Goal: Task Accomplishment & Management: Manage account settings

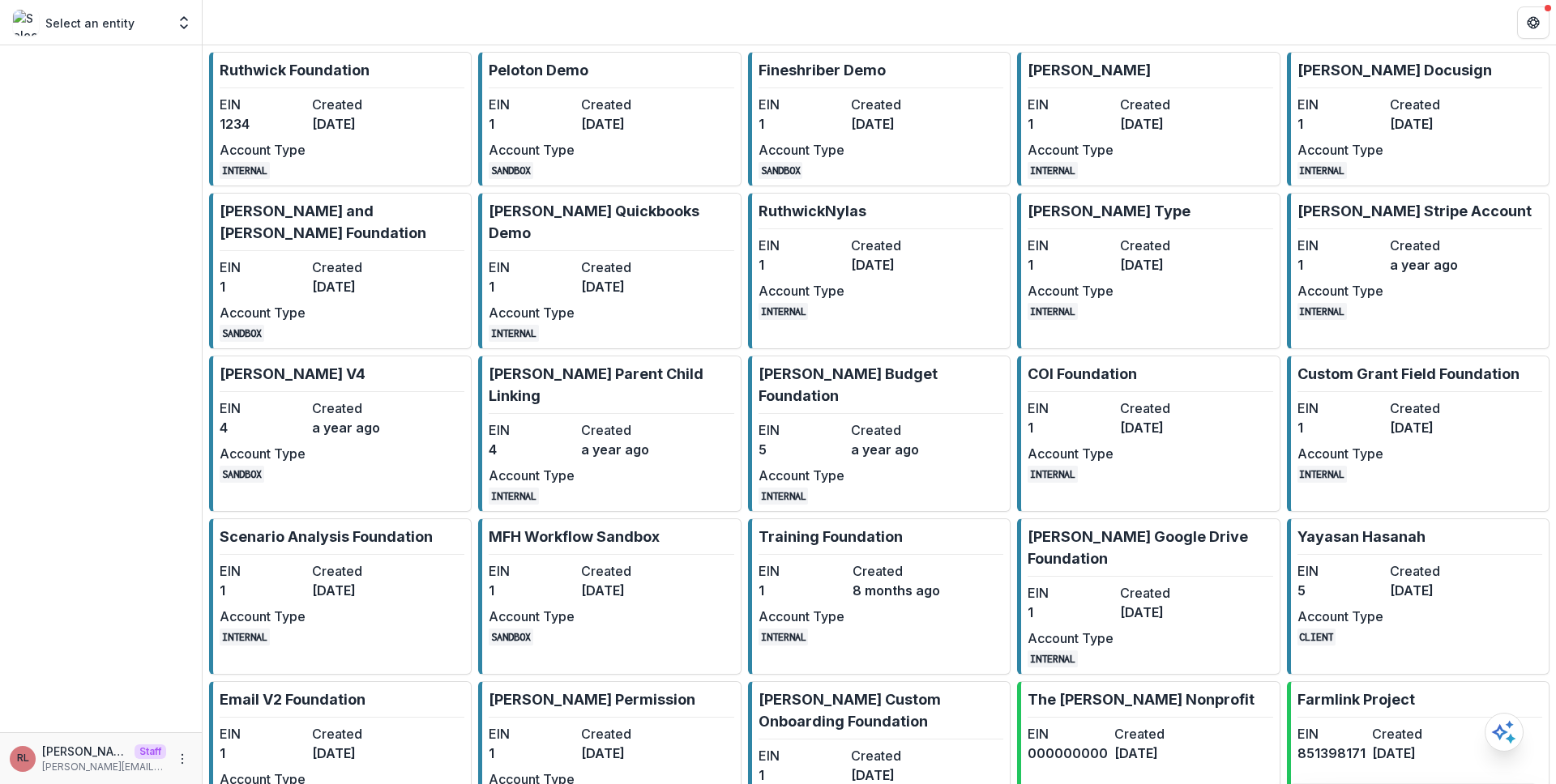
click at [328, 97] on dt "Created" at bounding box center [355, 105] width 86 height 20
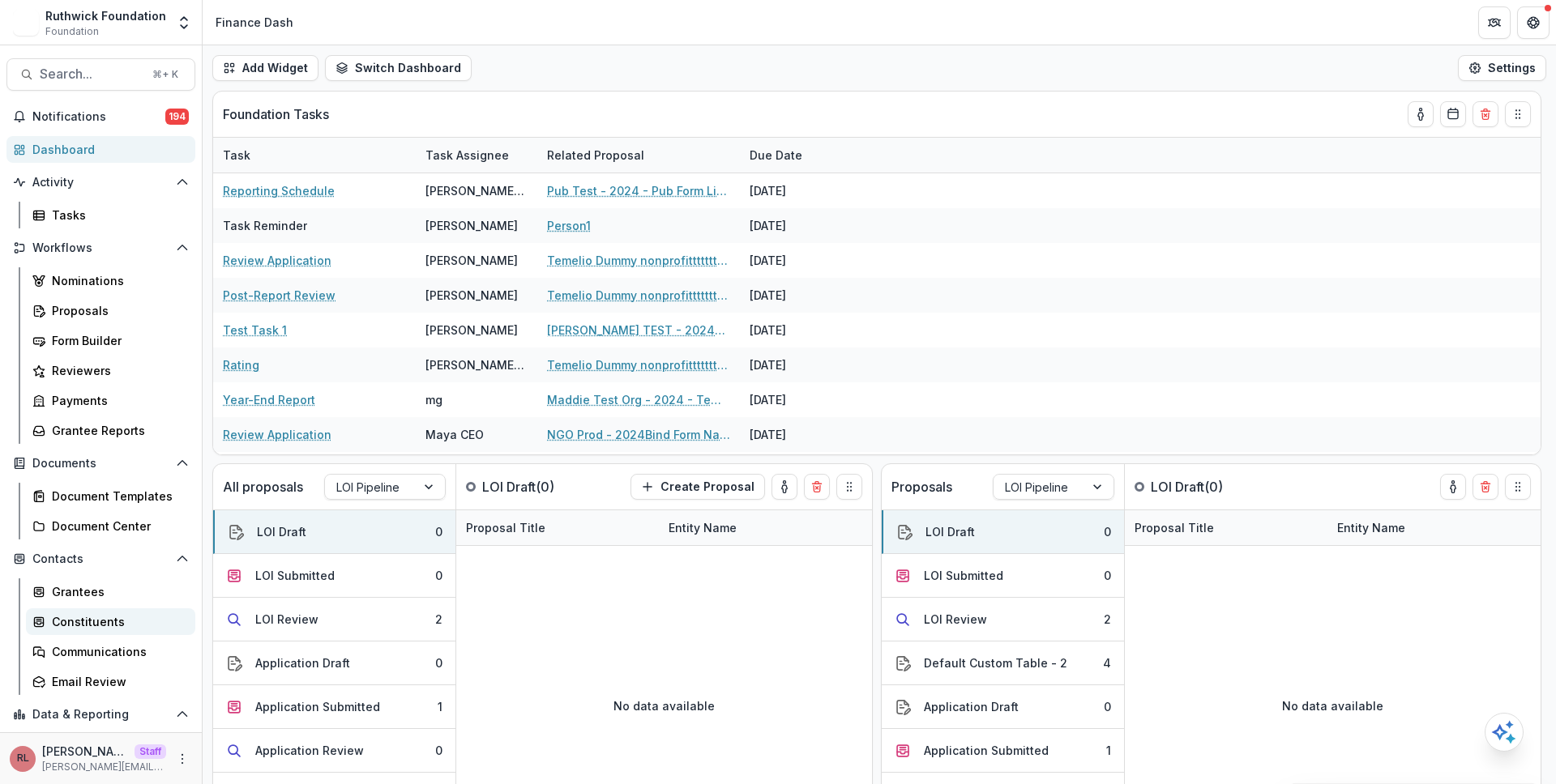
scroll to position [119, 0]
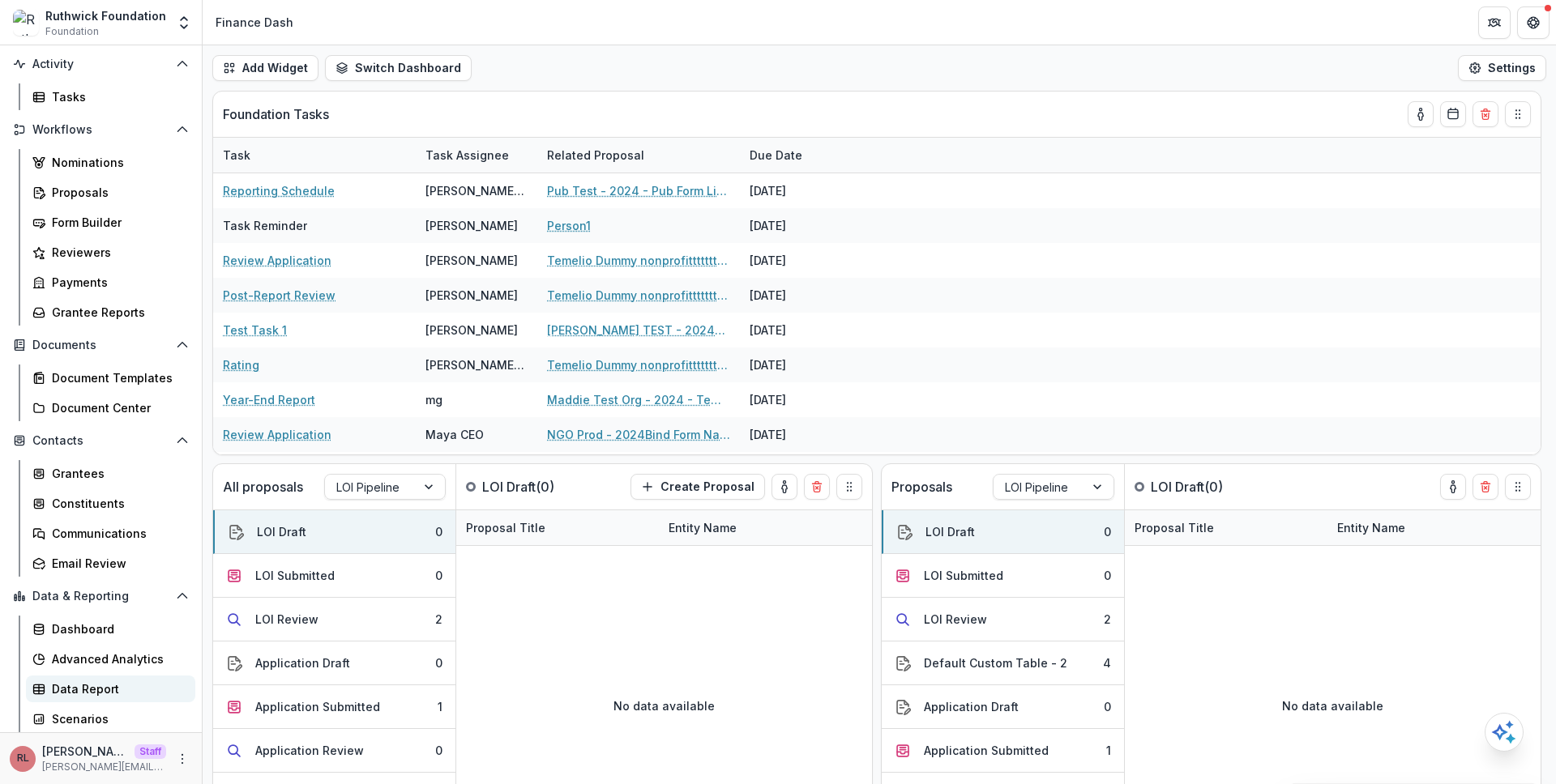
click at [119, 686] on div "Data Report" at bounding box center [117, 689] width 130 height 17
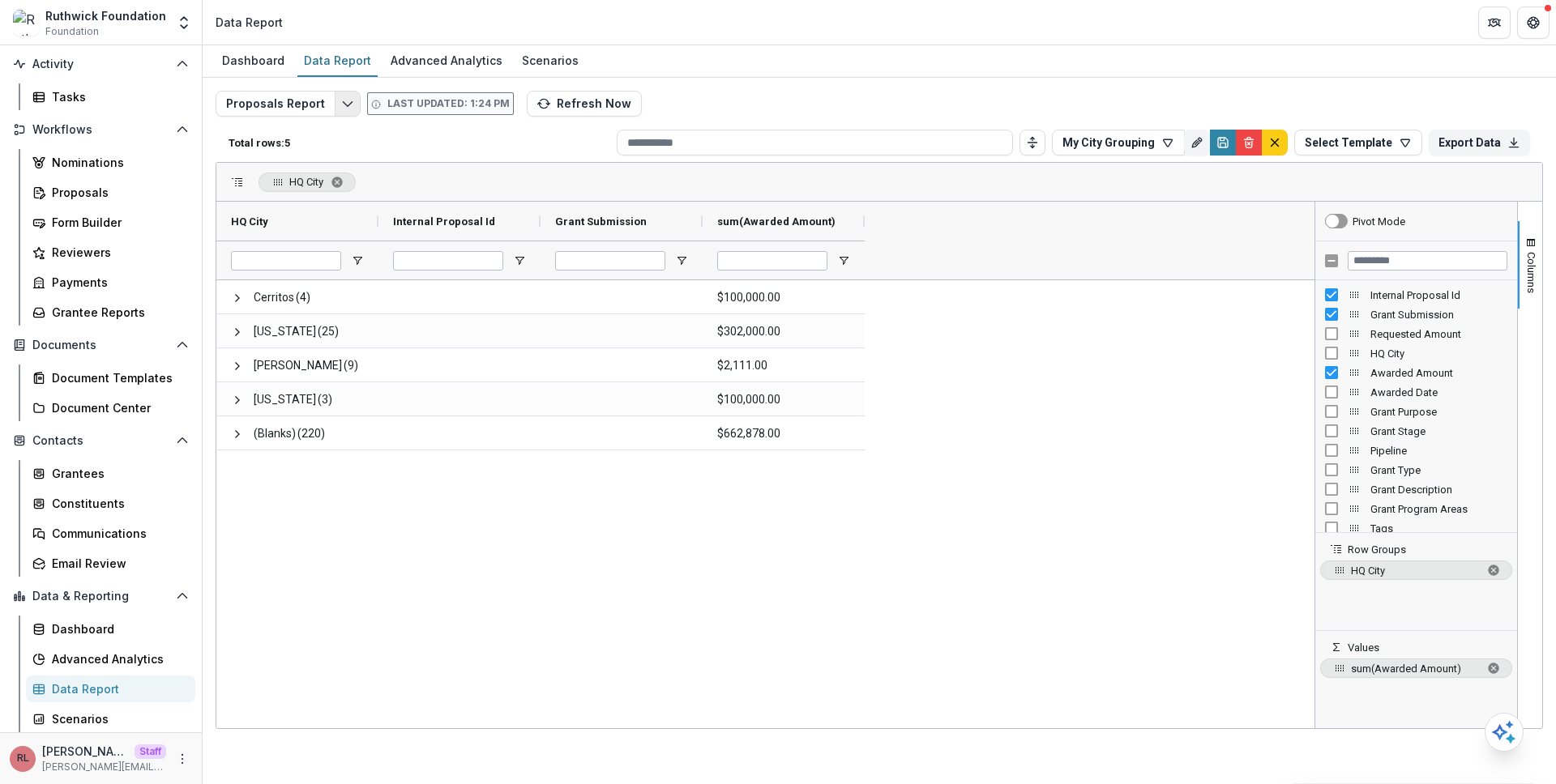
click at [347, 105] on icon "Edit selected report" at bounding box center [348, 103] width 13 height 13
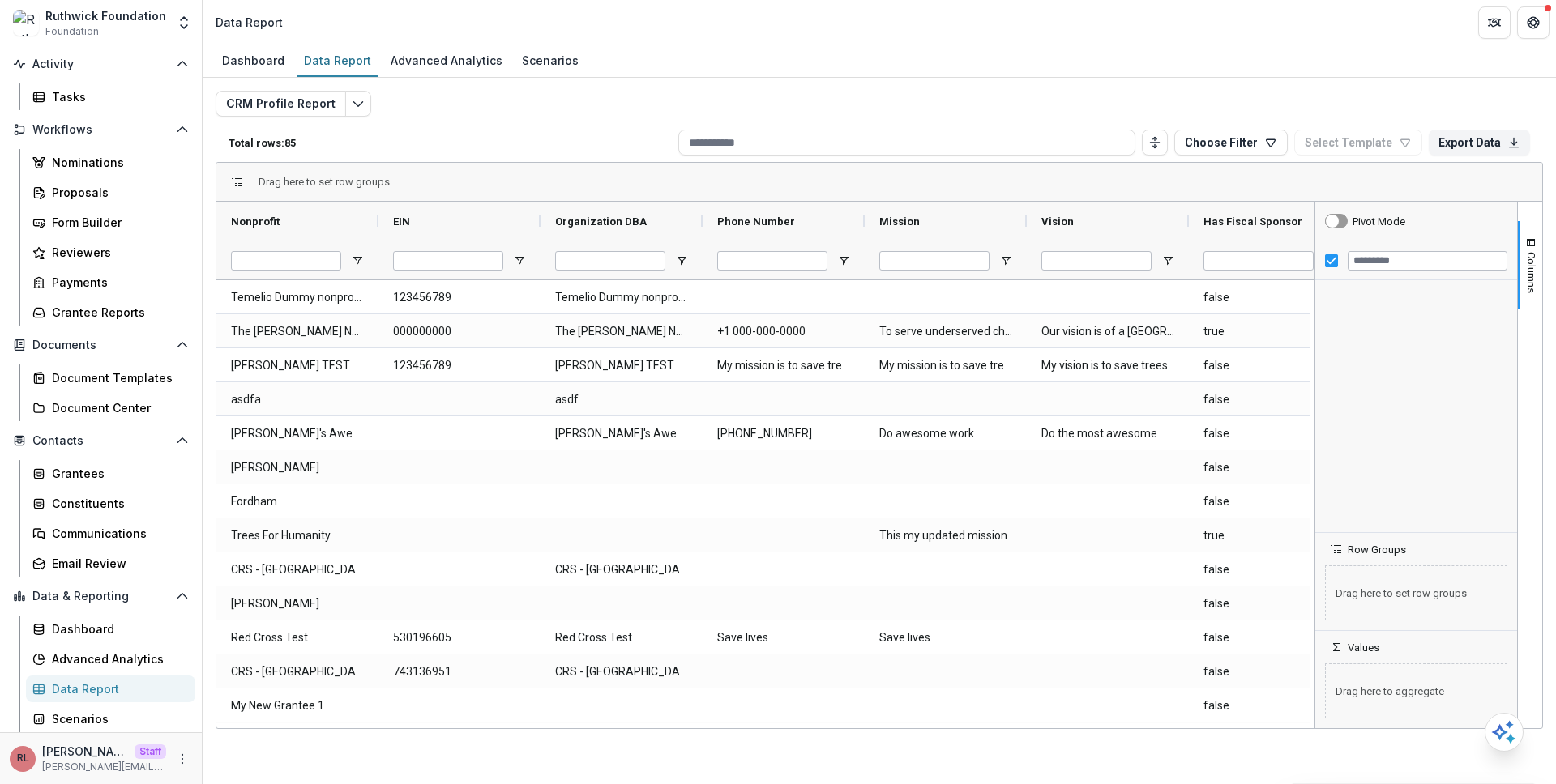
scroll to position [807, 0]
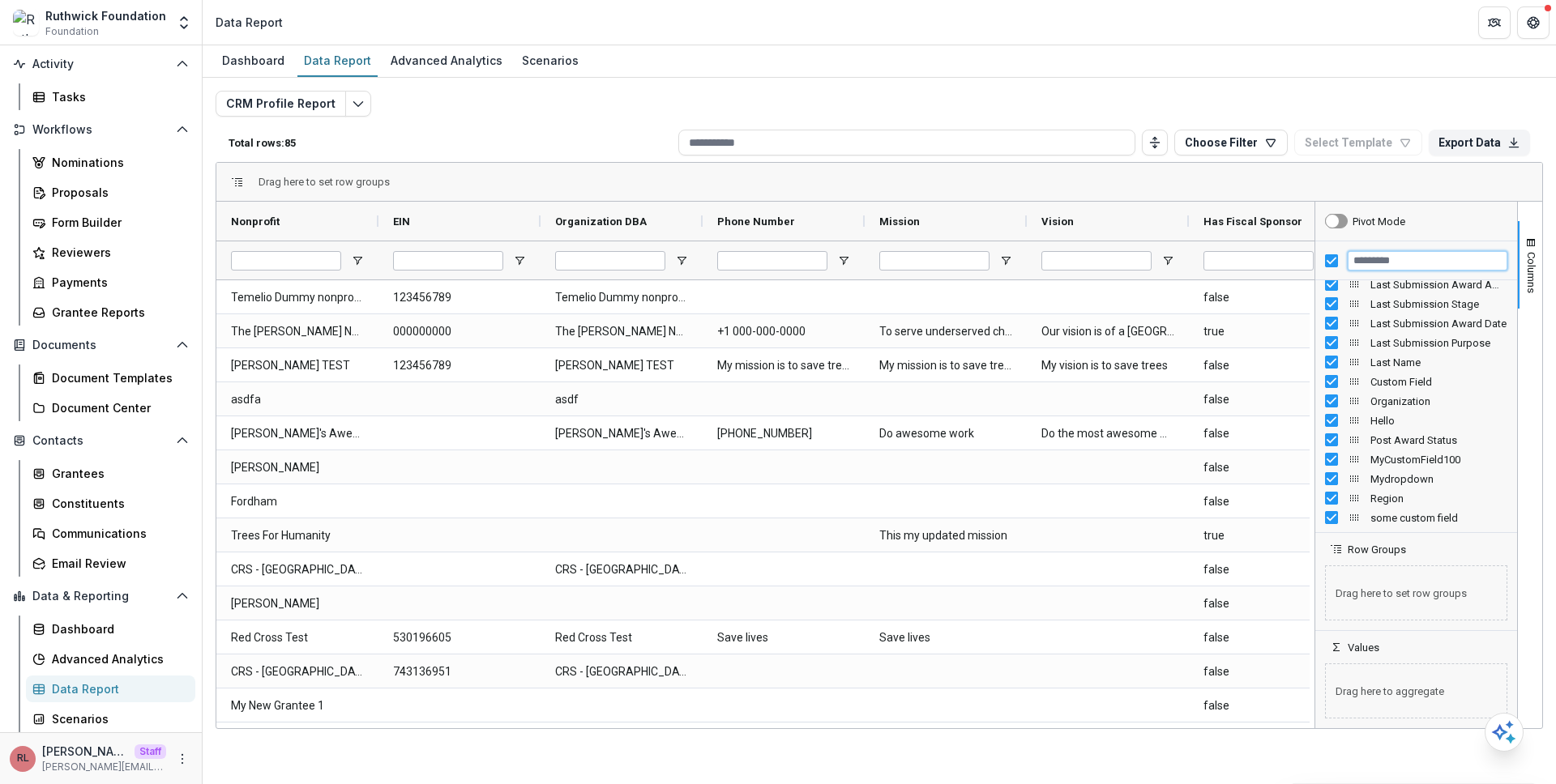
click at [1410, 260] on input "Filter Columns Input" at bounding box center [1428, 261] width 160 height 20
type input "**"
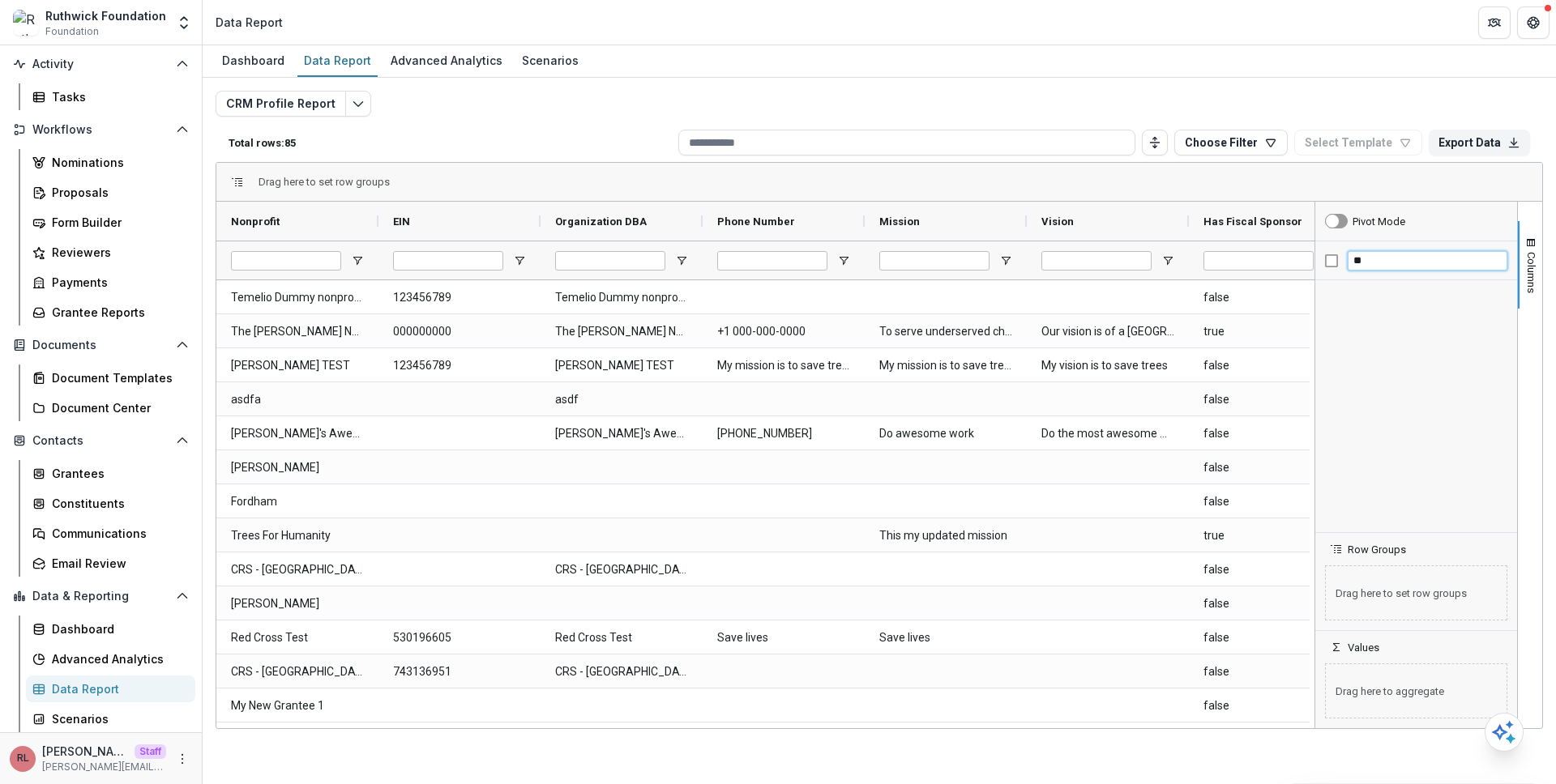
type input "***"
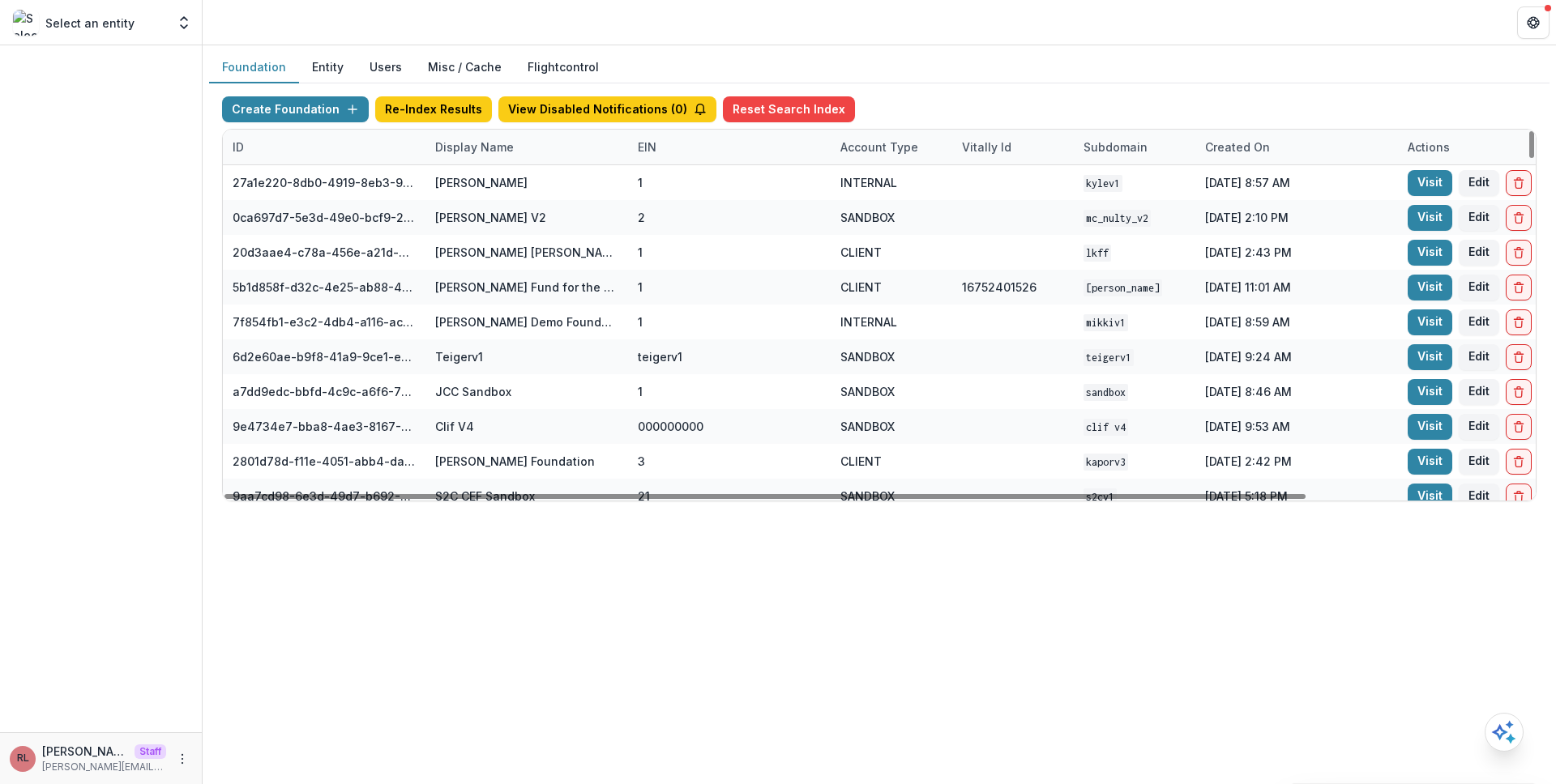
click at [486, 153] on div "Display Name" at bounding box center [473, 146] width 98 height 17
click at [502, 184] on input at bounding box center [526, 183] width 194 height 26
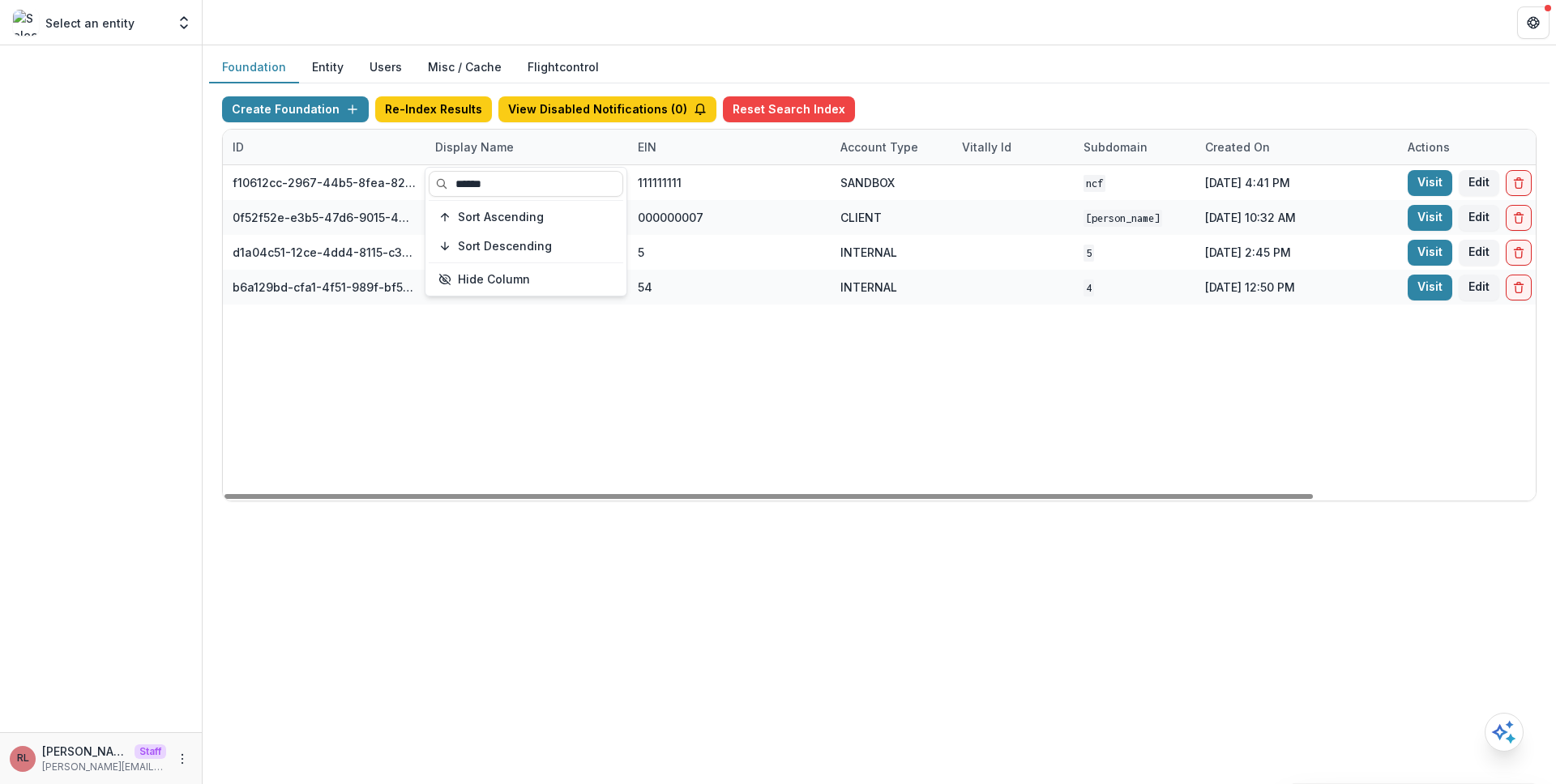
type input "******"
click at [828, 375] on div "f10612cc-2967-44b5-8fea-824c4e1f13c5 Nathan Cummings Foundation Workflow Sandbo…" at bounding box center [1012, 332] width 1580 height 335
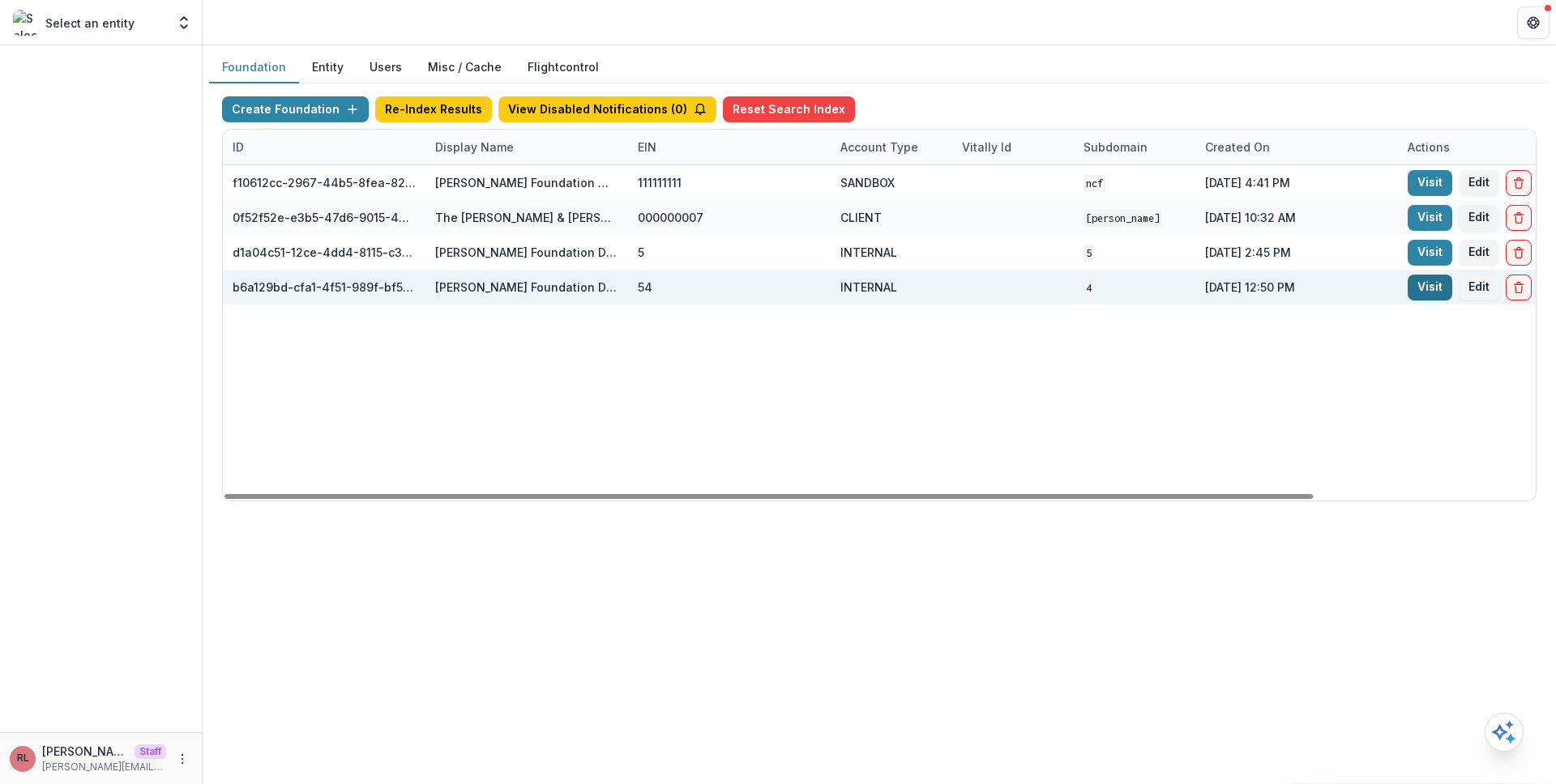
click at [1422, 292] on link "Visit" at bounding box center [1430, 287] width 45 height 26
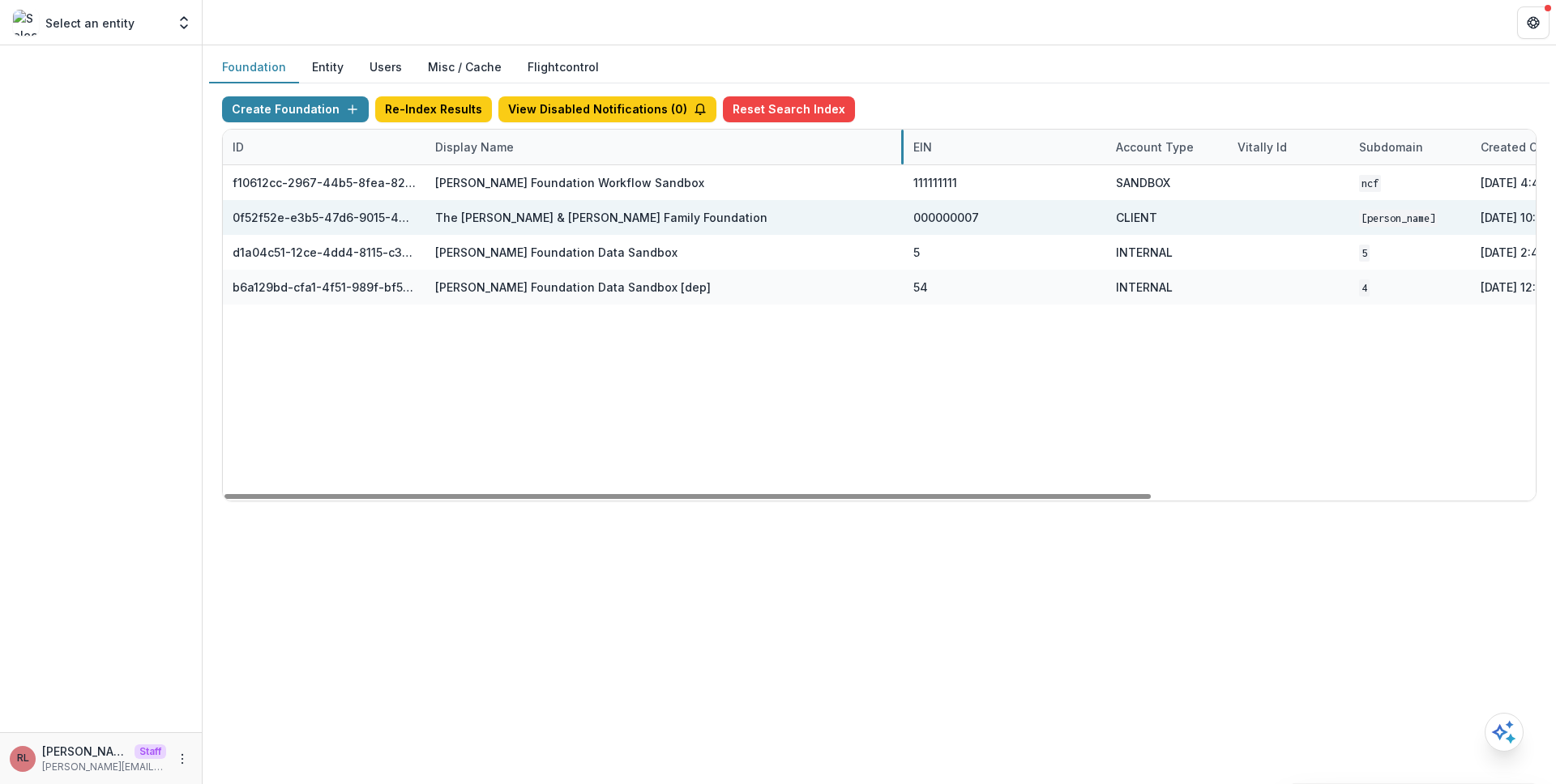
drag, startPoint x: 626, startPoint y: 147, endPoint x: 901, endPoint y: 202, distance: 280.4
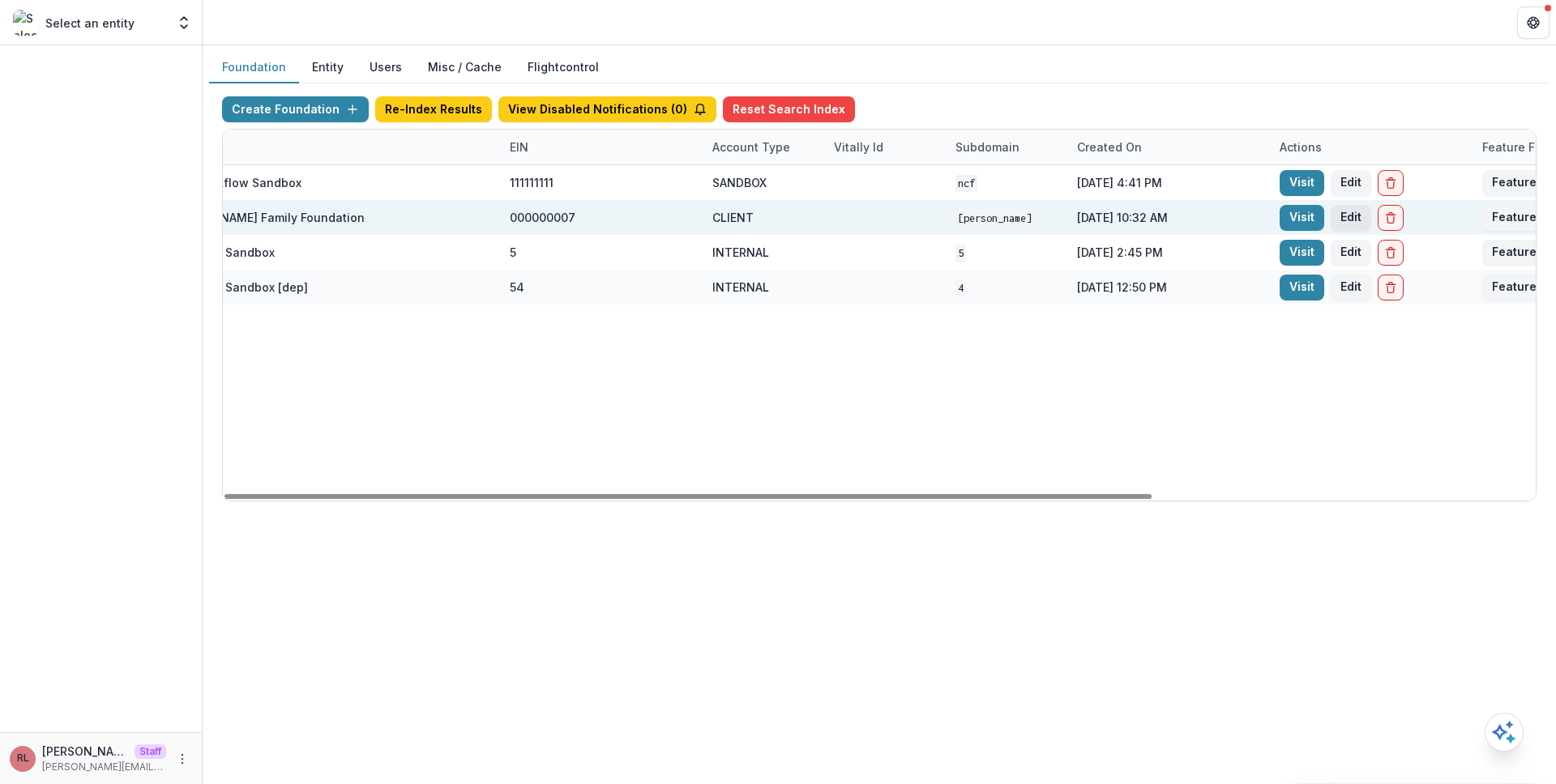
scroll to position [0, 542]
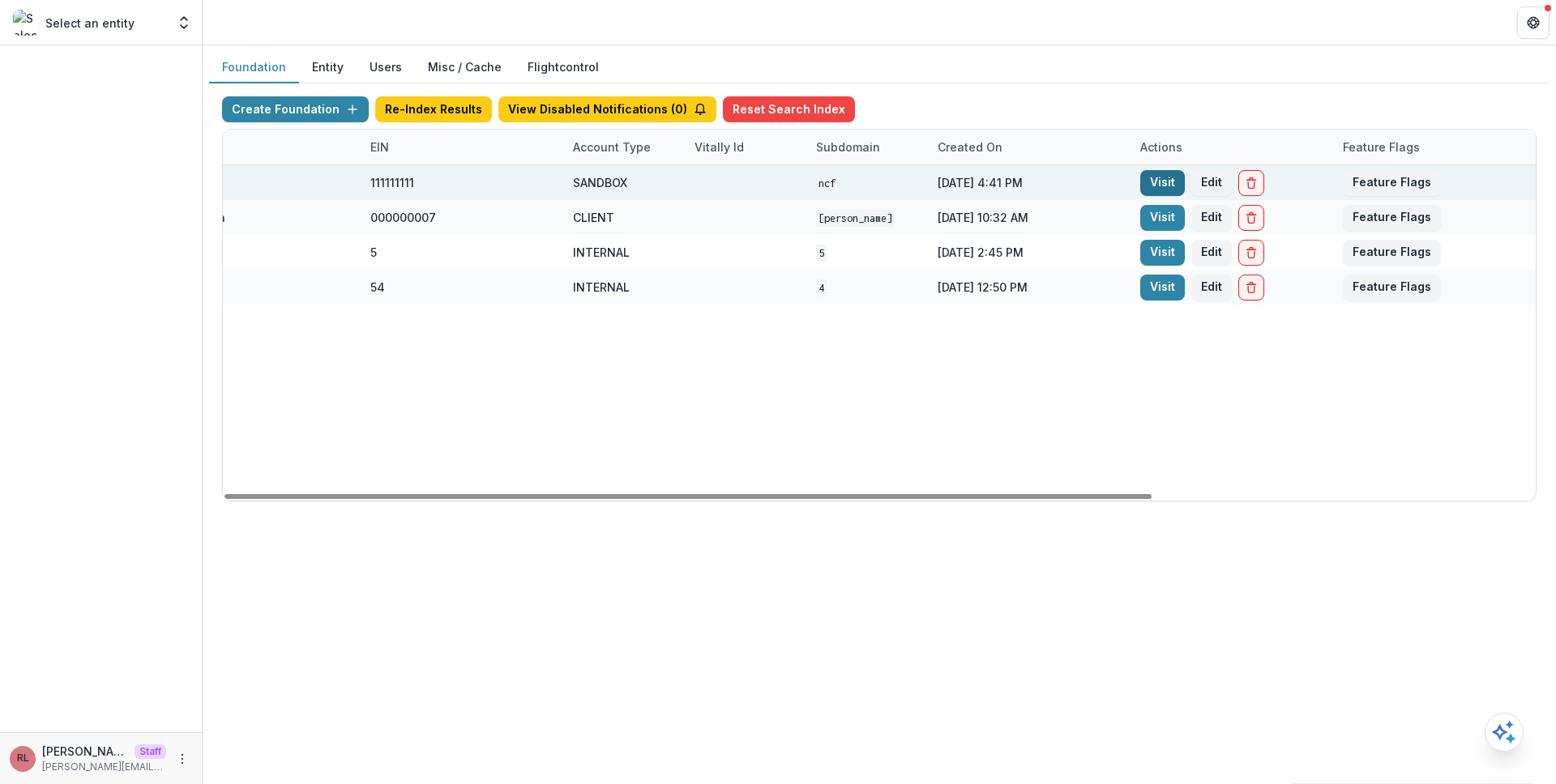
click at [1166, 181] on link "Visit" at bounding box center [1163, 182] width 45 height 26
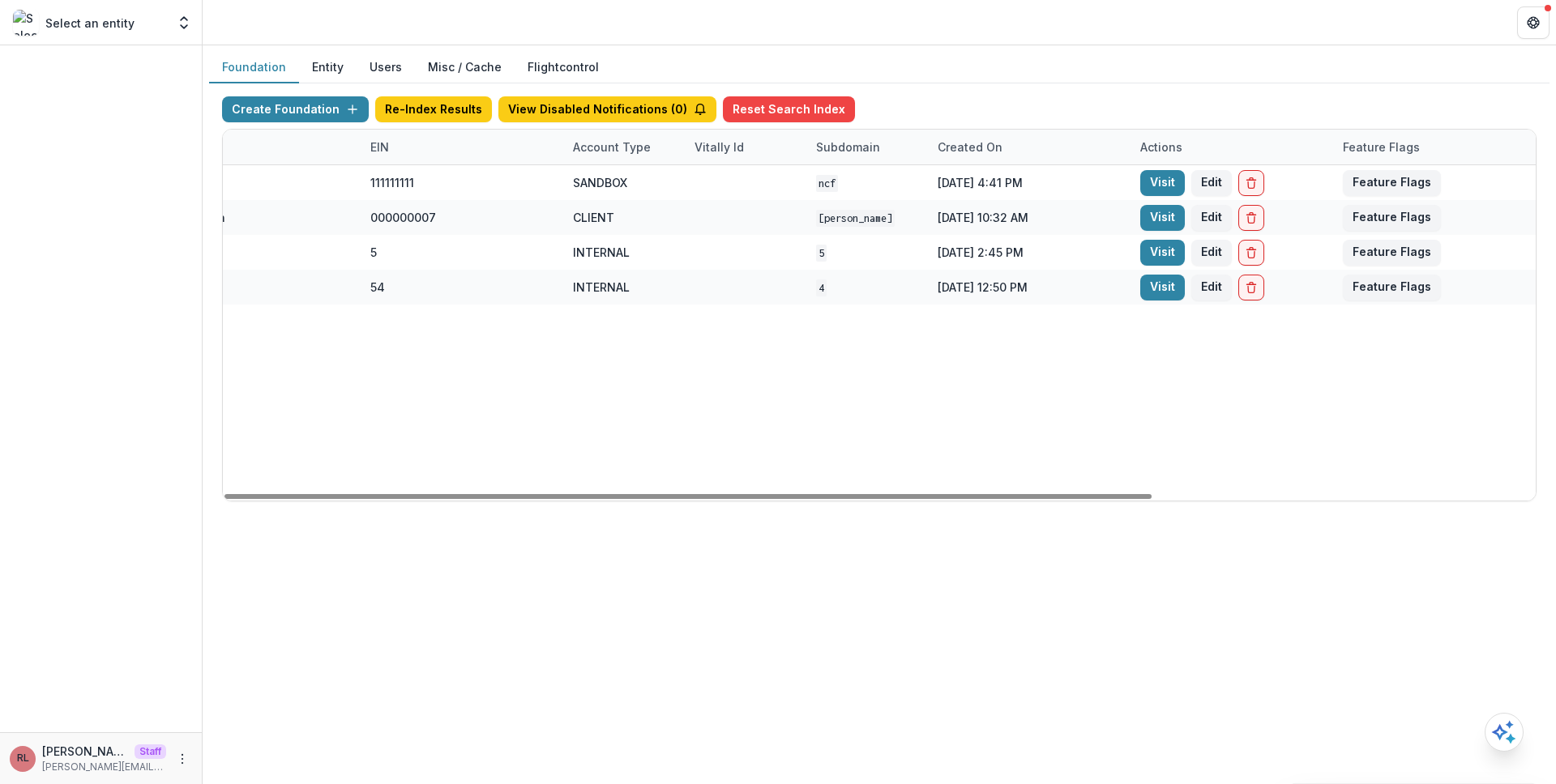
click at [940, 25] on header at bounding box center [879, 22] width 1353 height 45
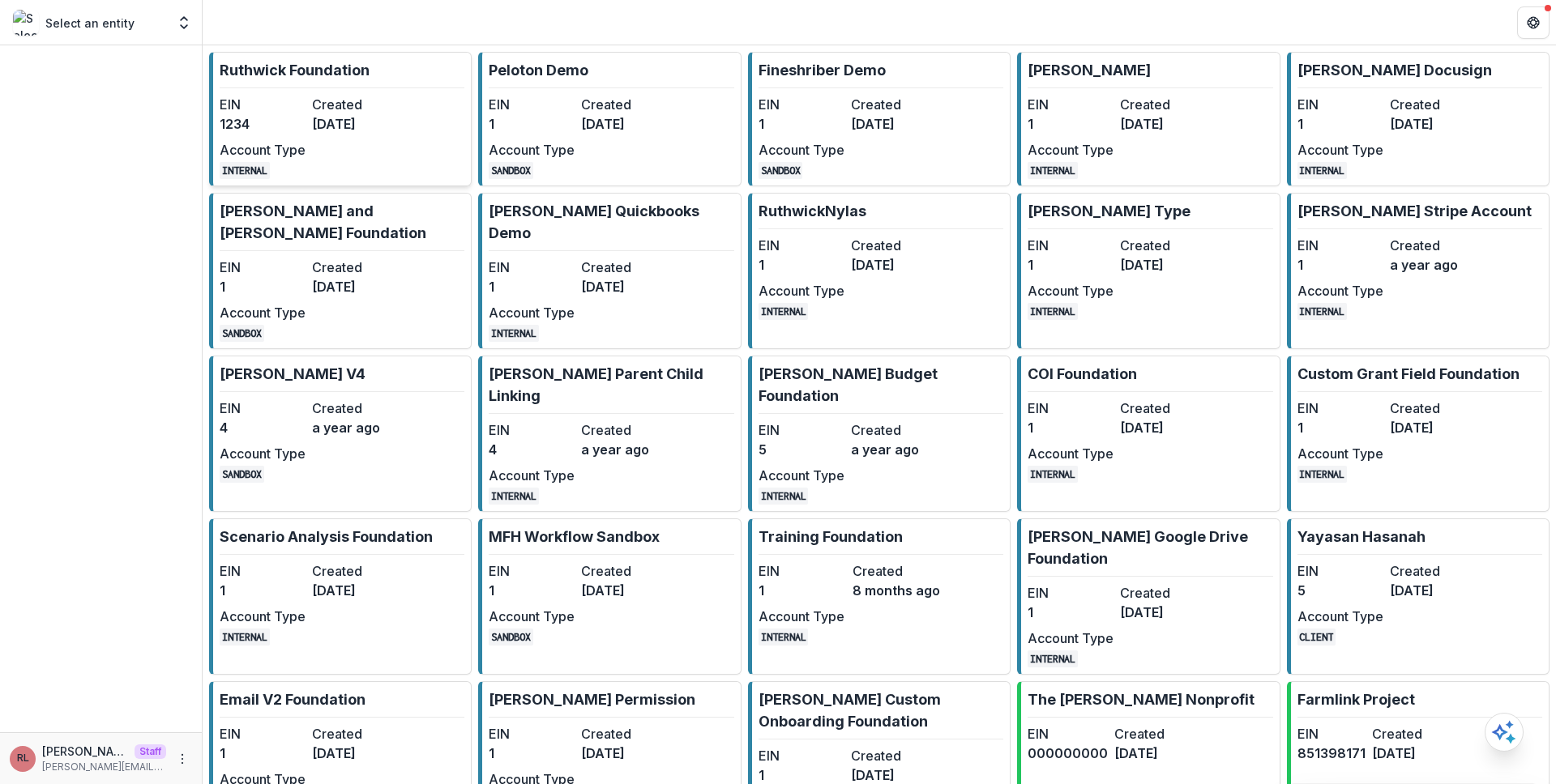
click at [391, 67] on link "Ruthwick Foundation EIN 1234 Created 3 years ago Account Type INTERNAL" at bounding box center [340, 119] width 262 height 135
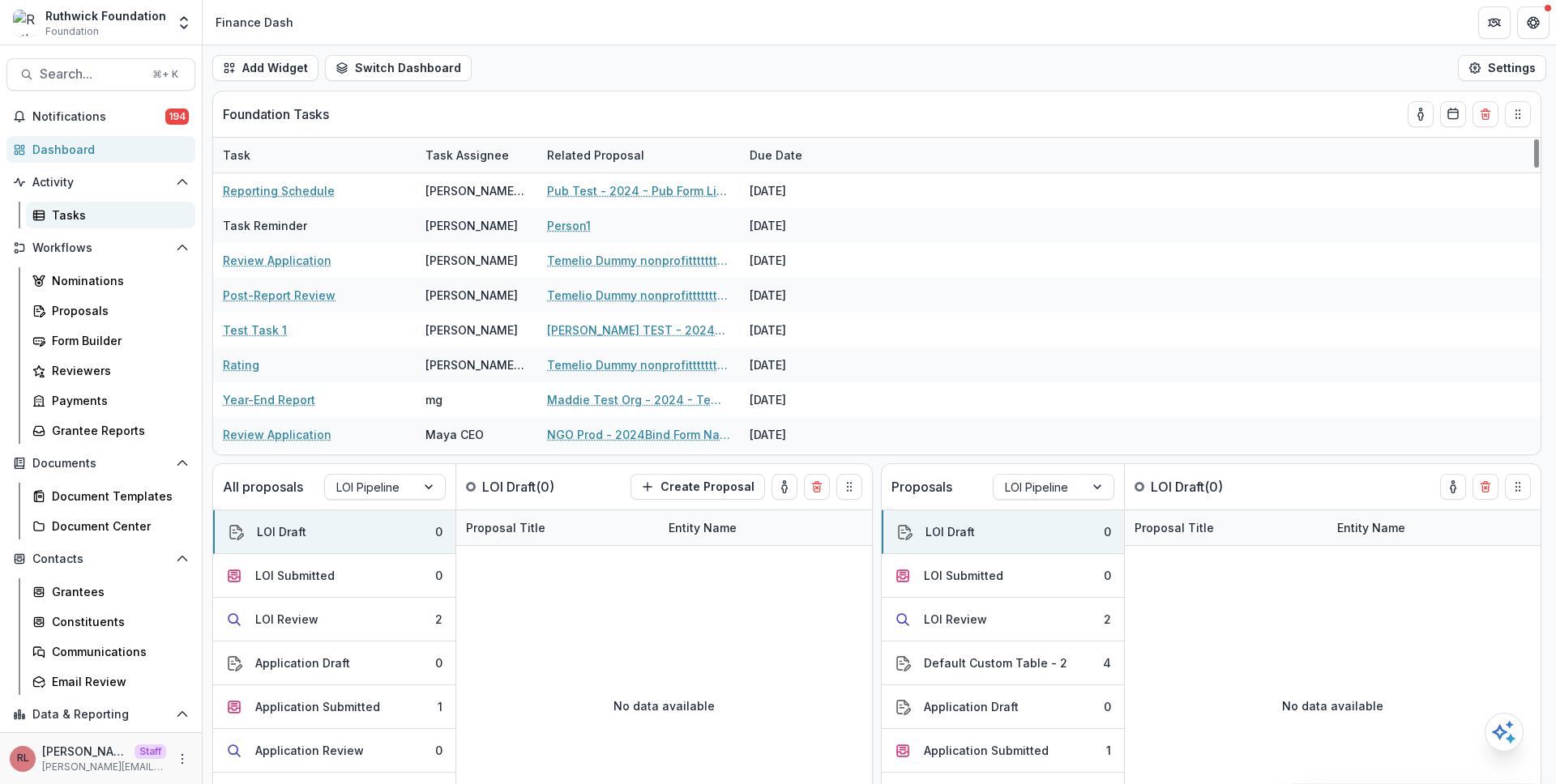
click at [126, 220] on div "Tasks" at bounding box center [117, 215] width 130 height 17
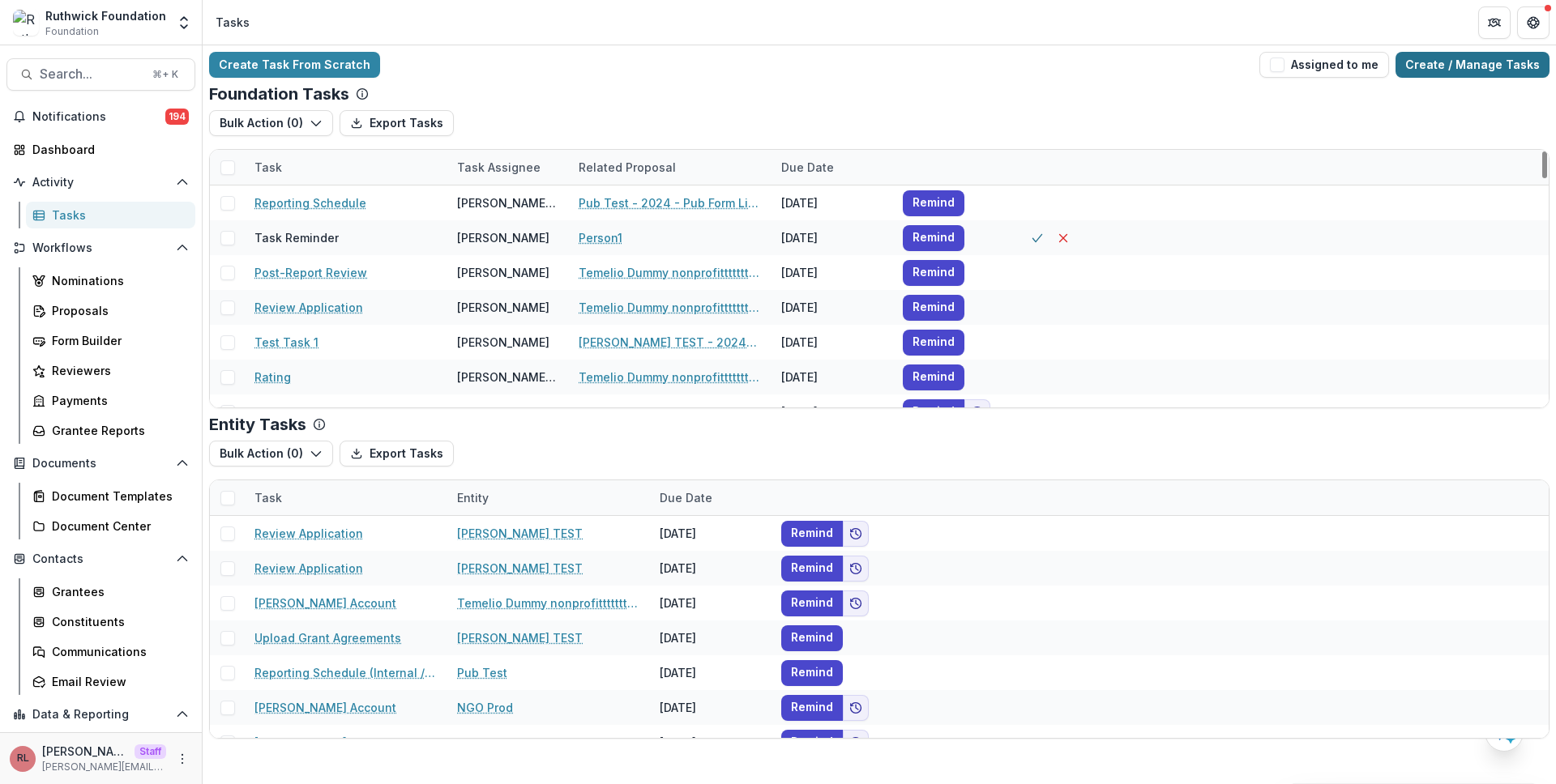
click at [1512, 72] on link "Create / Manage Tasks" at bounding box center [1472, 65] width 154 height 26
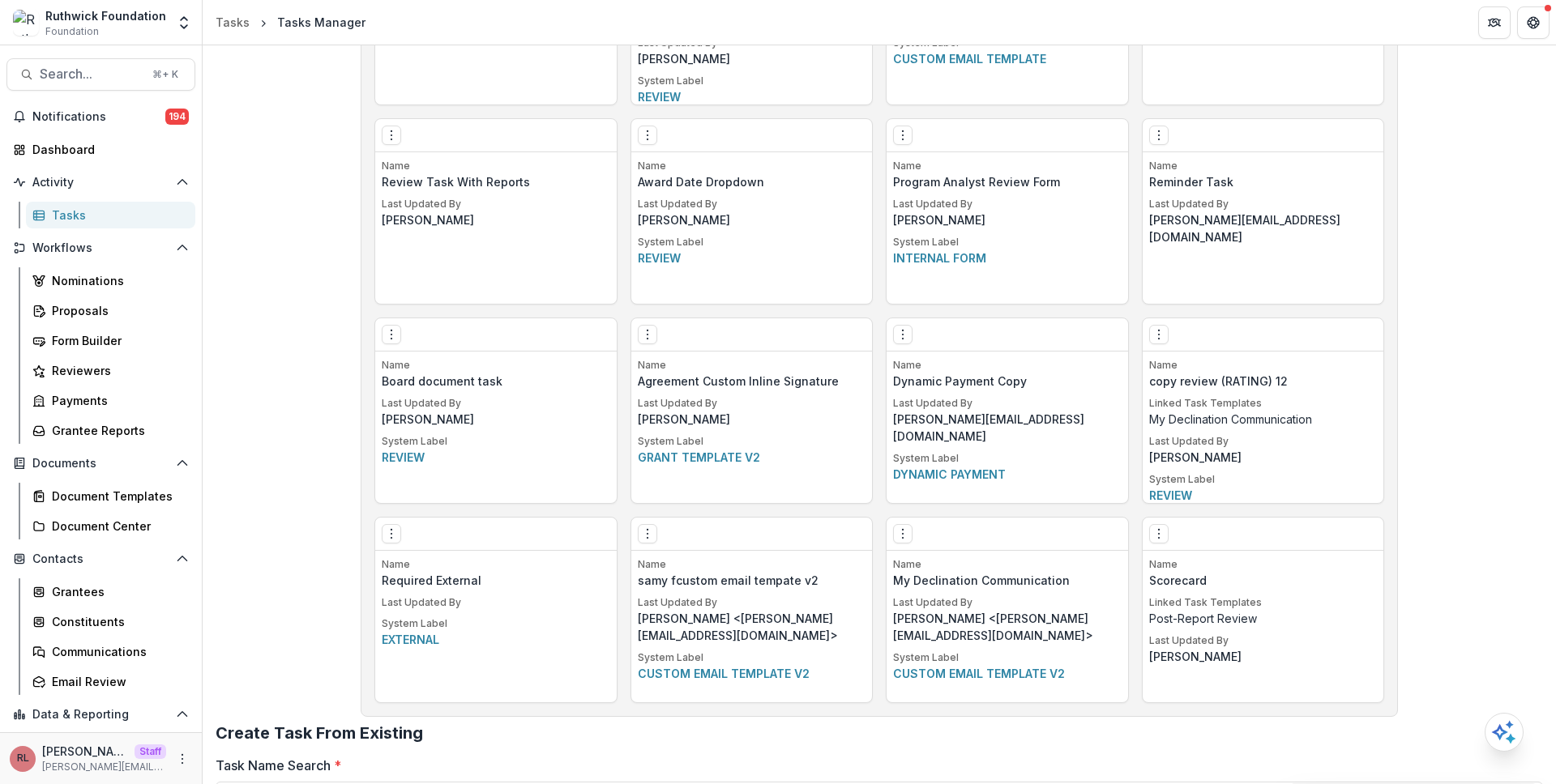
scroll to position [2196, 0]
click at [840, 133] on div "Edit Make a Copy Create Task From Template Delete Task" at bounding box center [752, 137] width 242 height 33
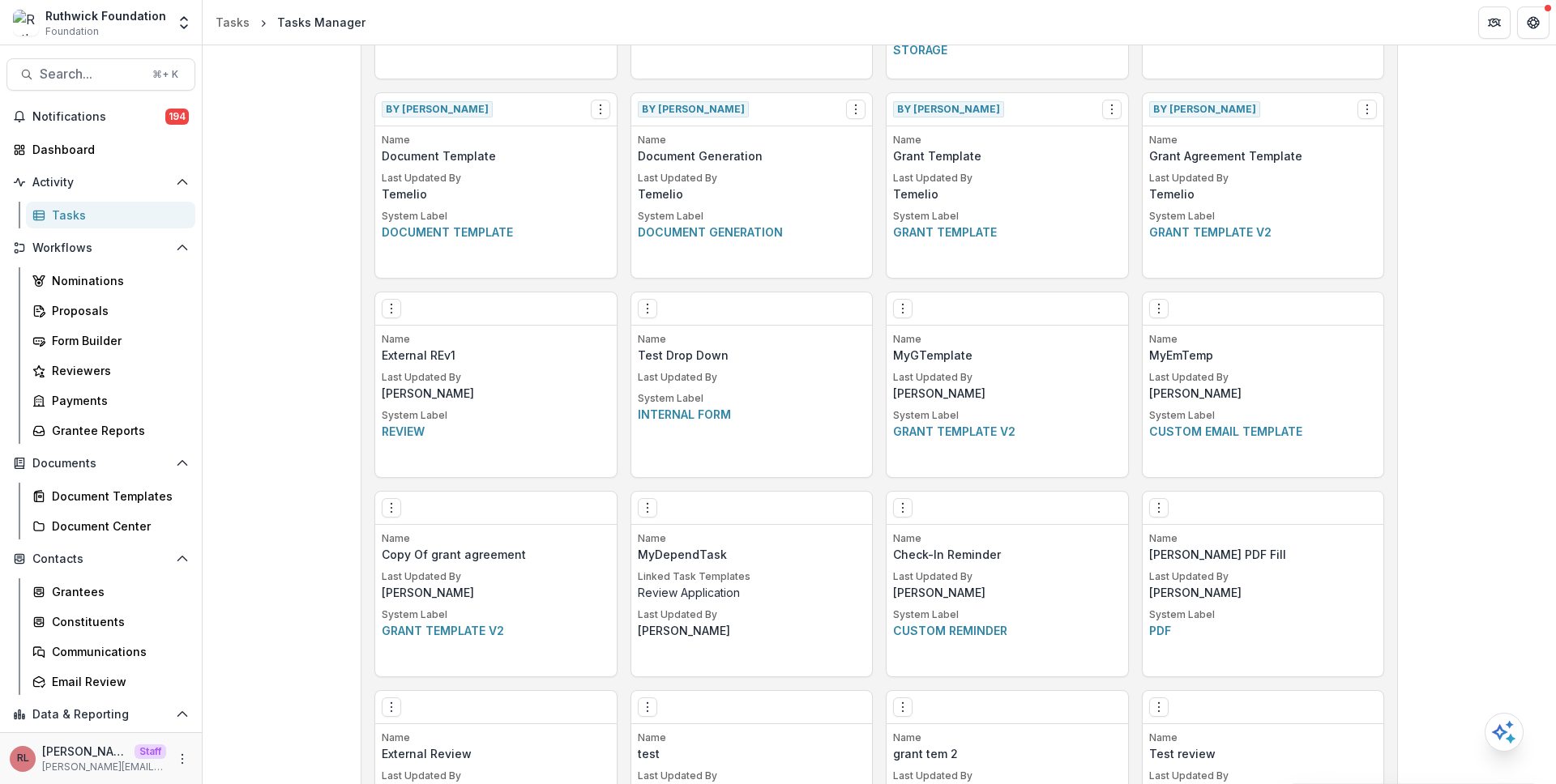
scroll to position [2041, 0]
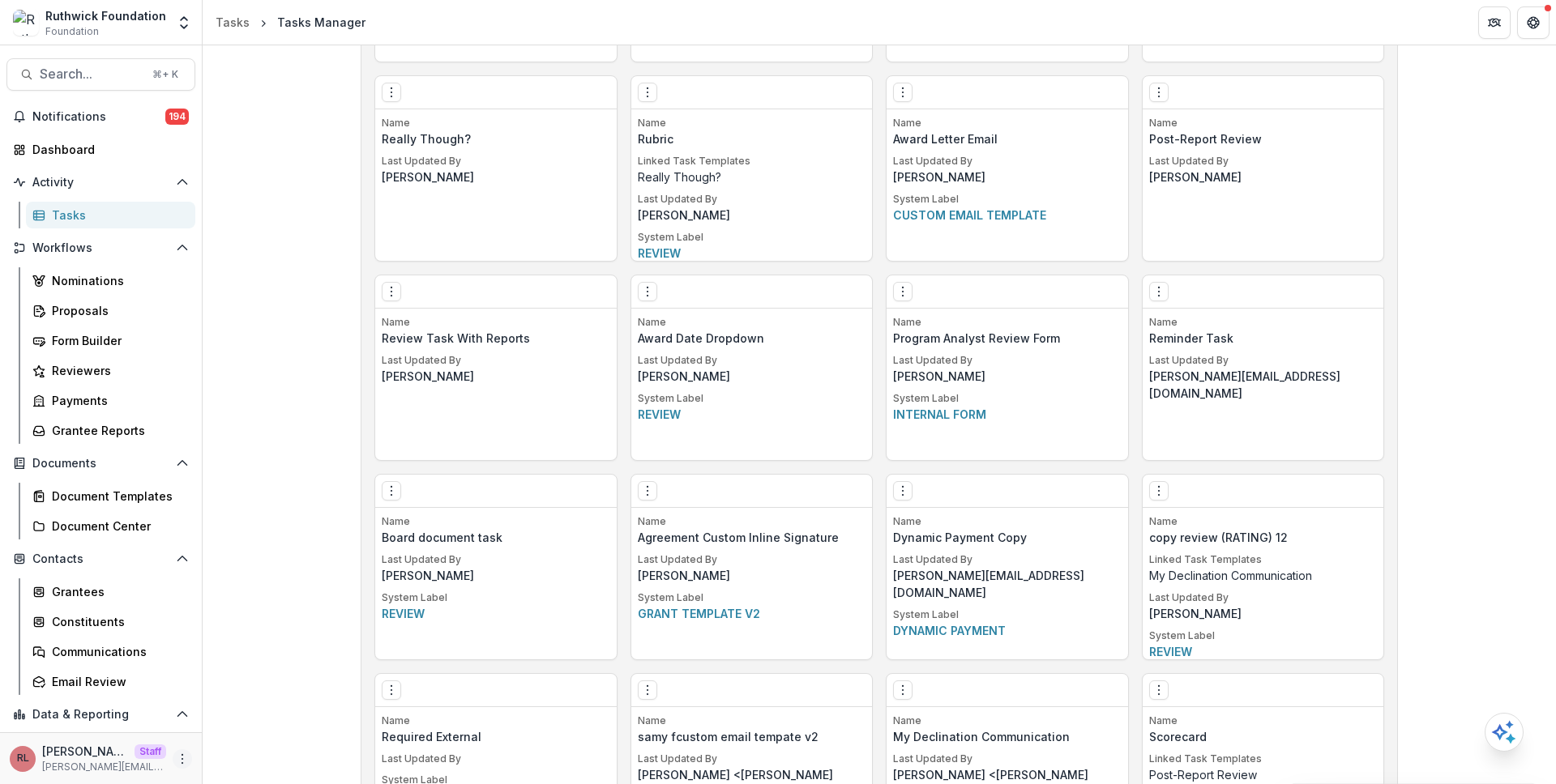
click at [176, 753] on icon "More" at bounding box center [182, 759] width 13 height 13
click at [265, 724] on link "User Settings" at bounding box center [284, 725] width 173 height 27
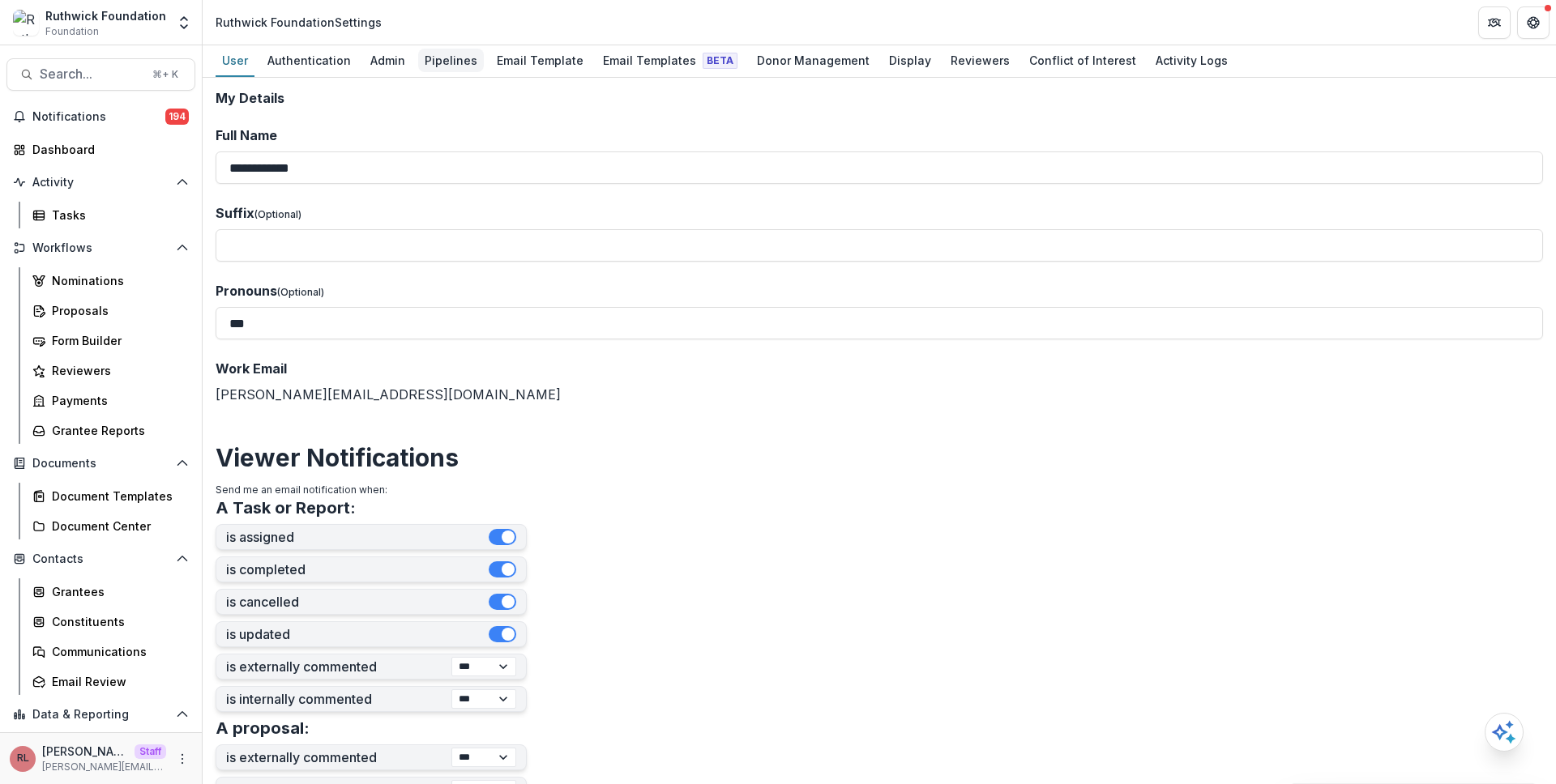
click at [471, 53] on div "Pipelines" at bounding box center [450, 60] width 66 height 23
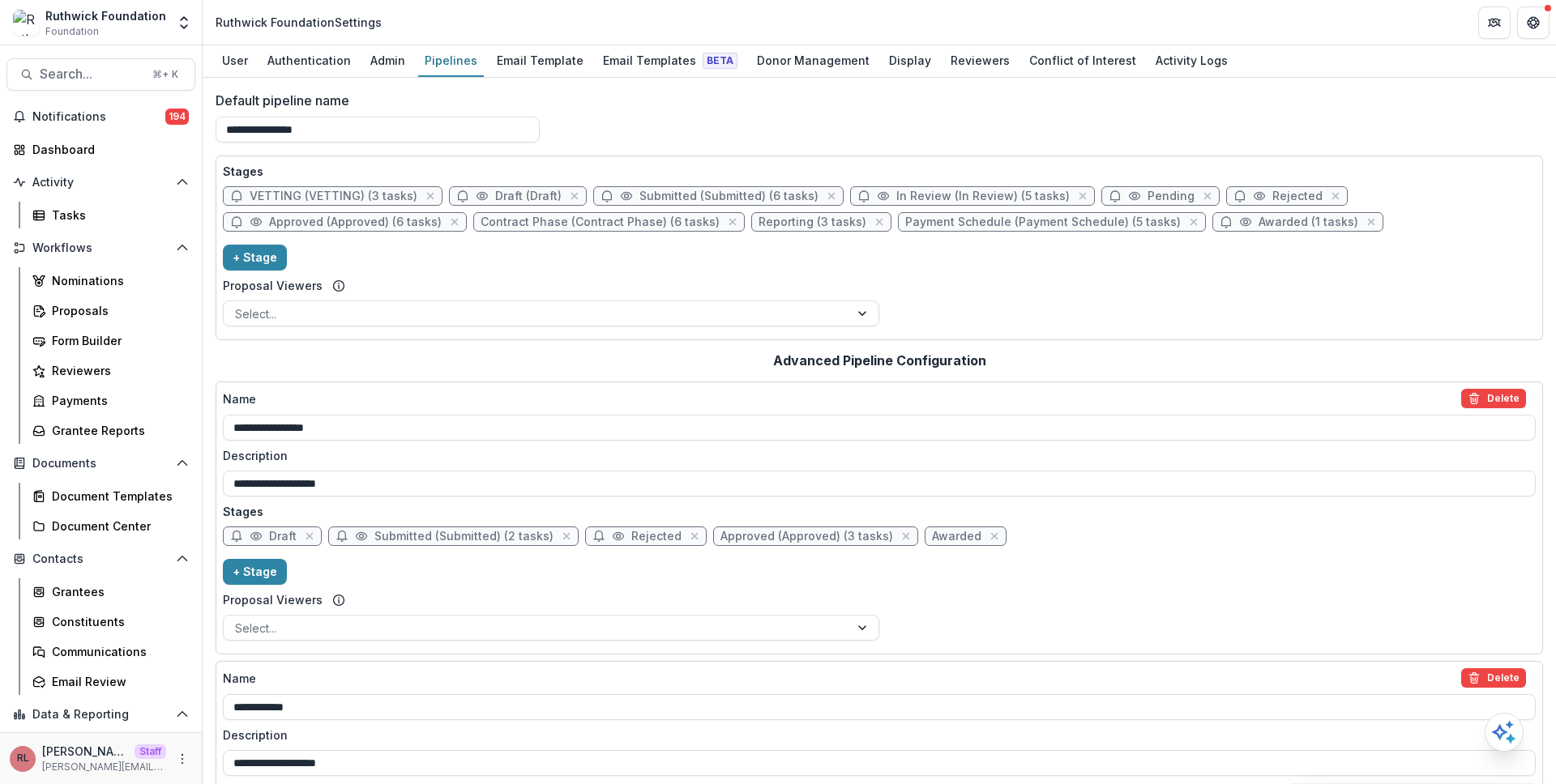
click at [910, 194] on span "In Review (In Review) (5 tasks)" at bounding box center [982, 196] width 173 height 13
select select "******"
select select "*****"
select select
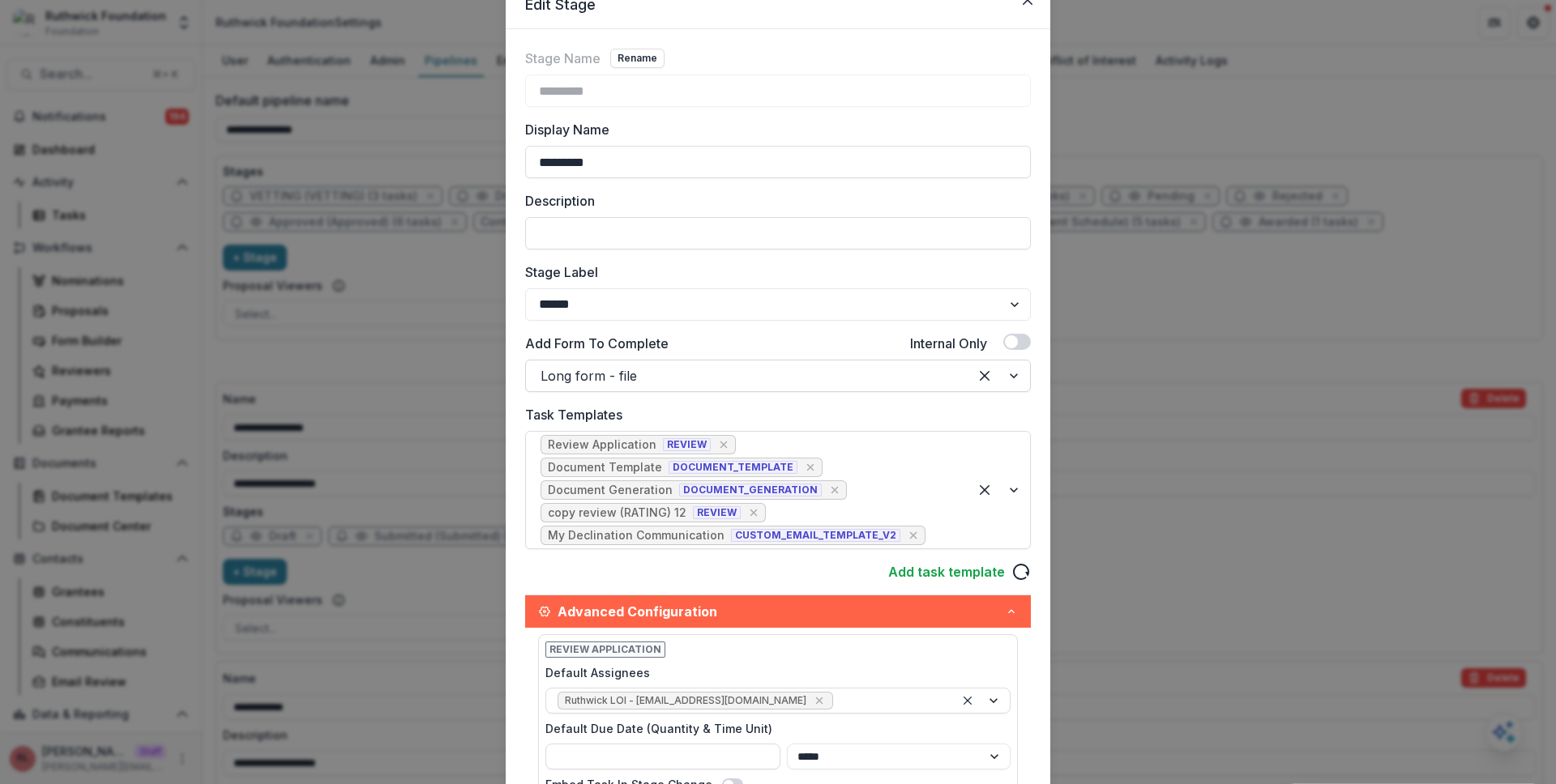
scroll to position [87, 0]
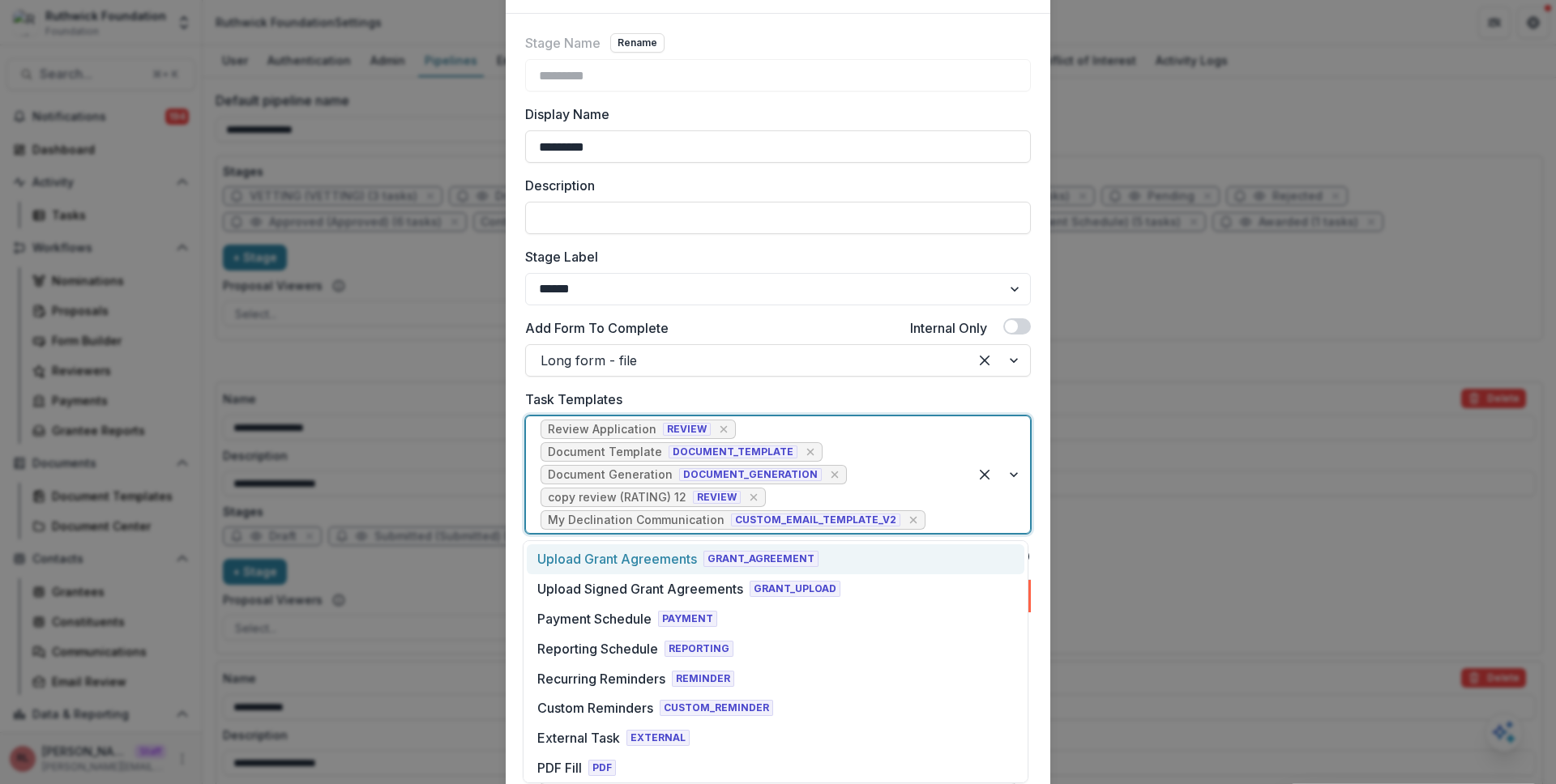
click at [920, 479] on div "Review Application REVIEW Document Template DOCUMENT_TEMPLATE Document Generati…" at bounding box center [747, 475] width 442 height 117
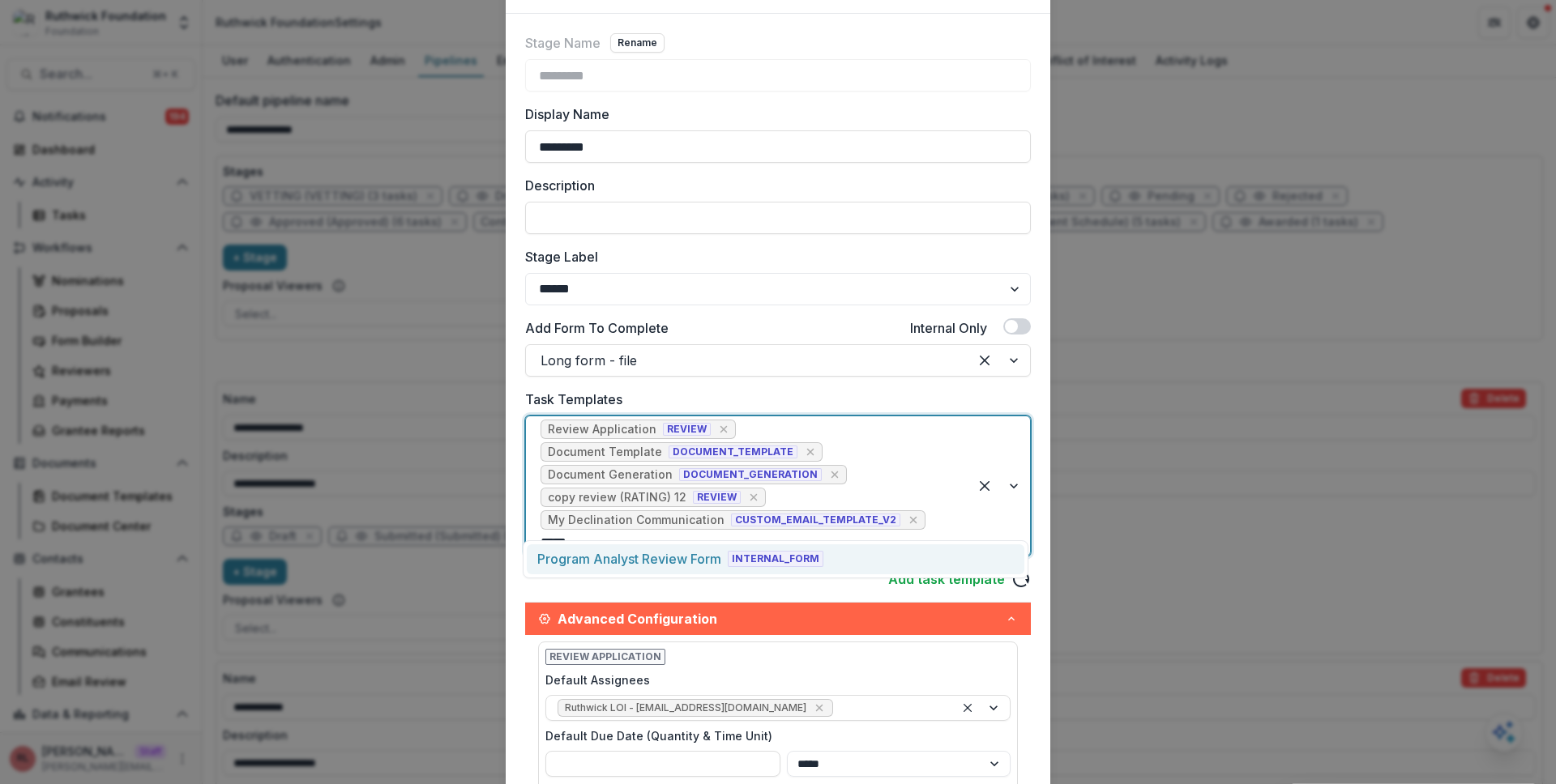
type input "******"
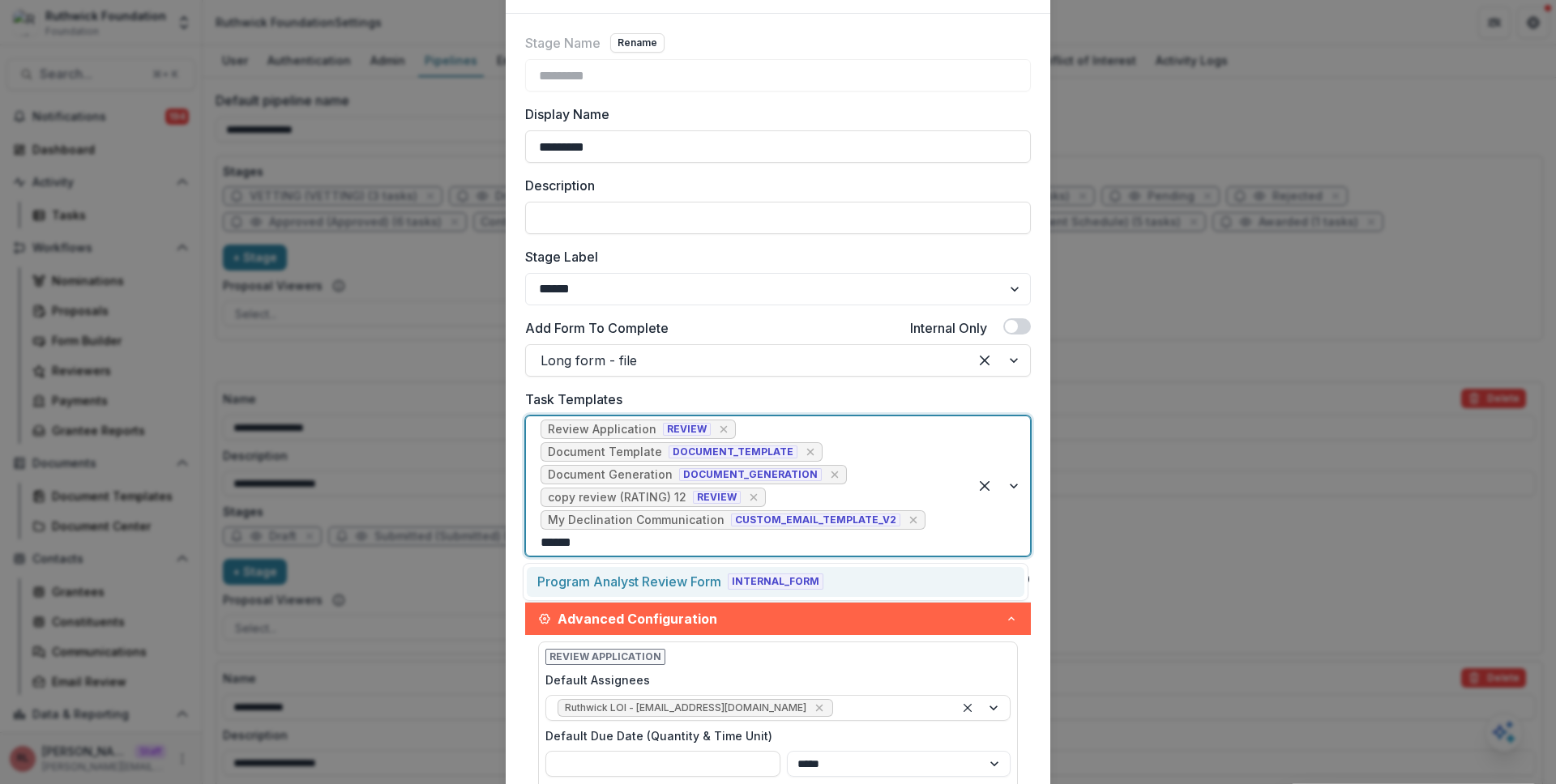
click at [870, 586] on div "Program Analyst Review Form INTERNAL_FORM" at bounding box center [775, 581] width 498 height 30
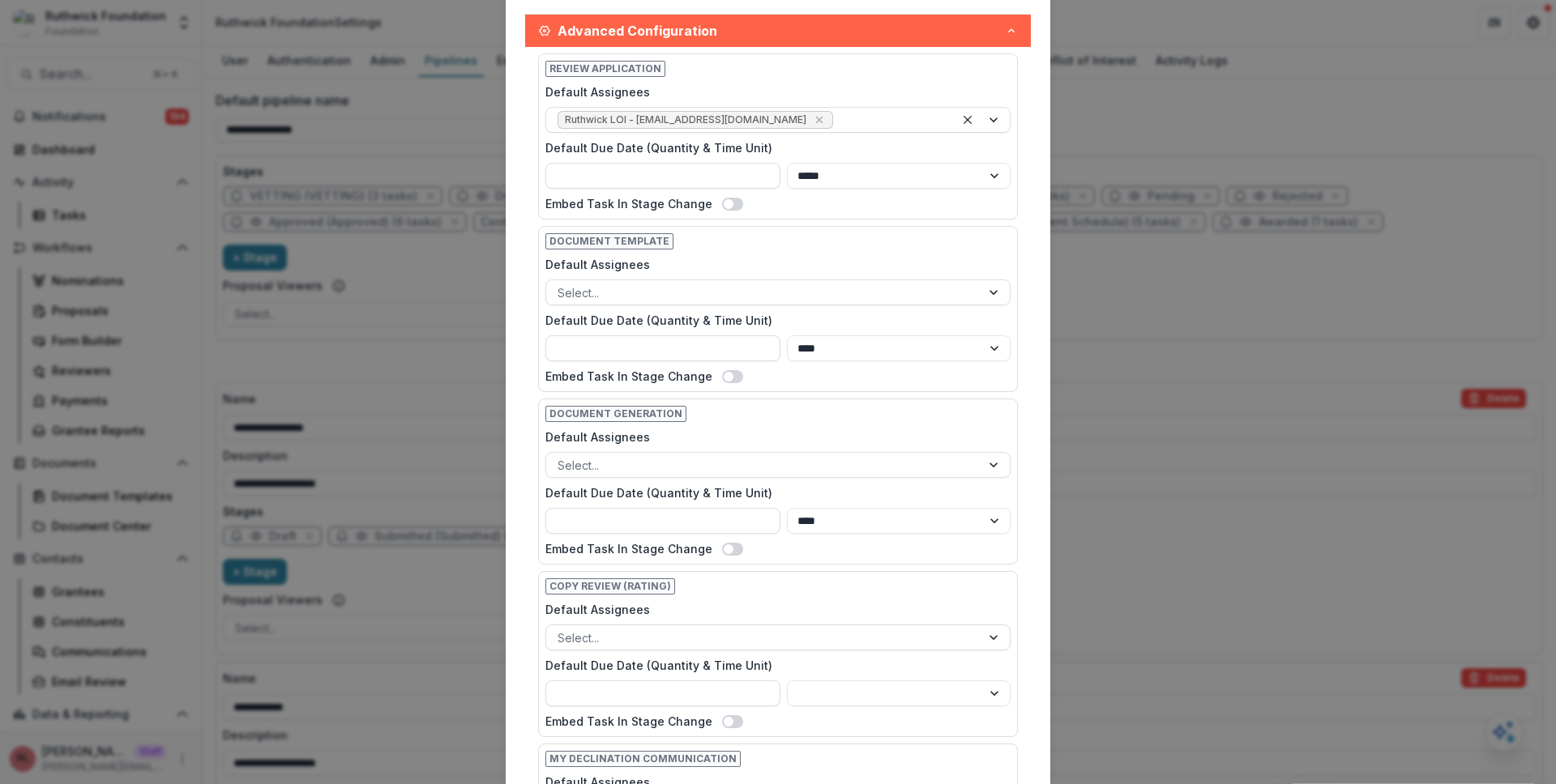
scroll to position [1339, 0]
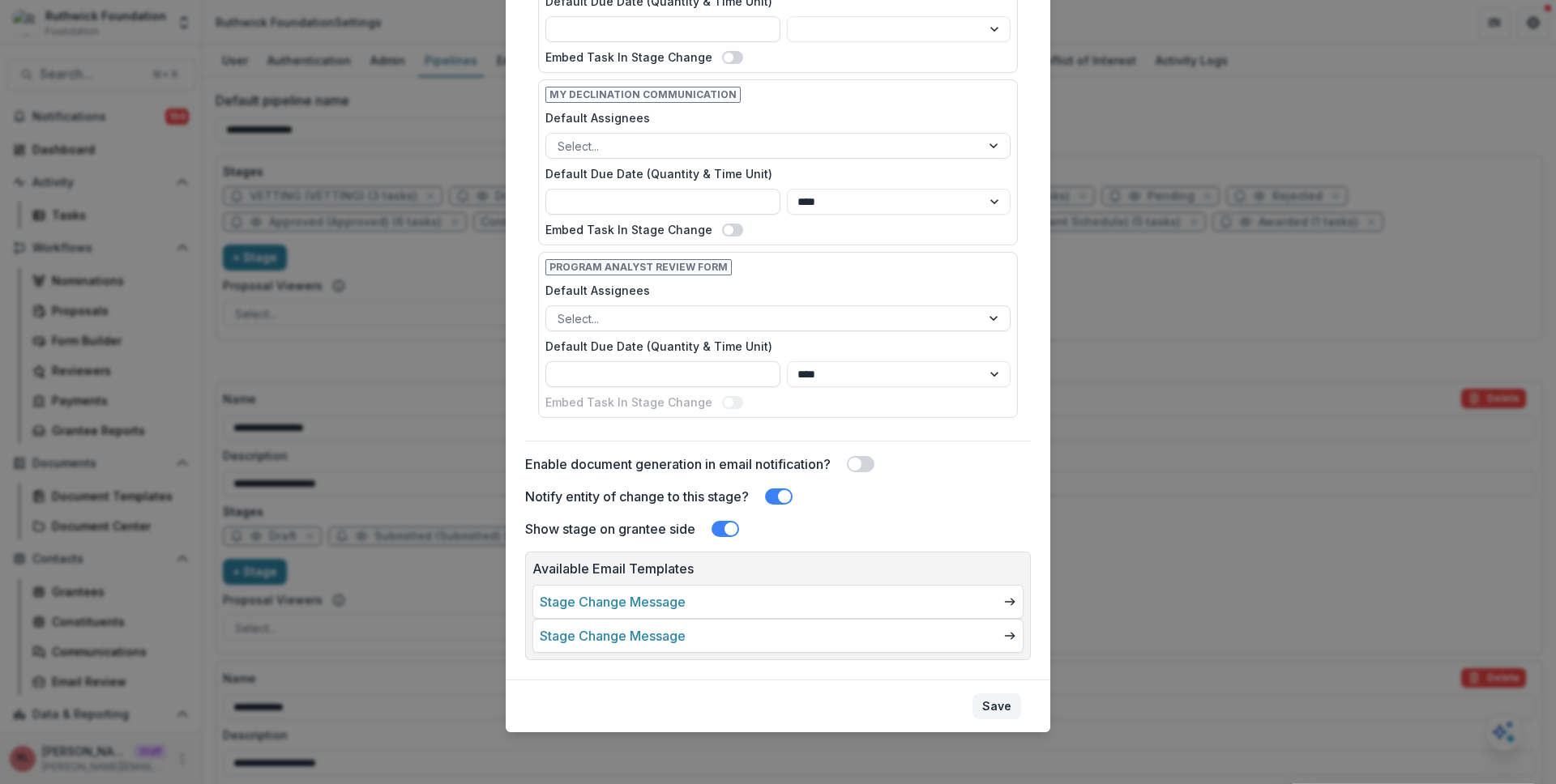
click at [985, 699] on button "Save" at bounding box center [996, 706] width 49 height 26
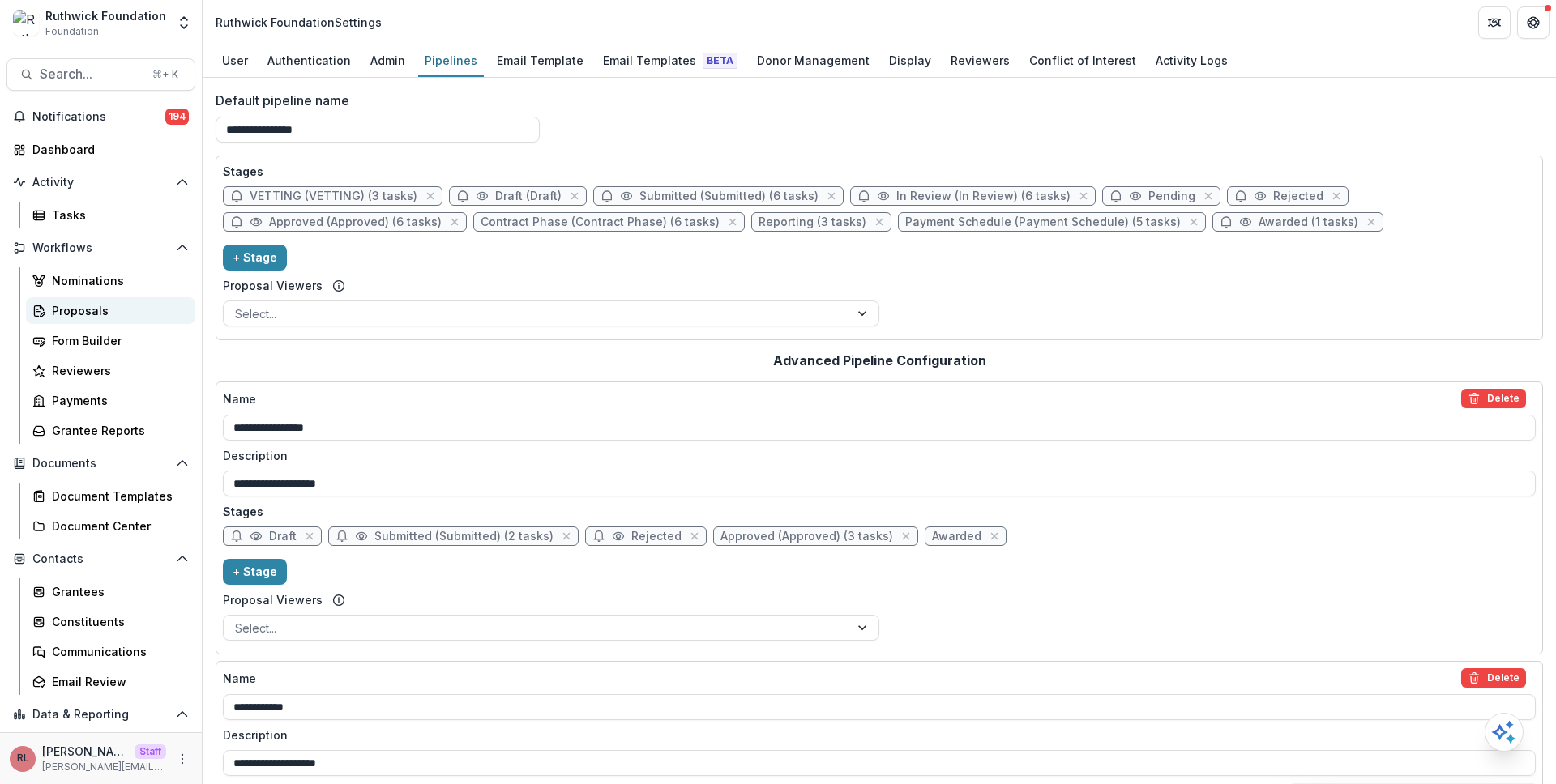
click at [130, 303] on div "Proposals" at bounding box center [117, 310] width 130 height 17
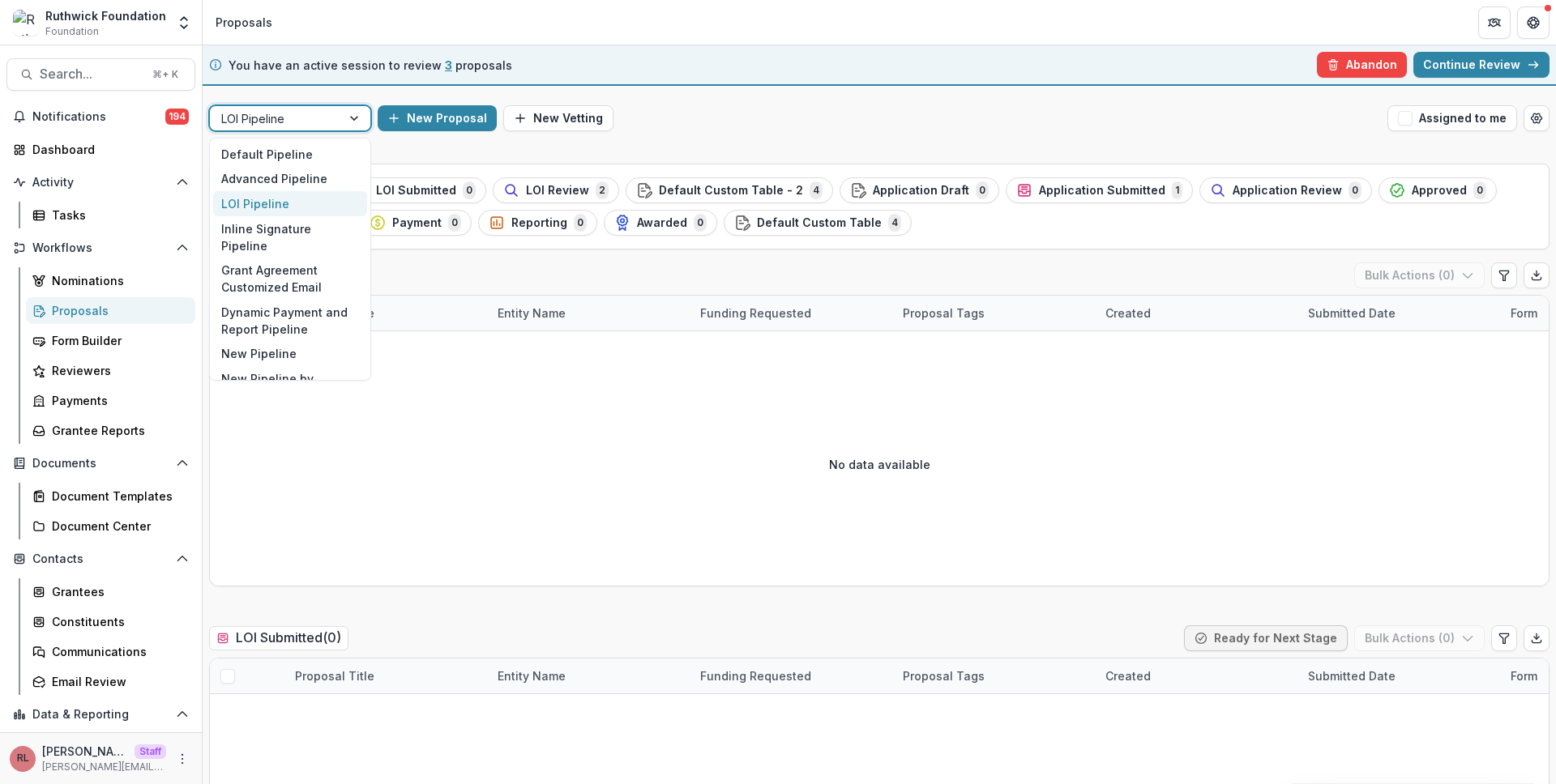
click at [309, 119] on div at bounding box center [275, 119] width 109 height 21
click at [315, 156] on div "Default Pipeline" at bounding box center [289, 154] width 154 height 25
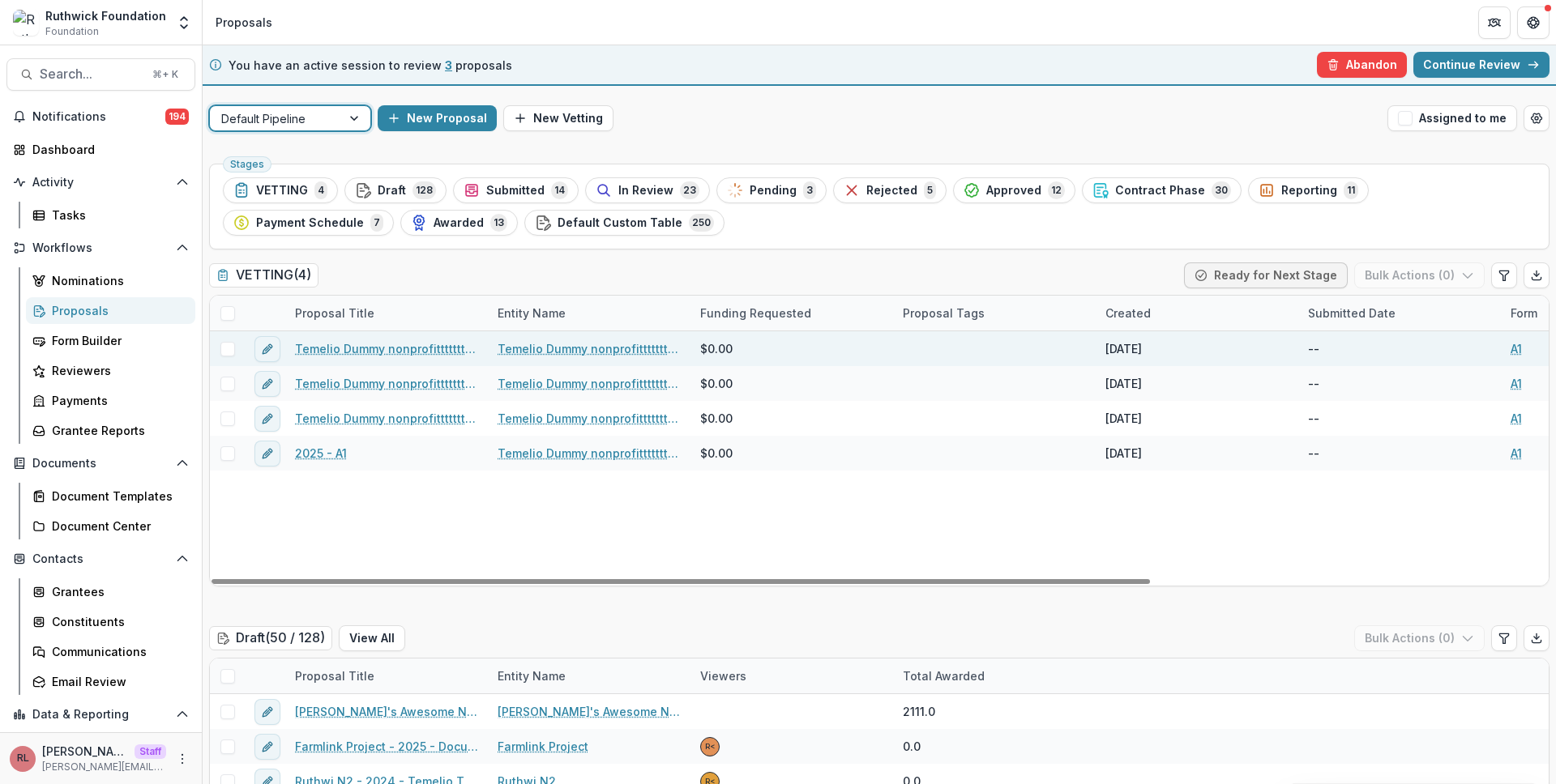
click at [367, 356] on link "Temelio Dummy nonprofittttttttt a4 sda16s5d - 2025 - A1" at bounding box center [386, 348] width 183 height 17
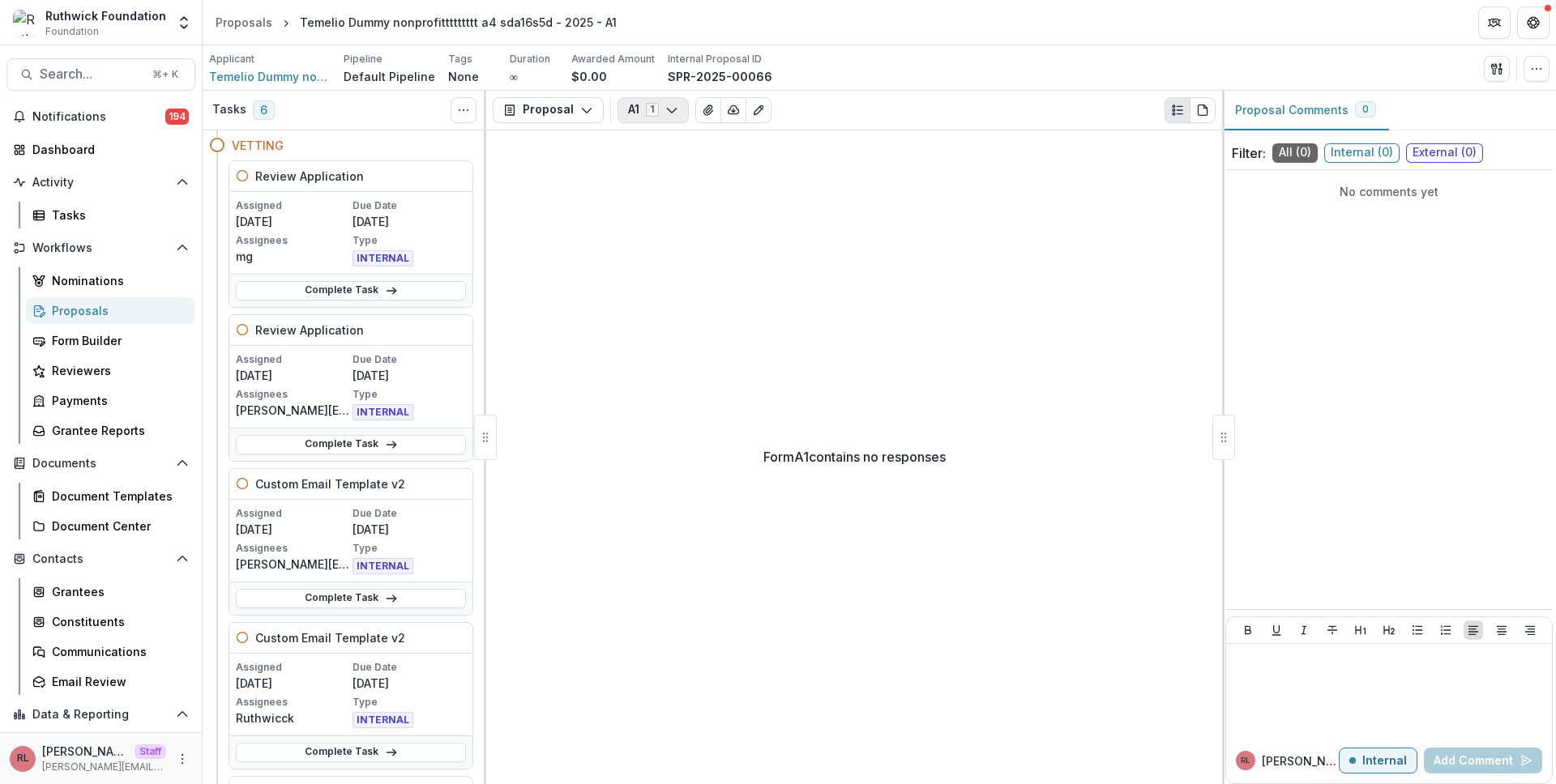
click at [643, 108] on button "A1 1" at bounding box center [652, 110] width 71 height 26
click at [644, 108] on button "A1 1" at bounding box center [652, 110] width 71 height 26
click at [665, 107] on icon "button" at bounding box center [671, 110] width 13 height 13
type button "0"
click at [685, 315] on div "Form A1 contains no responses" at bounding box center [853, 457] width 736 height 655
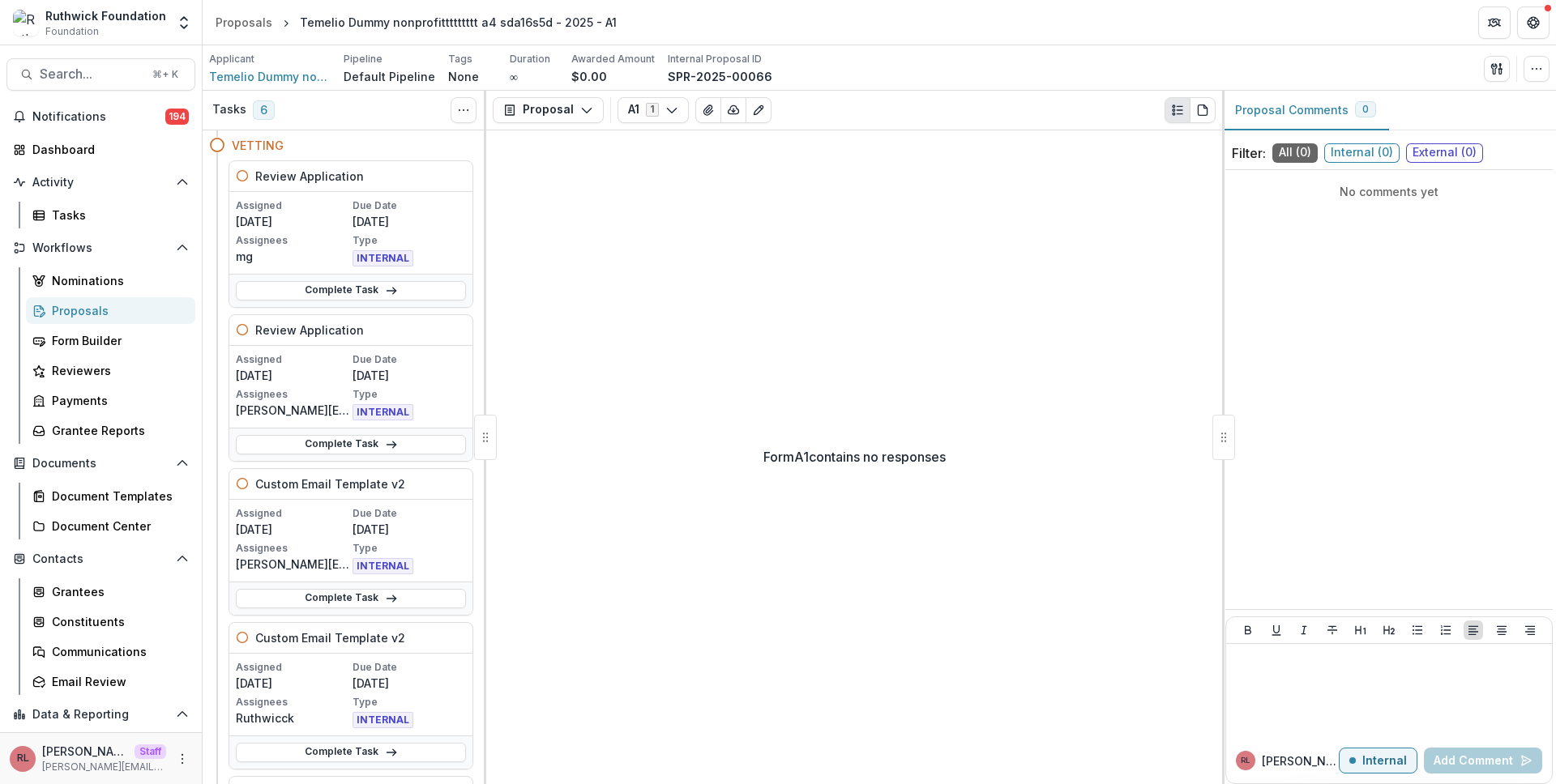
click at [161, 317] on div "Proposals" at bounding box center [117, 310] width 130 height 17
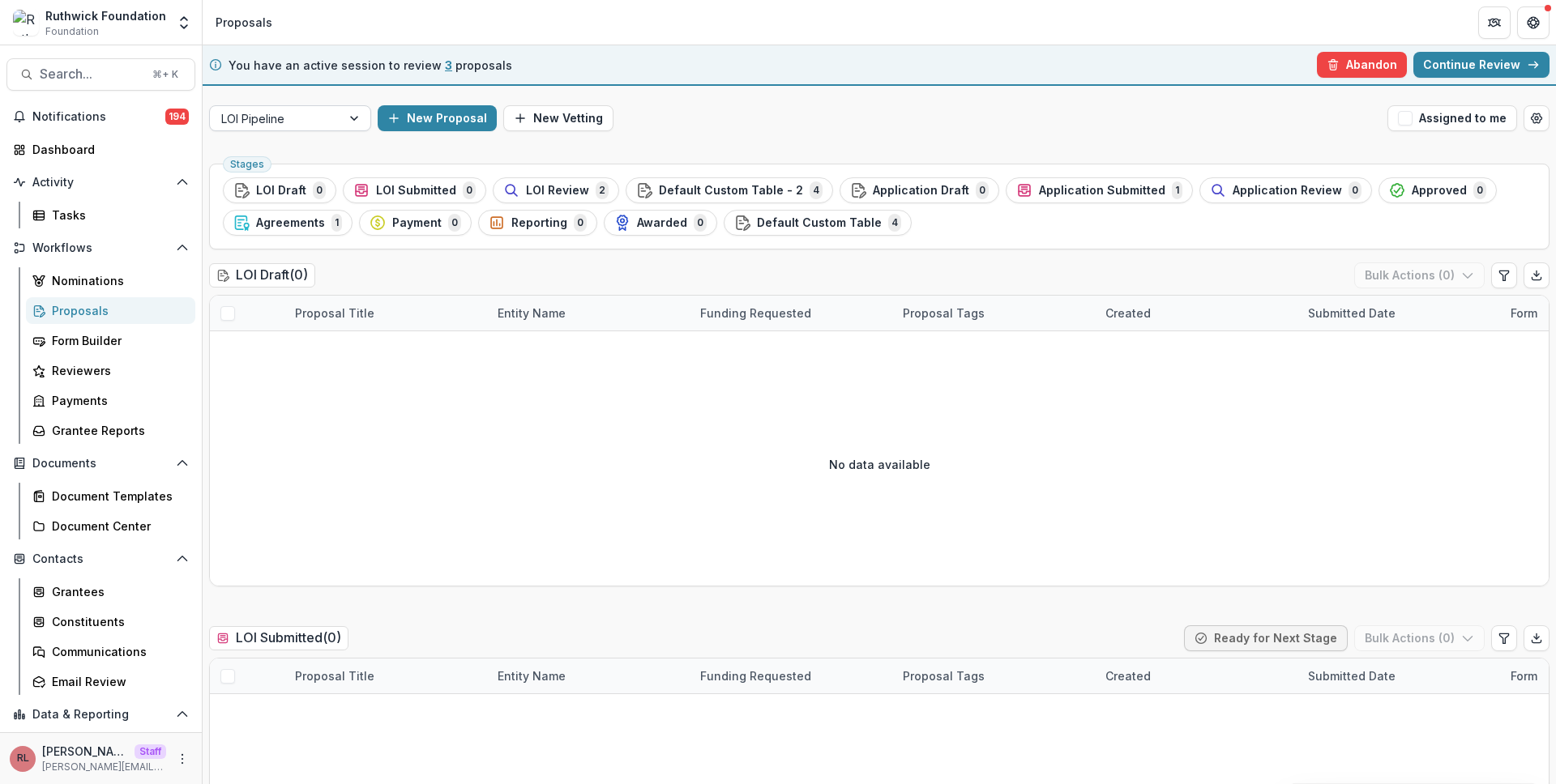
click at [331, 117] on div "LOI Pipeline" at bounding box center [276, 119] width 131 height 23
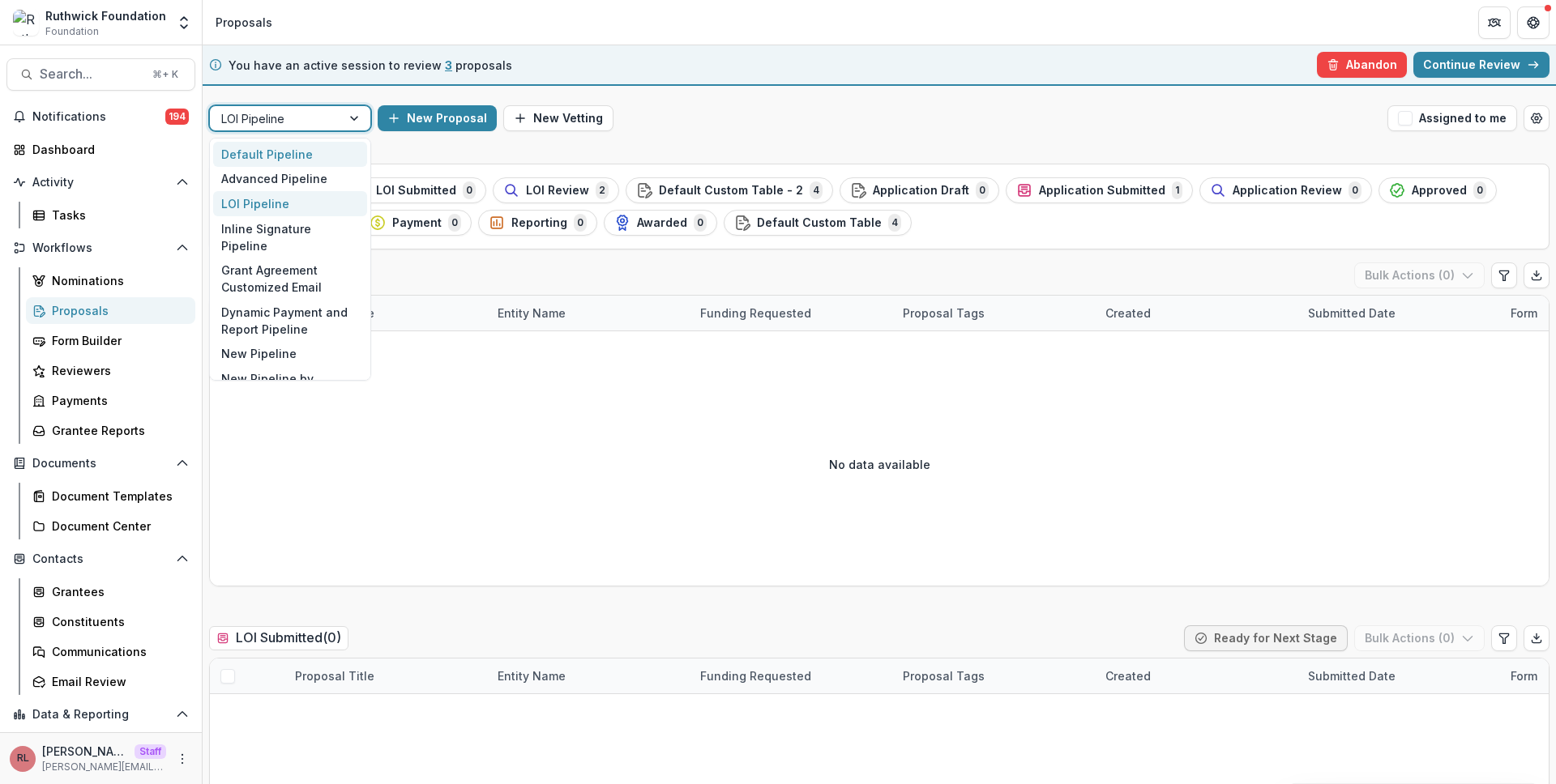
click at [333, 142] on div "Default Pipeline" at bounding box center [289, 154] width 154 height 25
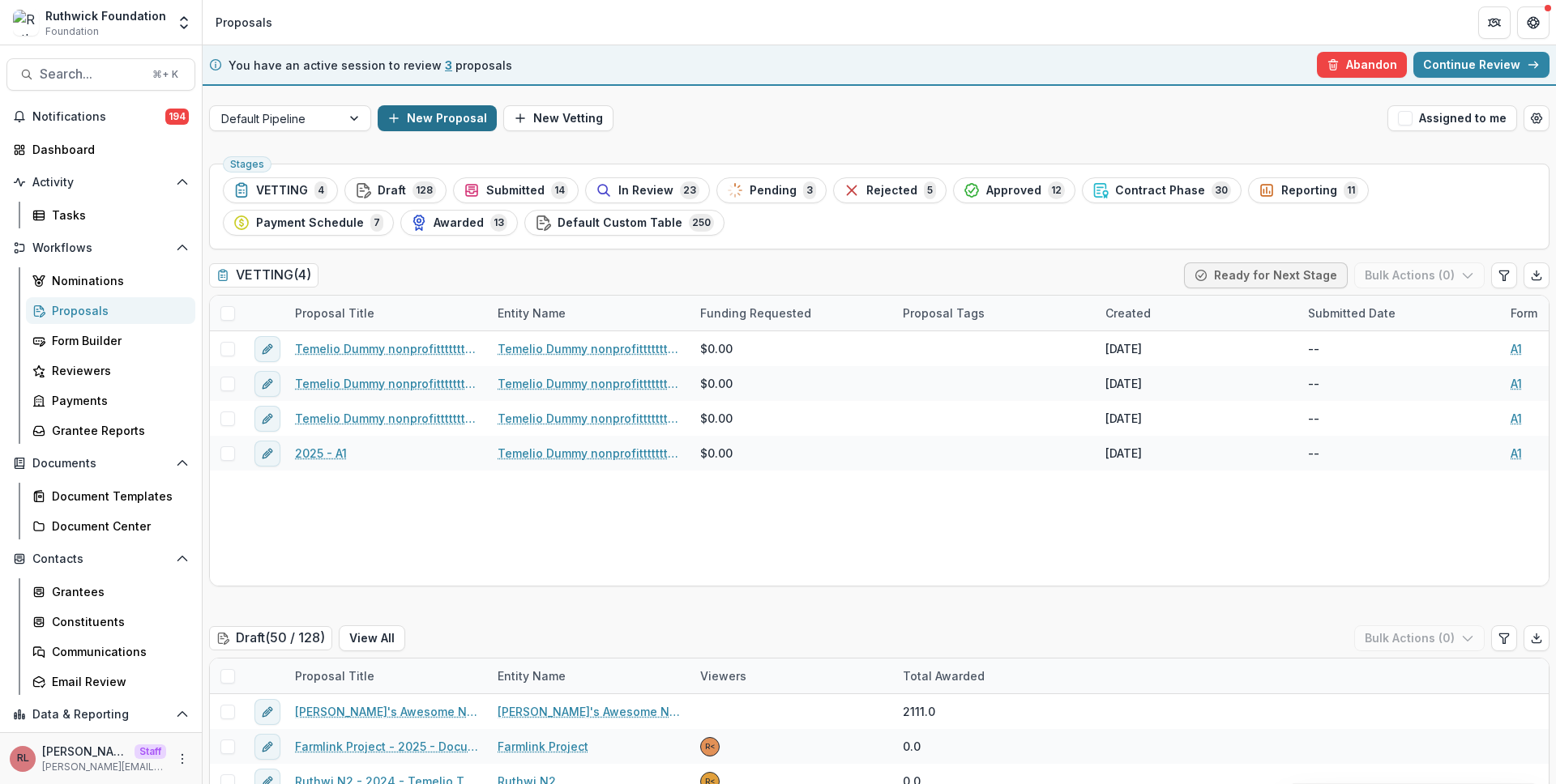
click at [430, 128] on button "New Proposal" at bounding box center [437, 118] width 119 height 26
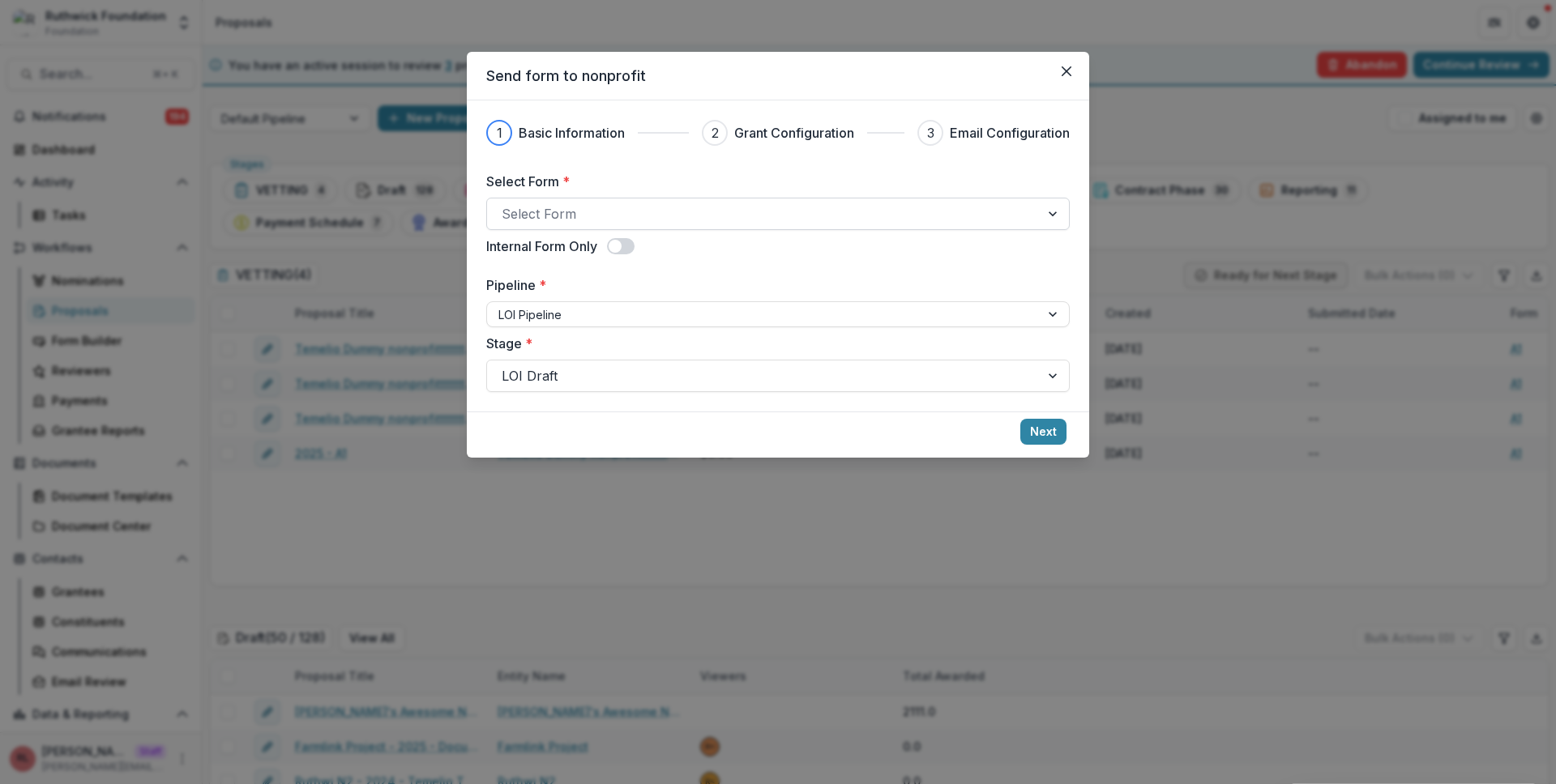
click at [742, 218] on div at bounding box center [763, 213] width 524 height 22
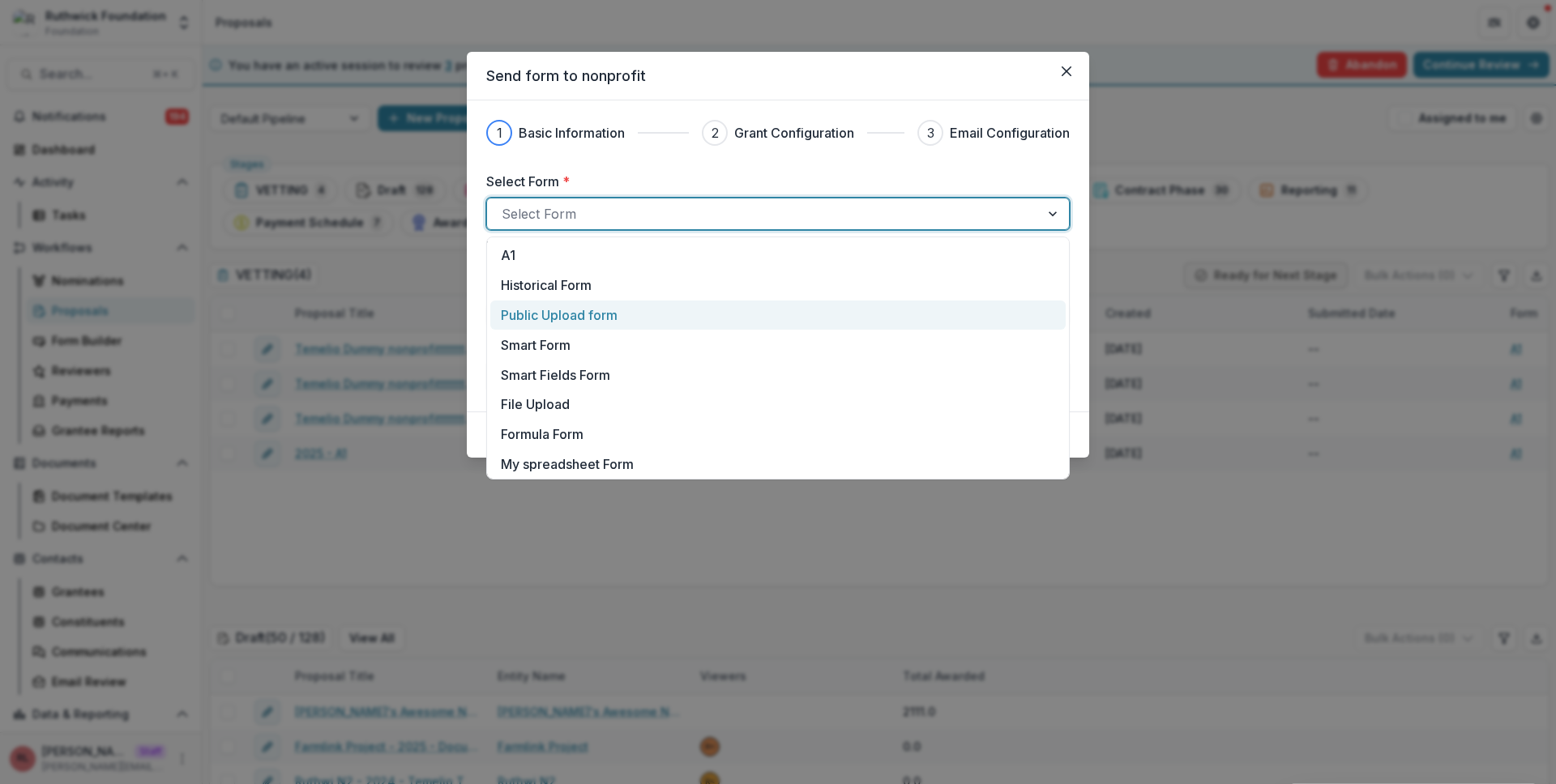
click at [738, 307] on div "Public Upload form" at bounding box center [777, 315] width 554 height 20
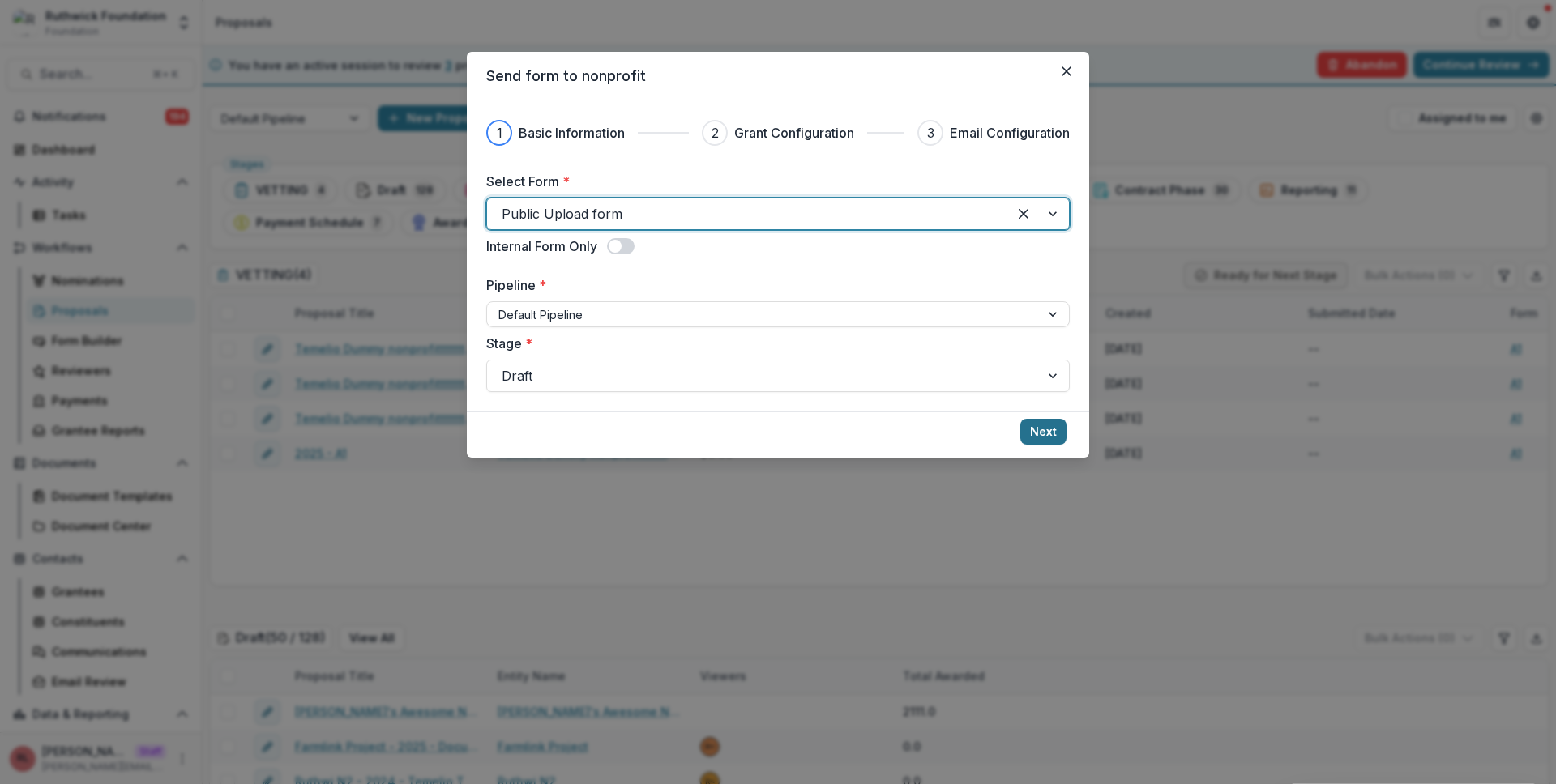
click at [1036, 418] on button "Next" at bounding box center [1042, 431] width 46 height 26
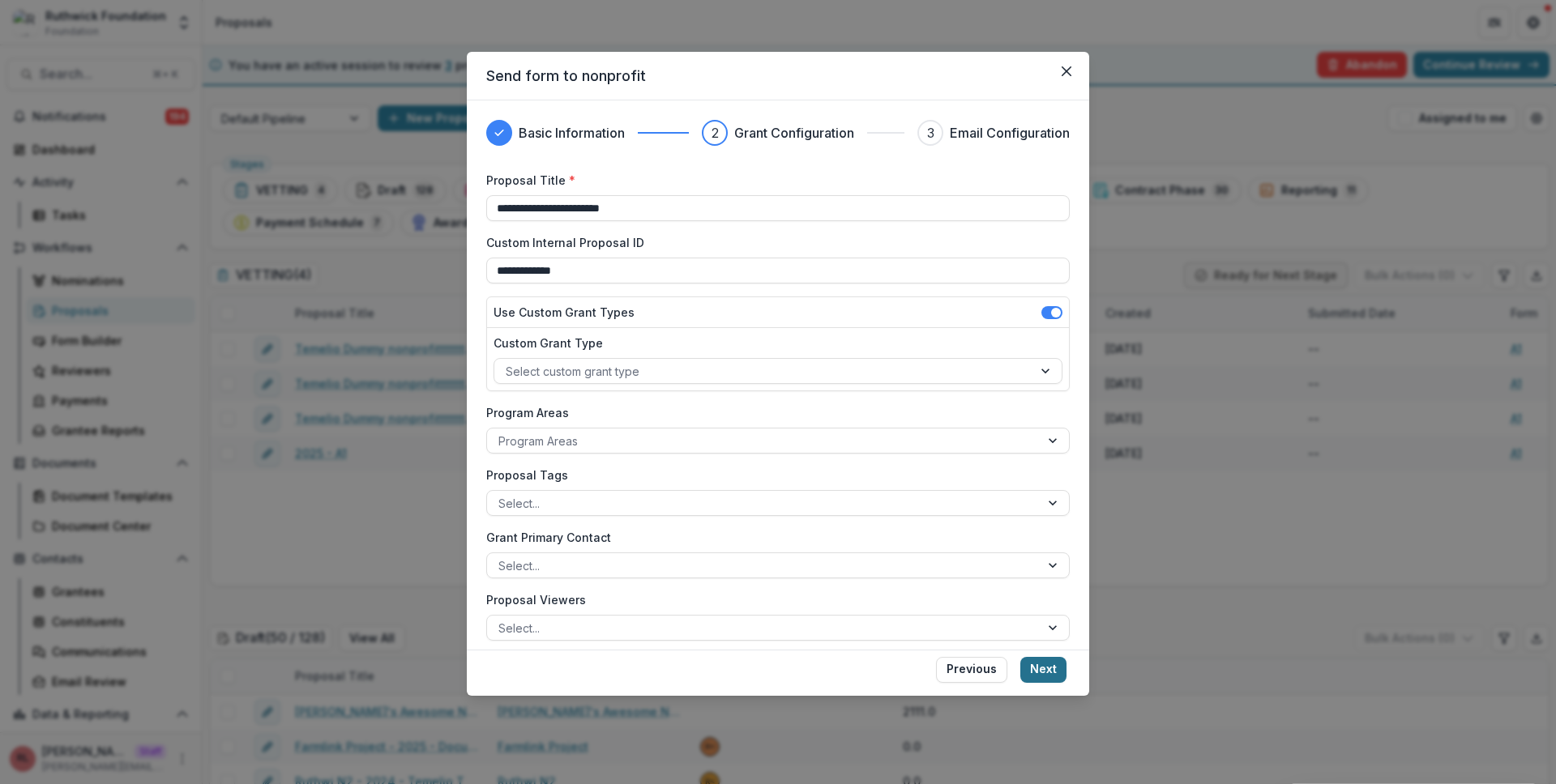
click at [1056, 678] on button "Next" at bounding box center [1042, 669] width 46 height 26
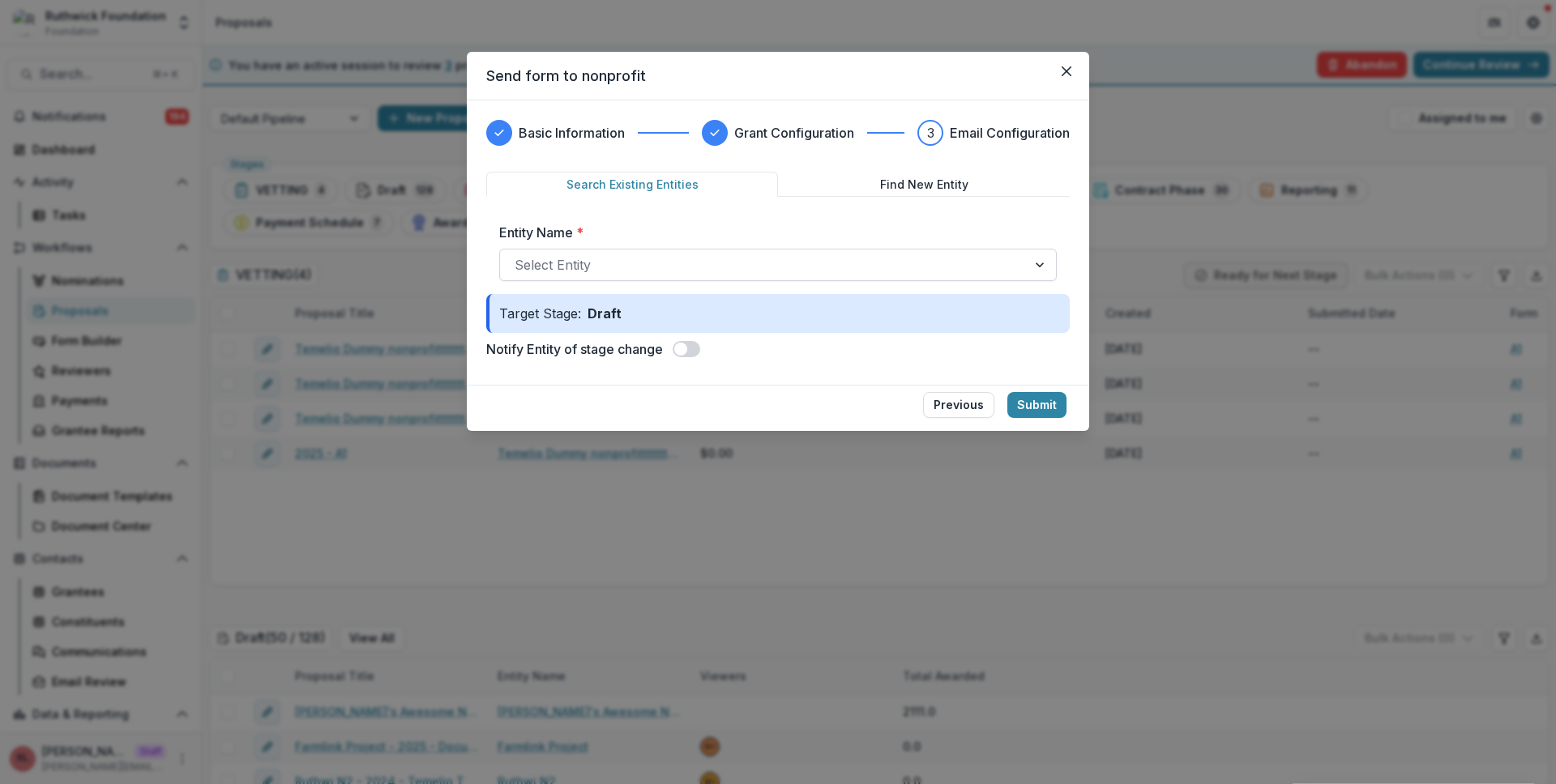
click at [962, 277] on div "Select Entity" at bounding box center [763, 264] width 526 height 26
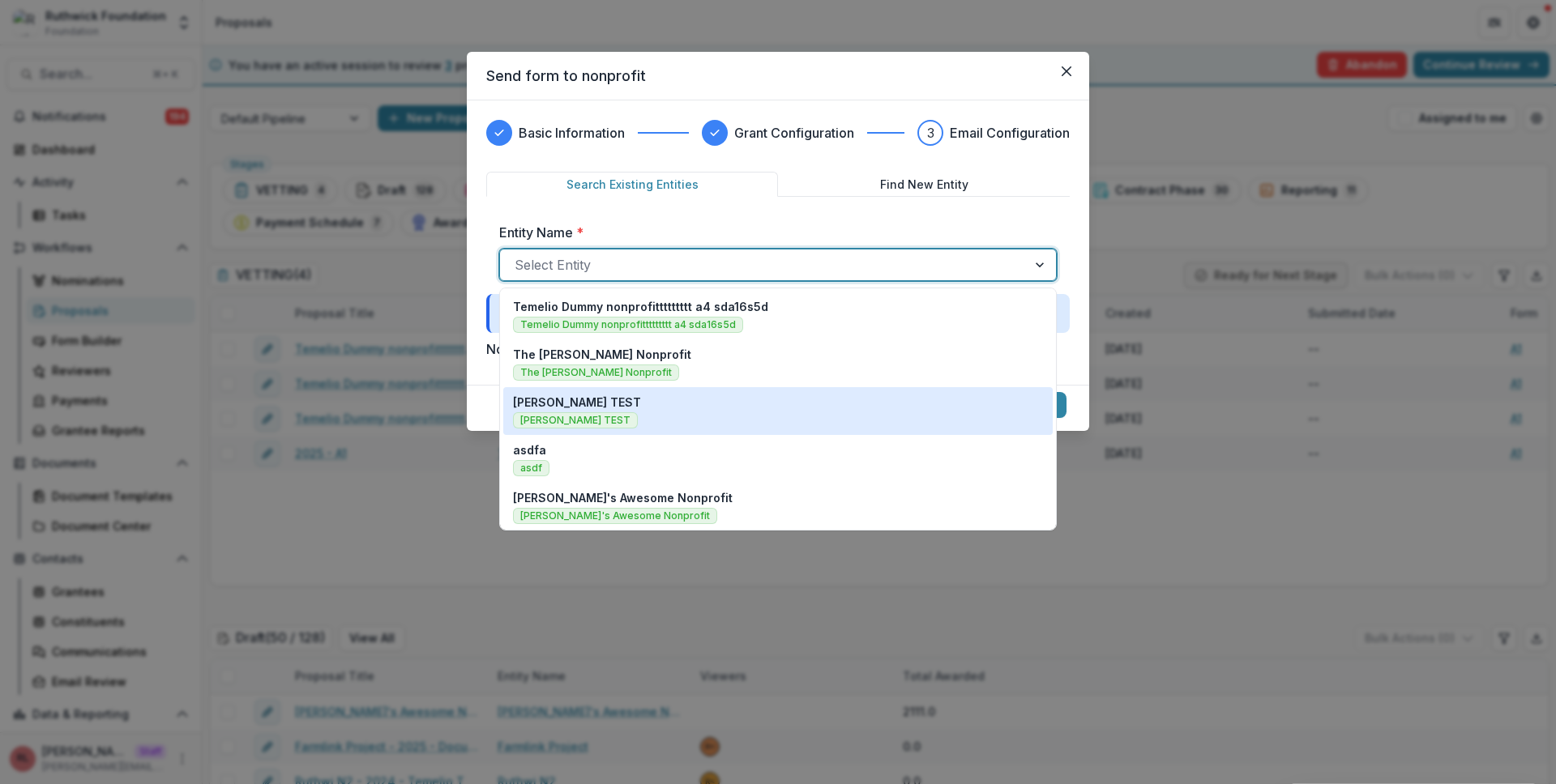
scroll to position [578, 0]
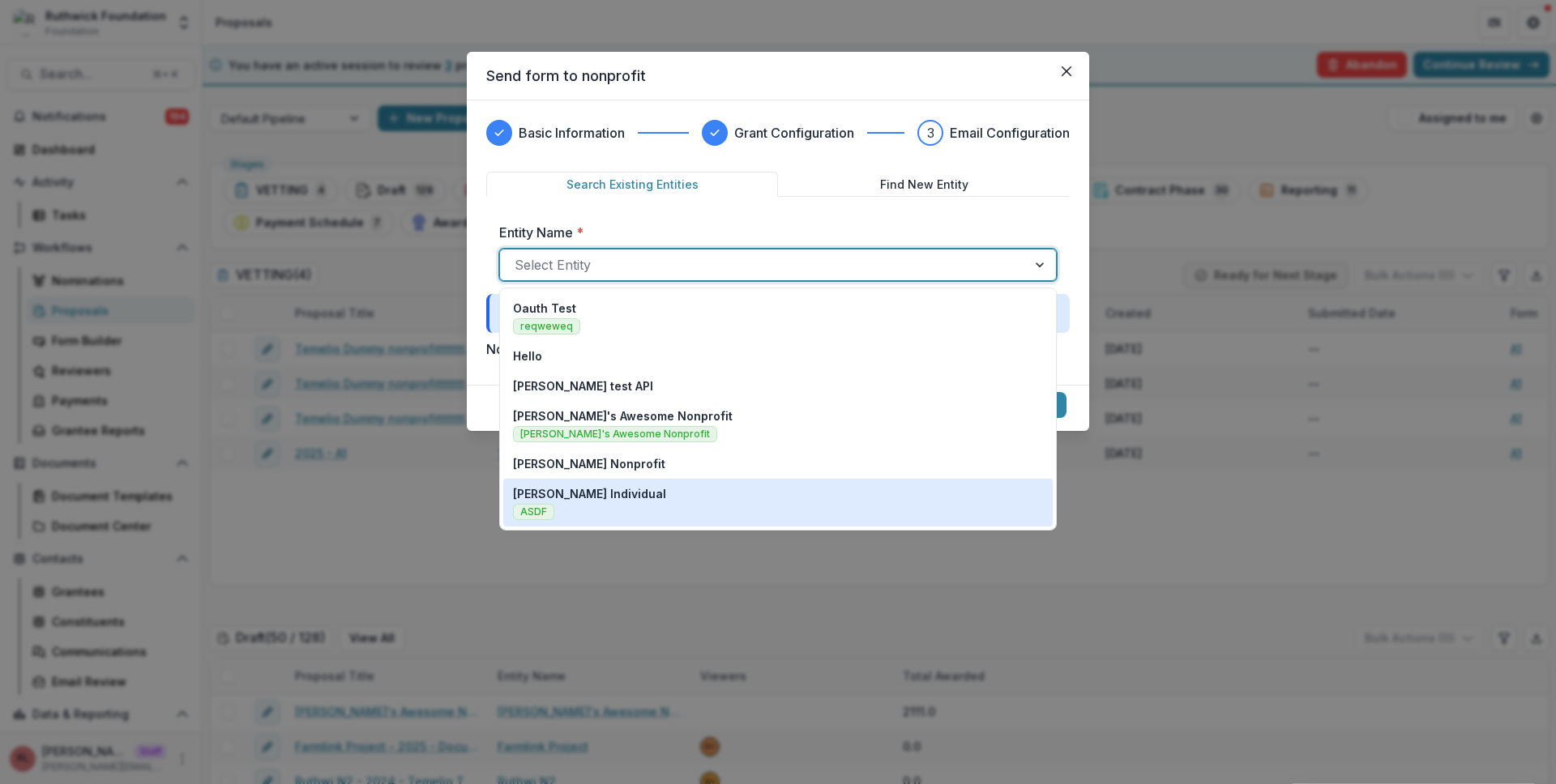
click at [904, 504] on div "Ruthwick Individual ASDF" at bounding box center [778, 502] width 530 height 35
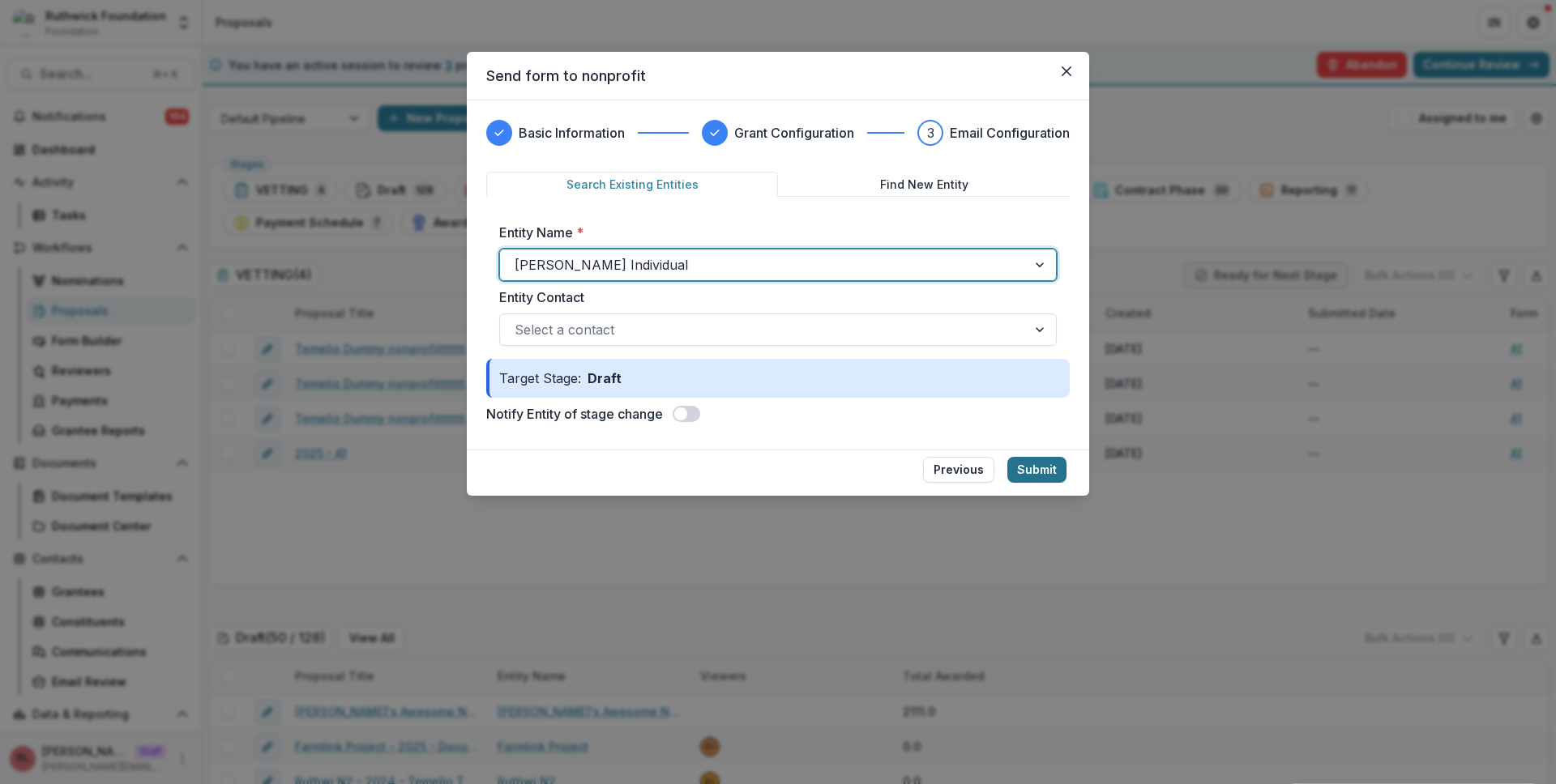
click at [1039, 468] on button "Submit" at bounding box center [1037, 470] width 59 height 26
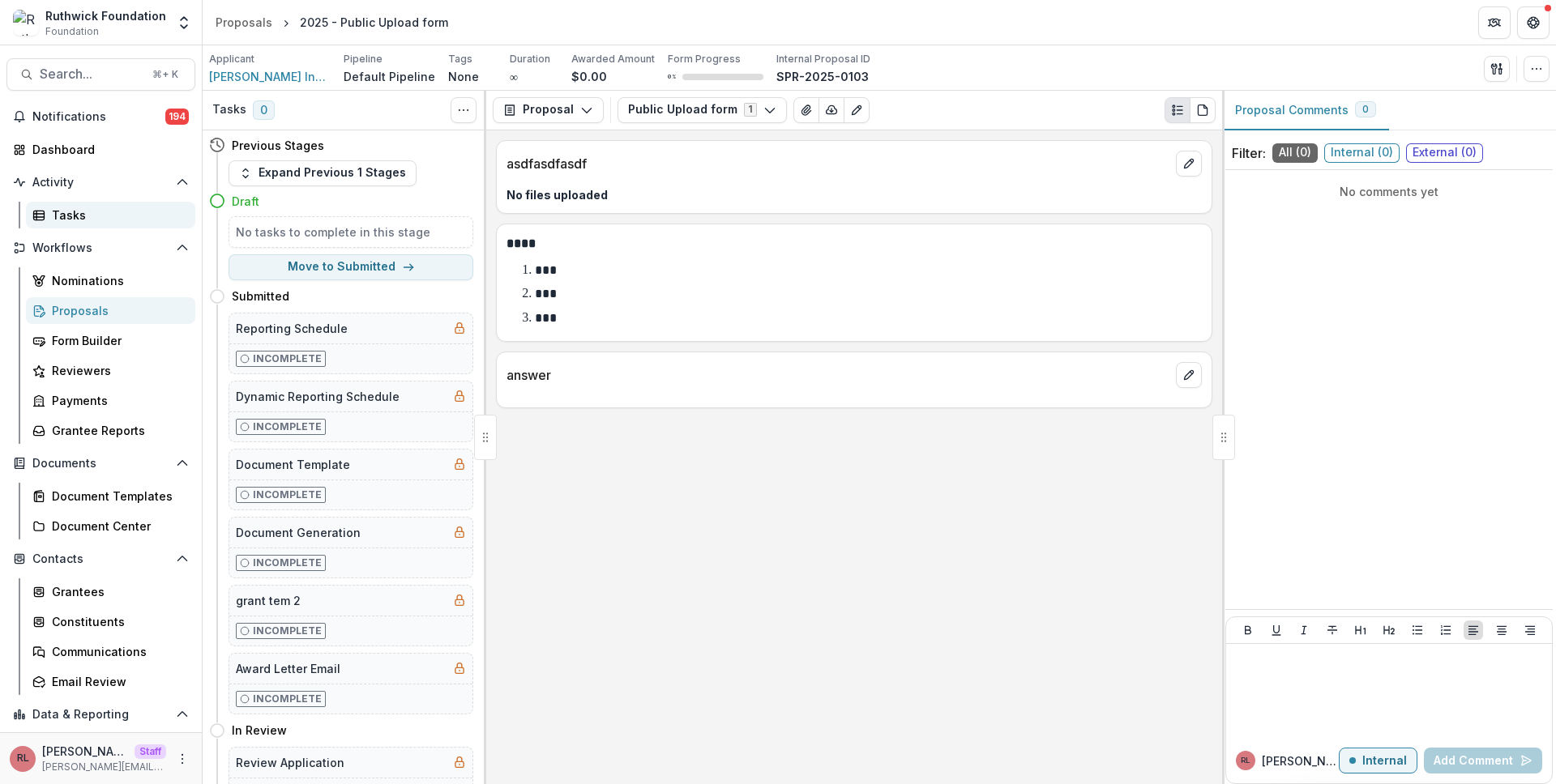
click at [94, 207] on div "Tasks" at bounding box center [117, 215] width 130 height 17
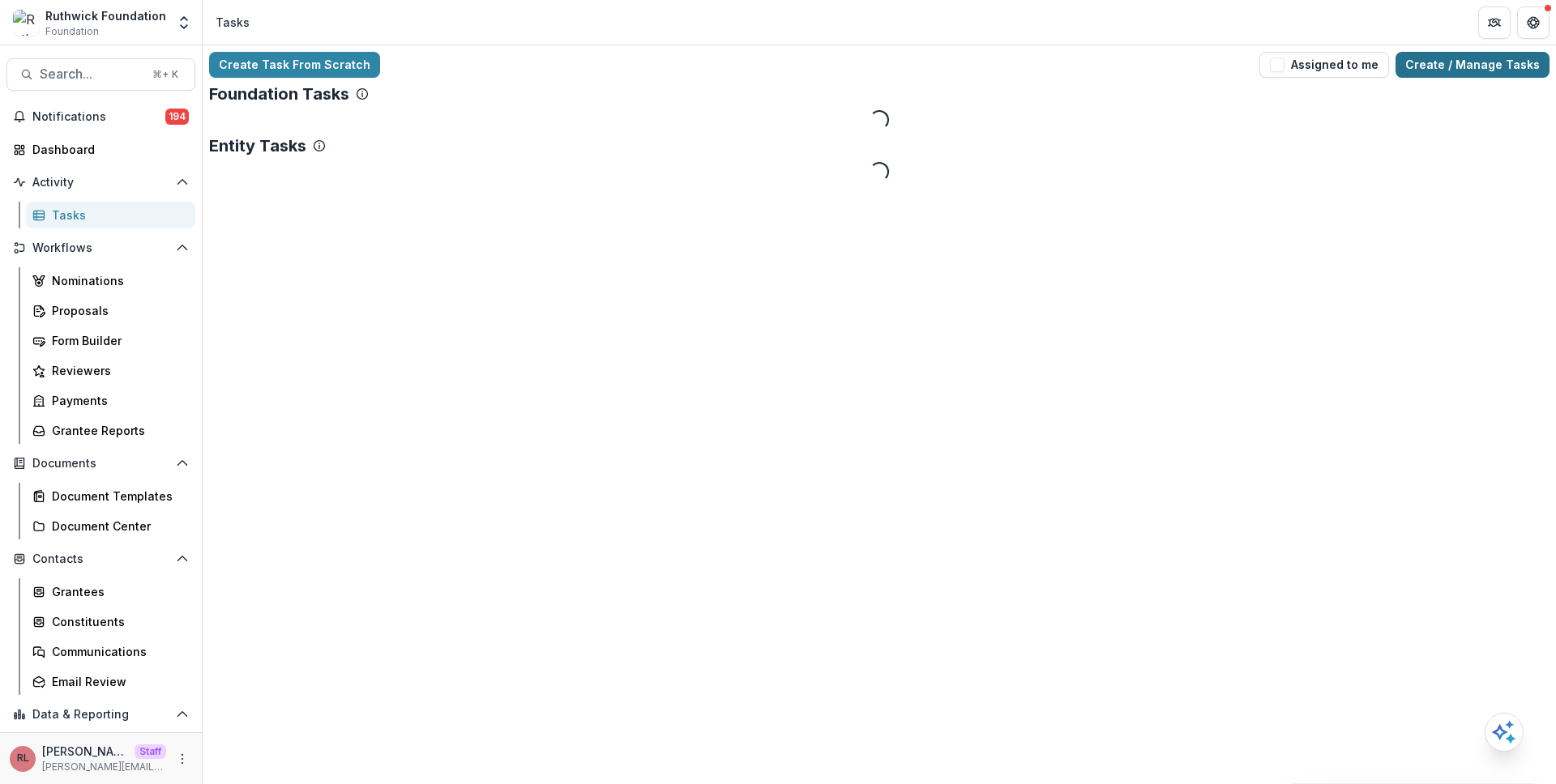
click at [1472, 70] on link "Create / Manage Tasks" at bounding box center [1472, 65] width 154 height 26
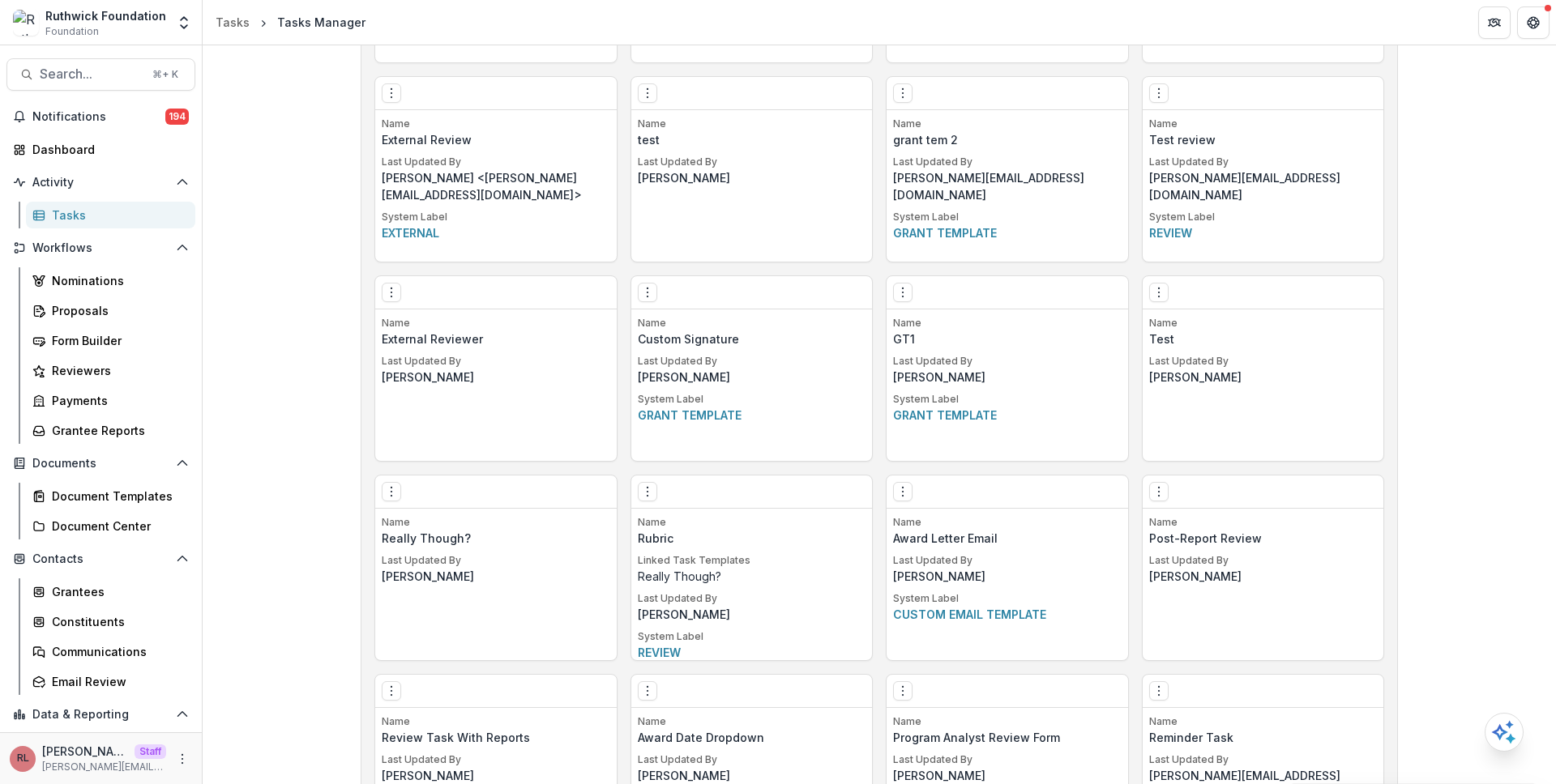
scroll to position [2371, 0]
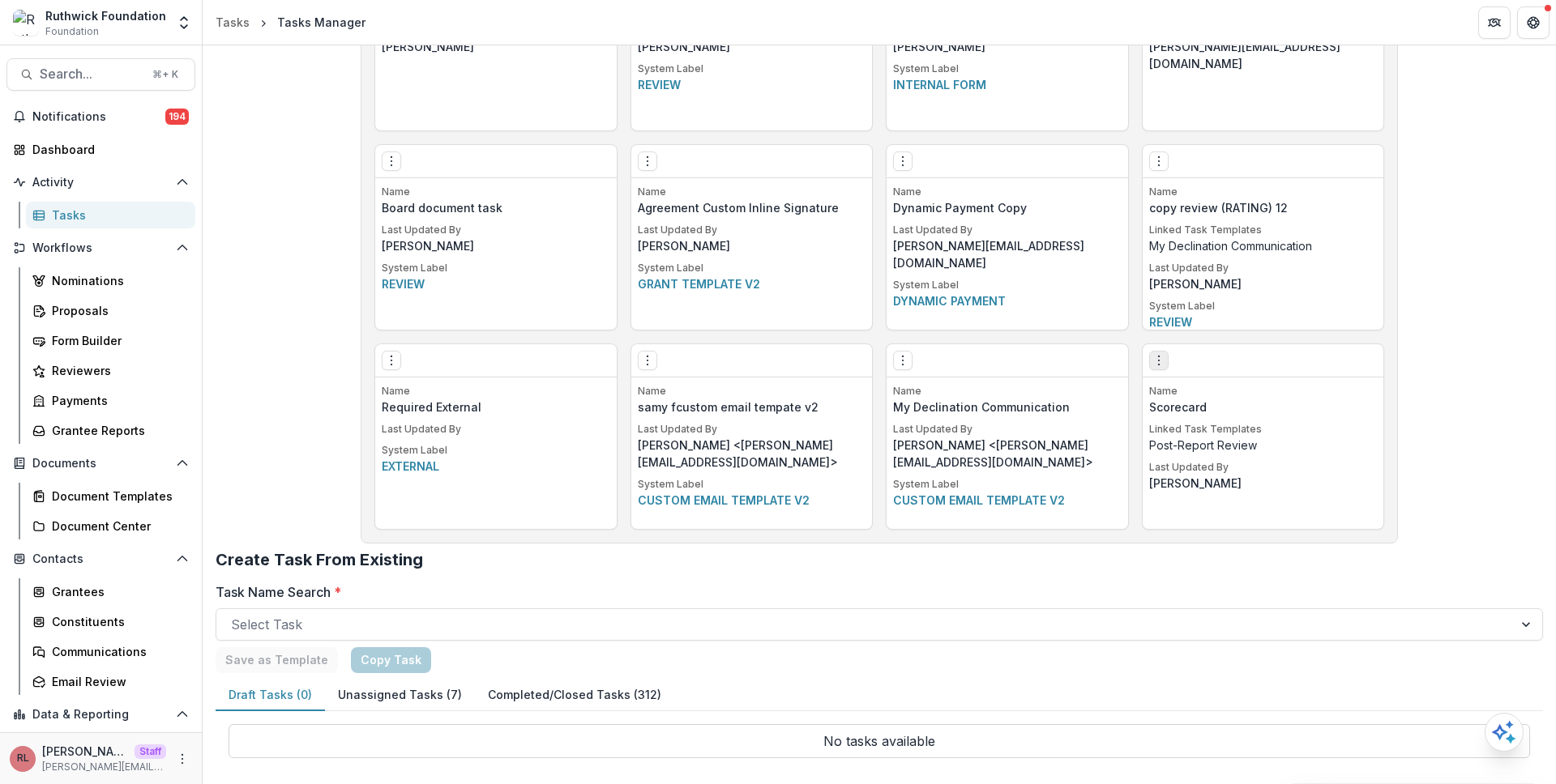
click at [1158, 360] on circle "Options" at bounding box center [1158, 360] width 1 height 1
click at [1193, 387] on link "Edit" at bounding box center [1250, 394] width 199 height 27
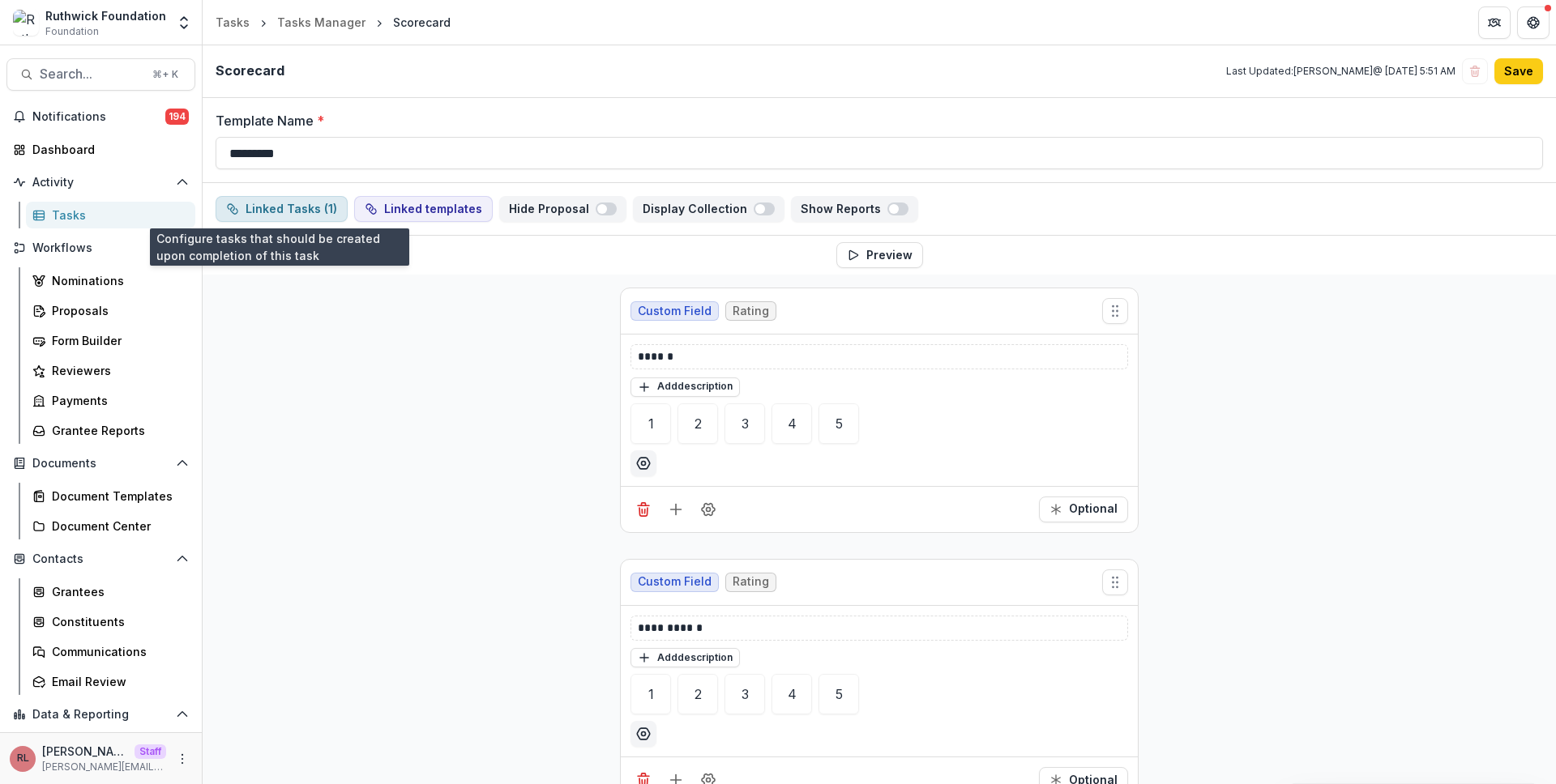
click at [293, 205] on button "Linked Tasks ( 1 )" at bounding box center [281, 208] width 132 height 26
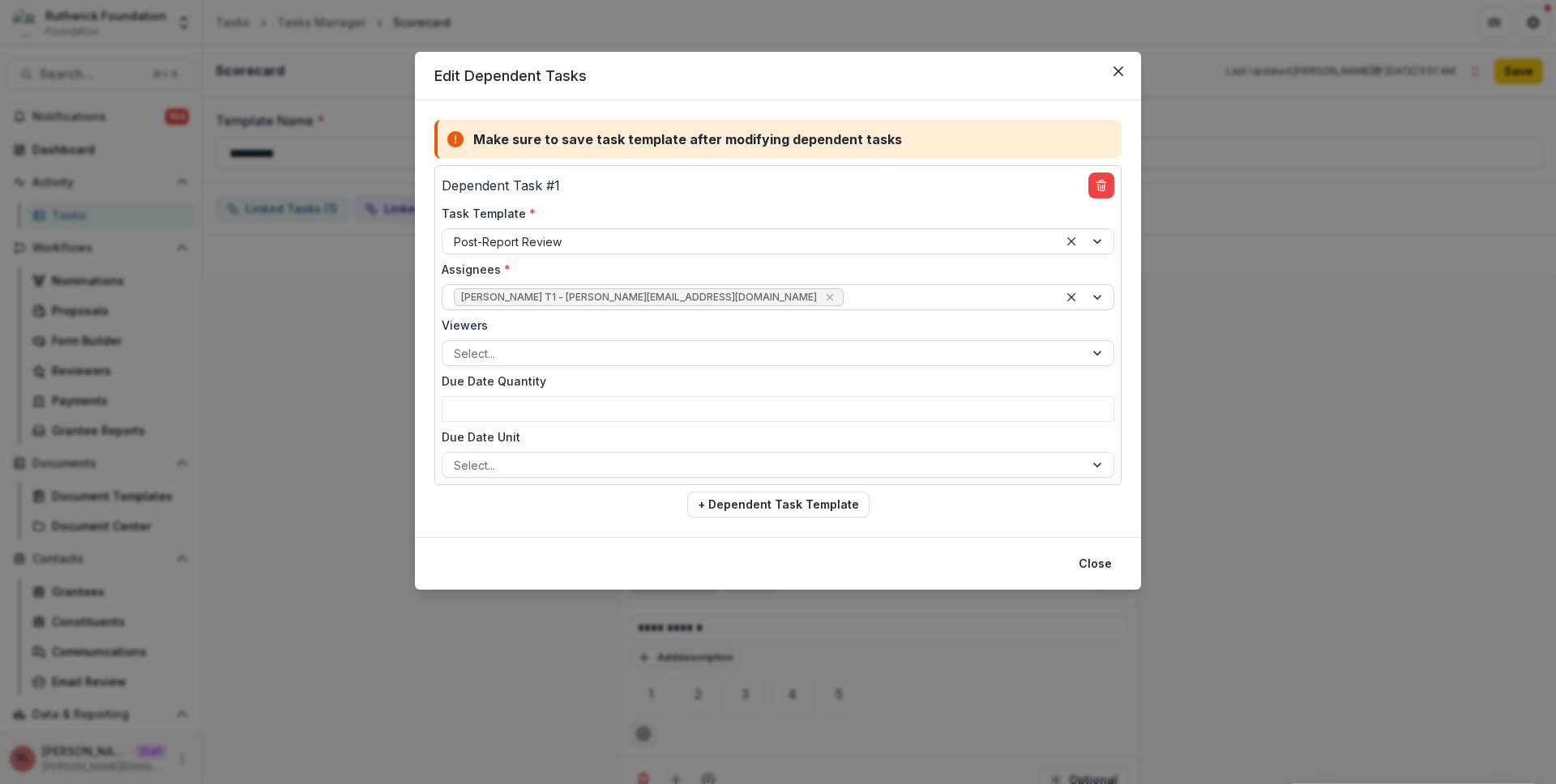
click at [682, 297] on span "Ruthwick T1 - ruthwick+t1@trytemelio.com" at bounding box center [649, 297] width 390 height 18
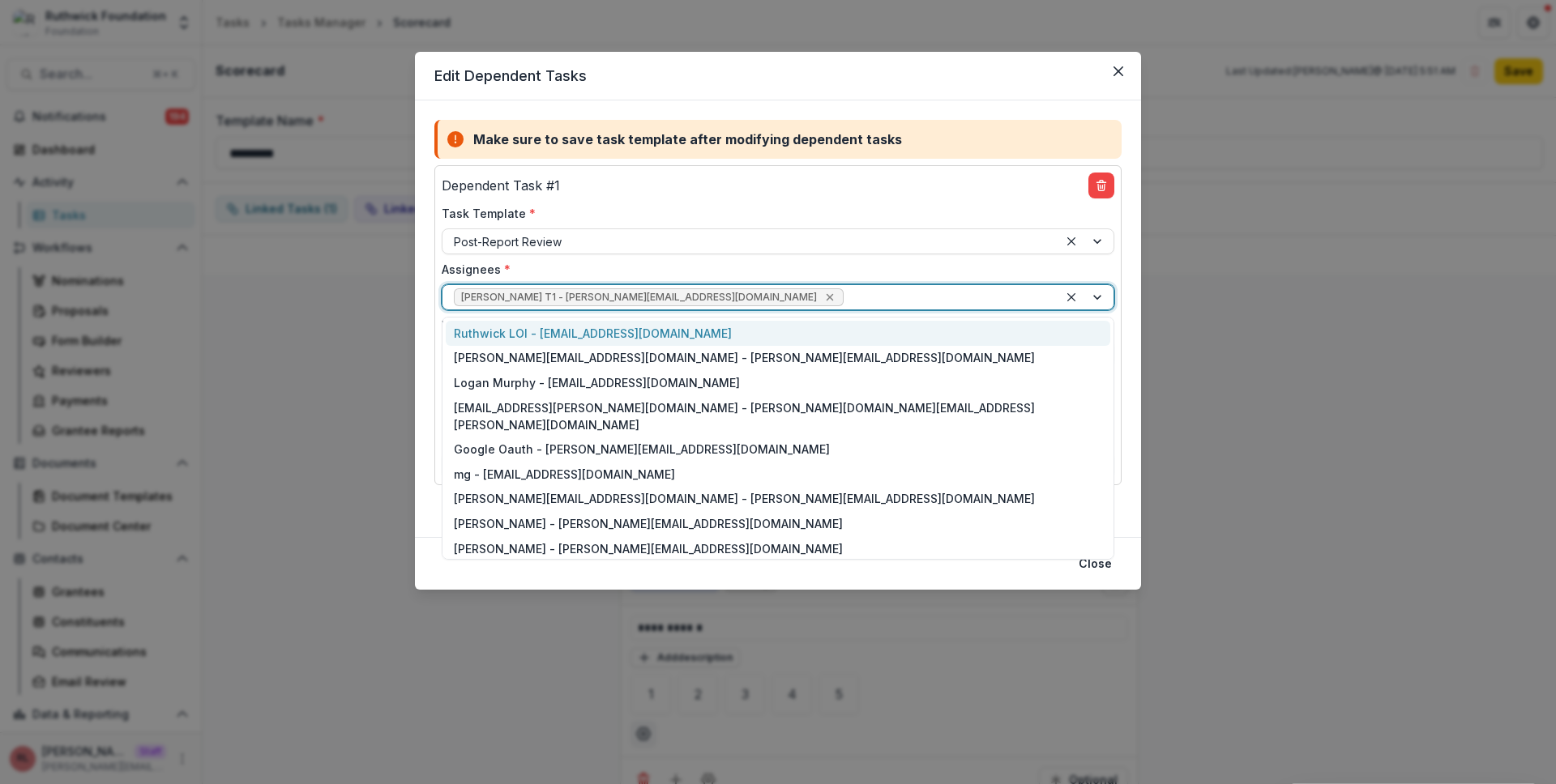
click at [823, 299] on icon "Remove Ruthwick T1 - ruthwick+t1@trytemelio.com" at bounding box center [829, 297] width 13 height 13
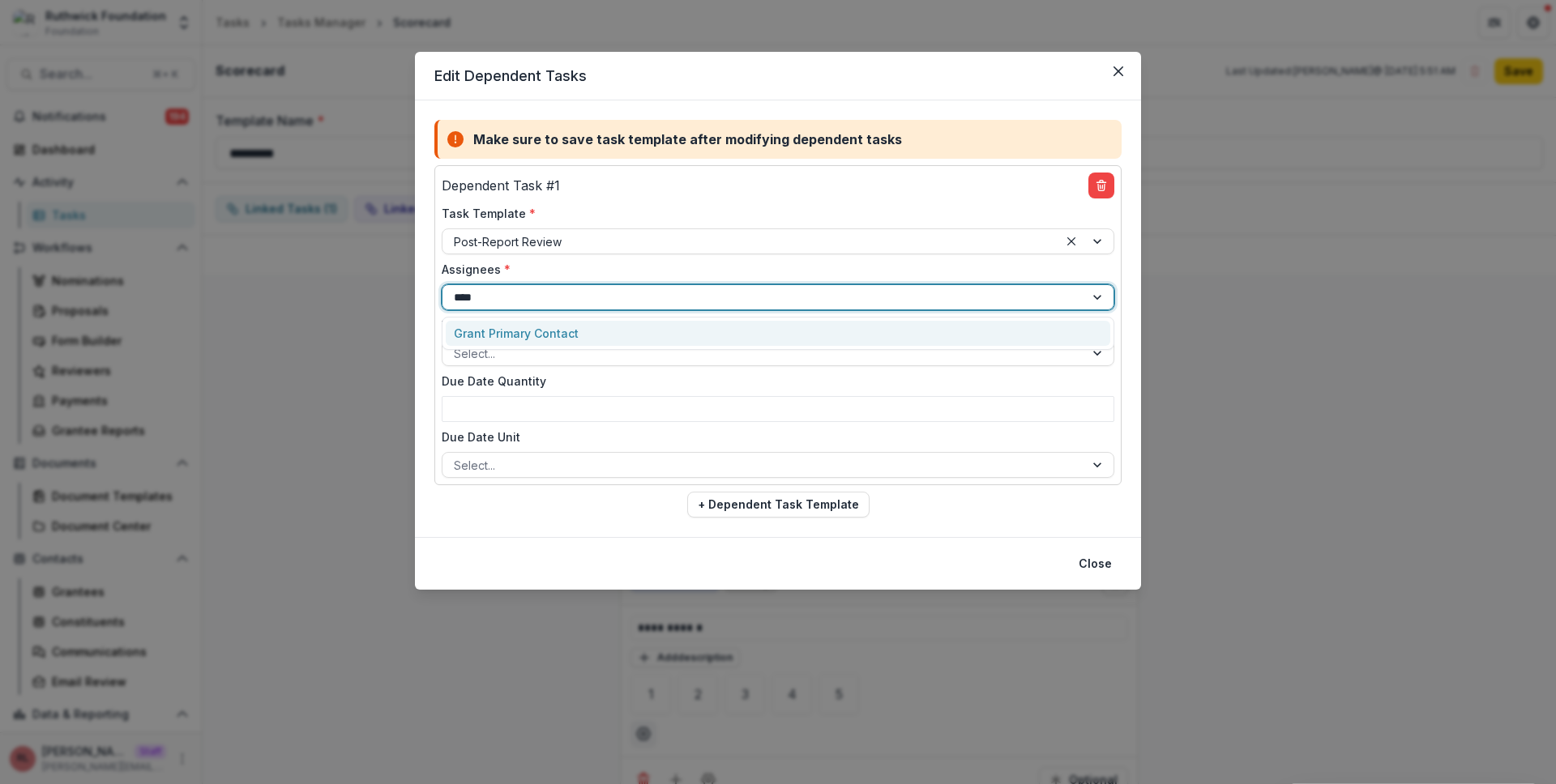
type input "*****"
click at [615, 328] on div "Grant Primary Contact" at bounding box center [778, 333] width 665 height 25
click at [1102, 571] on button "Close" at bounding box center [1095, 563] width 53 height 26
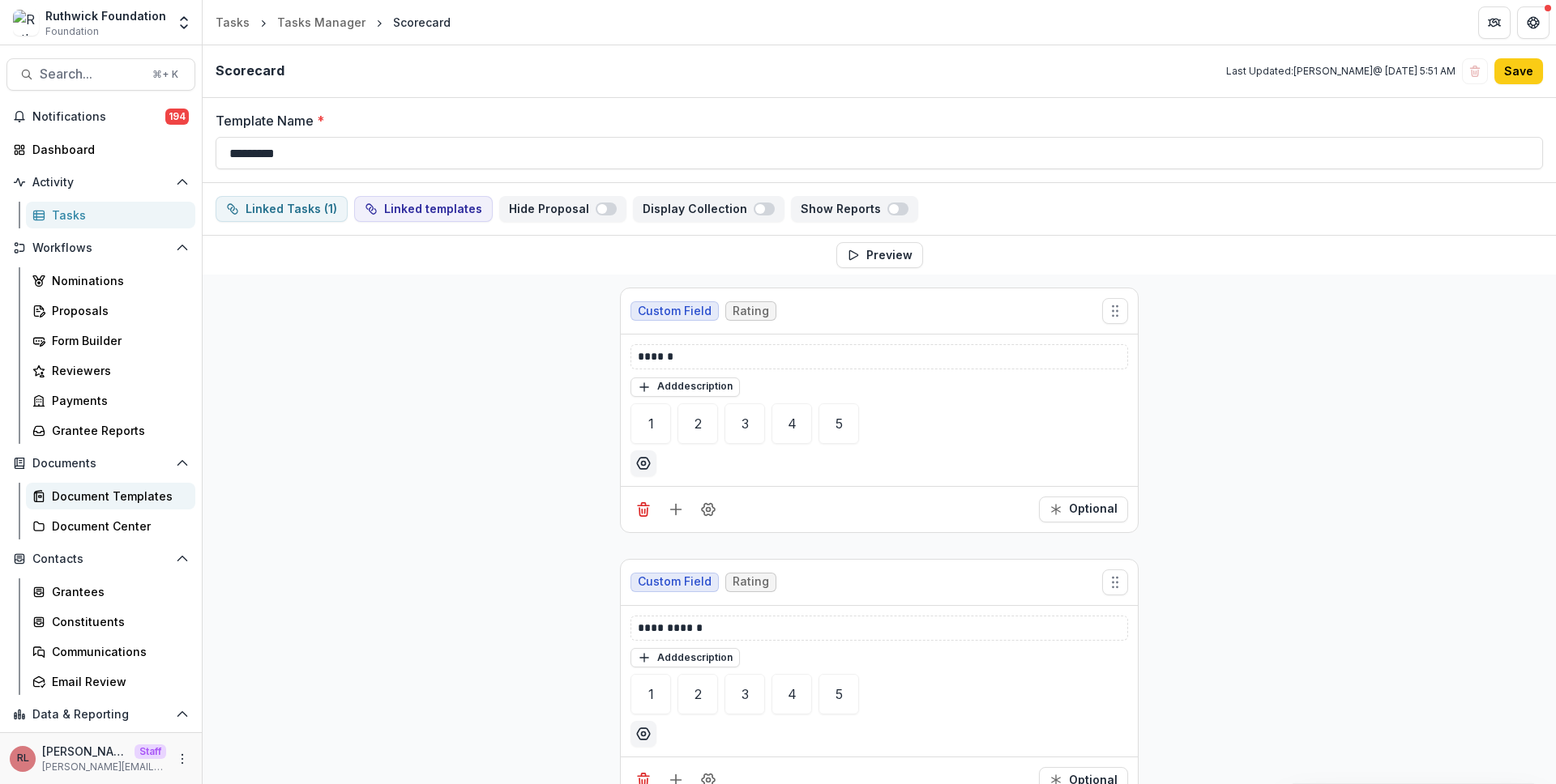
click at [125, 503] on div "Document Templates" at bounding box center [117, 496] width 130 height 17
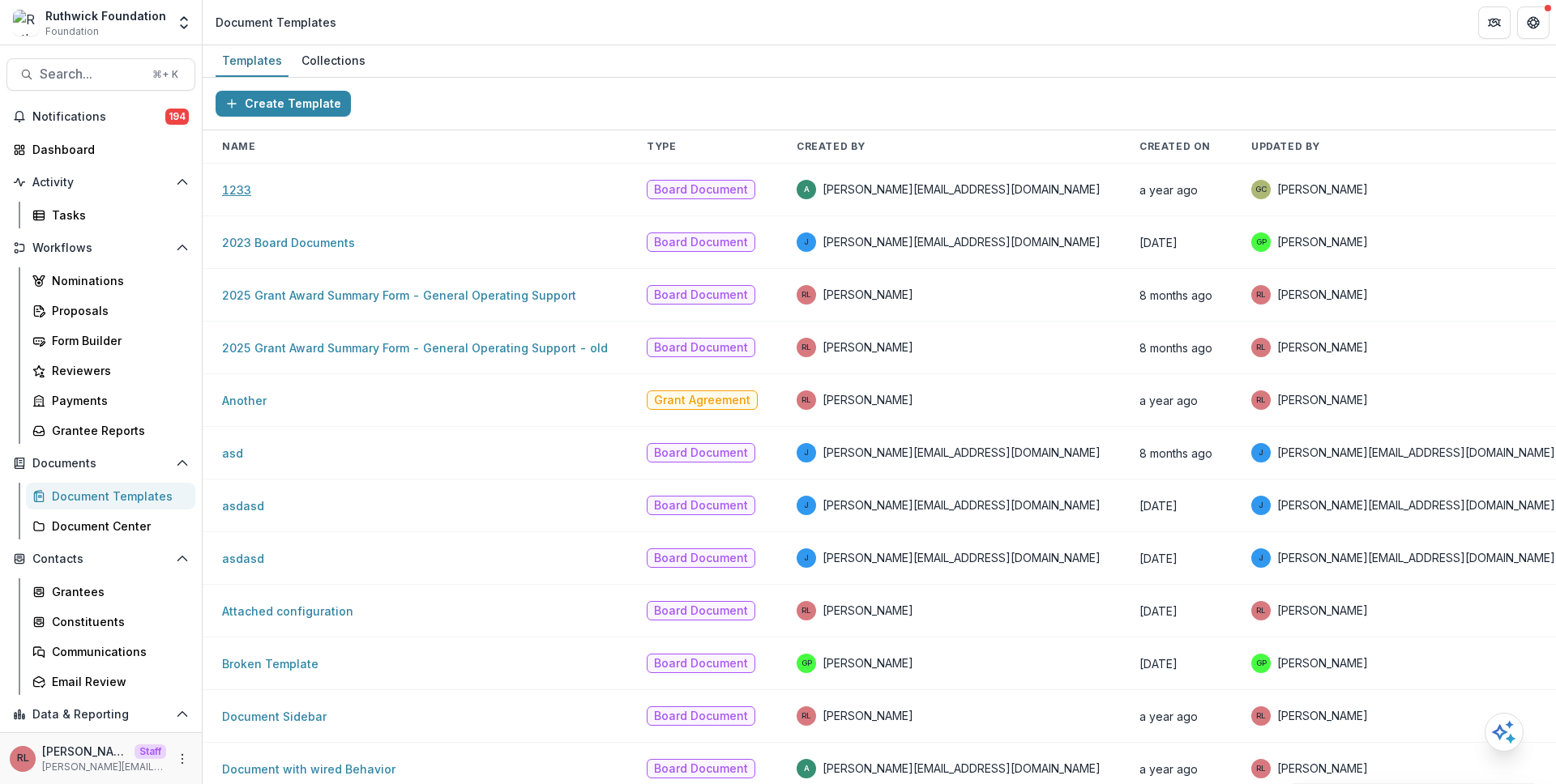
click at [238, 193] on link "1233" at bounding box center [236, 189] width 29 height 13
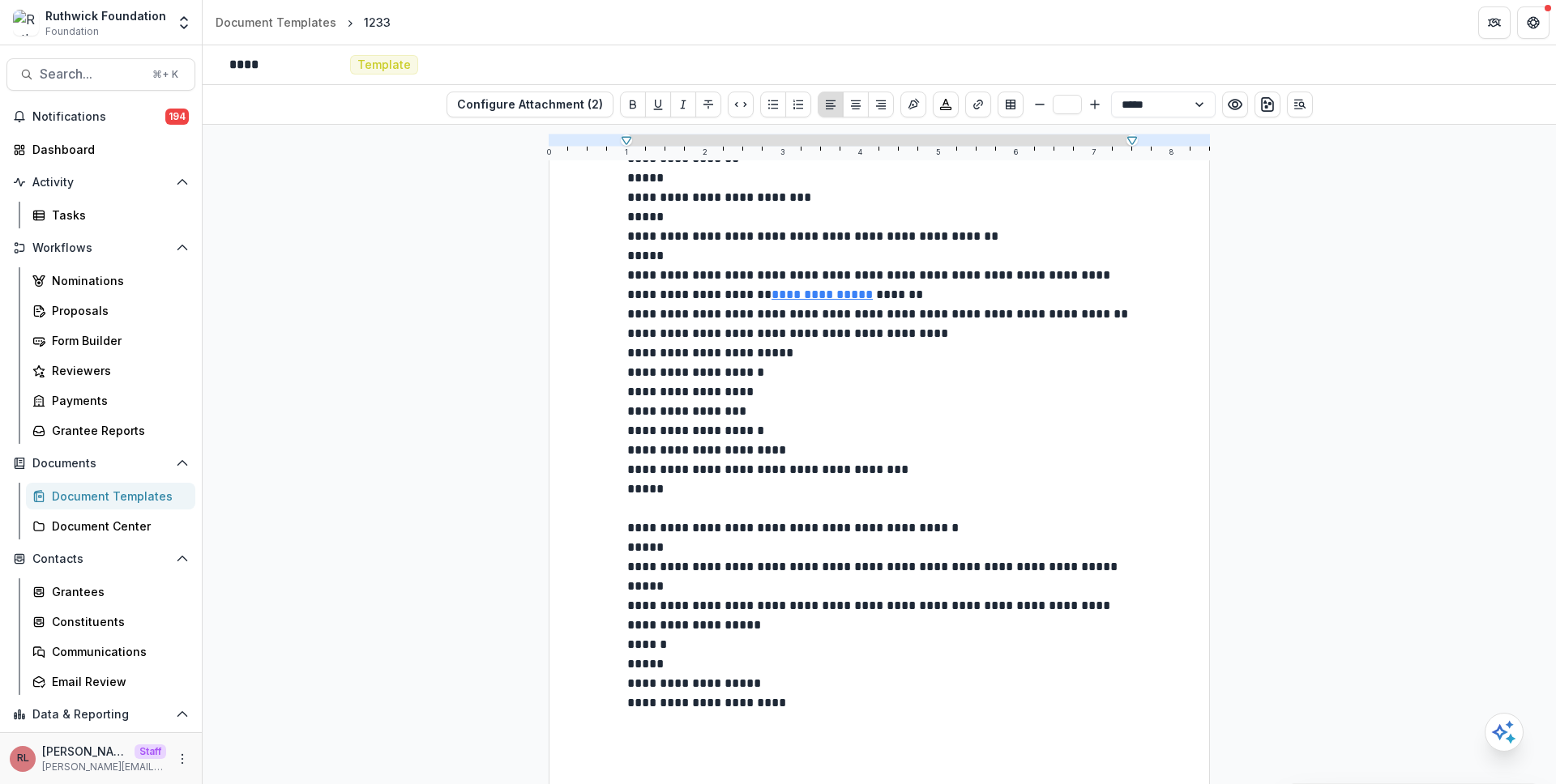
scroll to position [3125, 0]
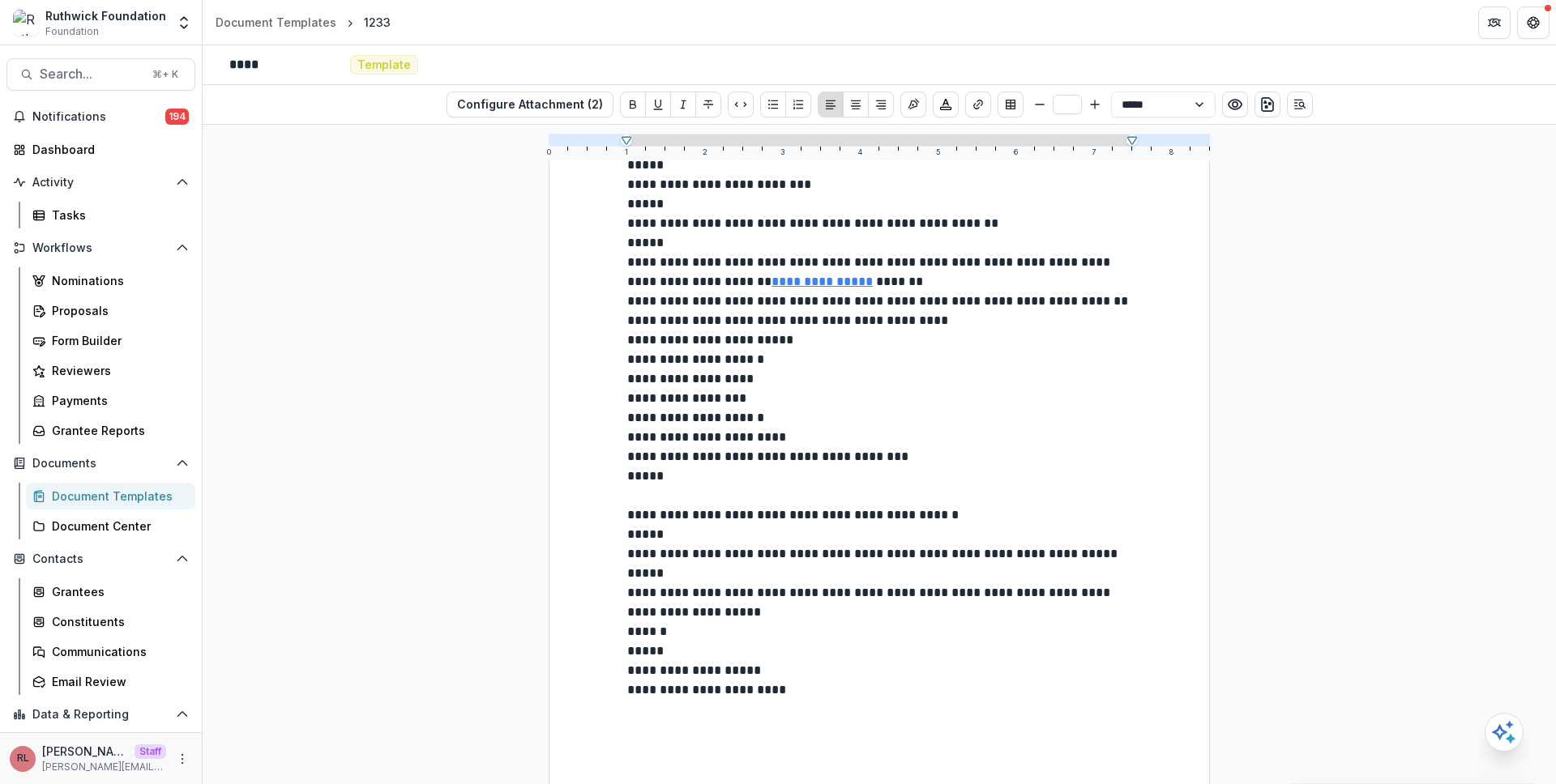
click at [118, 500] on div "Document Templates" at bounding box center [117, 496] width 130 height 17
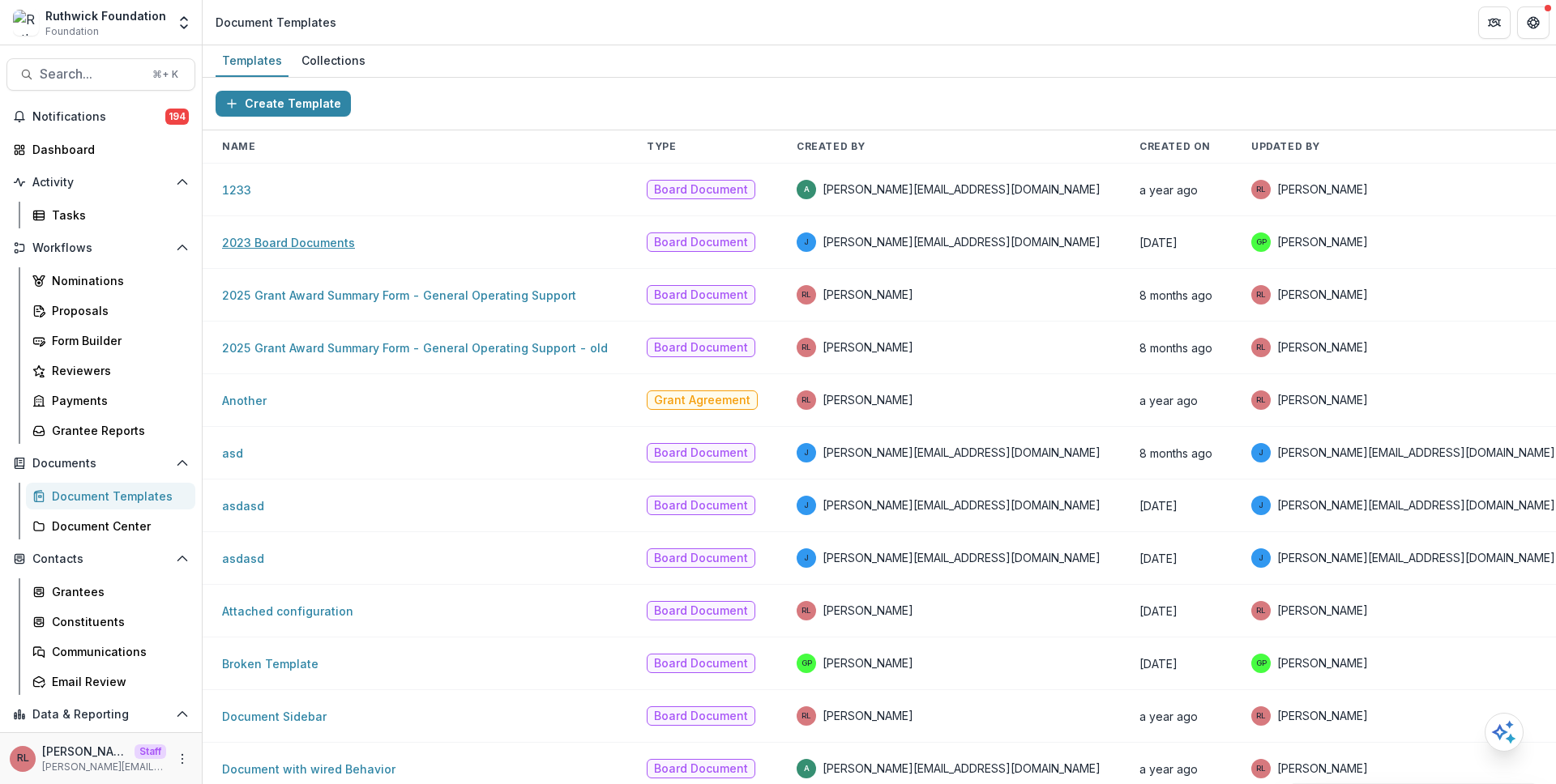
click at [305, 245] on link "2023 Board Documents" at bounding box center [288, 242] width 133 height 13
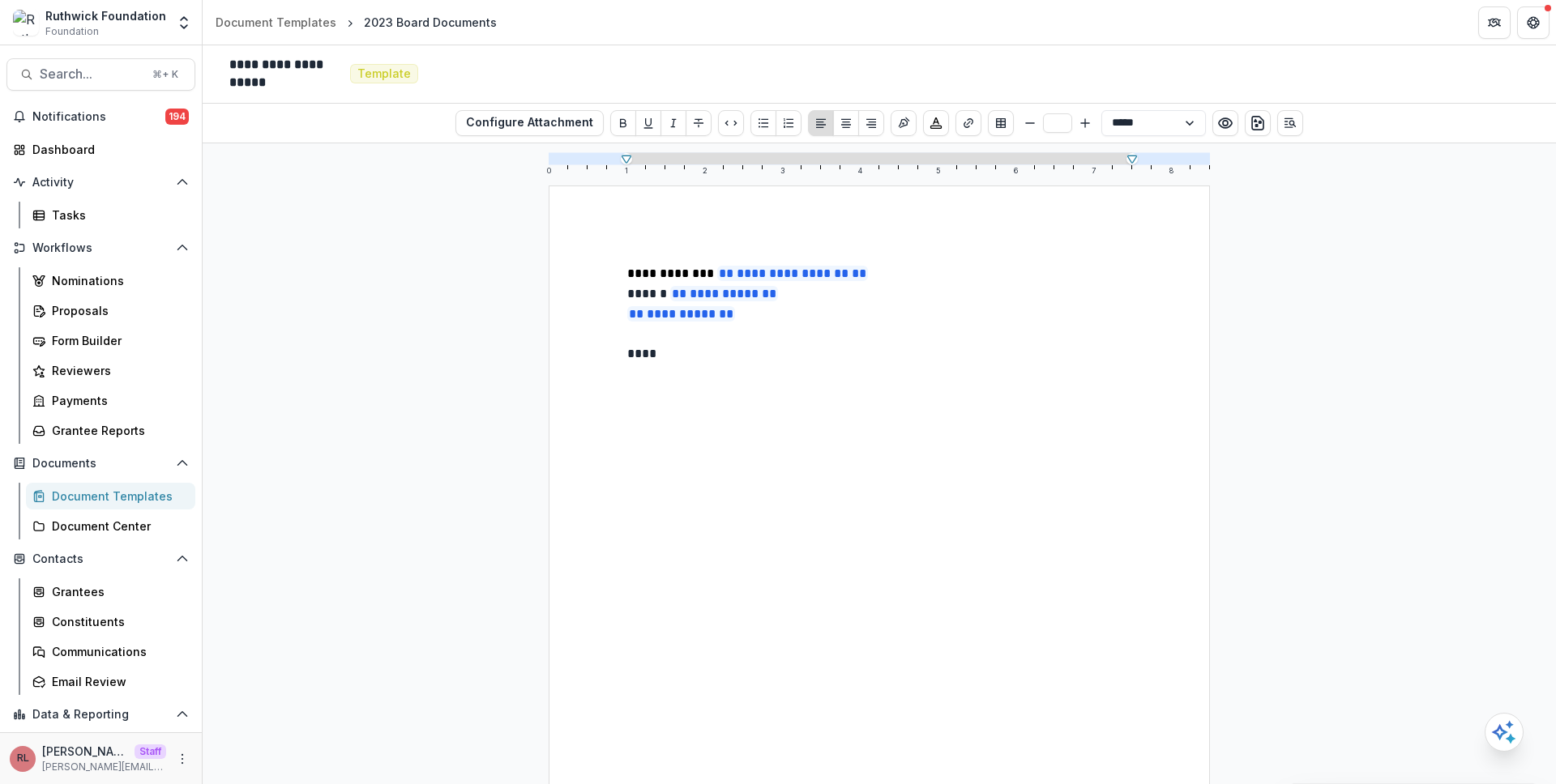
click at [712, 370] on body "Skip to content Ruthwick Foundation Foundation Aggregate Analysis Foundations R…" at bounding box center [778, 392] width 1556 height 784
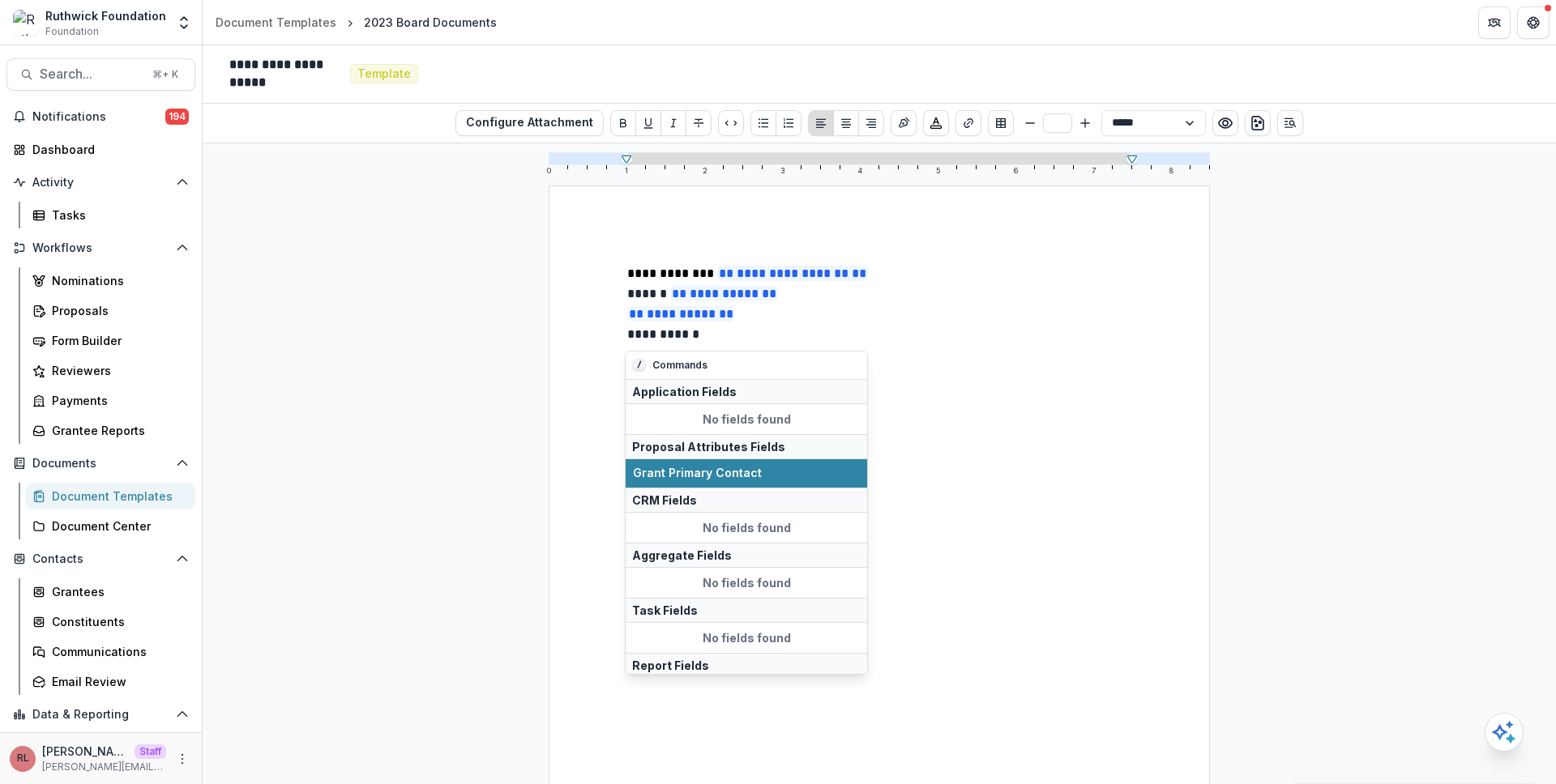
scroll to position [34, 0]
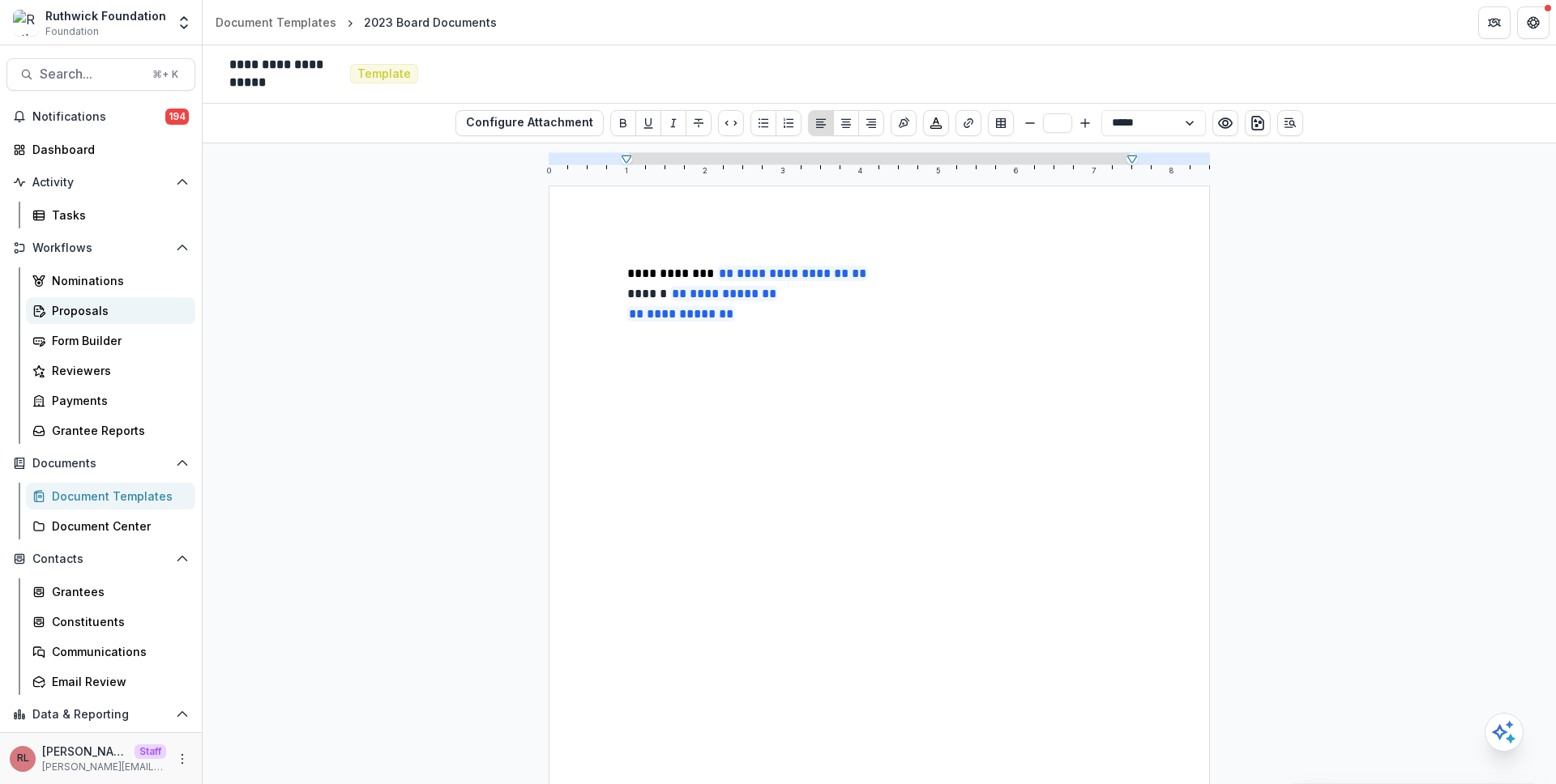
click at [95, 308] on div "Proposals" at bounding box center [117, 310] width 130 height 17
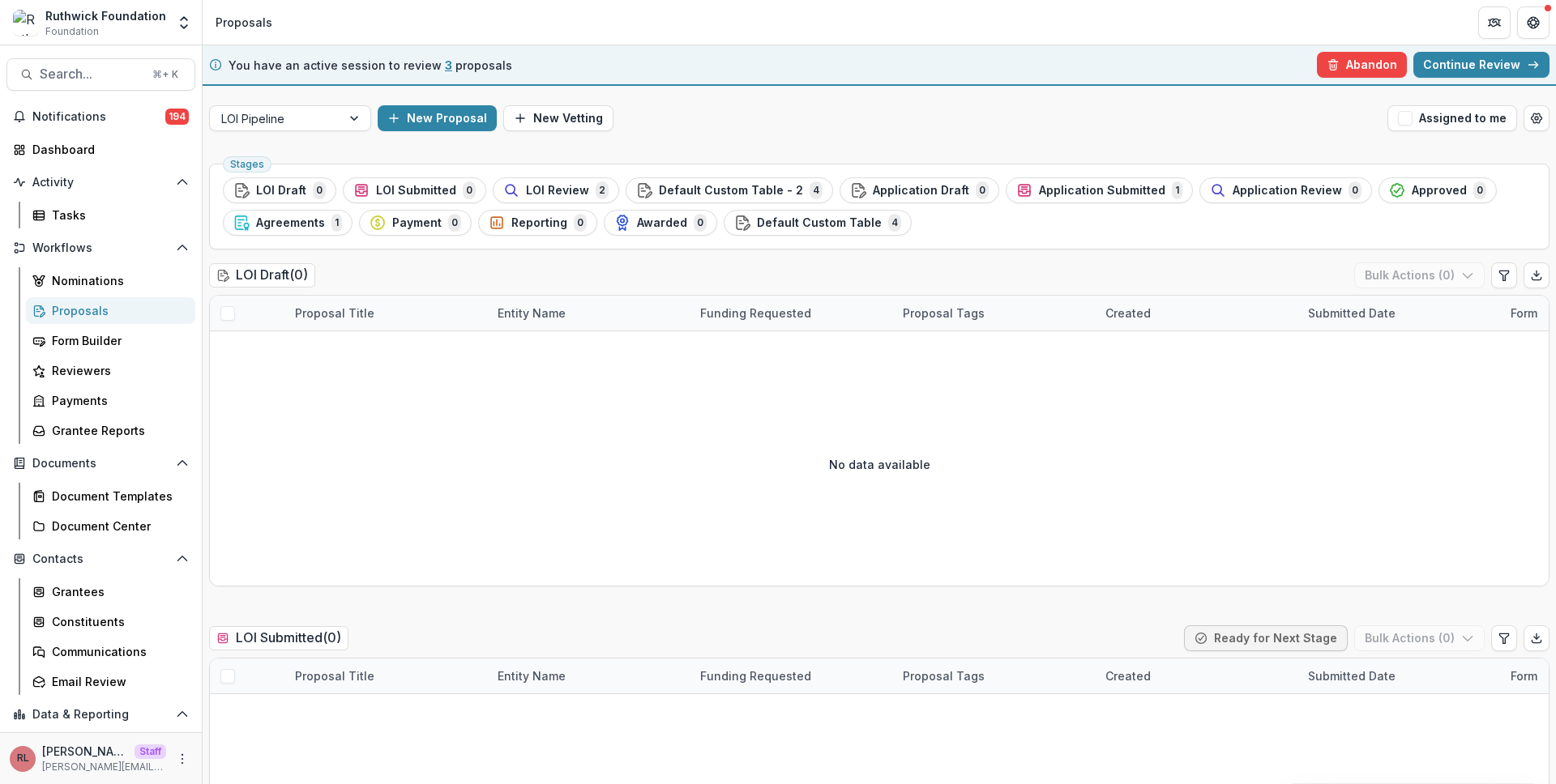
click at [996, 135] on div "LOI Pipeline New Proposal New Vetting Assigned to me" at bounding box center [879, 119] width 1353 height 52
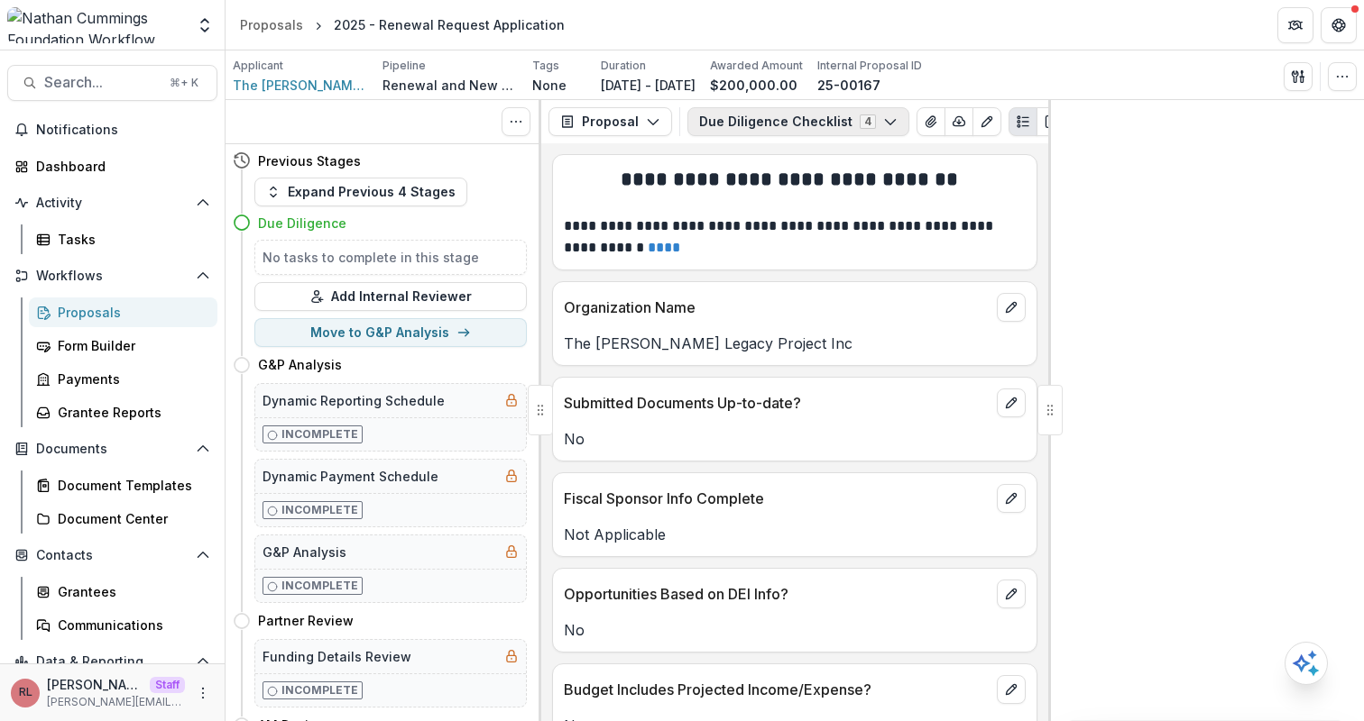
drag, startPoint x: 779, startPoint y: 133, endPoint x: 767, endPoint y: 124, distance: 14.3
click at [767, 124] on button "Due Diligence Checklist 4" at bounding box center [798, 121] width 222 height 29
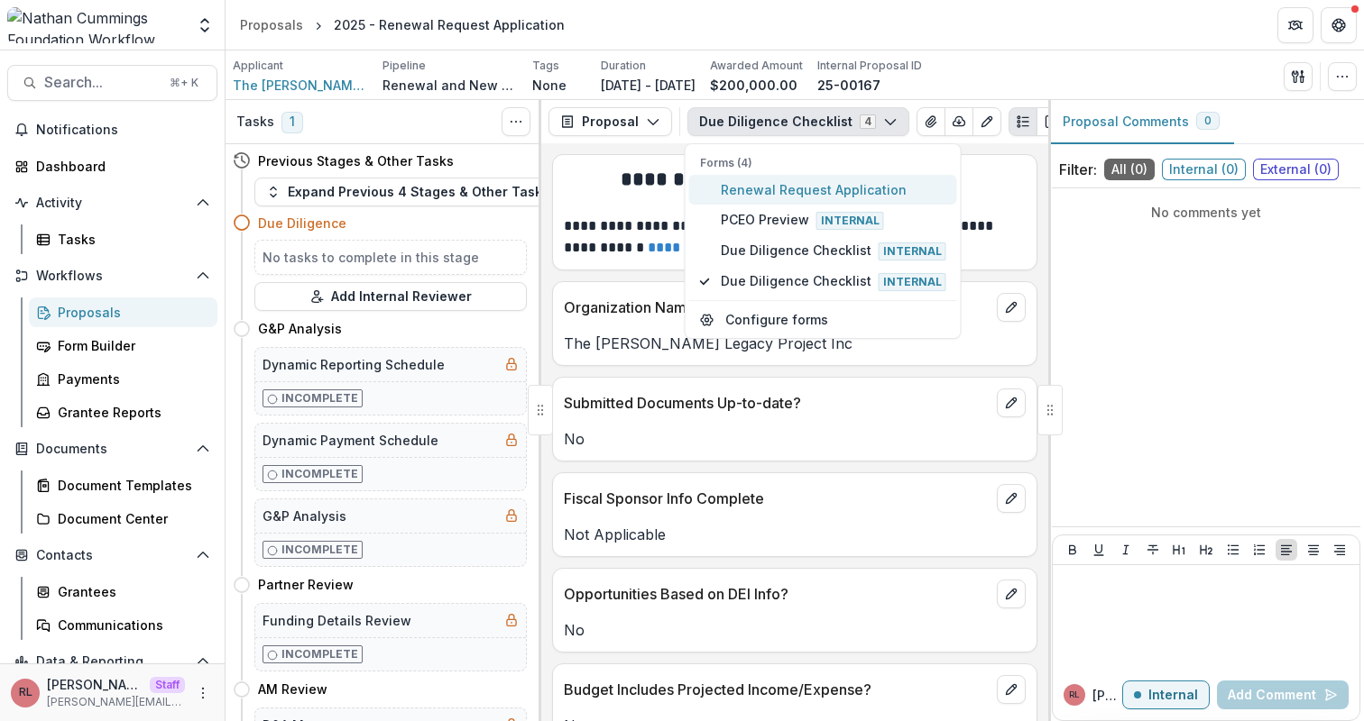
type button "0"
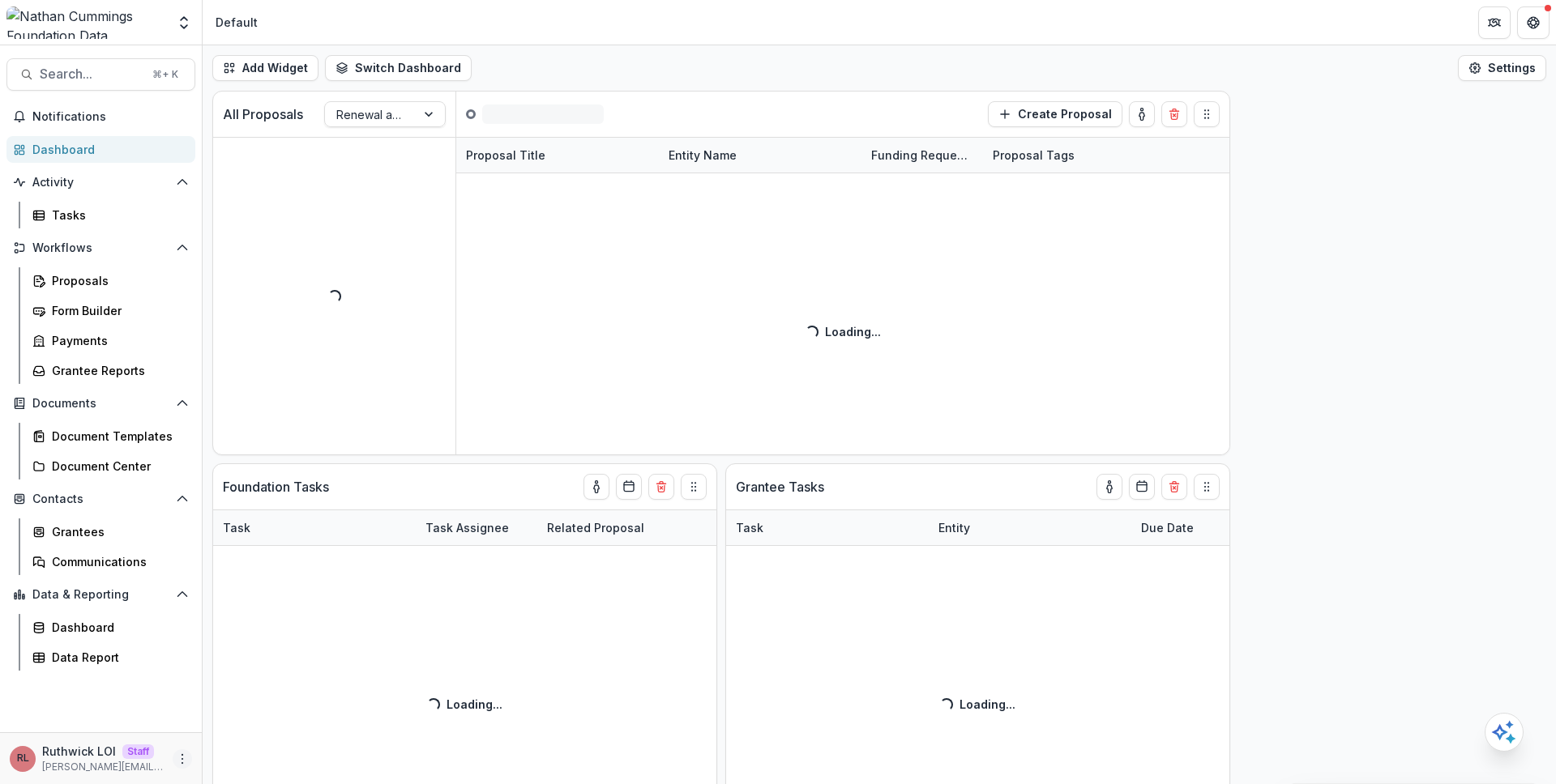
click at [183, 755] on icon "More" at bounding box center [182, 759] width 13 height 13
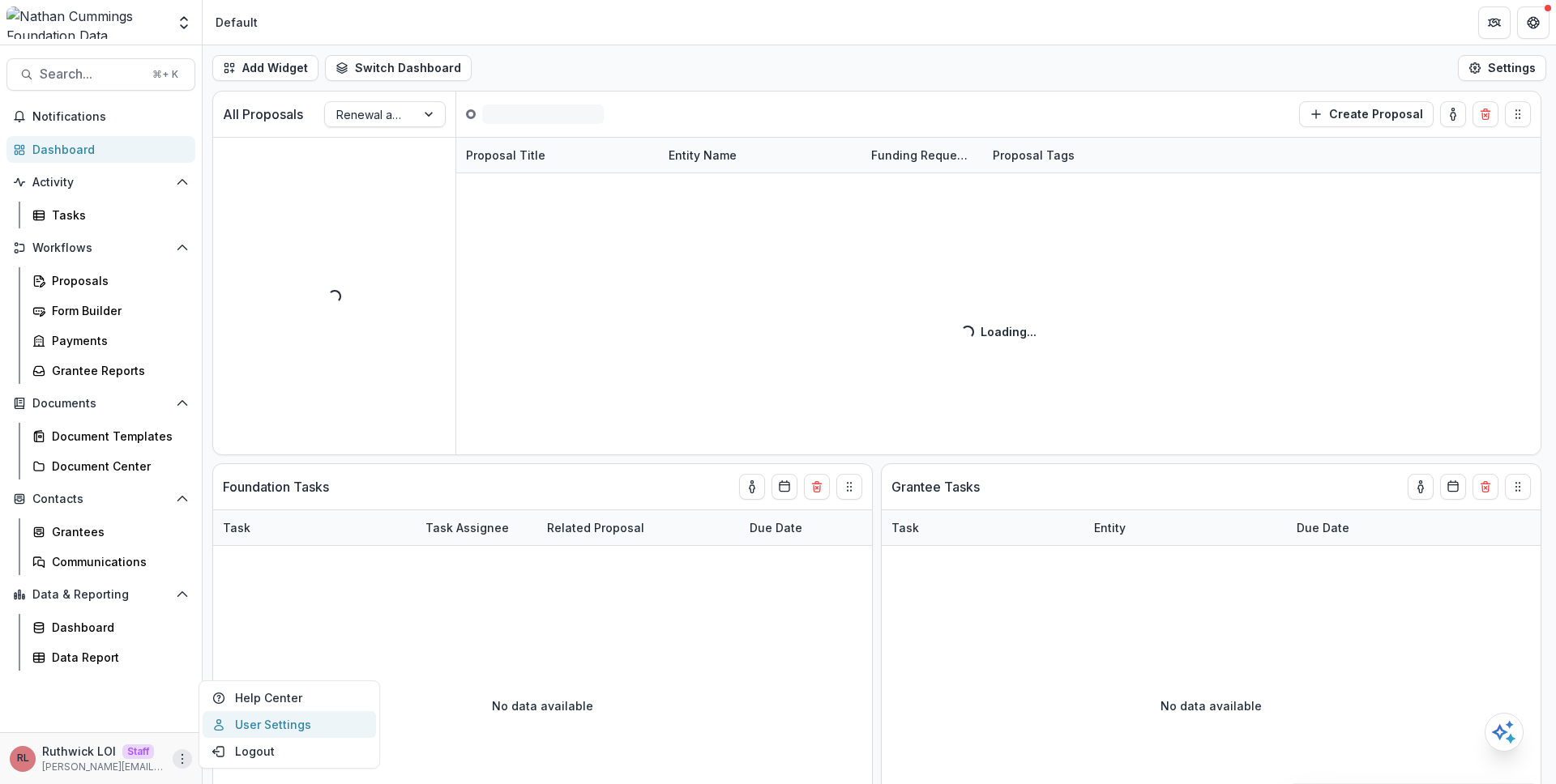
click at [270, 725] on link "User Settings" at bounding box center [288, 725] width 173 height 27
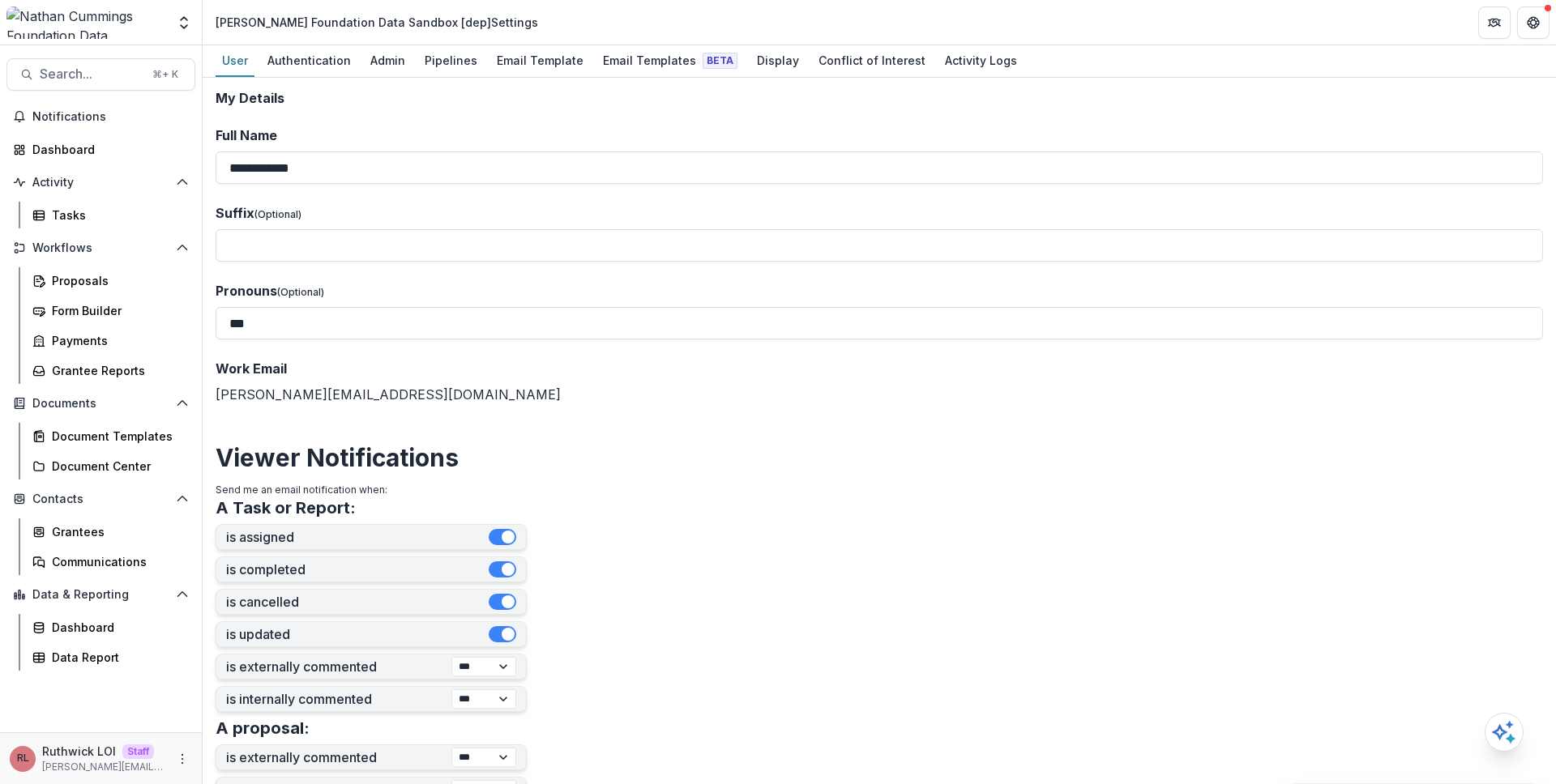
click at [760, 126] on label "Full Name" at bounding box center [874, 136] width 1317 height 20
click at [760, 152] on input "**********" at bounding box center [879, 168] width 1327 height 32
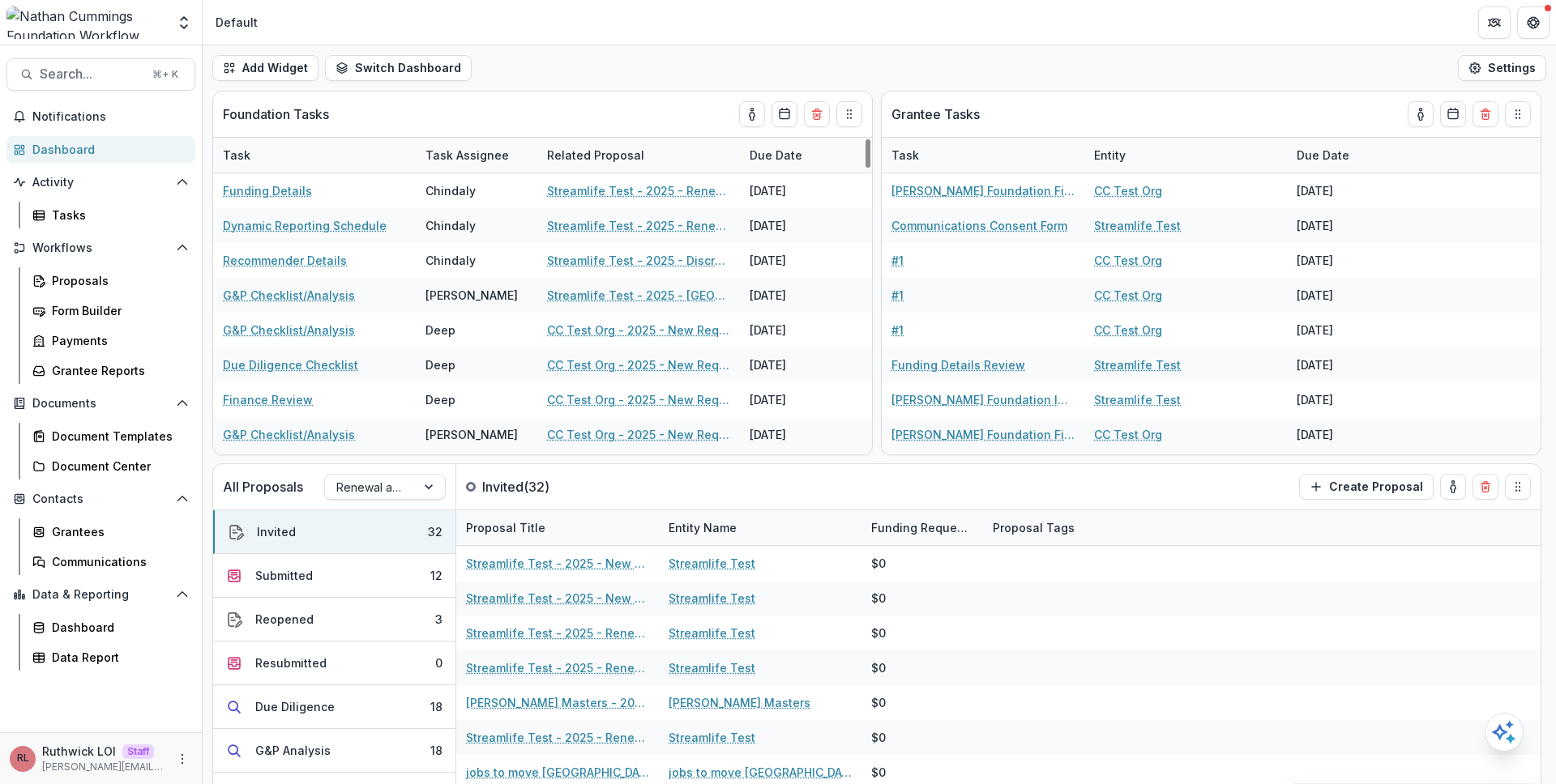
click at [190, 750] on div "[PERSON_NAME] LOI Staff [PERSON_NAME][EMAIL_ADDRESS][DOMAIN_NAME]" at bounding box center [101, 758] width 182 height 31
click at [186, 753] on icon "More" at bounding box center [182, 759] width 13 height 13
click at [270, 730] on link "User Settings" at bounding box center [288, 725] width 173 height 27
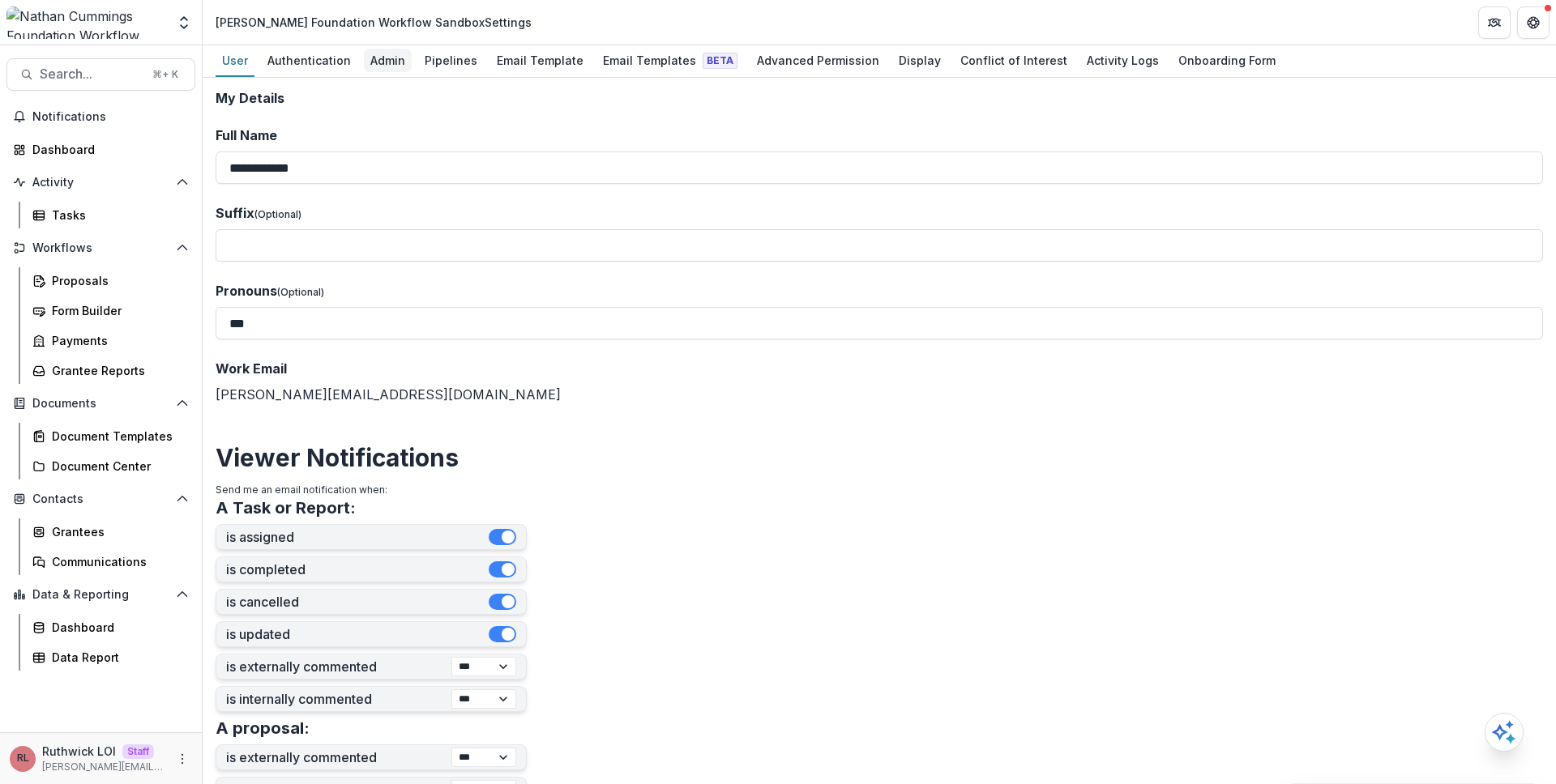
click at [390, 60] on div "Admin" at bounding box center [387, 60] width 48 height 23
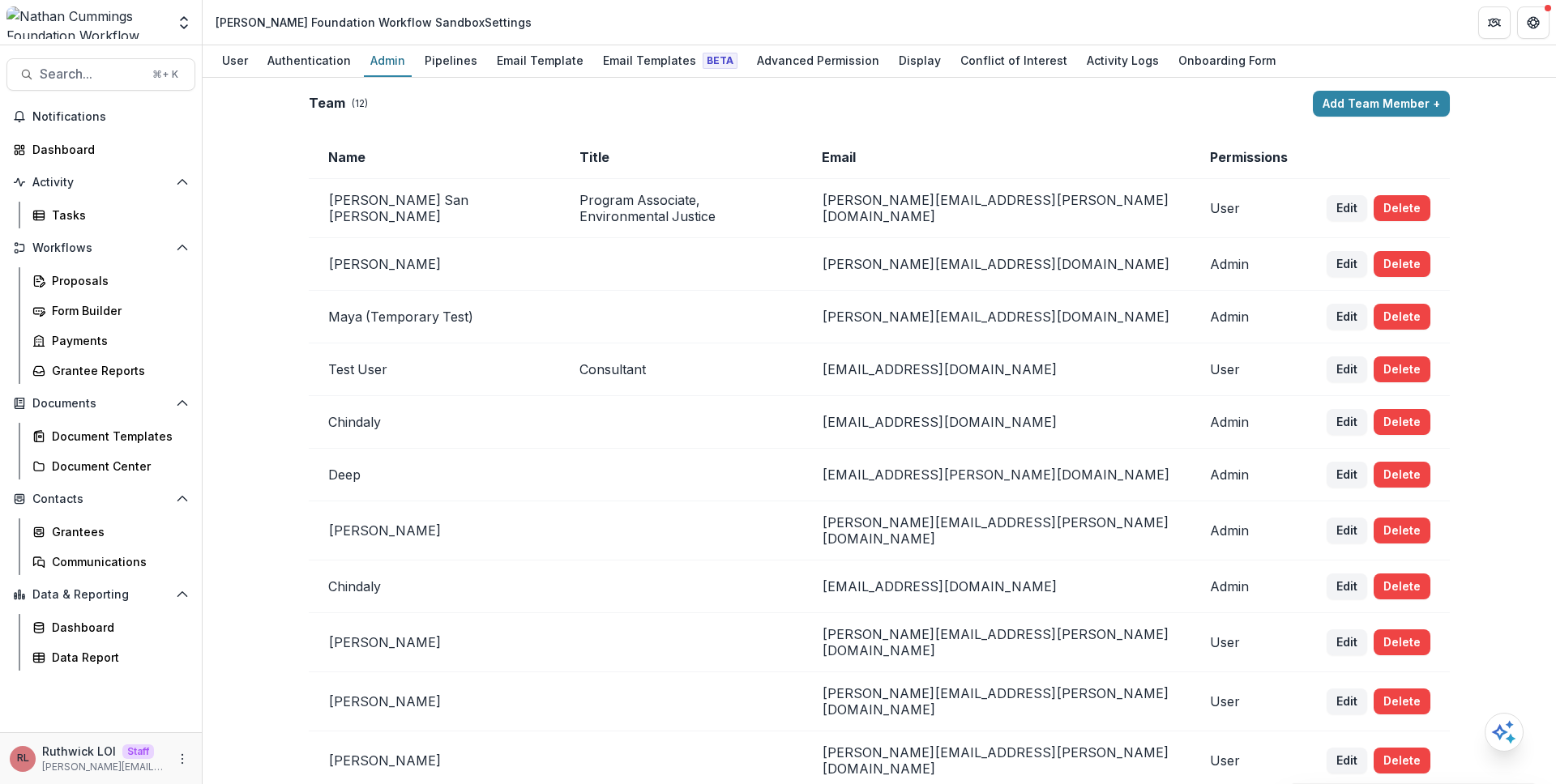
click at [802, 375] on td "Consultant" at bounding box center [681, 369] width 243 height 53
click at [802, 353] on td "Consultant" at bounding box center [681, 369] width 243 height 53
click at [802, 314] on td at bounding box center [681, 317] width 243 height 53
click at [817, 64] on div "Advanced Permission" at bounding box center [818, 60] width 136 height 23
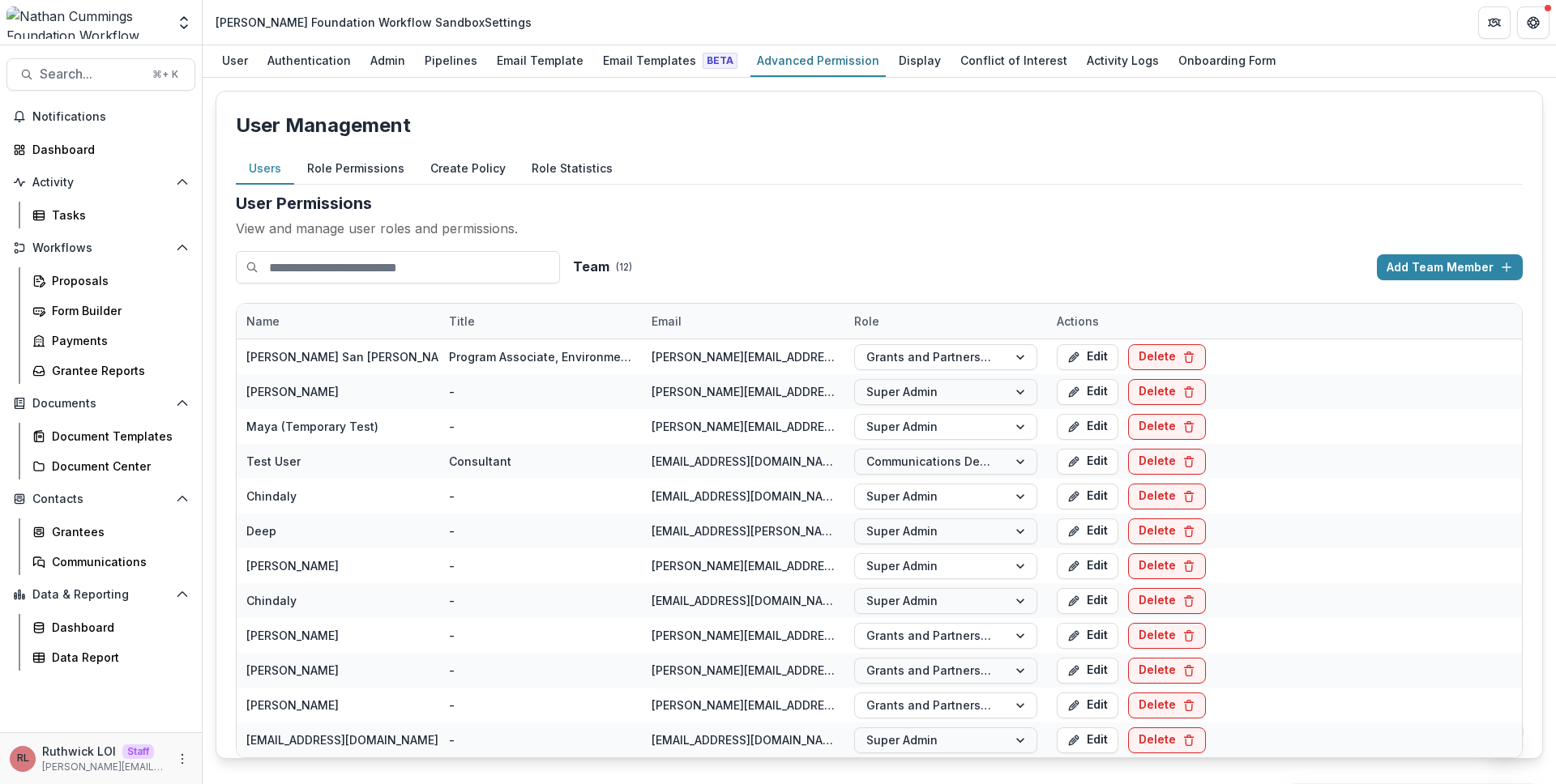
click at [334, 161] on button "Role Permissions" at bounding box center [355, 168] width 123 height 31
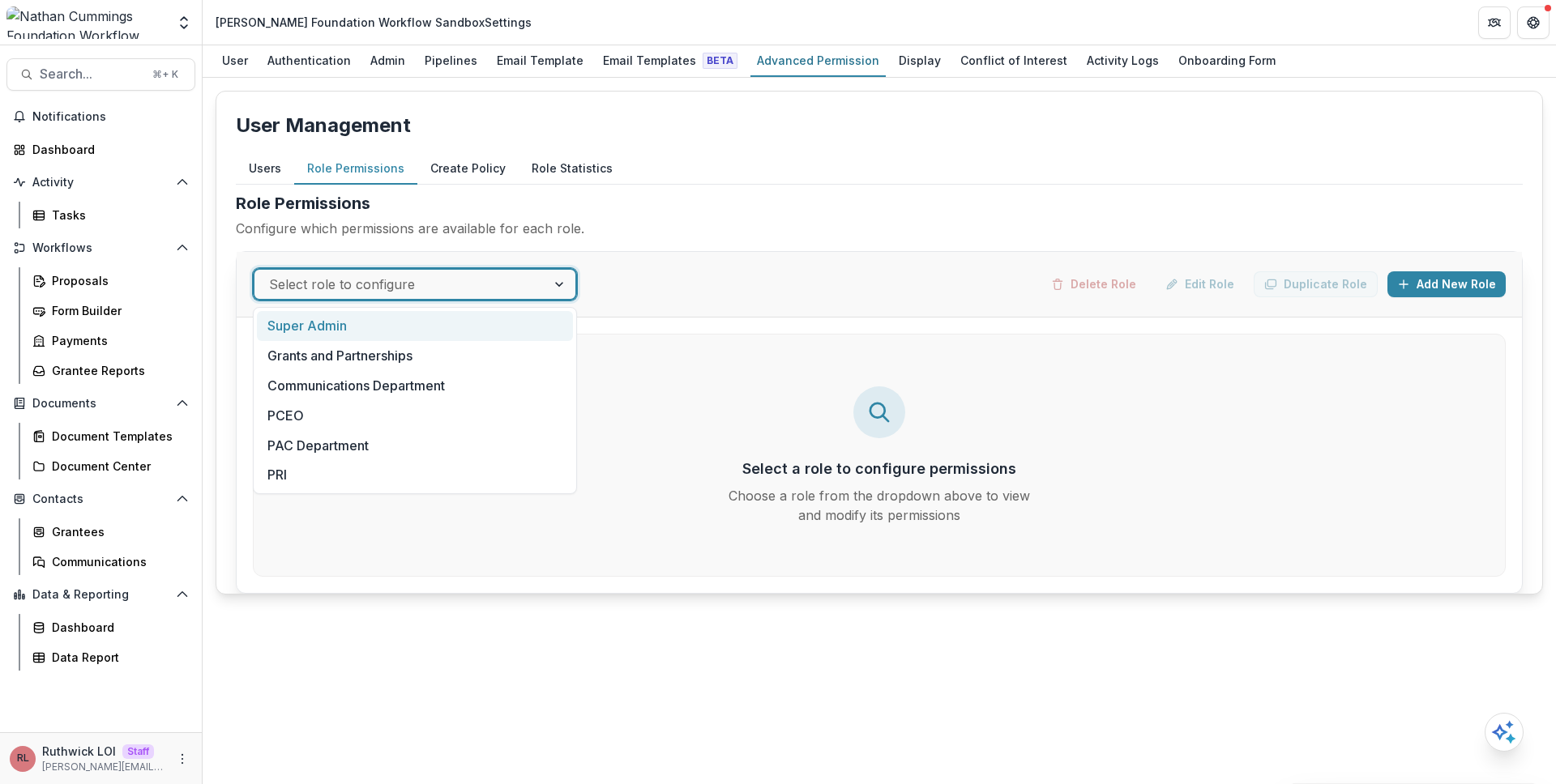
click at [405, 293] on div at bounding box center [400, 284] width 262 height 22
click at [417, 321] on div "Super Admin" at bounding box center [415, 325] width 316 height 30
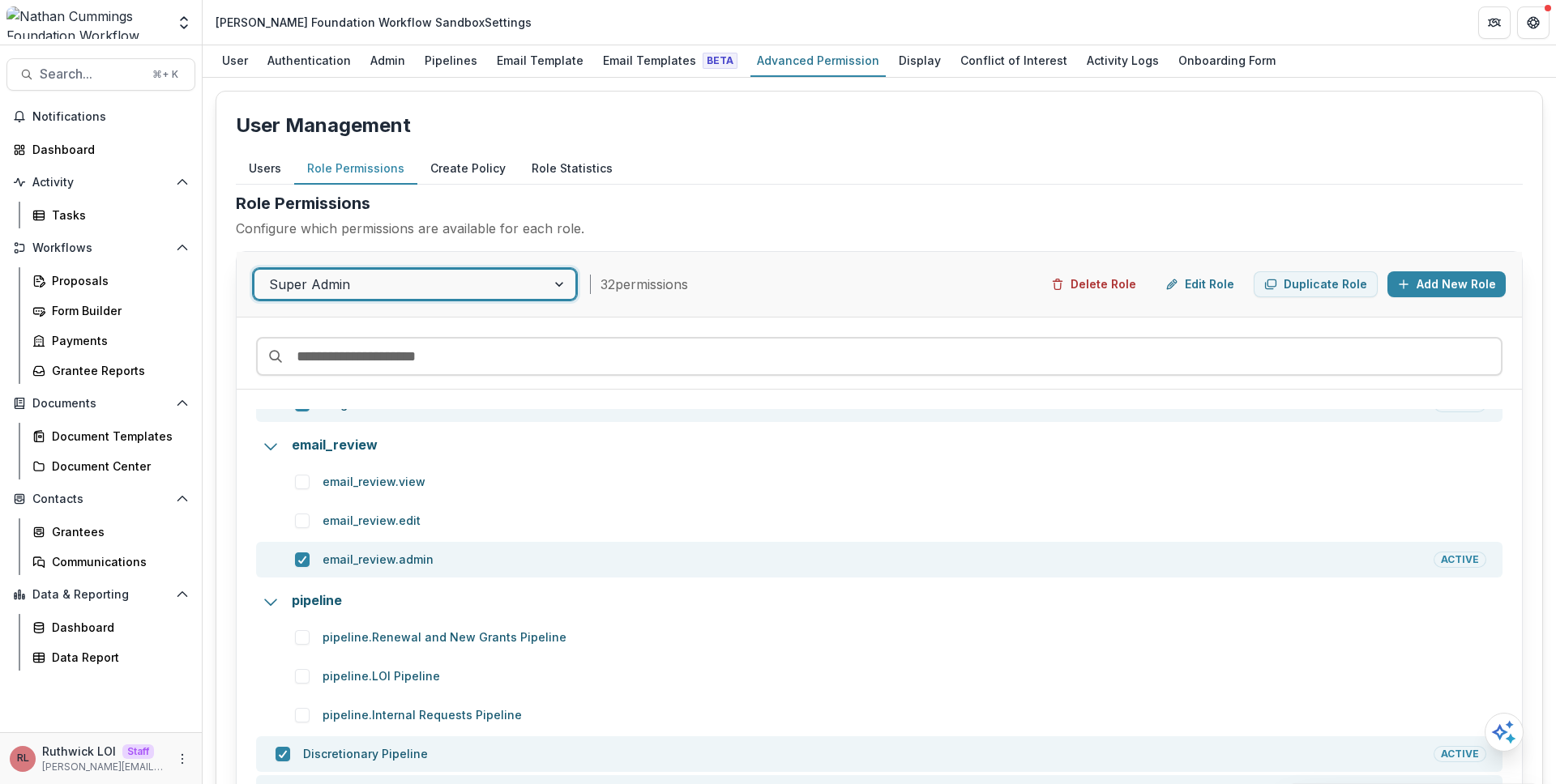
scroll to position [64, 0]
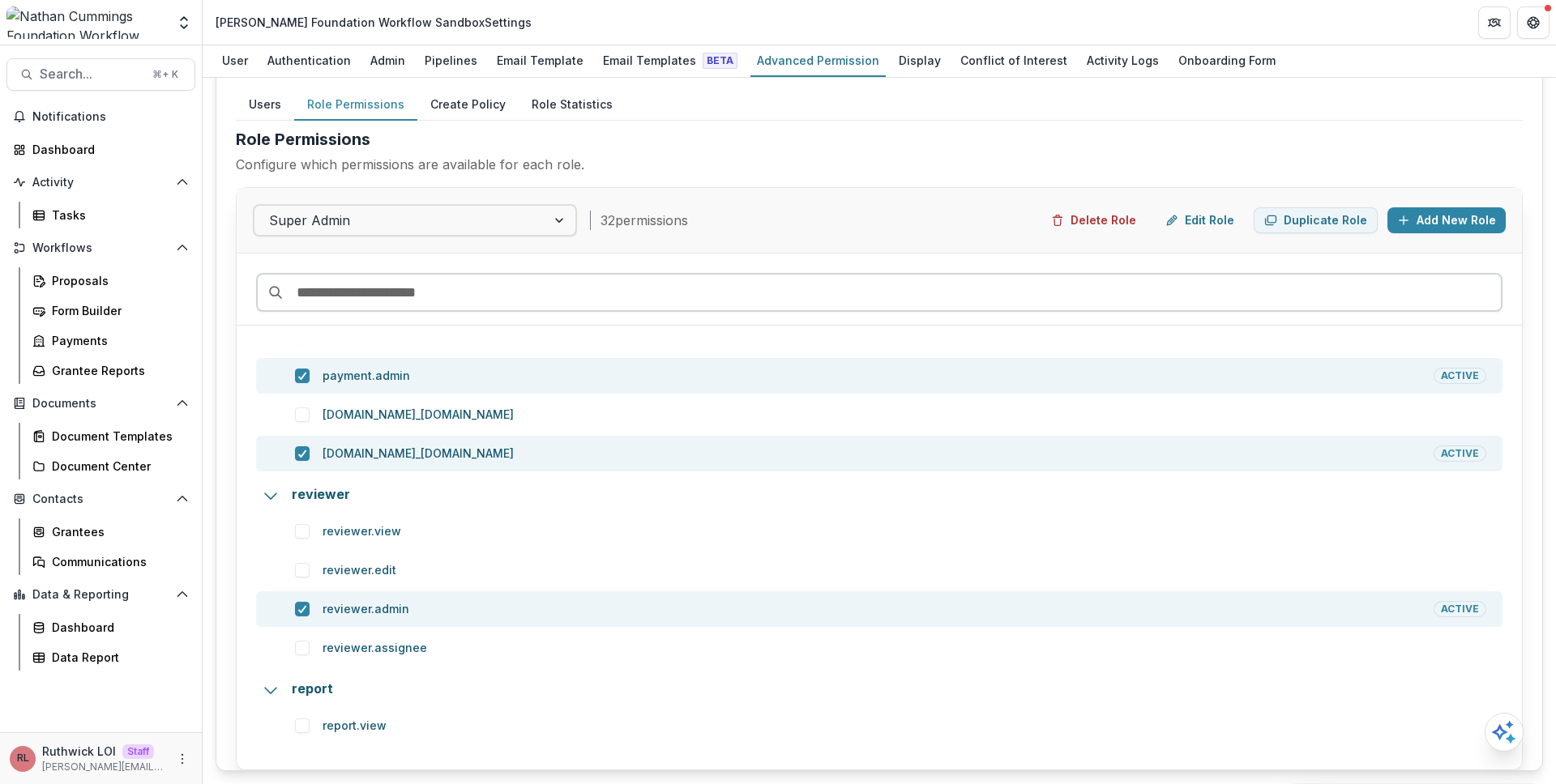
click at [588, 296] on input at bounding box center [879, 292] width 1246 height 39
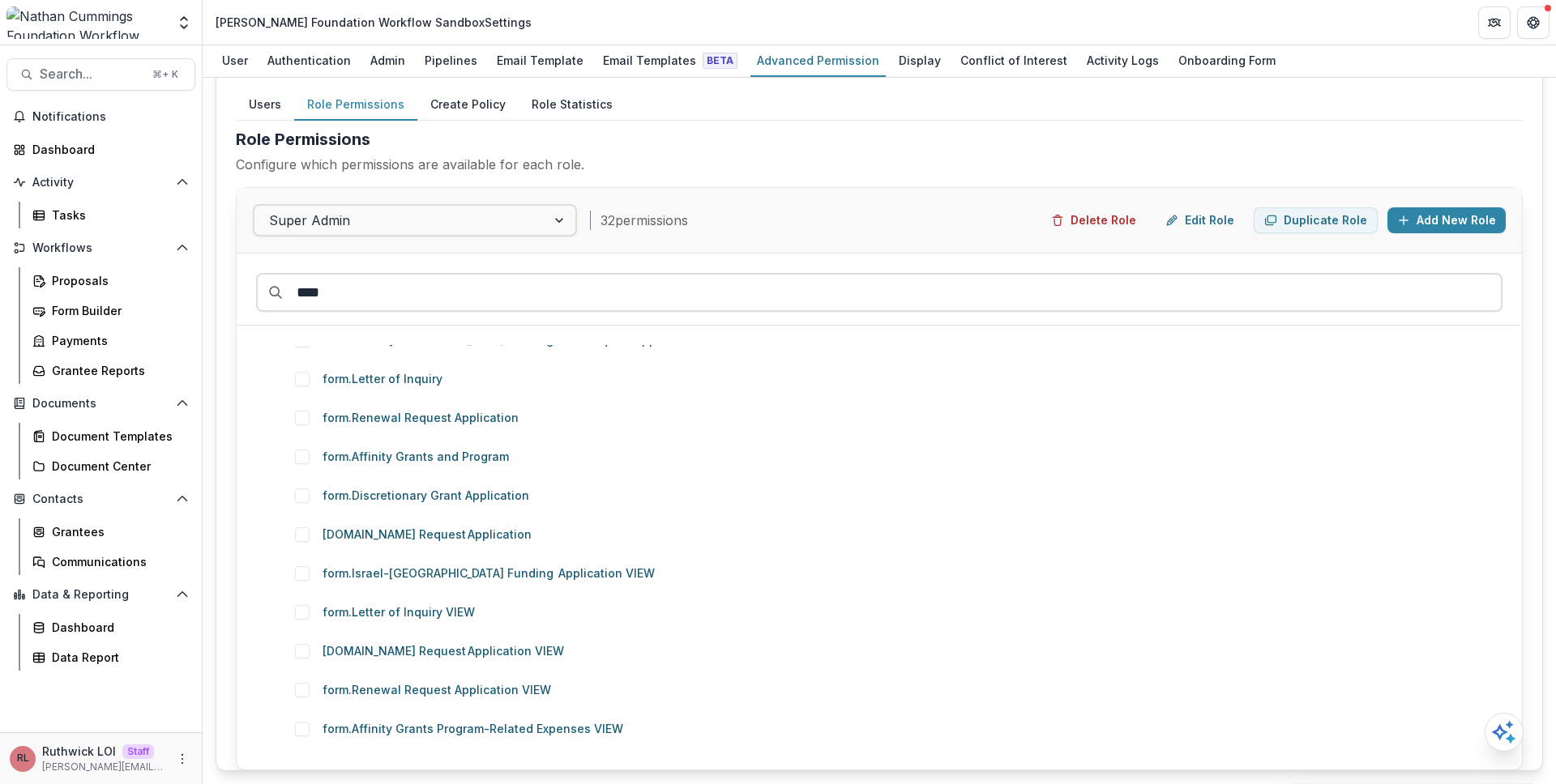
scroll to position [0, 0]
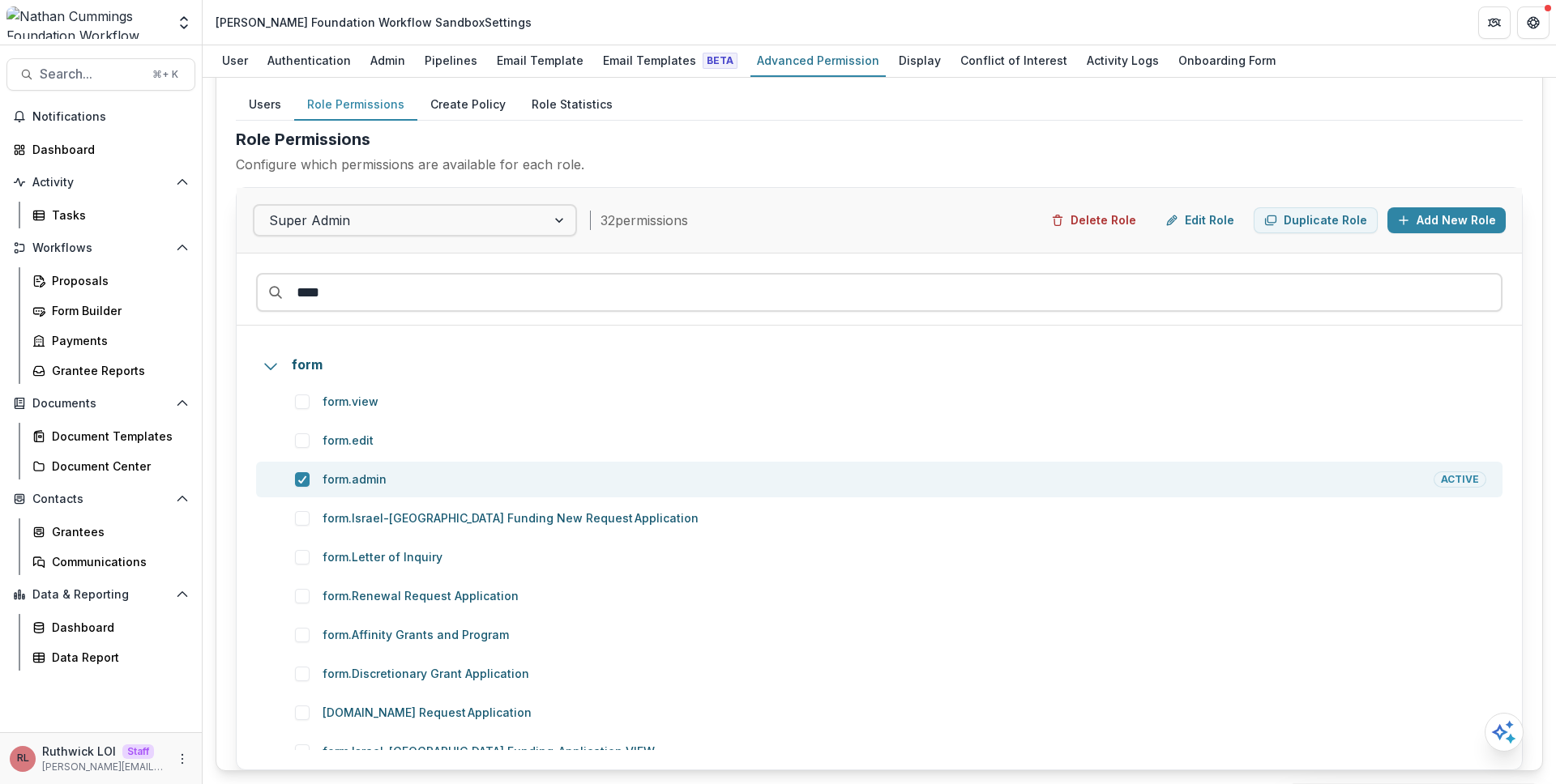
type input "****"
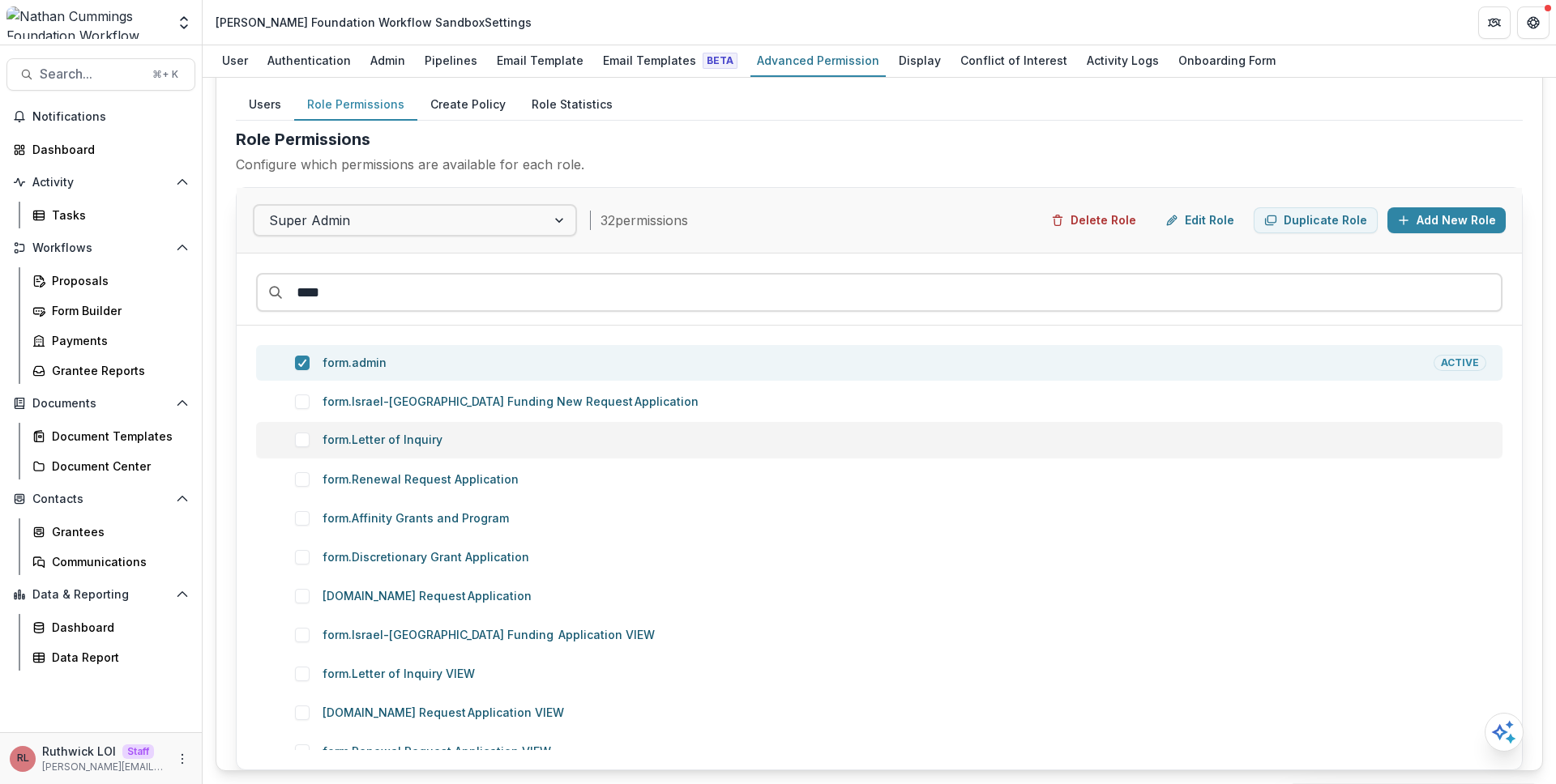
scroll to position [143, 0]
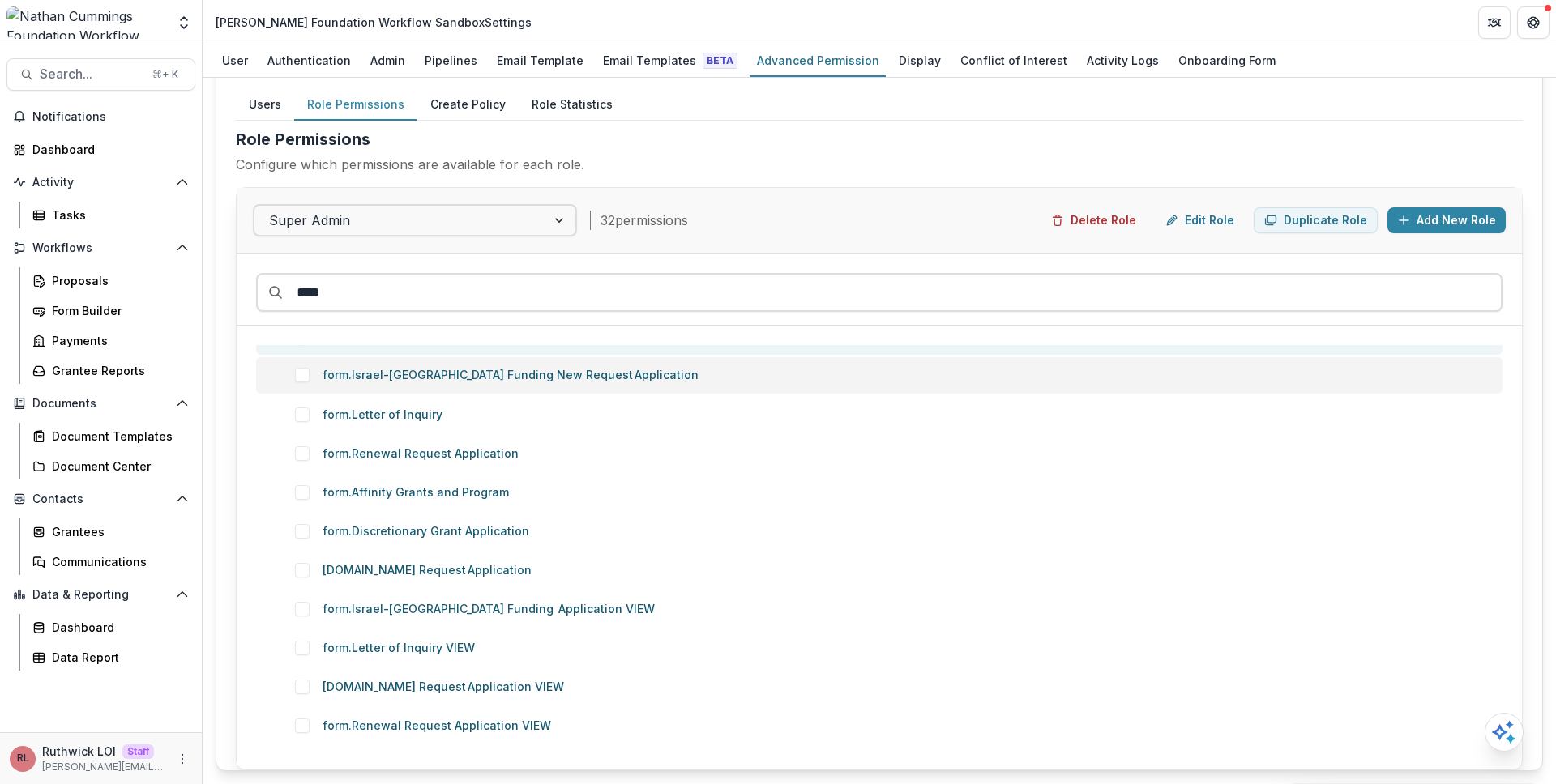
click at [427, 383] on p "form.Israel-Palestine Funding New Request Application" at bounding box center [904, 375] width 1163 height 16
click at [430, 413] on p "form.Letter of Inquiry" at bounding box center [904, 415] width 1163 height 16
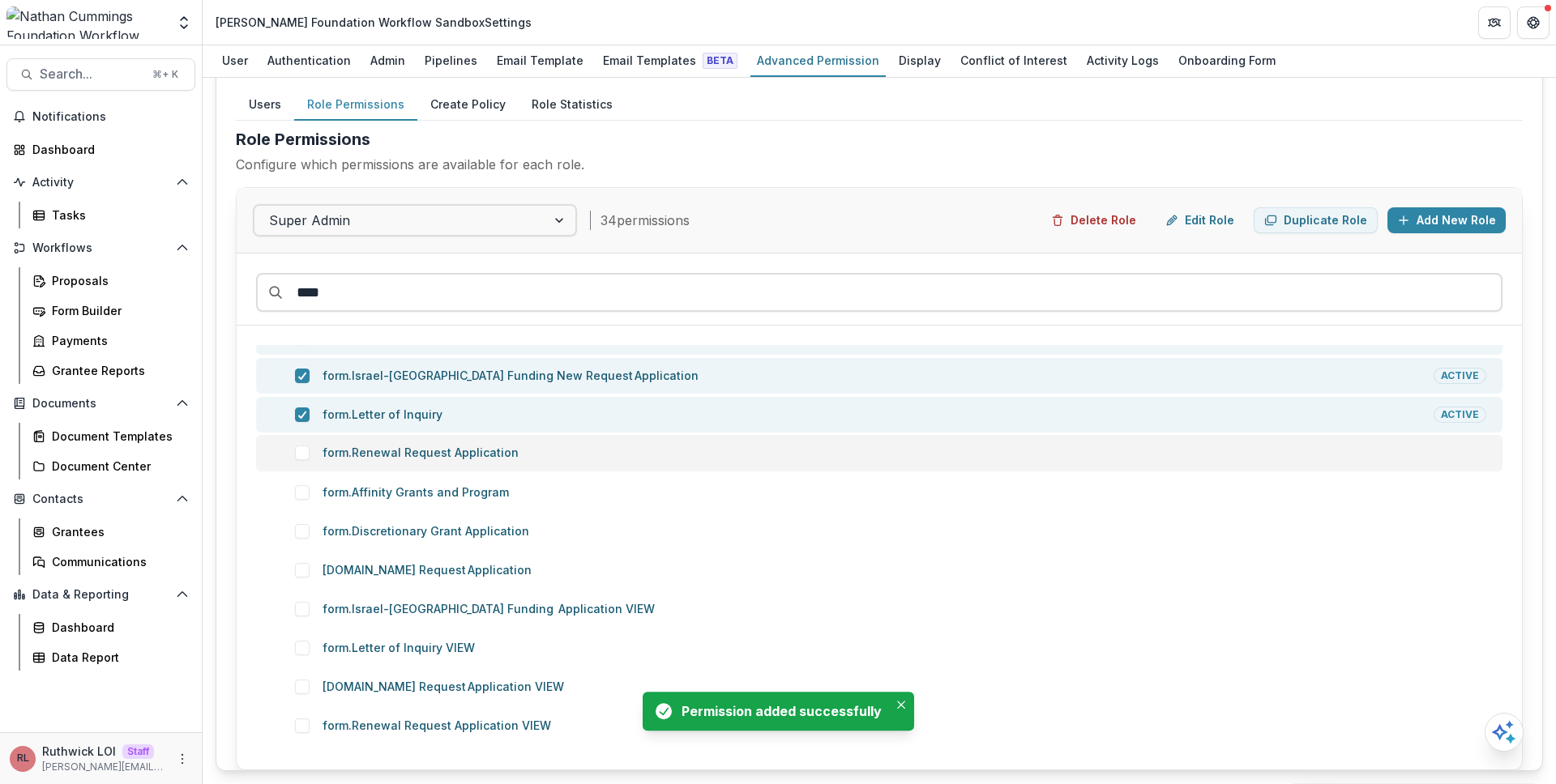
click at [452, 453] on p "form.Renewal Request Application" at bounding box center [904, 453] width 1163 height 16
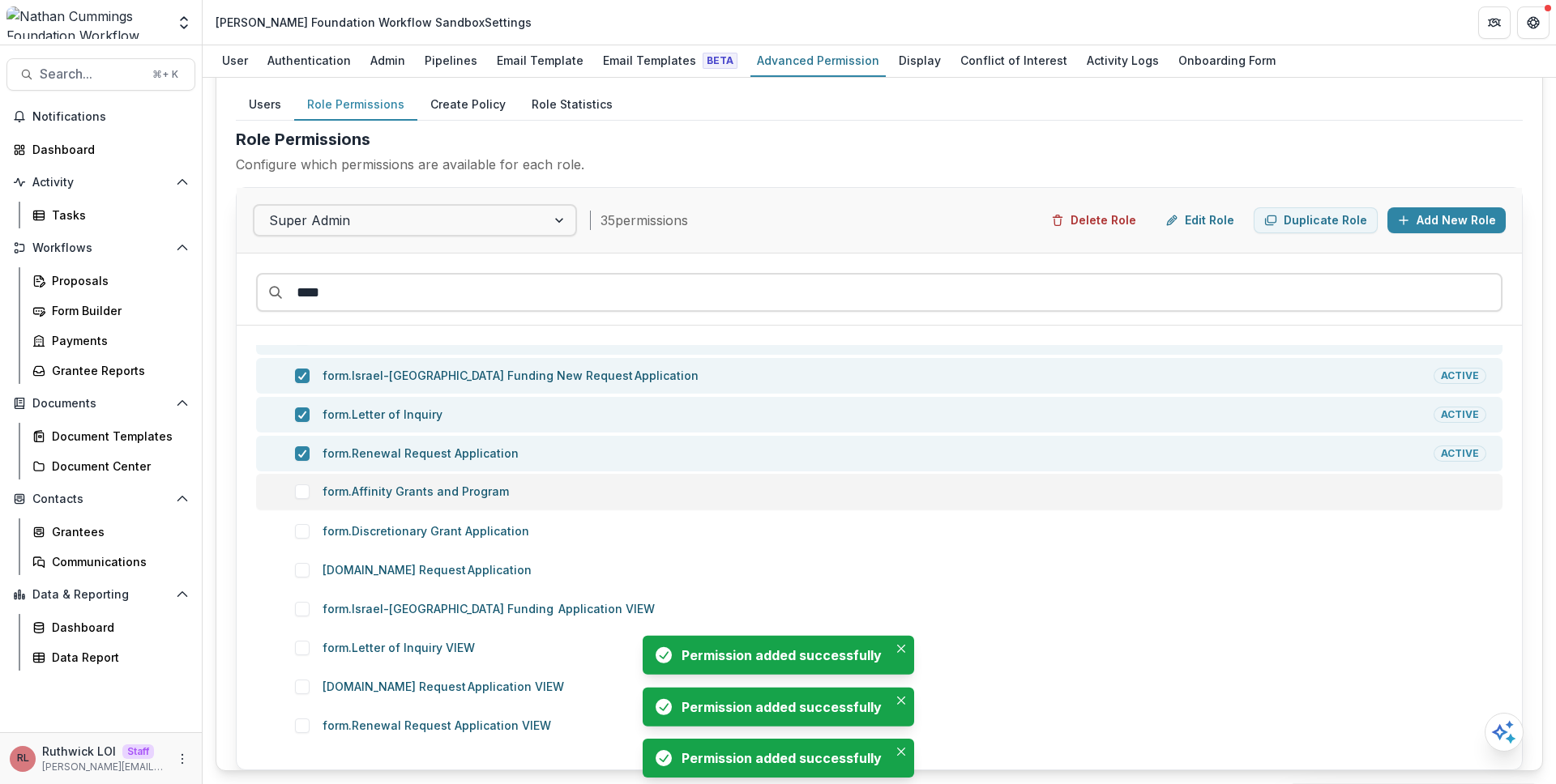
click at [455, 489] on p "form.Affinity Grants and Program" at bounding box center [904, 491] width 1163 height 16
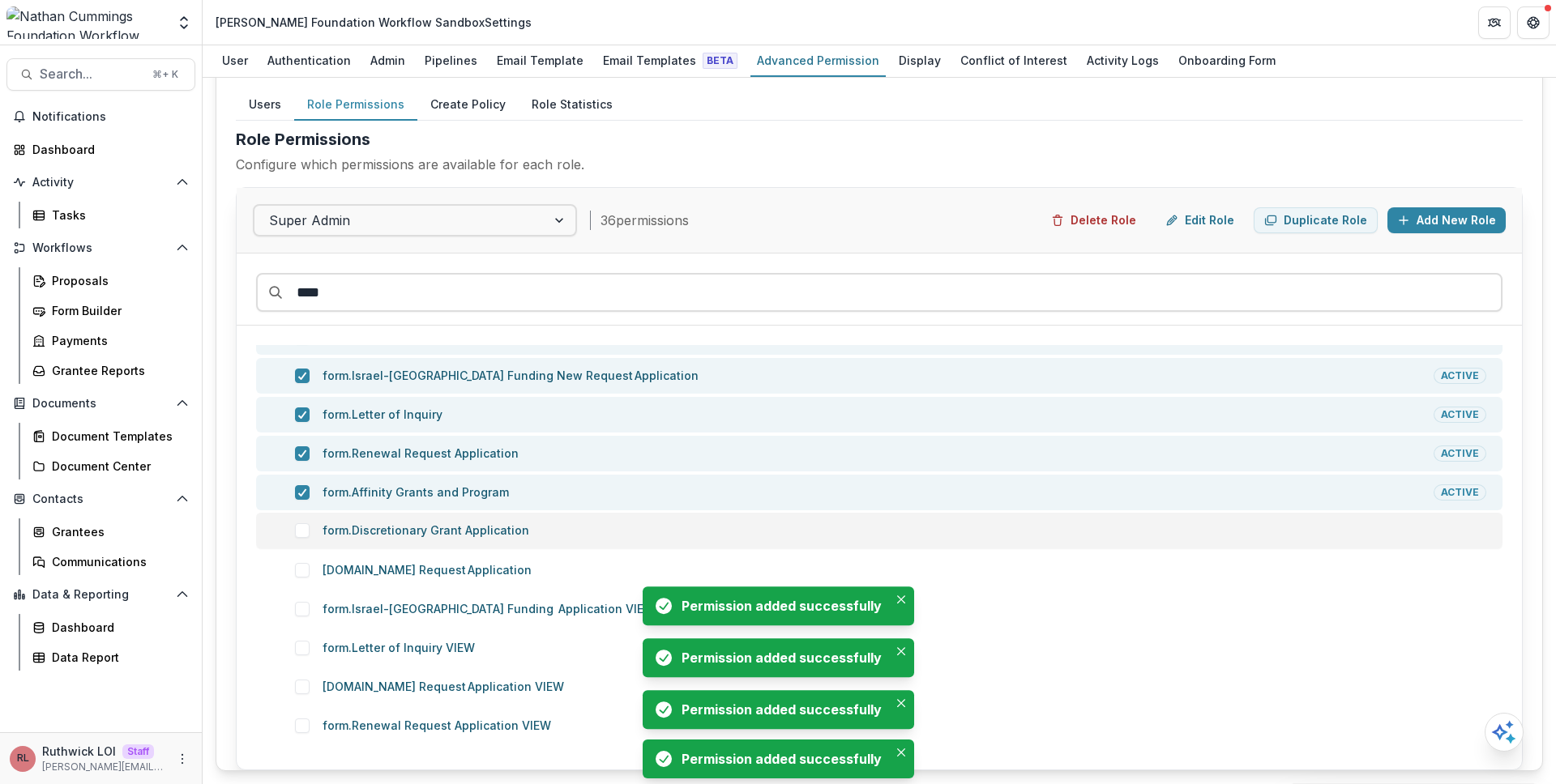
click at [455, 528] on p "form.Discretionary Grant Application" at bounding box center [904, 531] width 1163 height 16
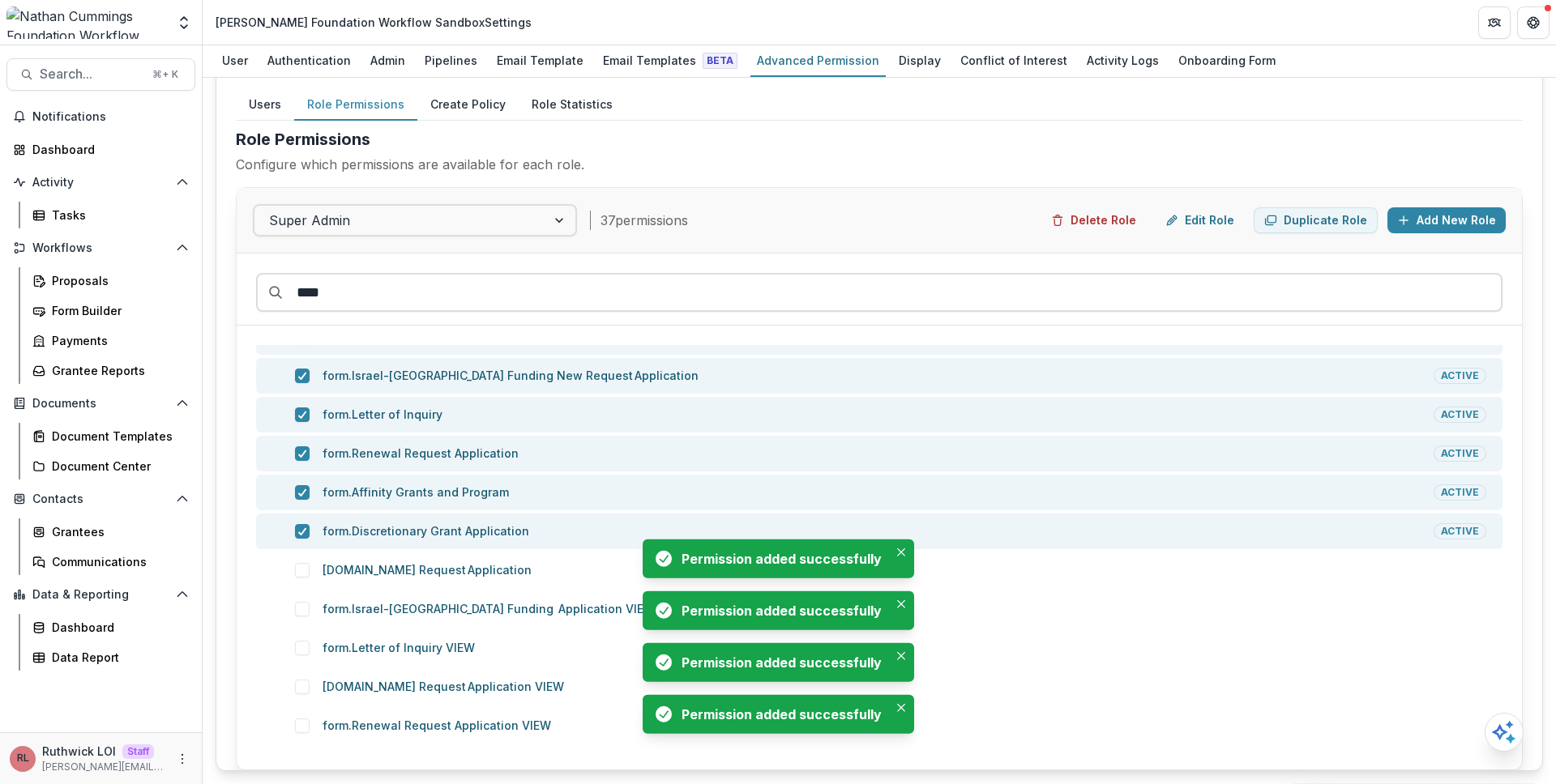
click at [455, 573] on p "form.New Request Application" at bounding box center [904, 570] width 1163 height 16
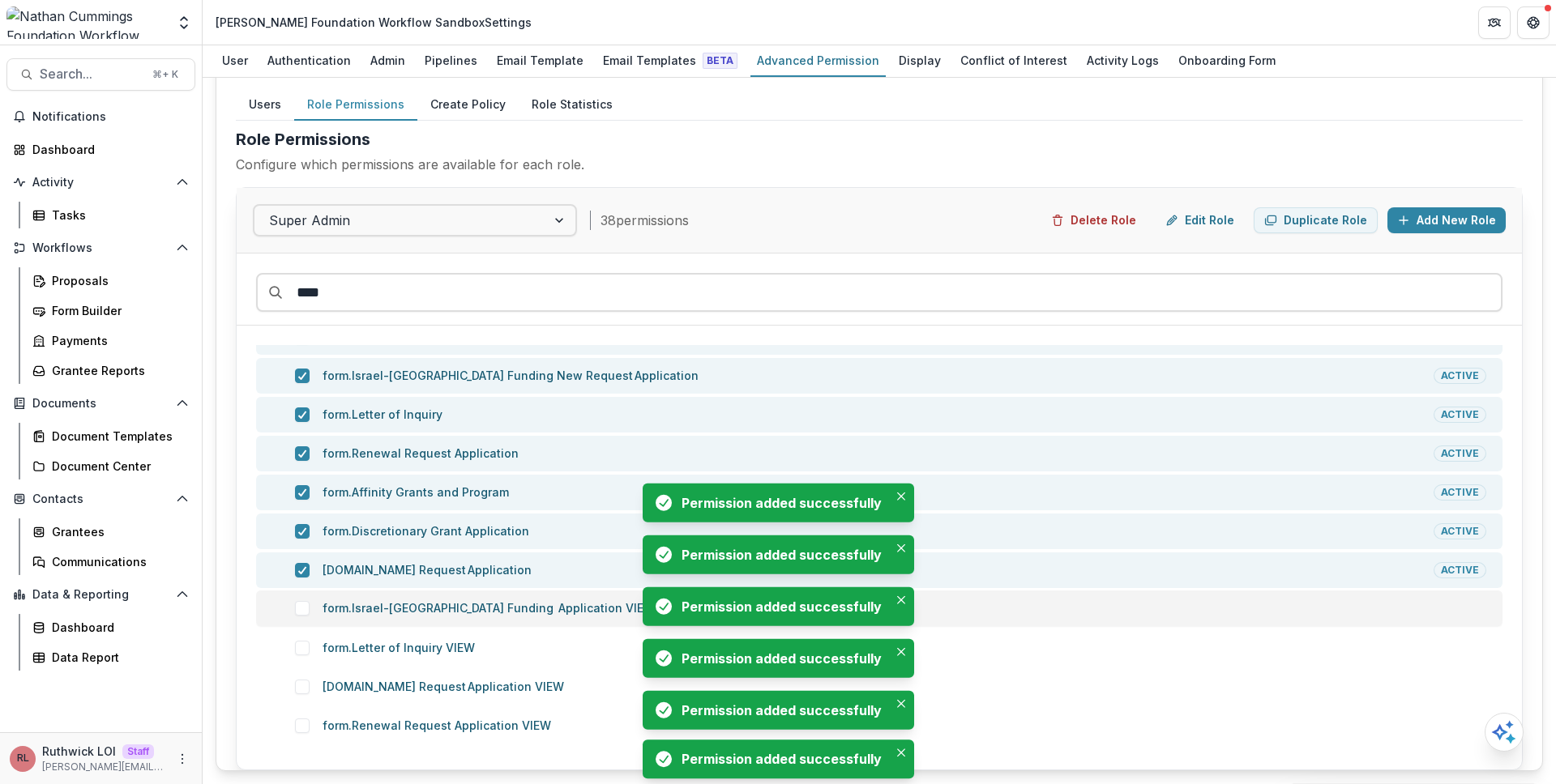
click at [456, 625] on div "form.Israel-Palestine Funding  Application VIEW" at bounding box center [879, 608] width 1246 height 36
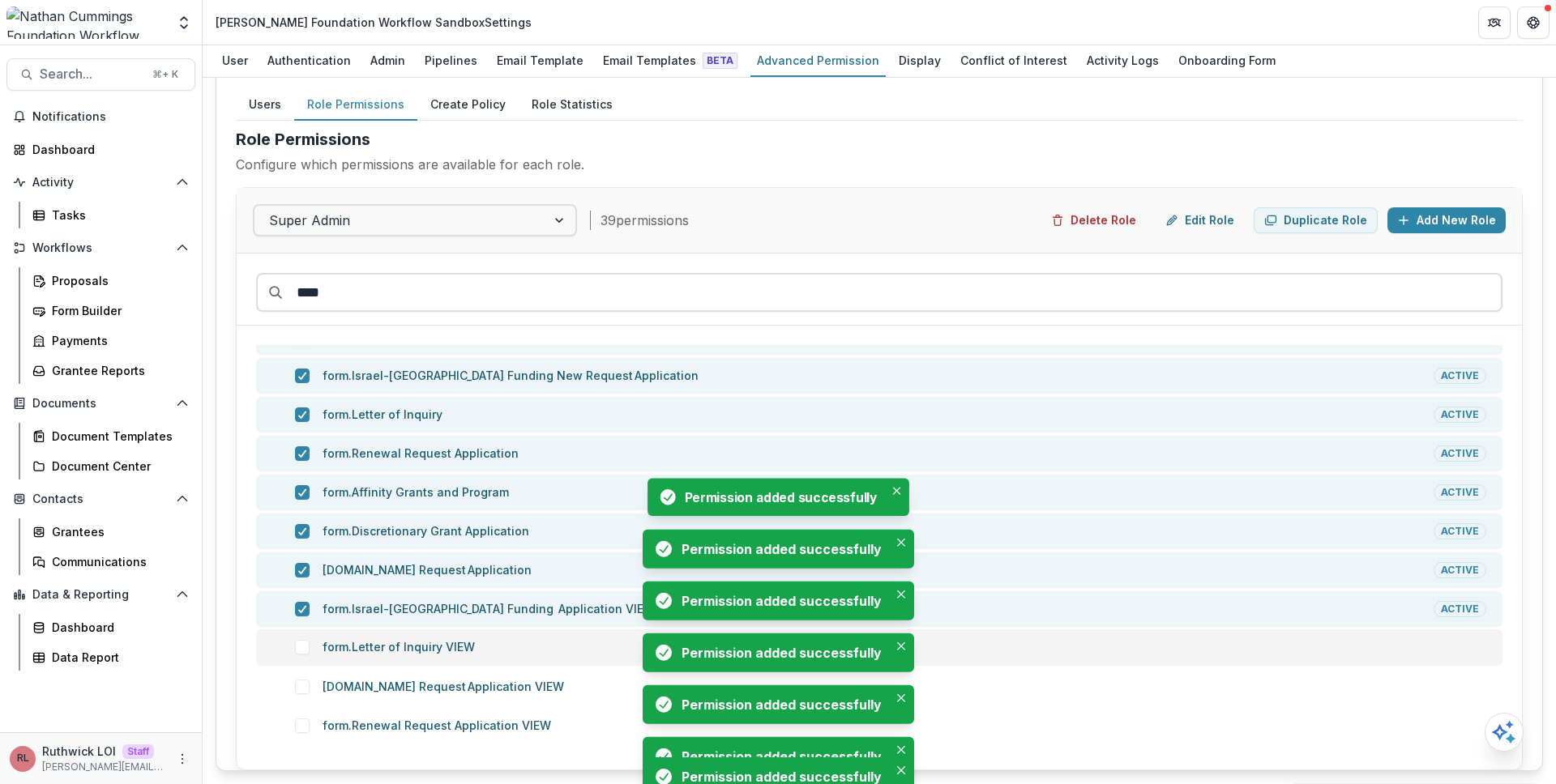
click at [456, 655] on p "form.Letter of Inquiry VIEW" at bounding box center [904, 647] width 1163 height 16
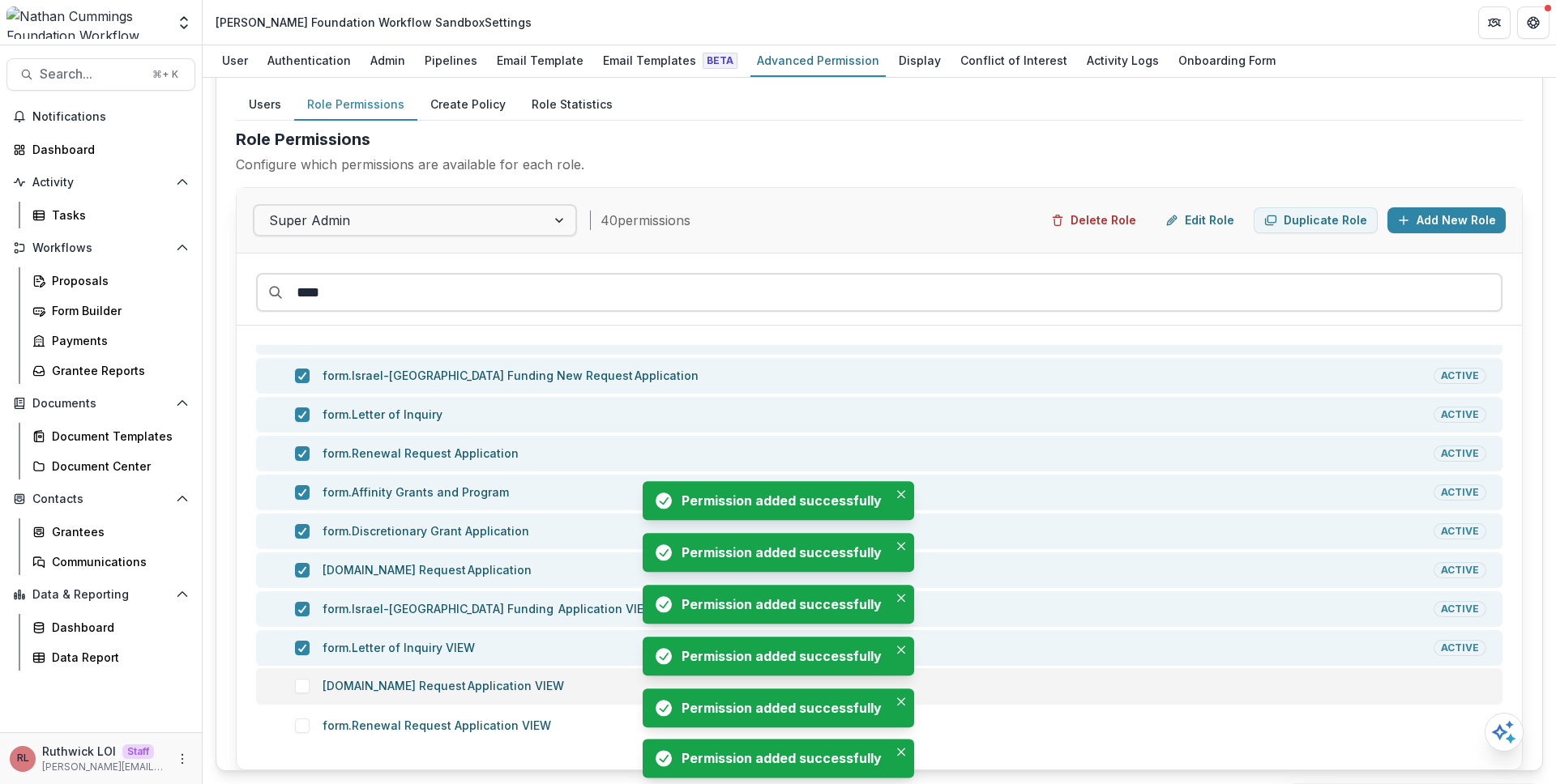
click at [461, 687] on p "form.New Request Application VIEW" at bounding box center [904, 686] width 1163 height 16
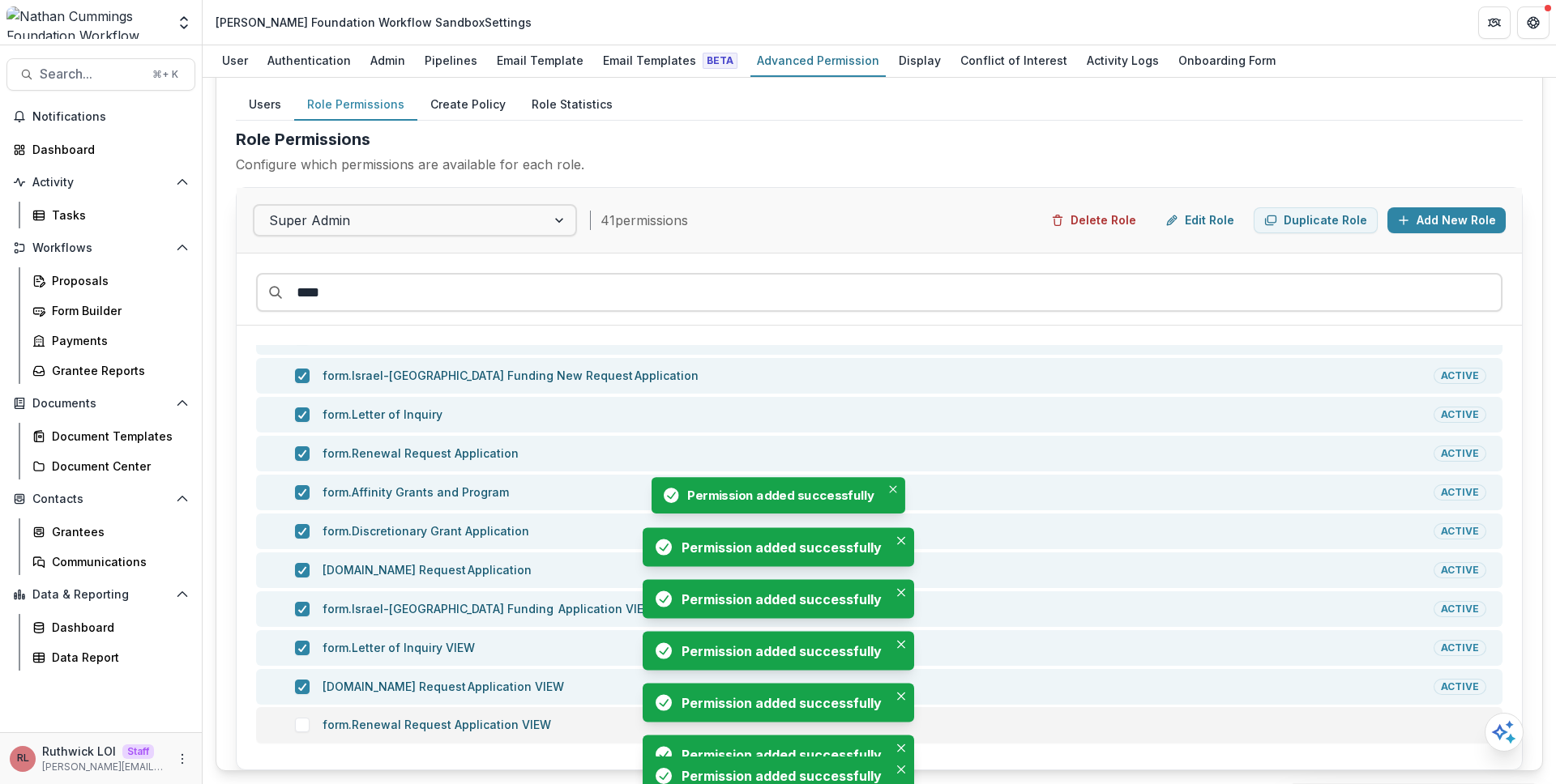
click at [466, 711] on div "form.Renewal Request Application VIEW" at bounding box center [879, 725] width 1246 height 36
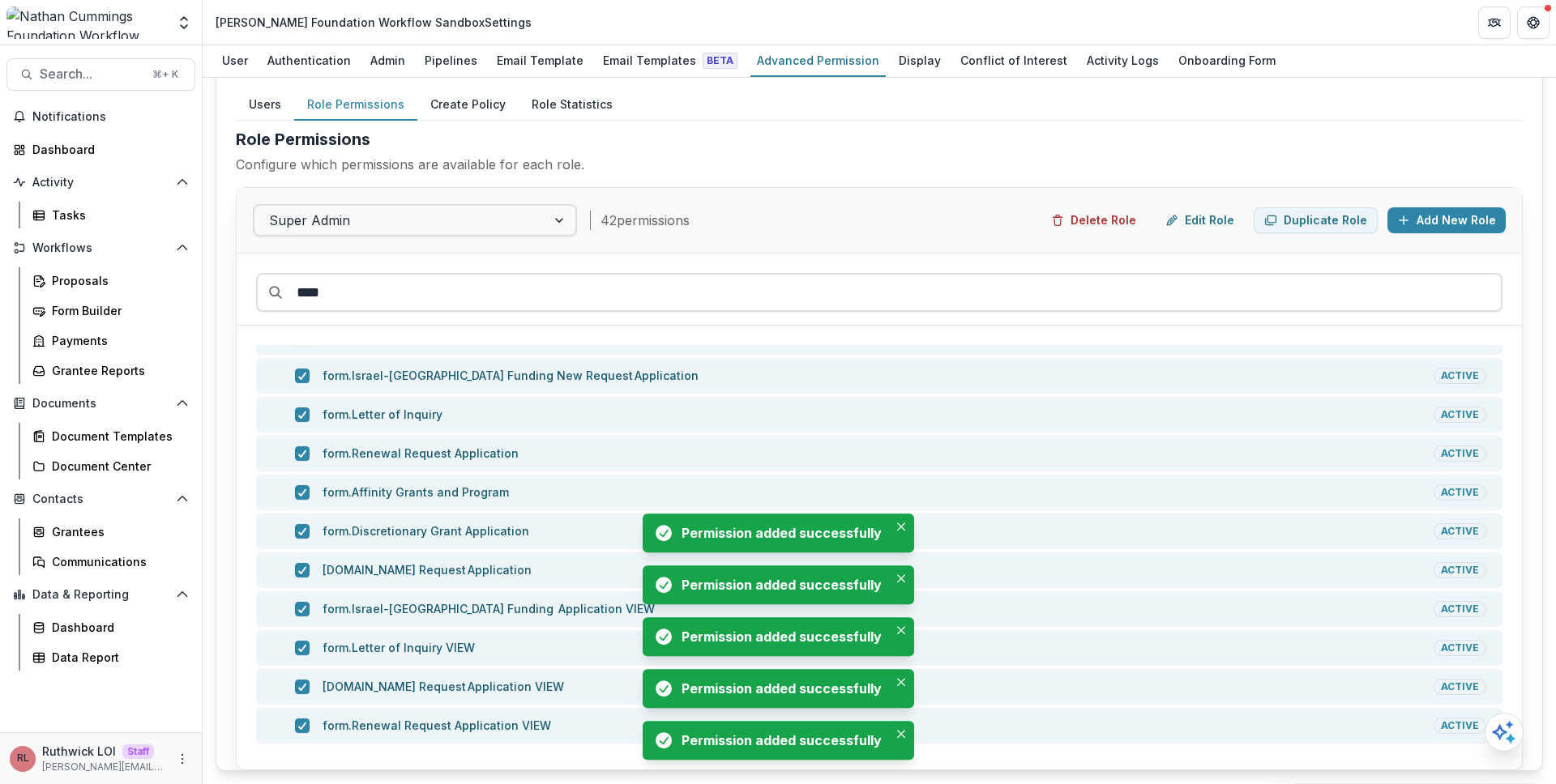
scroll to position [178, 0]
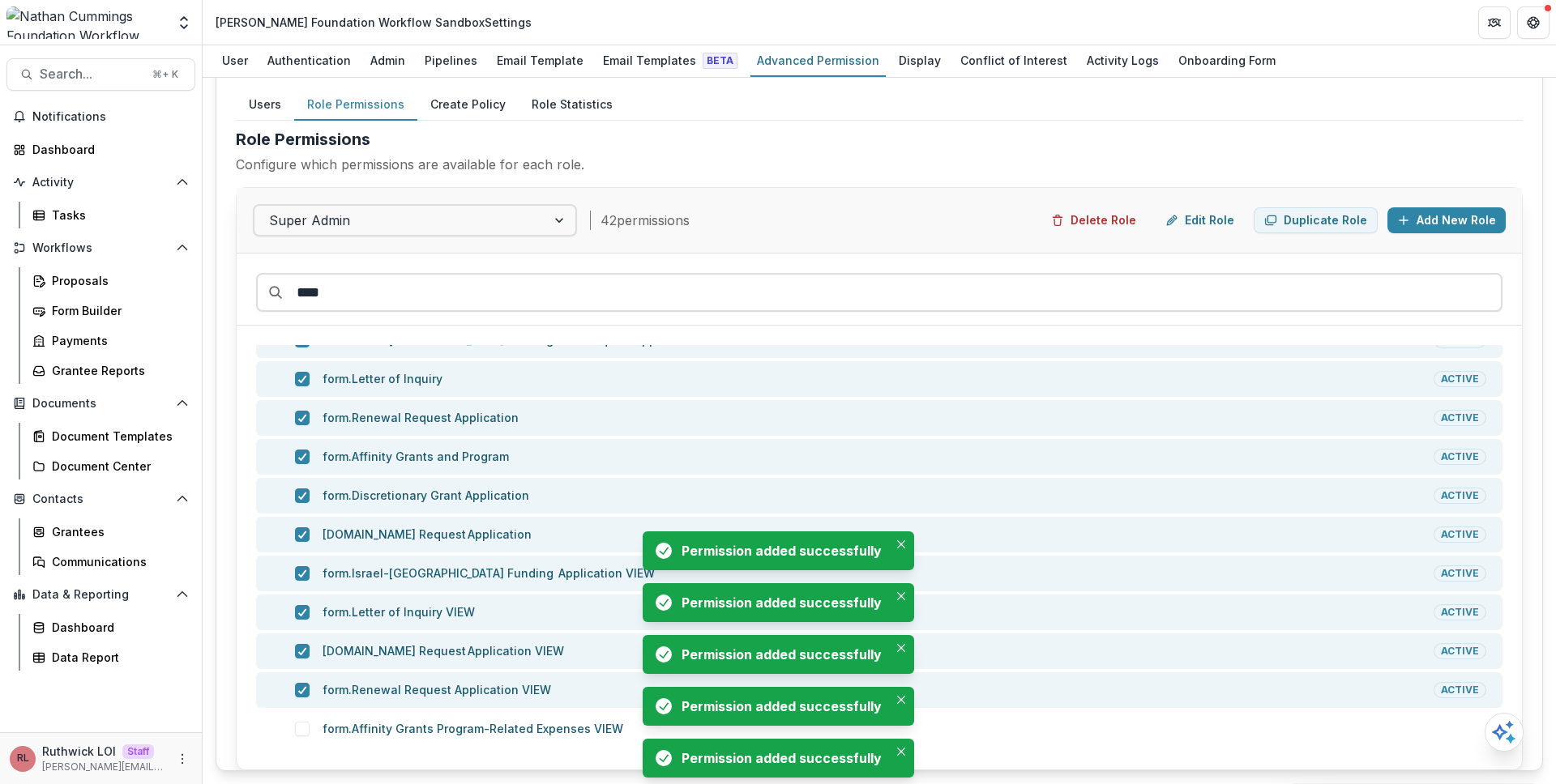
click at [467, 711] on div "form.Affinity Grants Program-Related Expenses VIEW" at bounding box center [879, 729] width 1246 height 36
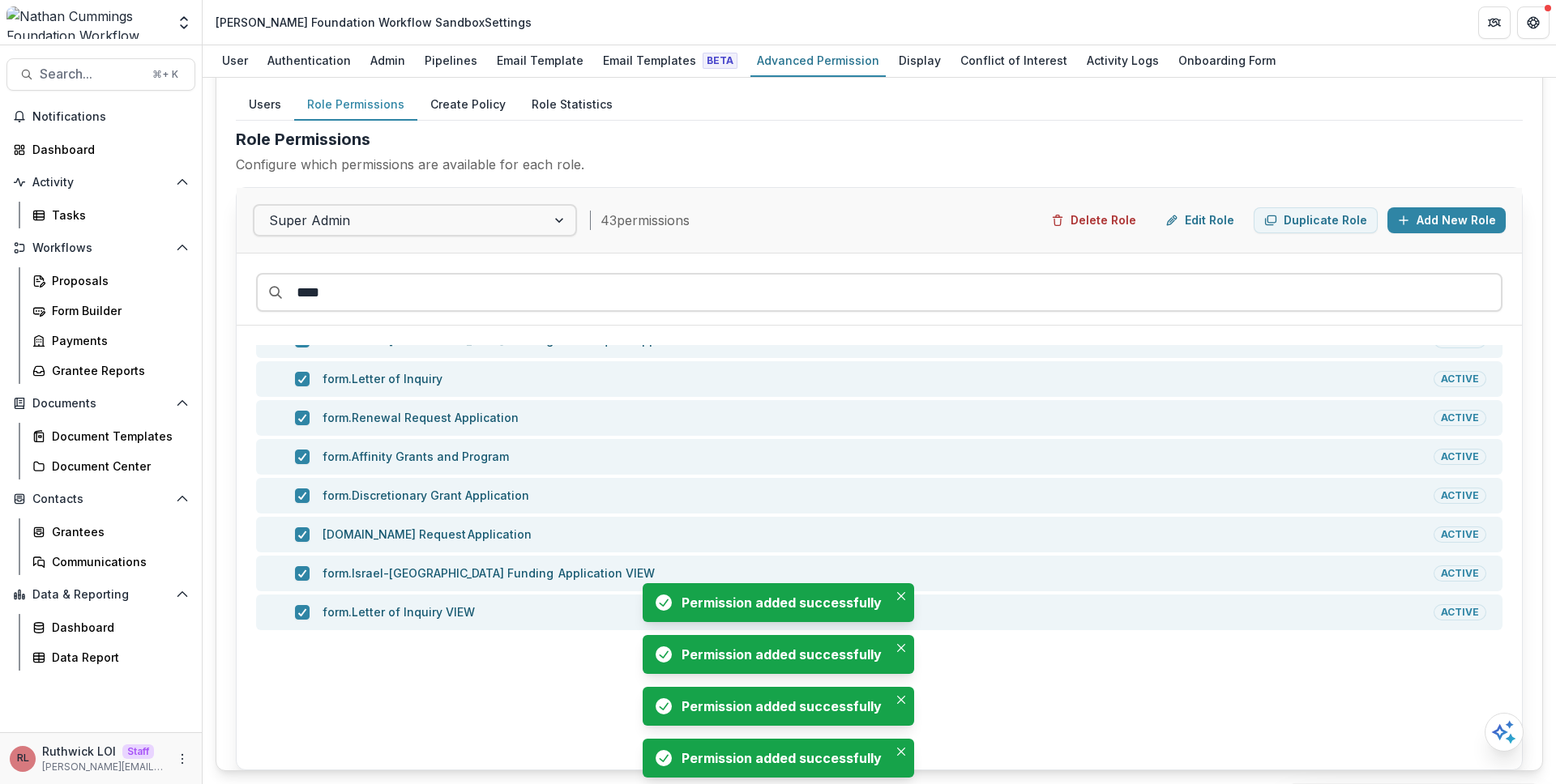
scroll to position [0, 0]
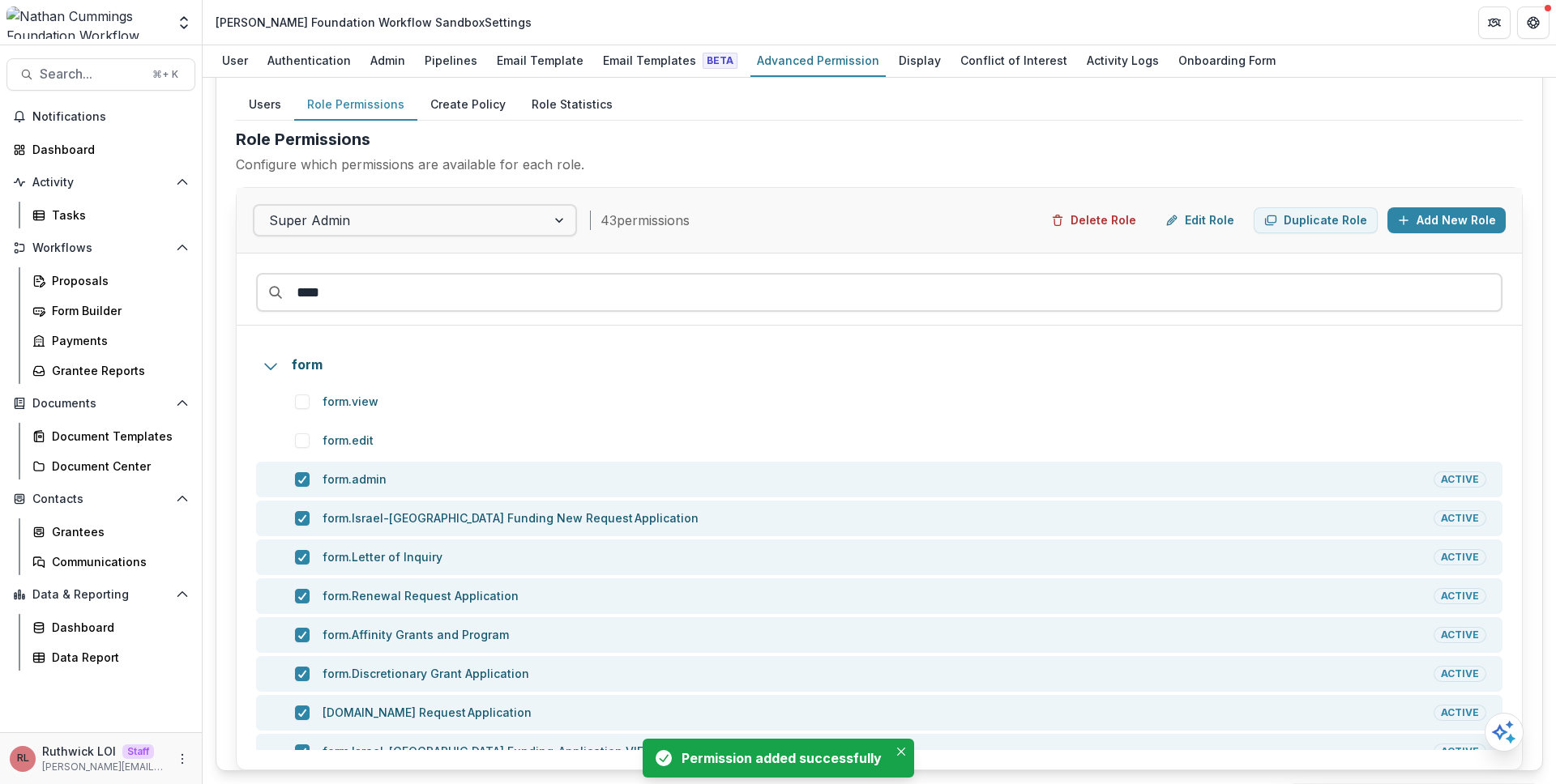
click at [844, 182] on div "Role Permissions Configure which permissions are available for each role." at bounding box center [879, 157] width 1286 height 60
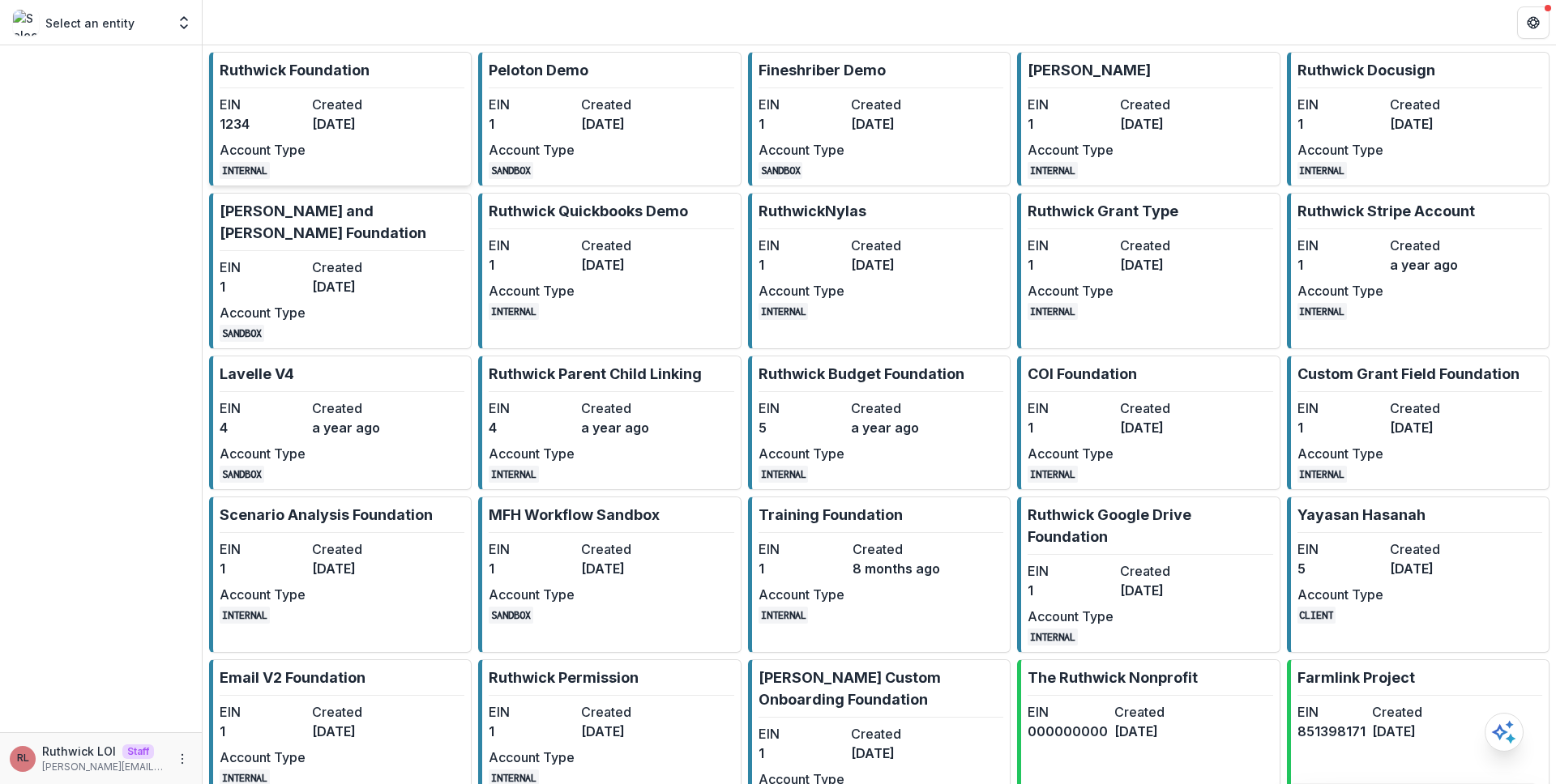
click at [377, 97] on dt "Created" at bounding box center [355, 105] width 86 height 20
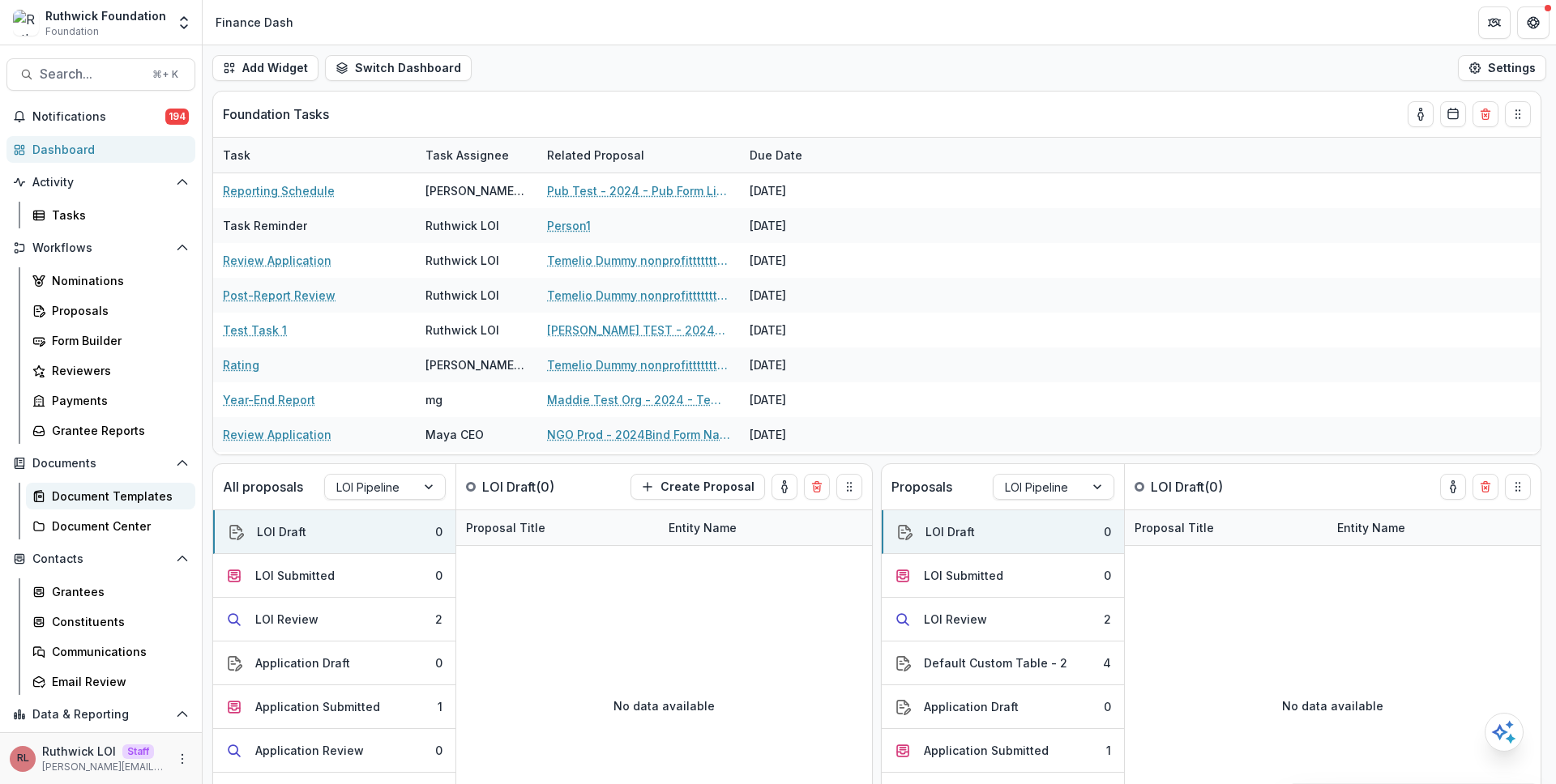
click at [137, 504] on div "Document Templates" at bounding box center [117, 496] width 130 height 17
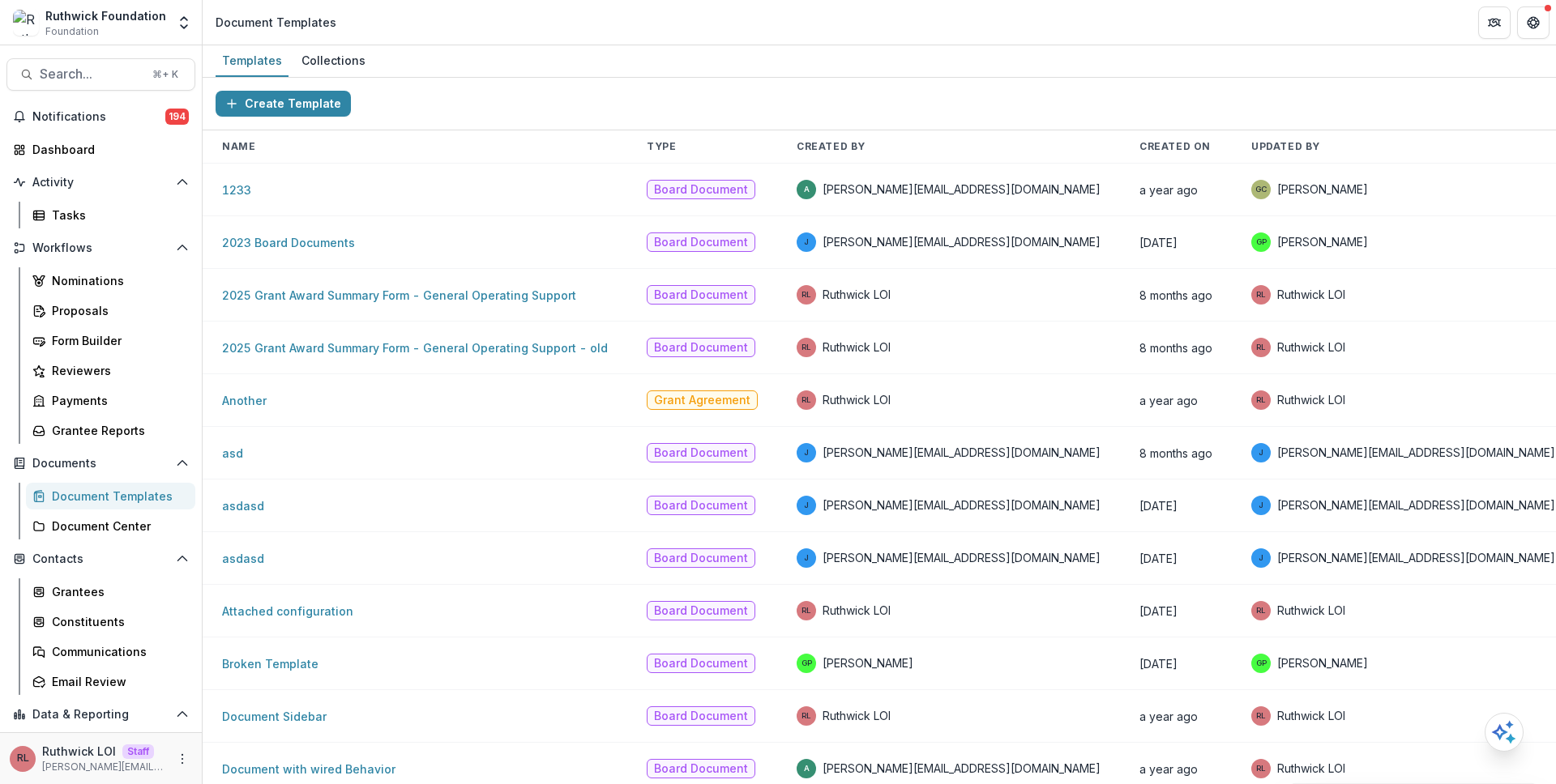
click at [132, 606] on div "Grantees Constituents Communications Email Review" at bounding box center [111, 637] width 182 height 117
click at [138, 590] on div "Grantees" at bounding box center [117, 591] width 130 height 17
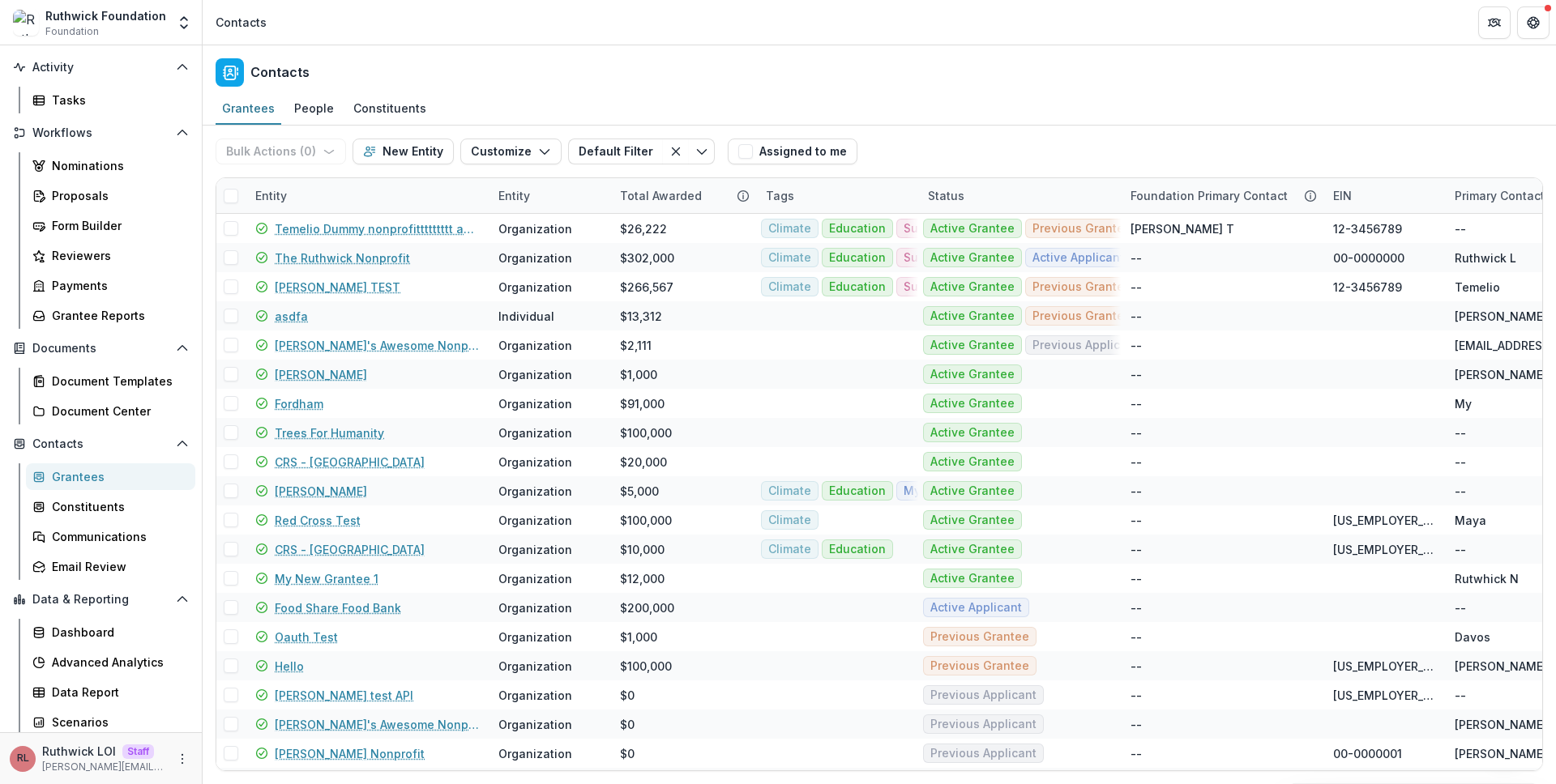
scroll to position [119, 0]
click at [134, 314] on div "Grantee Reports" at bounding box center [117, 312] width 130 height 17
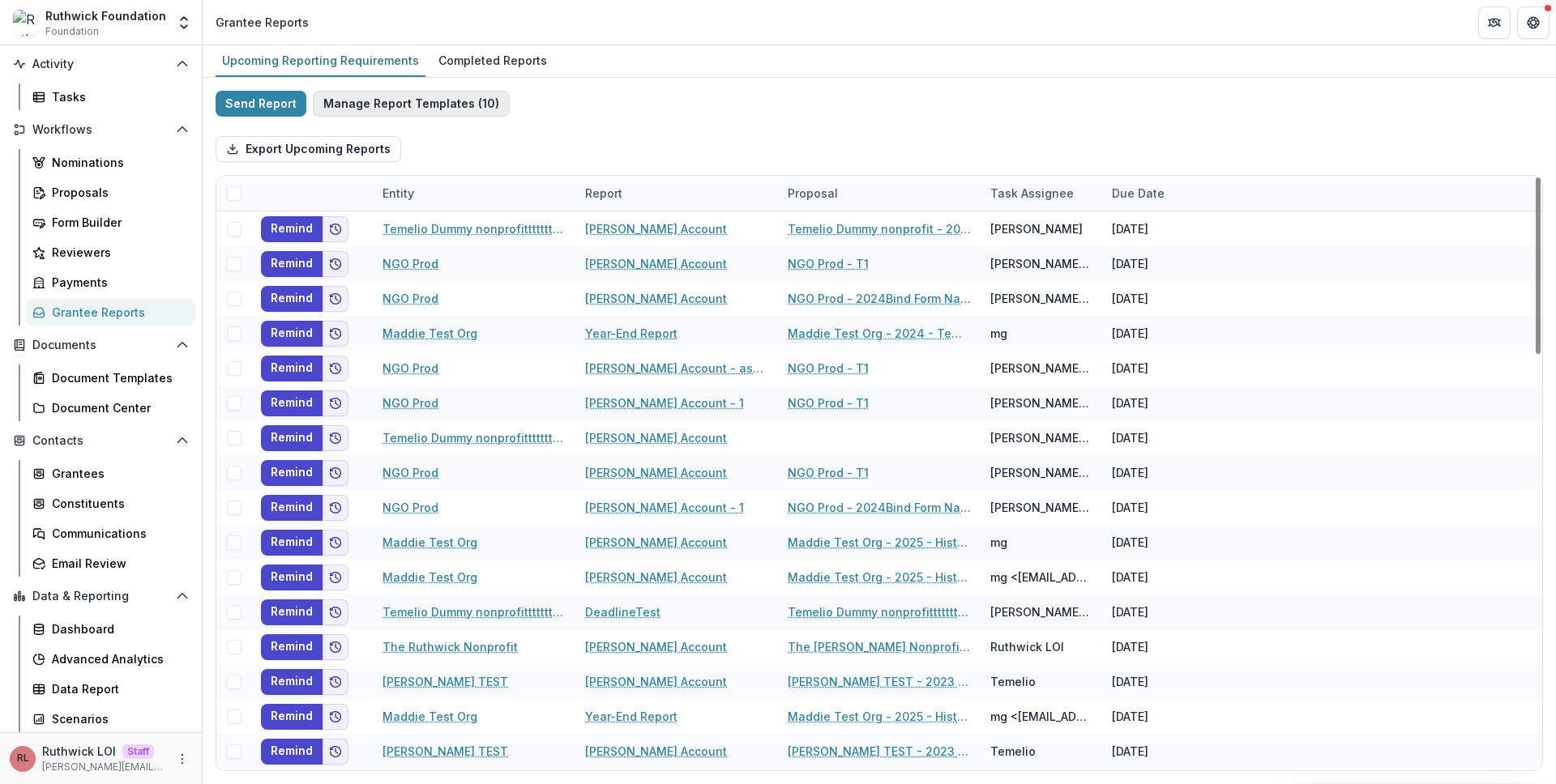
click at [417, 107] on button "Manage Report Templates ( 10 )" at bounding box center [411, 103] width 197 height 26
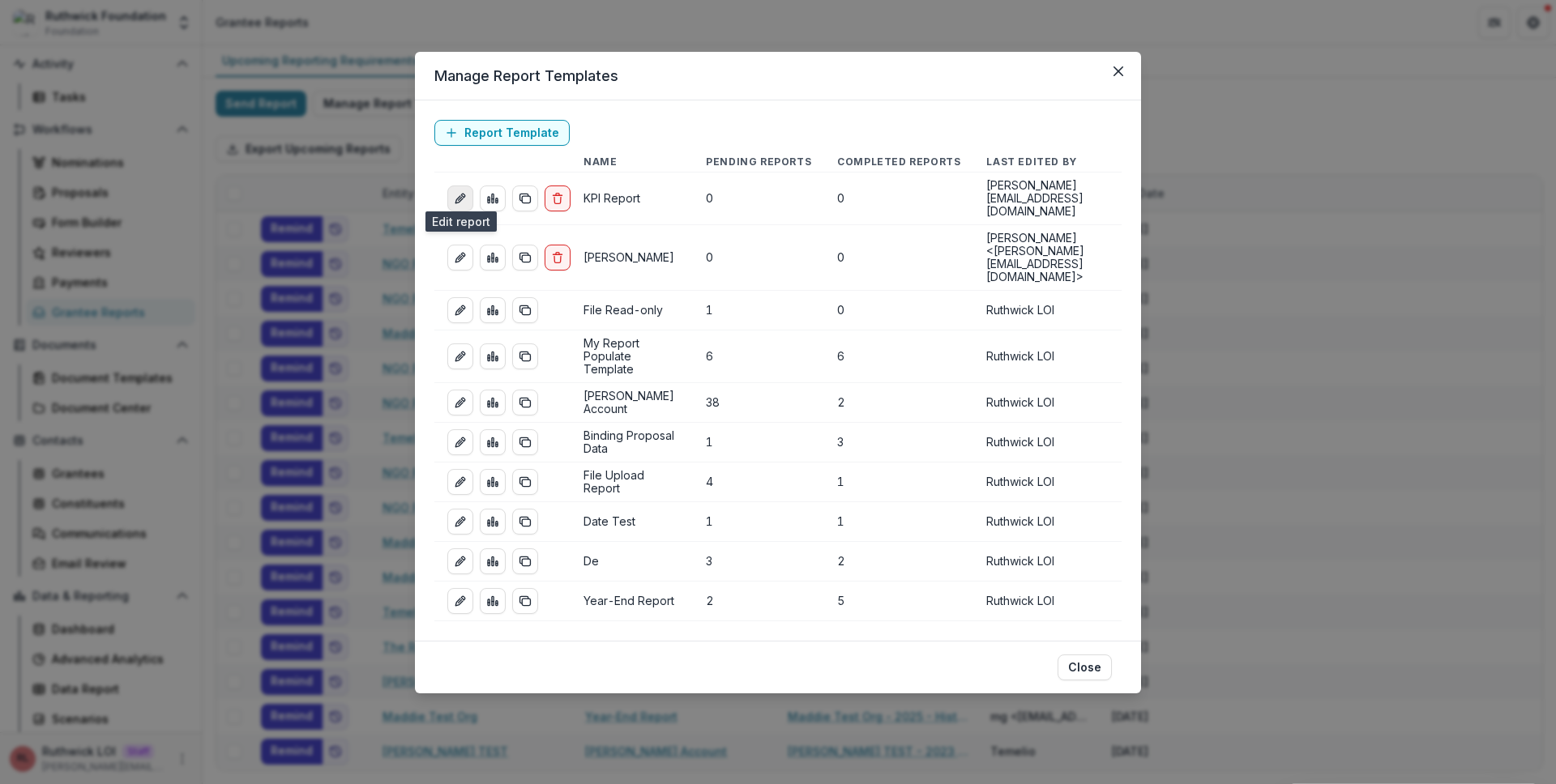
click at [455, 186] on link "edit-report" at bounding box center [460, 198] width 26 height 26
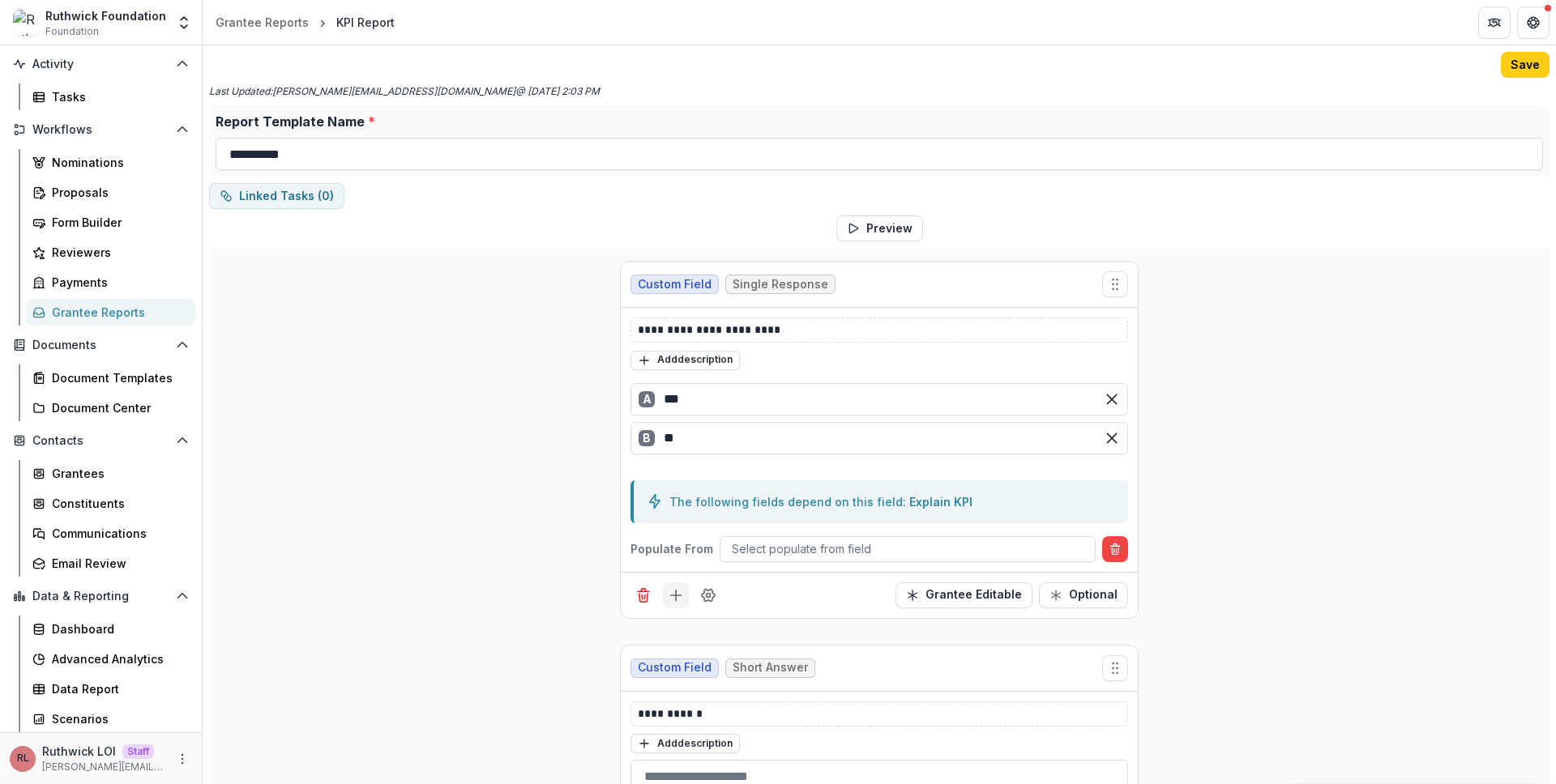
click at [676, 591] on icon "Add field" at bounding box center [676, 595] width 16 height 16
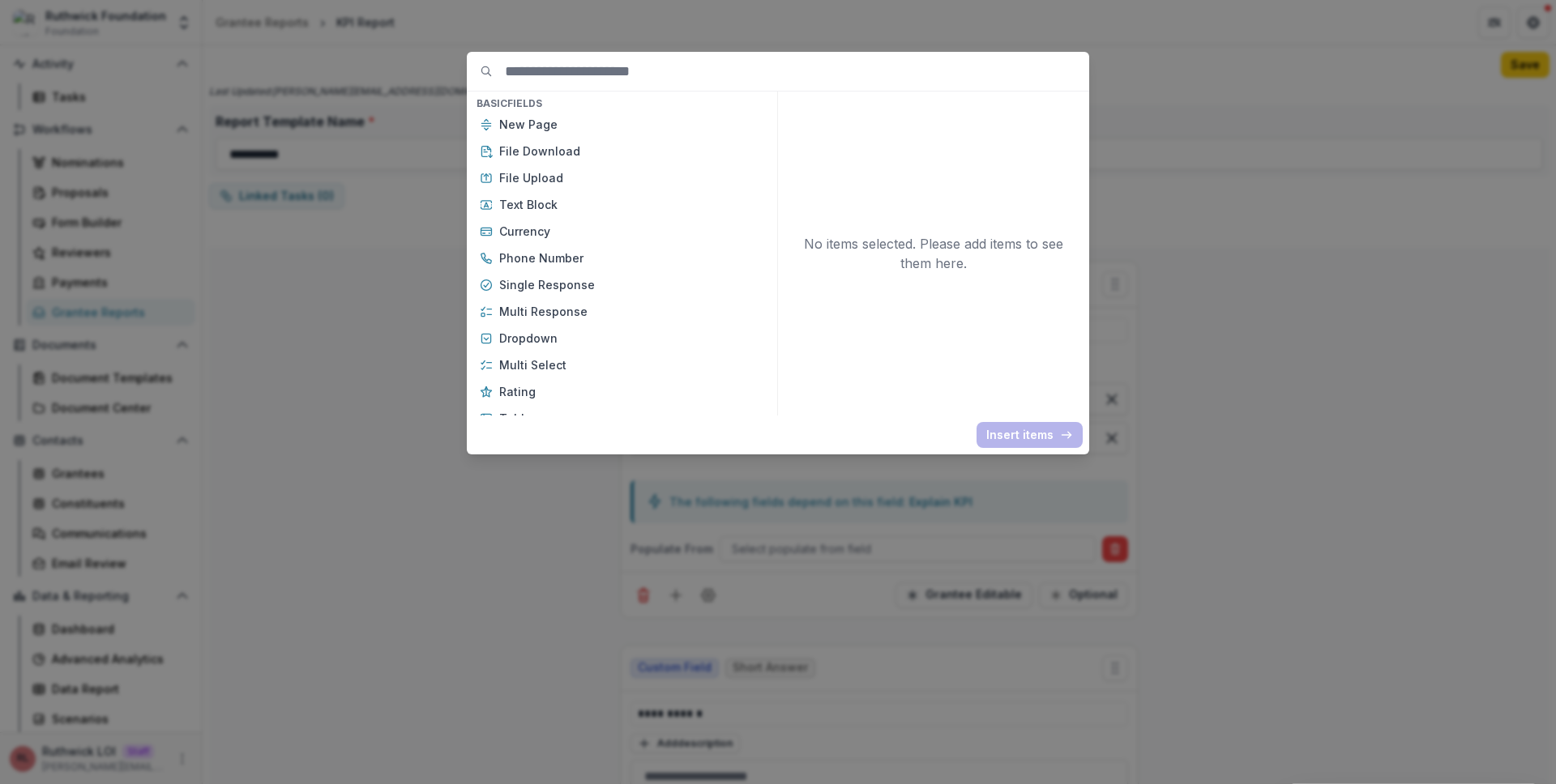
click at [603, 62] on input at bounding box center [797, 71] width 584 height 39
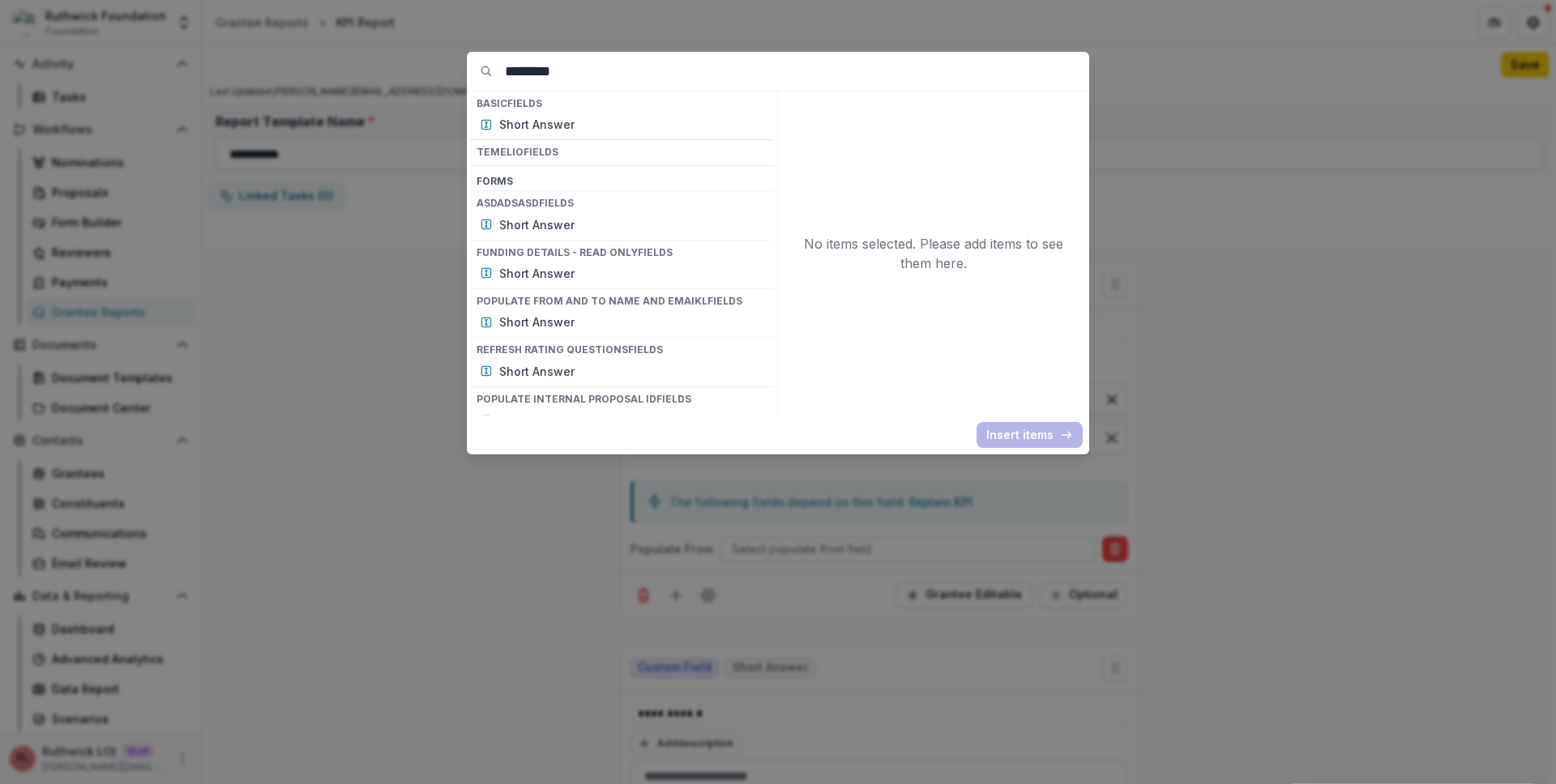
click at [587, 251] on h4 "Funding details - Read only Fields" at bounding box center [622, 252] width 304 height 18
copy div "Funding details - Read only Fields"
click at [598, 63] on input "********" at bounding box center [797, 71] width 584 height 39
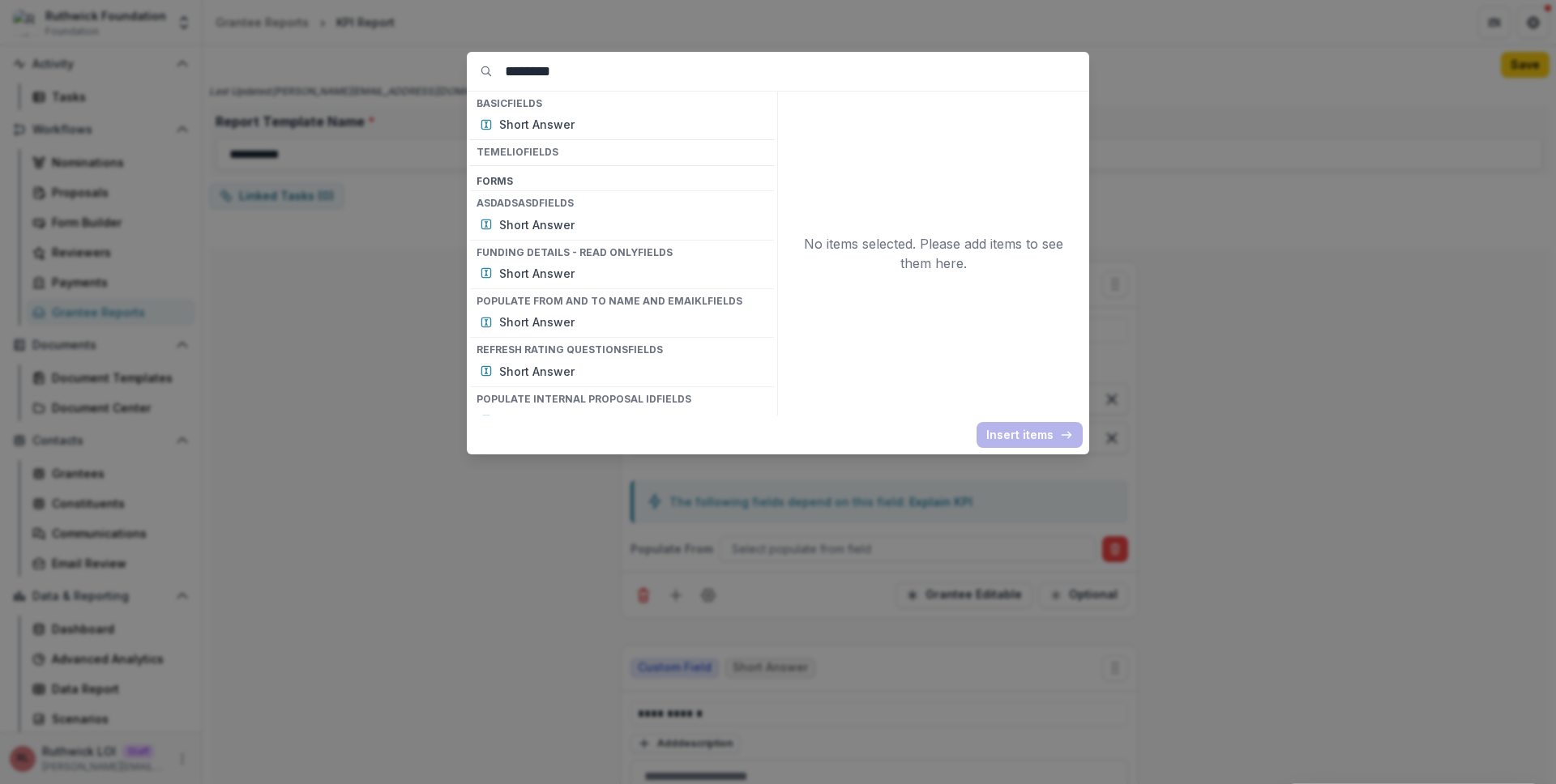
click at [599, 66] on input "********" at bounding box center [797, 71] width 584 height 39
paste input "**********"
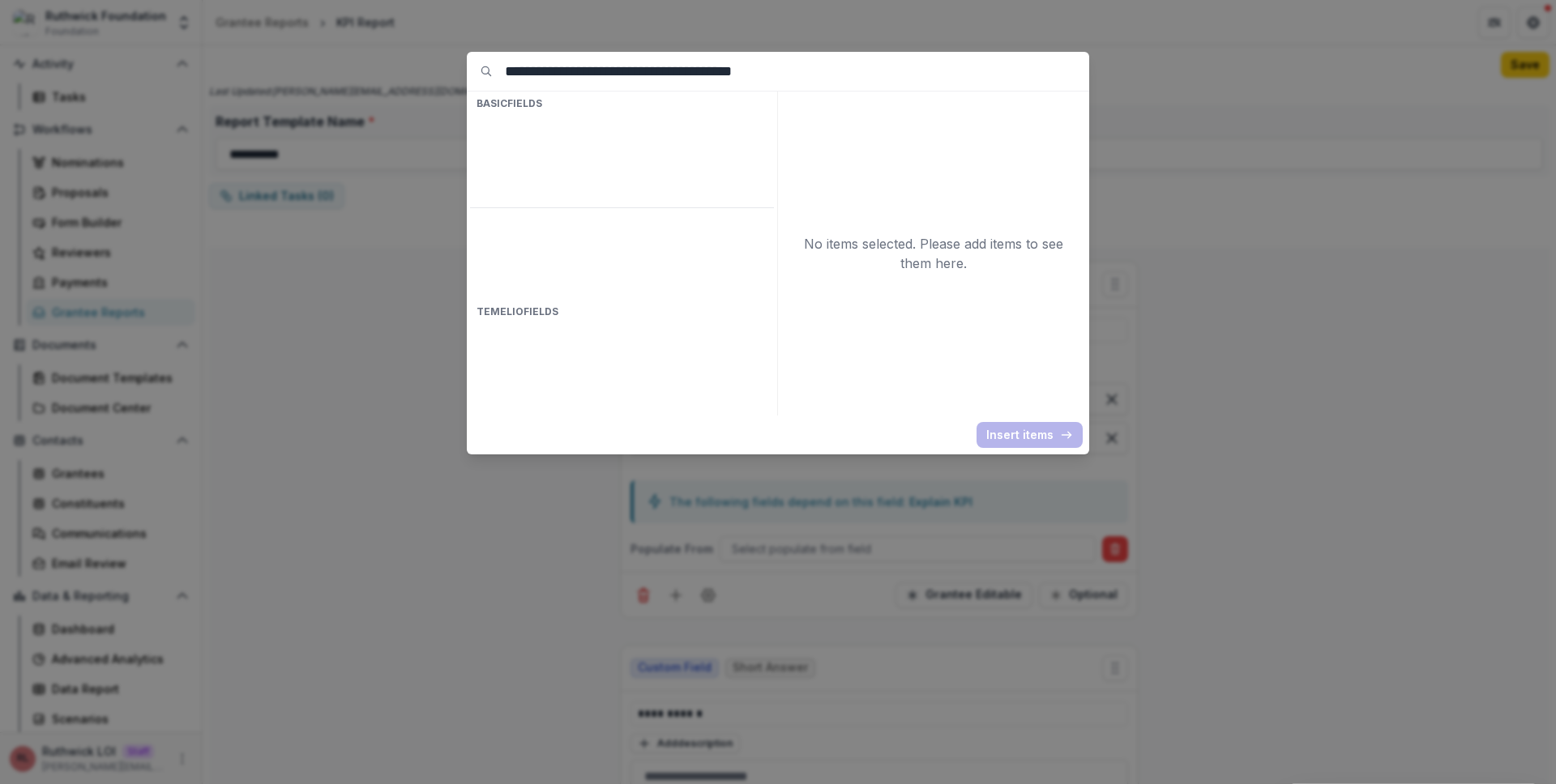
click at [599, 66] on input "**********" at bounding box center [797, 71] width 584 height 39
paste input
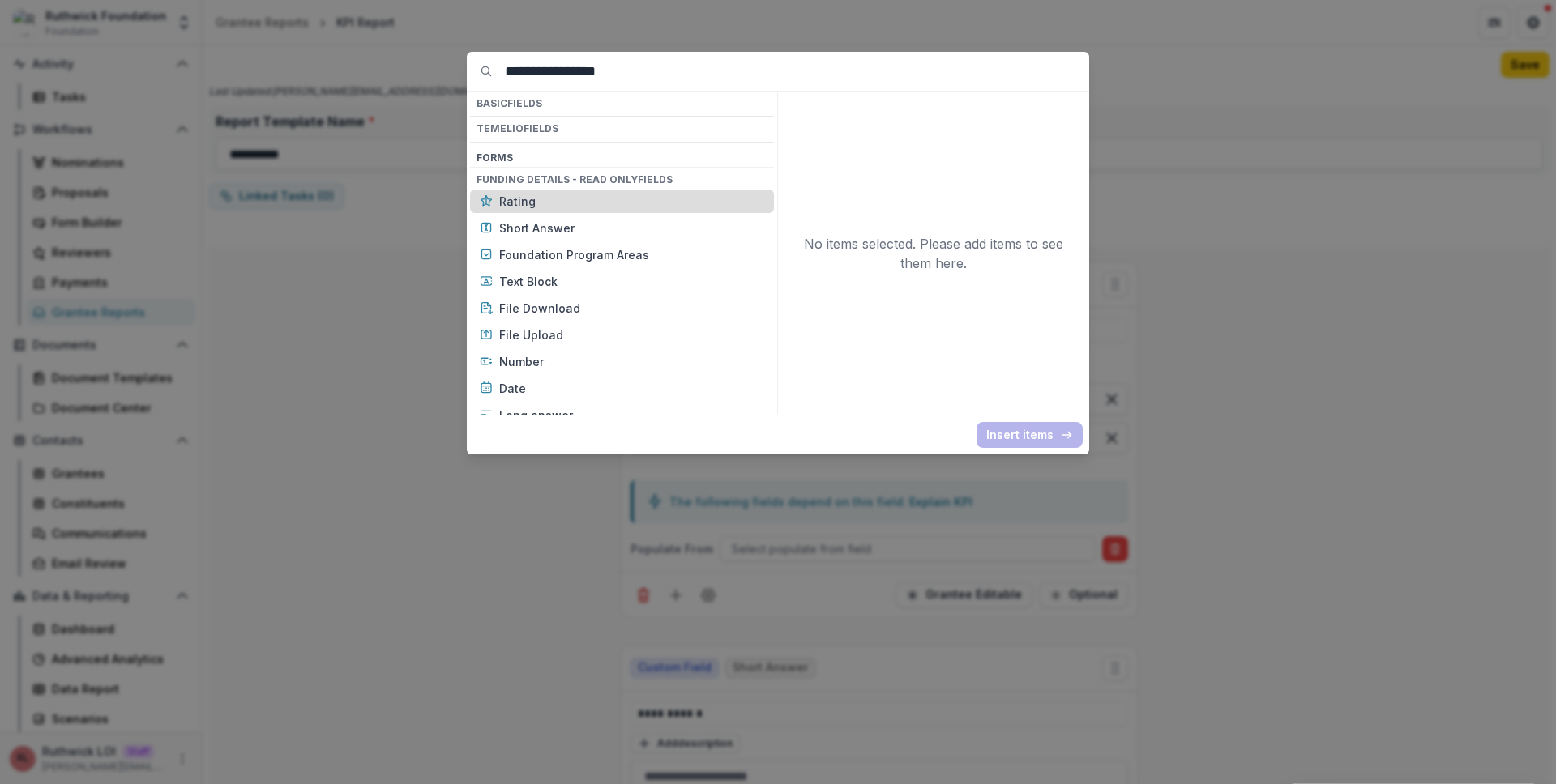
type input "**********"
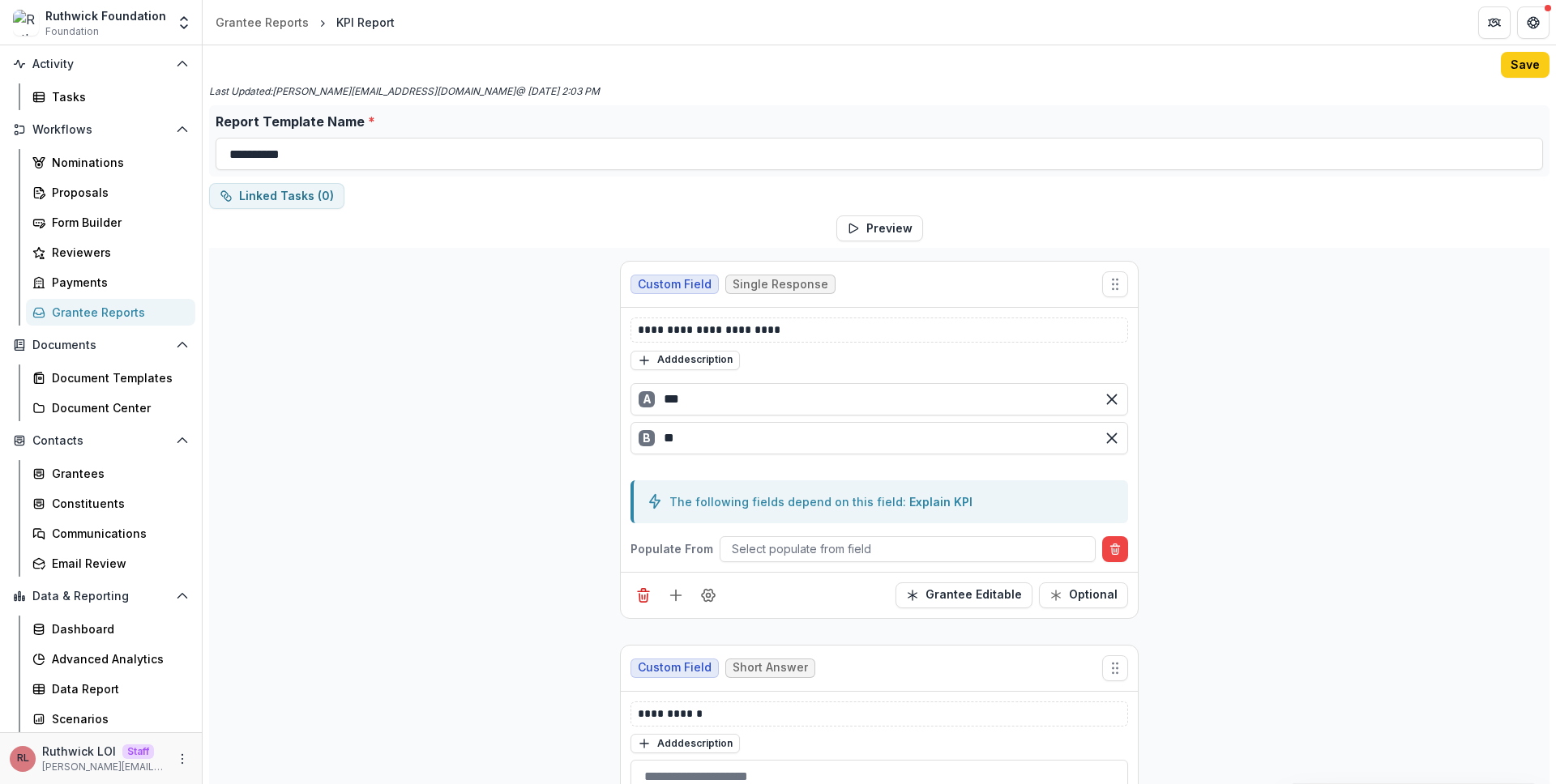
click at [532, 386] on div "**********" at bounding box center [880, 606] width 1340 height 718
click at [314, 206] on button "Linked Tasks ( 0 )" at bounding box center [277, 196] width 136 height 26
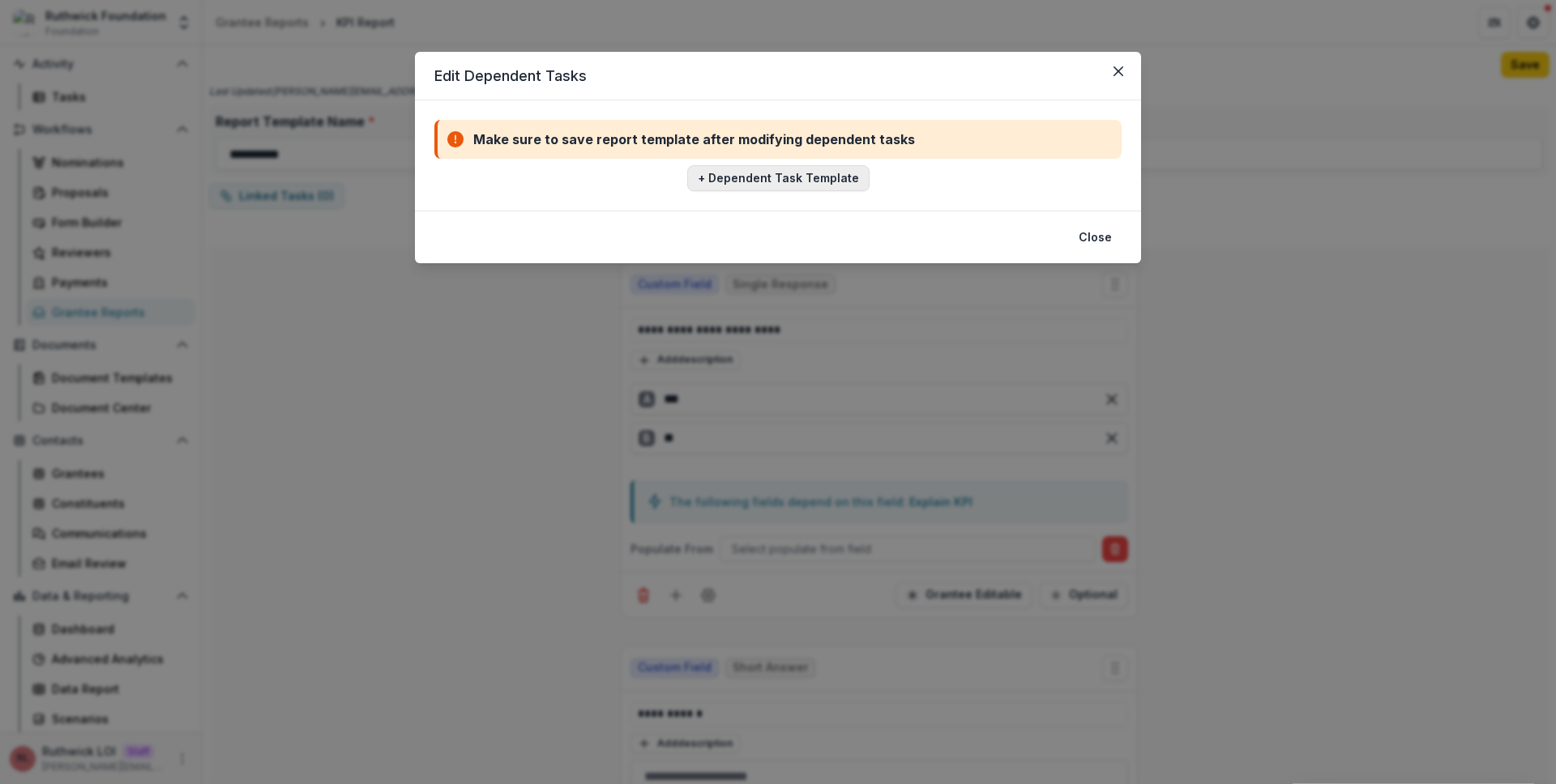
click at [750, 184] on button "+ Dependent Task Template" at bounding box center [778, 178] width 182 height 26
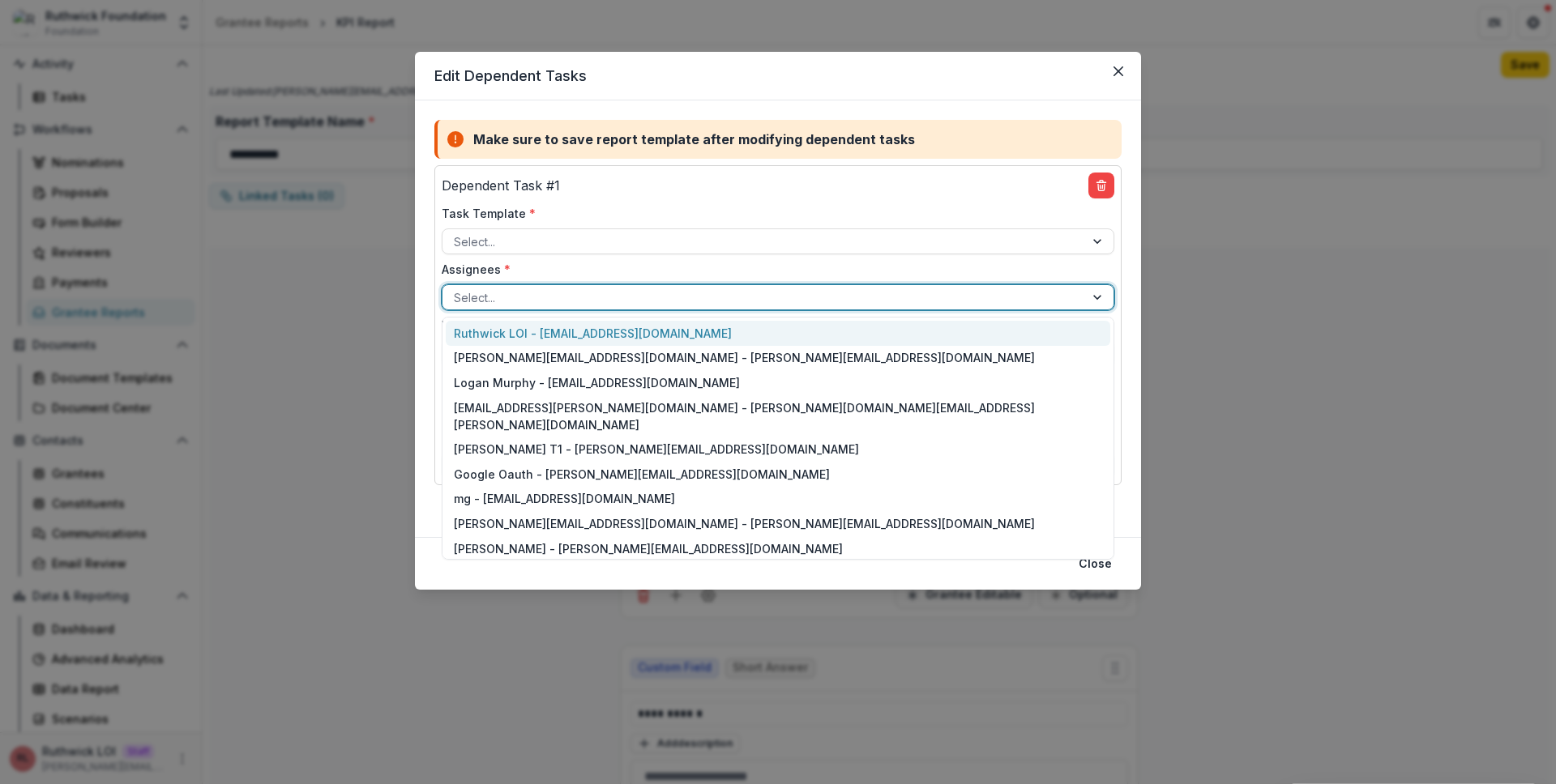
click at [614, 304] on div at bounding box center [763, 297] width 619 height 21
click at [637, 334] on div "Ruthwick LOI - ruthwick@trytemelio.com" at bounding box center [778, 333] width 665 height 25
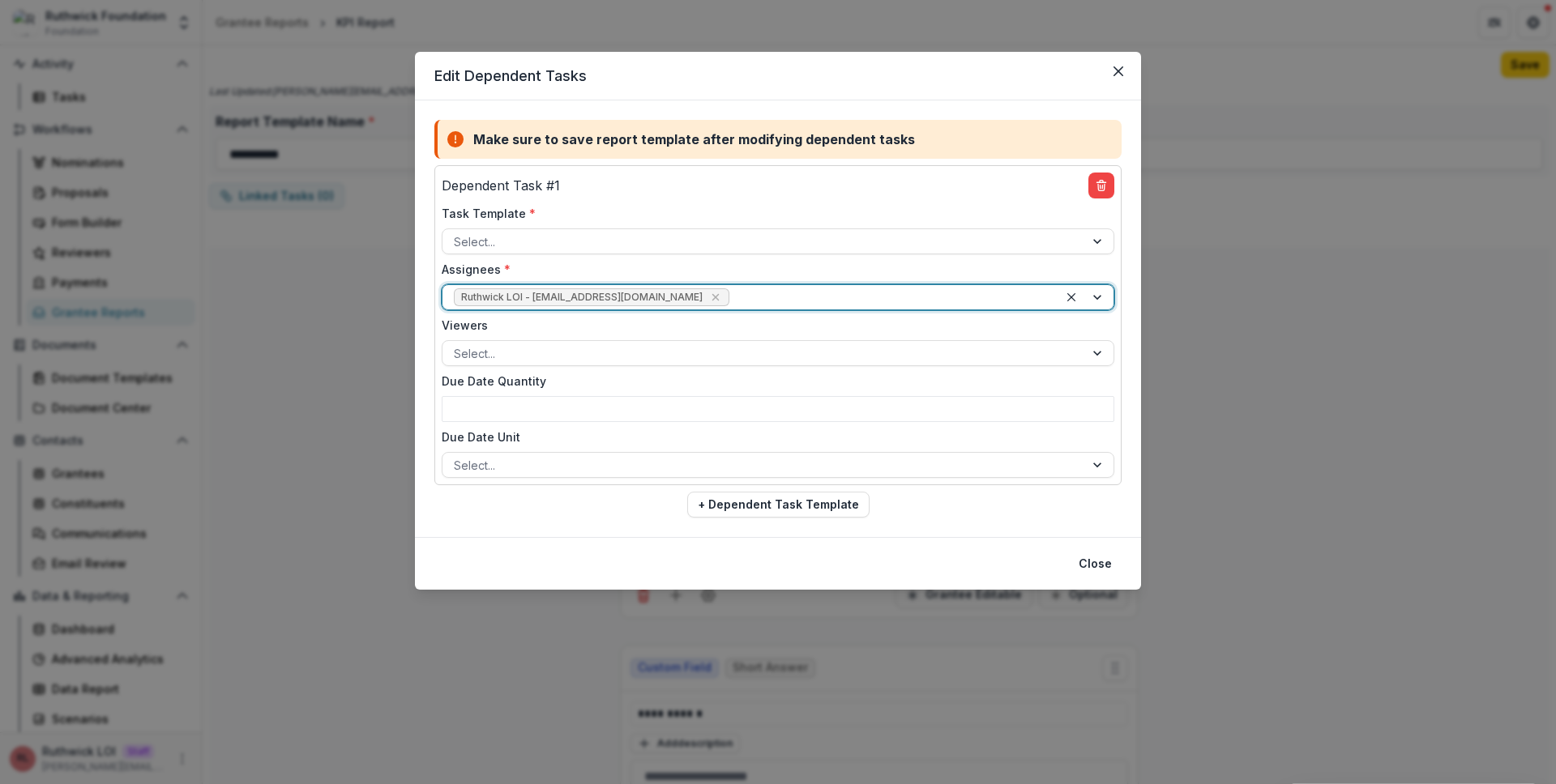
click at [732, 304] on div at bounding box center [889, 297] width 314 height 21
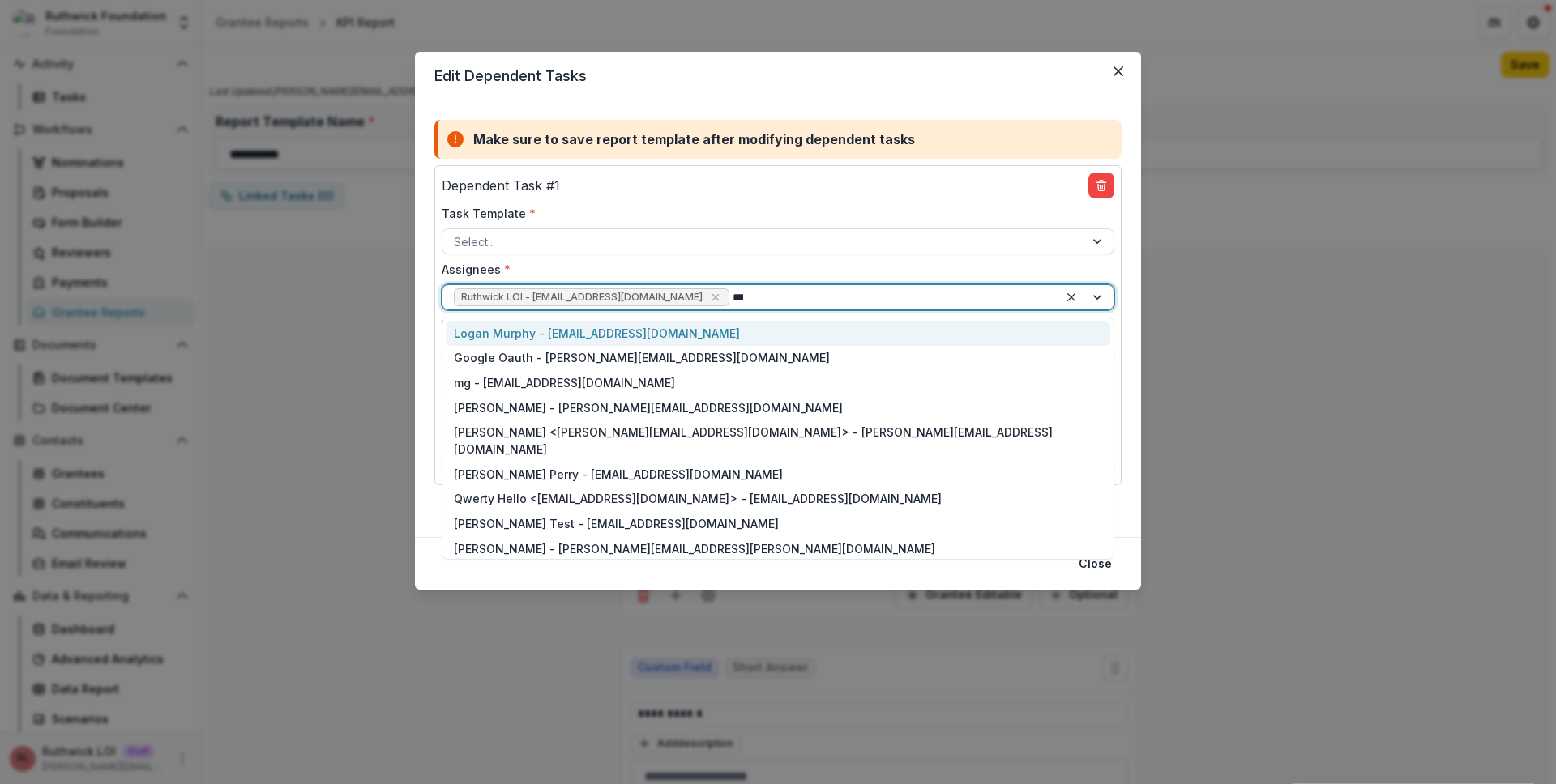
type input "****"
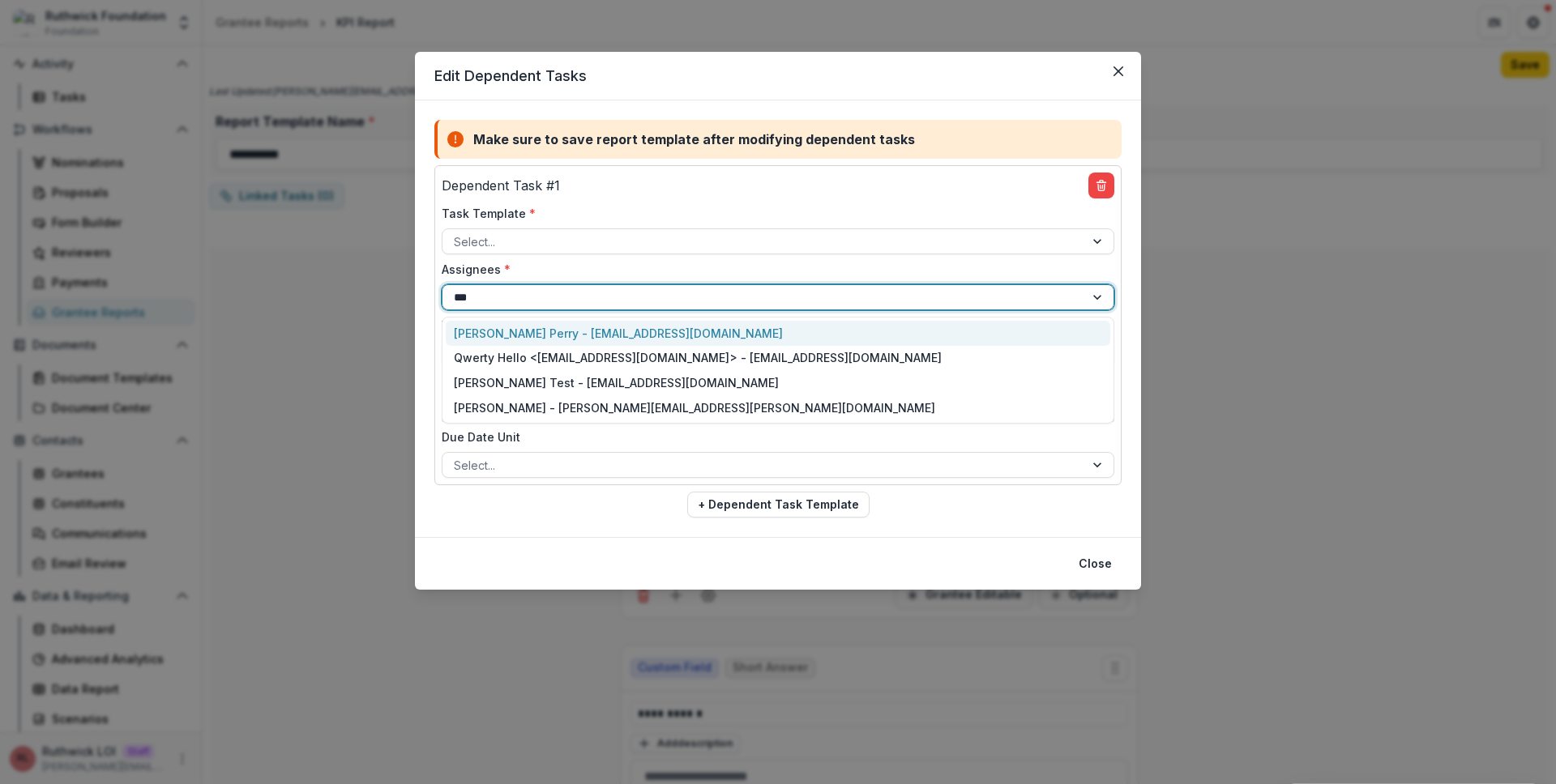
type input "****"
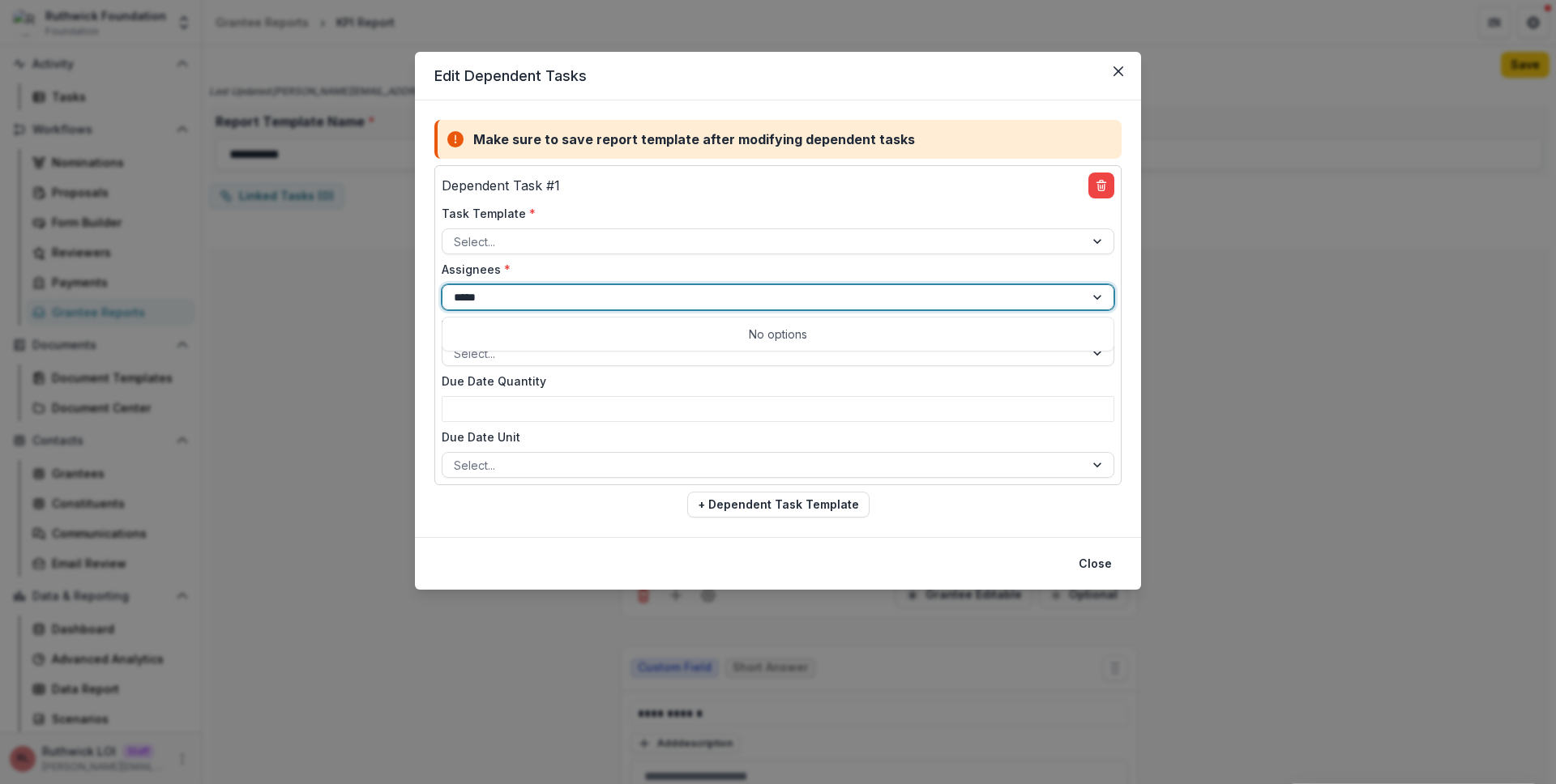
type input "******"
click at [225, 196] on div "Edit Dependent Tasks Make sure to save report template after modifying dependen…" at bounding box center [778, 392] width 1556 height 784
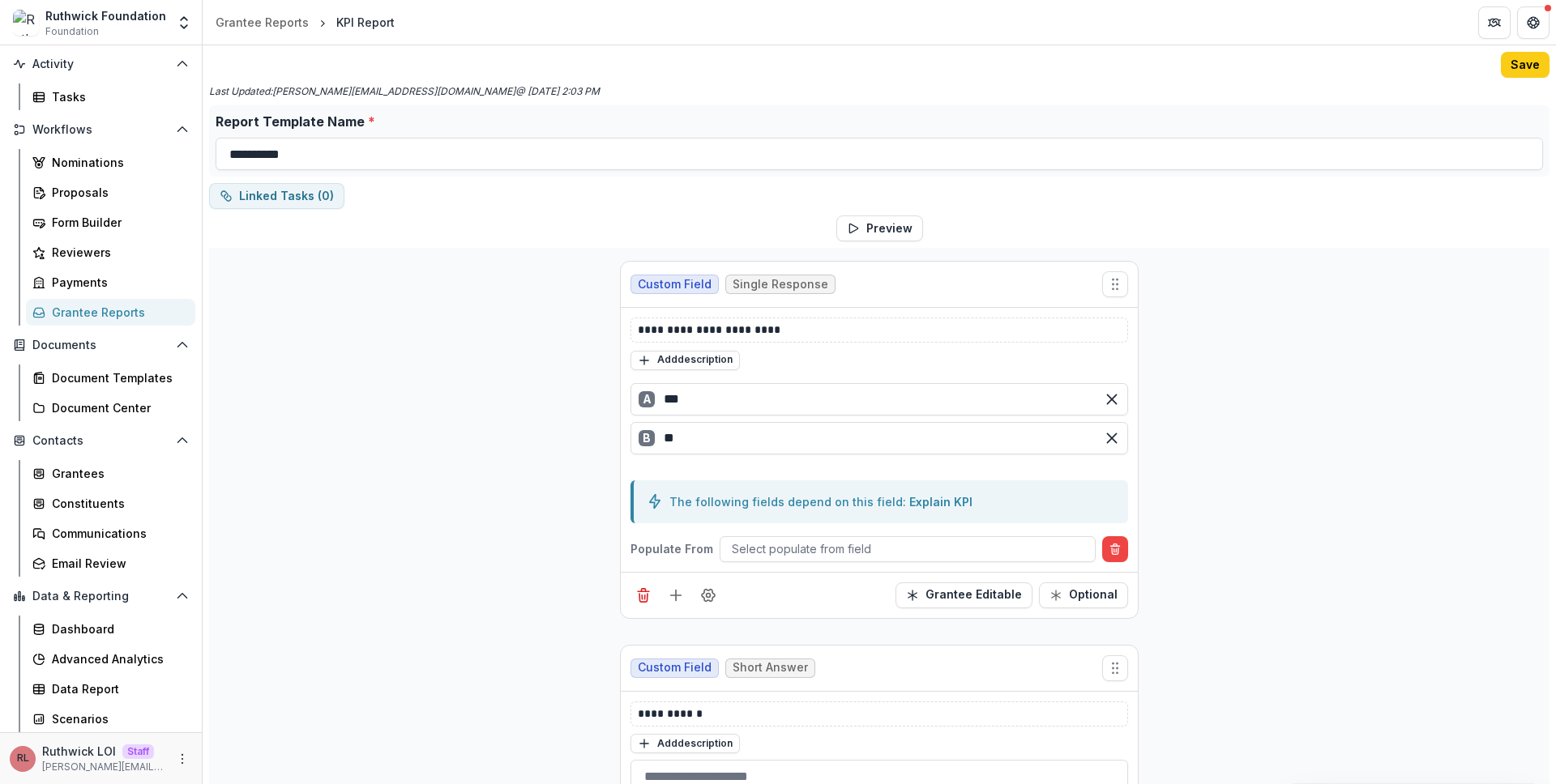
click at [225, 196] on div "Edit Dependent Tasks Make sure to save report template after modifying dependen…" at bounding box center [778, 392] width 1556 height 784
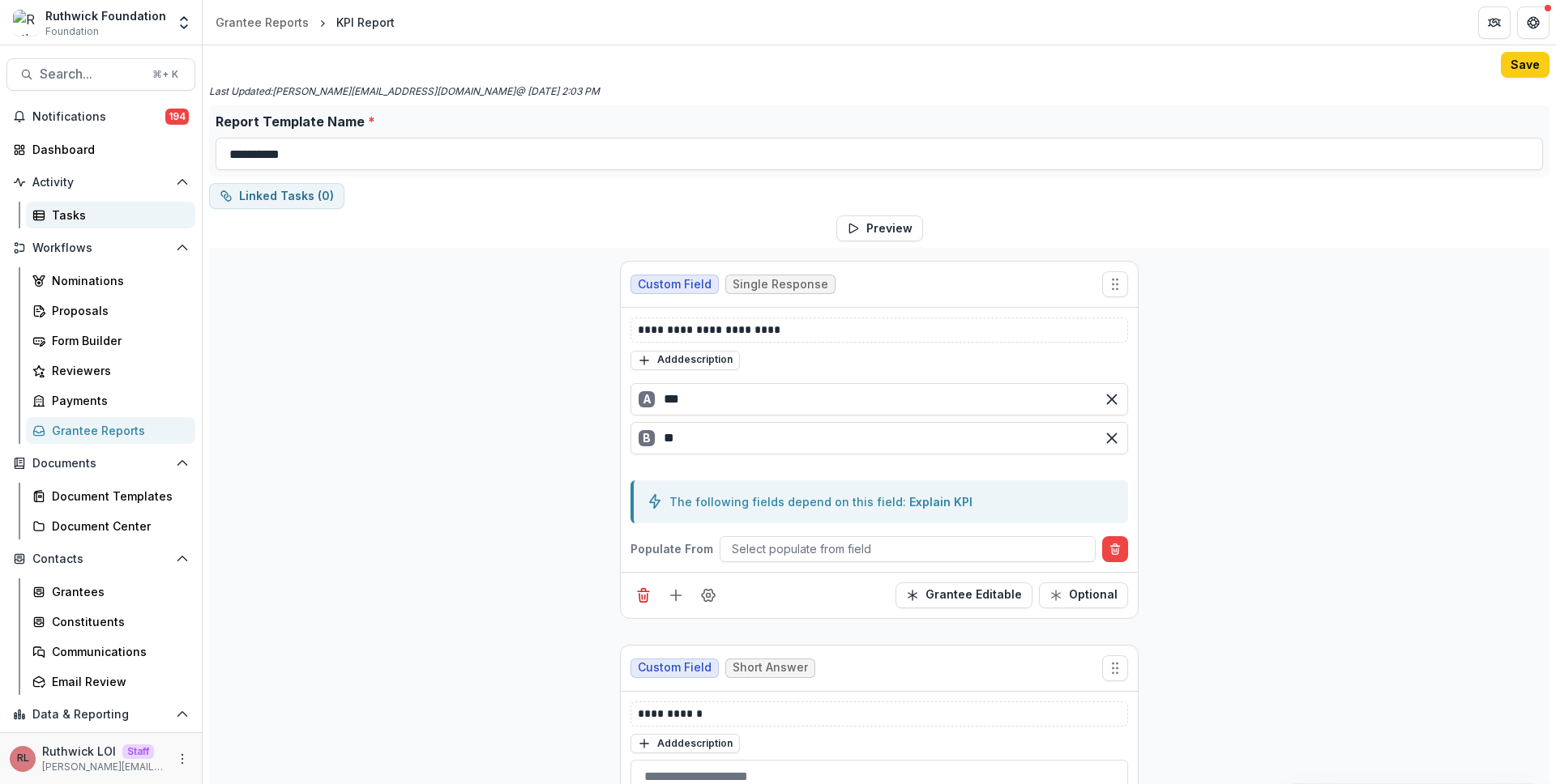
click at [117, 217] on div "Tasks" at bounding box center [117, 215] width 130 height 17
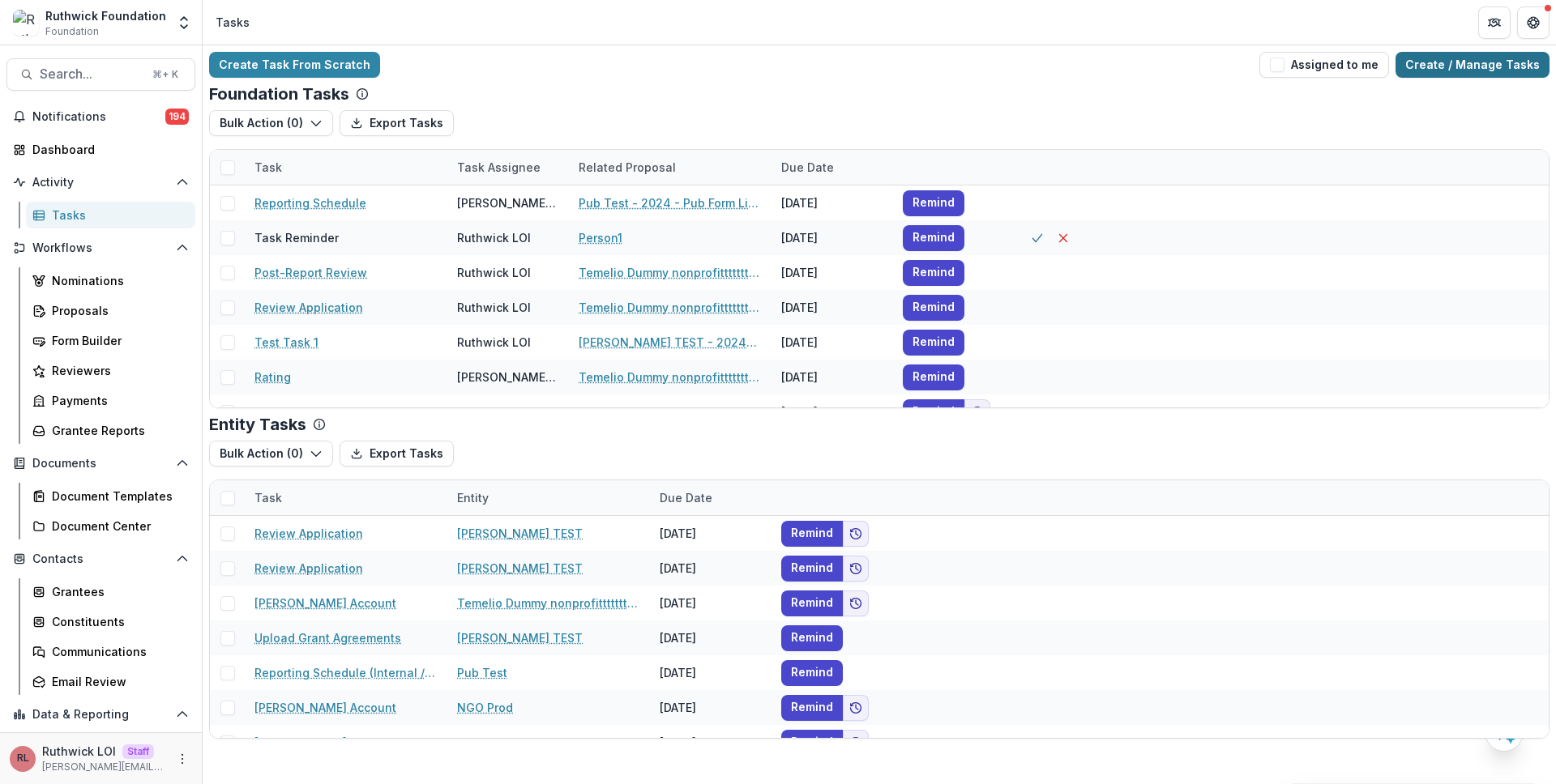
click at [1490, 68] on link "Create / Manage Tasks" at bounding box center [1472, 65] width 154 height 26
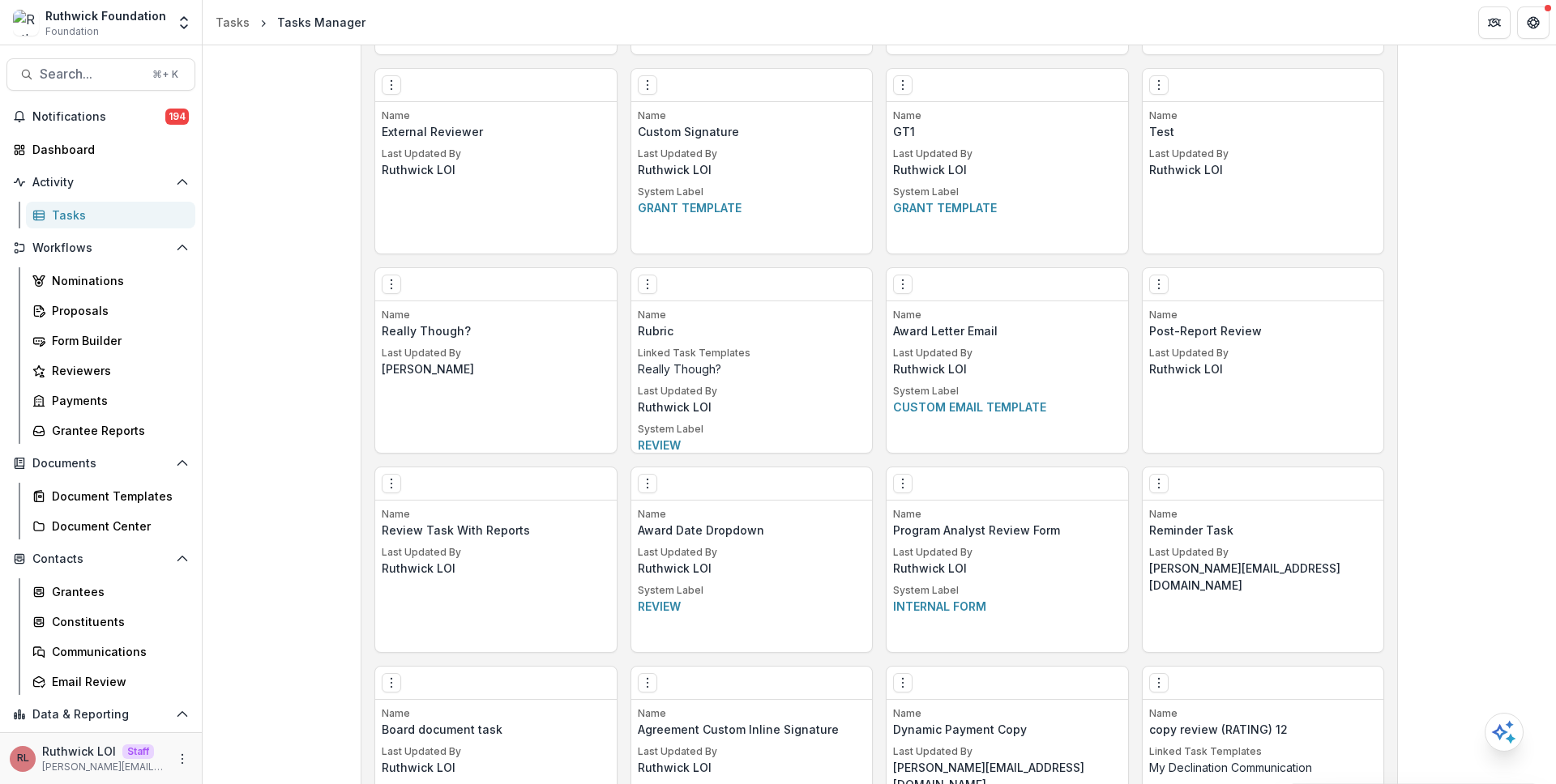
scroll to position [2371, 0]
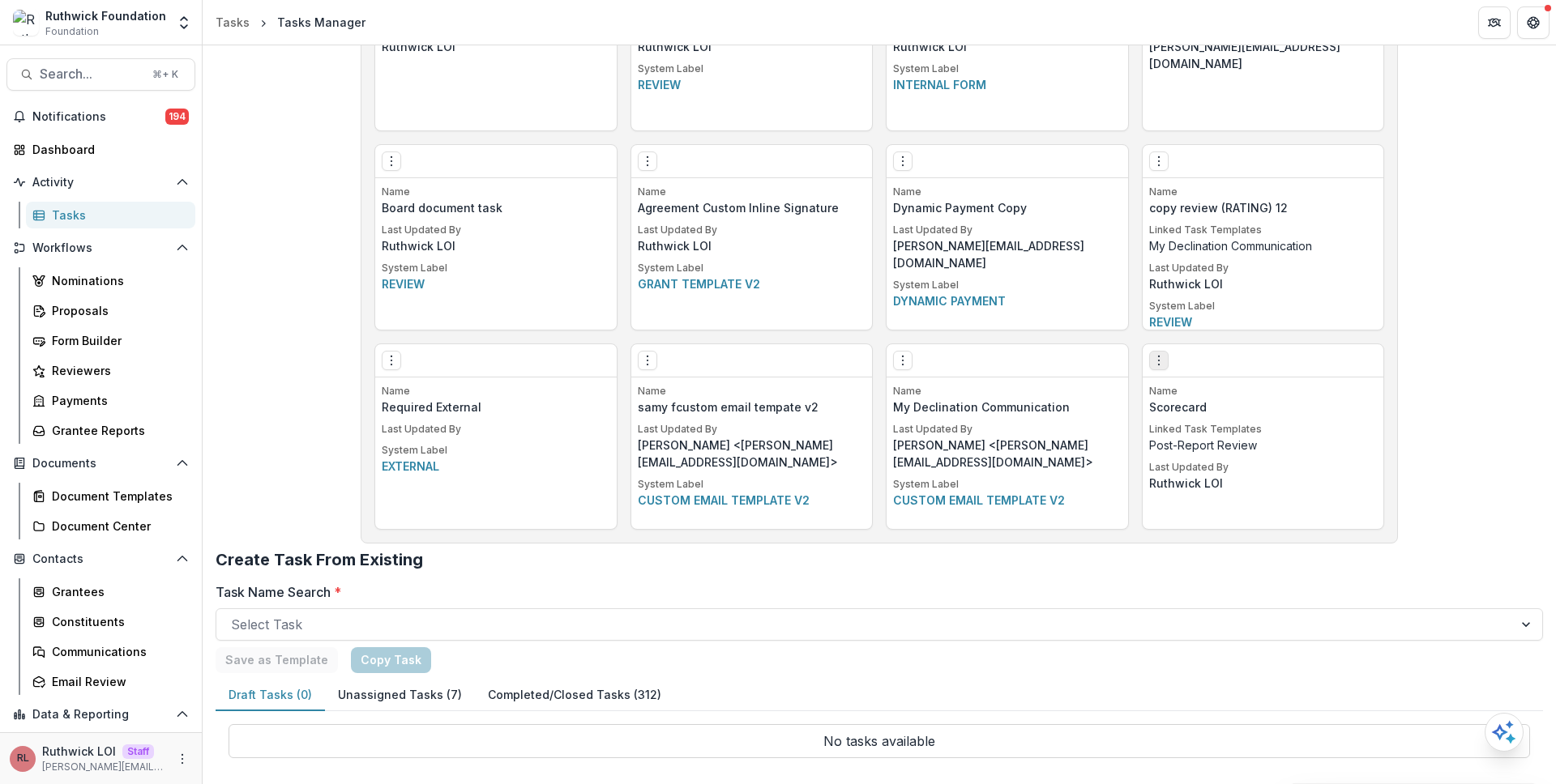
click at [1149, 361] on button "Options" at bounding box center [1159, 361] width 20 height 20
click at [1198, 392] on link "Edit" at bounding box center [1250, 394] width 199 height 27
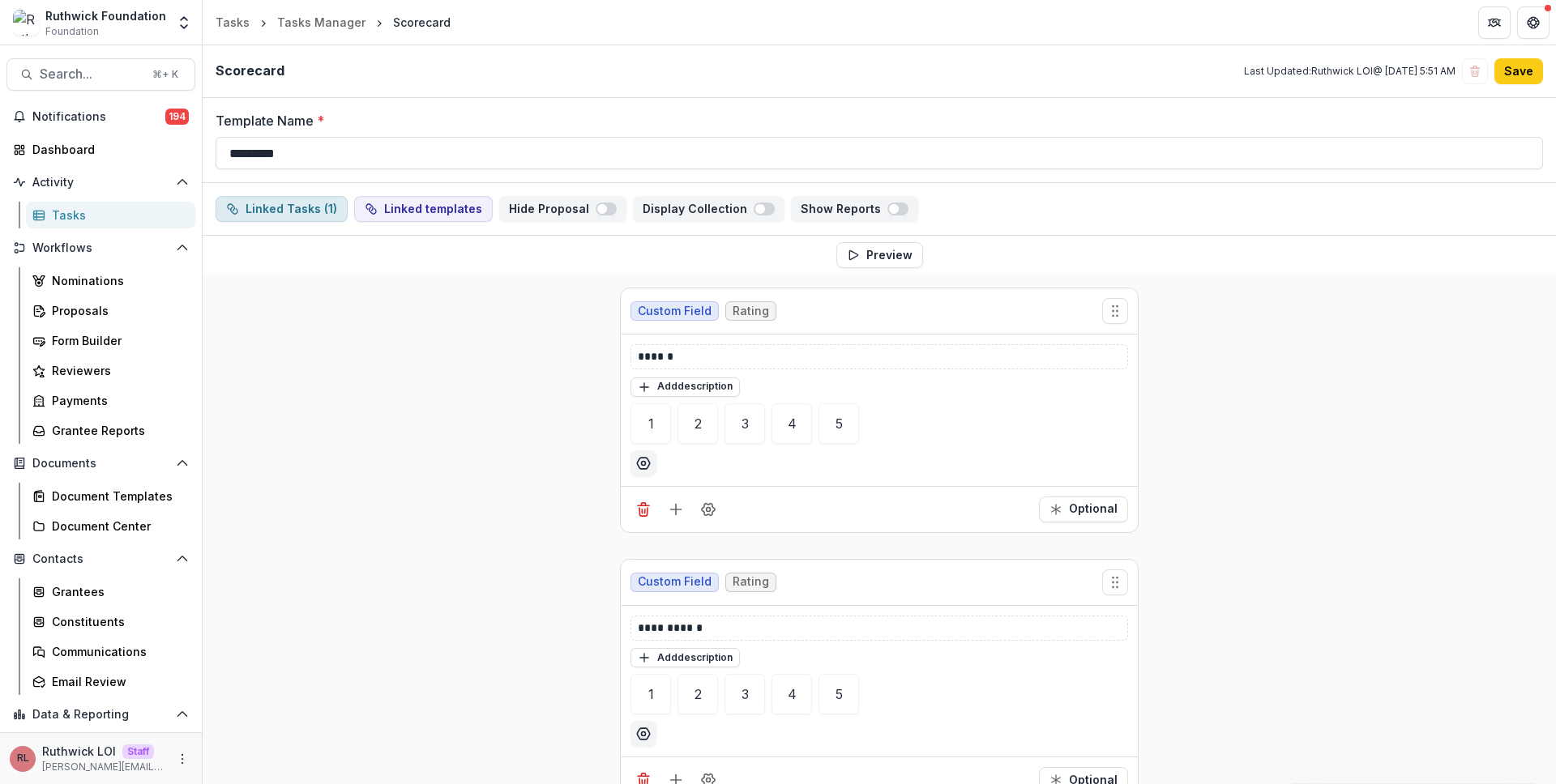
click at [299, 196] on button "Linked Tasks ( 1 )" at bounding box center [281, 208] width 132 height 26
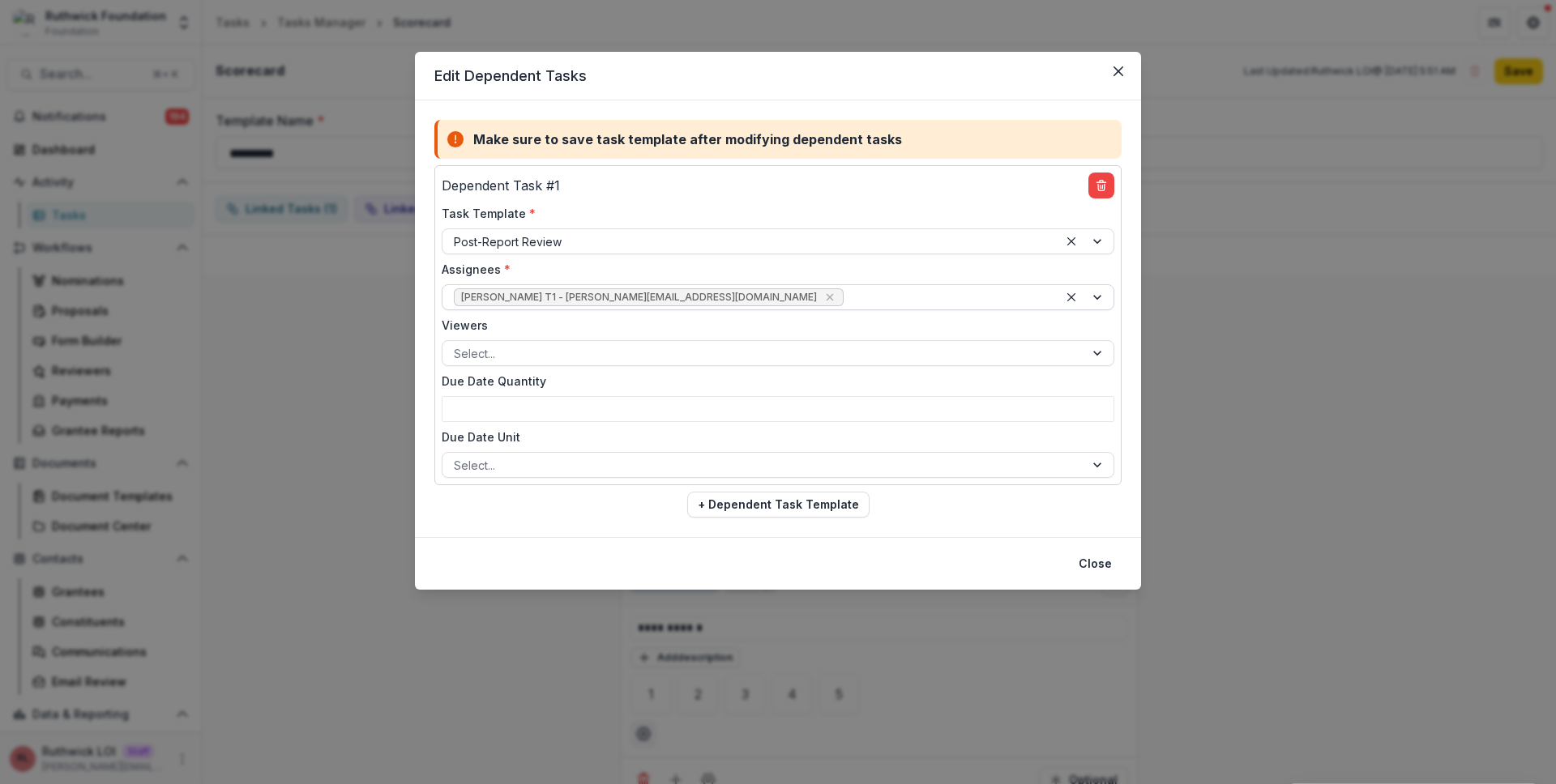
click at [846, 294] on div at bounding box center [946, 297] width 200 height 21
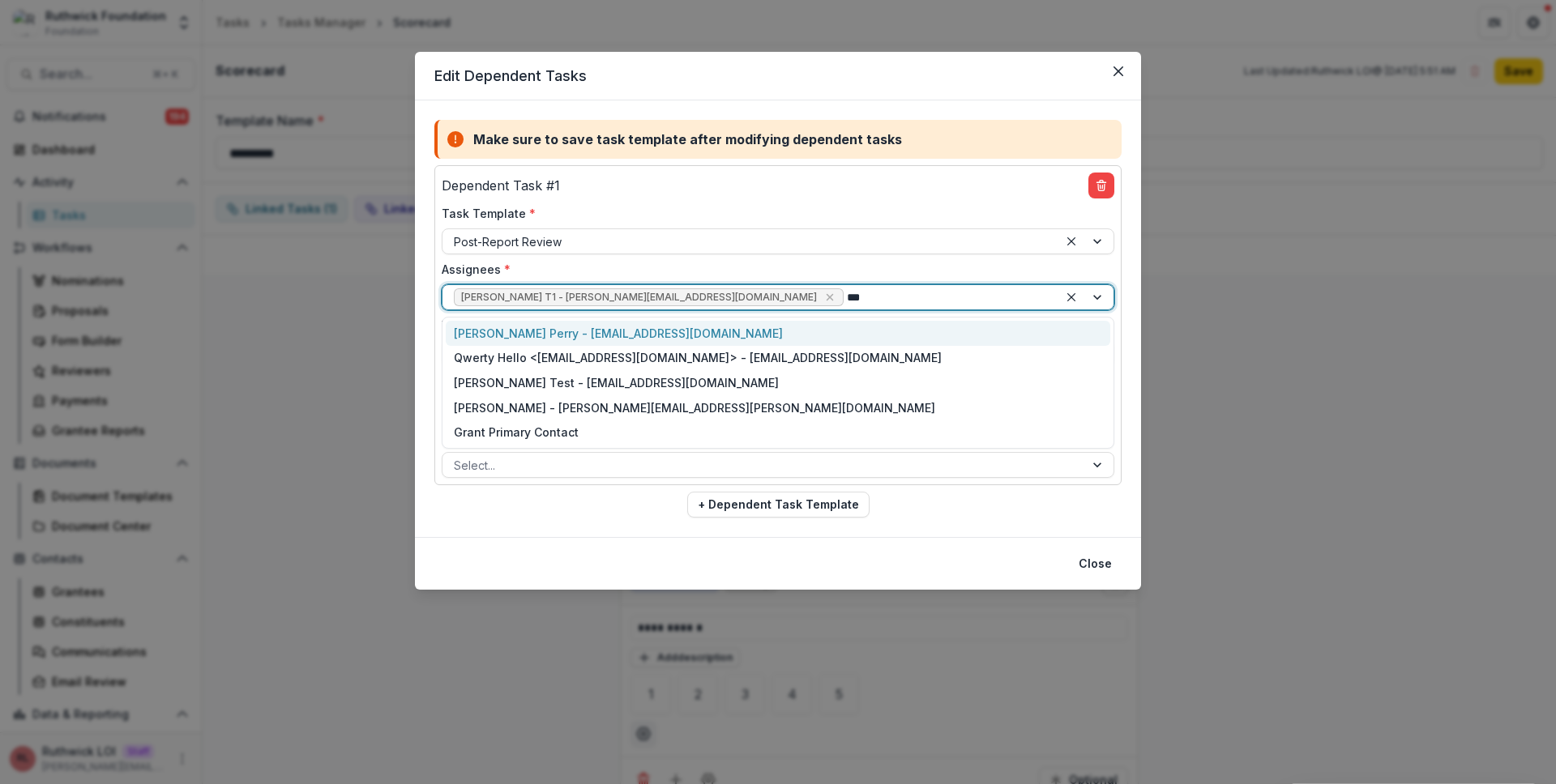
type input "****"
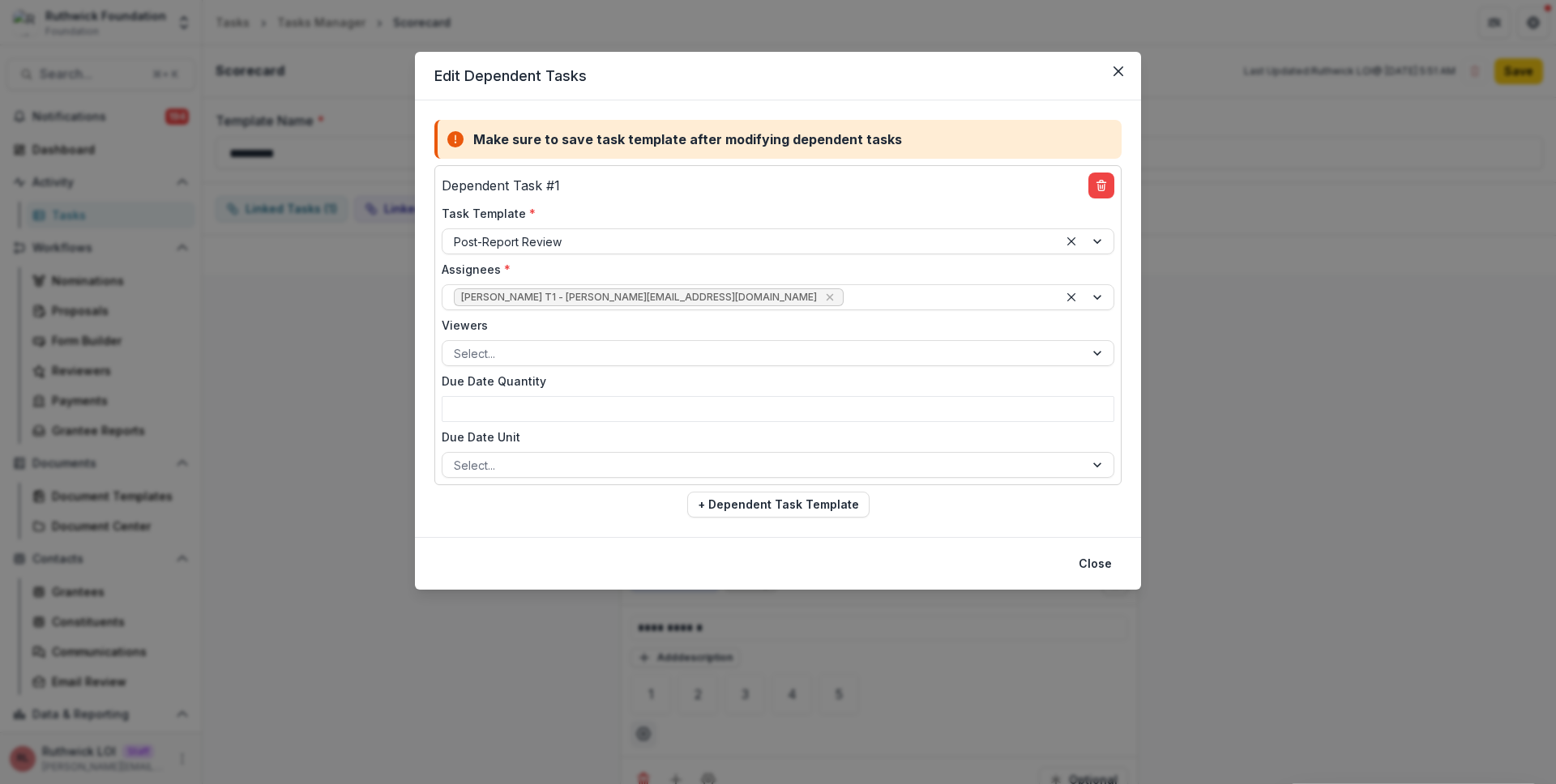
click at [846, 220] on label "Task Template *" at bounding box center [774, 213] width 663 height 17
click at [457, 233] on input "Task Template *" at bounding box center [455, 242] width 4 height 17
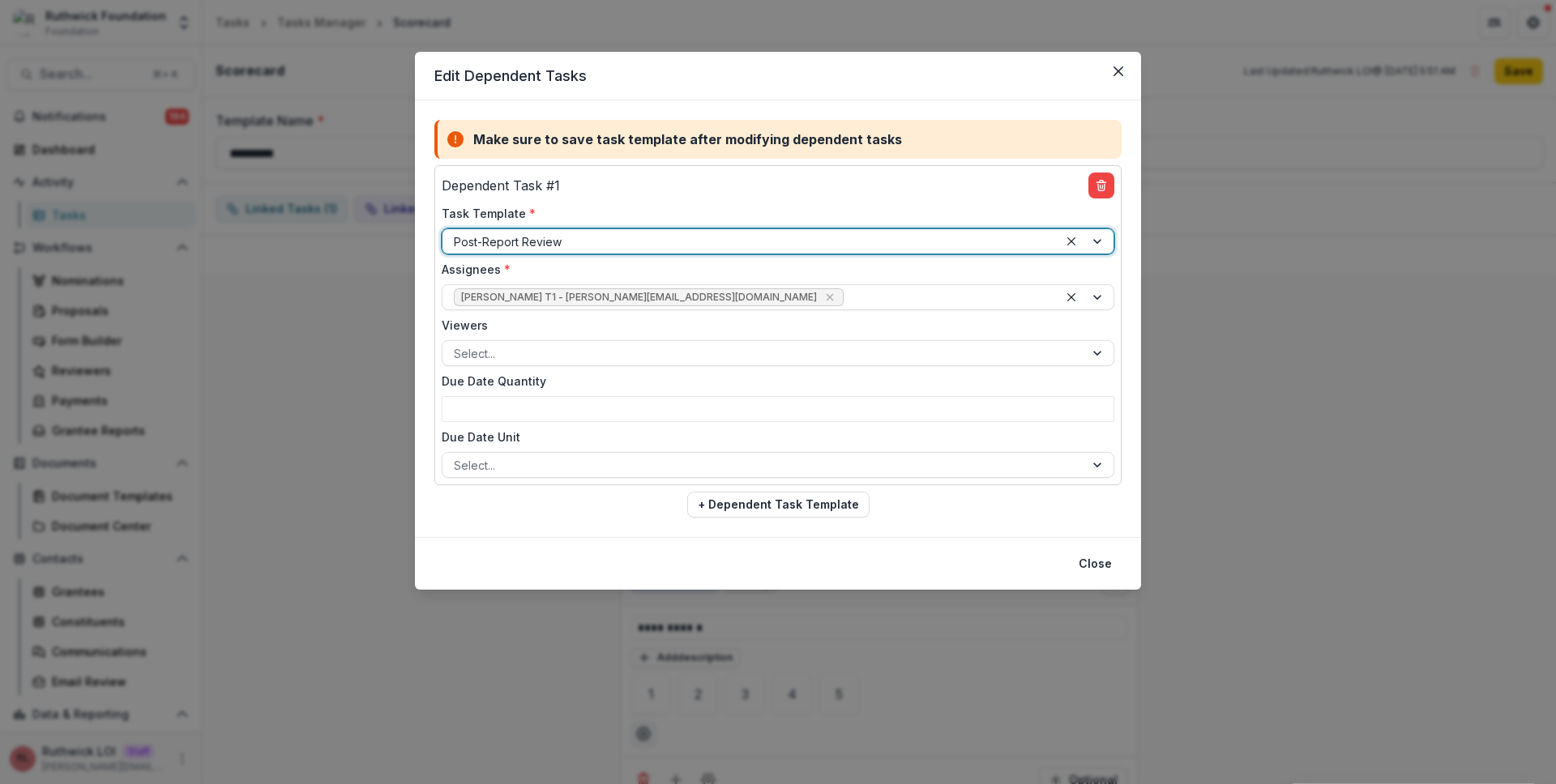
click at [1059, 118] on div "Make sure to save task template after modifying dependent tasks Dependent Task …" at bounding box center [778, 319] width 726 height 436
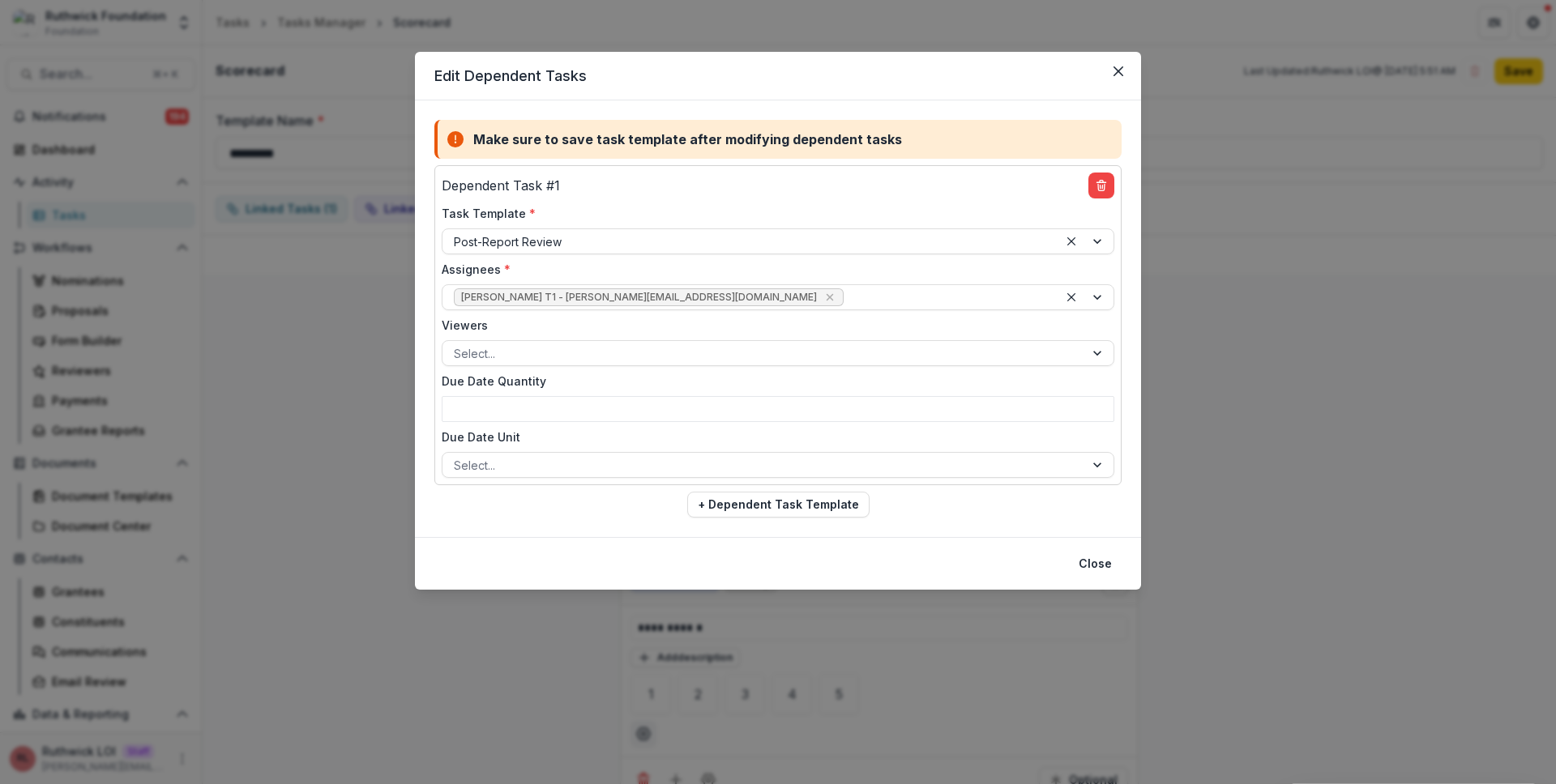
click at [894, 73] on header "Edit Dependent Tasks" at bounding box center [778, 76] width 726 height 48
click at [307, 304] on div "Edit Dependent Tasks Make sure to save task template after modifying dependent …" at bounding box center [778, 392] width 1556 height 784
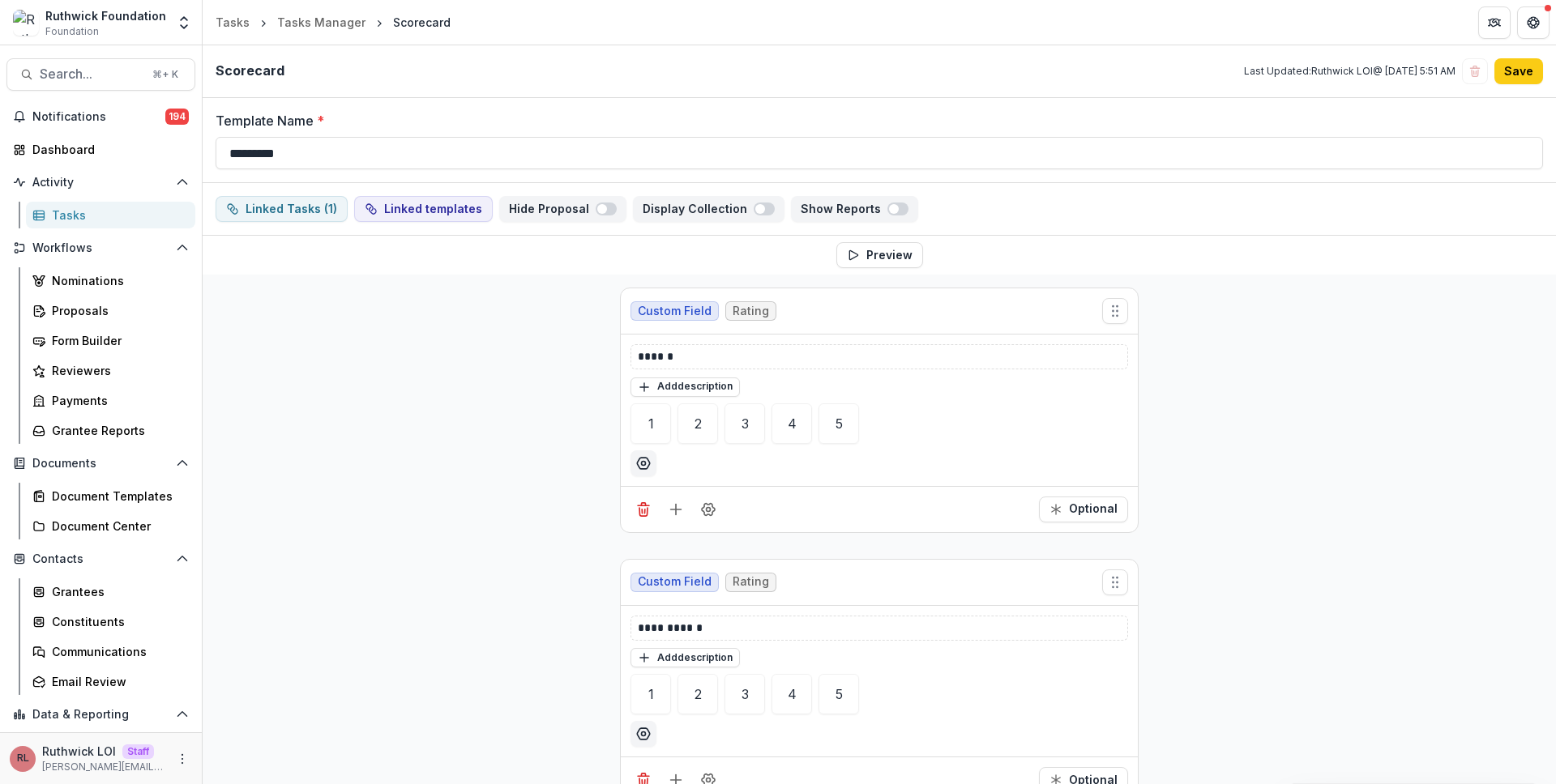
click at [126, 219] on div "Tasks" at bounding box center [117, 215] width 130 height 17
click at [984, 290] on div "Custom Field Rating" at bounding box center [879, 311] width 517 height 46
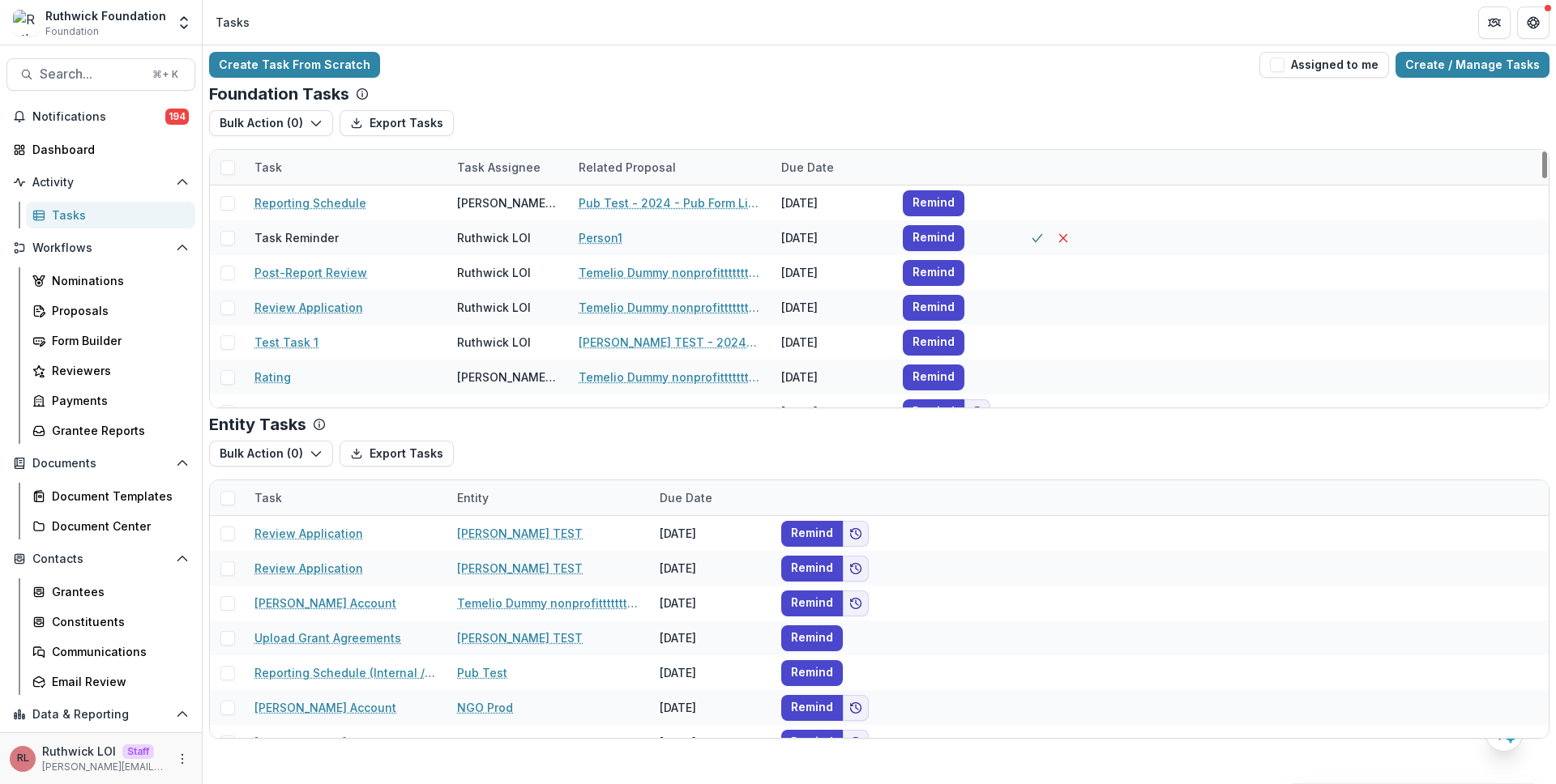
click at [589, 113] on div "Bulk Action ( 0 ) Export Tasks Reporting Schedule Tasks Grant Upload Tasks" at bounding box center [880, 129] width 1340 height 39
click at [411, 120] on button "Export Tasks" at bounding box center [396, 123] width 114 height 26
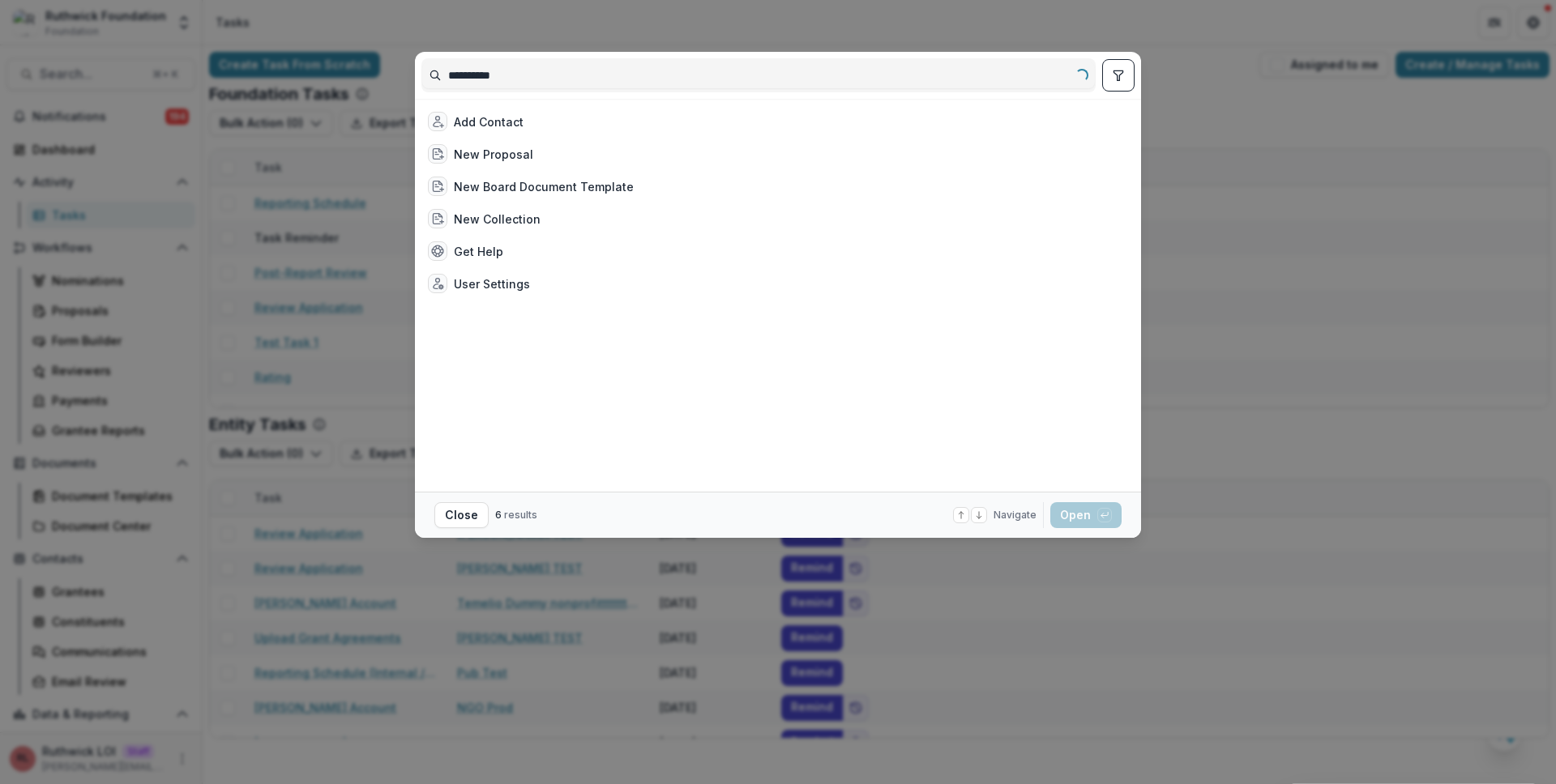
type input "**********"
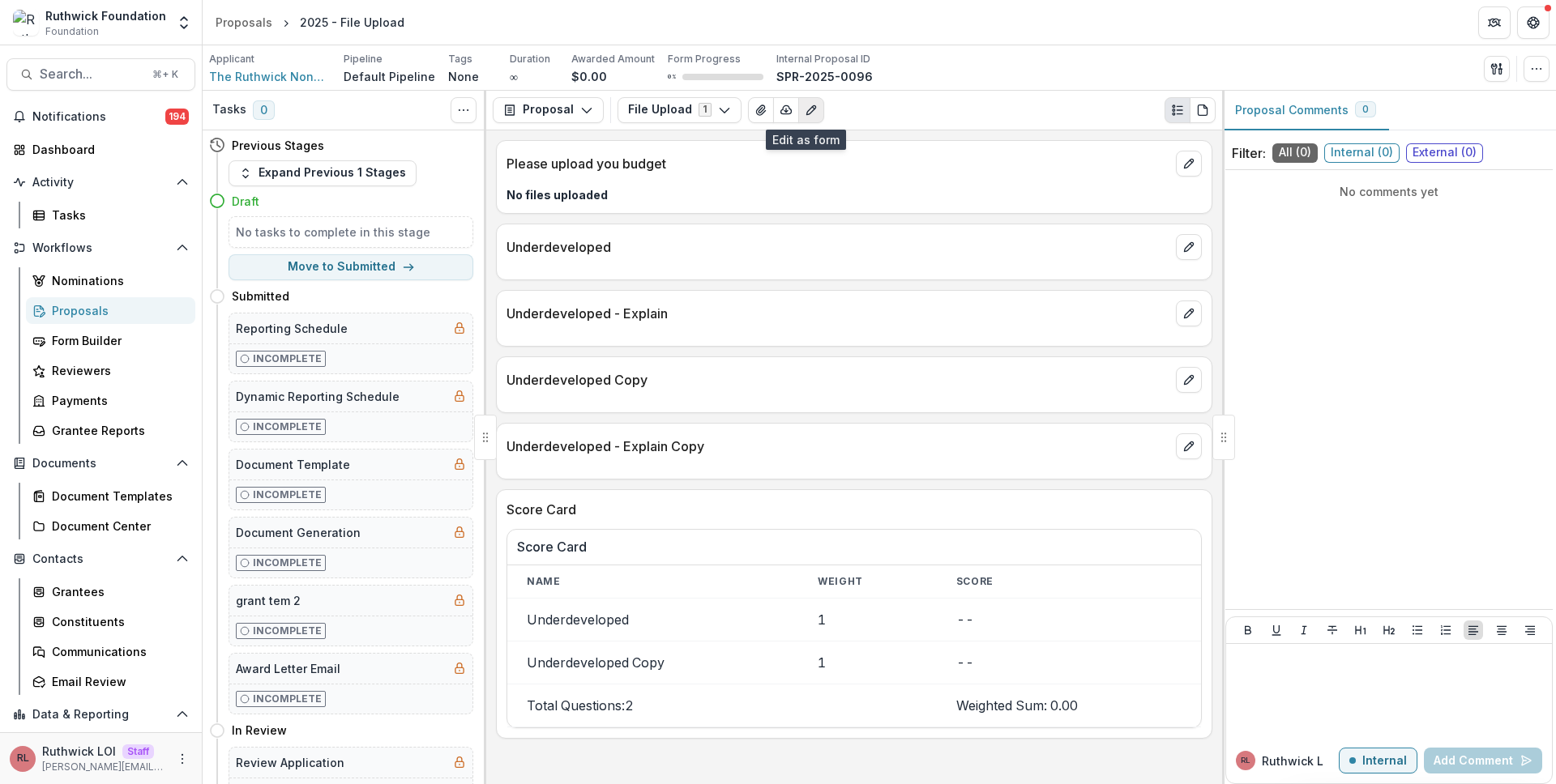
click at [817, 108] on button "Edit as form" at bounding box center [810, 110] width 26 height 26
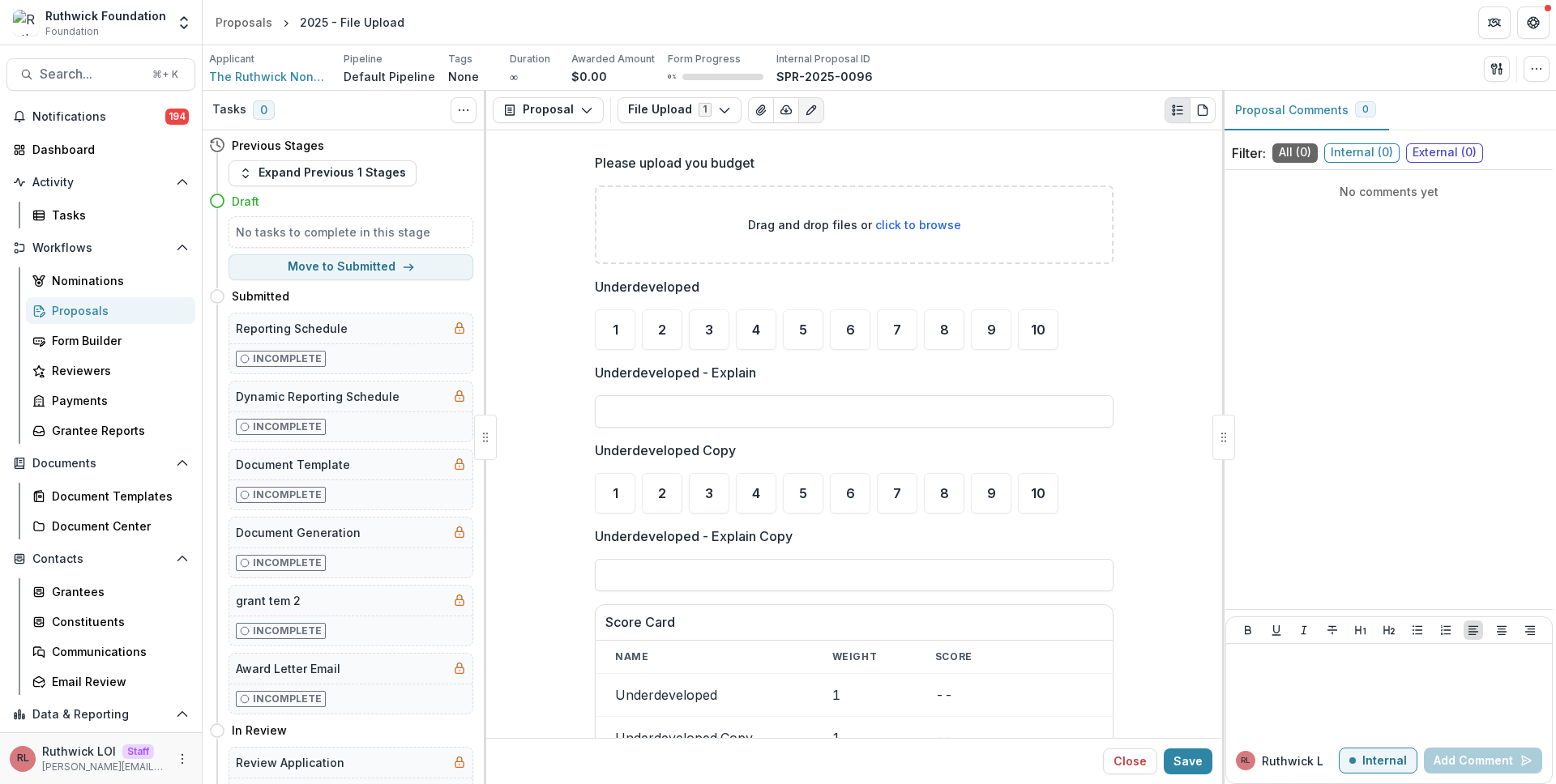
click at [817, 108] on button "Edit as form" at bounding box center [810, 110] width 26 height 26
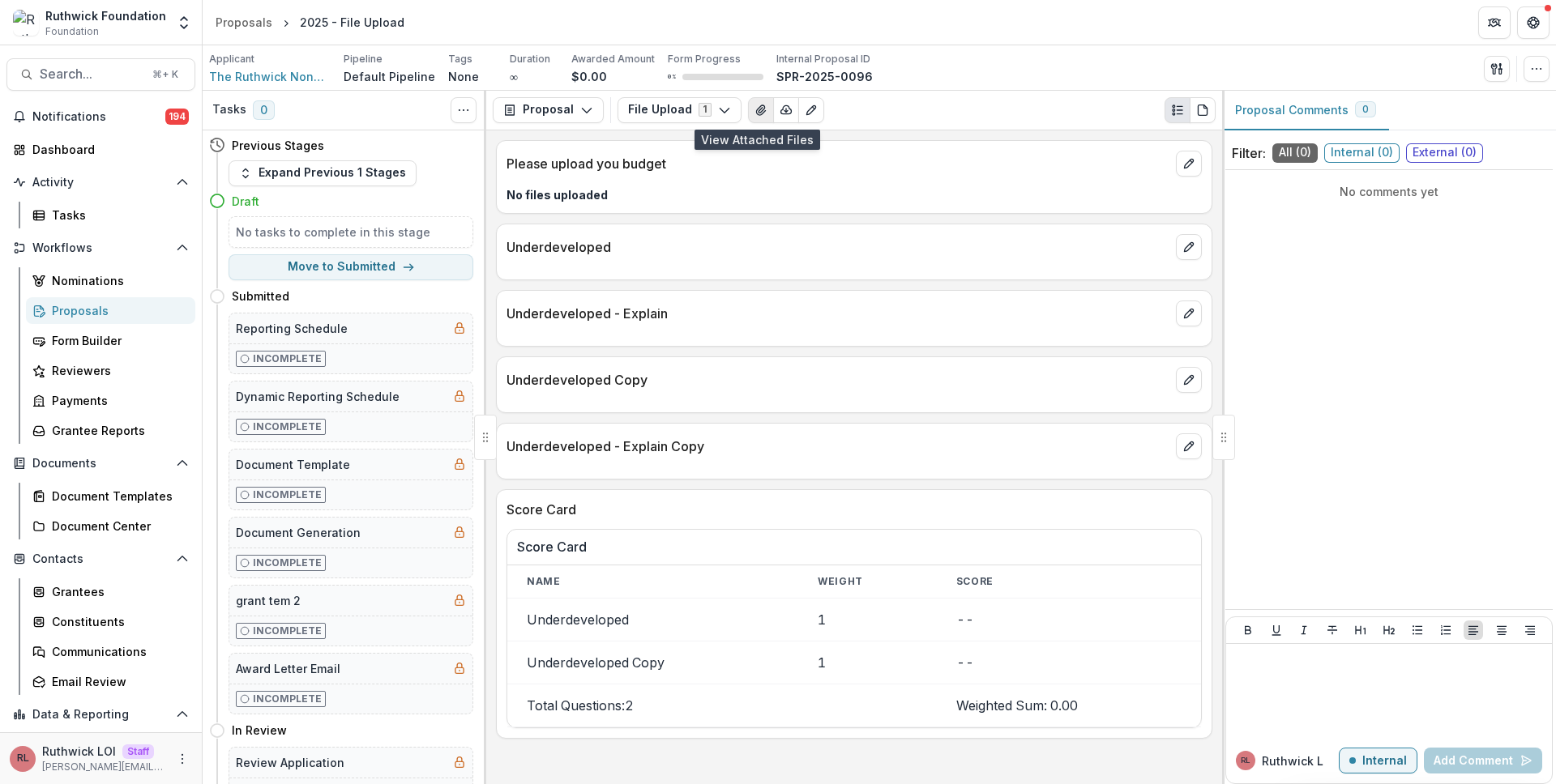
click at [755, 112] on icon "View Attached Files" at bounding box center [761, 110] width 13 height 13
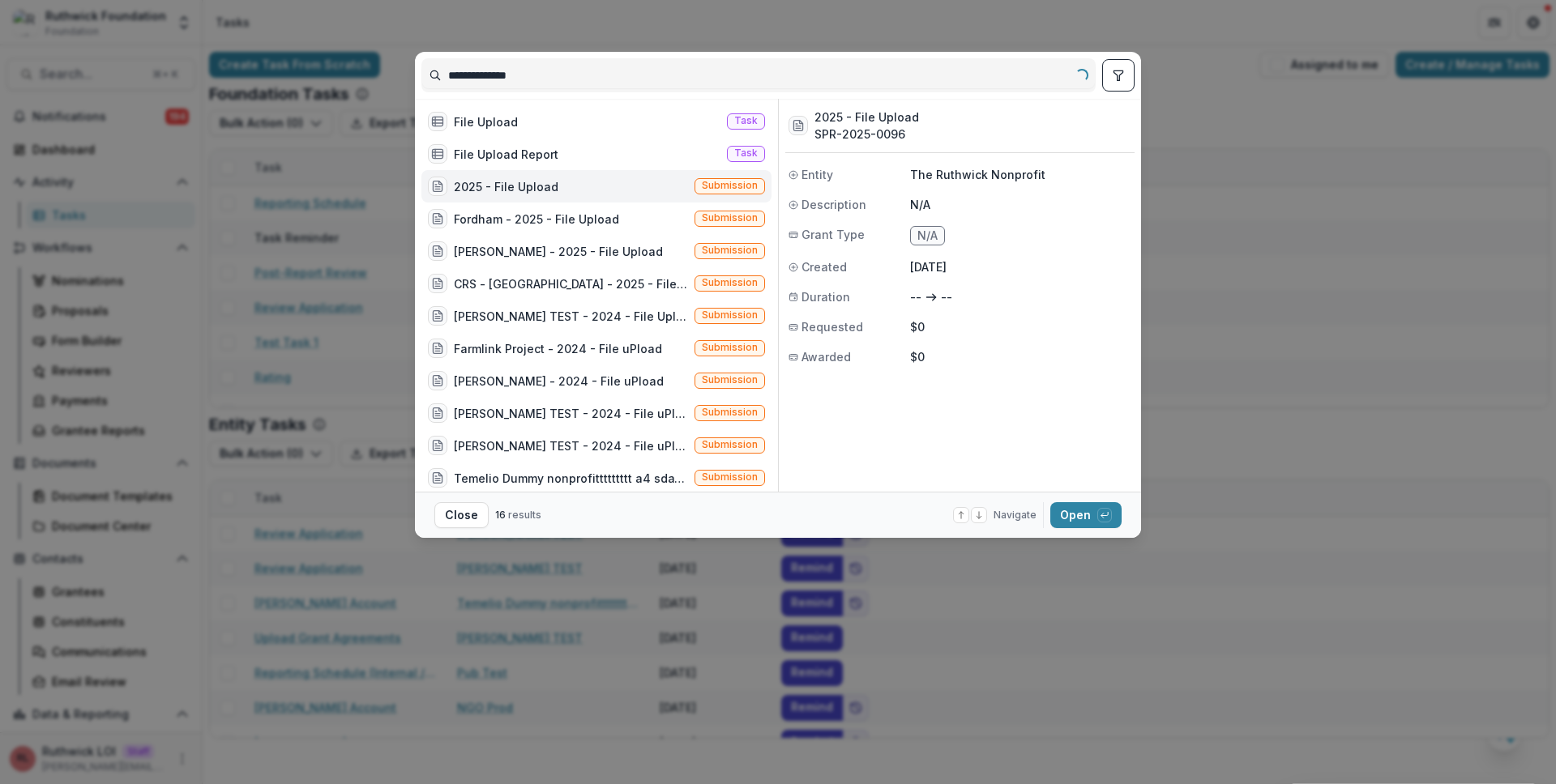
type input "**********"
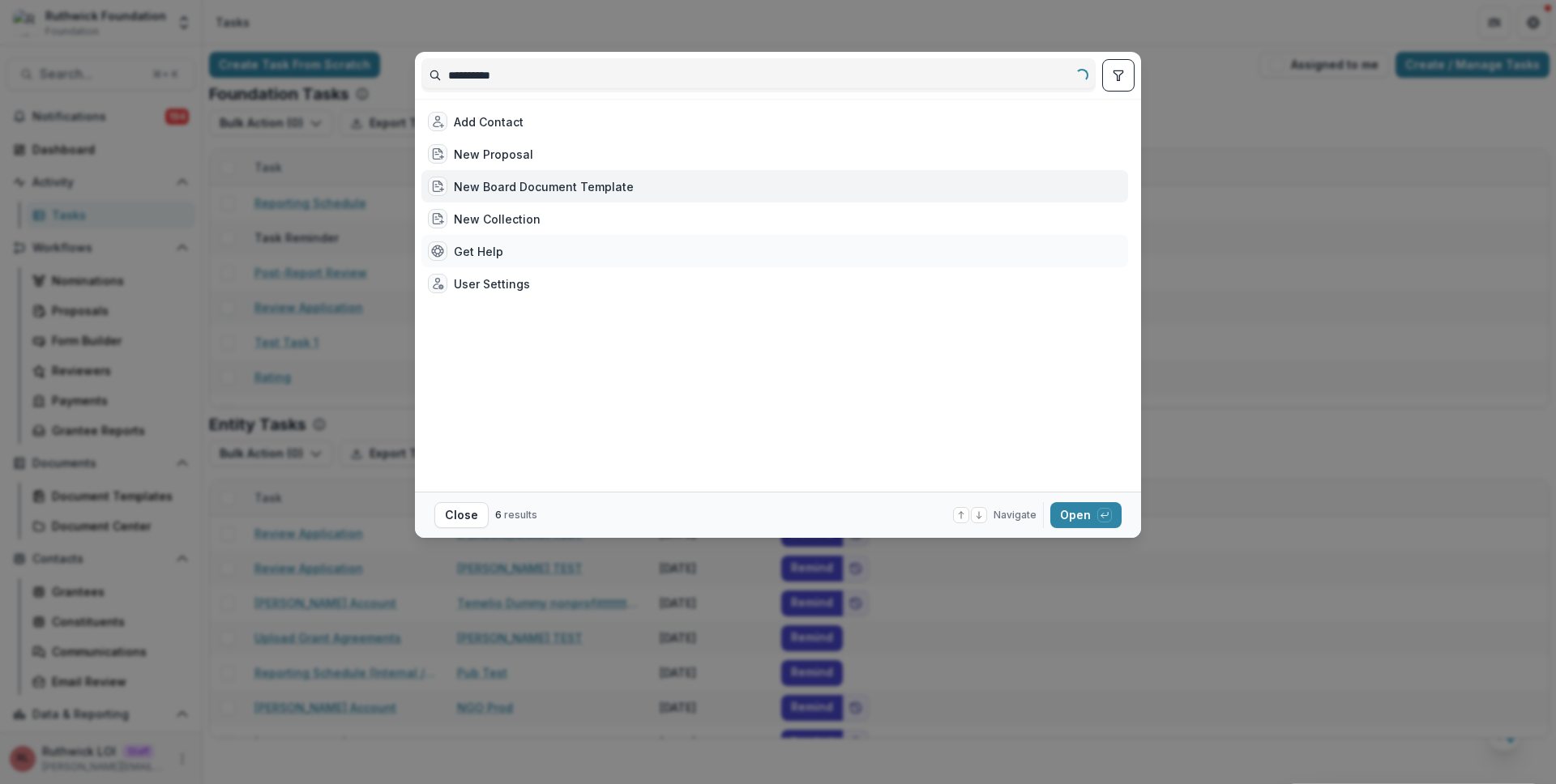
type input "**********"
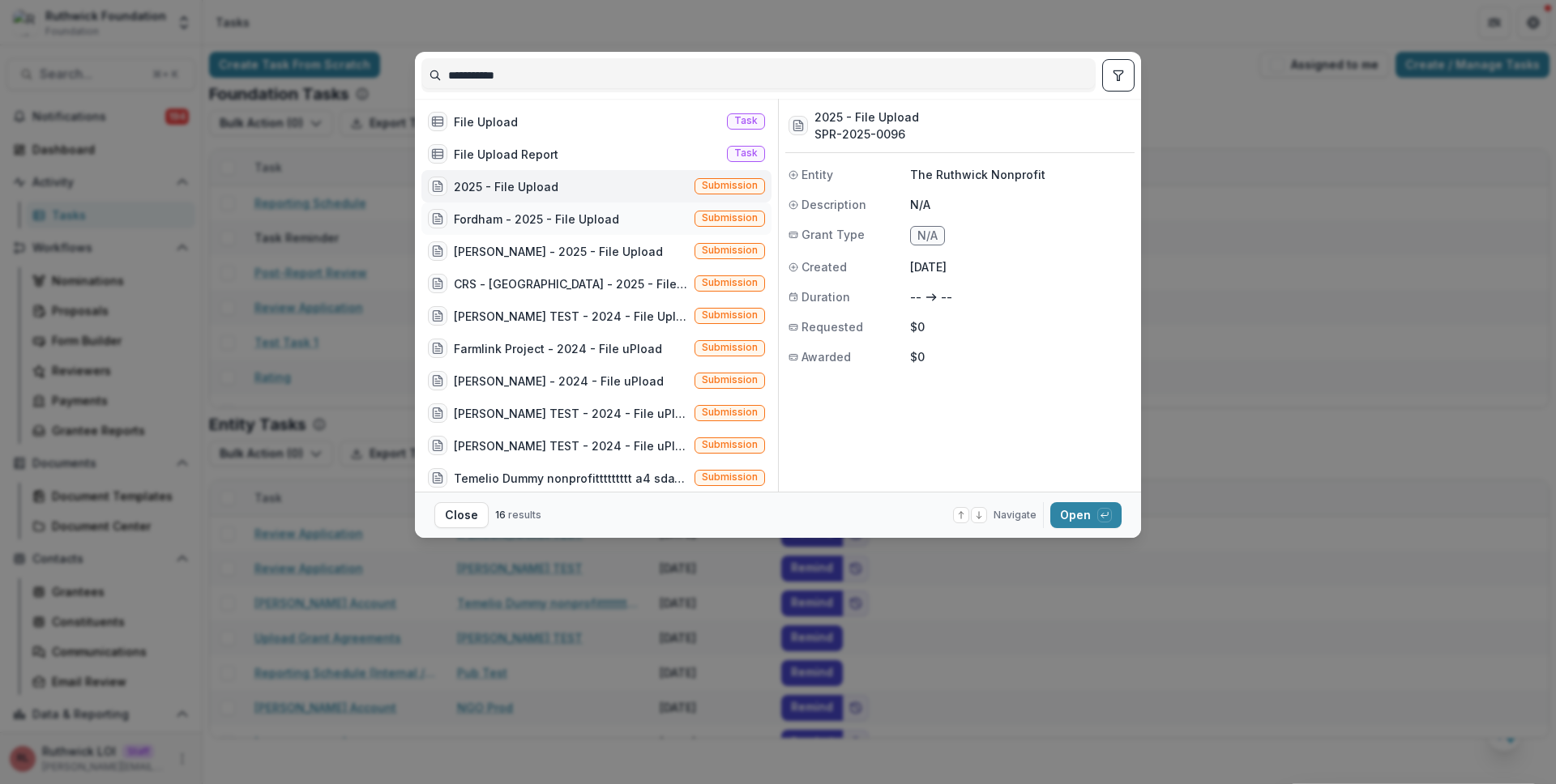
click at [615, 224] on div "Fordham - 2025 - File Upload Submission" at bounding box center [597, 218] width 350 height 32
click at [607, 224] on div "Fordham - 2025 - File Upload" at bounding box center [536, 218] width 165 height 17
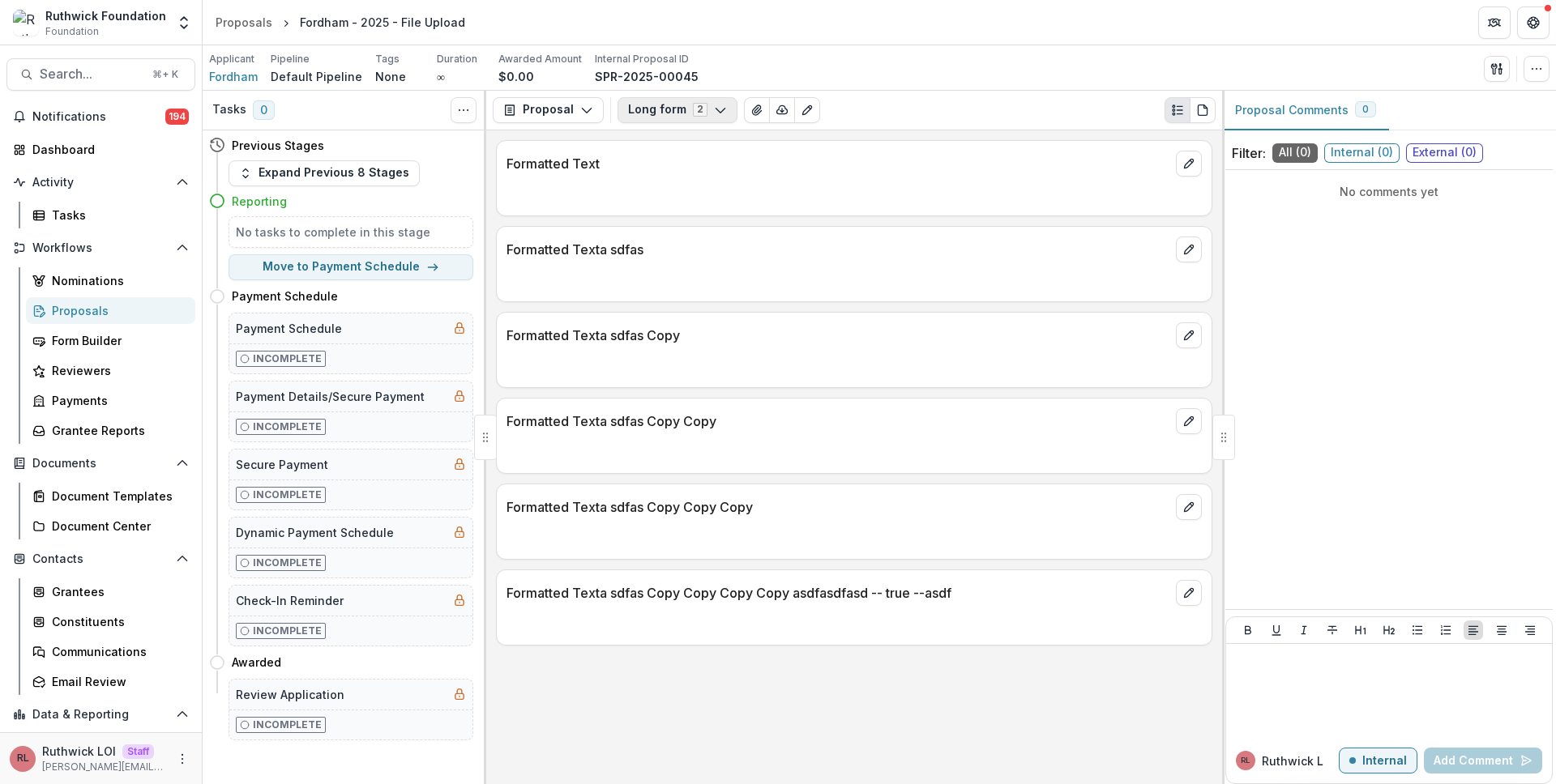
click at [675, 119] on button "Long form 2" at bounding box center [676, 110] width 119 height 26
click at [682, 168] on span "File Upload" at bounding box center [721, 171] width 148 height 17
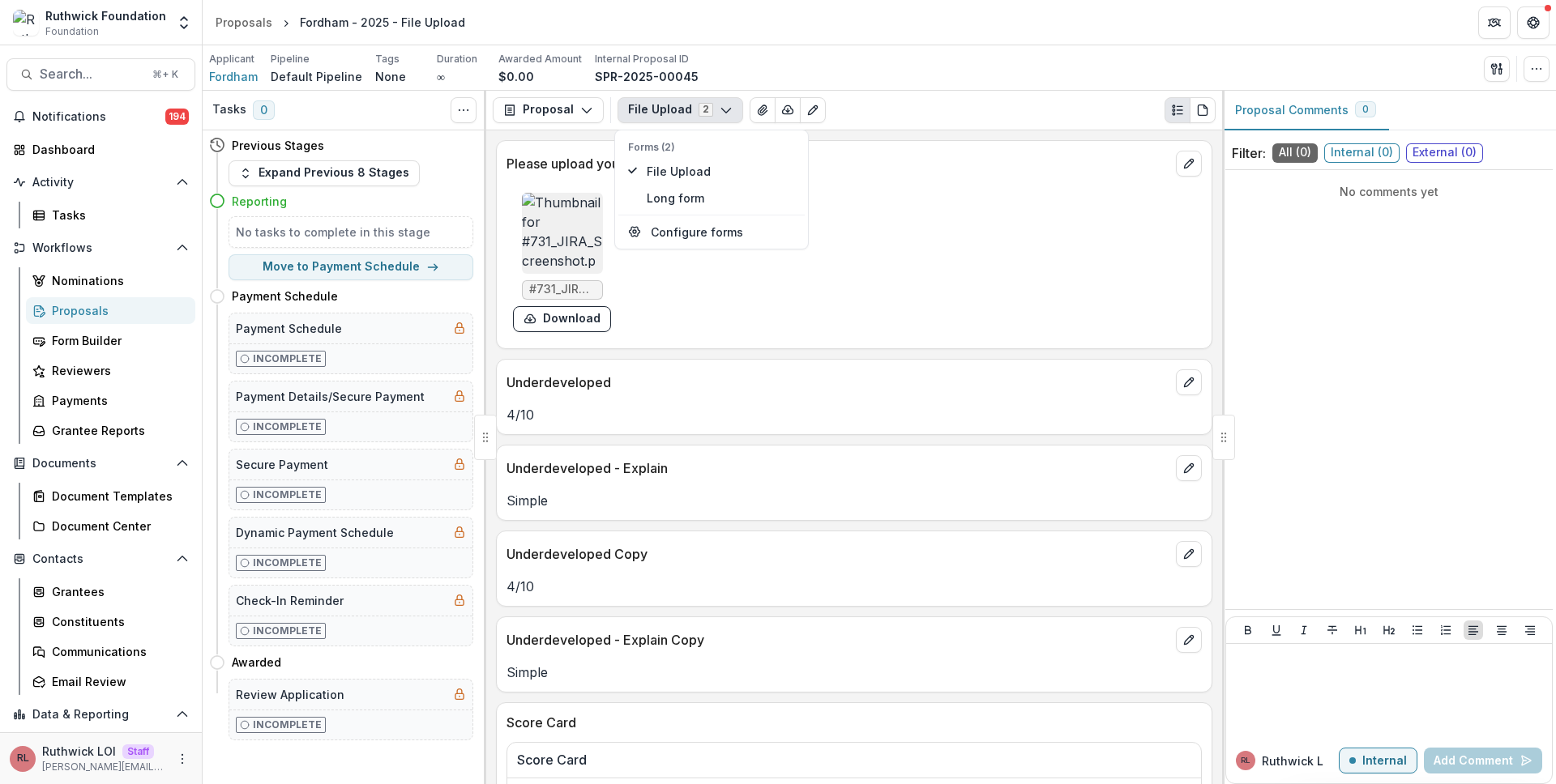
click at [700, 116] on button "File Upload 2" at bounding box center [680, 110] width 126 height 26
click at [867, 66] on div "Applicant Fordham Pipeline Default Pipeline Tags None All tags Duration ∞ Award…" at bounding box center [880, 68] width 1340 height 33
click at [1063, 235] on div "#731_JIRA_Screenshot.png Download" at bounding box center [854, 262] width 695 height 153
click at [923, 235] on div "#731_JIRA_Screenshot.png Download" at bounding box center [749, 262] width 486 height 153
click at [756, 112] on icon "View Attached Files" at bounding box center [762, 110] width 13 height 13
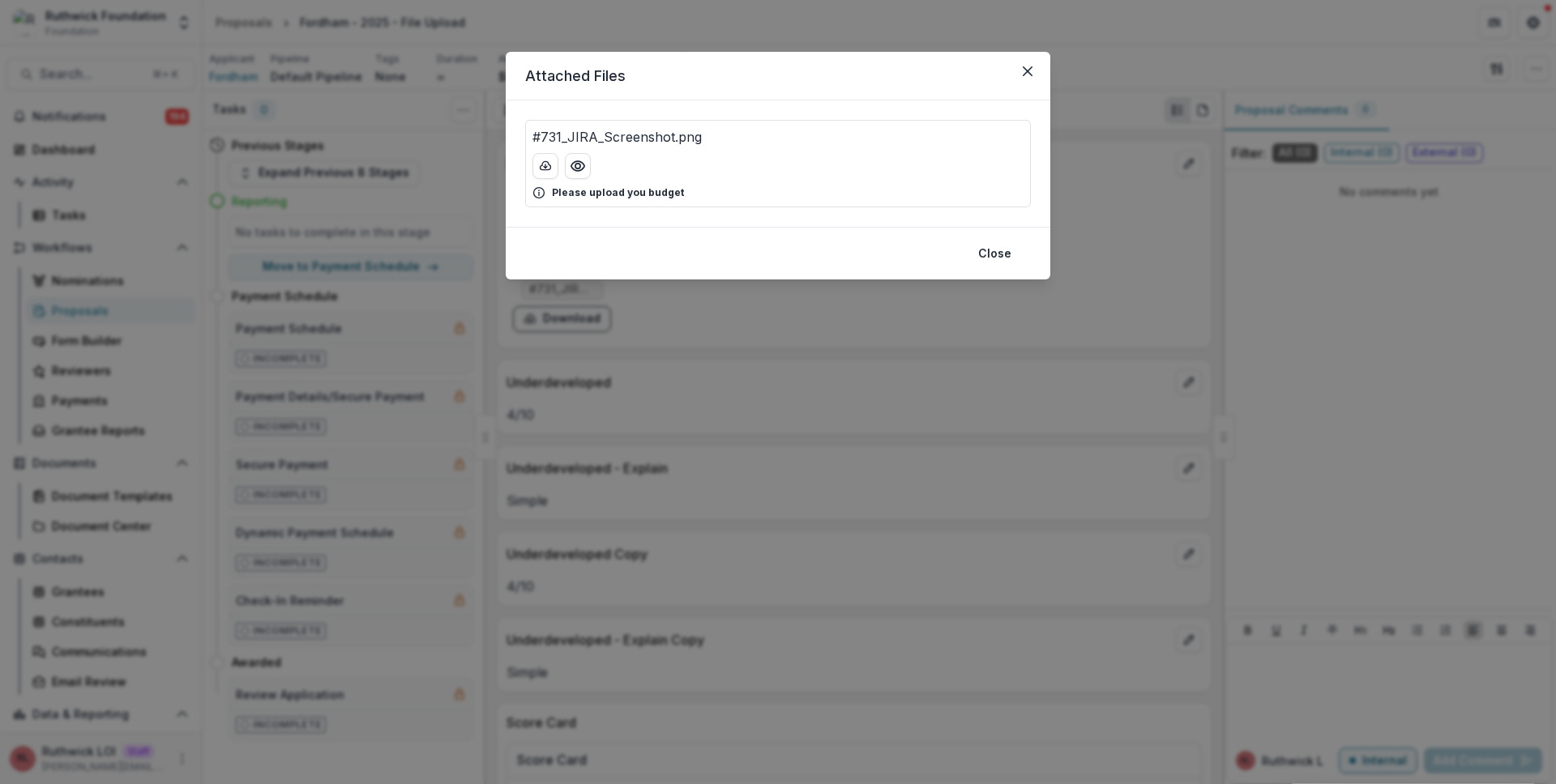
click at [629, 137] on p "#731_JIRA_Screenshot.png" at bounding box center [617, 137] width 169 height 20
click at [660, 138] on p "#731_JIRA_Screenshot.png" at bounding box center [617, 137] width 169 height 20
click at [738, 138] on div "#731_JIRA_Screenshot.png" at bounding box center [778, 137] width 491 height 20
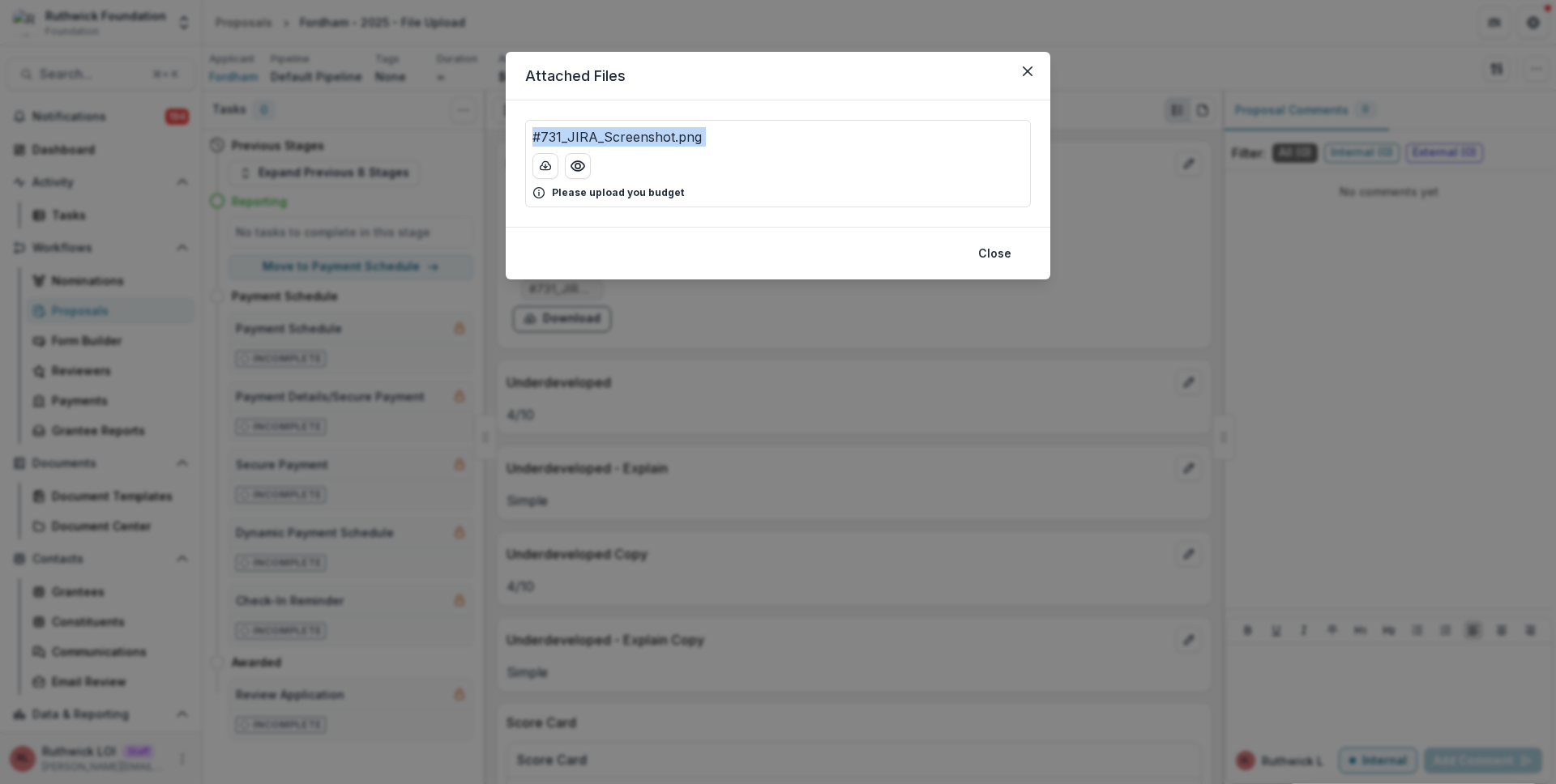
click at [738, 138] on div "#731_JIRA_Screenshot.png" at bounding box center [778, 137] width 491 height 20
click at [694, 129] on p "#731_JIRA_Screenshot.png" at bounding box center [617, 137] width 169 height 20
click at [765, 132] on div "#731_JIRA_Screenshot.png" at bounding box center [778, 137] width 491 height 20
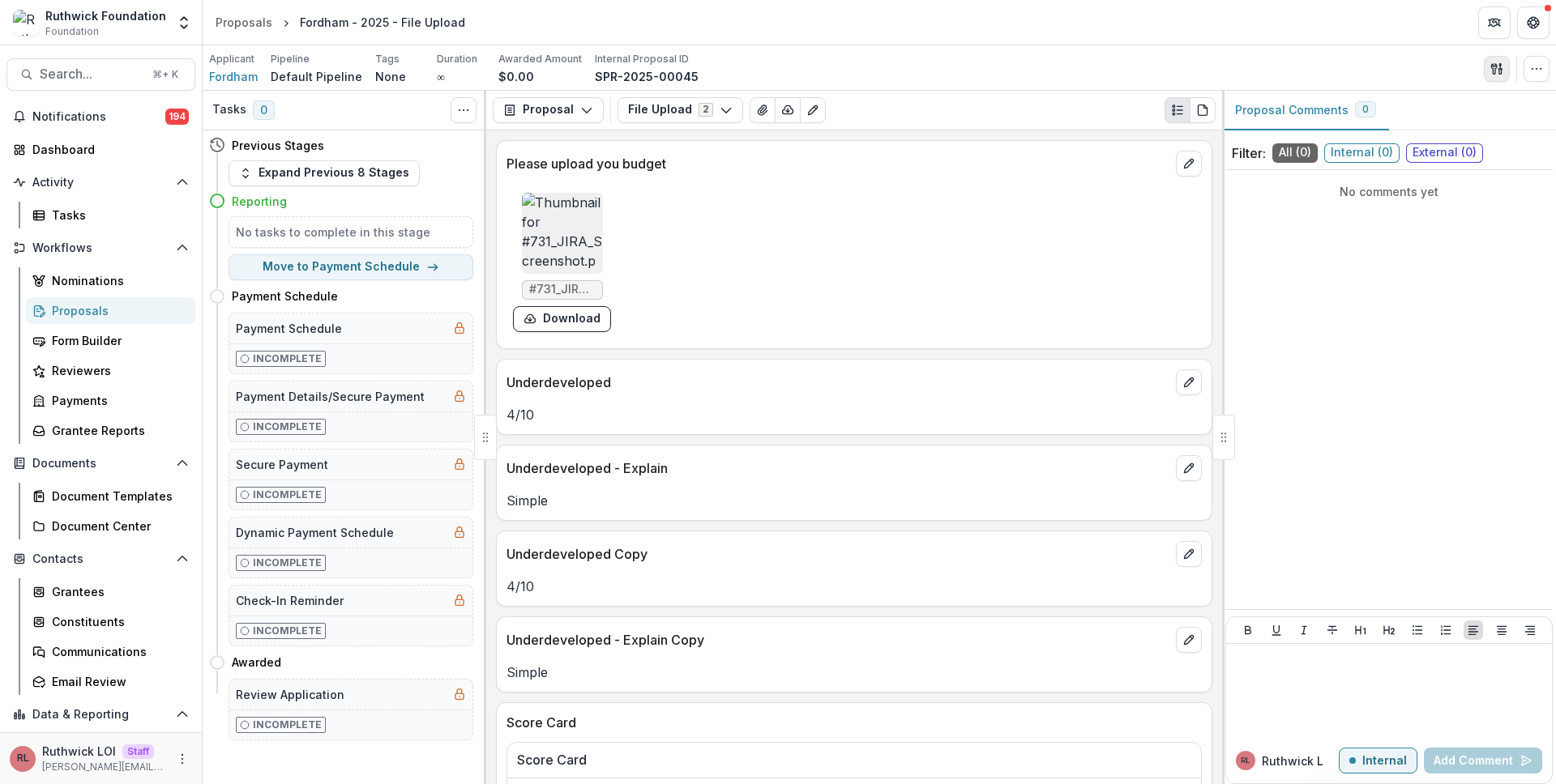
click at [1495, 68] on icon "button" at bounding box center [1493, 68] width 5 height 11
click at [1437, 135] on button "Proposal Files" at bounding box center [1419, 133] width 173 height 27
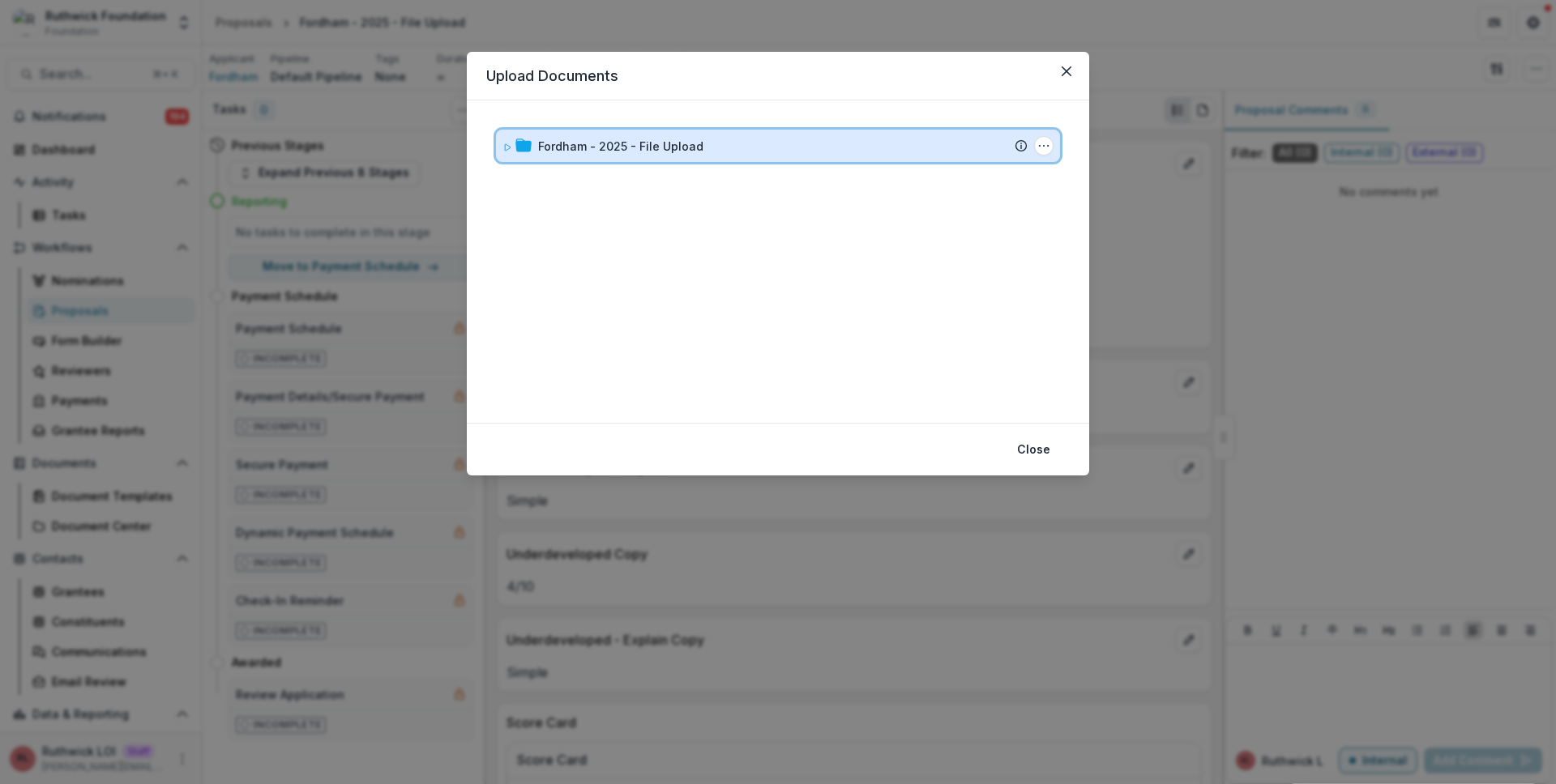
click at [974, 147] on div "Fordham - 2025 - File Upload" at bounding box center [782, 145] width 490 height 17
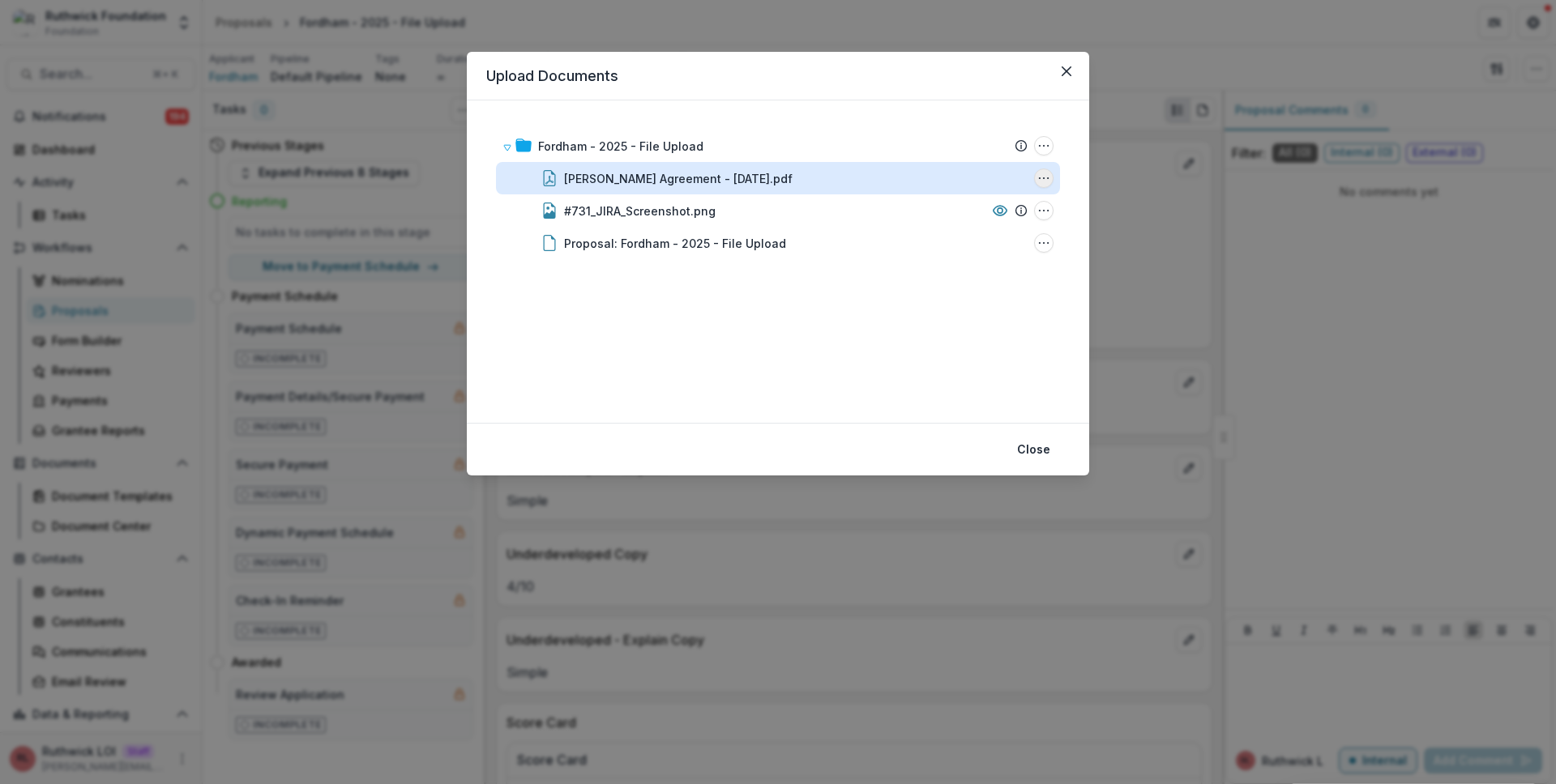
click at [1045, 180] on icon "Fordham - Grant Agreement - 2025-06-10.pdf Options" at bounding box center [1043, 178] width 13 height 13
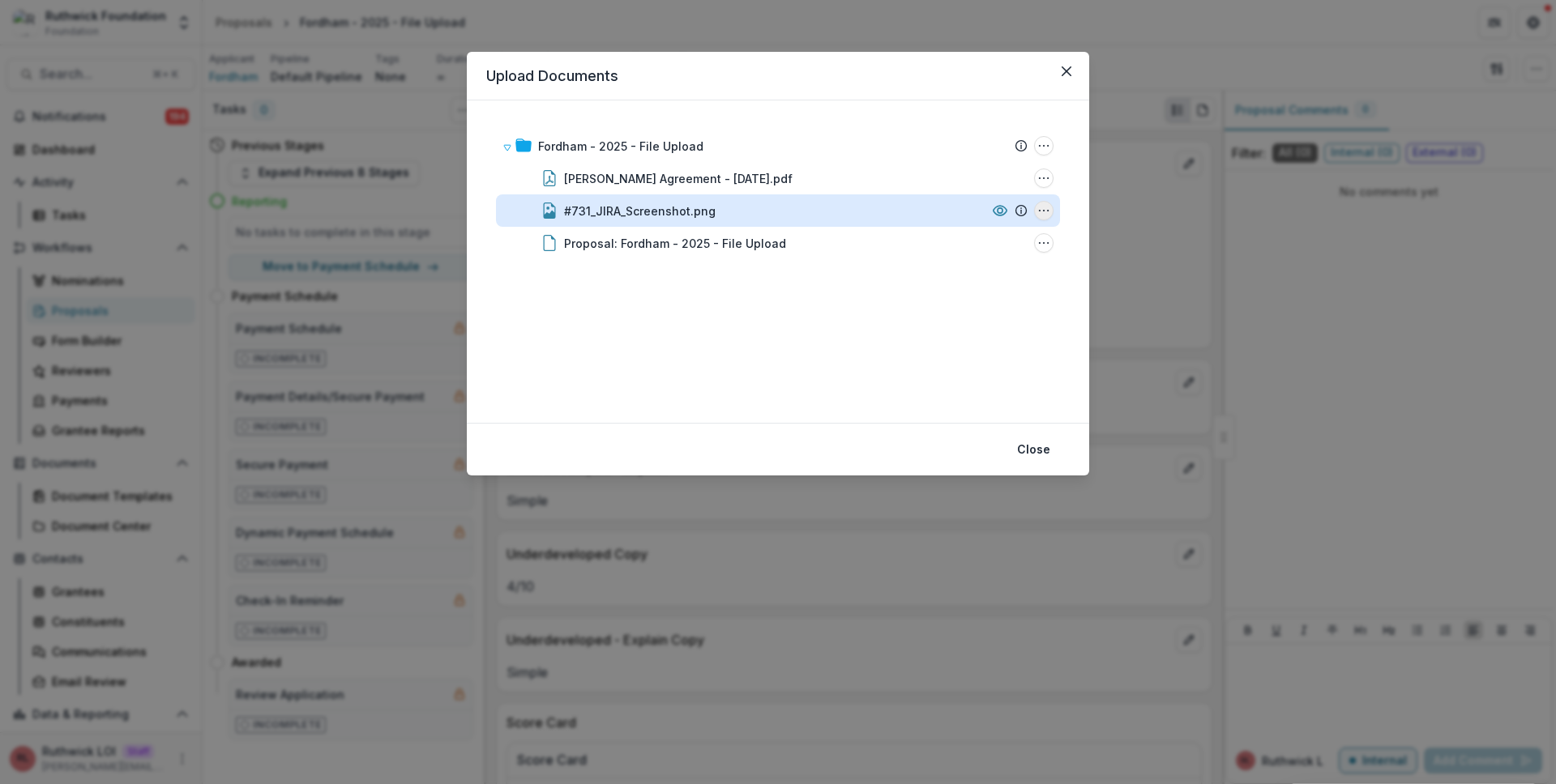
click at [1043, 212] on icon "#731_JIRA_Screenshot.png Options" at bounding box center [1043, 210] width 13 height 13
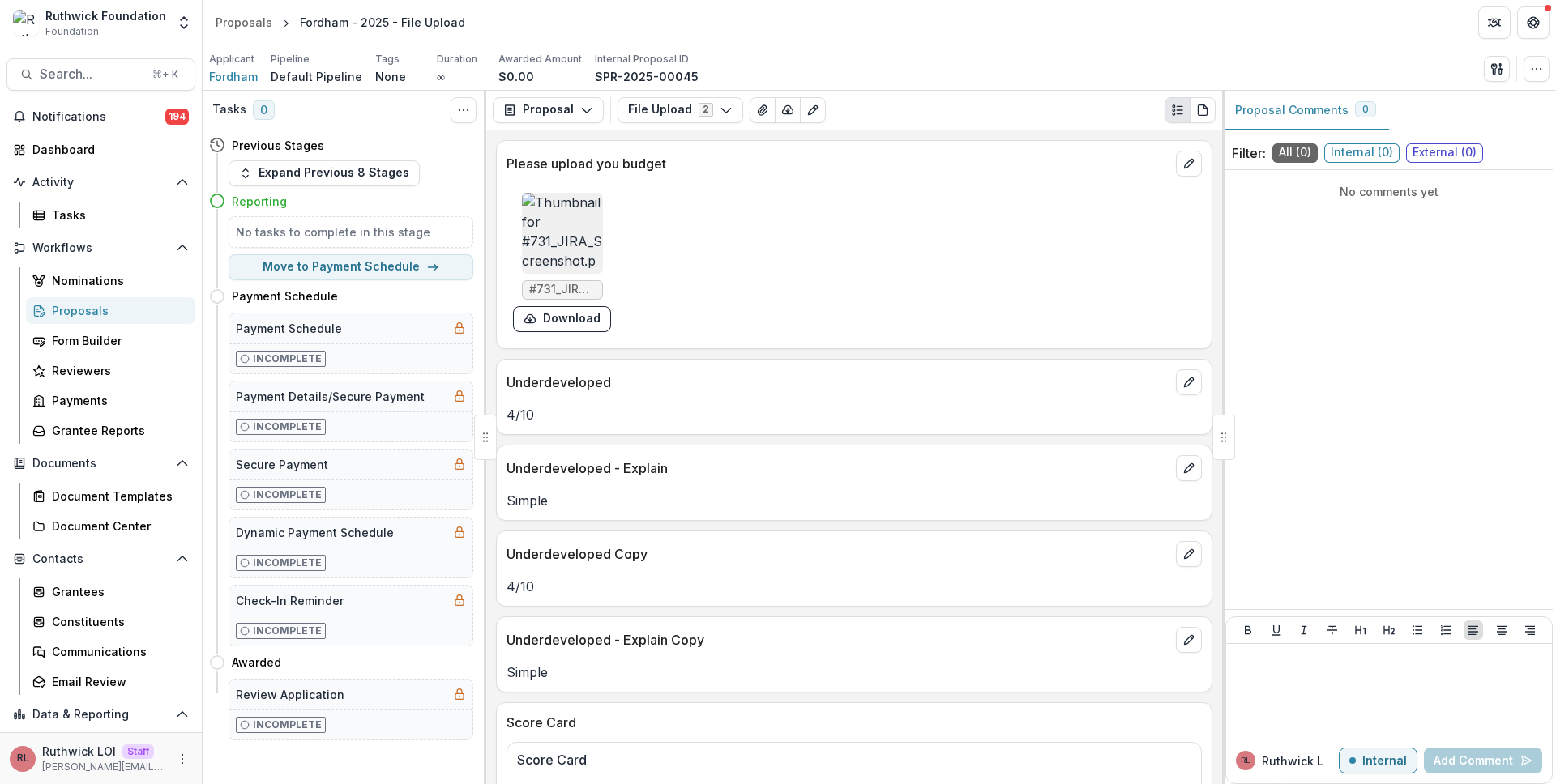
click at [1050, 261] on div "#731_JIRA_Screenshot.png Download" at bounding box center [854, 262] width 695 height 153
click at [852, 48] on div "Applicant Fordham Pipeline Default Pipeline Tags None All tags Duration ∞ Award…" at bounding box center [879, 68] width 1353 height 46
click at [246, 75] on span "Fordham" at bounding box center [234, 76] width 49 height 17
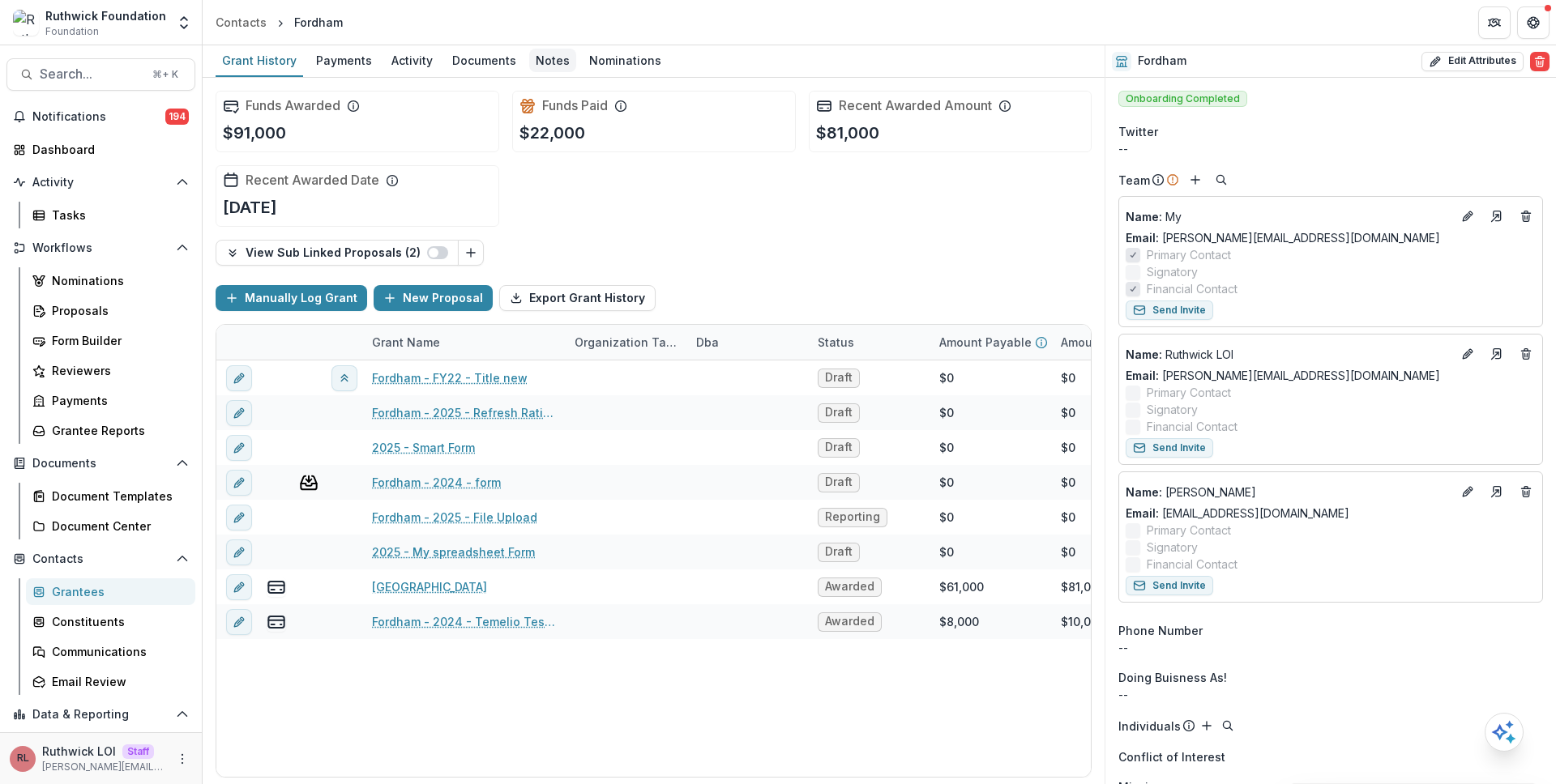
click at [550, 65] on div "Notes" at bounding box center [553, 60] width 47 height 23
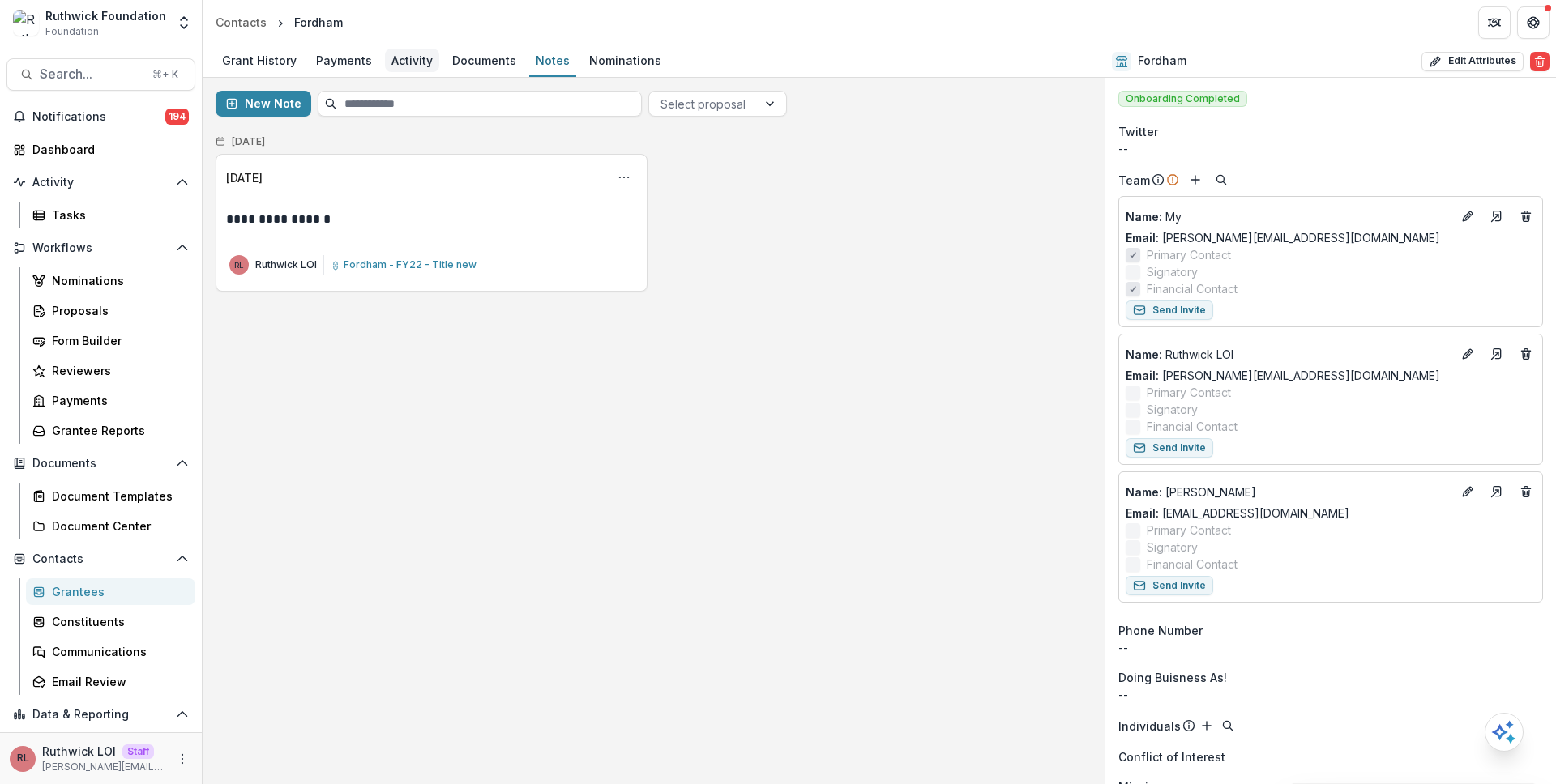
click at [429, 57] on div "Activity" at bounding box center [411, 60] width 54 height 23
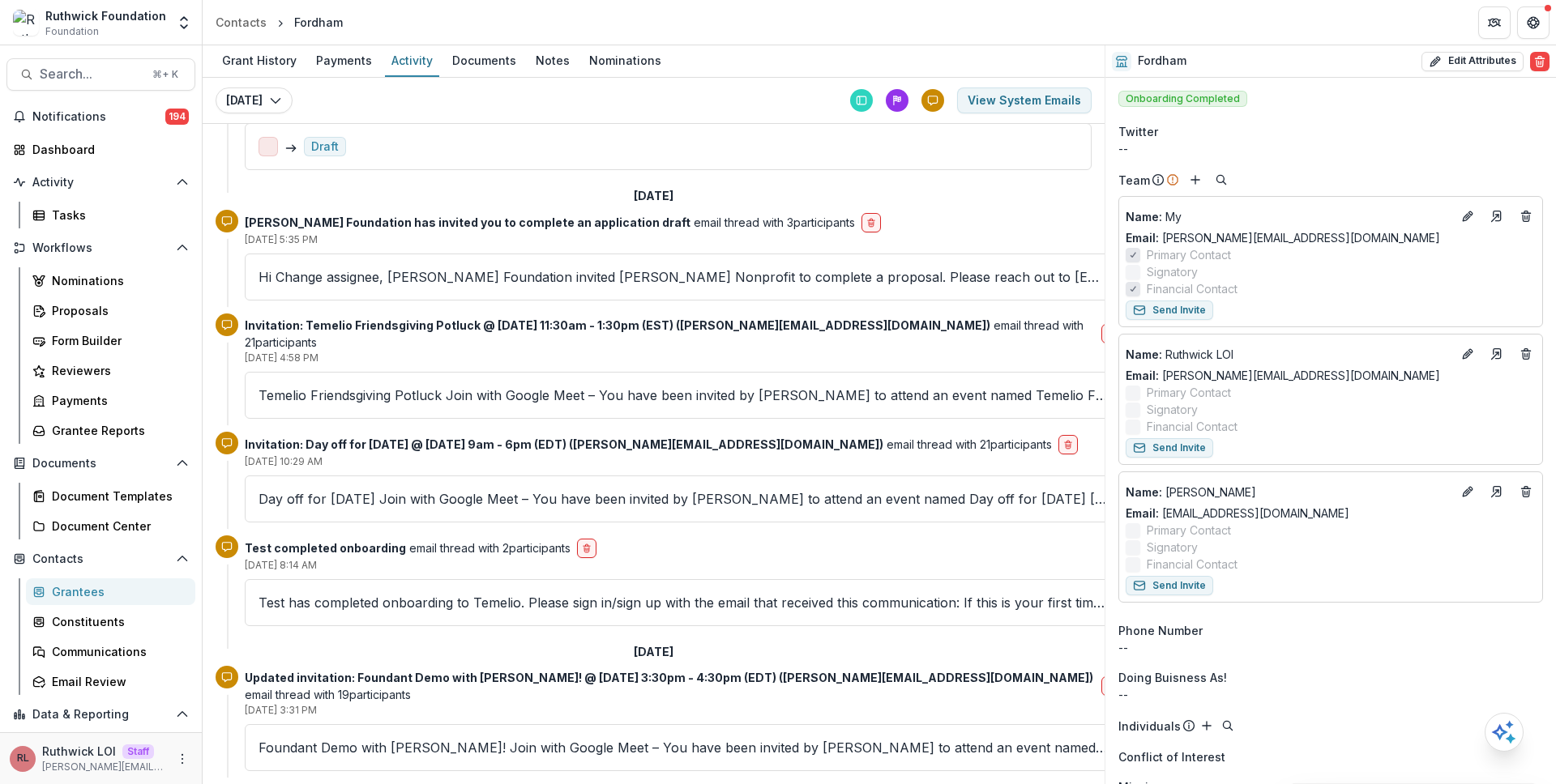
scroll to position [4515, 0]
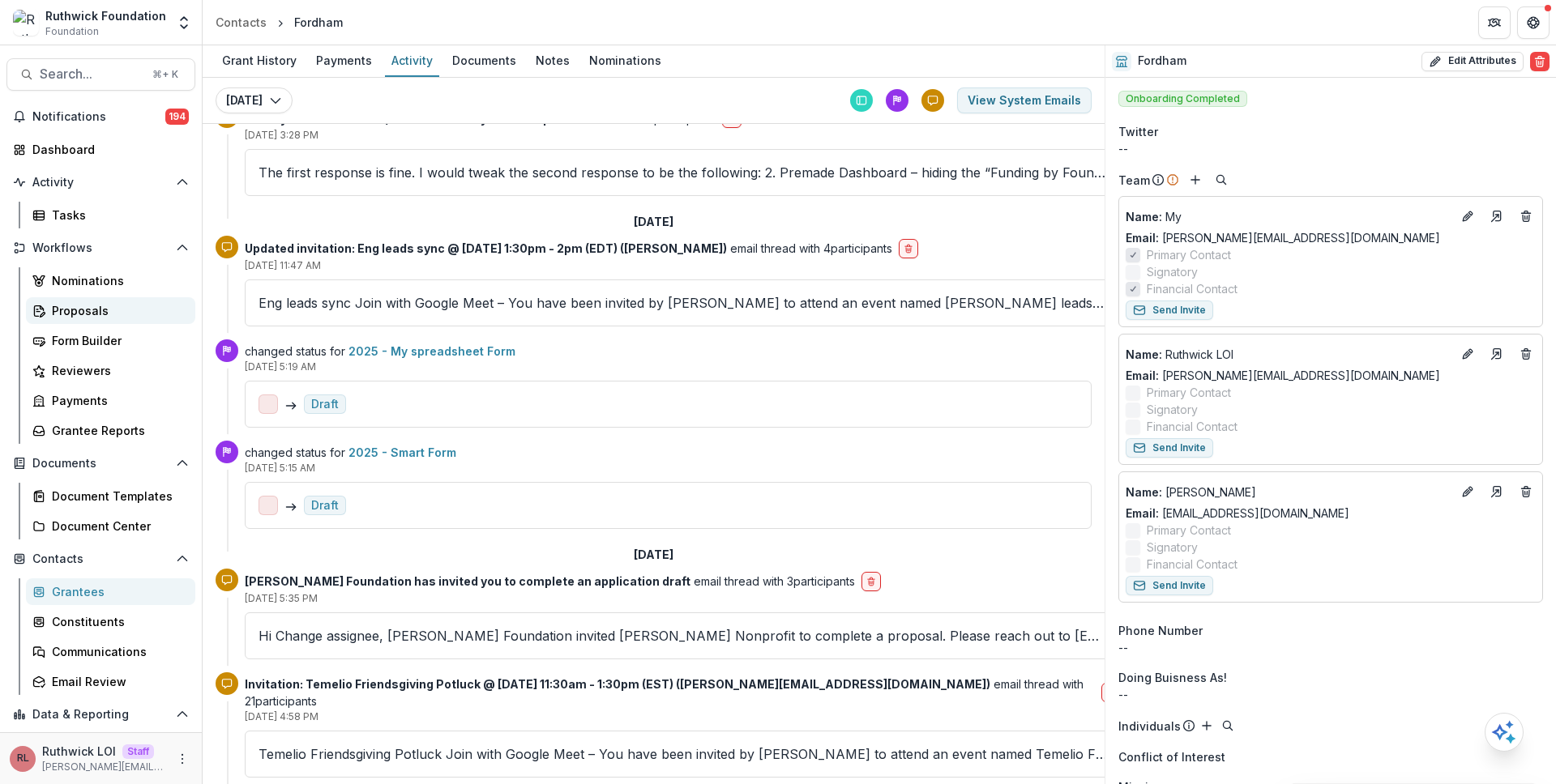
click at [119, 315] on div "Proposals" at bounding box center [117, 310] width 130 height 17
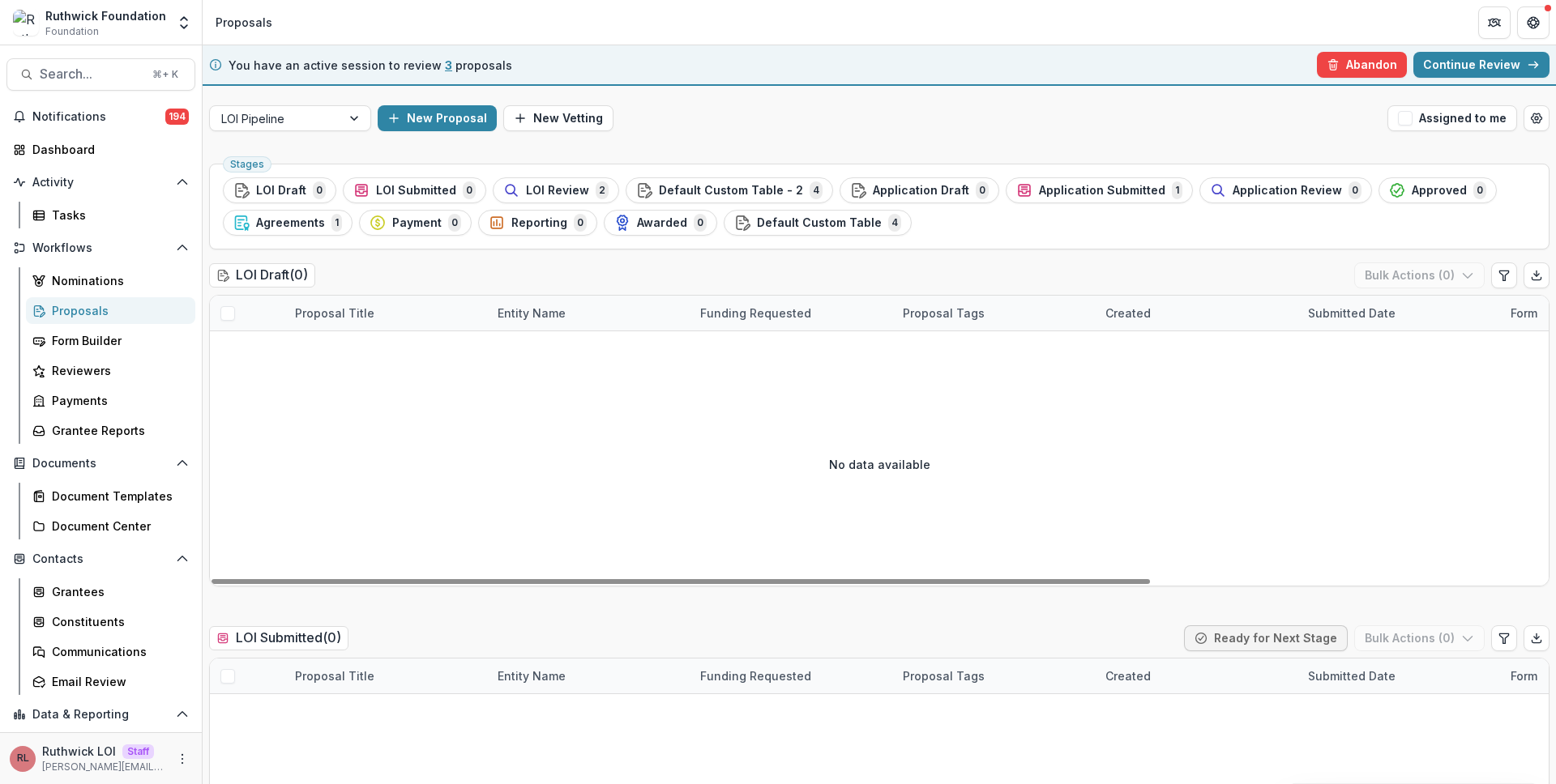
click at [345, 136] on div "LOI Pipeline New Proposal New Vetting Assigned to me" at bounding box center [879, 119] width 1353 height 52
click at [340, 115] on div "LOI Pipeline" at bounding box center [276, 119] width 131 height 23
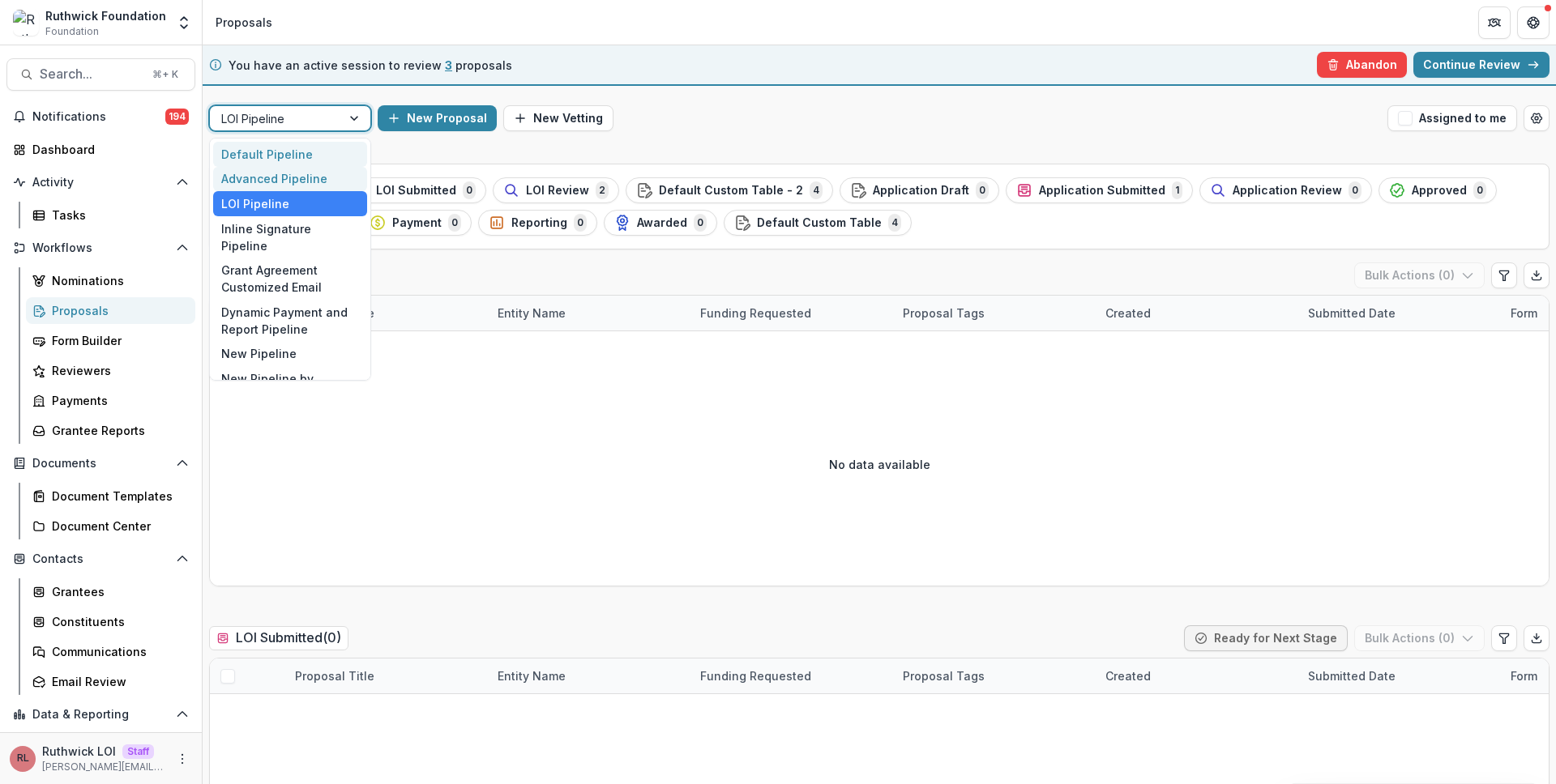
click at [327, 161] on div "Default Pipeline" at bounding box center [289, 154] width 154 height 25
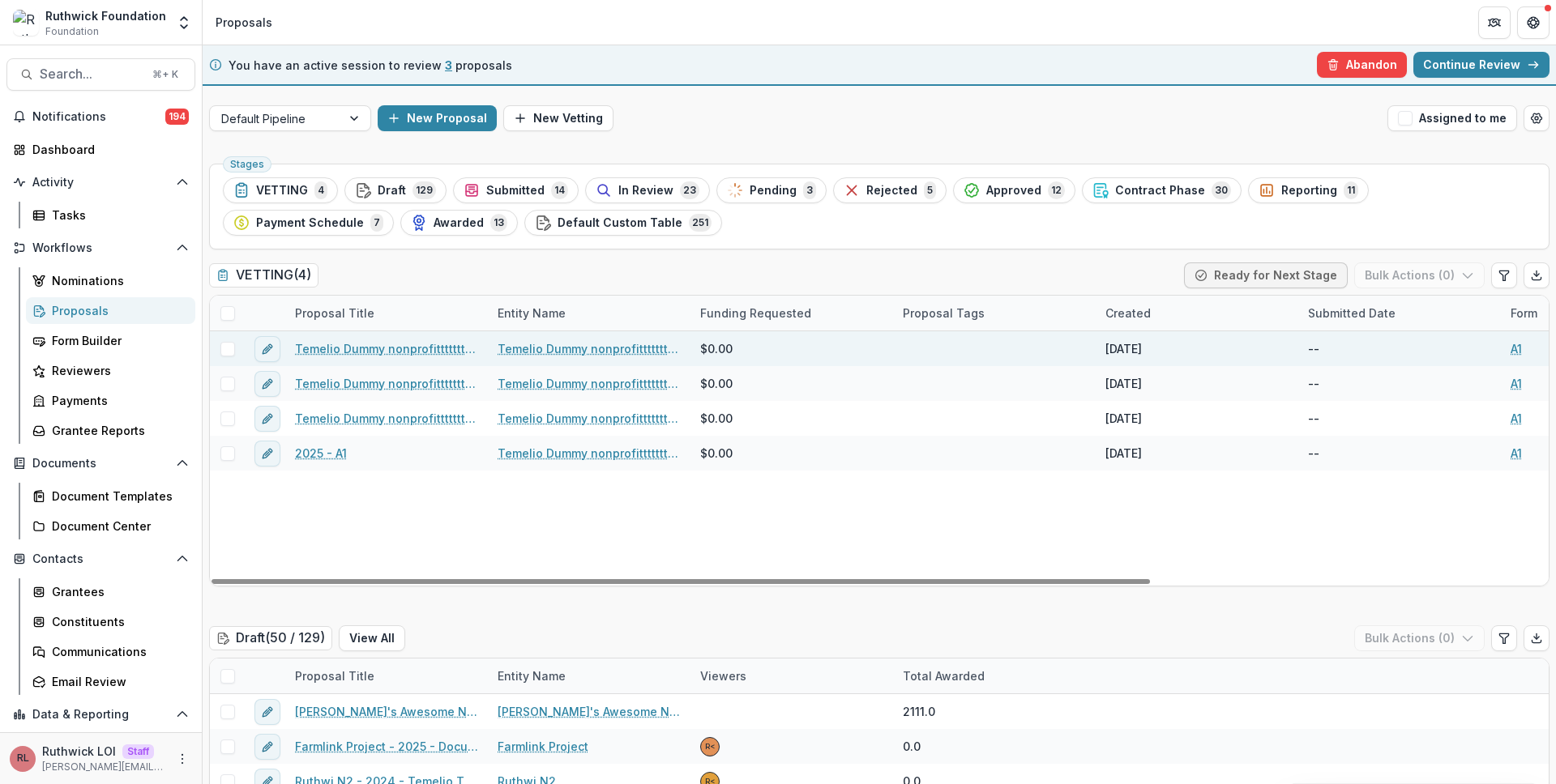
click at [557, 350] on link "Temelio Dummy nonprofittttttttt a4 sda16s5d" at bounding box center [589, 348] width 183 height 17
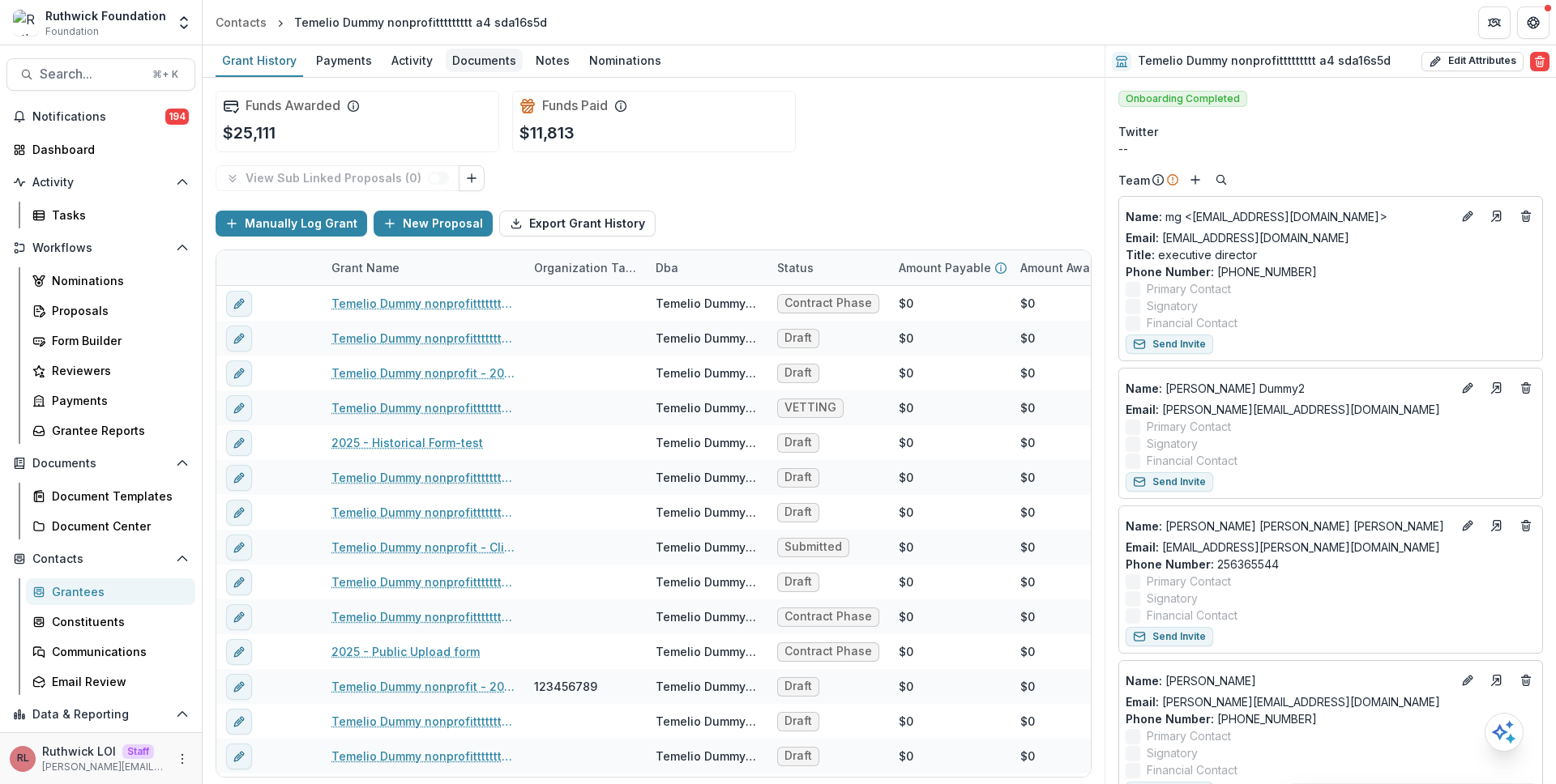
click at [486, 66] on div "Documents" at bounding box center [484, 60] width 77 height 23
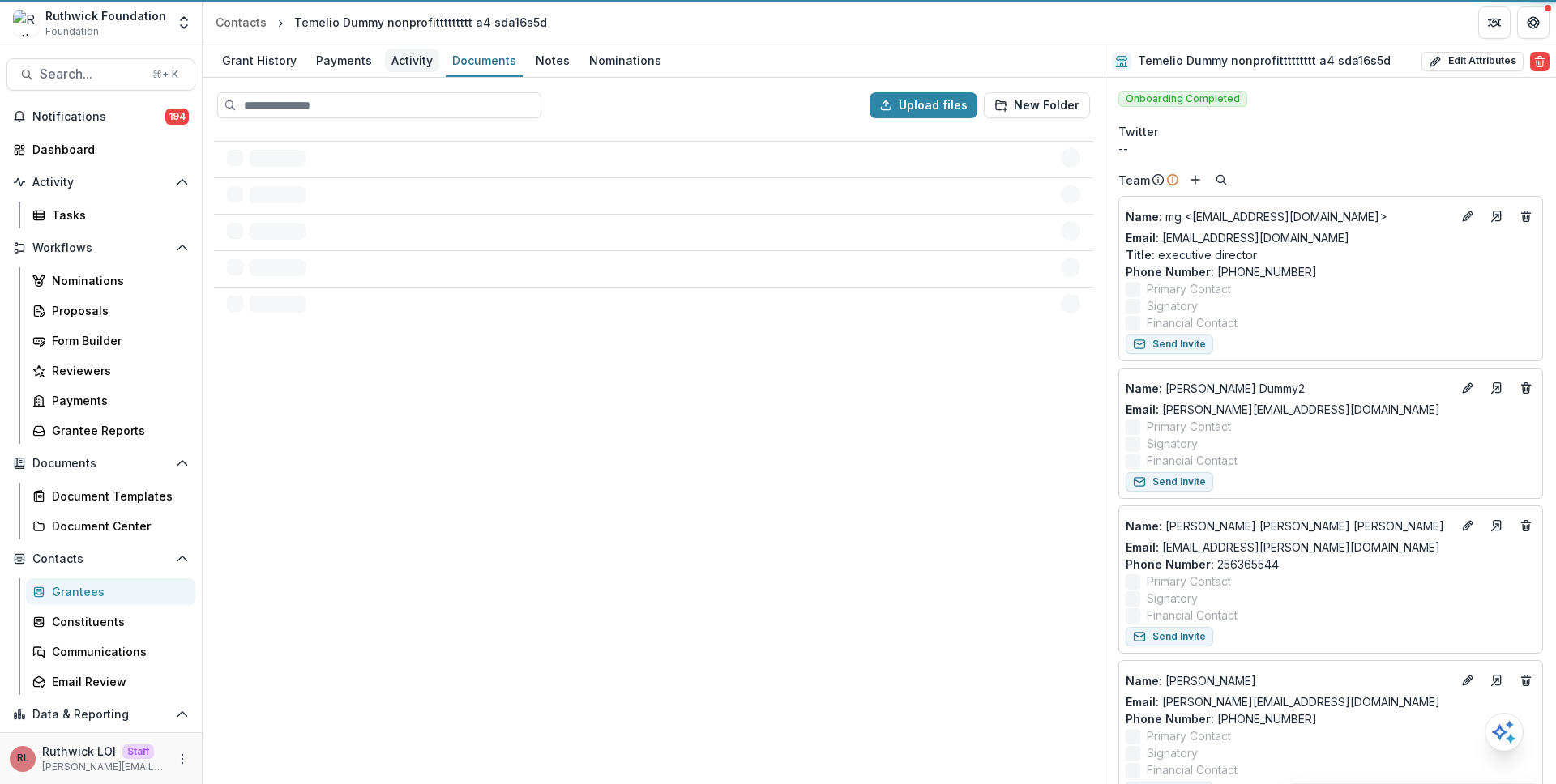
click at [402, 62] on div "Activity" at bounding box center [411, 60] width 54 height 23
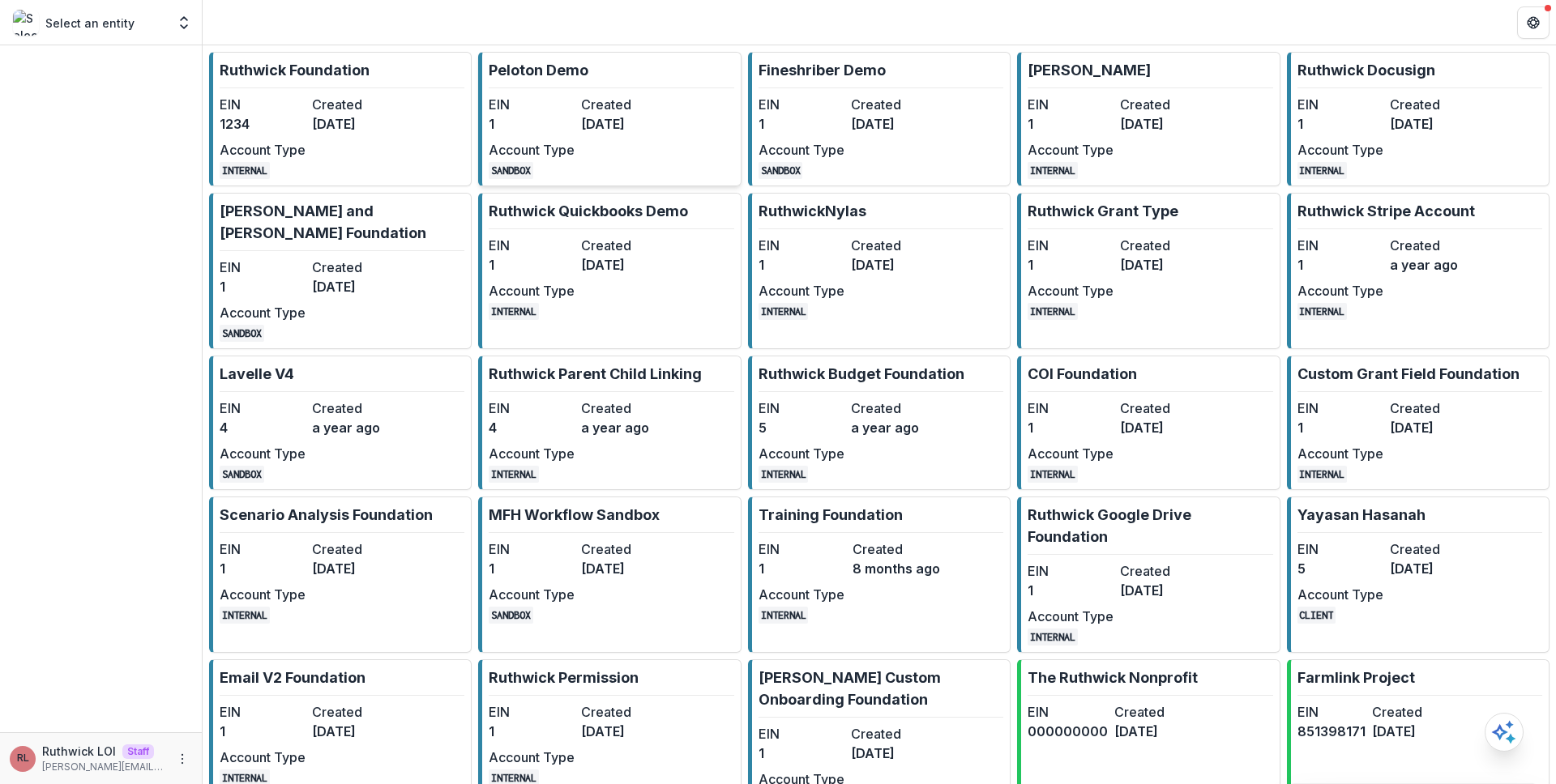
click at [652, 89] on link "Peloton Demo EIN 1 Created [DATE] Account Type SANDBOX" at bounding box center [609, 119] width 262 height 135
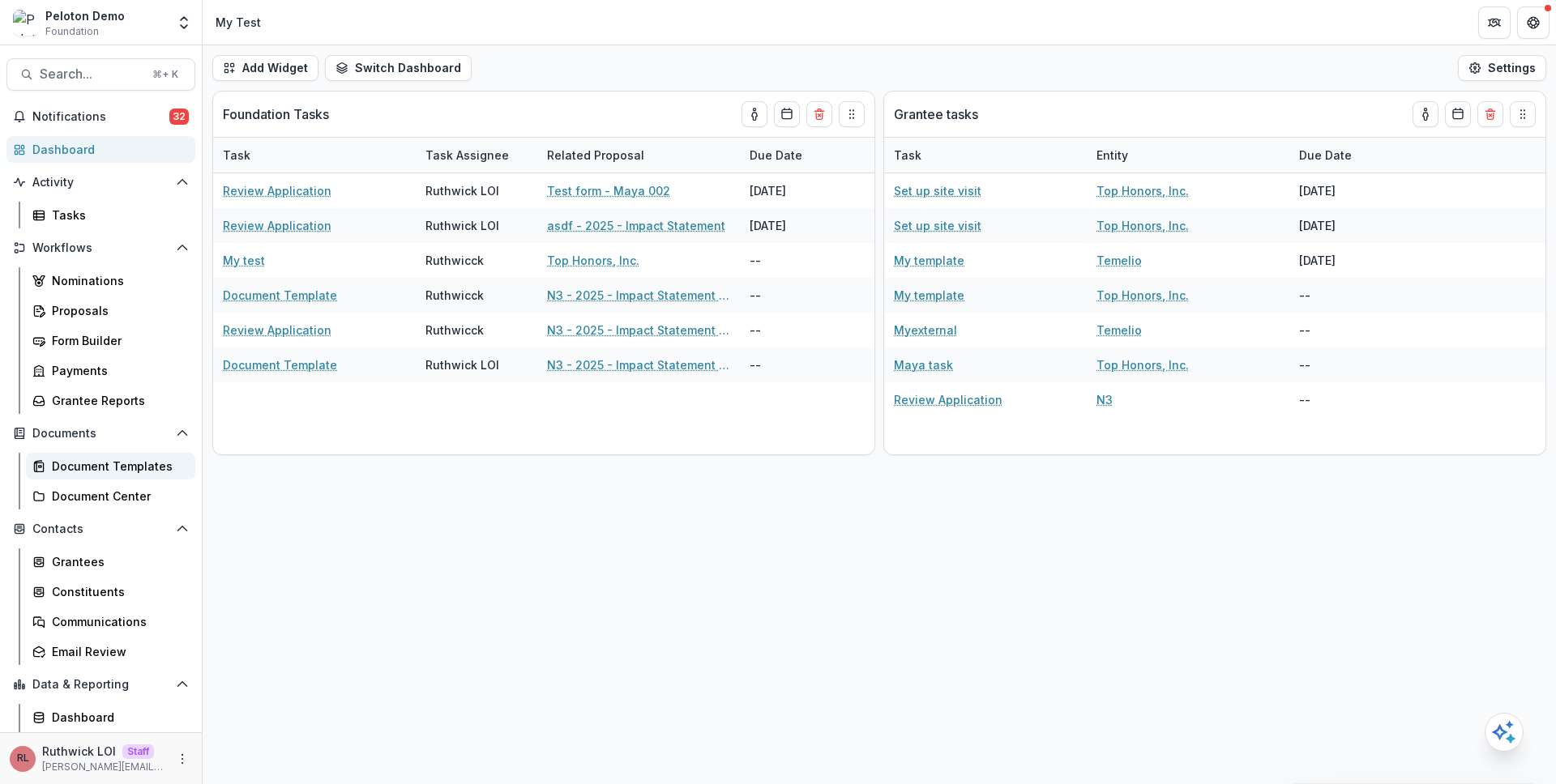
click at [144, 475] on link "Document Templates" at bounding box center [111, 466] width 169 height 27
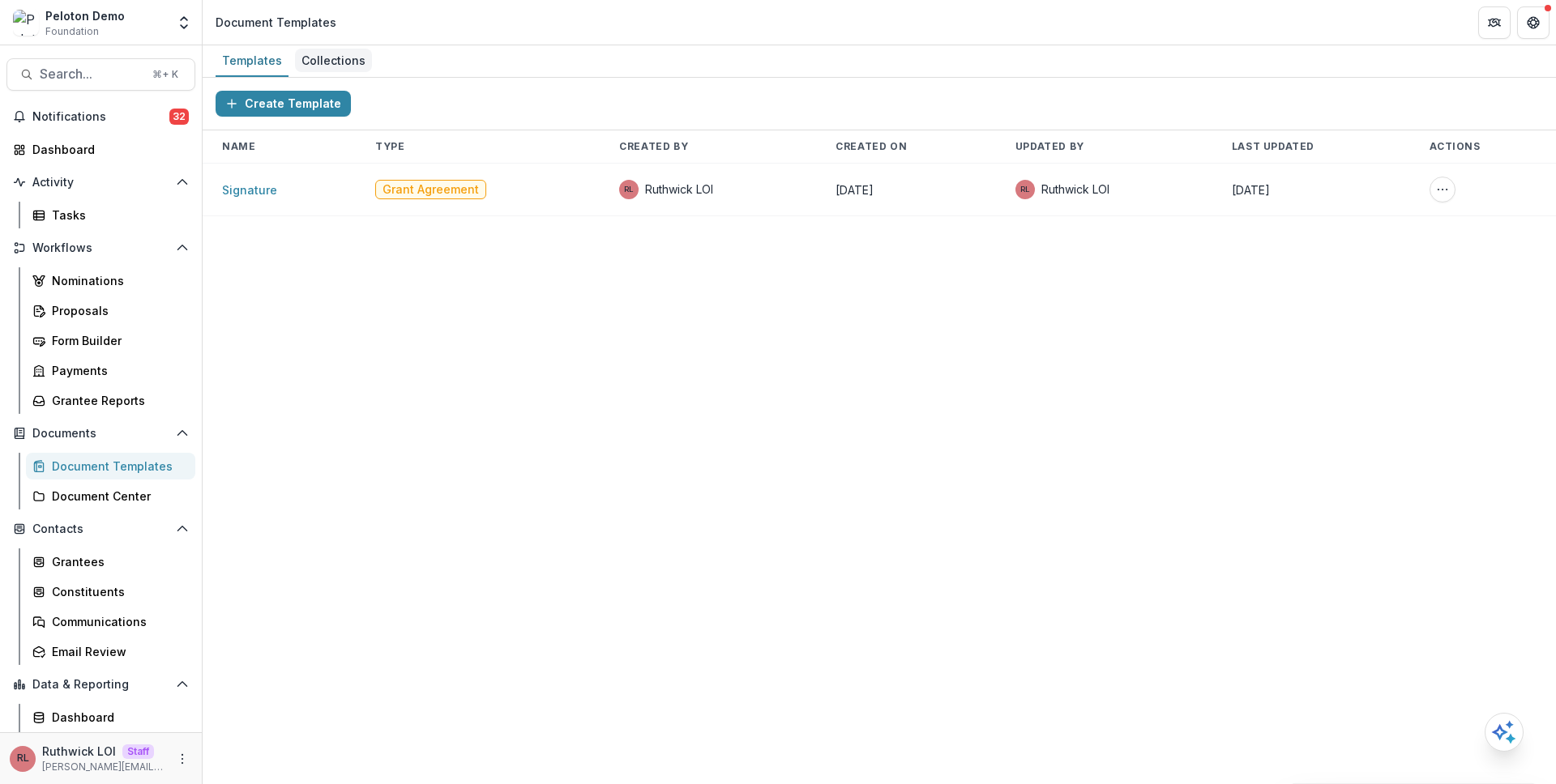
click at [323, 62] on div "Collections" at bounding box center [333, 60] width 77 height 23
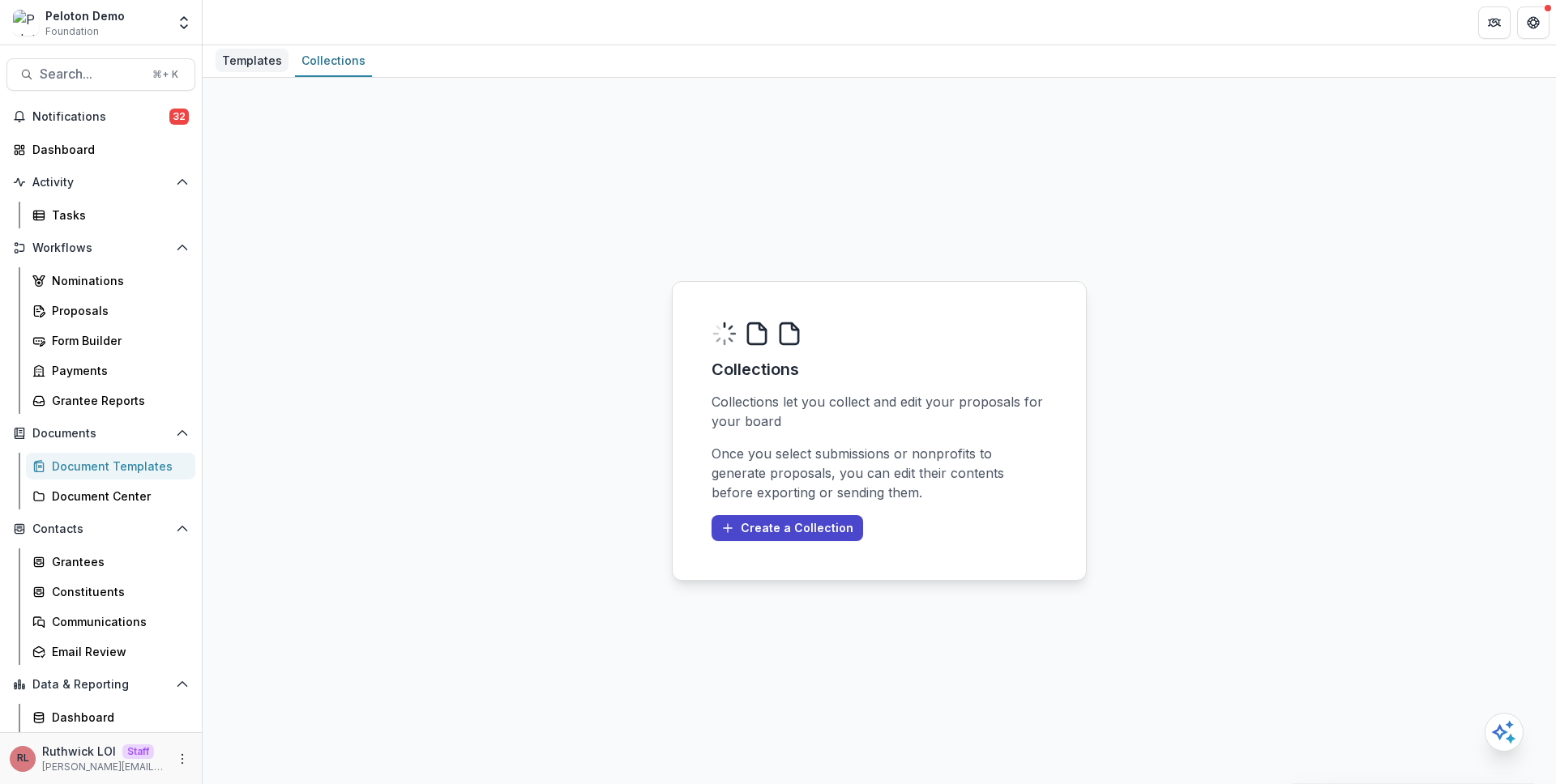
click at [255, 68] on div "Templates" at bounding box center [252, 60] width 73 height 23
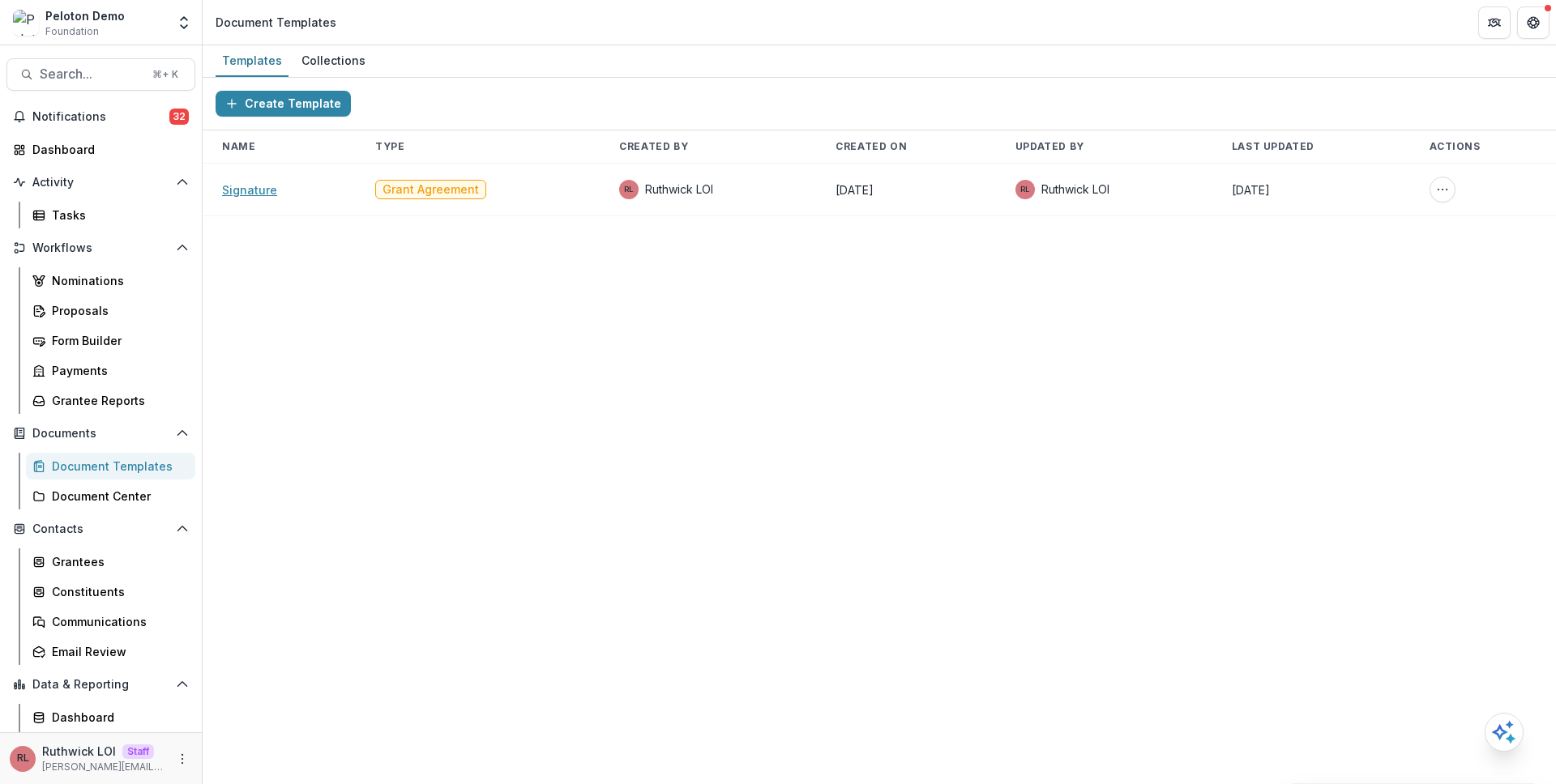
click at [269, 194] on link "Signature" at bounding box center [249, 189] width 55 height 13
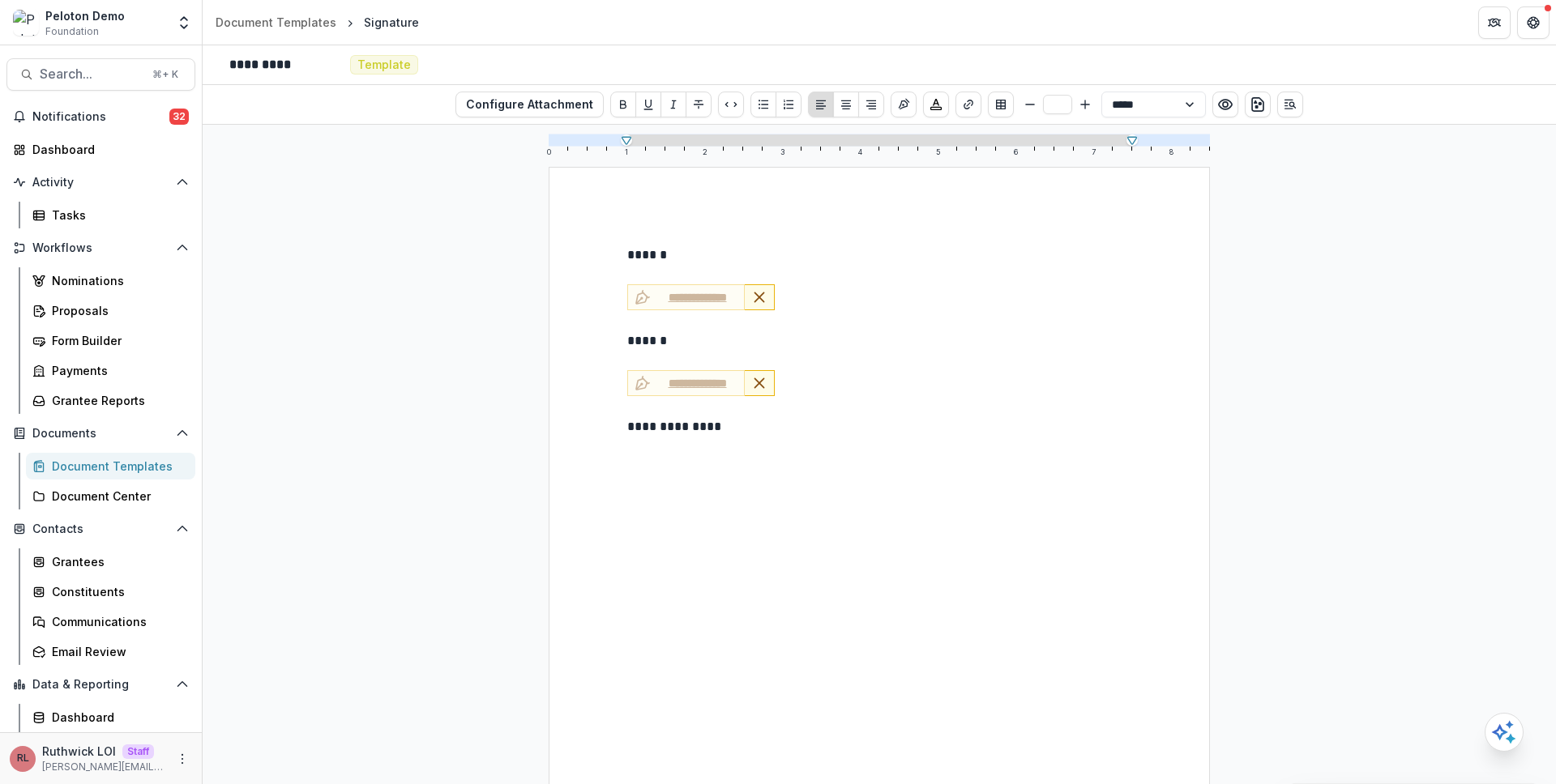
click at [1058, 39] on header "Document Templates Signature" at bounding box center [879, 22] width 1353 height 45
click at [1087, 64] on div "********* Template" at bounding box center [879, 66] width 1353 height 40
click at [1087, 57] on div "********* Template" at bounding box center [879, 66] width 1353 height 40
click at [484, 351] on div "**********" at bounding box center [879, 454] width 1353 height 659
click at [799, 227] on div "**********" at bounding box center [880, 595] width 661 height 855
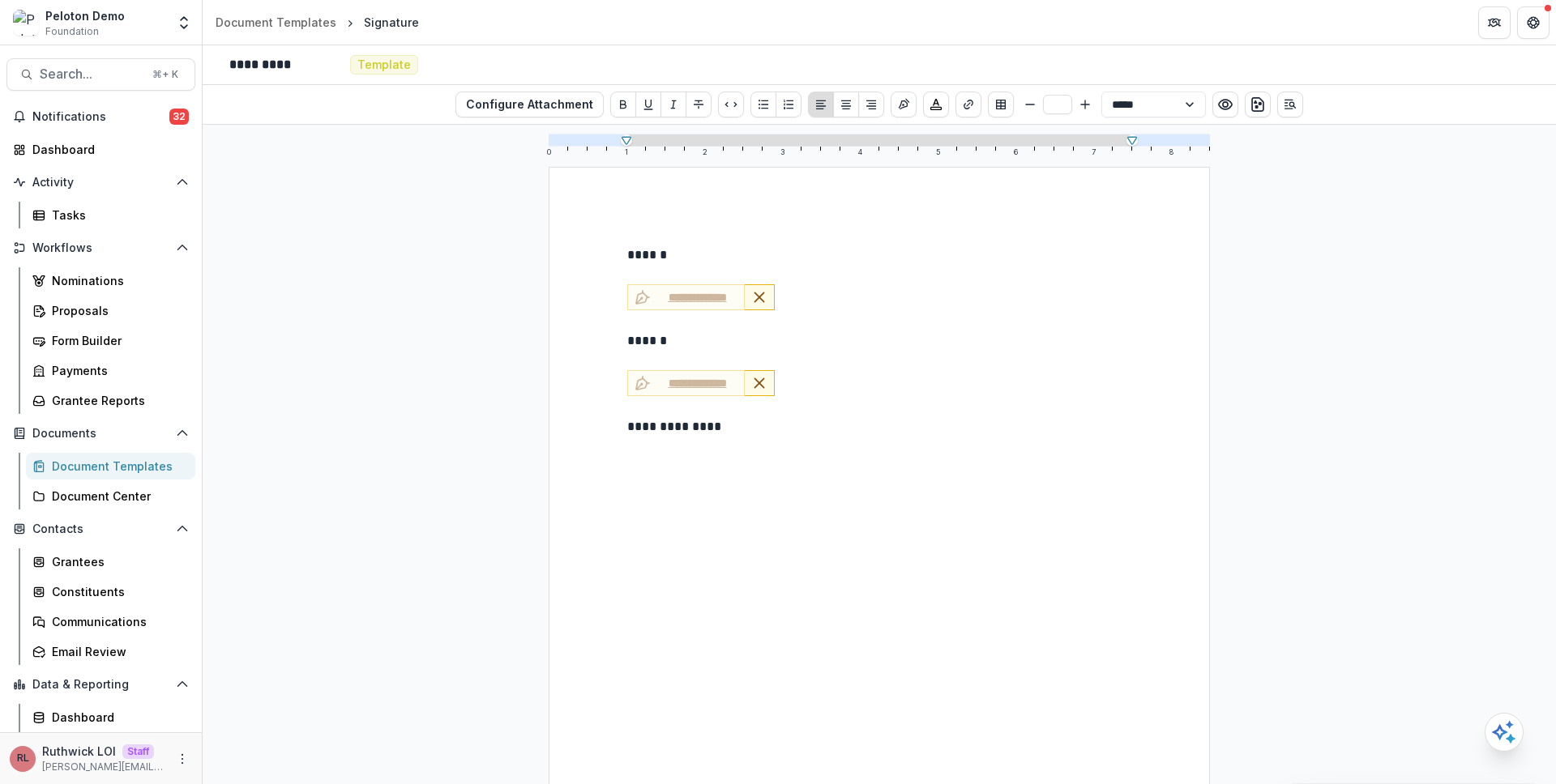
click at [1113, 333] on p "******" at bounding box center [879, 341] width 504 height 20
click at [1155, 263] on div "**********" at bounding box center [880, 595] width 661 height 855
click at [923, 235] on div "**********" at bounding box center [880, 595] width 661 height 855
click at [336, 447] on div "**********" at bounding box center [879, 454] width 1353 height 659
click at [1009, 339] on p "******" at bounding box center [879, 341] width 504 height 20
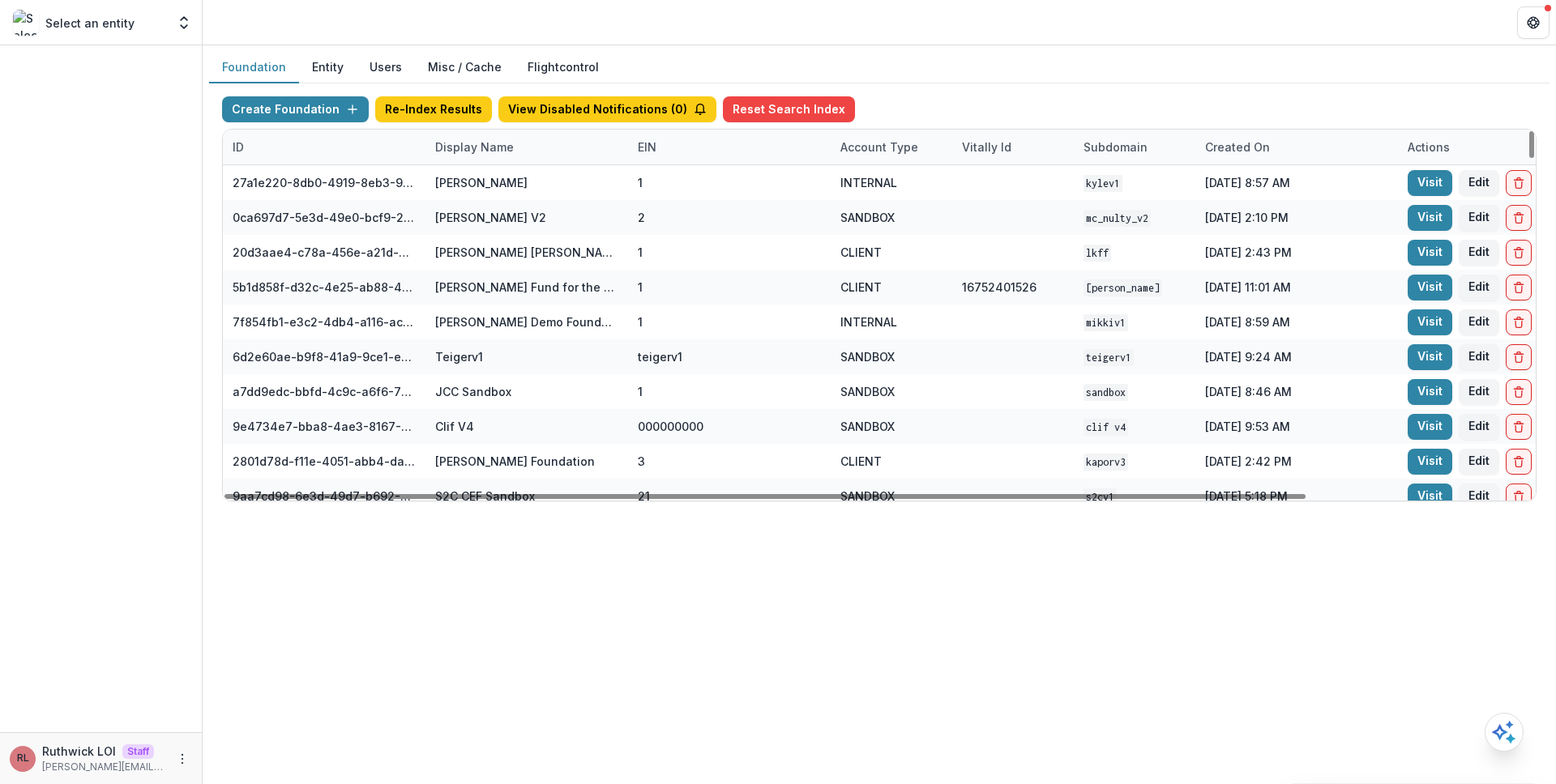
click at [500, 154] on div "Display Name" at bounding box center [473, 146] width 98 height 17
click at [508, 193] on input at bounding box center [526, 183] width 194 height 26
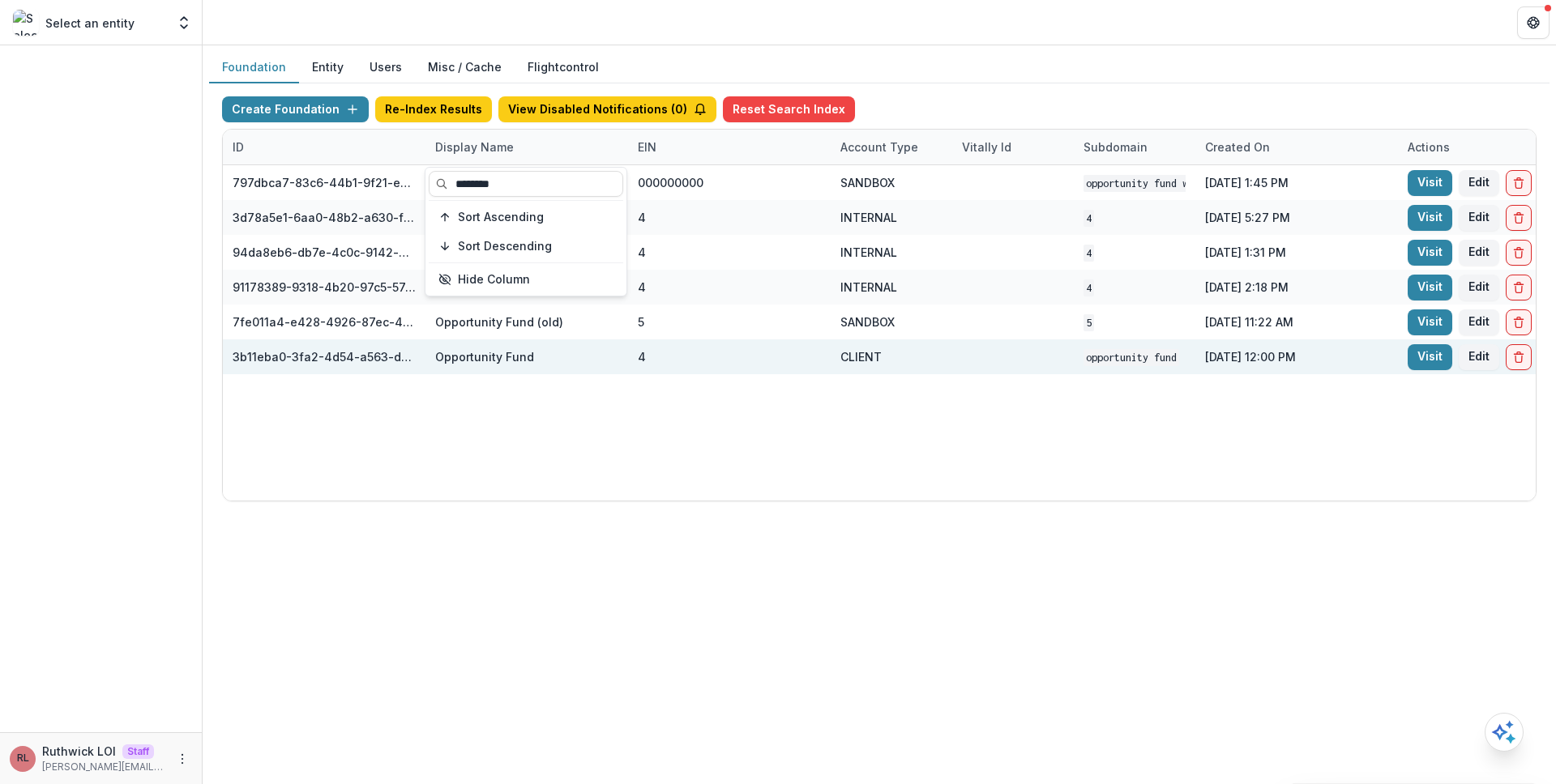
type input "********"
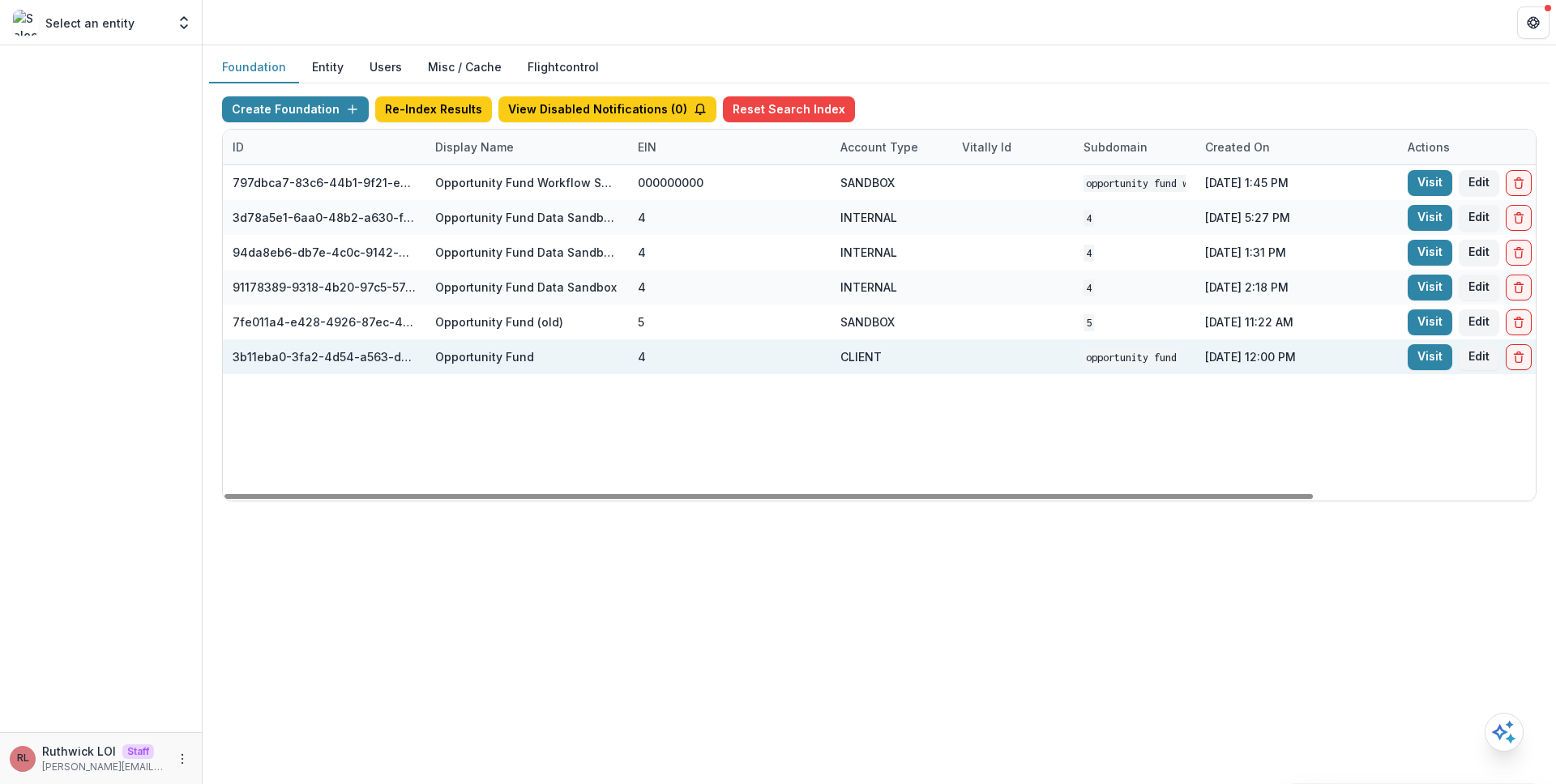
click at [694, 342] on div "4" at bounding box center [729, 357] width 183 height 35
click at [1416, 360] on link "Visit" at bounding box center [1430, 357] width 45 height 26
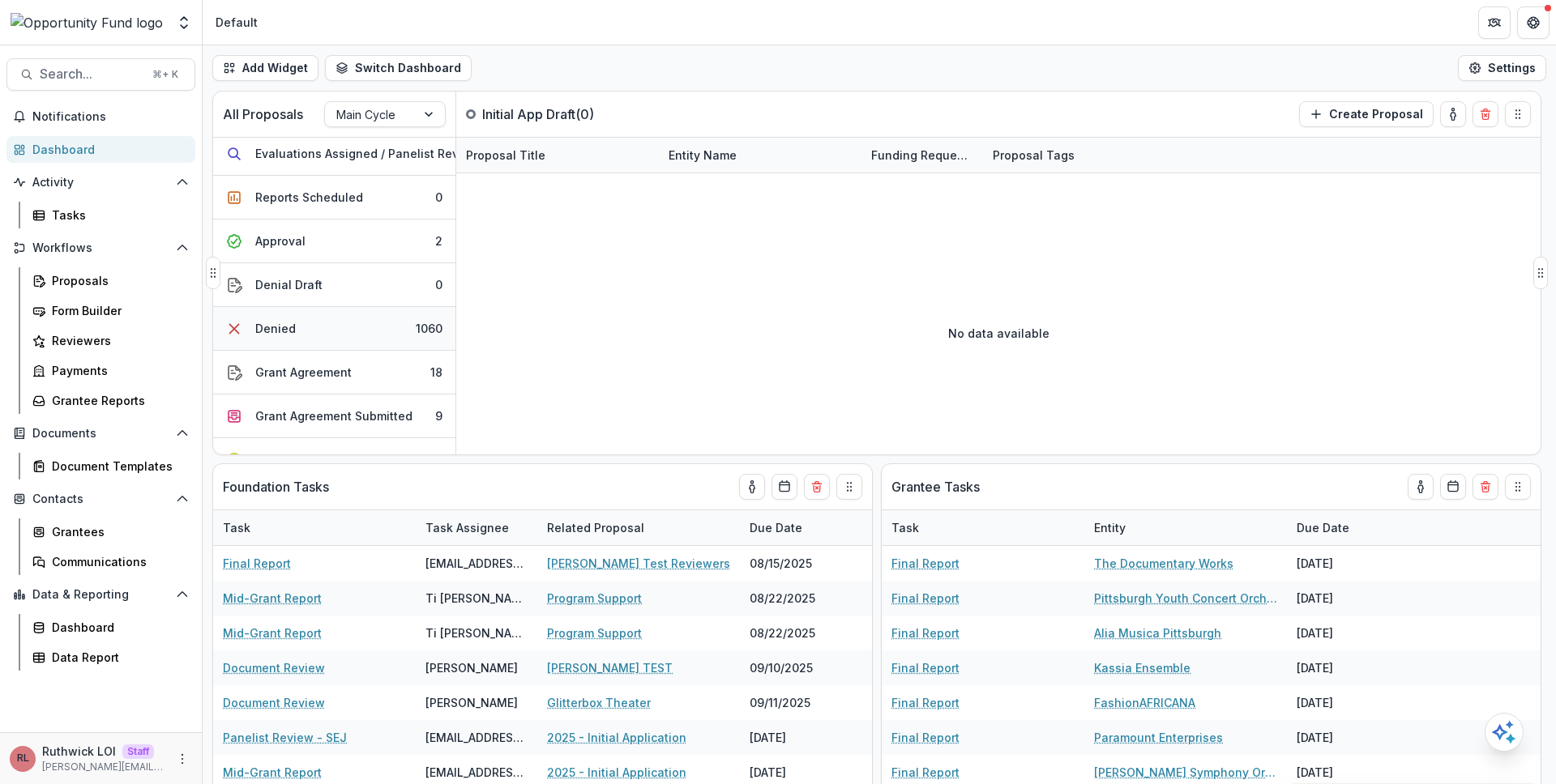
scroll to position [525, 0]
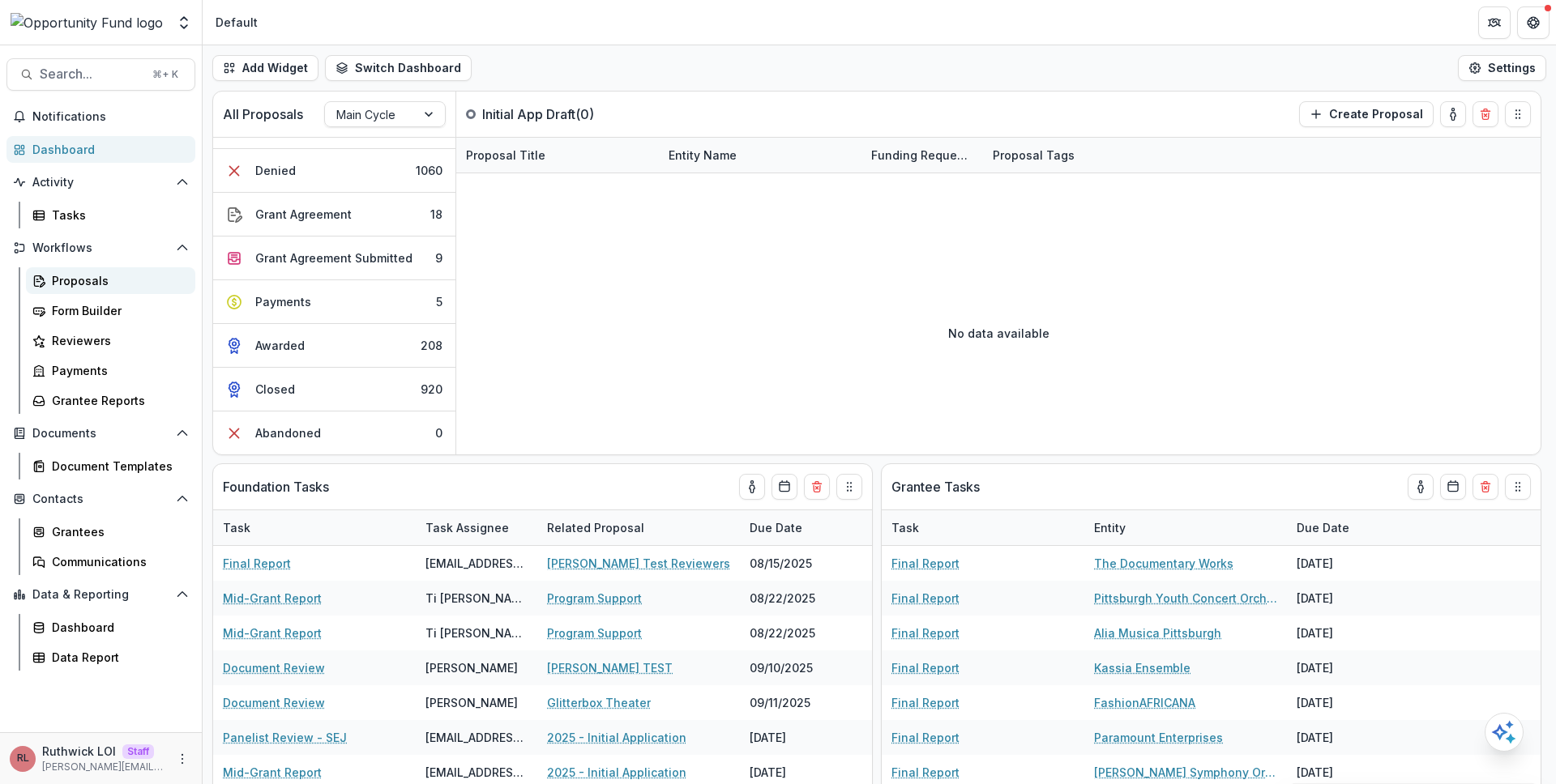
click at [145, 288] on div "Proposals" at bounding box center [117, 280] width 130 height 17
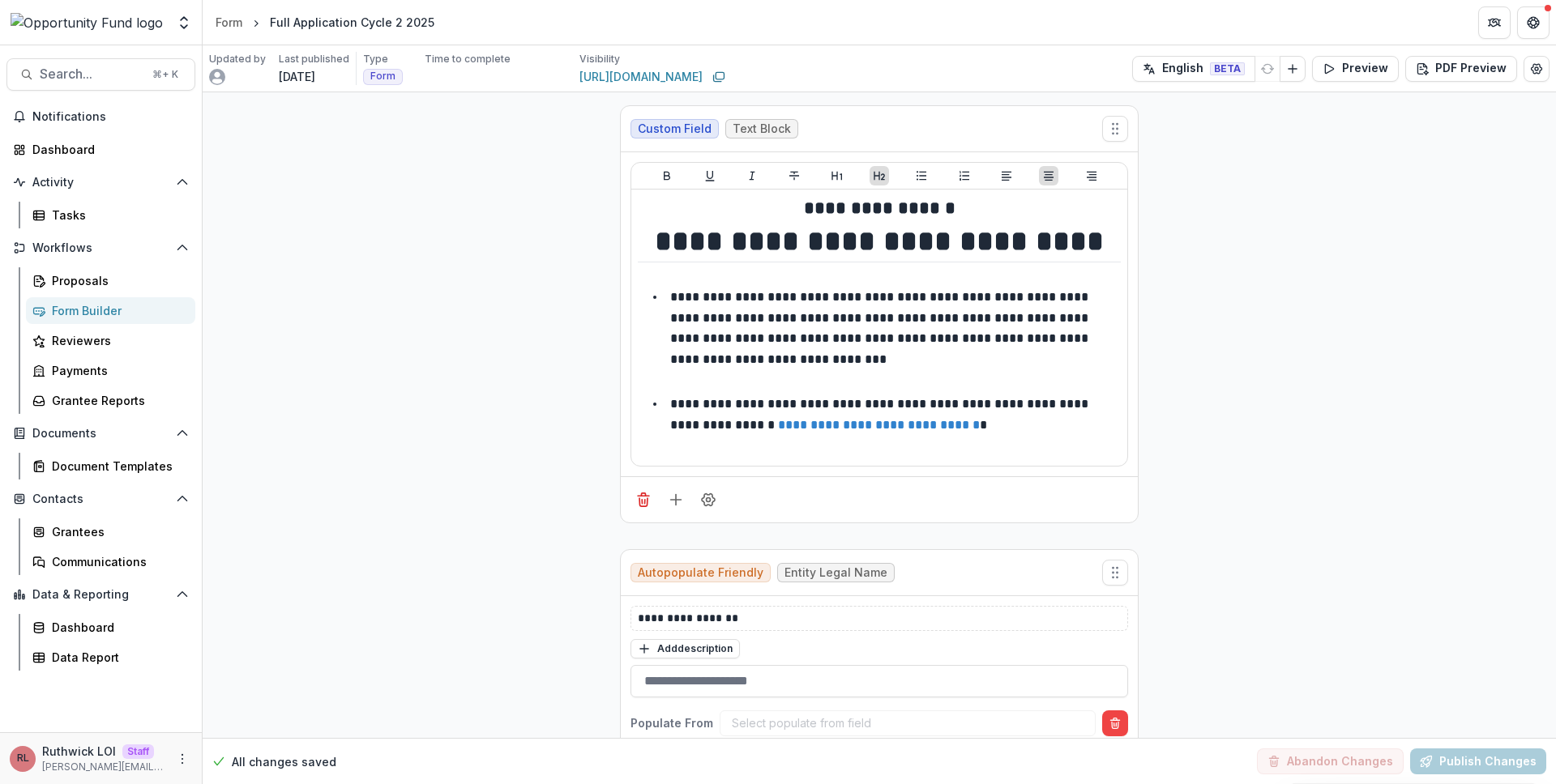
click at [759, 25] on header "Form Full Application Cycle 2 2025" at bounding box center [879, 22] width 1353 height 45
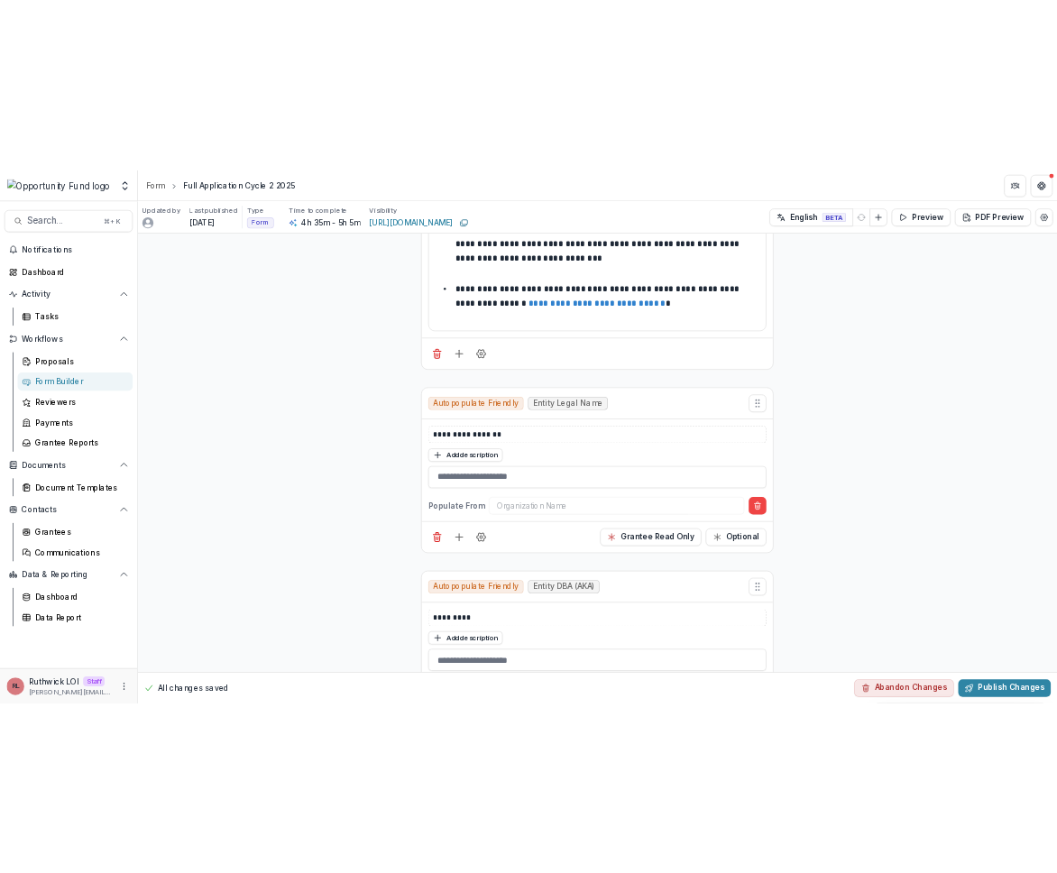
scroll to position [709, 0]
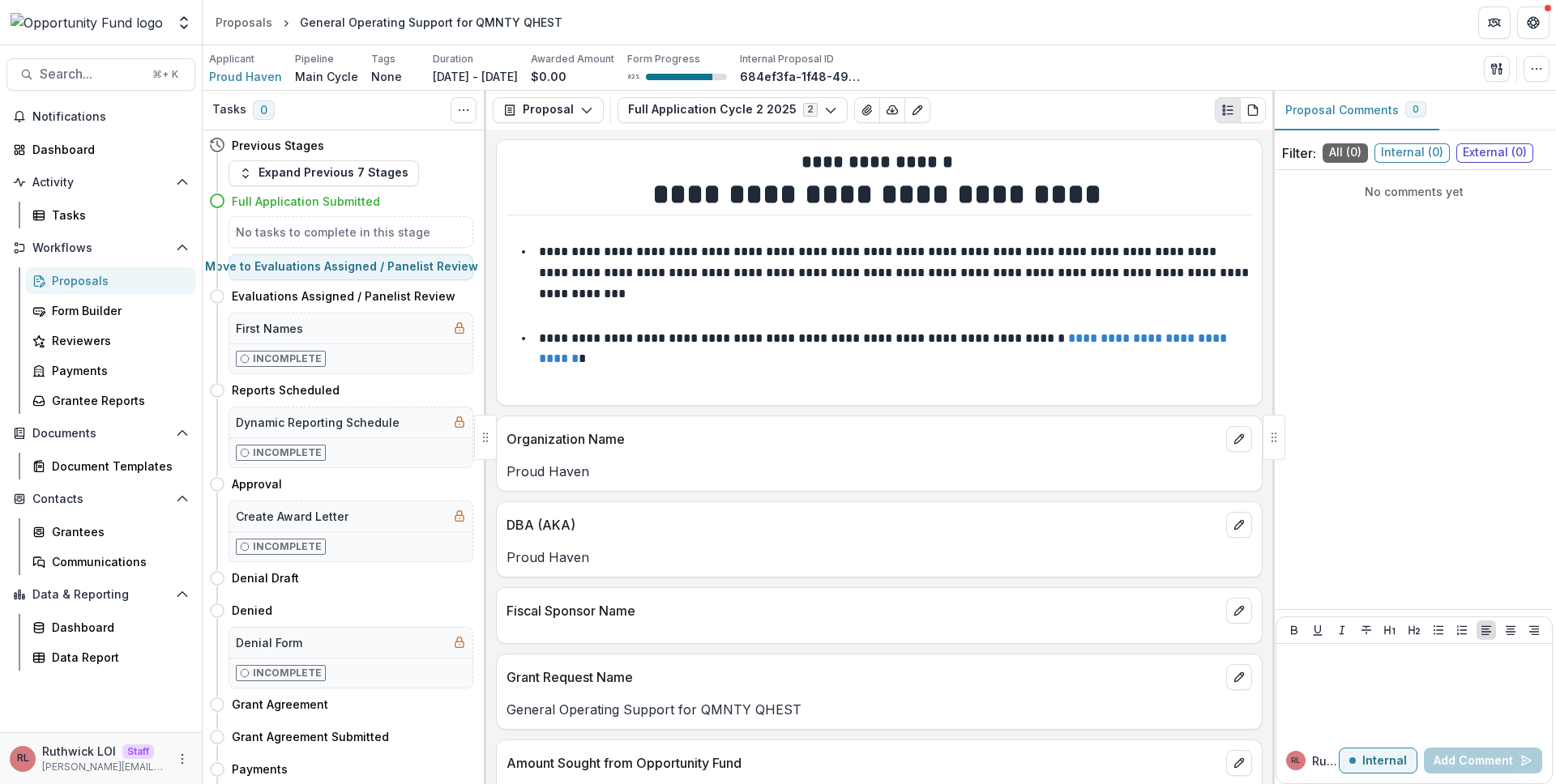
click at [883, 324] on li "**********" at bounding box center [889, 283] width 726 height 83
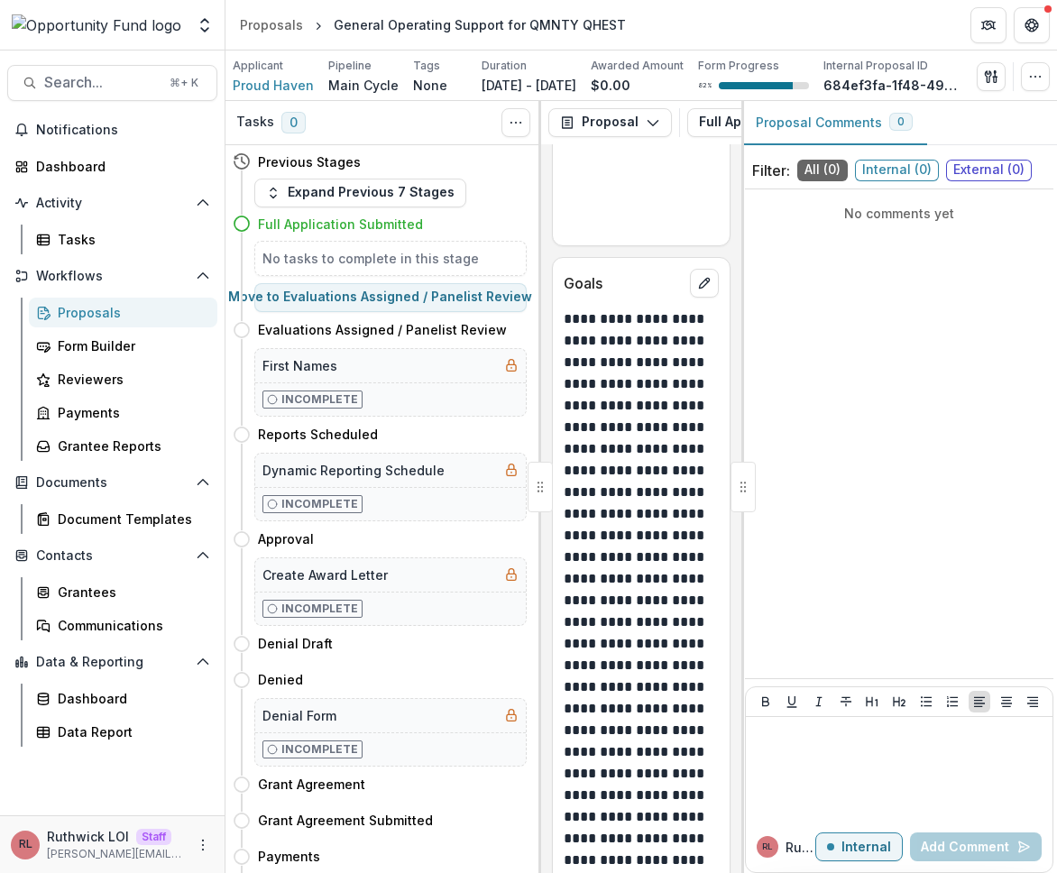
scroll to position [20410, 0]
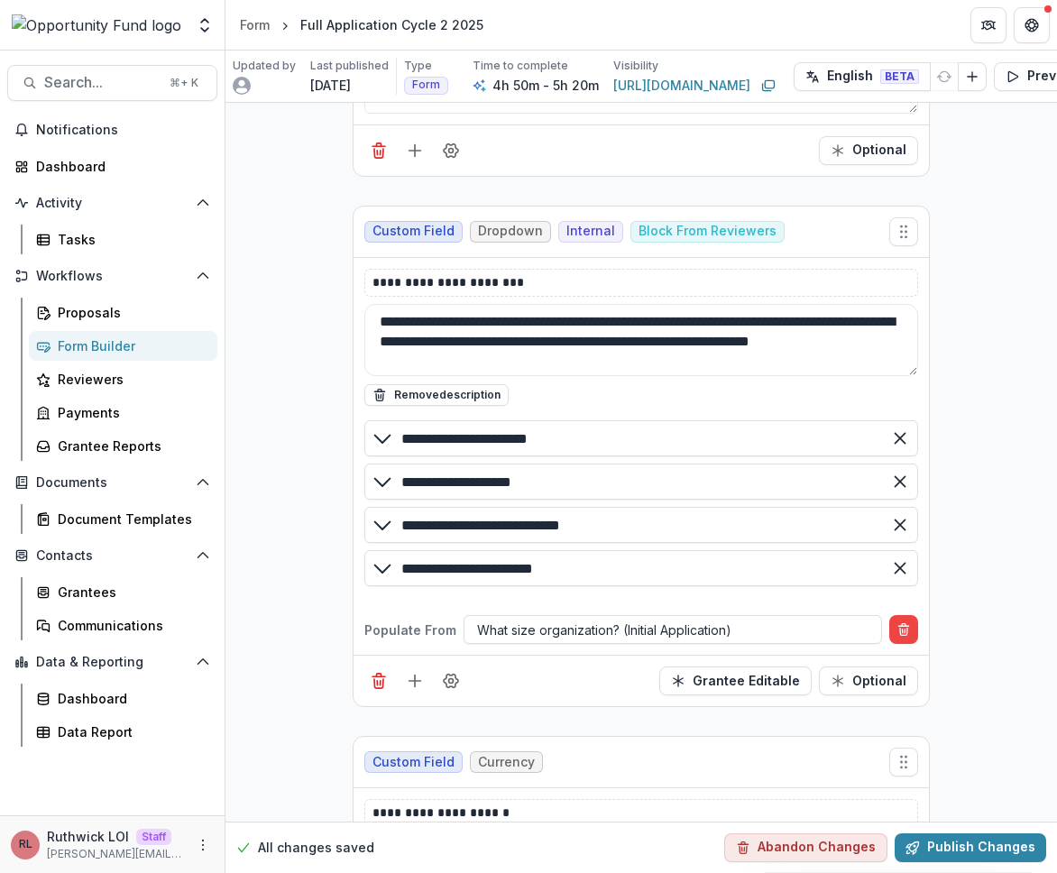
scroll to position [18219, 0]
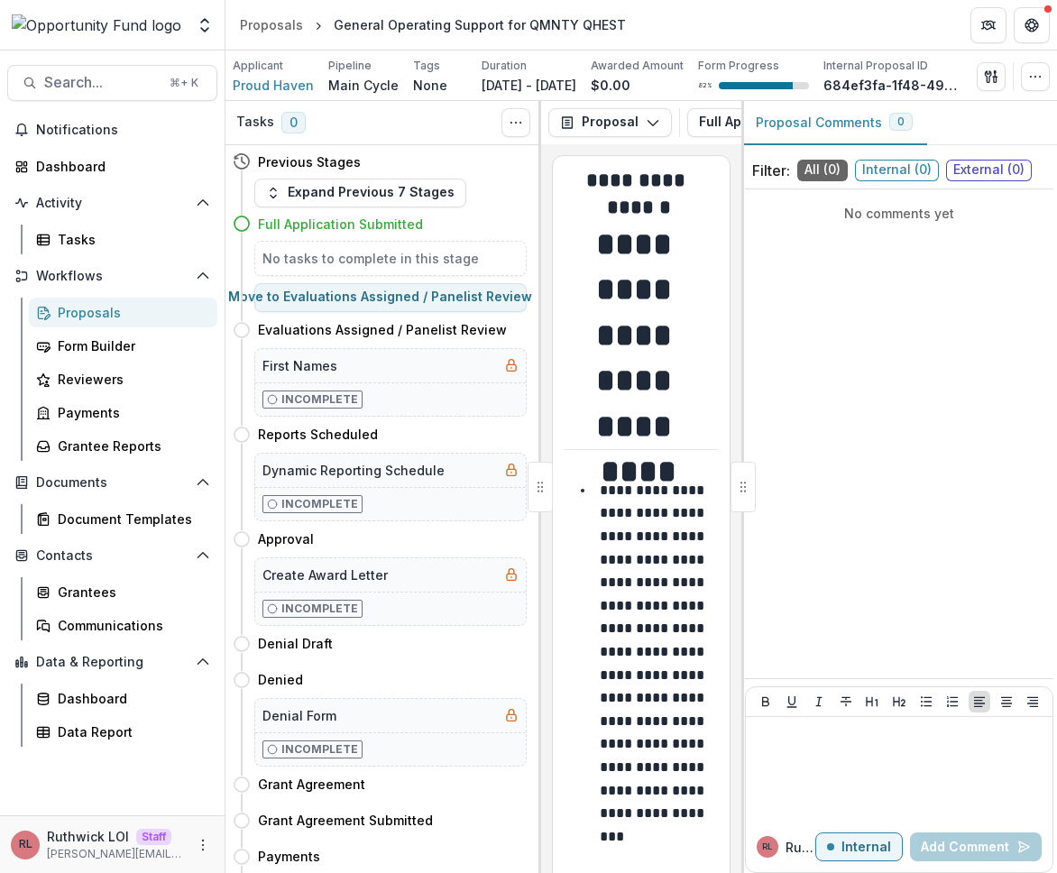
click at [707, 358] on h1 "**********" at bounding box center [639, 335] width 150 height 227
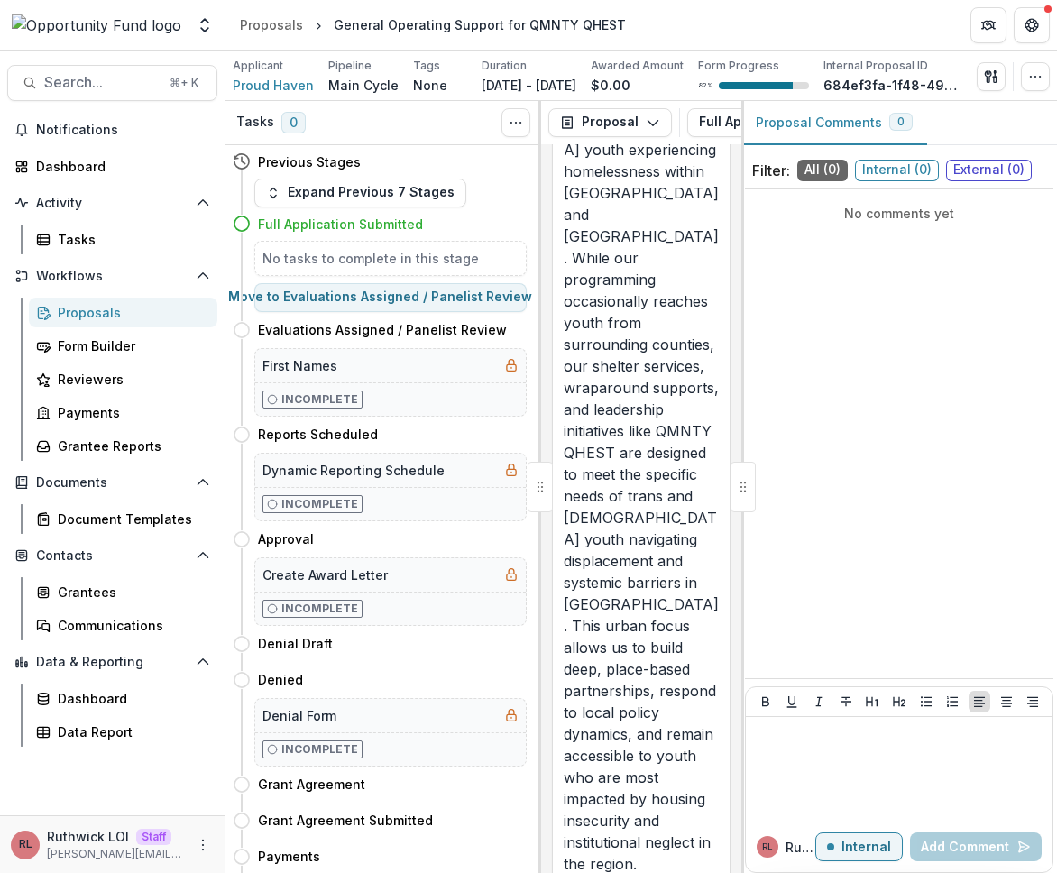
scroll to position [22379, 0]
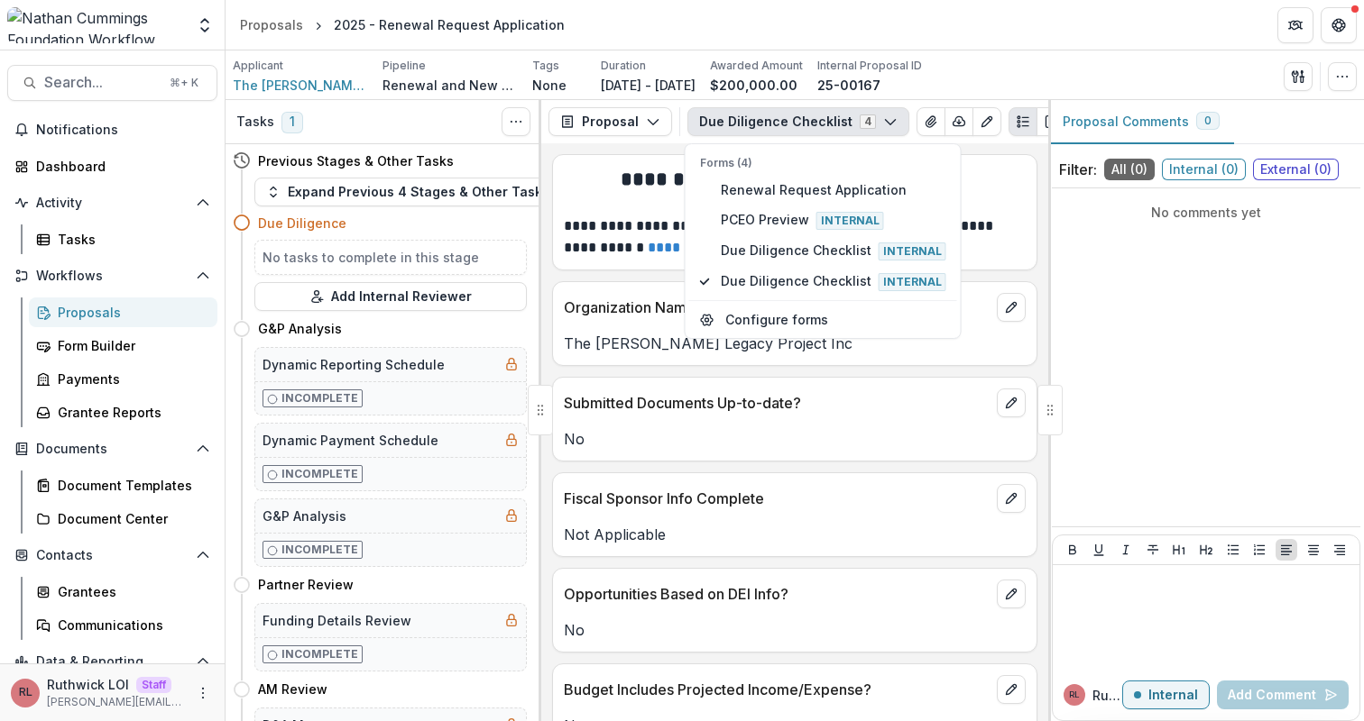
type button "0"
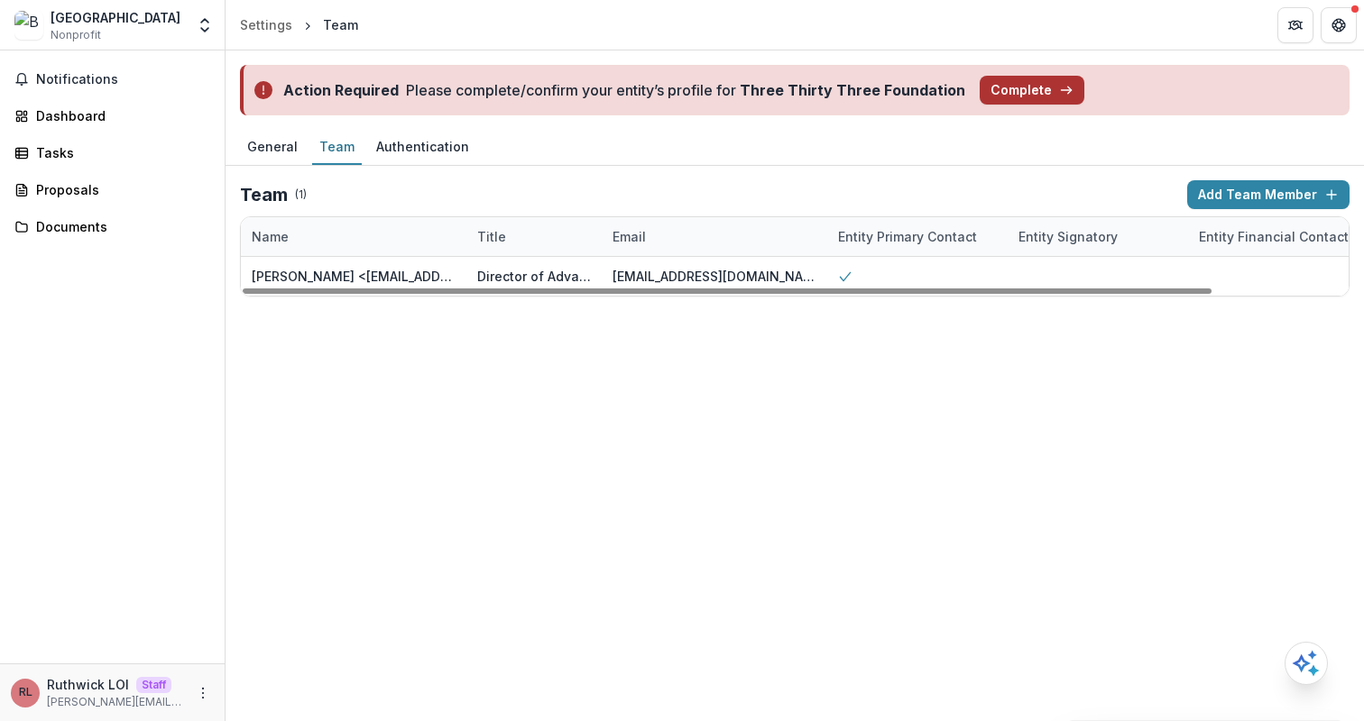
click at [1009, 94] on button "Complete" at bounding box center [1031, 90] width 105 height 29
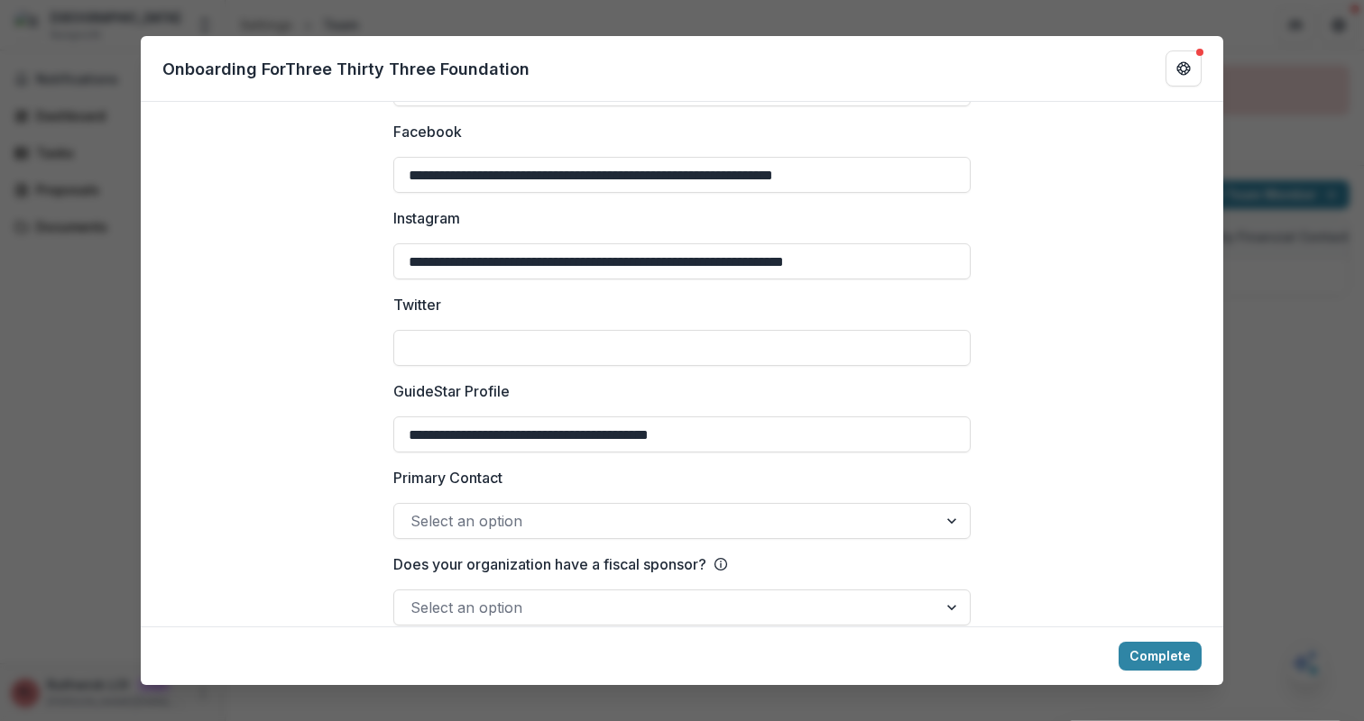
scroll to position [2476, 0]
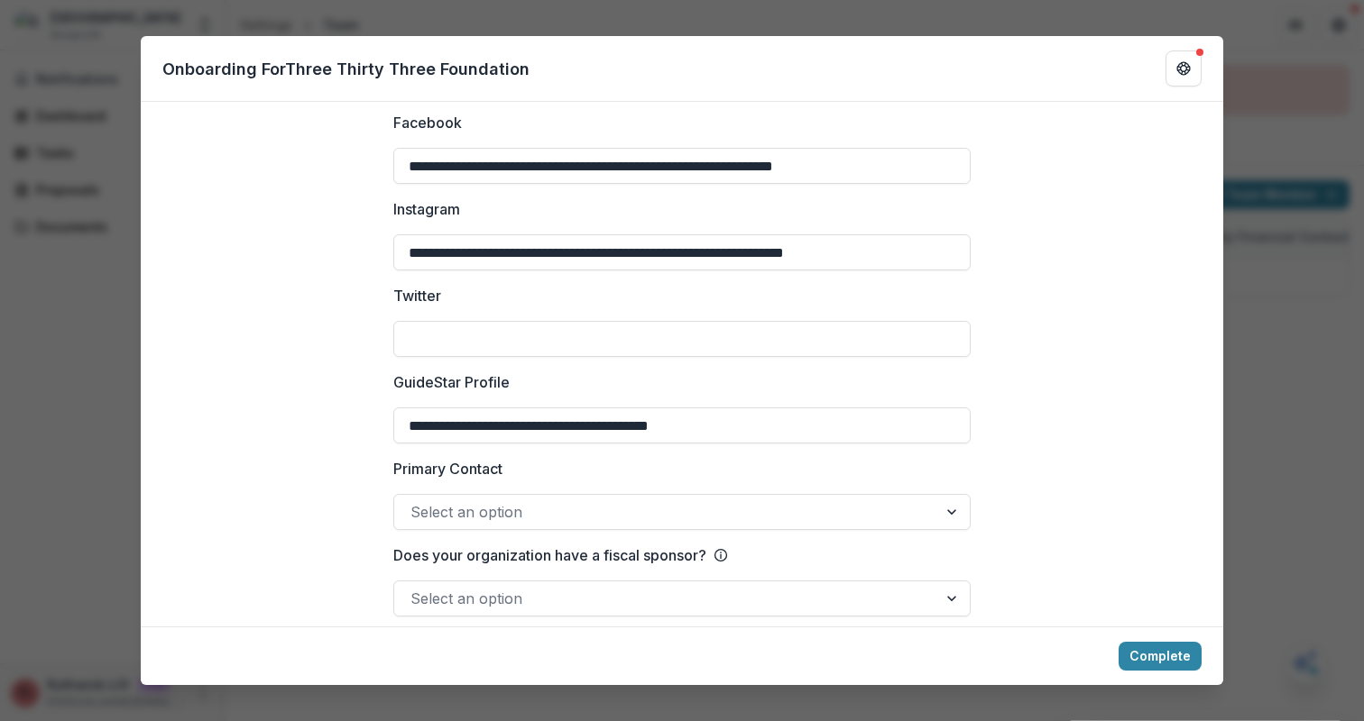
click at [1264, 311] on div "**********" at bounding box center [682, 360] width 1364 height 721
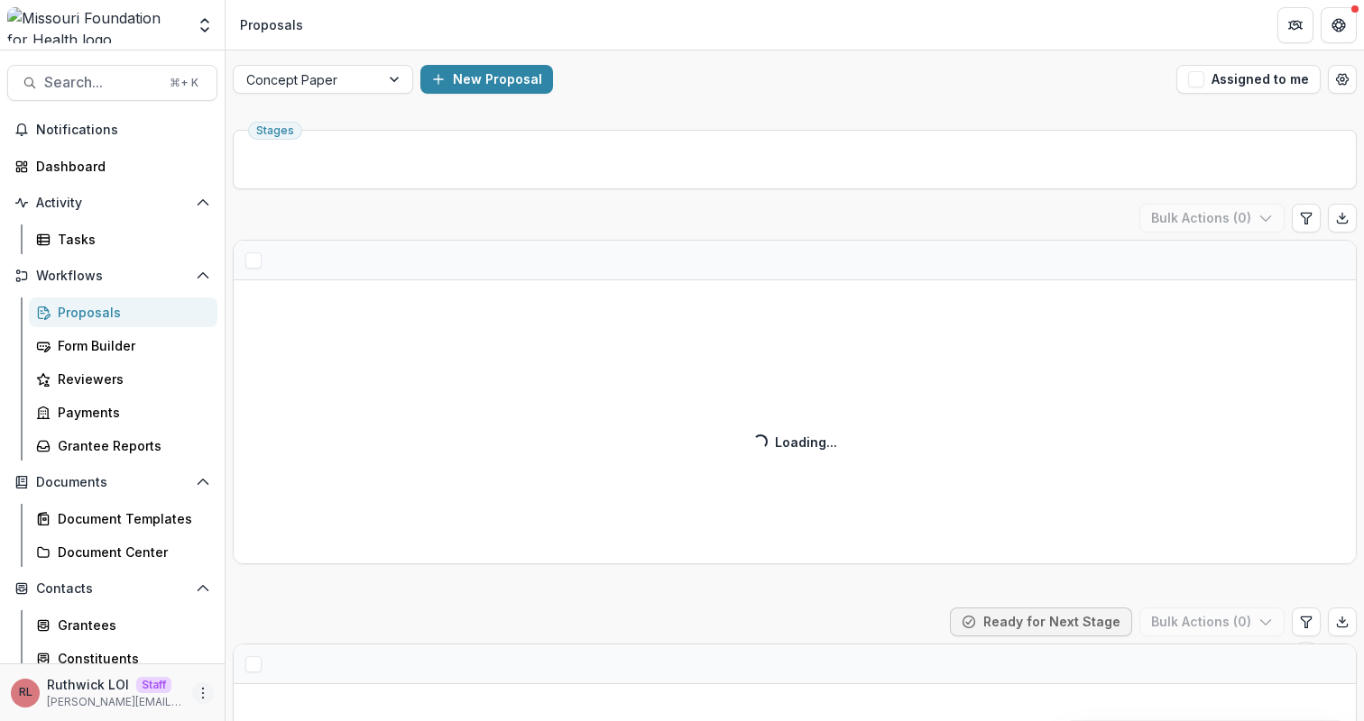
click at [199, 691] on icon "More" at bounding box center [203, 693] width 14 height 14
click at [322, 655] on link "User Settings" at bounding box center [316, 655] width 193 height 30
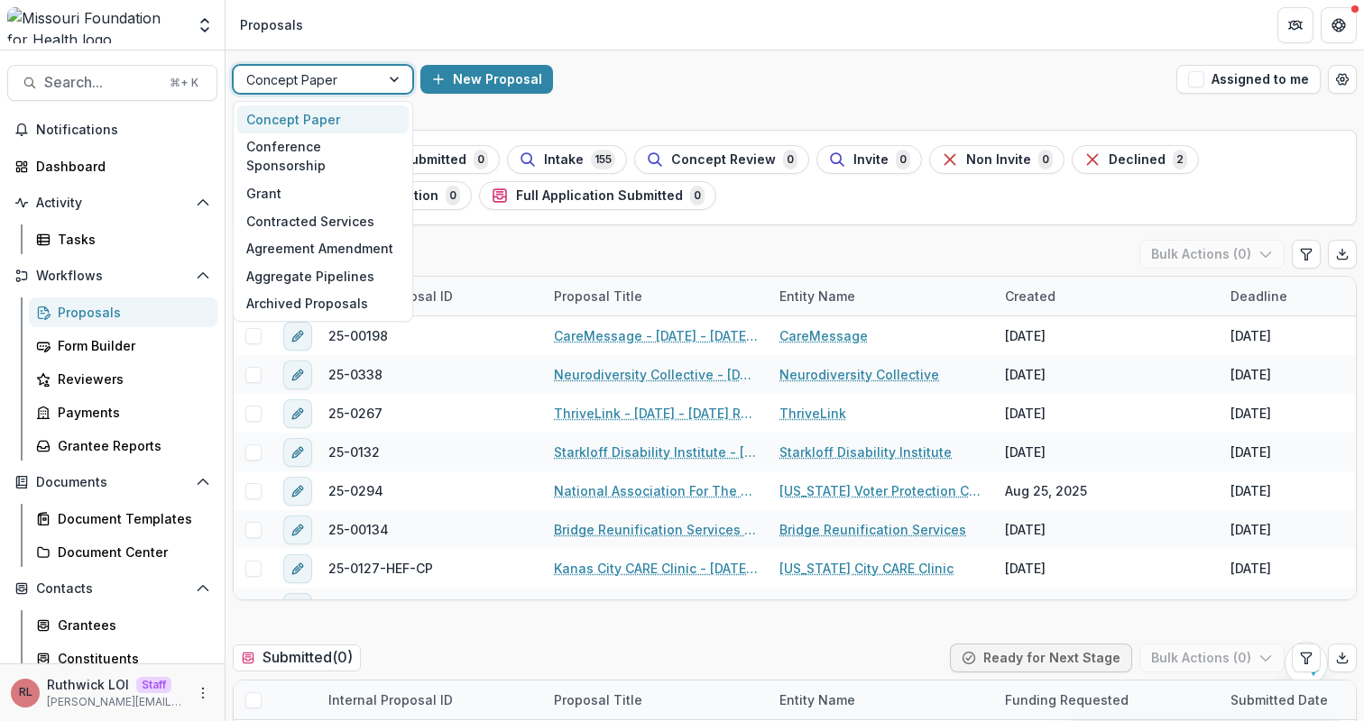
click at [345, 76] on div at bounding box center [306, 80] width 121 height 23
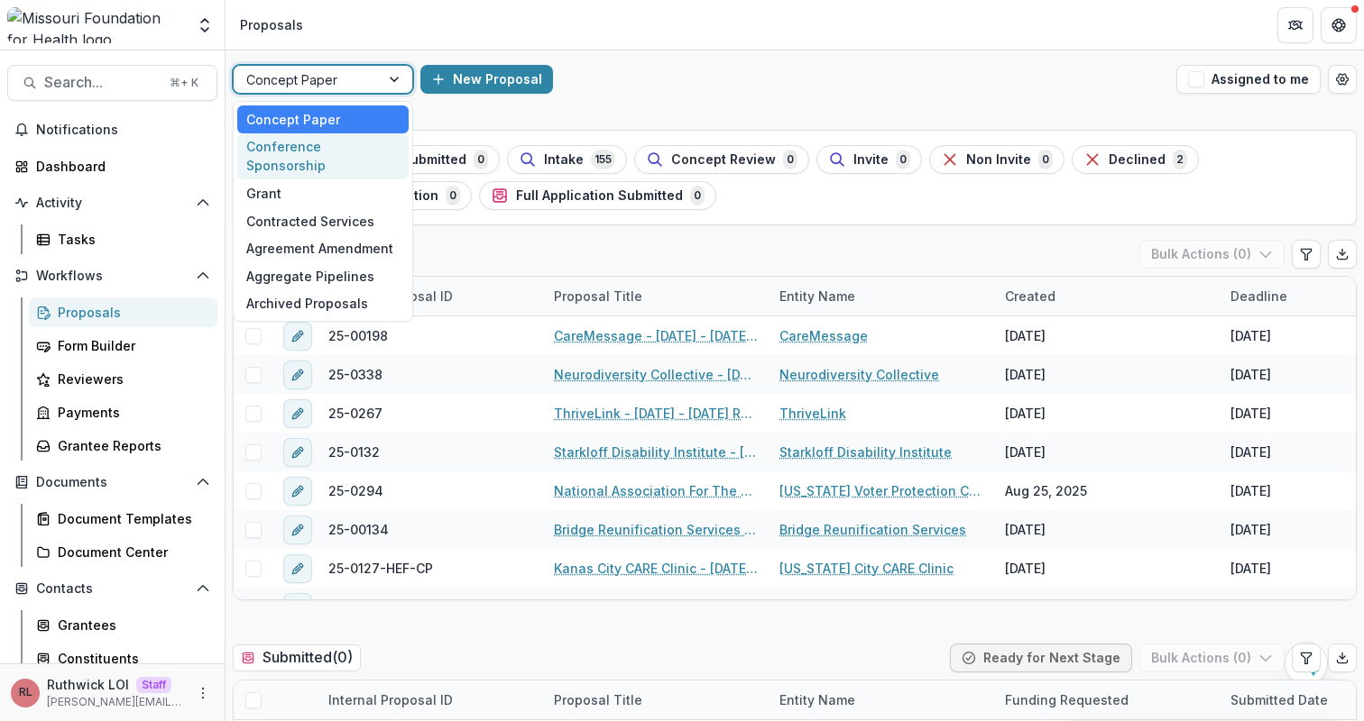
click at [356, 153] on div "Conference Sponsorship" at bounding box center [322, 156] width 171 height 47
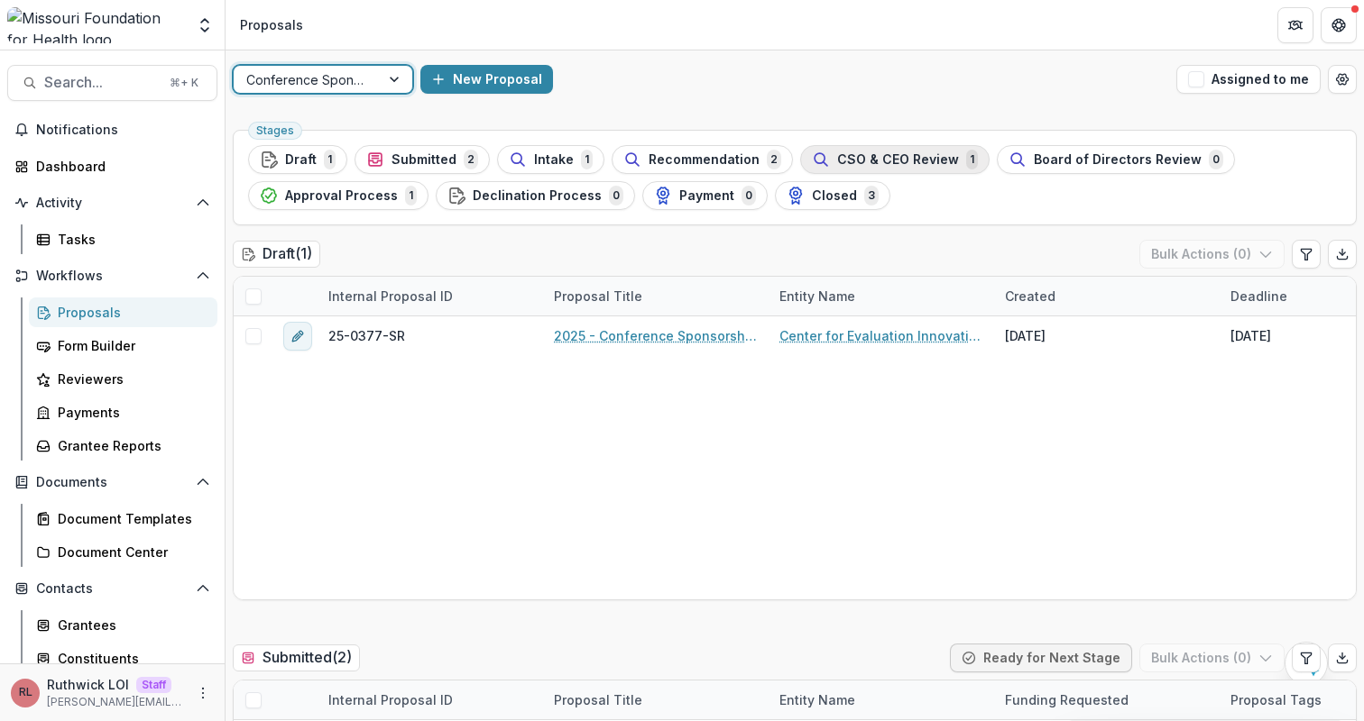
click at [899, 169] on div "CSO & CEO Review 1" at bounding box center [895, 160] width 166 height 20
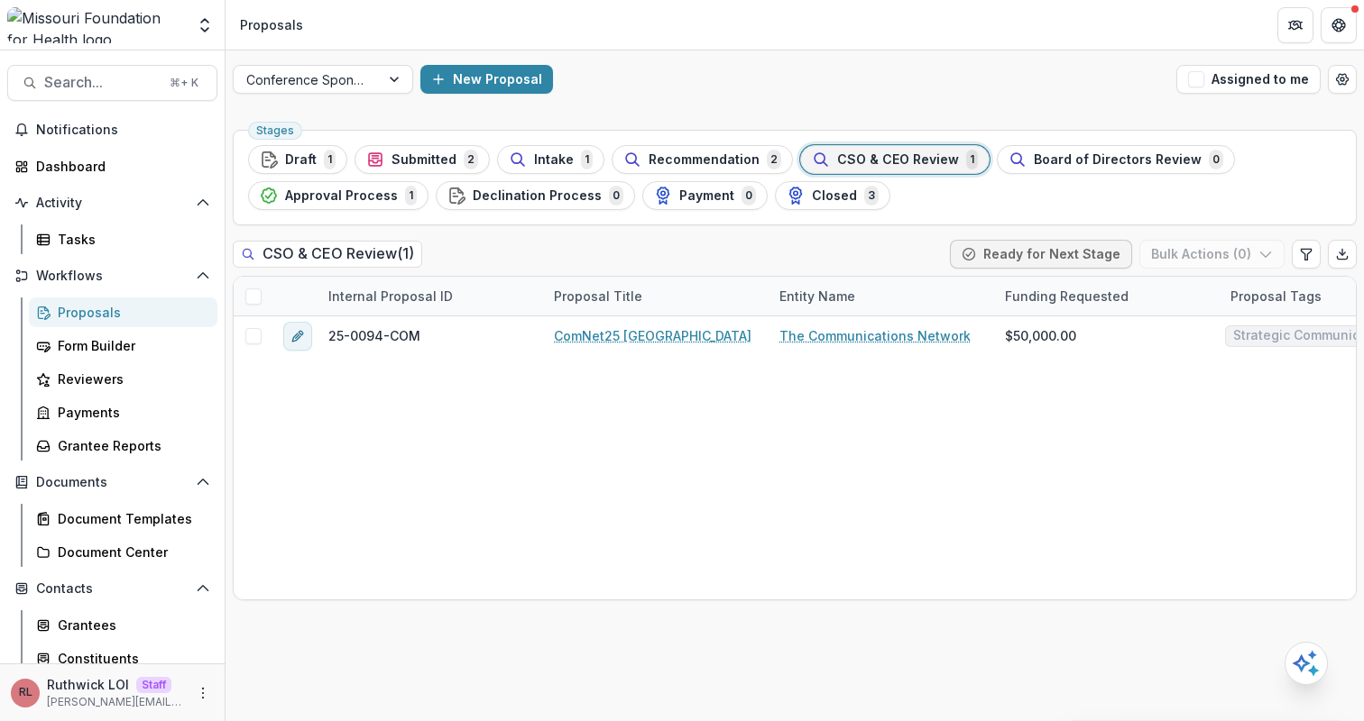
click at [907, 152] on span "CSO & CEO Review" at bounding box center [898, 159] width 122 height 15
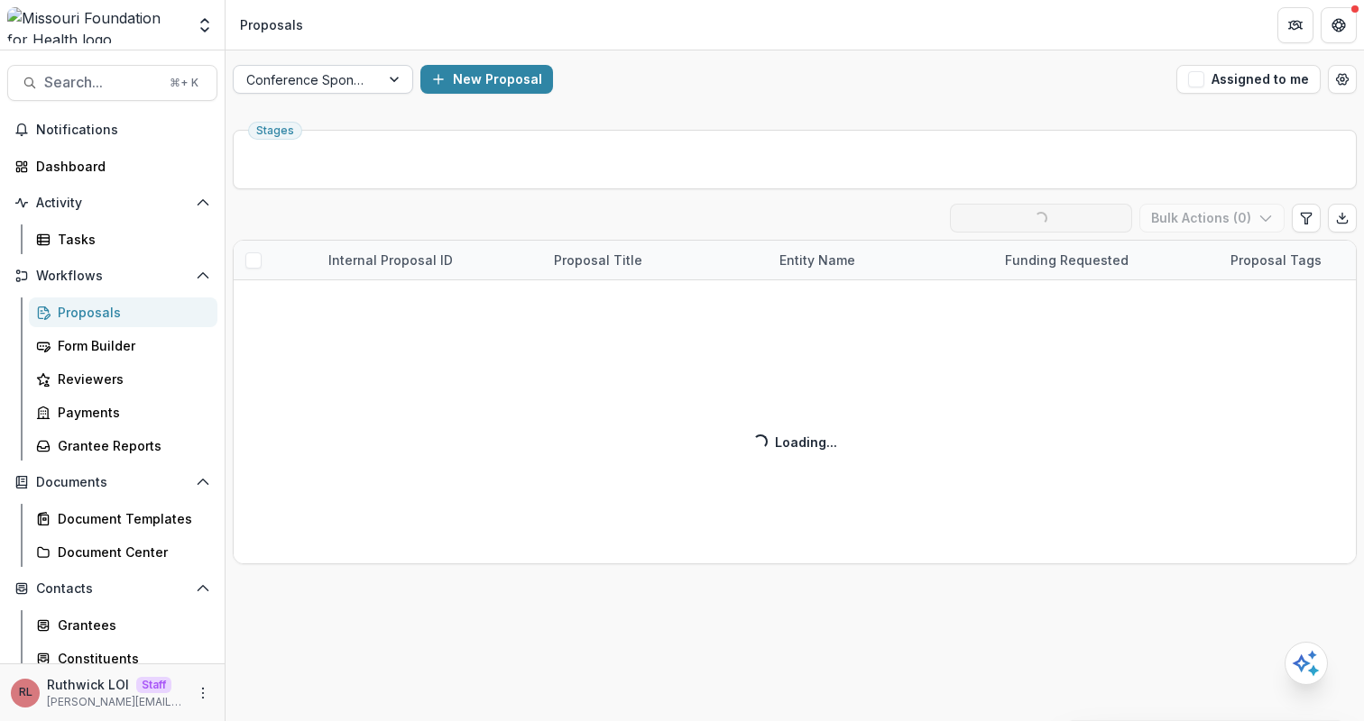
click at [290, 87] on div at bounding box center [306, 80] width 121 height 23
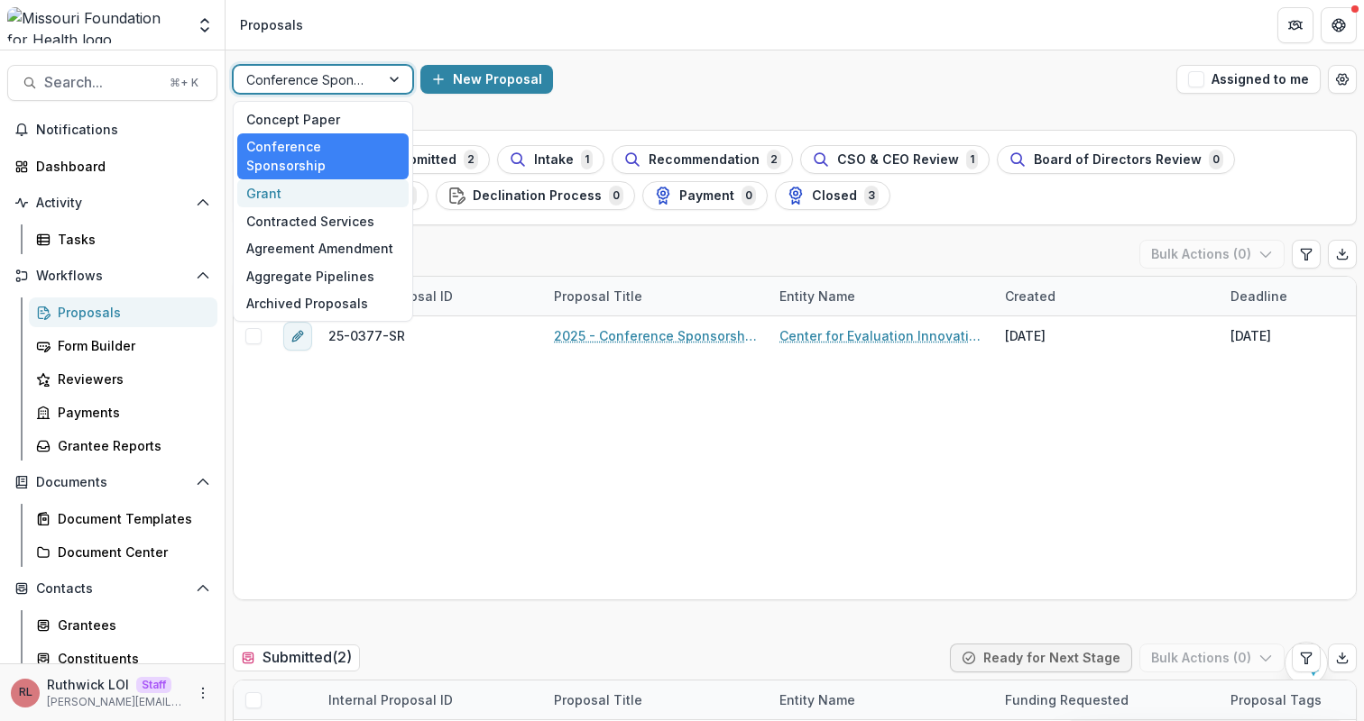
click at [331, 179] on div "Grant" at bounding box center [322, 193] width 171 height 28
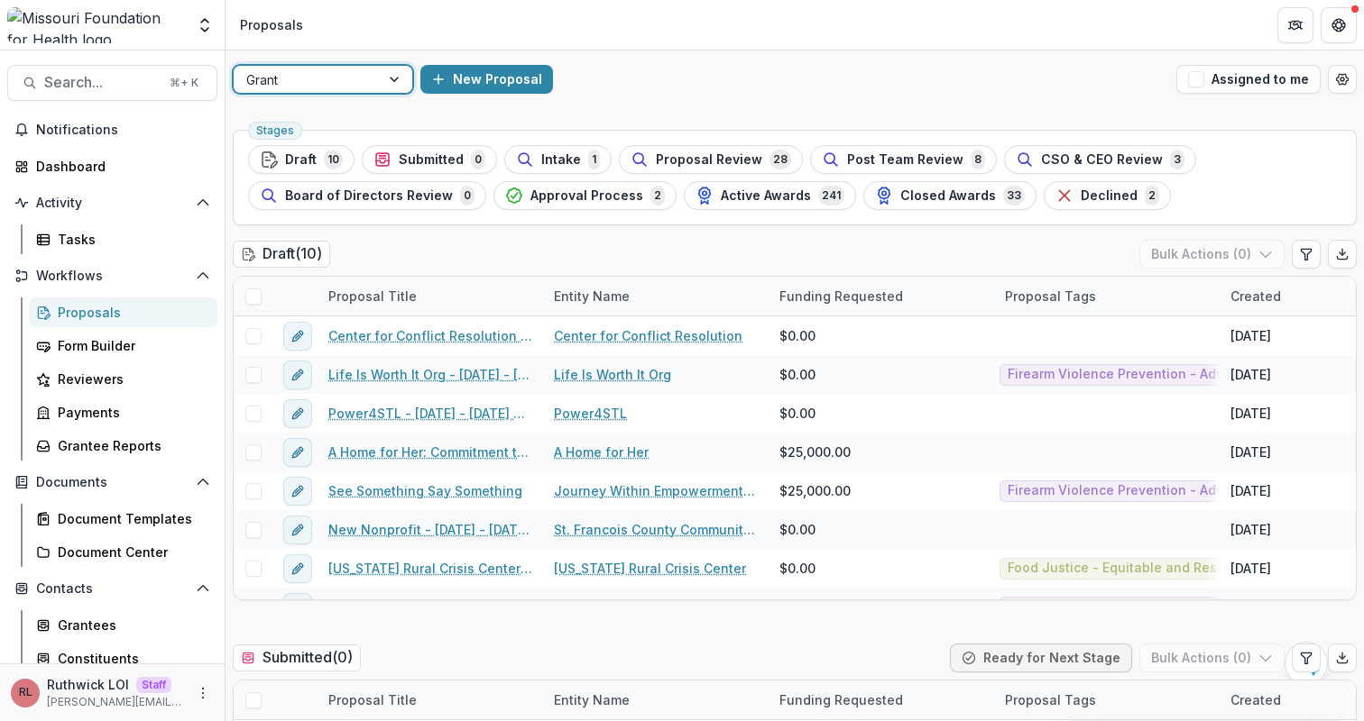
click at [823, 87] on div "New Proposal" at bounding box center [794, 79] width 749 height 29
click at [1069, 161] on span "CSO & CEO Review" at bounding box center [1102, 159] width 122 height 15
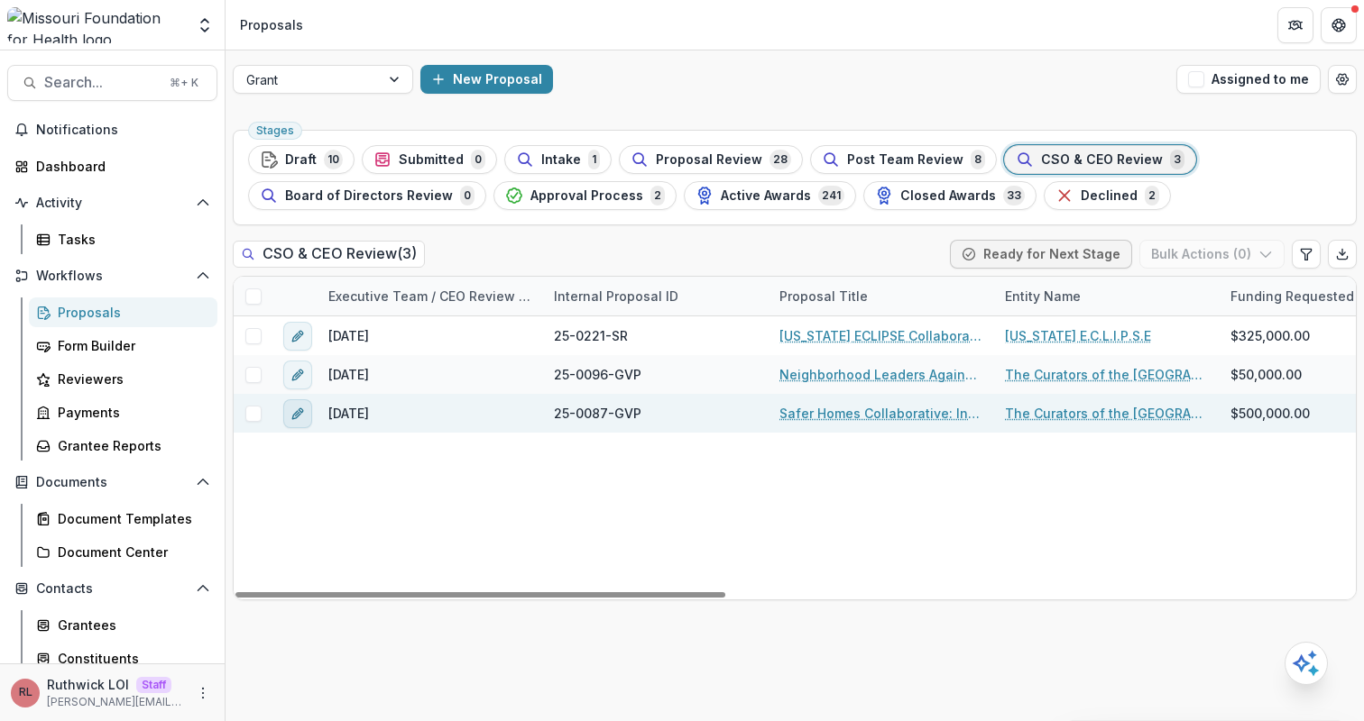
click at [304, 413] on icon "edit" at bounding box center [297, 414] width 14 height 14
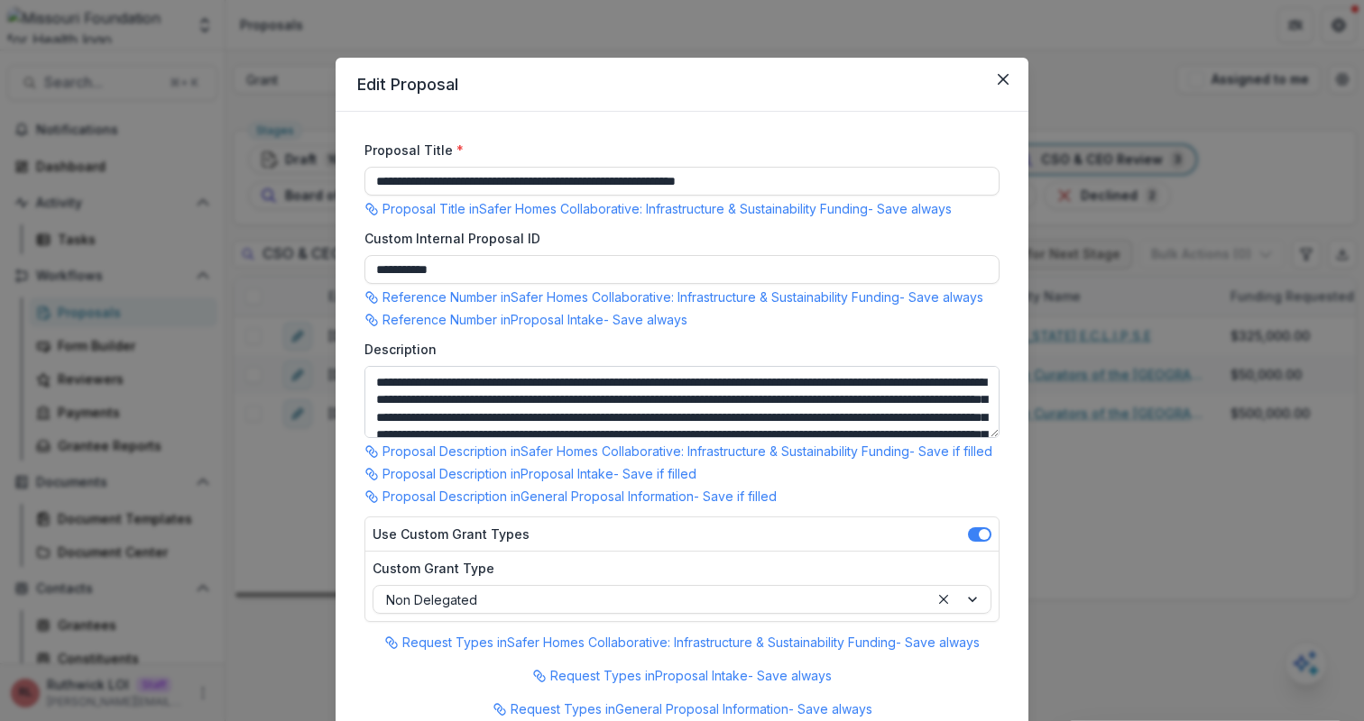
type input "********"
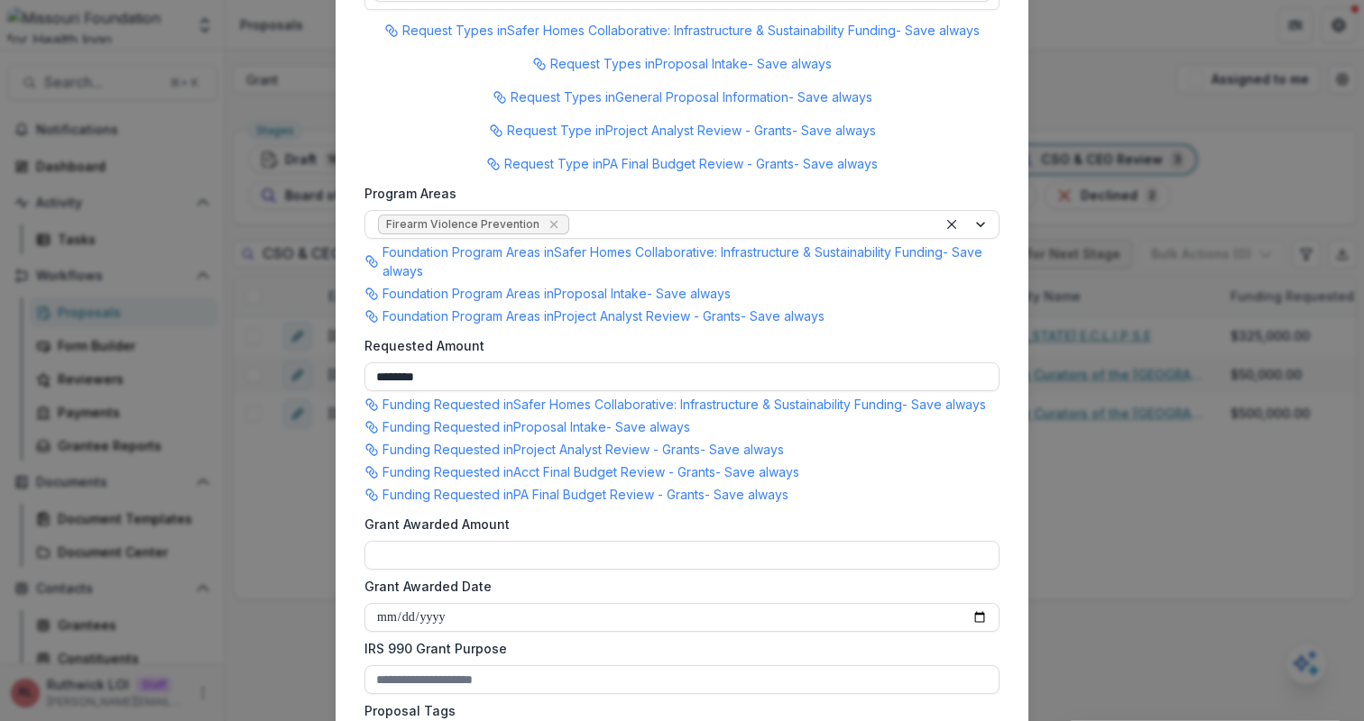
scroll to position [319, 0]
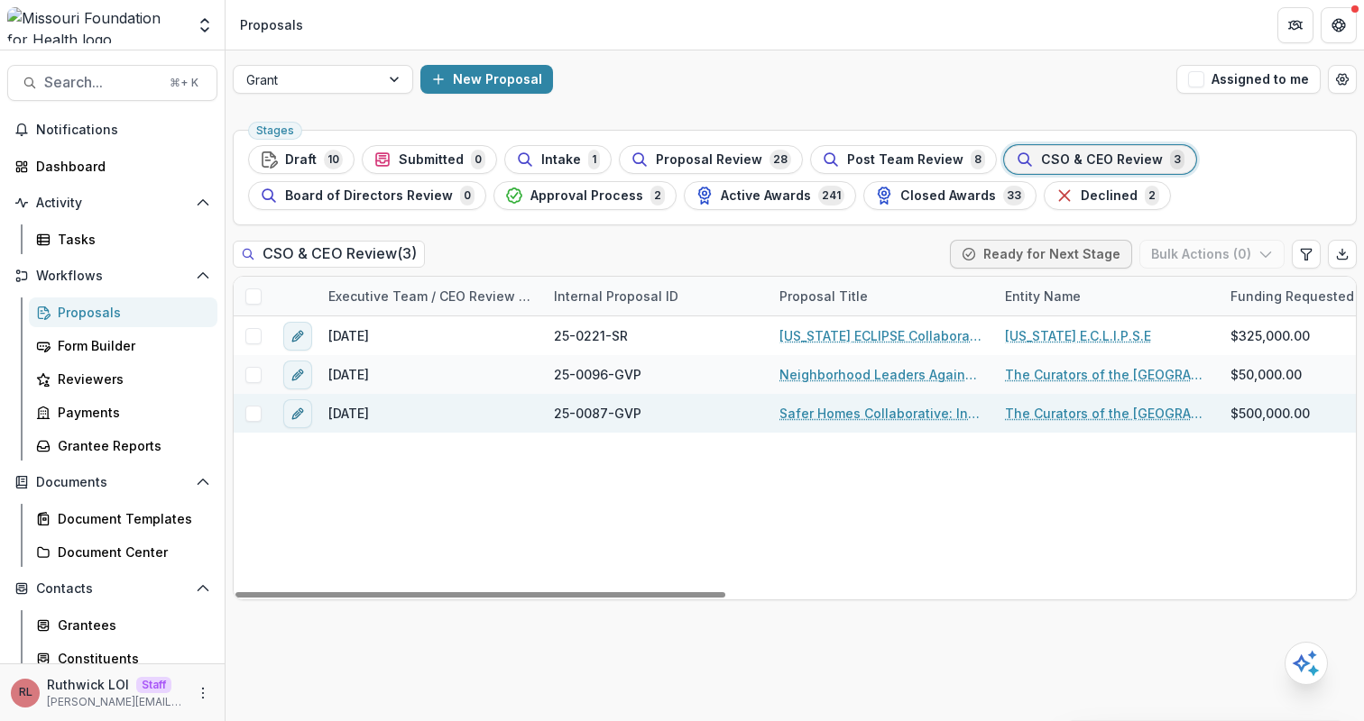
click at [893, 418] on link "Safer Homes Collaborative: Infrastructure & Sustainability Funding" at bounding box center [881, 413] width 204 height 19
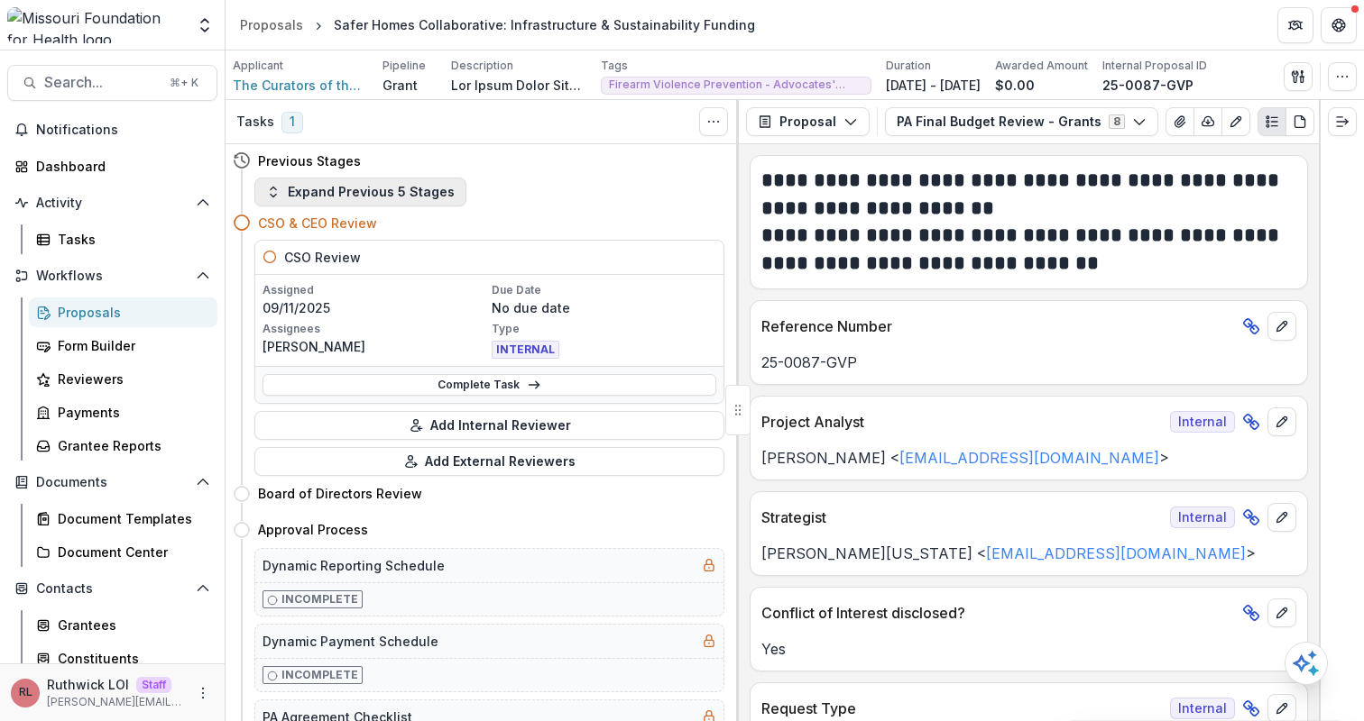
click at [376, 192] on button "Expand Previous 5 Stages" at bounding box center [360, 192] width 212 height 29
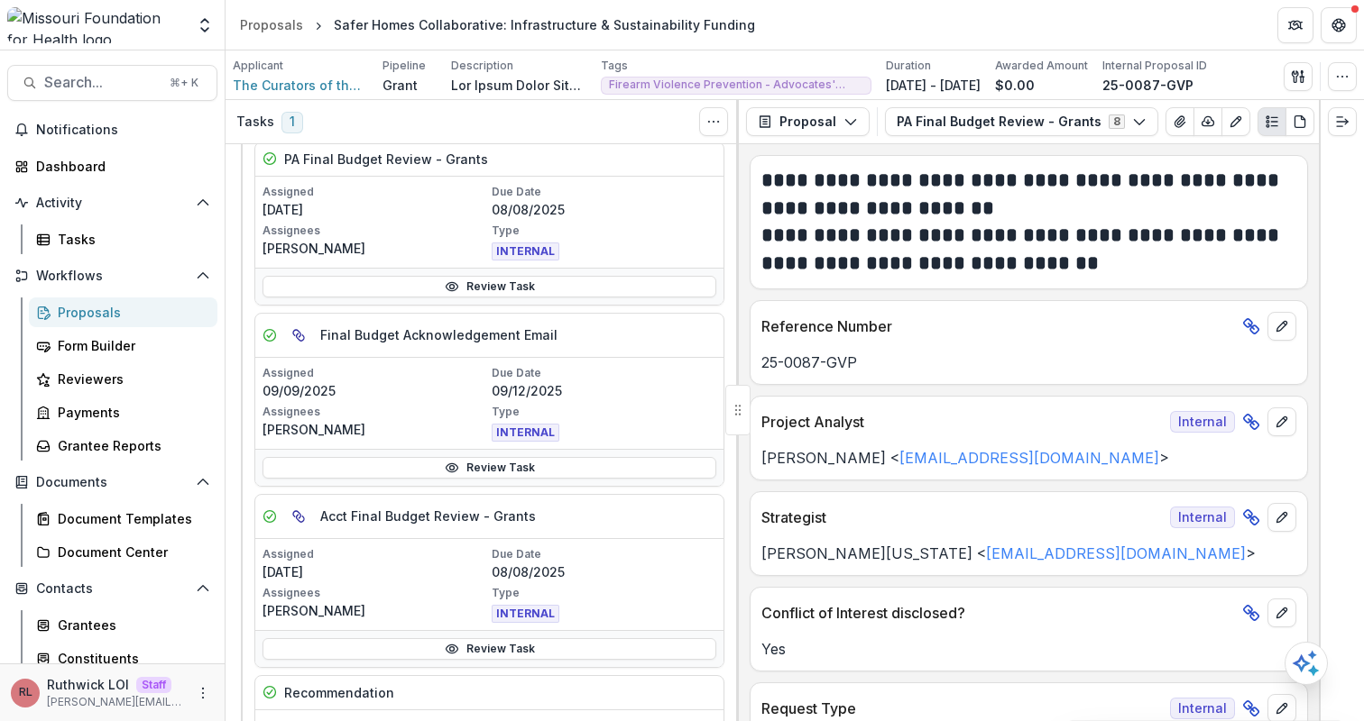
scroll to position [1956, 0]
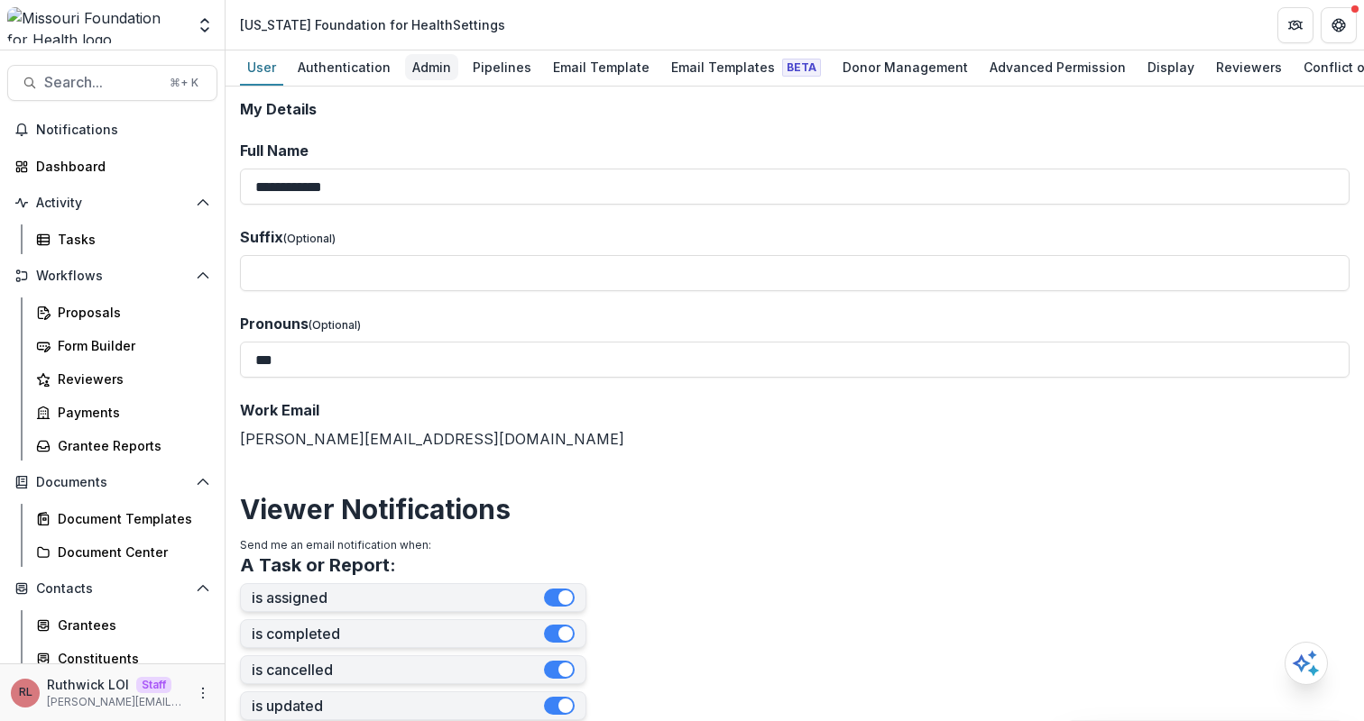
click at [428, 68] on div "Admin" at bounding box center [431, 67] width 53 height 26
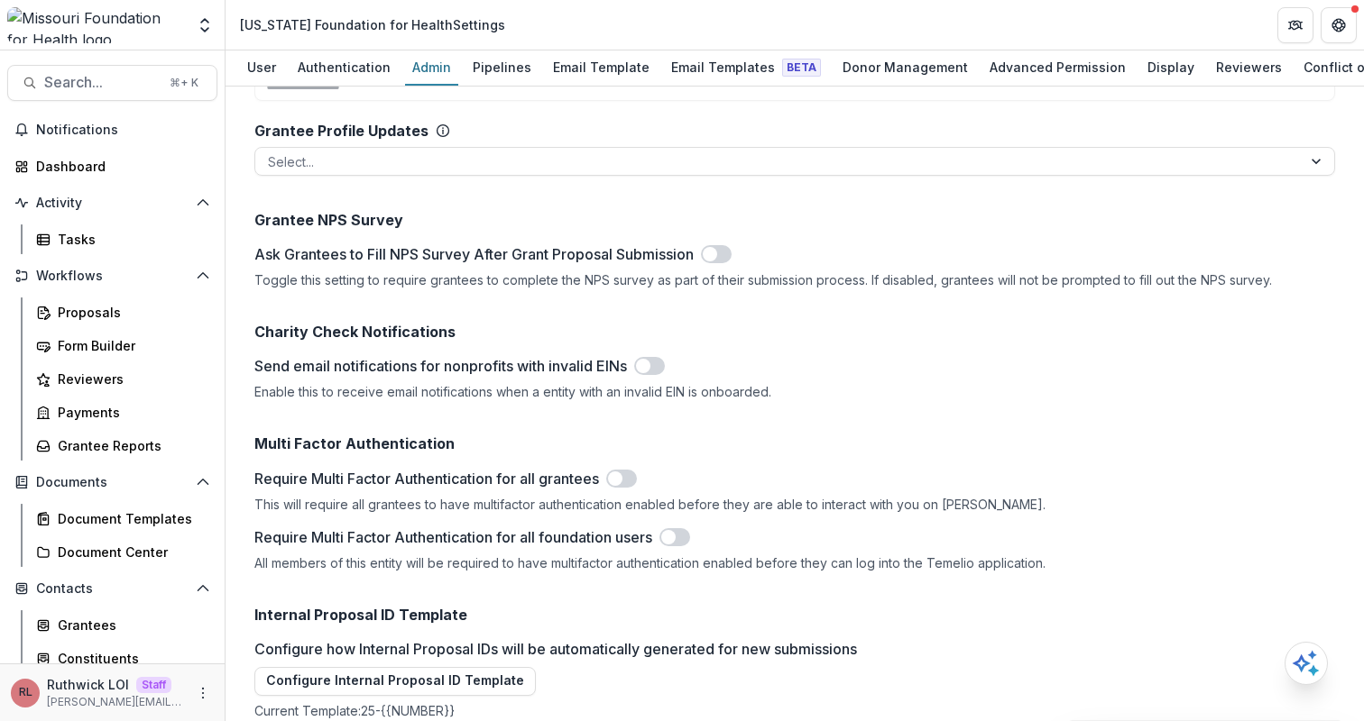
scroll to position [7238, 0]
click at [176, 310] on div "Proposals" at bounding box center [130, 312] width 145 height 19
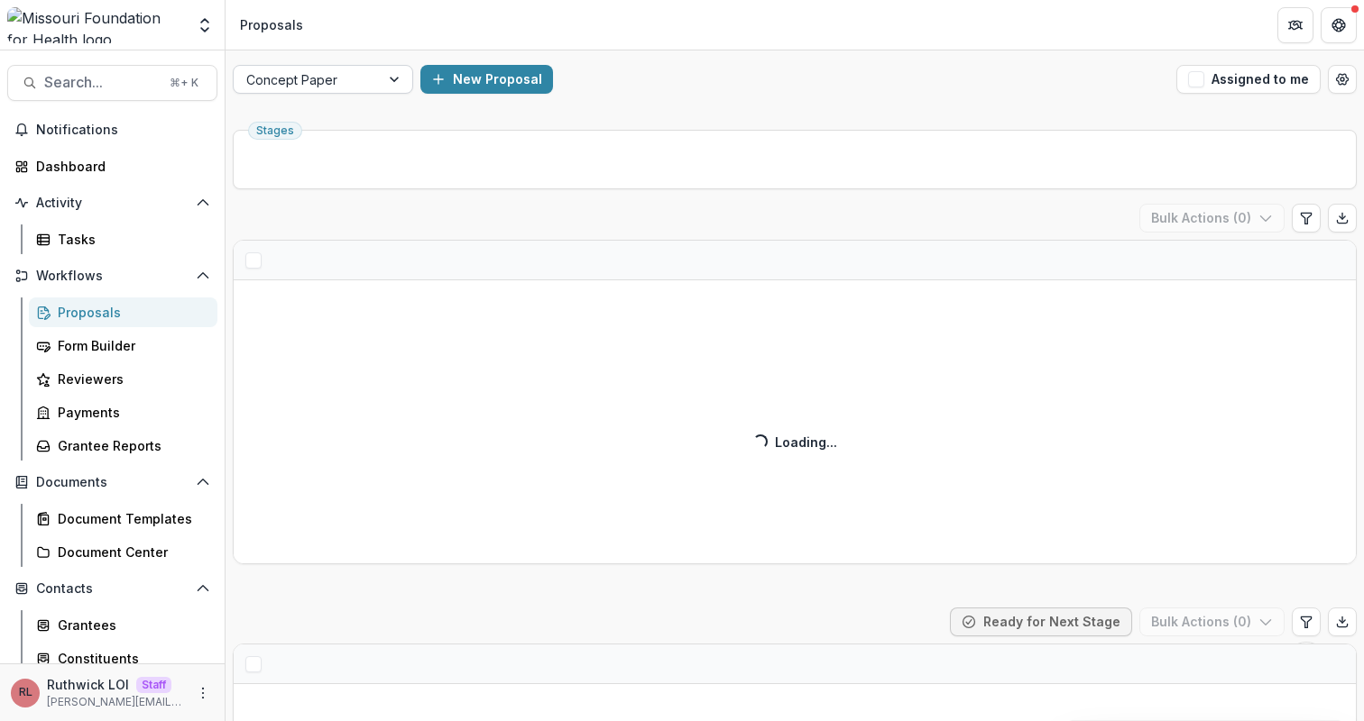
click at [305, 87] on div at bounding box center [306, 80] width 121 height 23
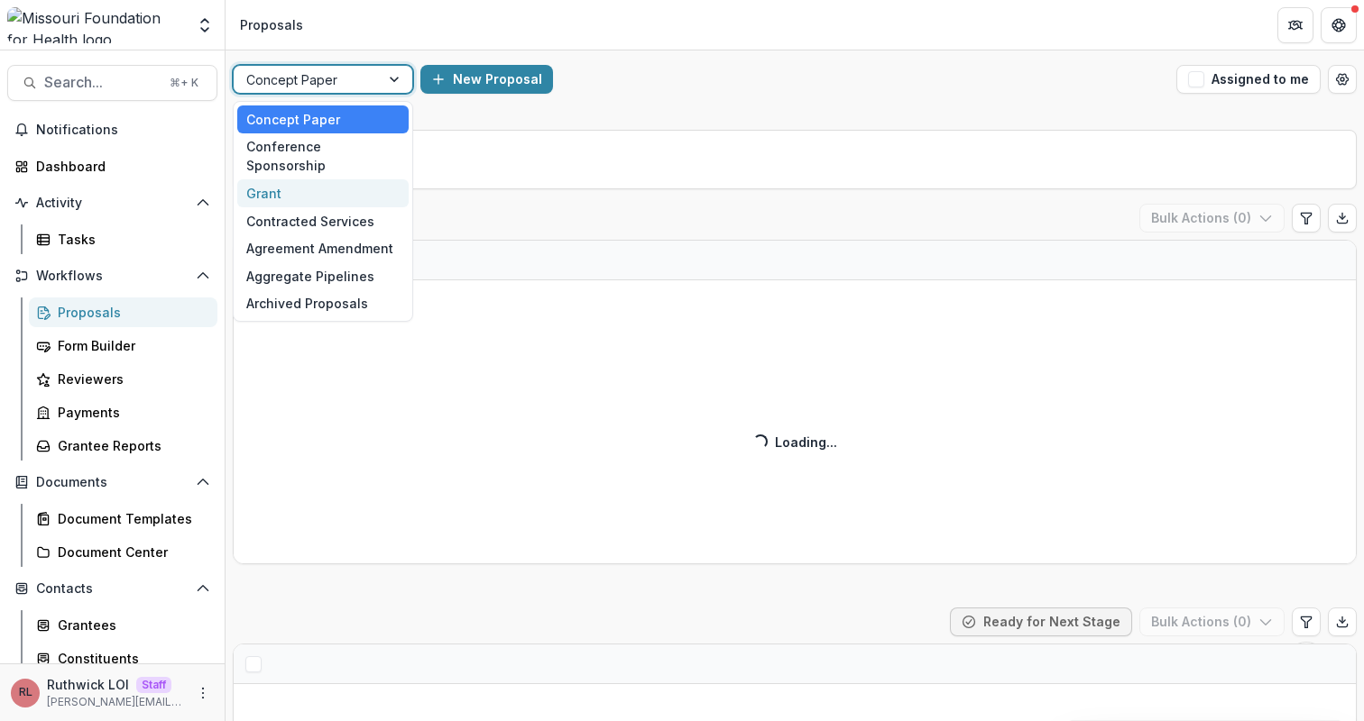
click at [312, 181] on div "Grant" at bounding box center [322, 193] width 171 height 28
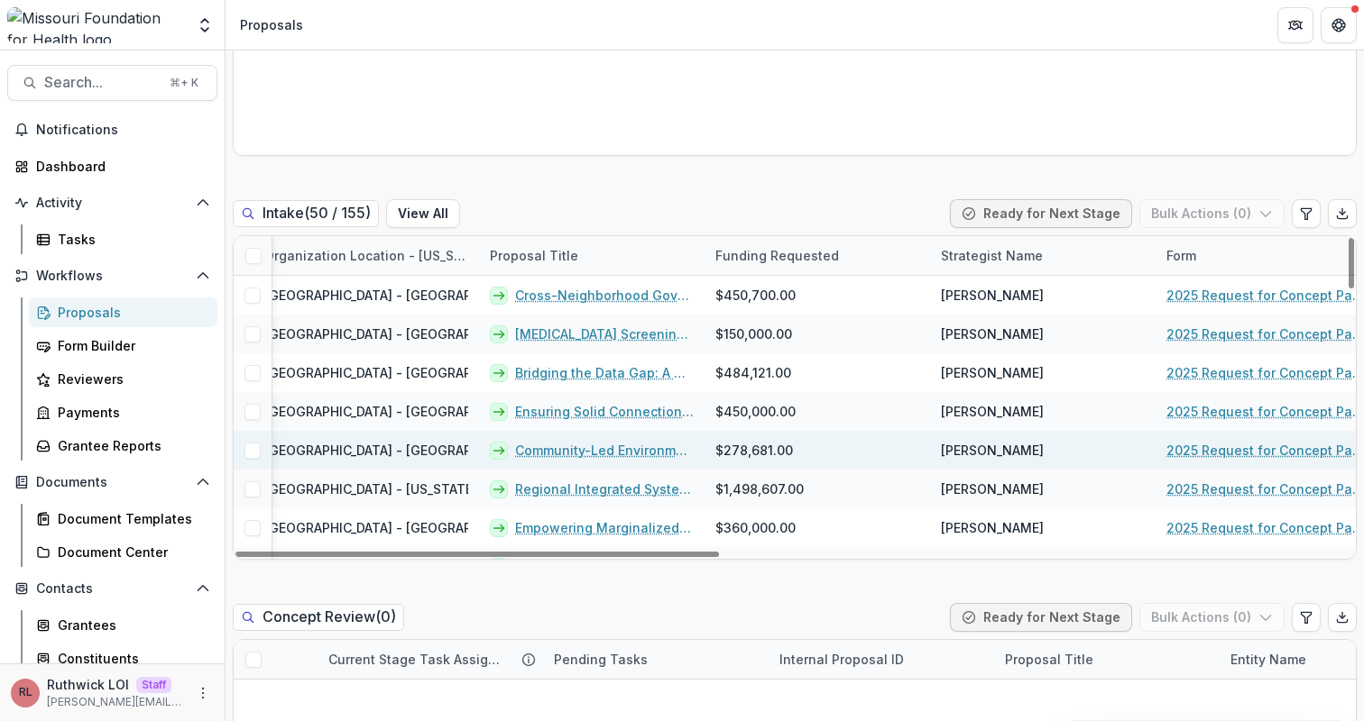
scroll to position [0, 1196]
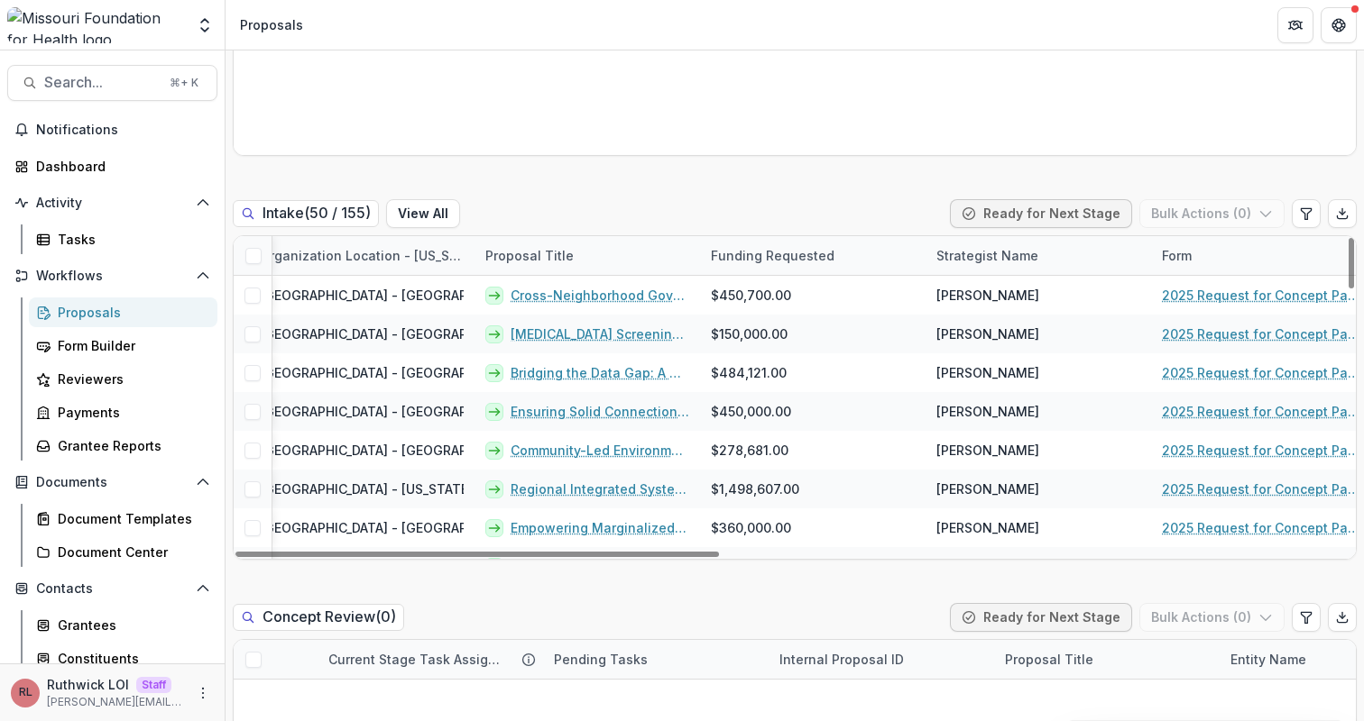
click at [803, 256] on div "Funding Requested" at bounding box center [772, 255] width 145 height 19
click at [815, 345] on button "Sort Ascending" at bounding box center [811, 333] width 216 height 29
click at [865, 199] on div "Intake ( 50 / 155 ) View All Ready for Next Stage Bulk Actions ( 0 )" at bounding box center [795, 217] width 1124 height 36
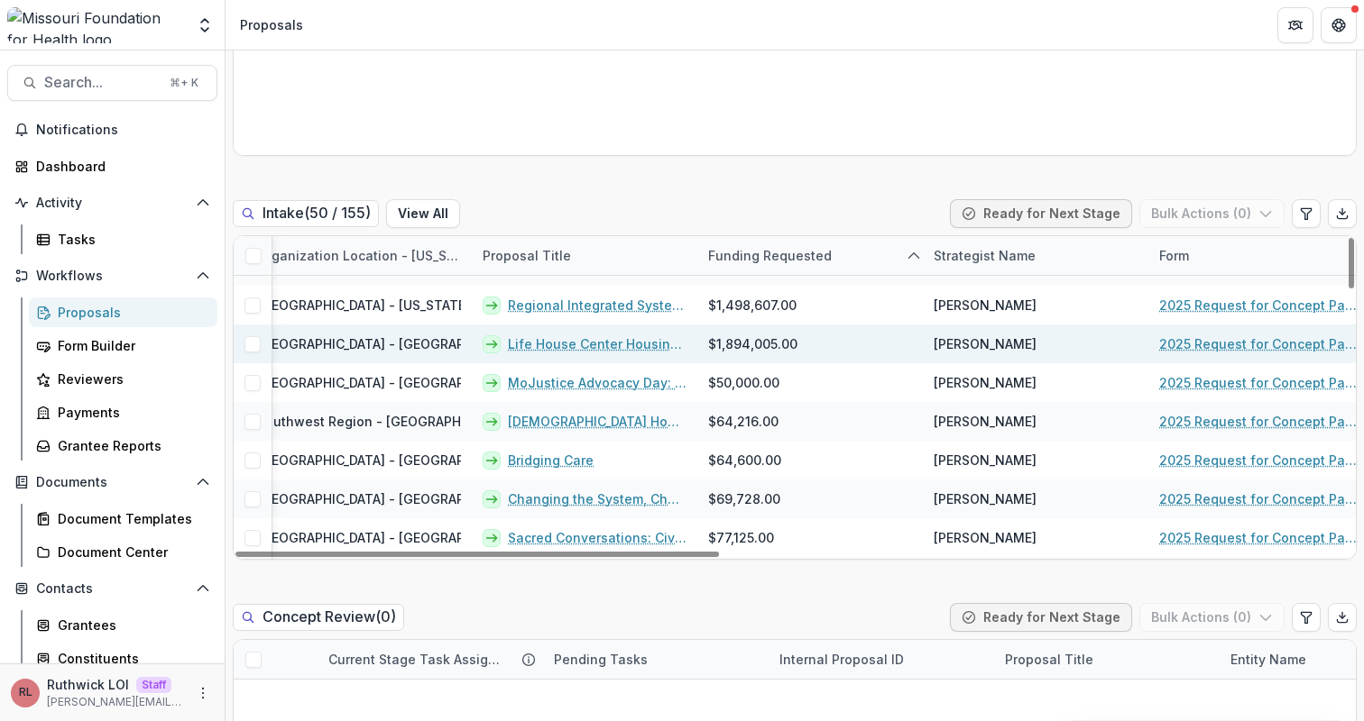
scroll to position [0, 1199]
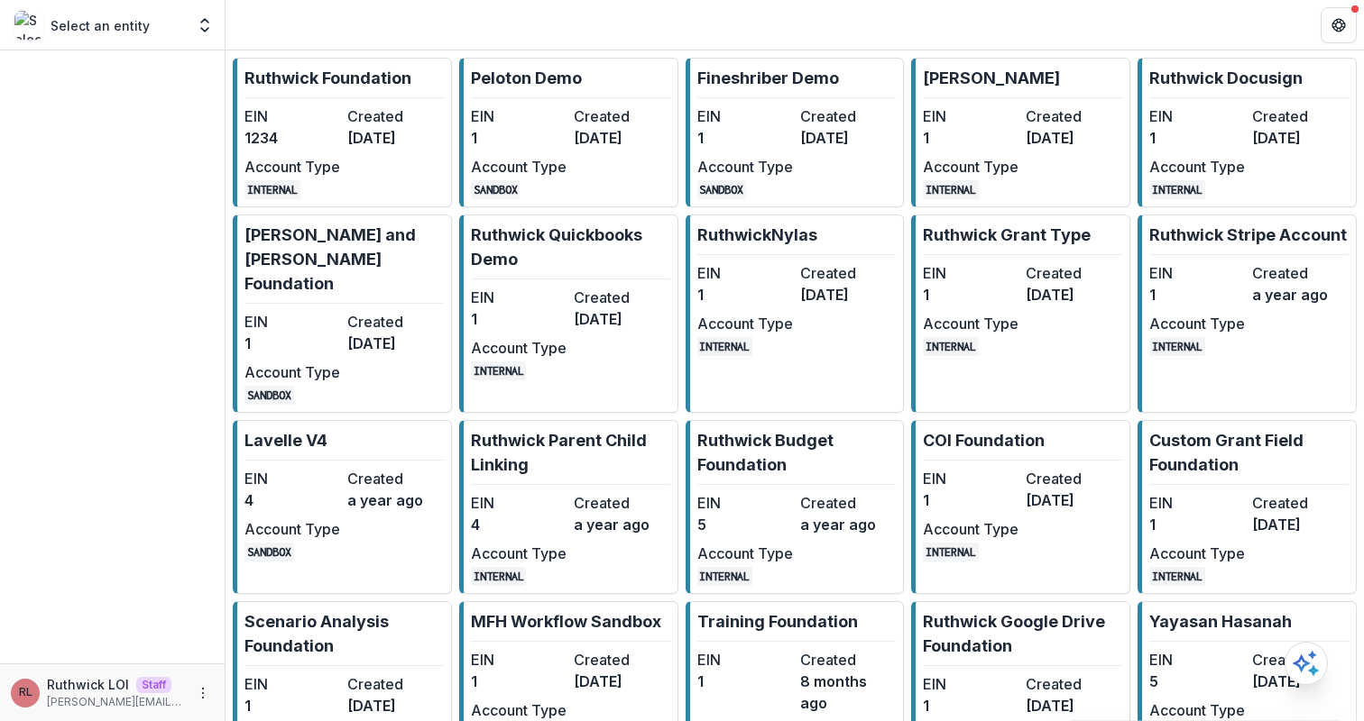
click at [373, 125] on dt "Created" at bounding box center [395, 117] width 96 height 22
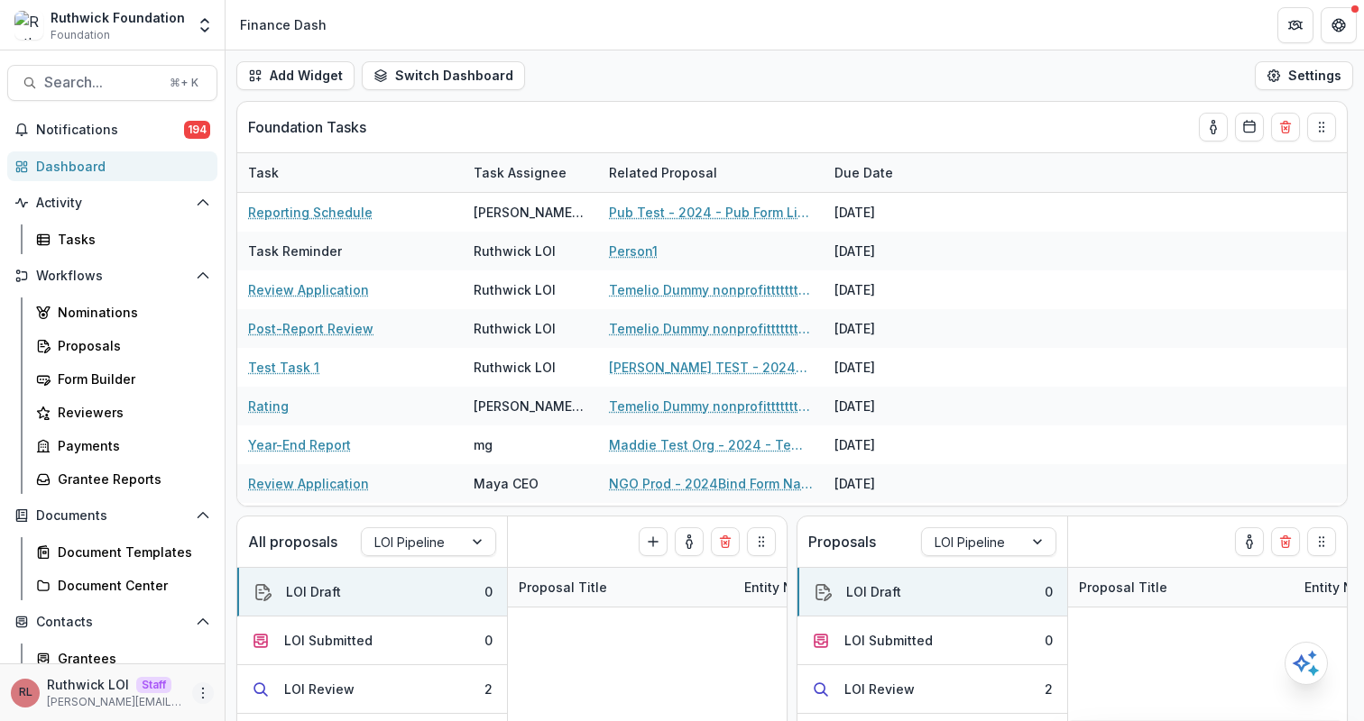
click at [201, 699] on icon "More" at bounding box center [203, 693] width 14 height 14
click at [299, 652] on link "User Settings" at bounding box center [316, 655] width 193 height 30
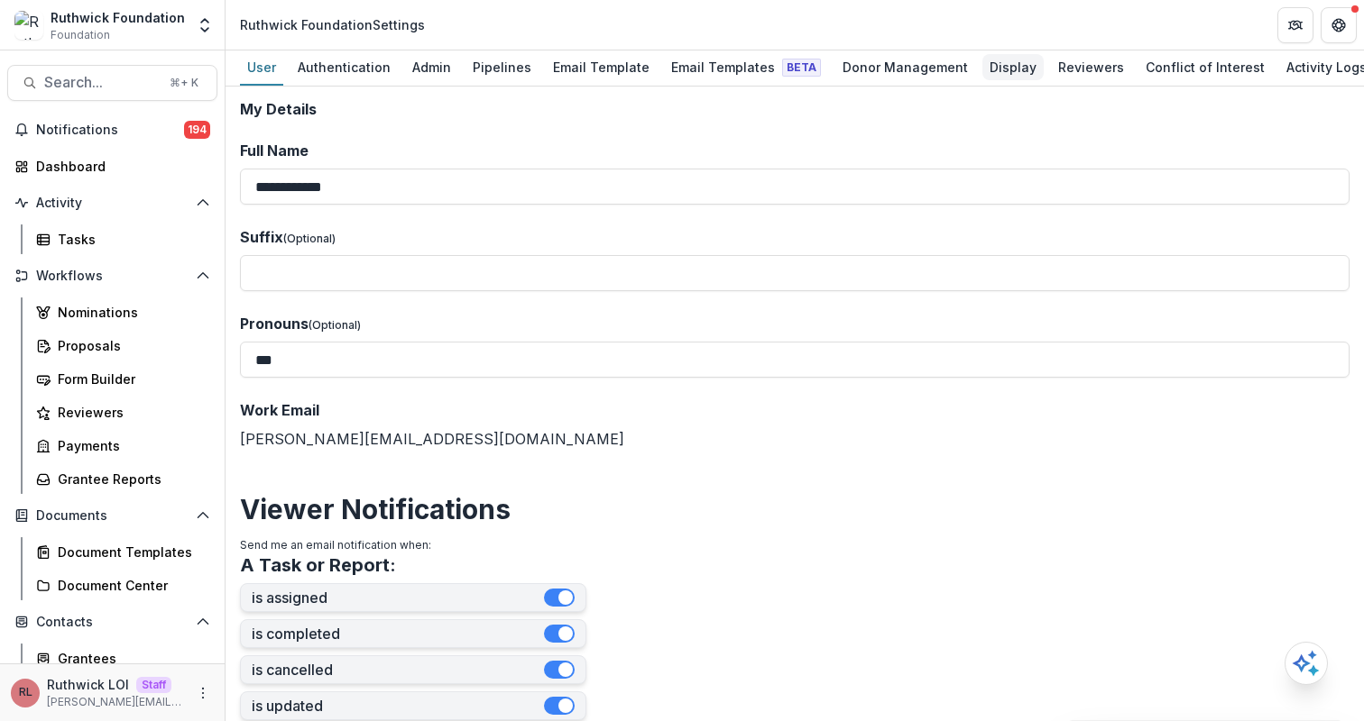
click at [987, 55] on div "Display" at bounding box center [1012, 67] width 61 height 26
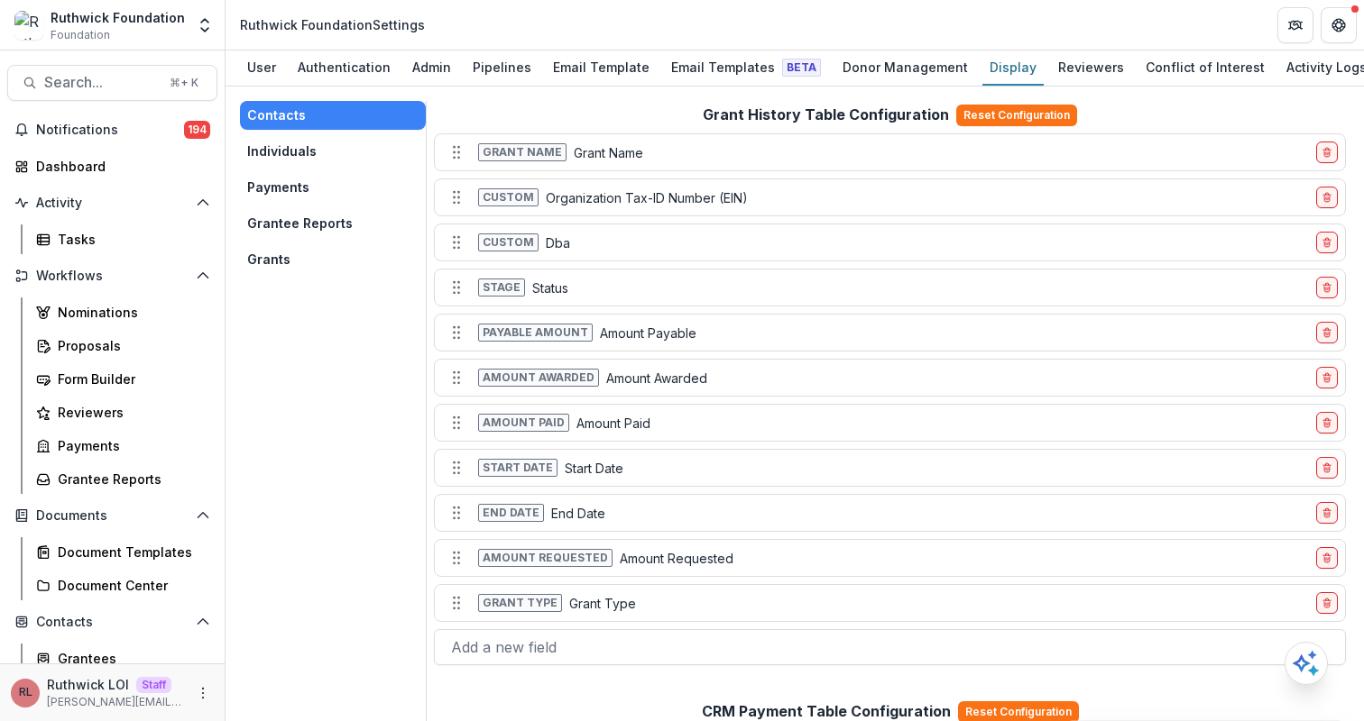
click at [299, 264] on button "Grants" at bounding box center [333, 259] width 186 height 29
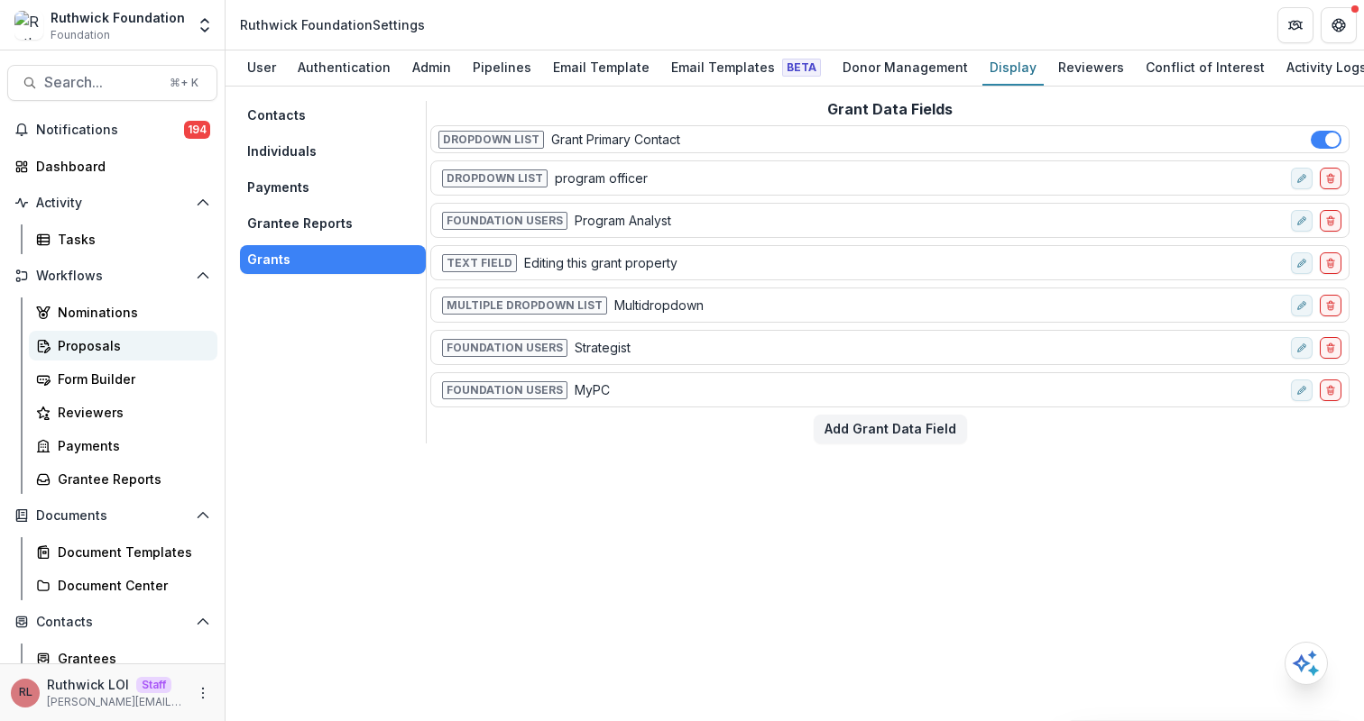
click at [135, 349] on div "Proposals" at bounding box center [130, 345] width 145 height 19
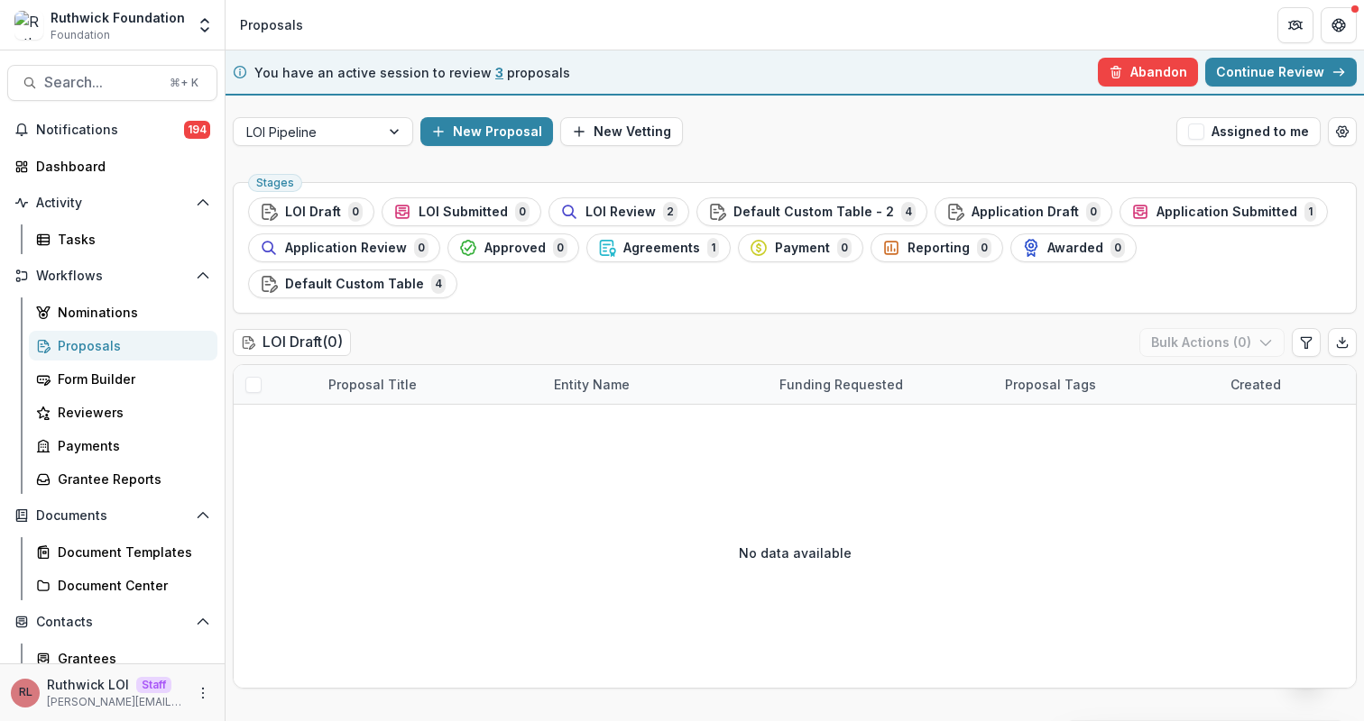
click at [488, 146] on div "LOI Pipeline New Proposal New Vetting Assigned to me" at bounding box center [794, 132] width 1138 height 58
click at [488, 135] on button "New Proposal" at bounding box center [486, 131] width 133 height 29
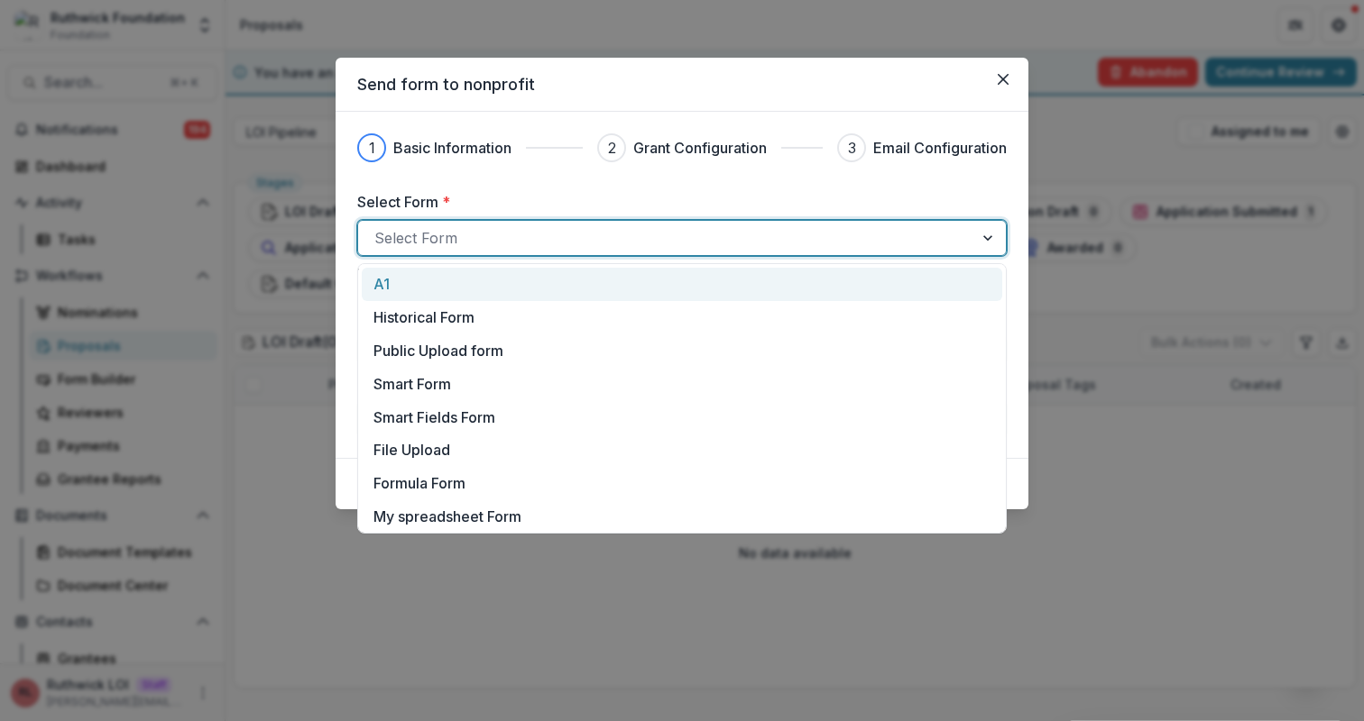
click at [833, 244] on div at bounding box center [665, 237] width 583 height 25
click at [833, 308] on div "Historical Form" at bounding box center [681, 318] width 617 height 22
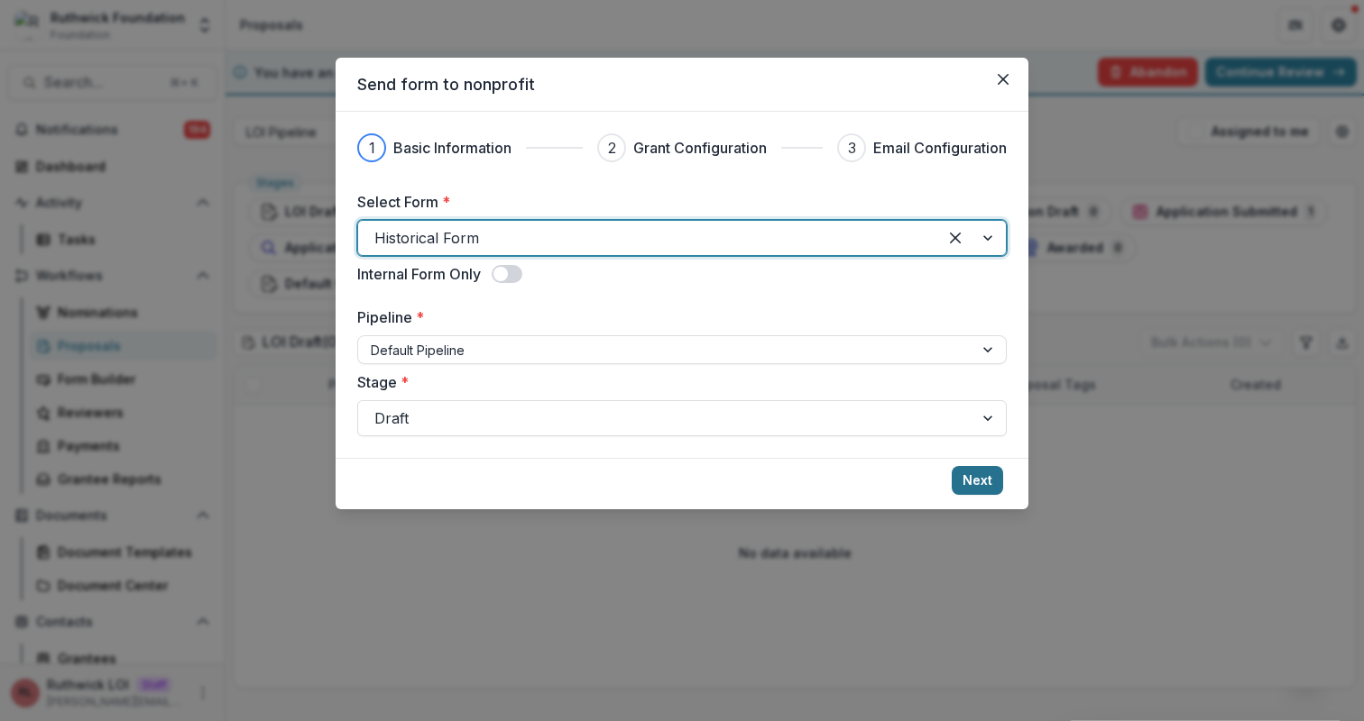
click at [973, 485] on button "Next" at bounding box center [976, 480] width 51 height 29
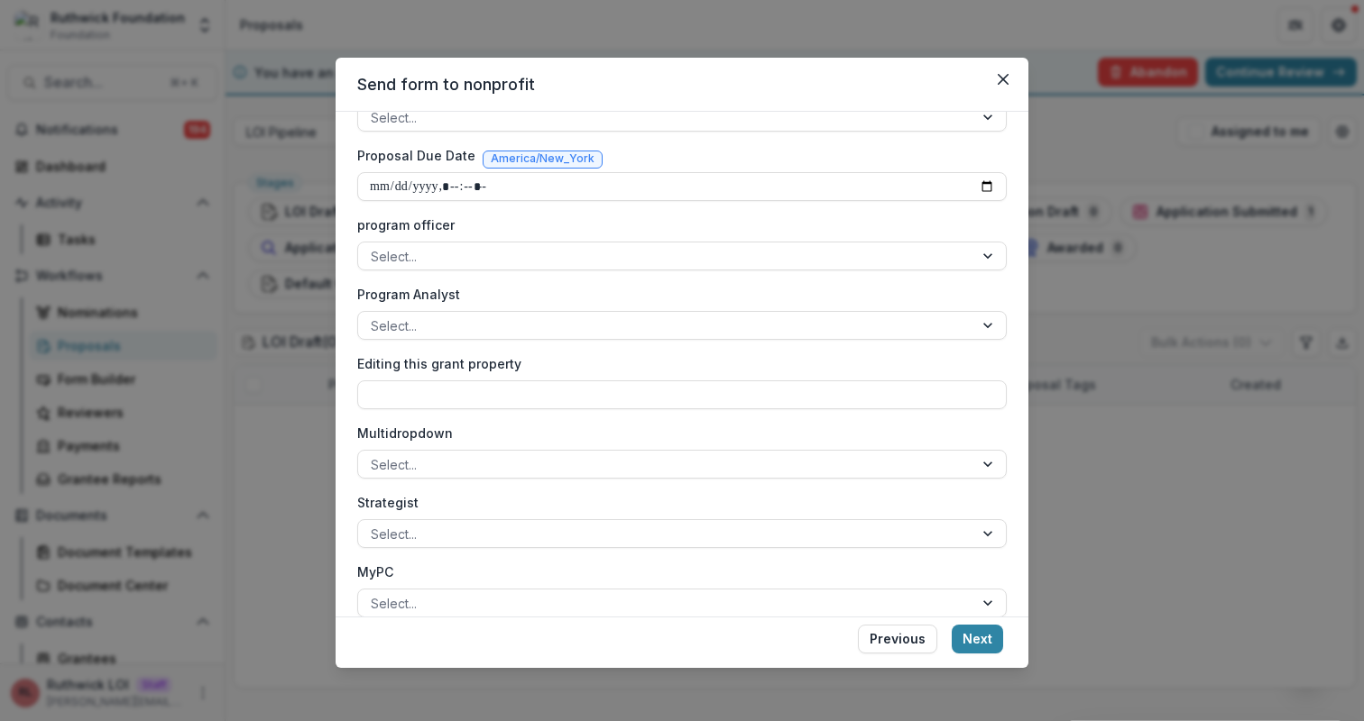
scroll to position [604, 0]
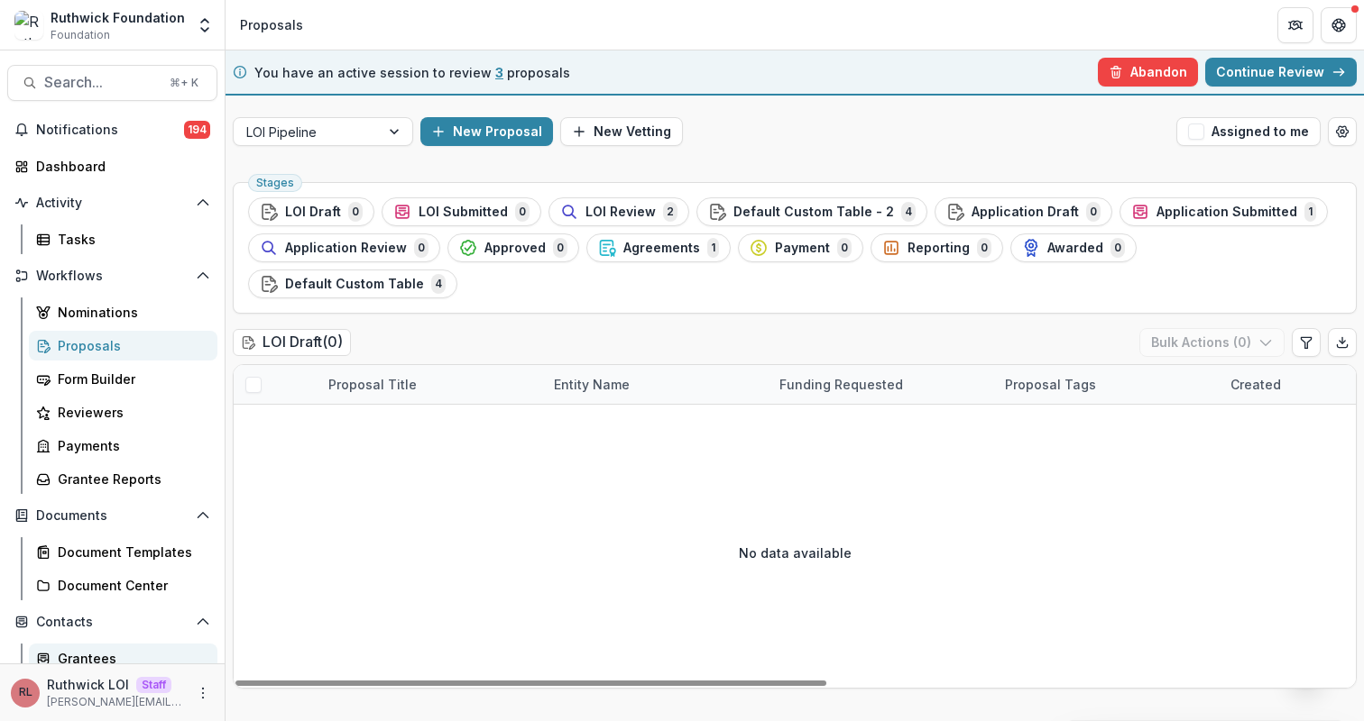
click at [138, 649] on div "Grantees" at bounding box center [130, 658] width 145 height 19
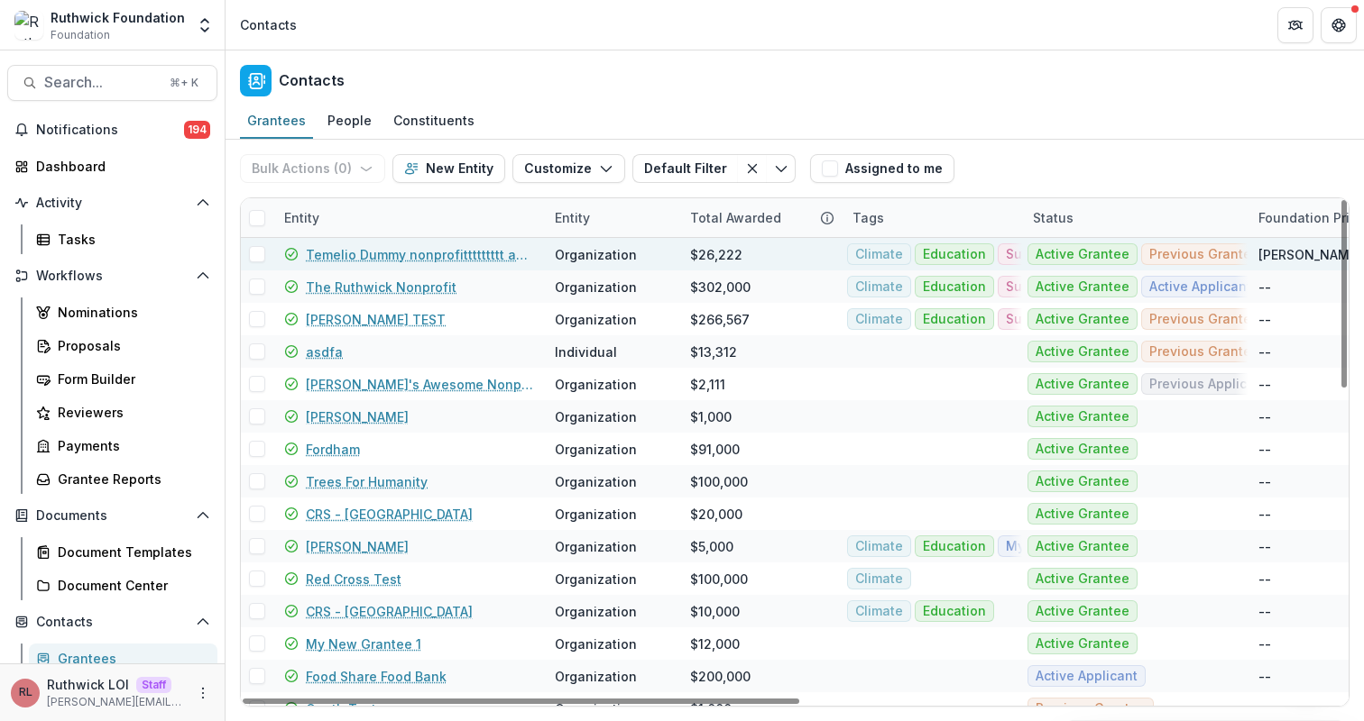
click at [402, 257] on link "Temelio Dummy nonprofittttttttt a4 sda16s5d" at bounding box center [419, 254] width 227 height 19
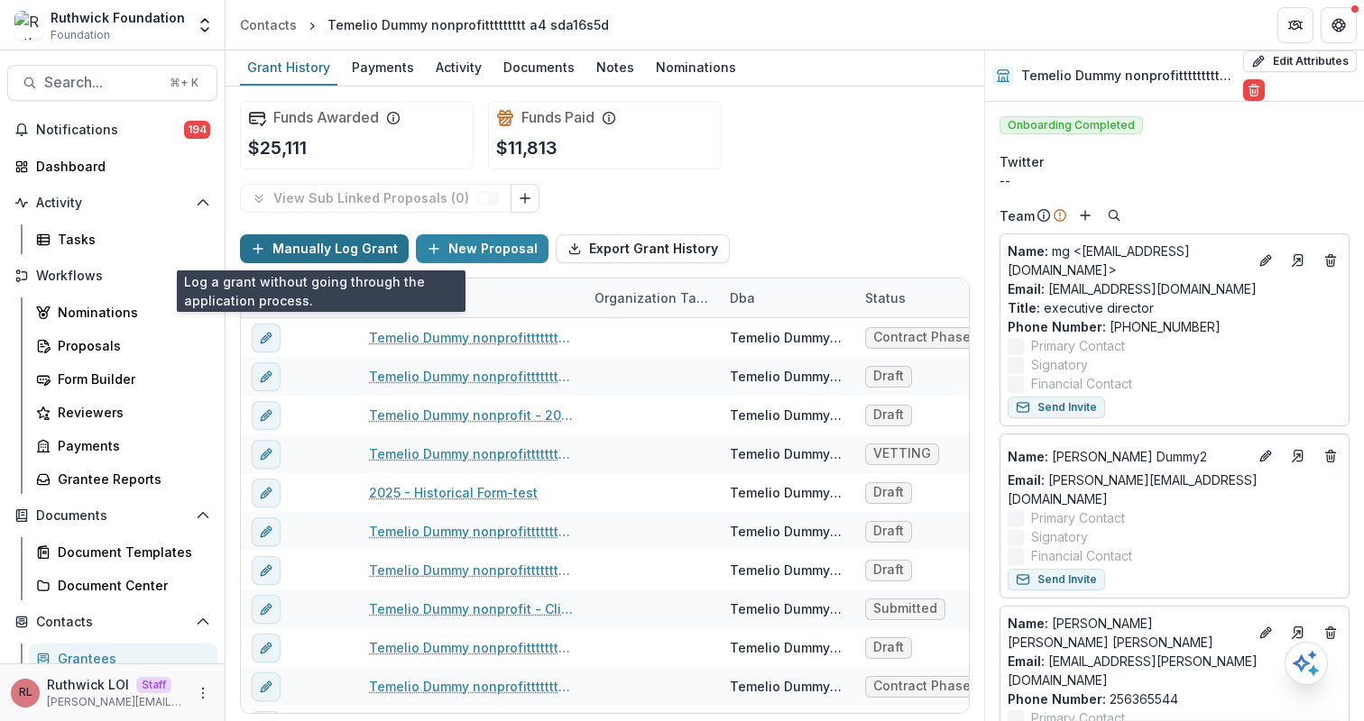
click at [346, 253] on button "Manually Log Grant" at bounding box center [324, 248] width 169 height 29
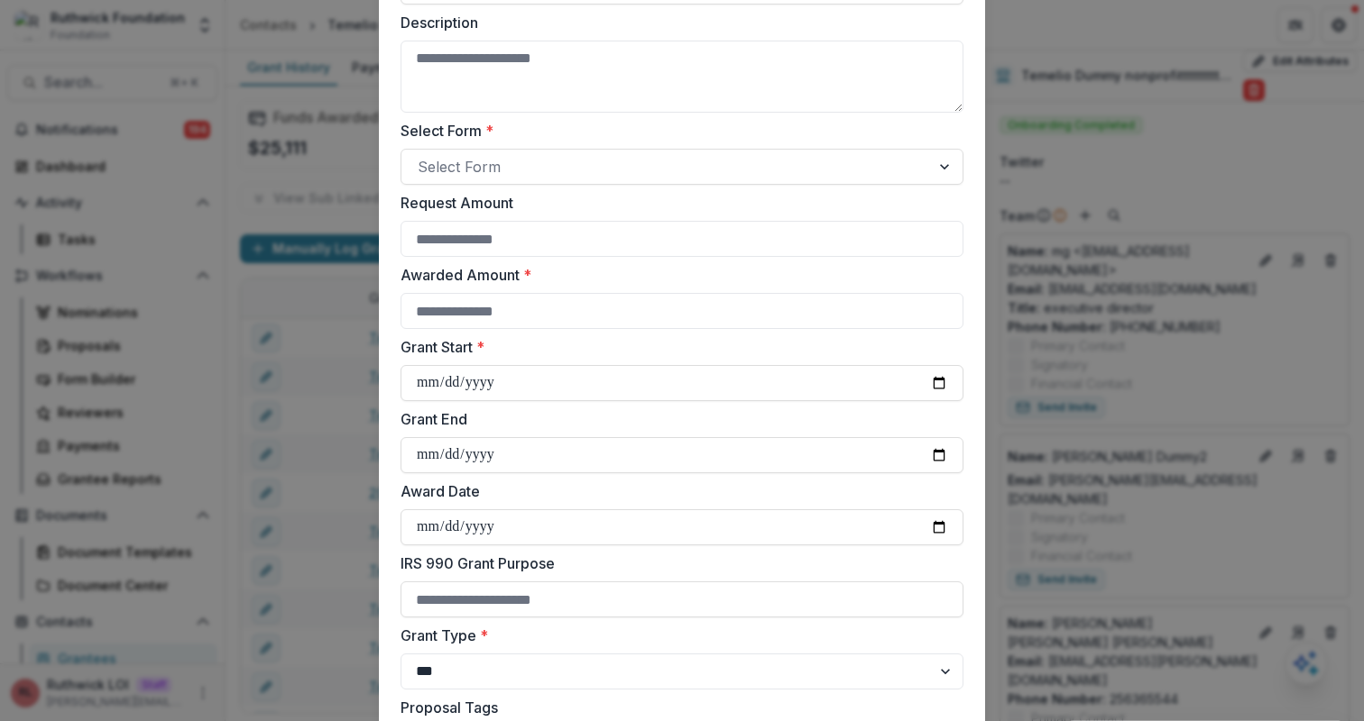
scroll to position [622, 0]
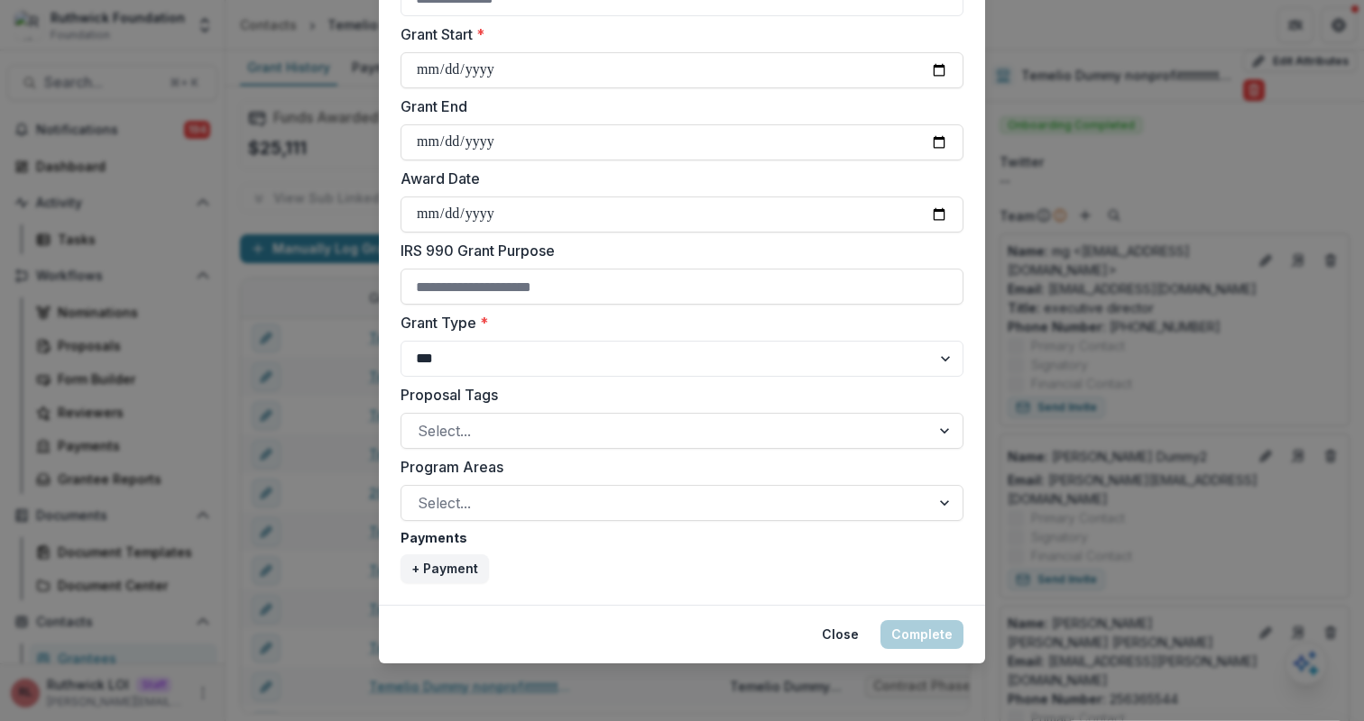
click at [323, 411] on div "**********" at bounding box center [682, 360] width 1364 height 721
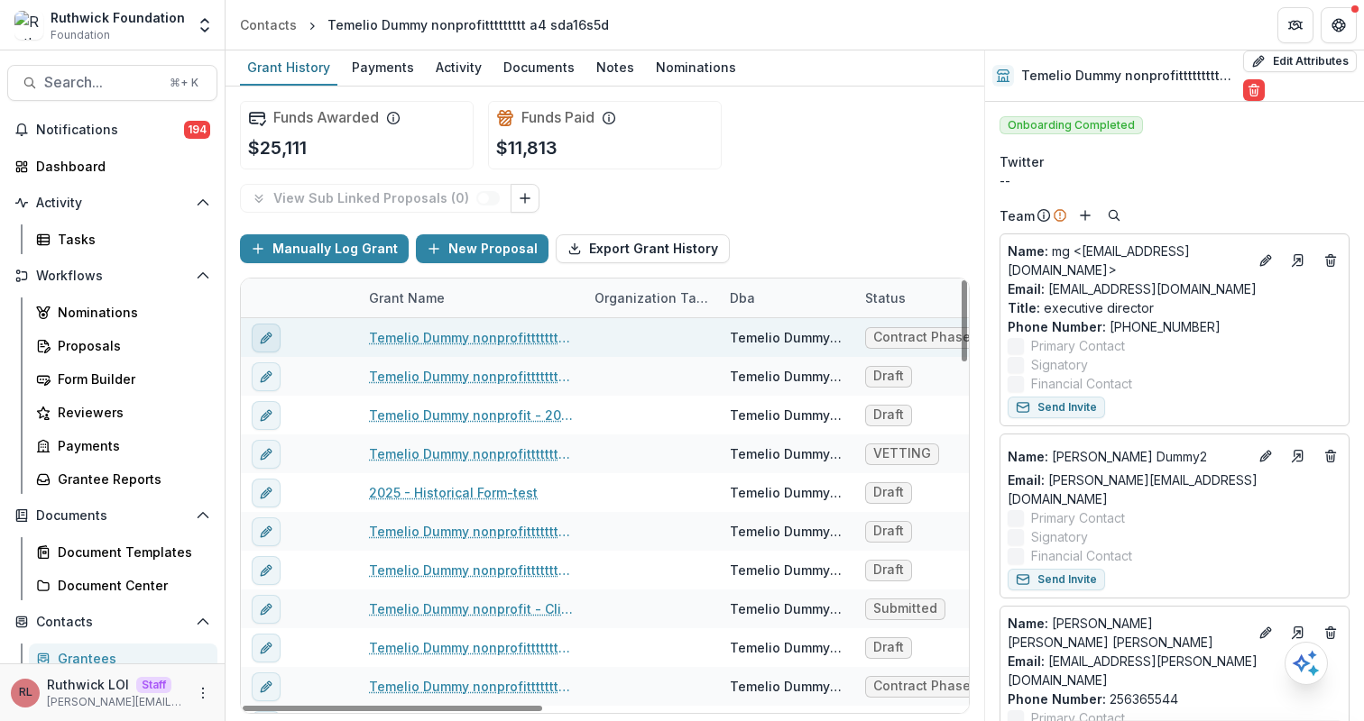
click at [270, 335] on icon "edit" at bounding box center [269, 335] width 5 height 5
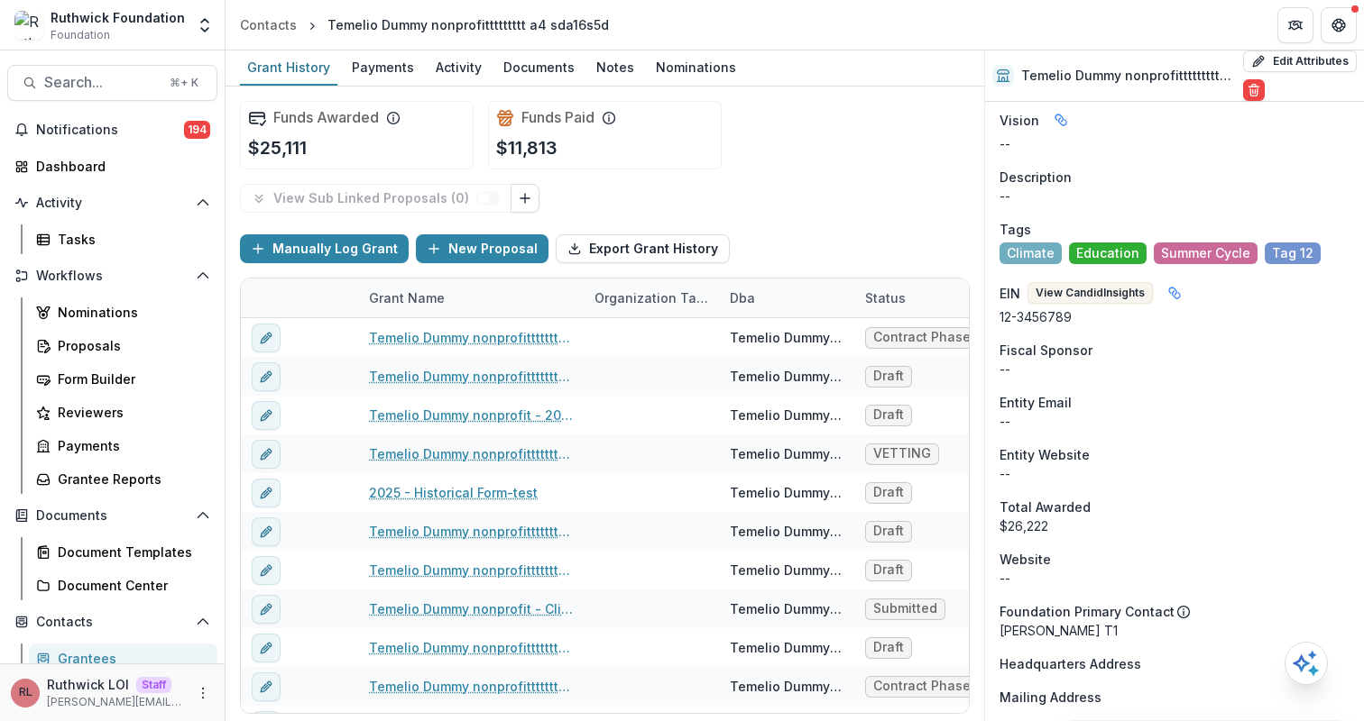
scroll to position [2037, 0]
click at [130, 84] on span "Search..." at bounding box center [101, 82] width 115 height 17
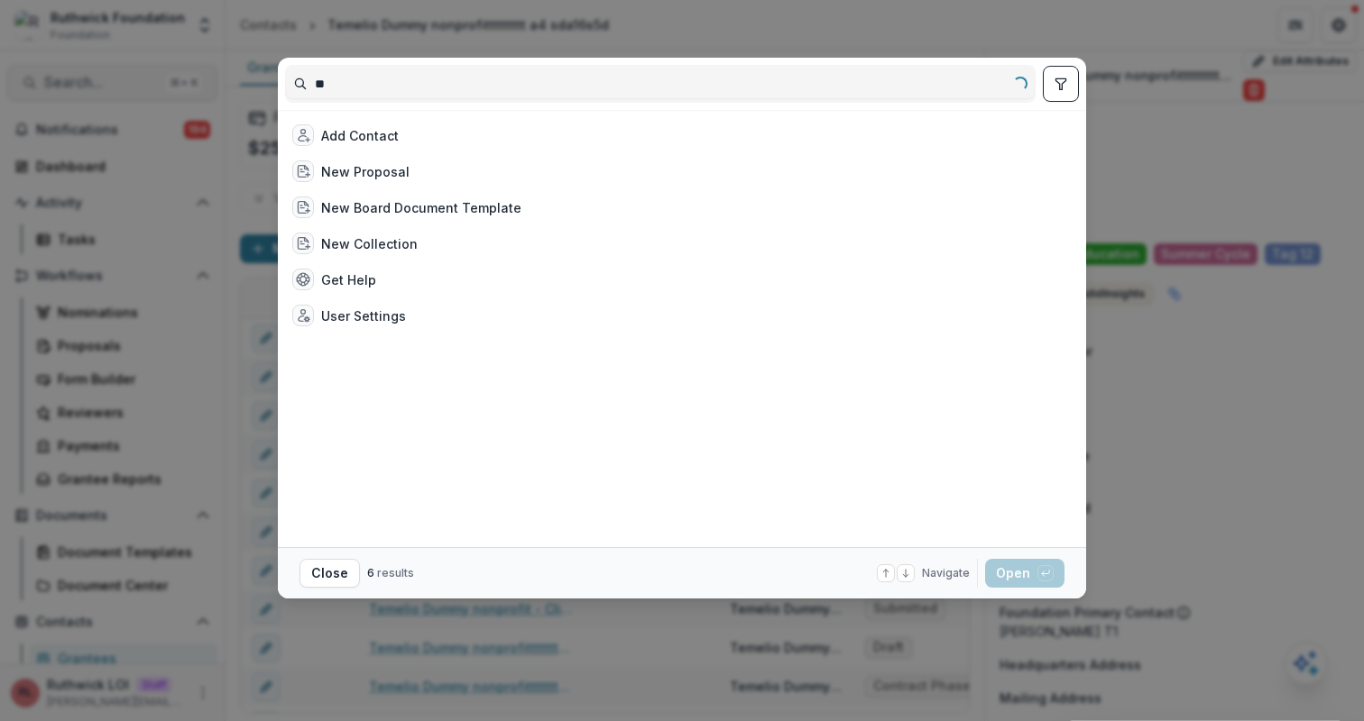
type input "***"
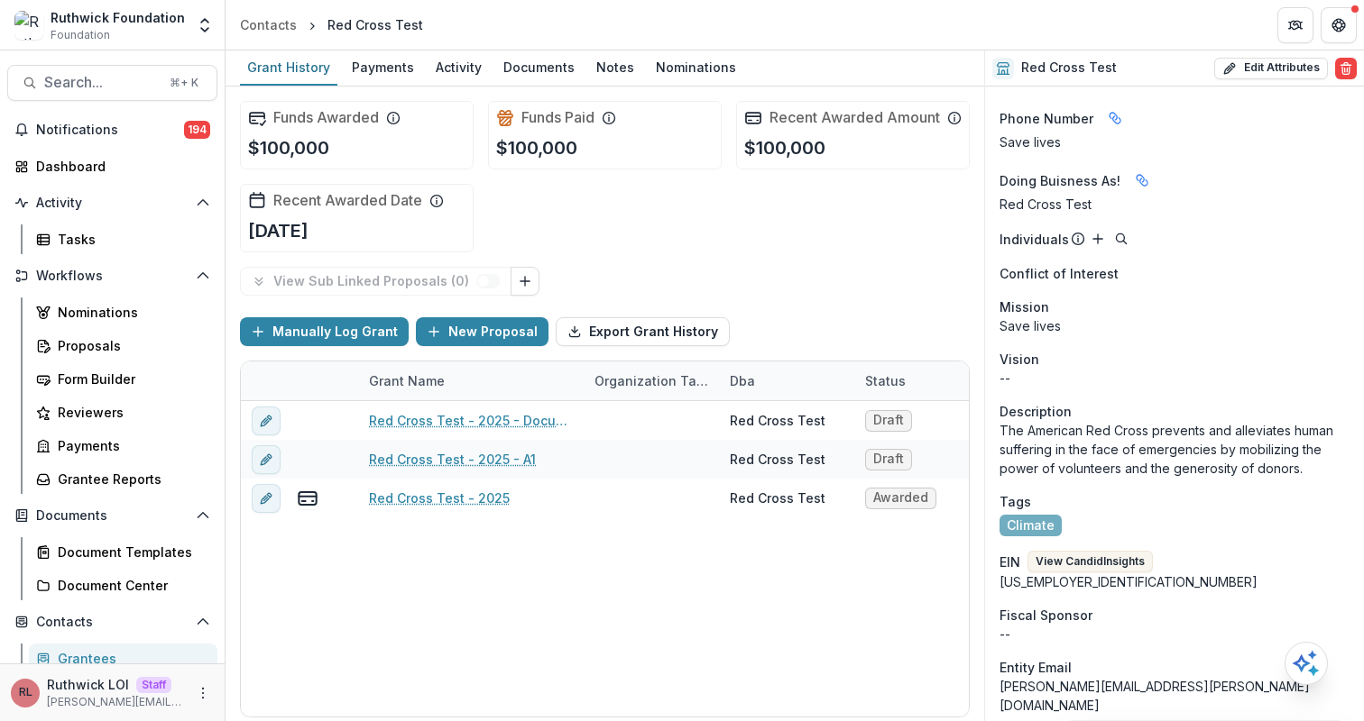
scroll to position [1345, 0]
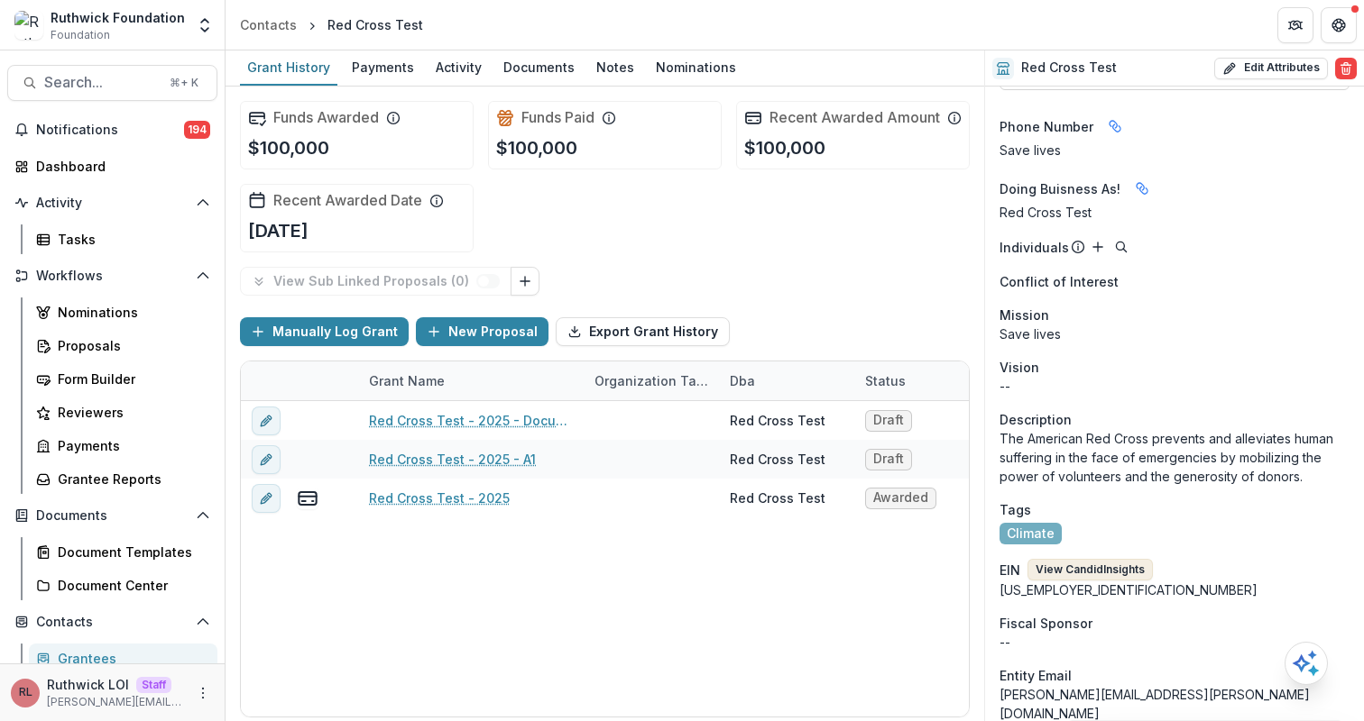
click at [1074, 559] on button "View Candid Insights" at bounding box center [1089, 570] width 125 height 22
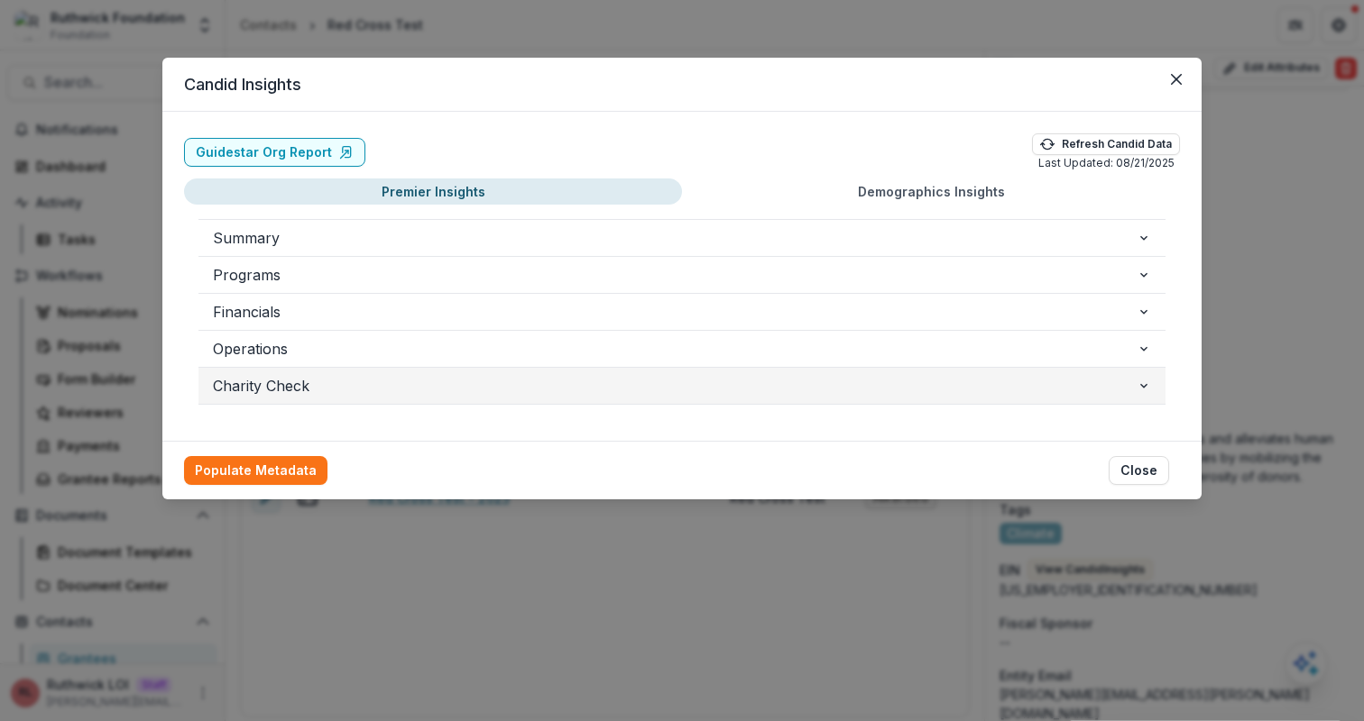
click at [395, 384] on span "Charity Check" at bounding box center [675, 386] width 924 height 22
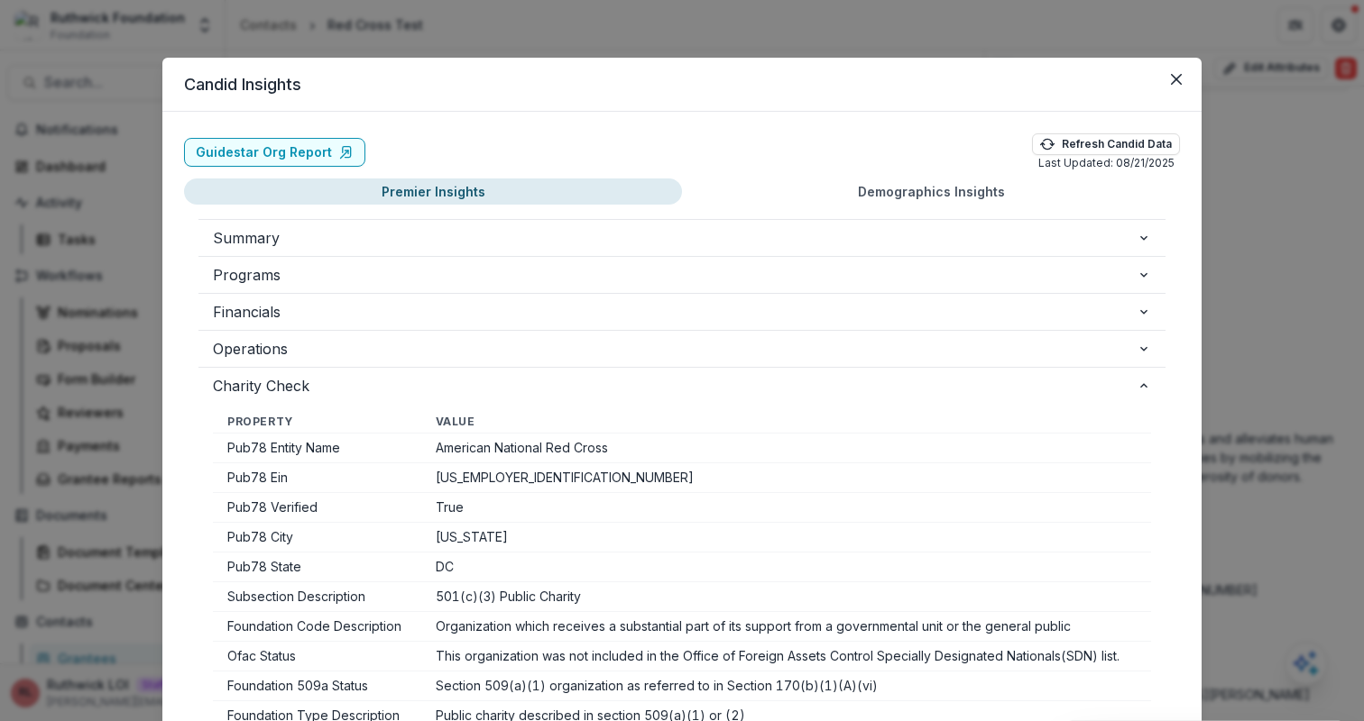
click at [253, 510] on td "Pub78 Verified" at bounding box center [317, 508] width 208 height 30
drag, startPoint x: 253, startPoint y: 510, endPoint x: 467, endPoint y: 511, distance: 214.6
click at [467, 511] on tr "Pub78 Verified True" at bounding box center [682, 508] width 938 height 30
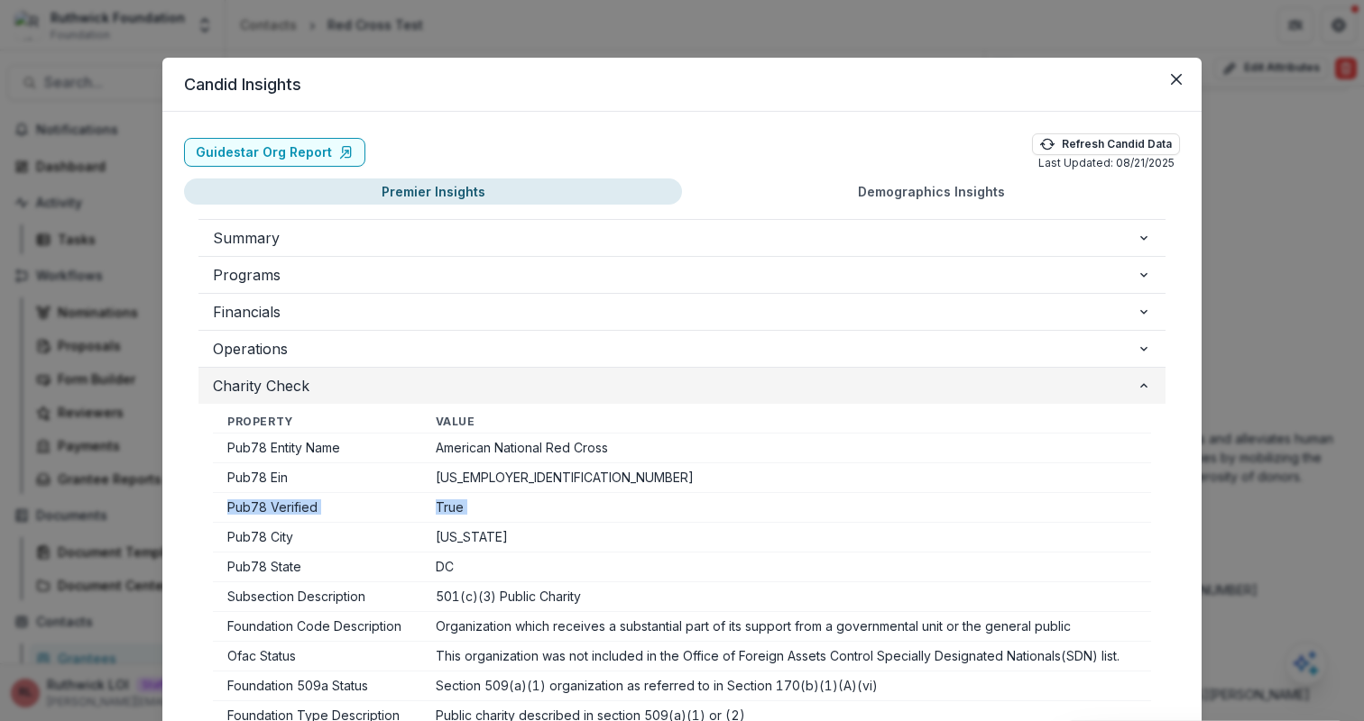
click at [437, 391] on span "Charity Check" at bounding box center [675, 386] width 924 height 22
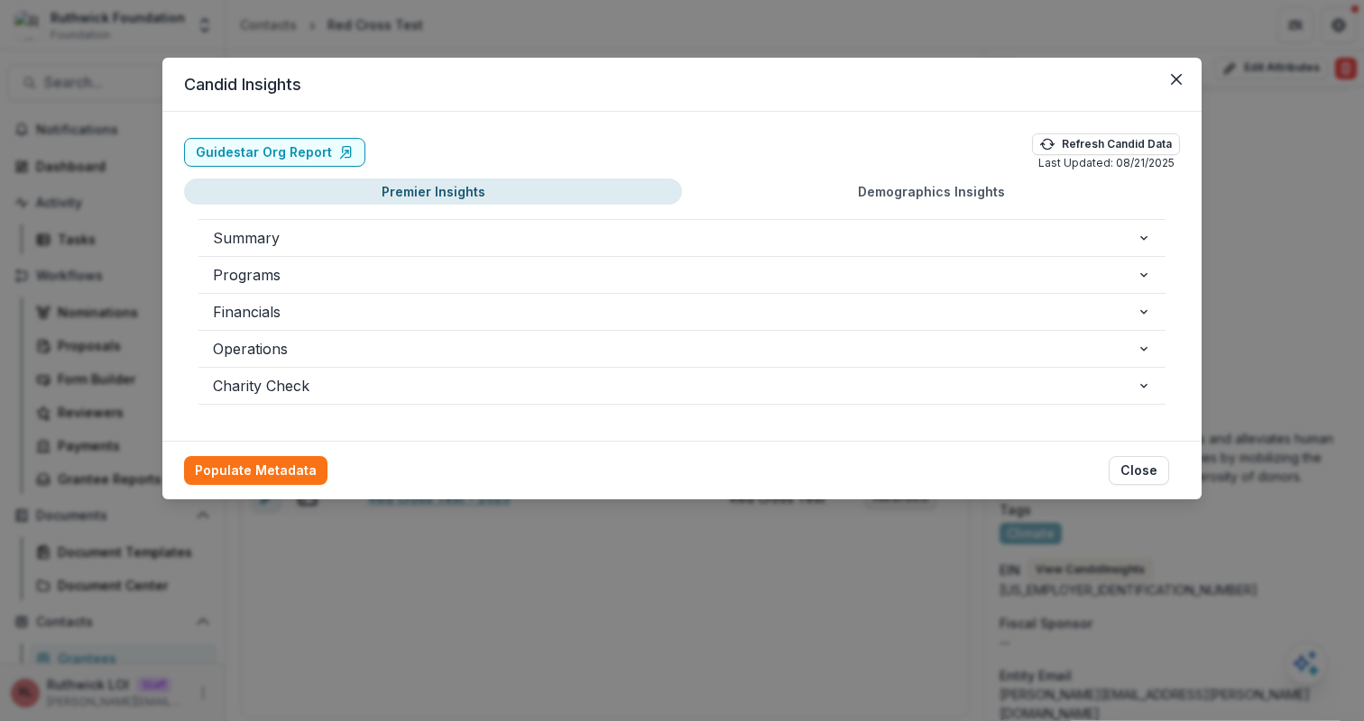
click at [248, 83] on header "Candid Insights" at bounding box center [681, 85] width 1039 height 54
click at [368, 78] on header "Candid Insights" at bounding box center [681, 85] width 1039 height 54
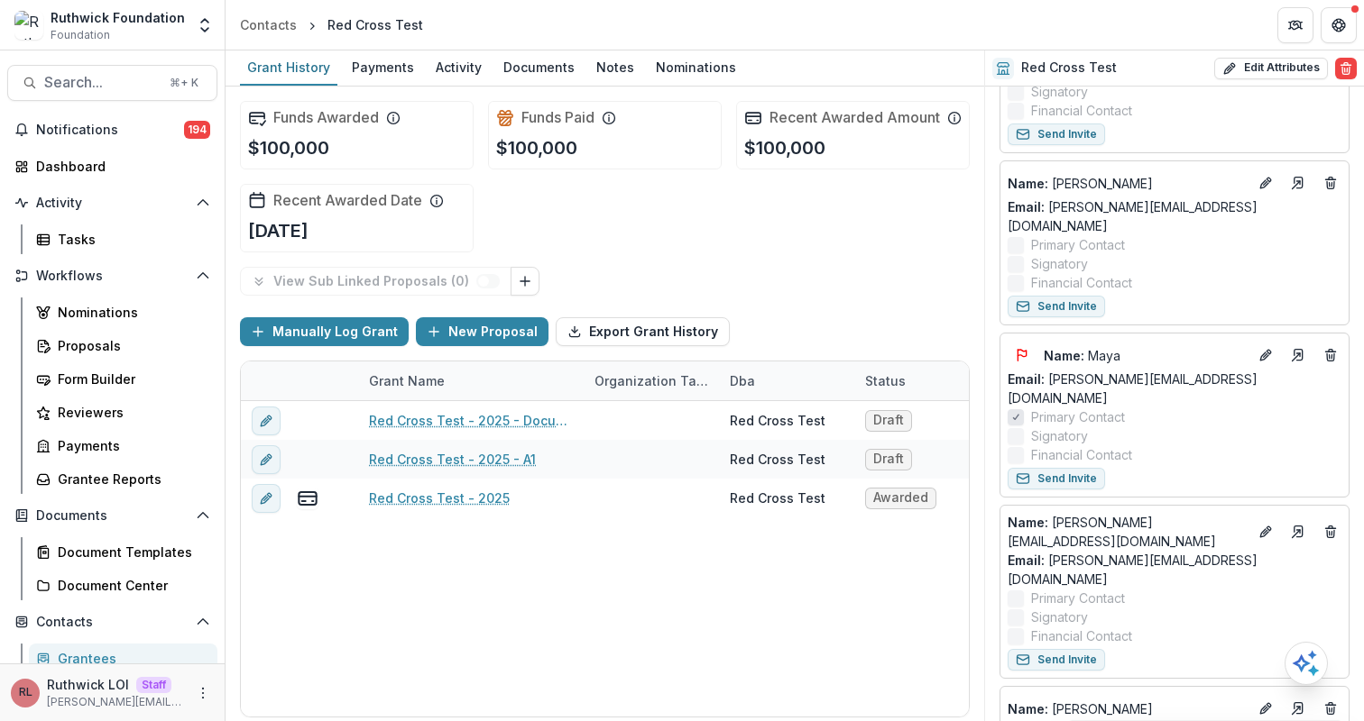
scroll to position [0, 0]
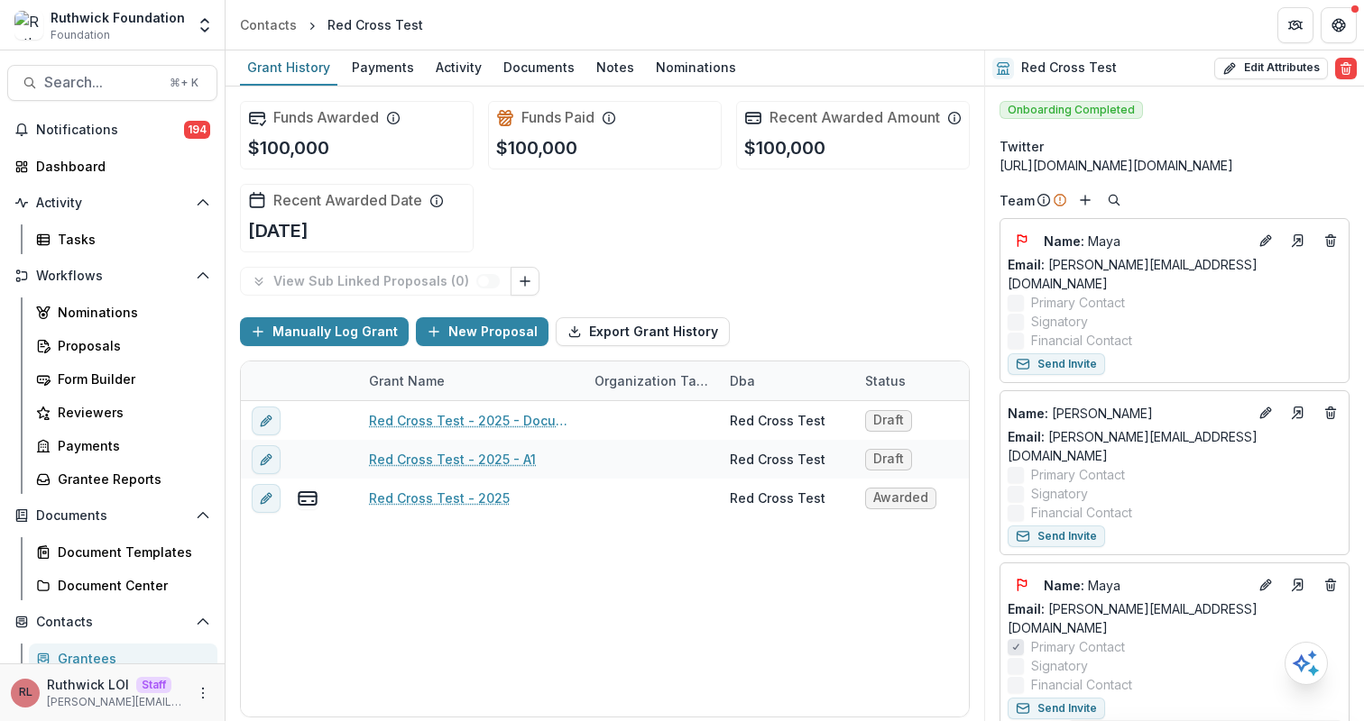
click at [1042, 112] on span "Onboarding Completed" at bounding box center [1070, 110] width 143 height 18
click at [1042, 113] on span "Onboarding Completed" at bounding box center [1070, 110] width 143 height 18
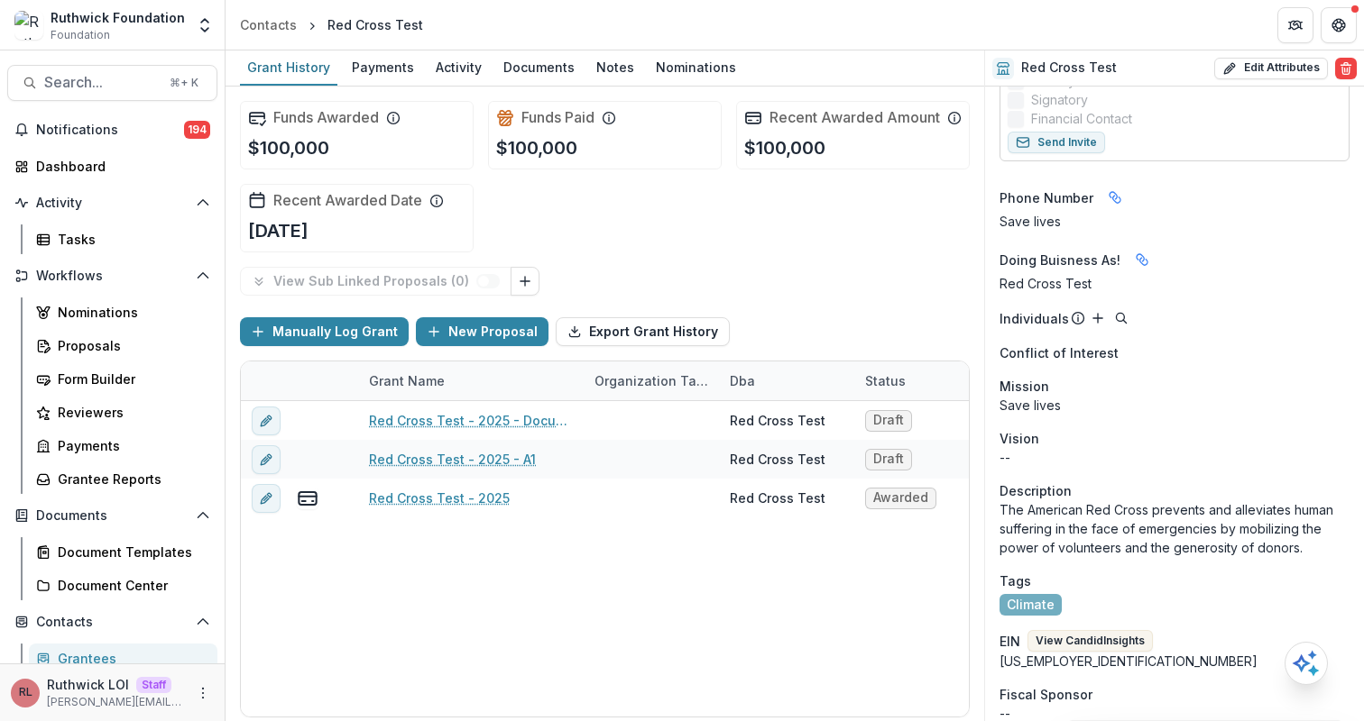
scroll to position [1314, 0]
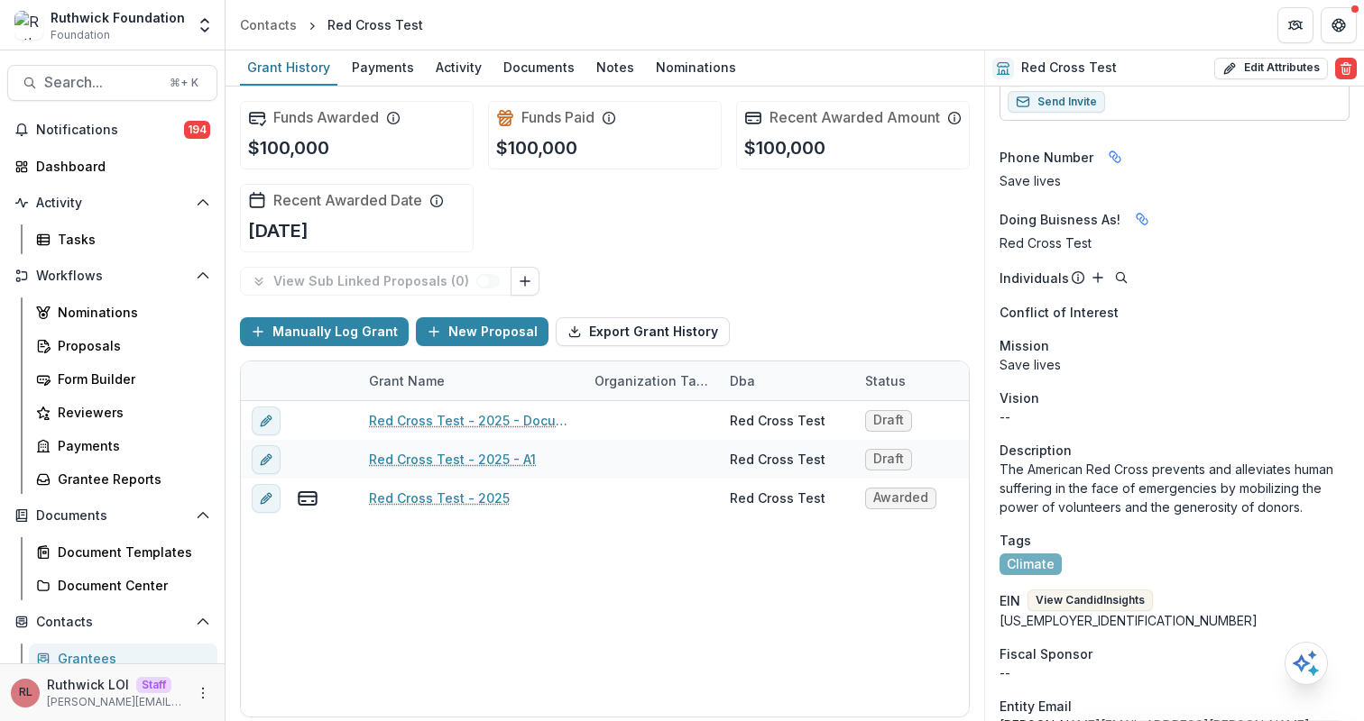
click at [1108, 611] on div "53-0196605" at bounding box center [1174, 620] width 350 height 19
click at [1105, 590] on button "View Candid Insights" at bounding box center [1089, 601] width 125 height 22
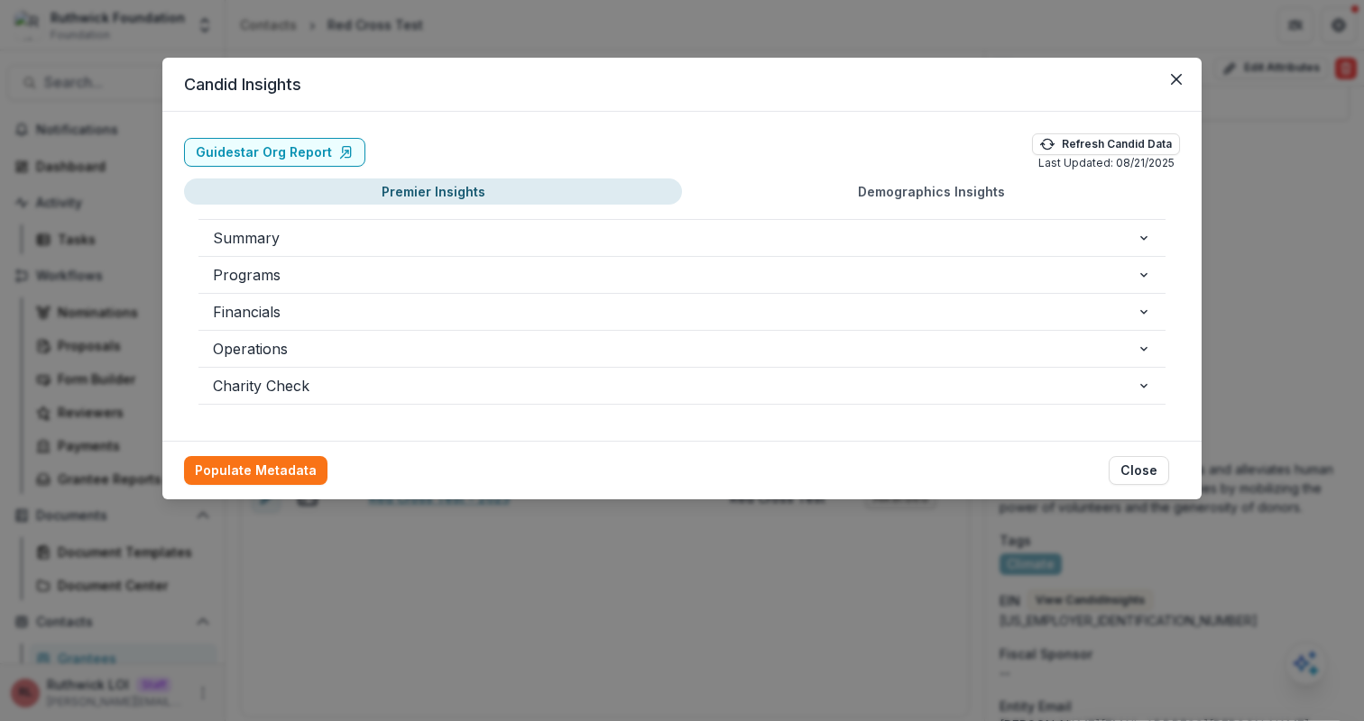
click at [419, 99] on header "Candid Insights" at bounding box center [681, 85] width 1039 height 54
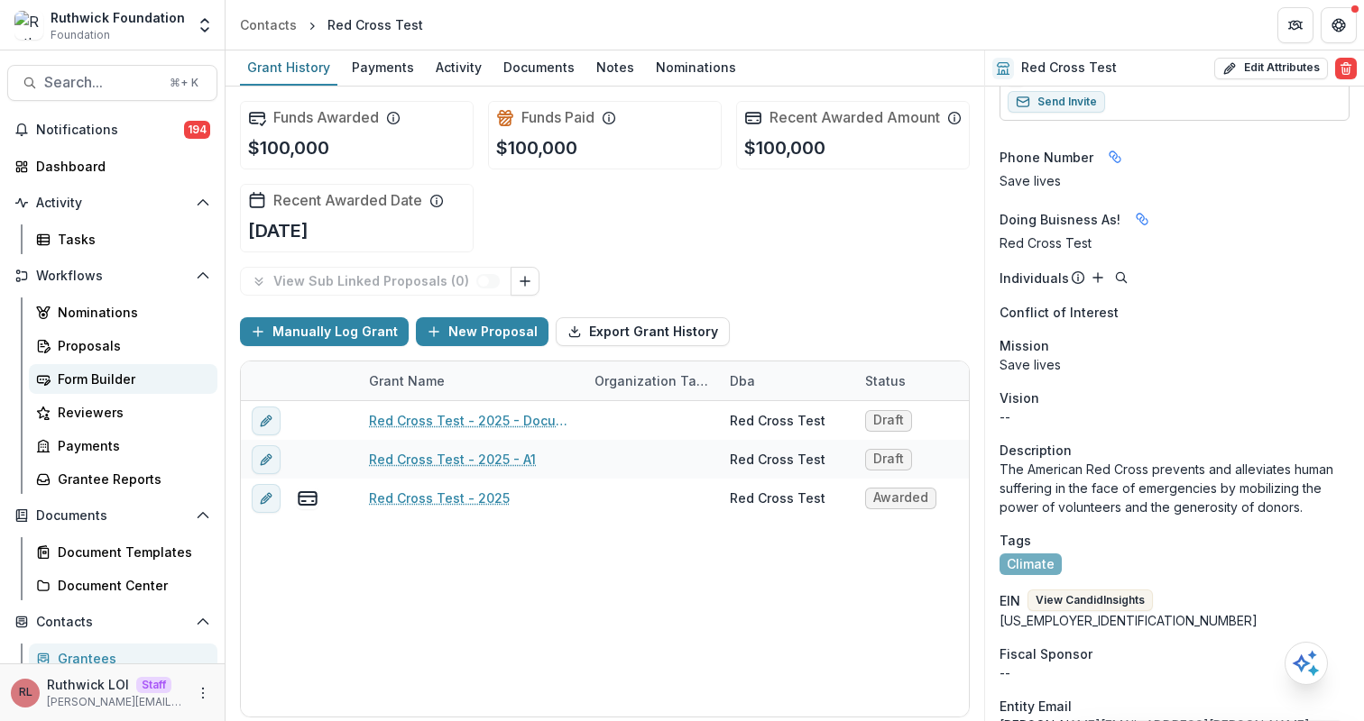
click at [94, 381] on div "Form Builder" at bounding box center [130, 379] width 145 height 19
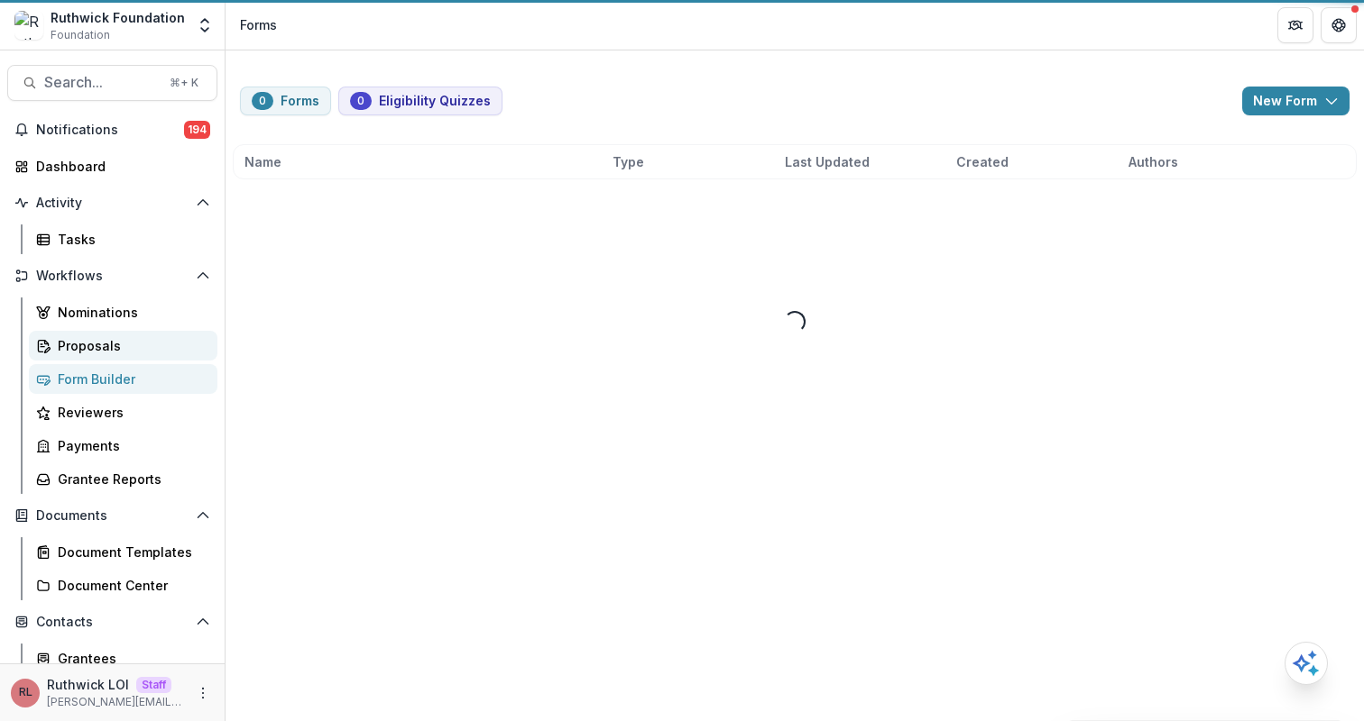
click at [123, 350] on div "Proposals" at bounding box center [130, 345] width 145 height 19
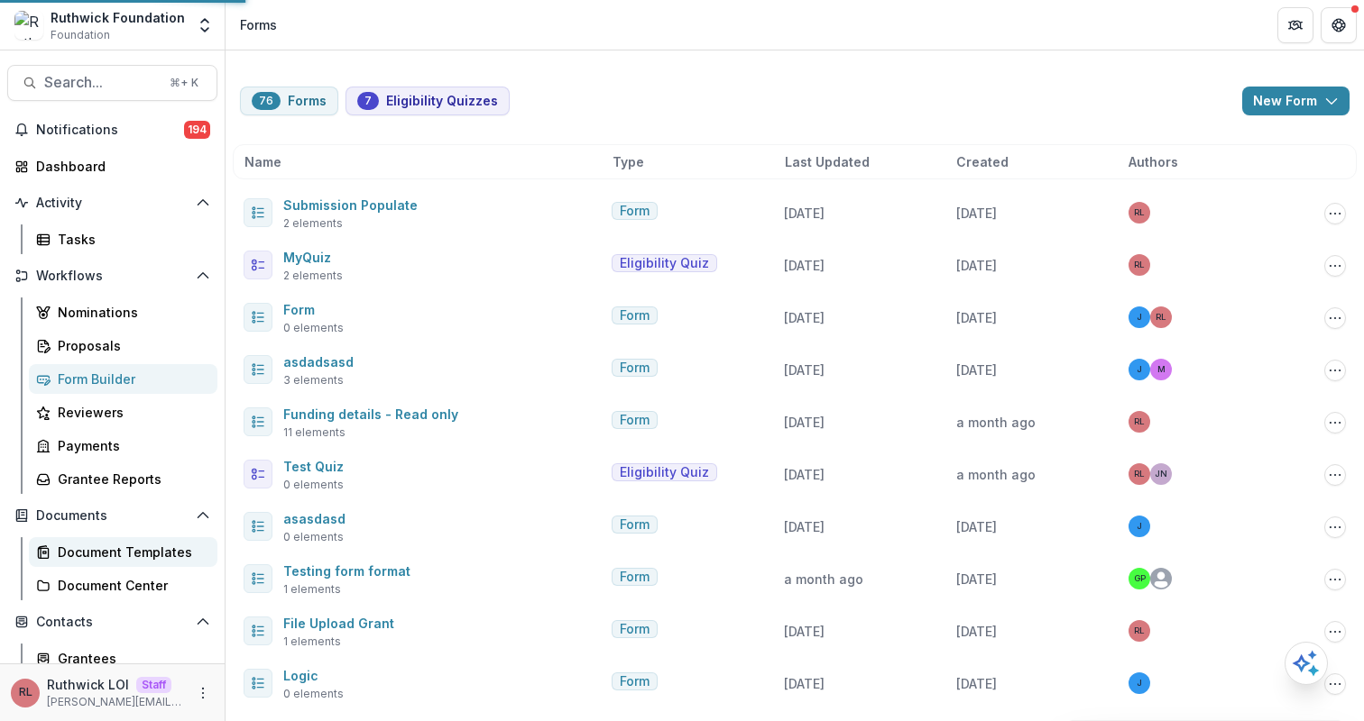
click at [156, 566] on link "Document Templates" at bounding box center [123, 553] width 188 height 30
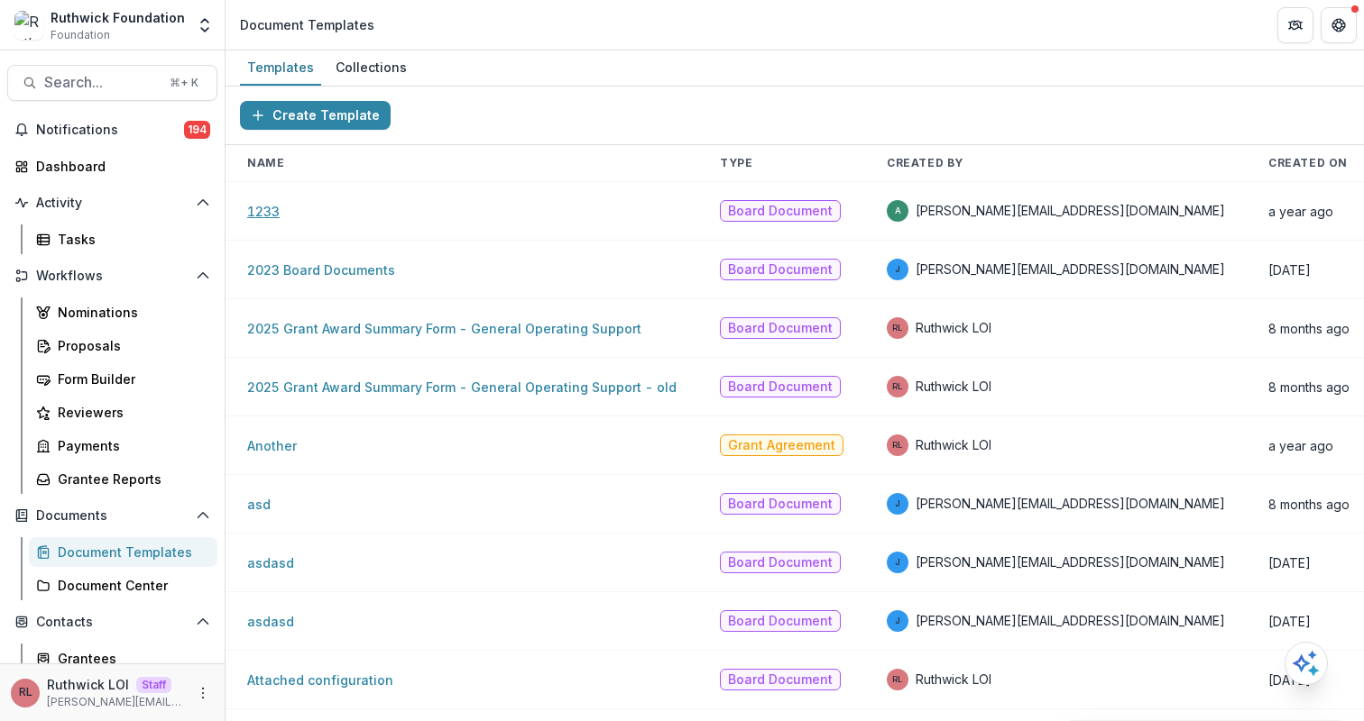
click at [261, 213] on link "1233" at bounding box center [263, 211] width 32 height 15
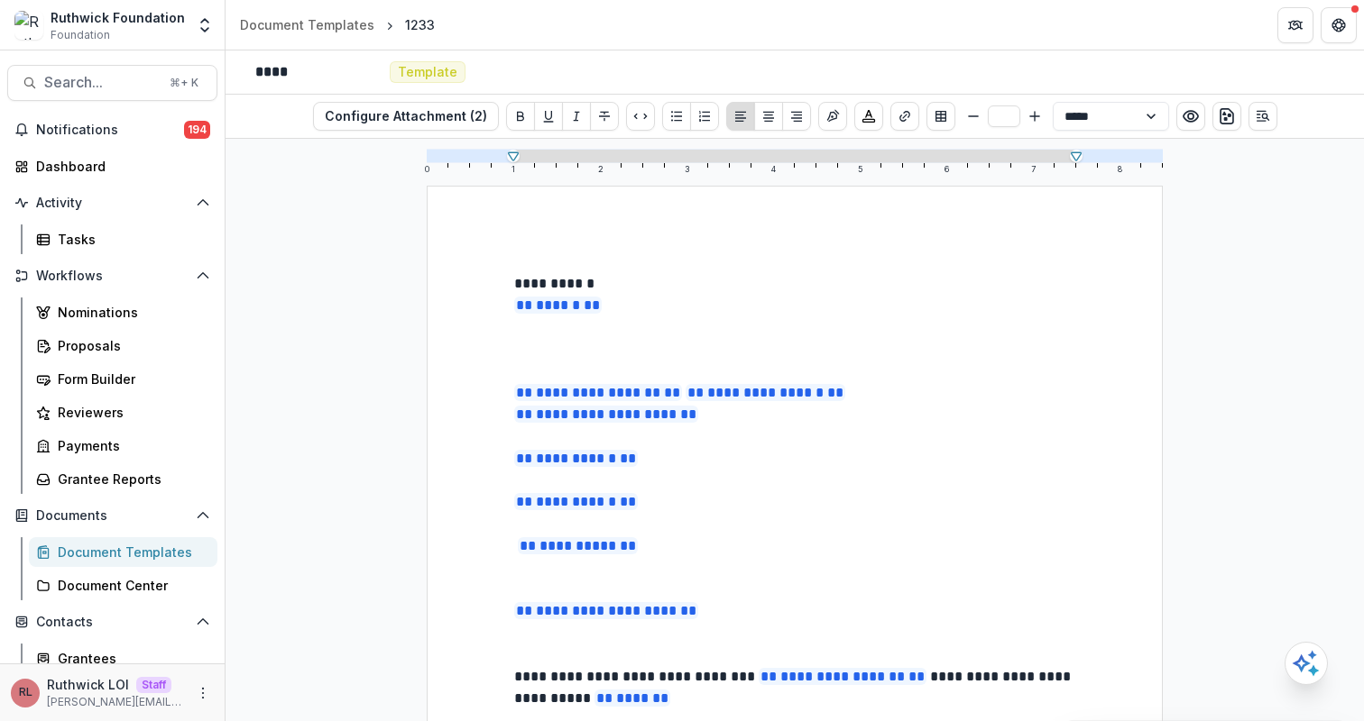
click at [640, 349] on p at bounding box center [794, 350] width 561 height 22
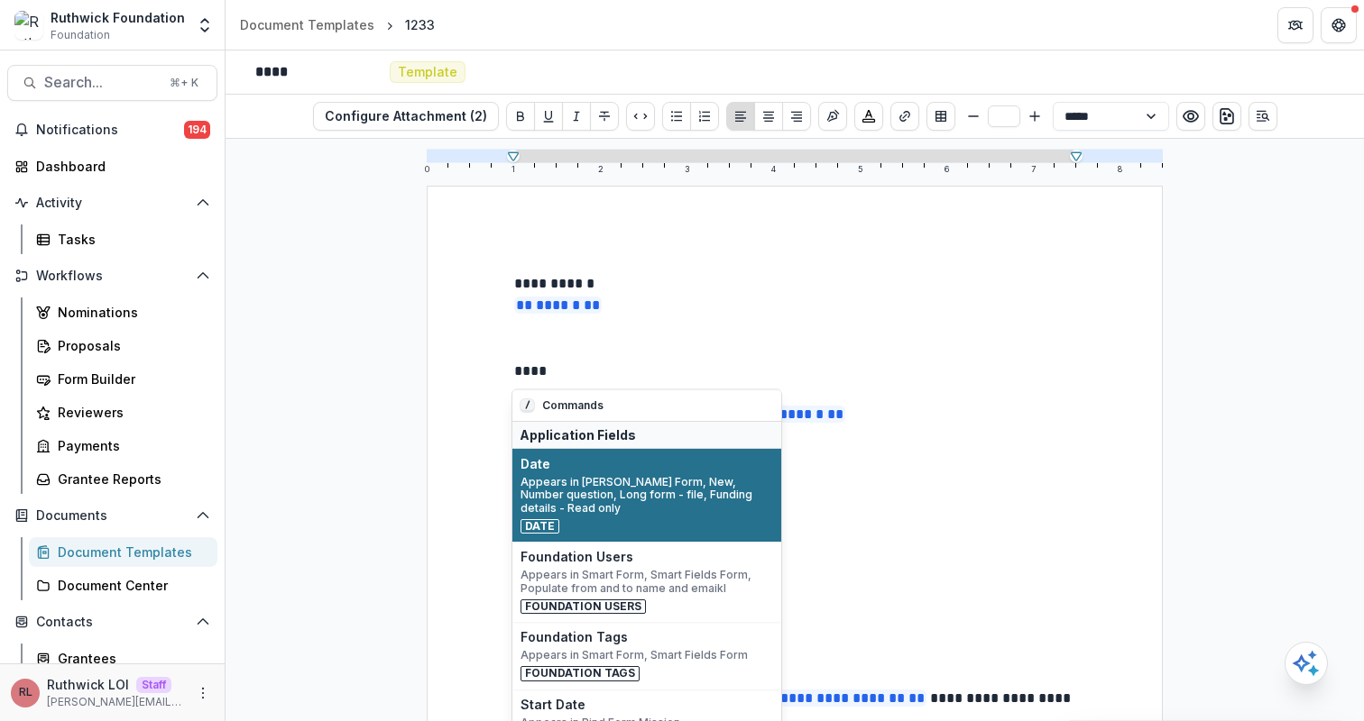
click at [677, 501] on div "Date Appears in Mary Form, New, Number question, Long form - file, Funding deta…" at bounding box center [646, 495] width 253 height 77
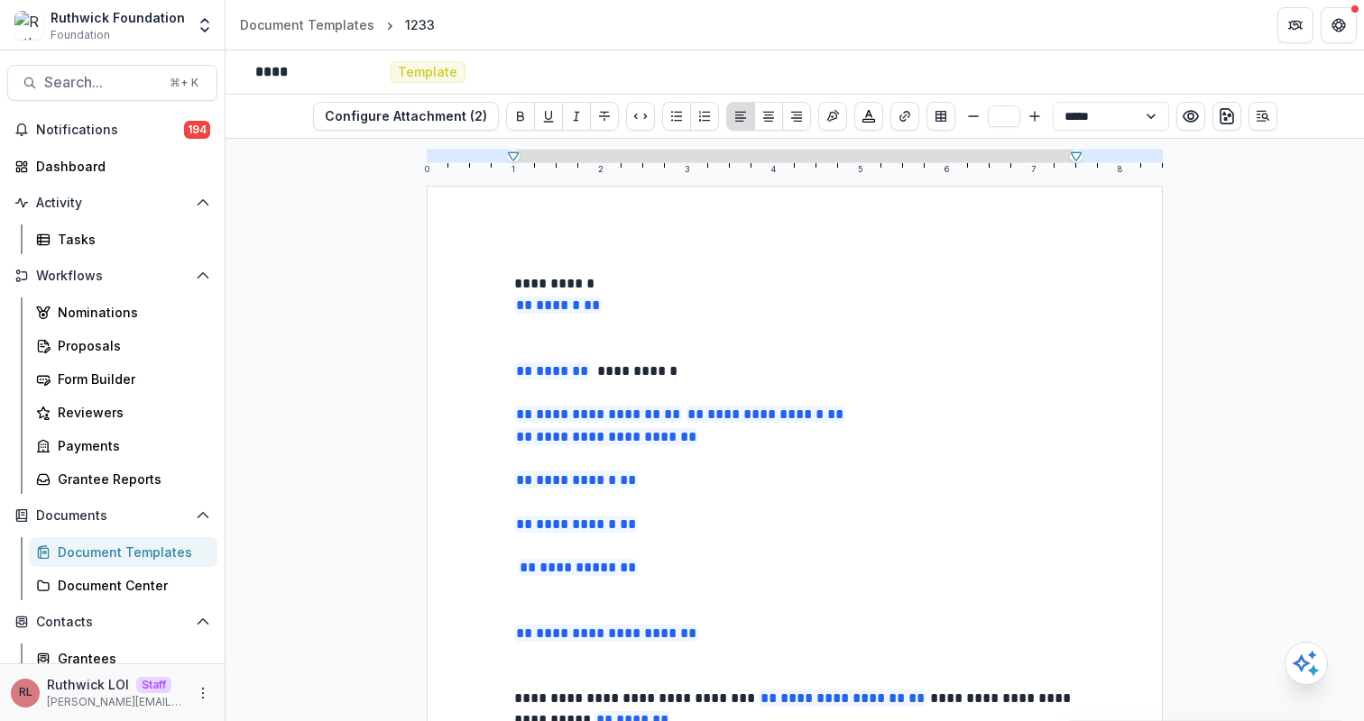
click at [599, 371] on p "**********" at bounding box center [794, 372] width 561 height 23
drag, startPoint x: 599, startPoint y: 371, endPoint x: 669, endPoint y: 369, distance: 70.4
click at [669, 369] on p "**********" at bounding box center [794, 372] width 561 height 23
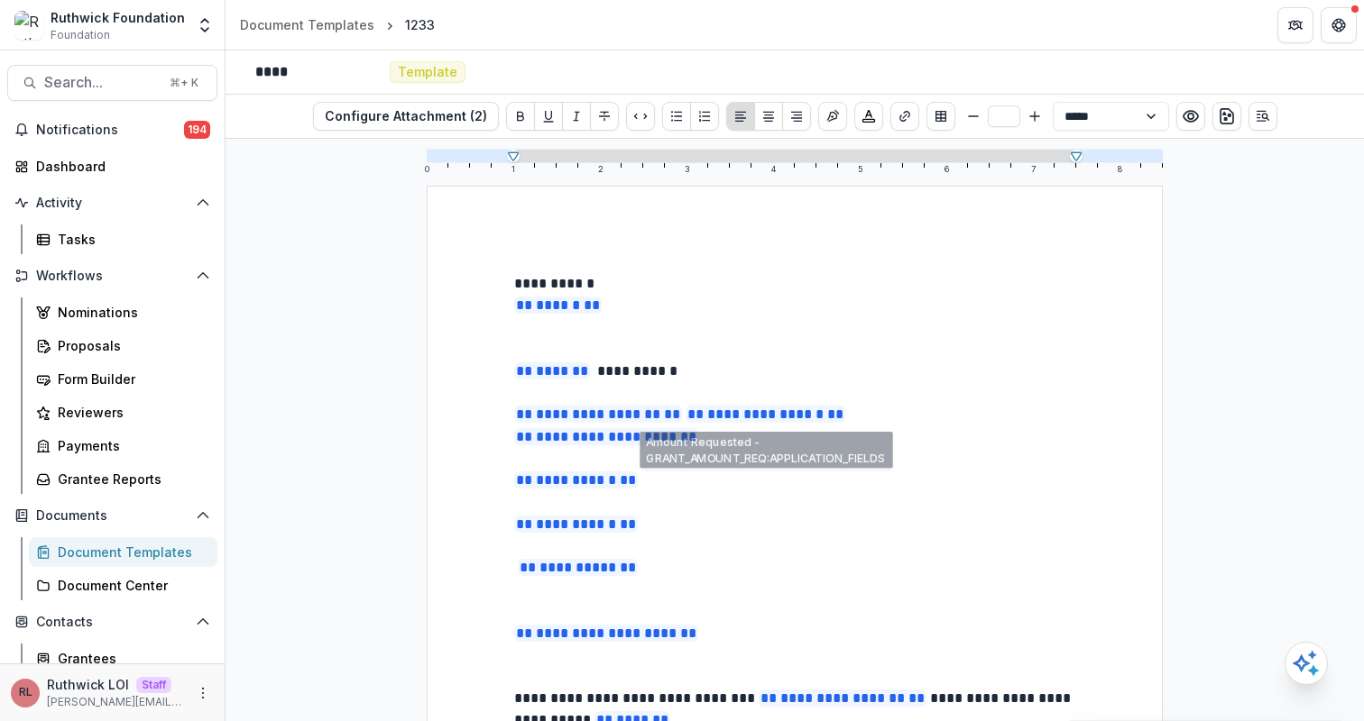
click at [684, 379] on p "**********" at bounding box center [794, 372] width 561 height 23
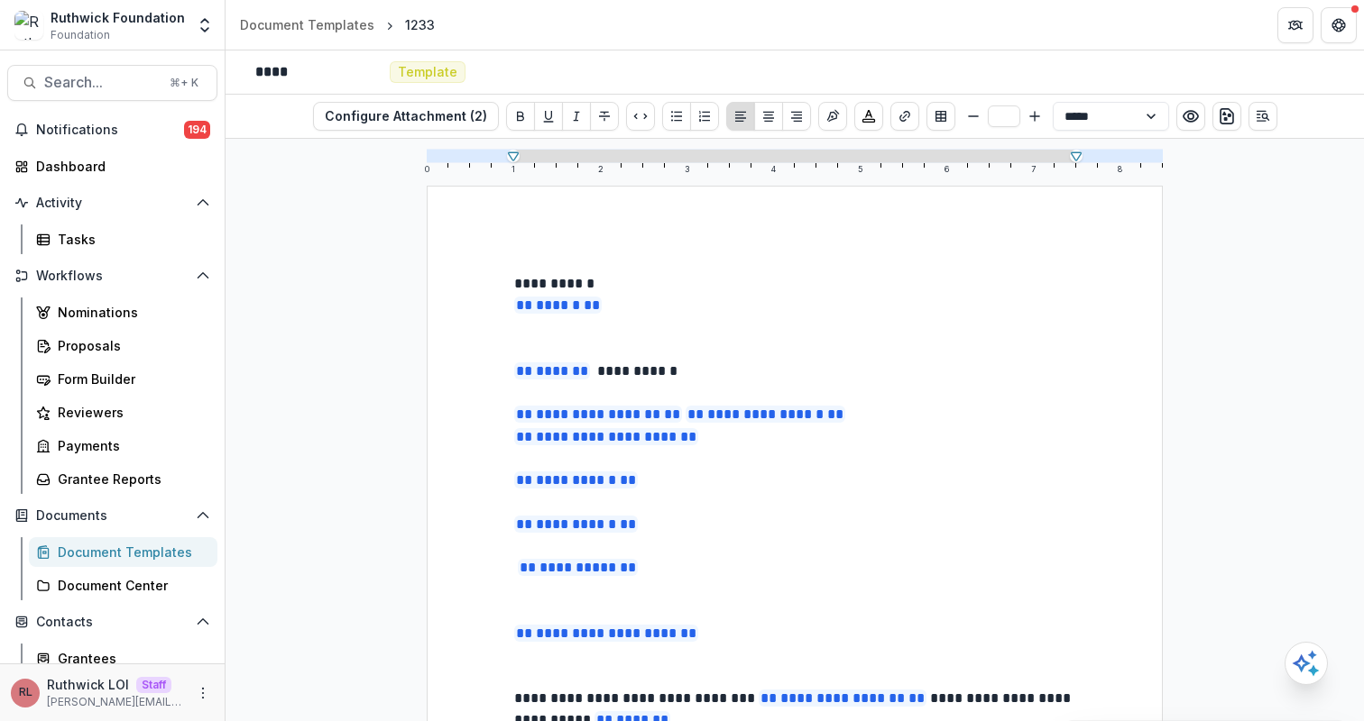
click at [182, 687] on div "RL Ruthwick LOI Staff ruthwick@trytemelio.com" at bounding box center [112, 693] width 203 height 35
click at [196, 690] on icon "More" at bounding box center [203, 693] width 14 height 14
click at [298, 648] on link "User Settings" at bounding box center [316, 655] width 193 height 30
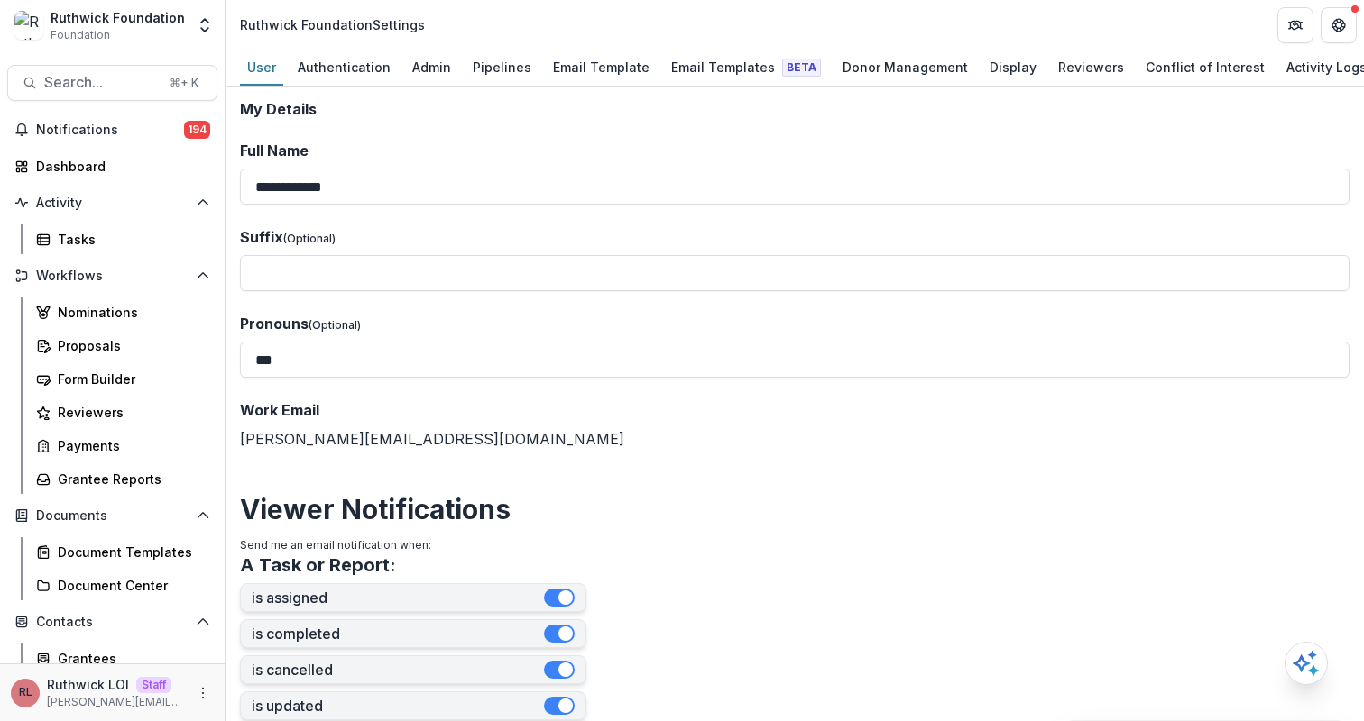
click at [702, 46] on header "Ruthwick Foundation Settings" at bounding box center [794, 25] width 1138 height 50
click at [708, 56] on div "Email Templates Beta" at bounding box center [746, 67] width 164 height 26
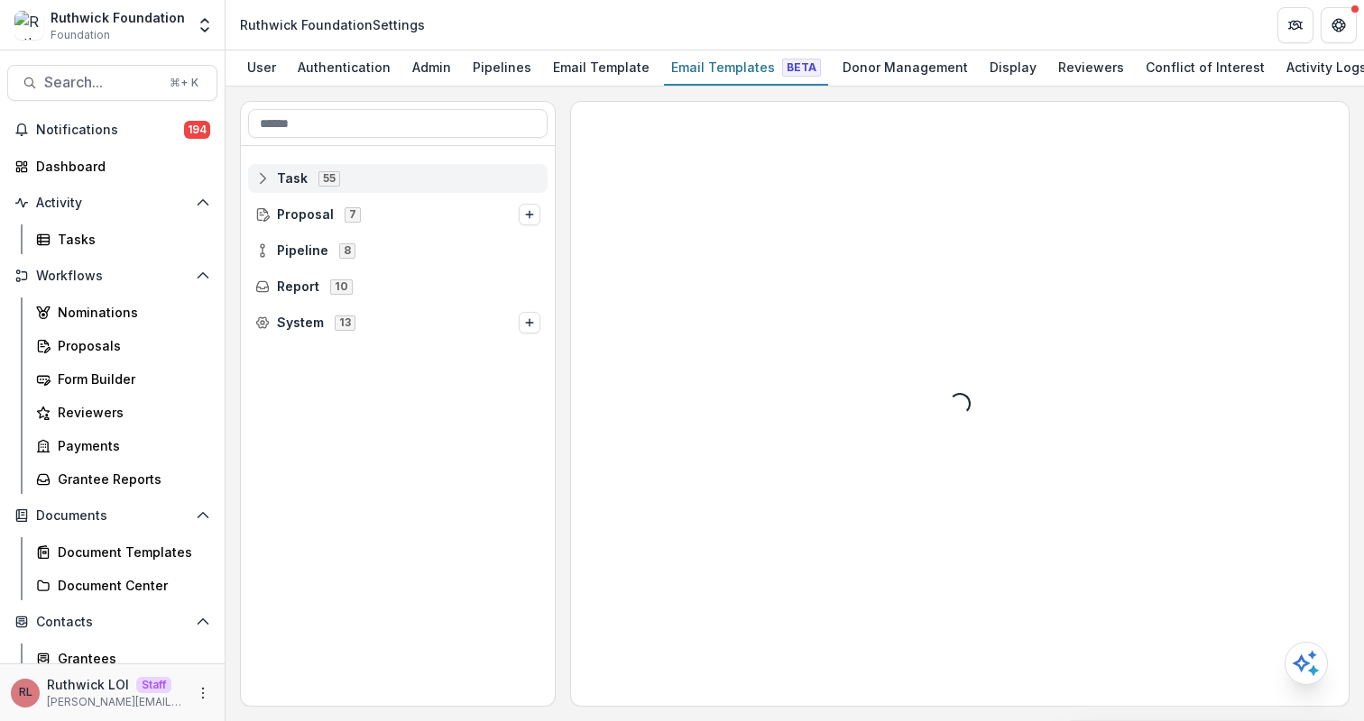
click at [362, 183] on span "Task 55" at bounding box center [397, 177] width 285 height 15
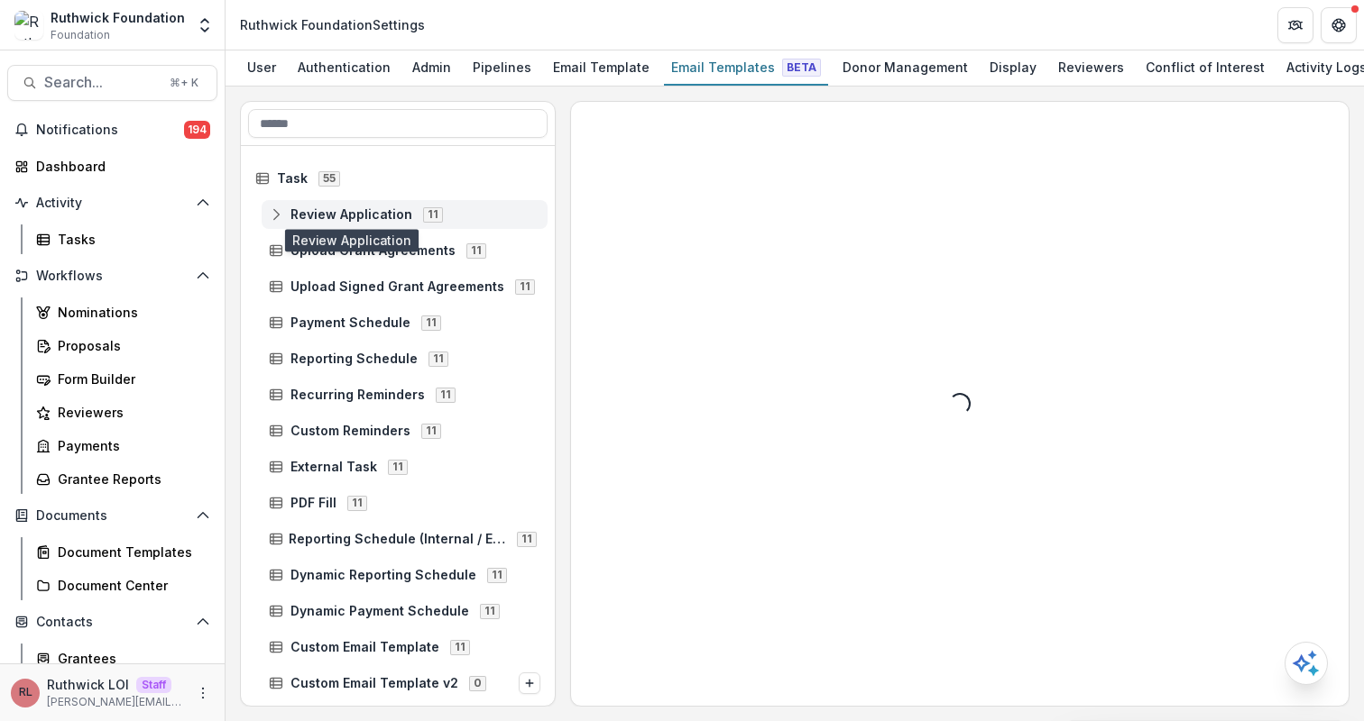
click at [389, 216] on span "Review Application" at bounding box center [351, 214] width 122 height 15
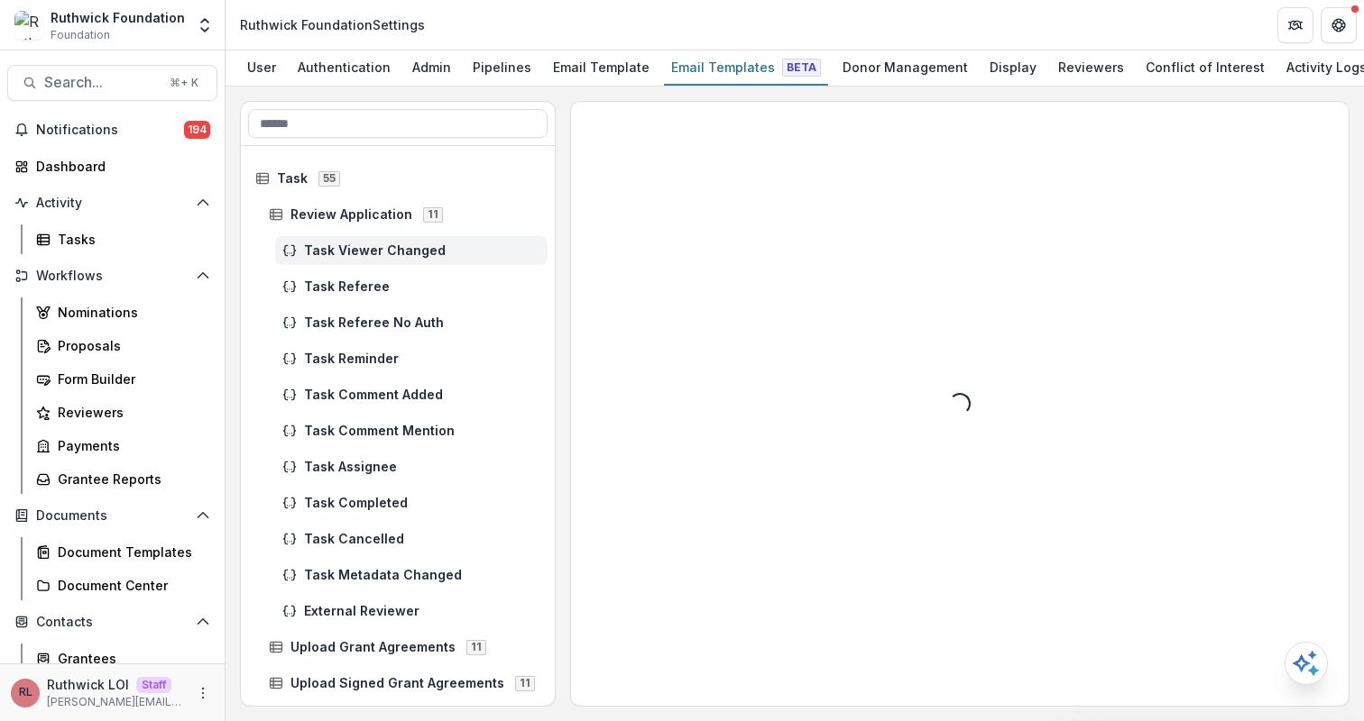
click at [398, 253] on span "Task Viewer Changed" at bounding box center [422, 251] width 236 height 15
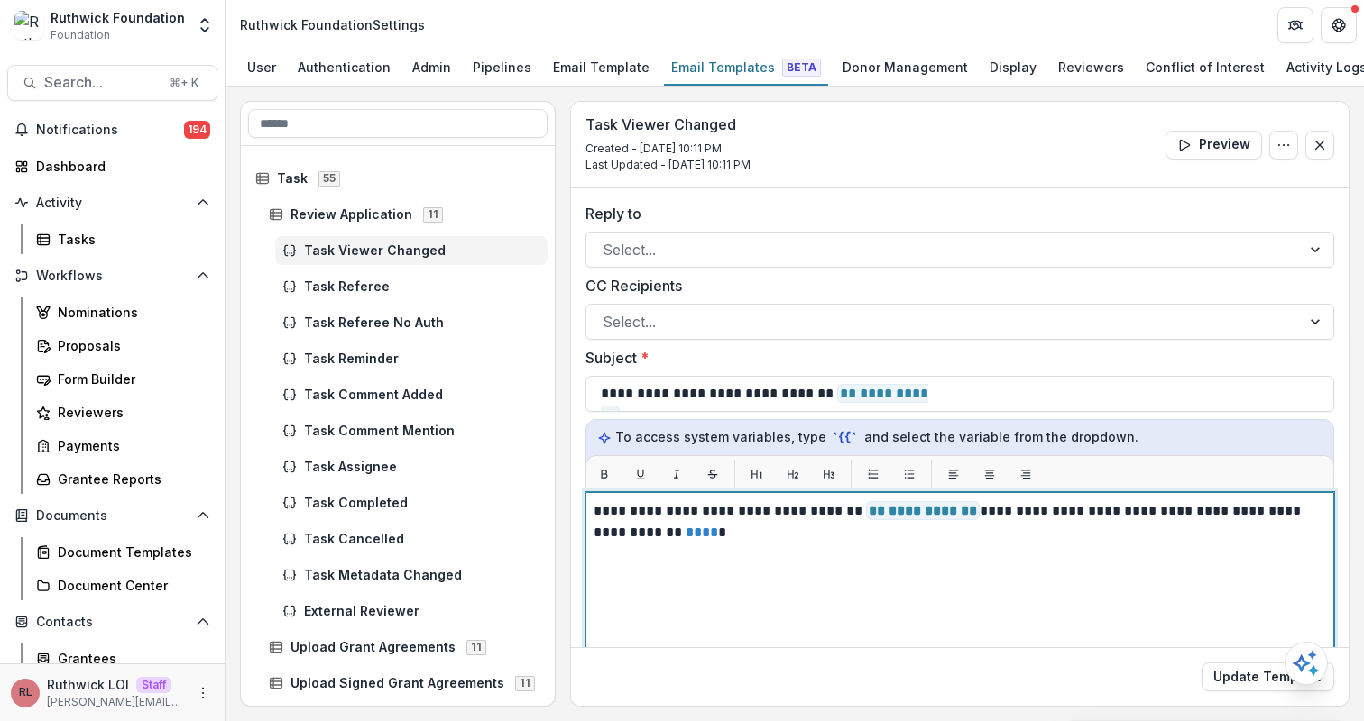
click at [928, 583] on div "**********" at bounding box center [959, 718] width 732 height 435
click at [920, 569] on div "**********" at bounding box center [959, 718] width 732 height 435
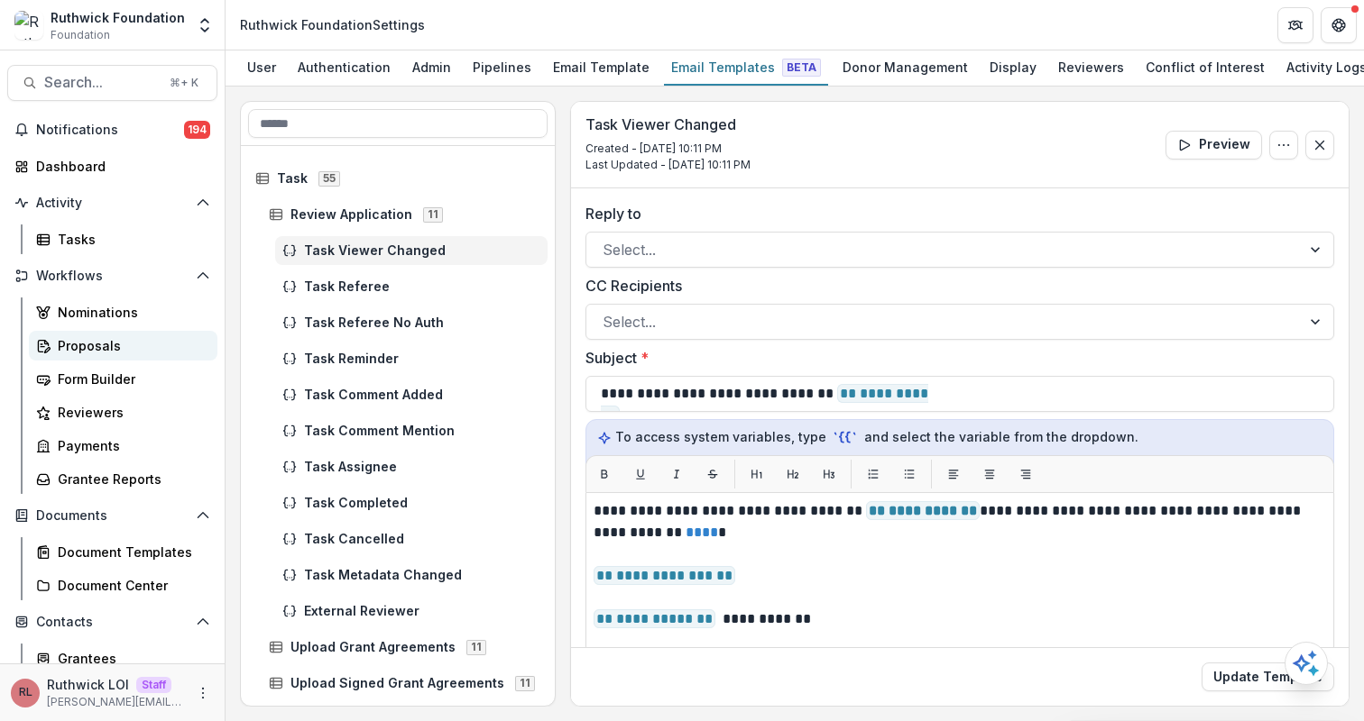
click at [131, 346] on div "Proposals" at bounding box center [130, 345] width 145 height 19
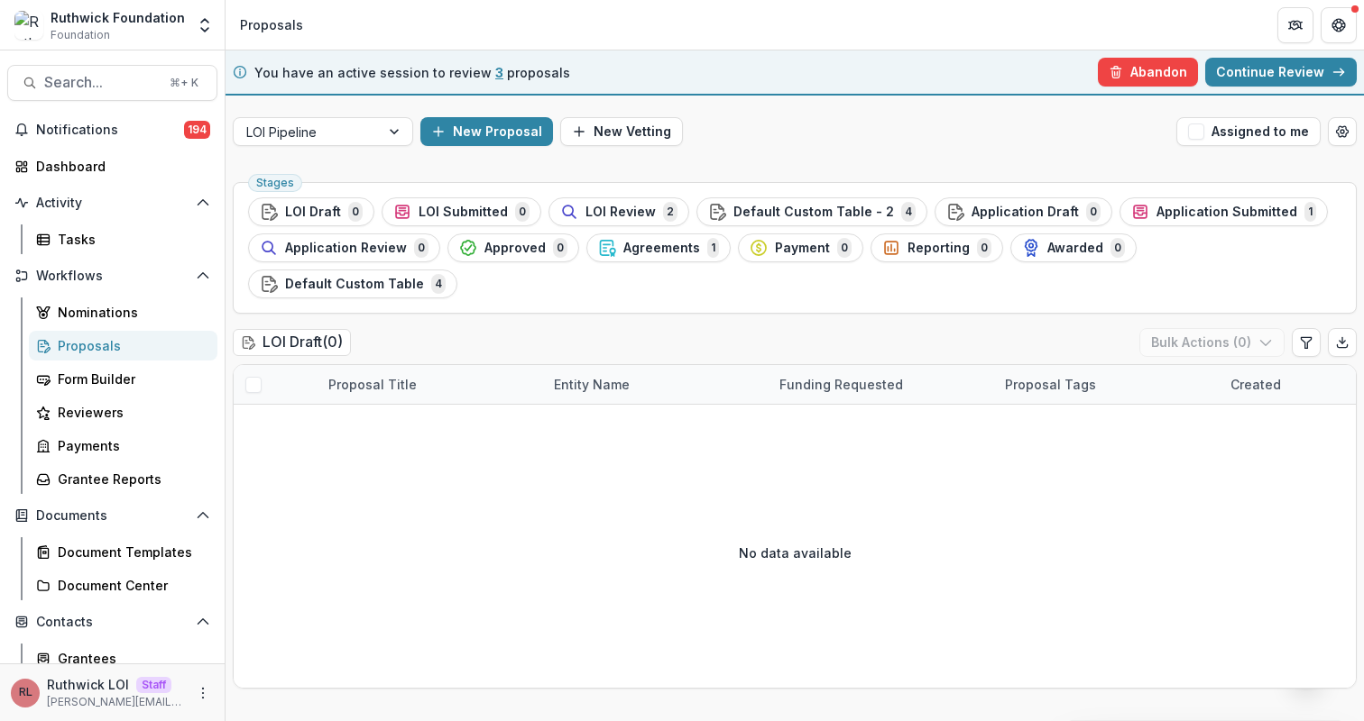
click at [832, 142] on div "New Proposal New Vetting" at bounding box center [794, 131] width 749 height 29
click at [203, 695] on icon "More" at bounding box center [203, 693] width 14 height 14
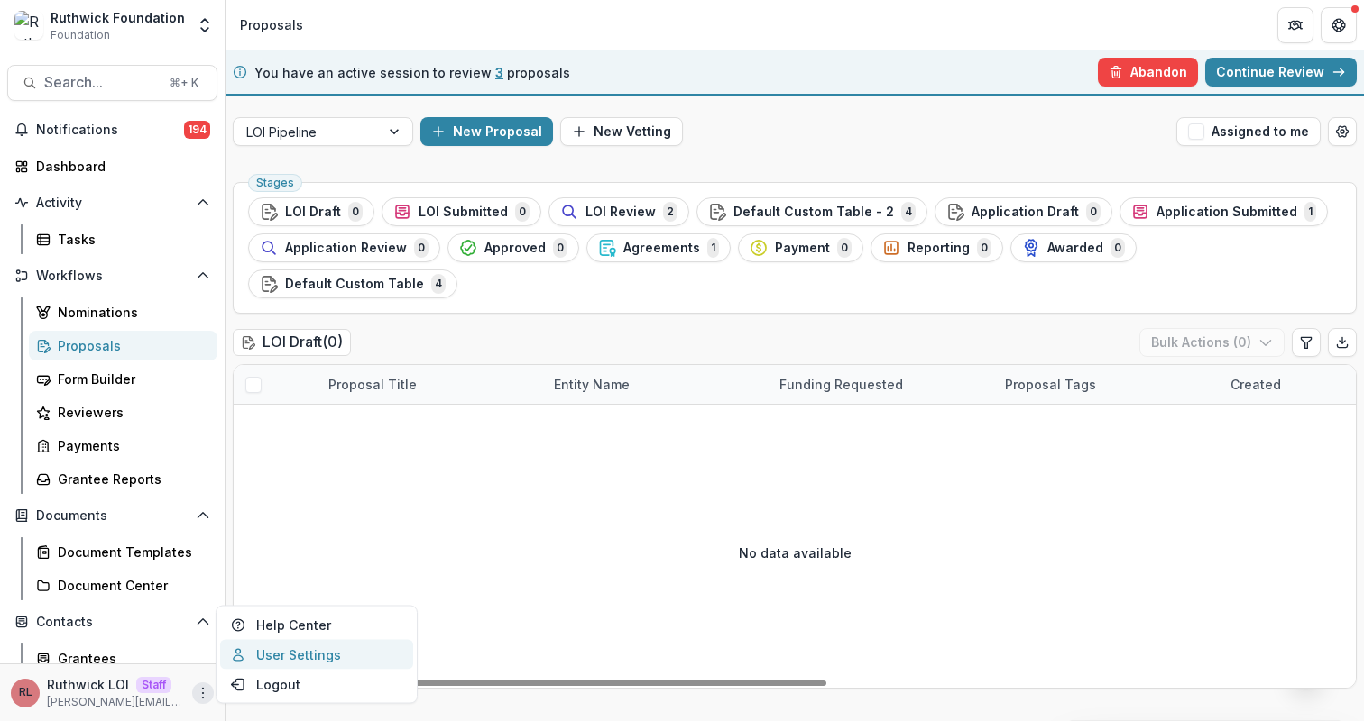
click at [301, 647] on link "User Settings" at bounding box center [316, 655] width 193 height 30
click at [884, 158] on div "LOI Pipeline New Proposal New Vetting Assigned to me" at bounding box center [794, 132] width 1138 height 58
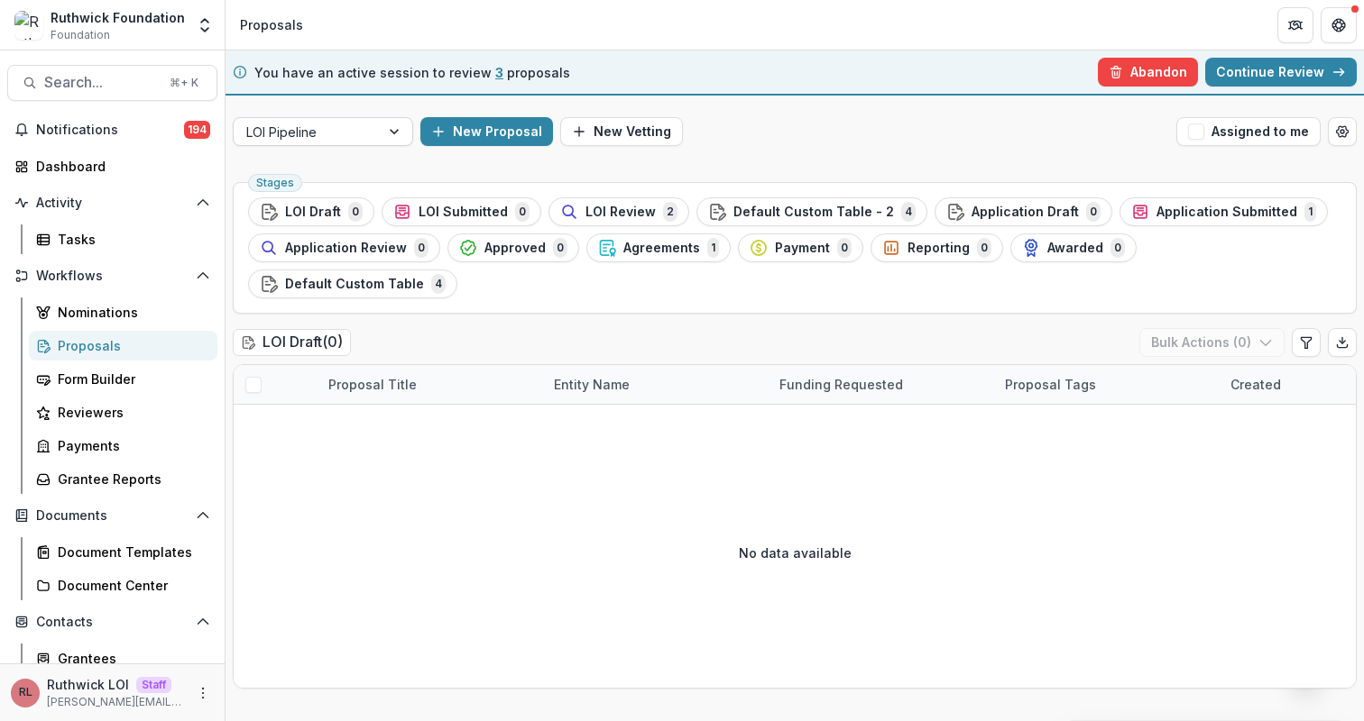
click at [358, 130] on div at bounding box center [306, 132] width 121 height 23
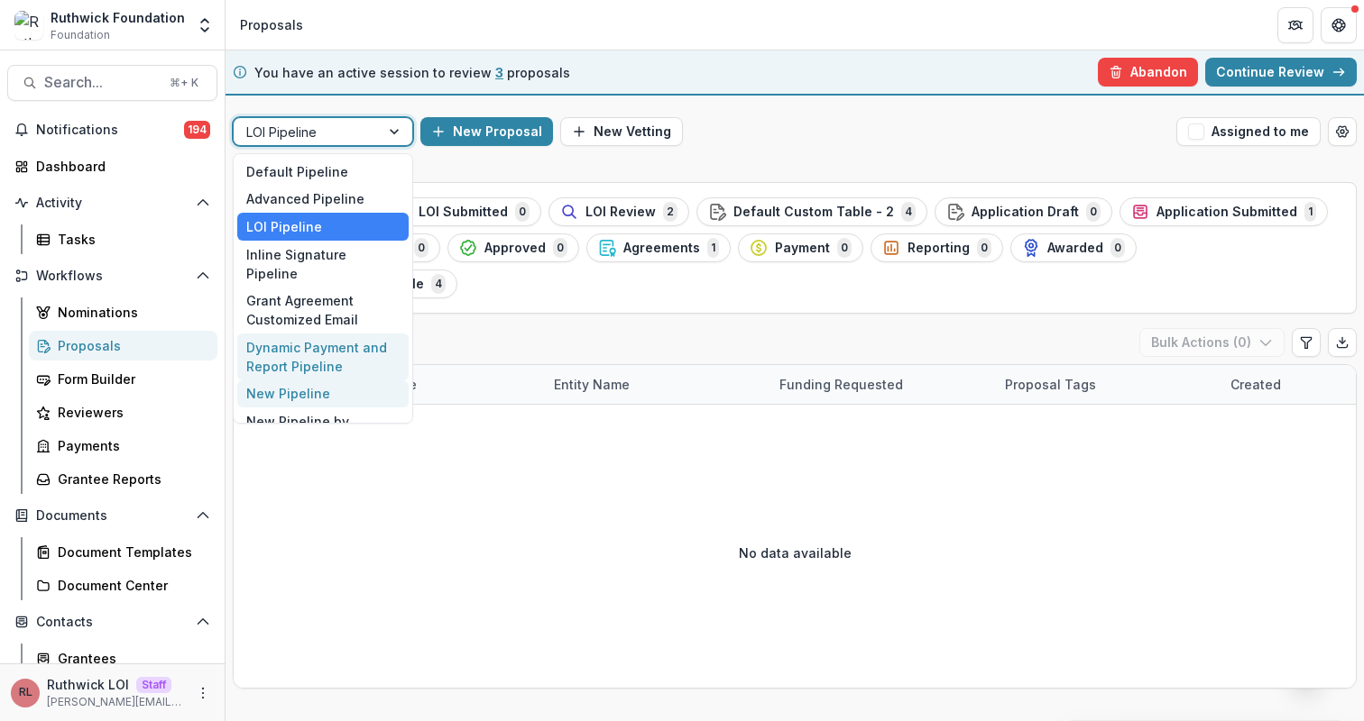
scroll to position [52, 0]
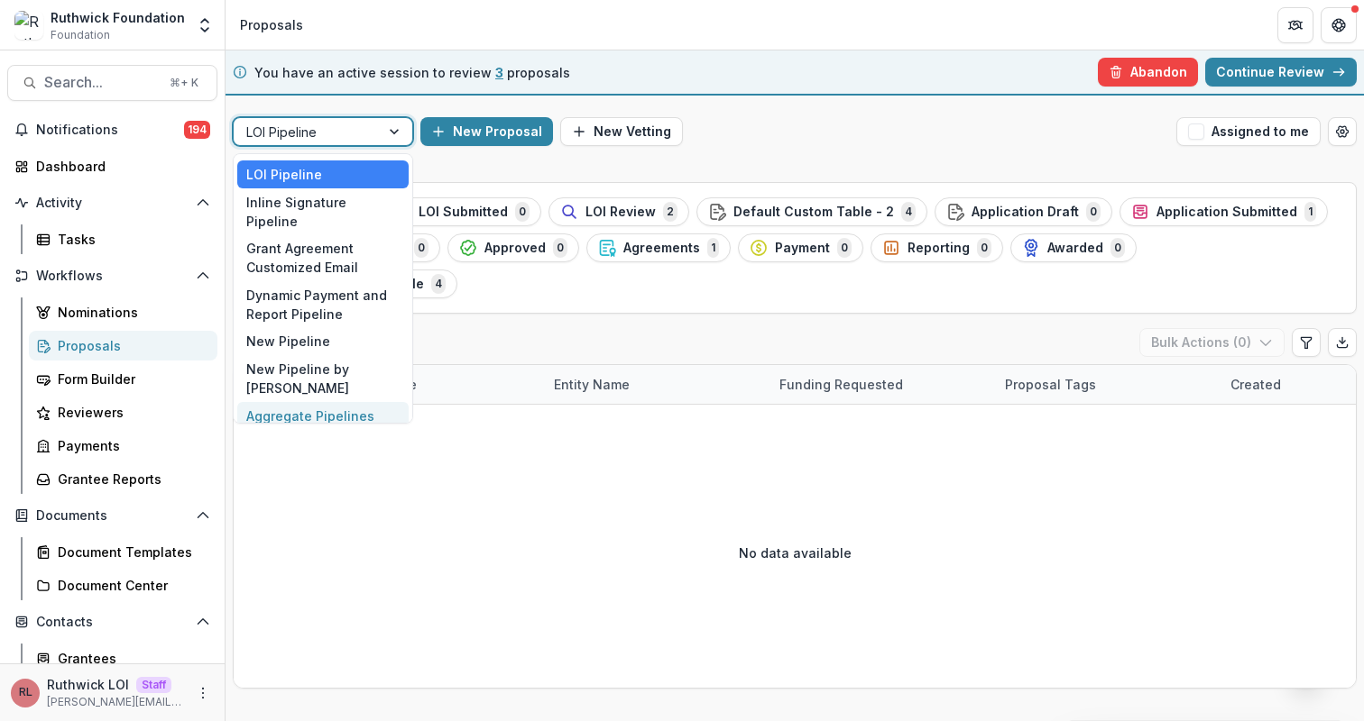
click at [342, 402] on div "Aggregate Pipelines" at bounding box center [322, 416] width 171 height 28
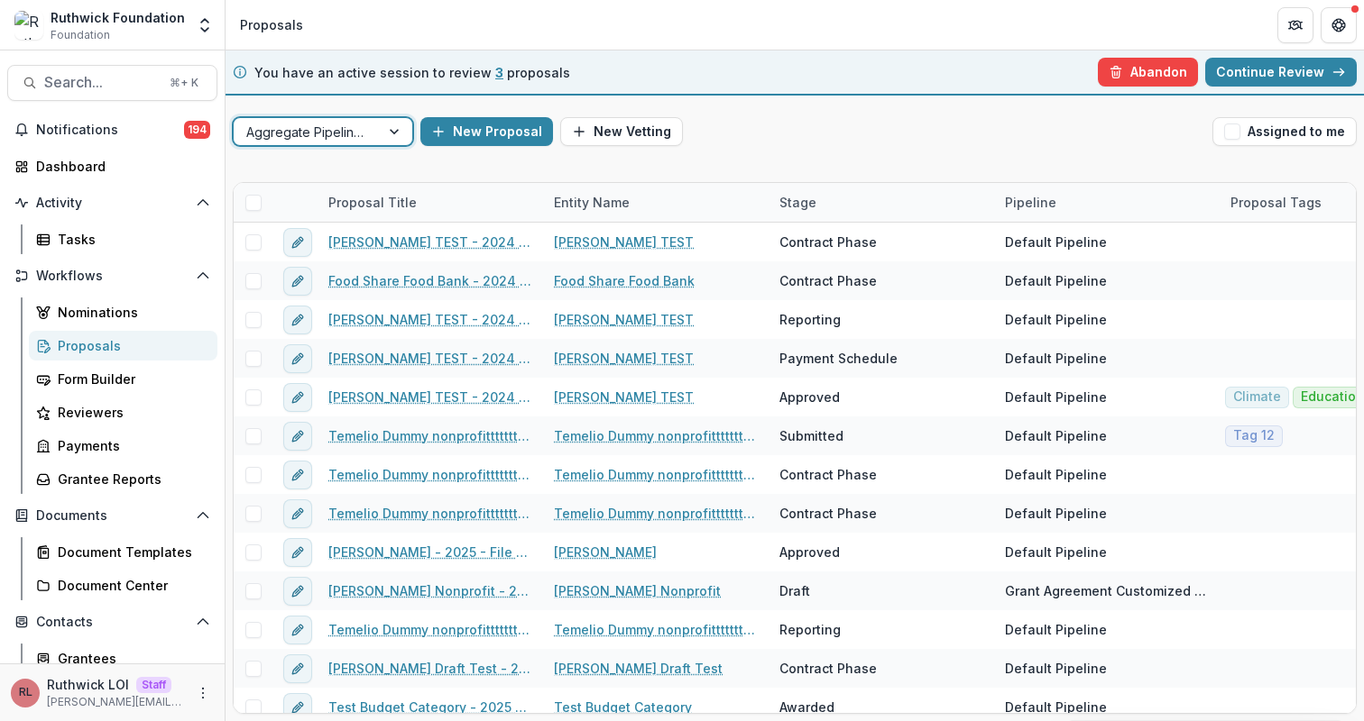
click at [854, 160] on div "option Aggregate Pipelines, selected. Aggregate Pipelines New Proposal New Vett…" at bounding box center [794, 132] width 1138 height 58
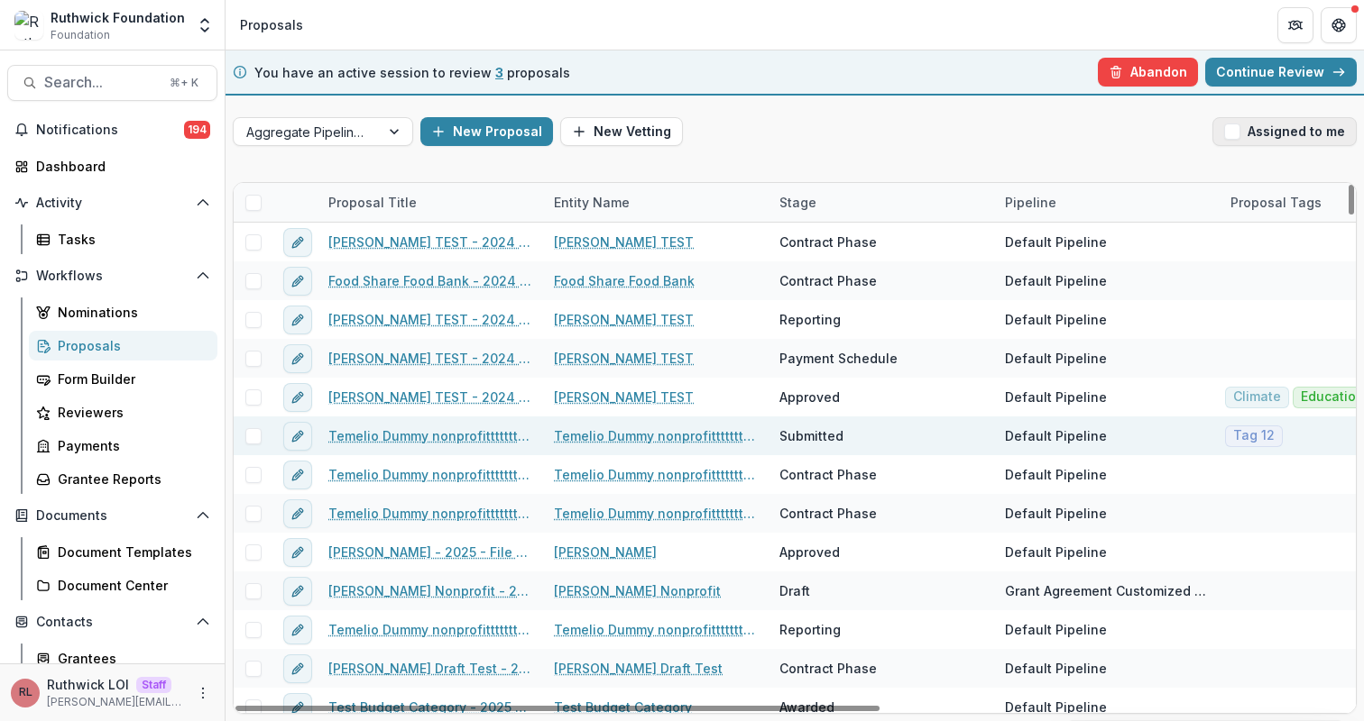
click at [1276, 132] on button "Assigned to me" at bounding box center [1284, 131] width 144 height 29
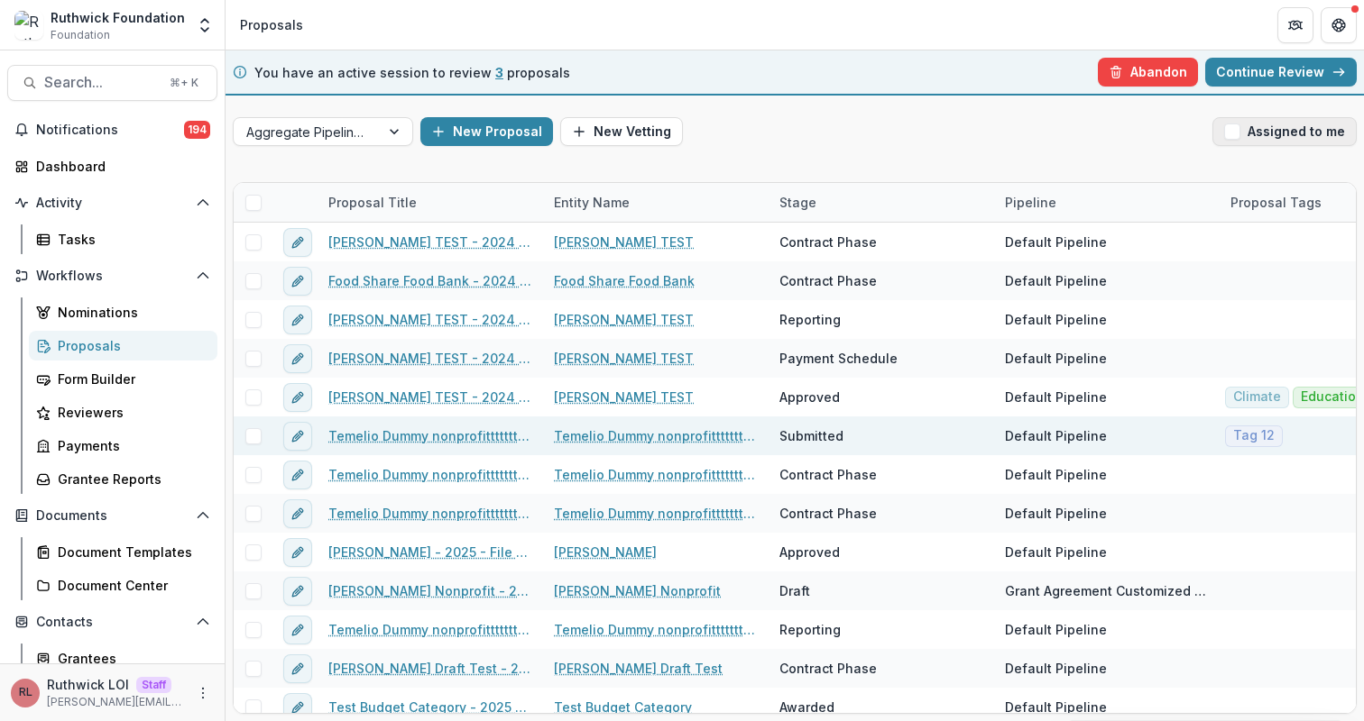
click at [1276, 132] on button "Assigned to me" at bounding box center [1284, 131] width 144 height 29
click at [1115, 137] on div "New Proposal New Vetting" at bounding box center [812, 131] width 785 height 29
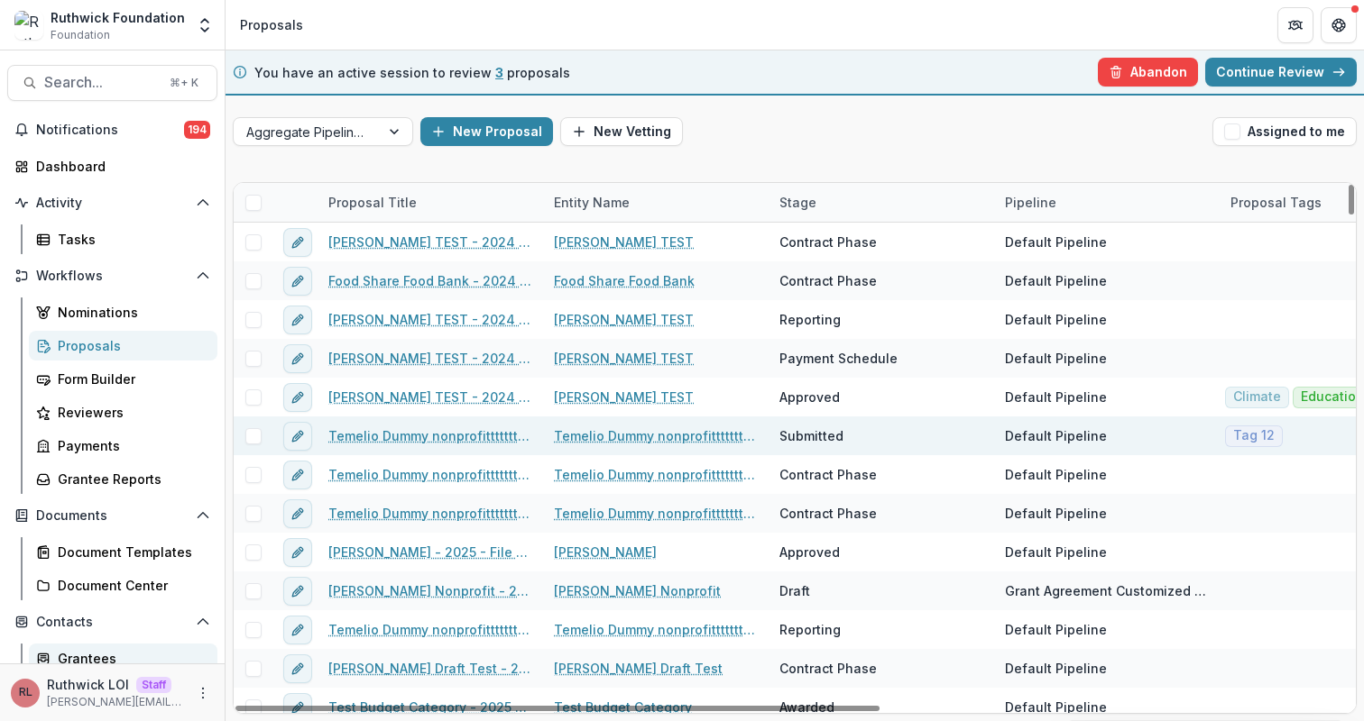
click at [135, 657] on div "Grantees" at bounding box center [130, 658] width 145 height 19
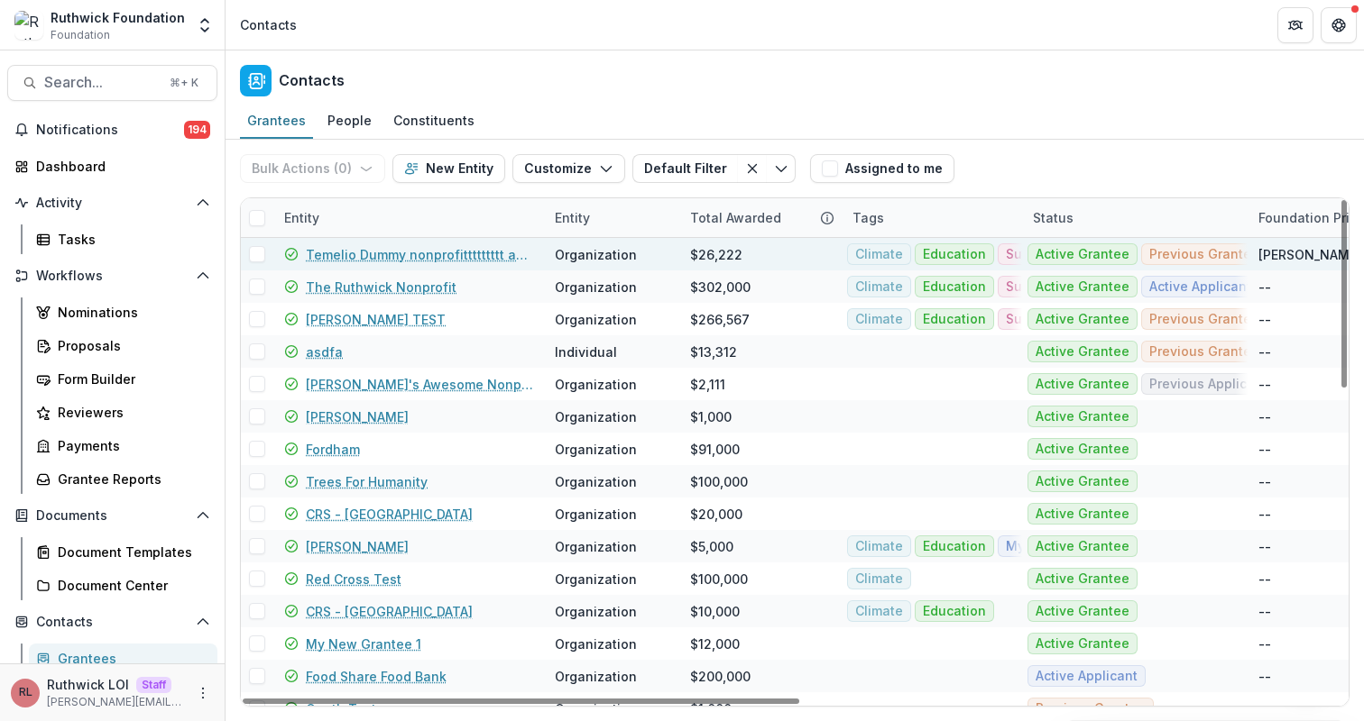
click at [347, 255] on link "Temelio Dummy nonprofittttttttt a4 sda16s5d" at bounding box center [419, 254] width 227 height 19
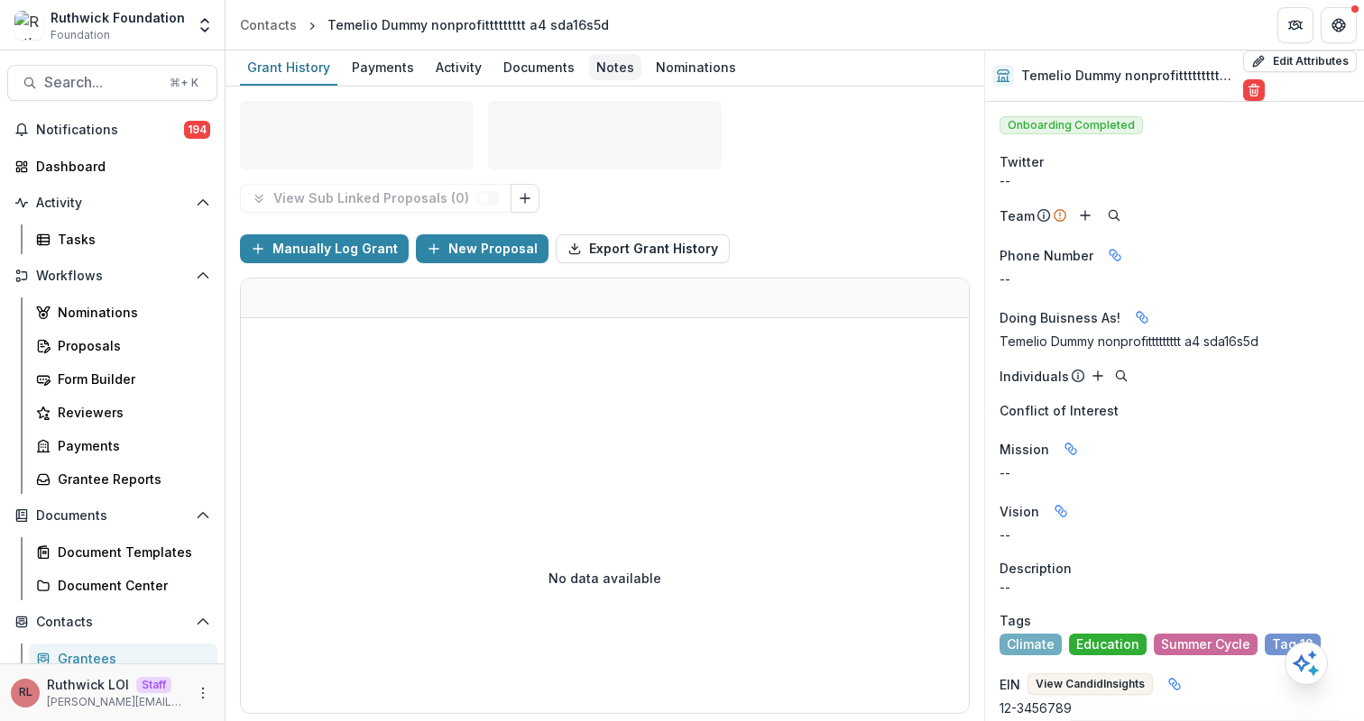
click at [604, 76] on div "Notes" at bounding box center [615, 67] width 52 height 26
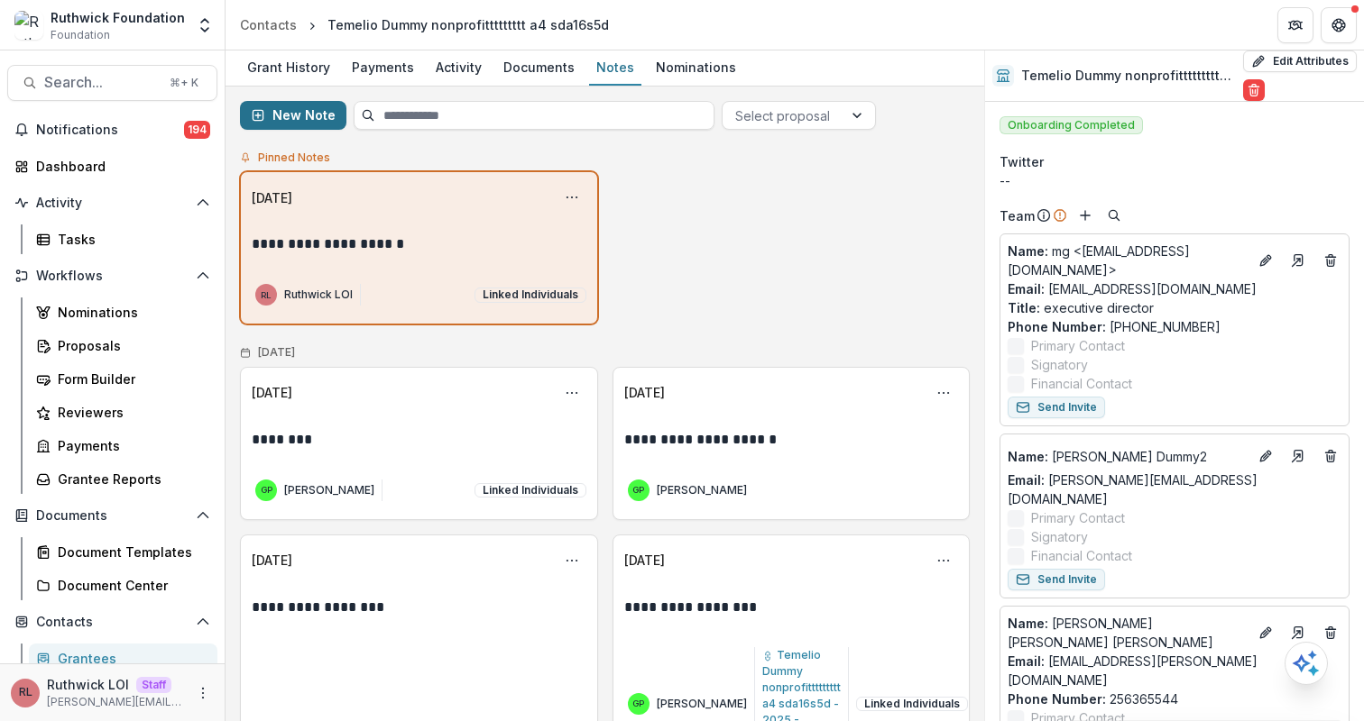
click at [327, 120] on button "New Note" at bounding box center [293, 115] width 106 height 29
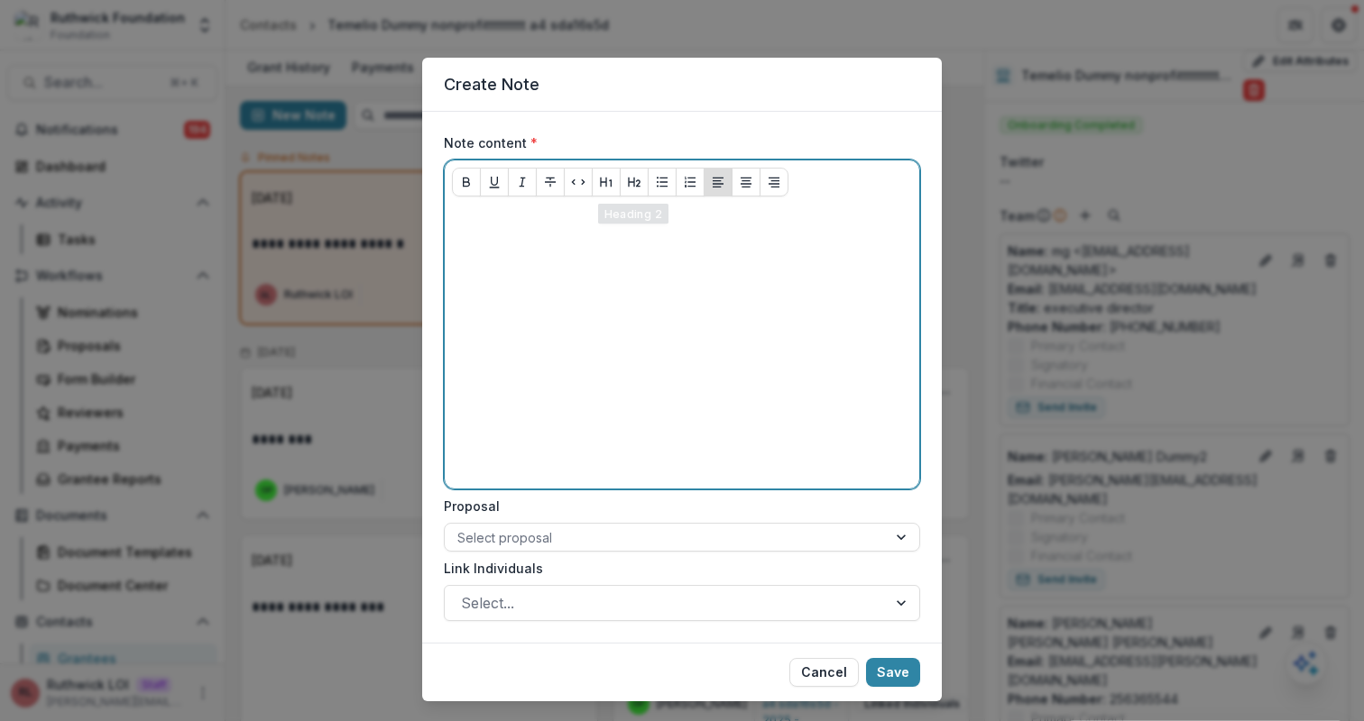
click at [634, 270] on div at bounding box center [682, 346] width 460 height 271
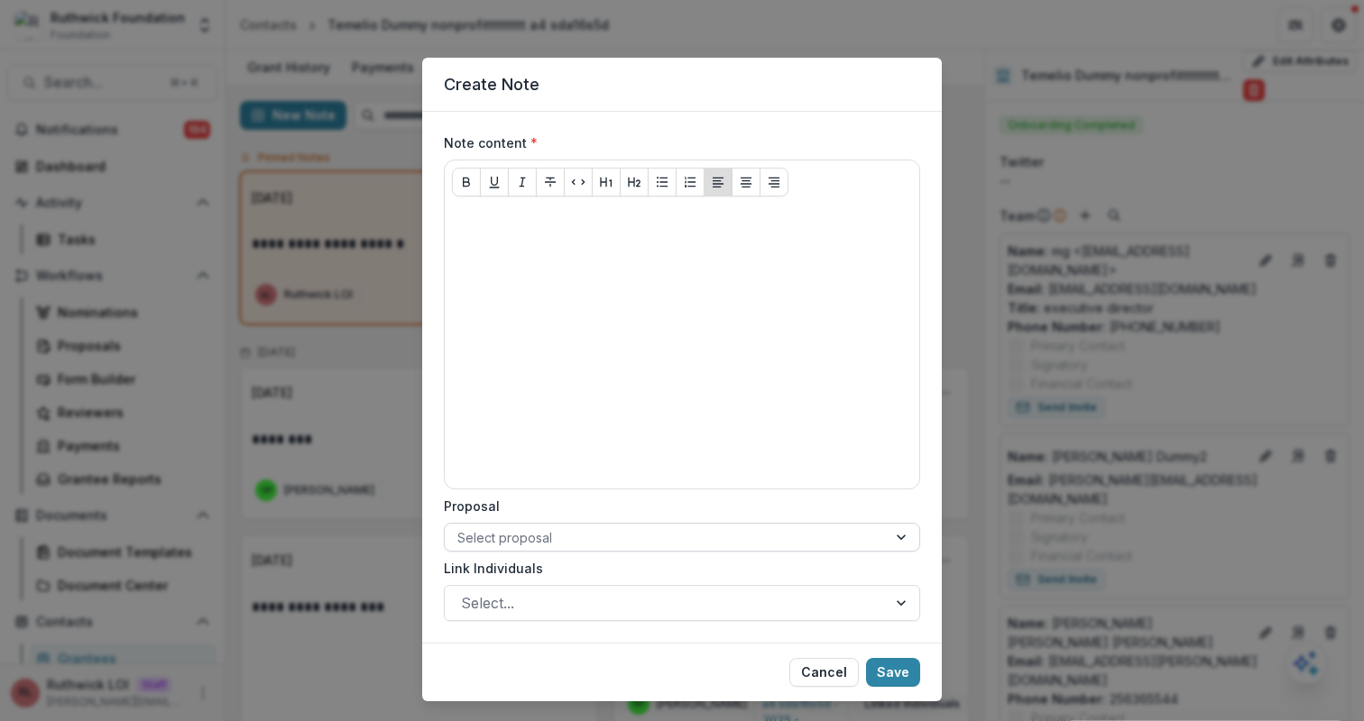
click at [617, 550] on div "Select proposal" at bounding box center [682, 537] width 476 height 29
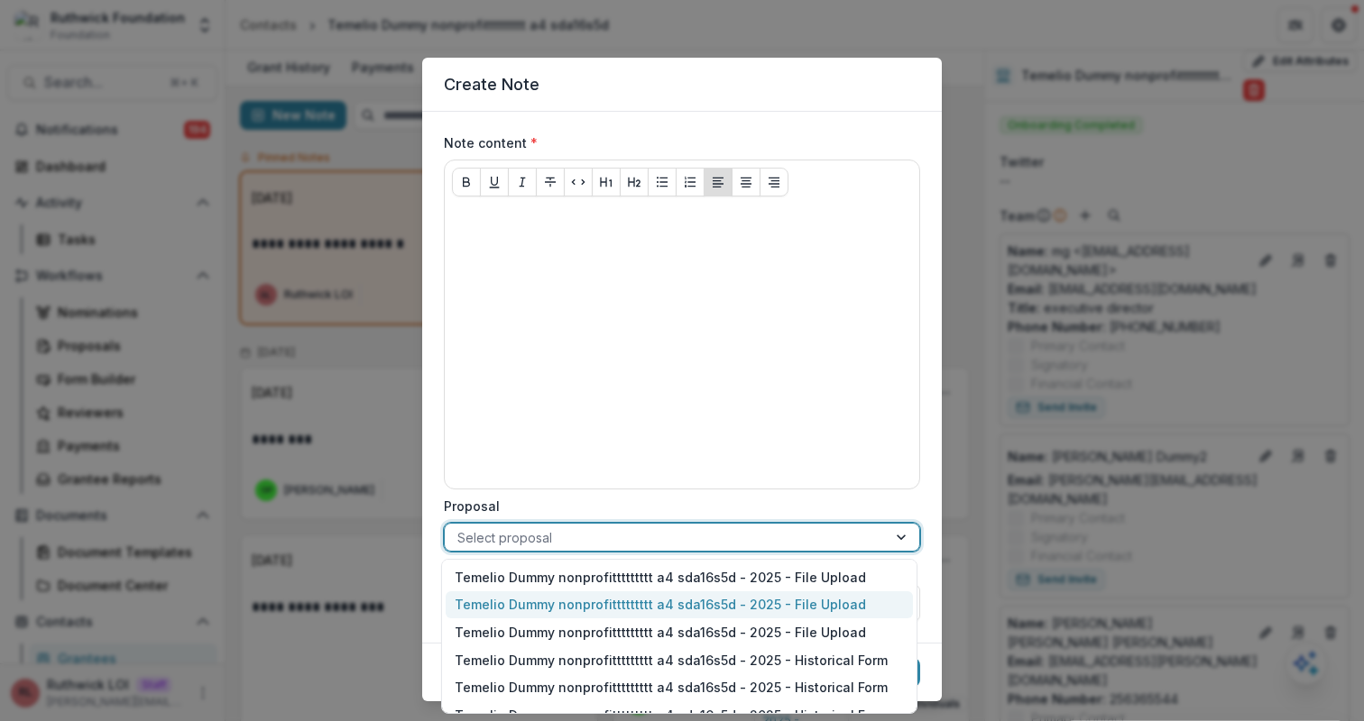
click at [631, 593] on div "Temelio Dummy nonprofittttttttt a4 sda16s5d - 2025 - File Upload" at bounding box center [679, 606] width 467 height 28
click at [690, 540] on div at bounding box center [651, 538] width 388 height 23
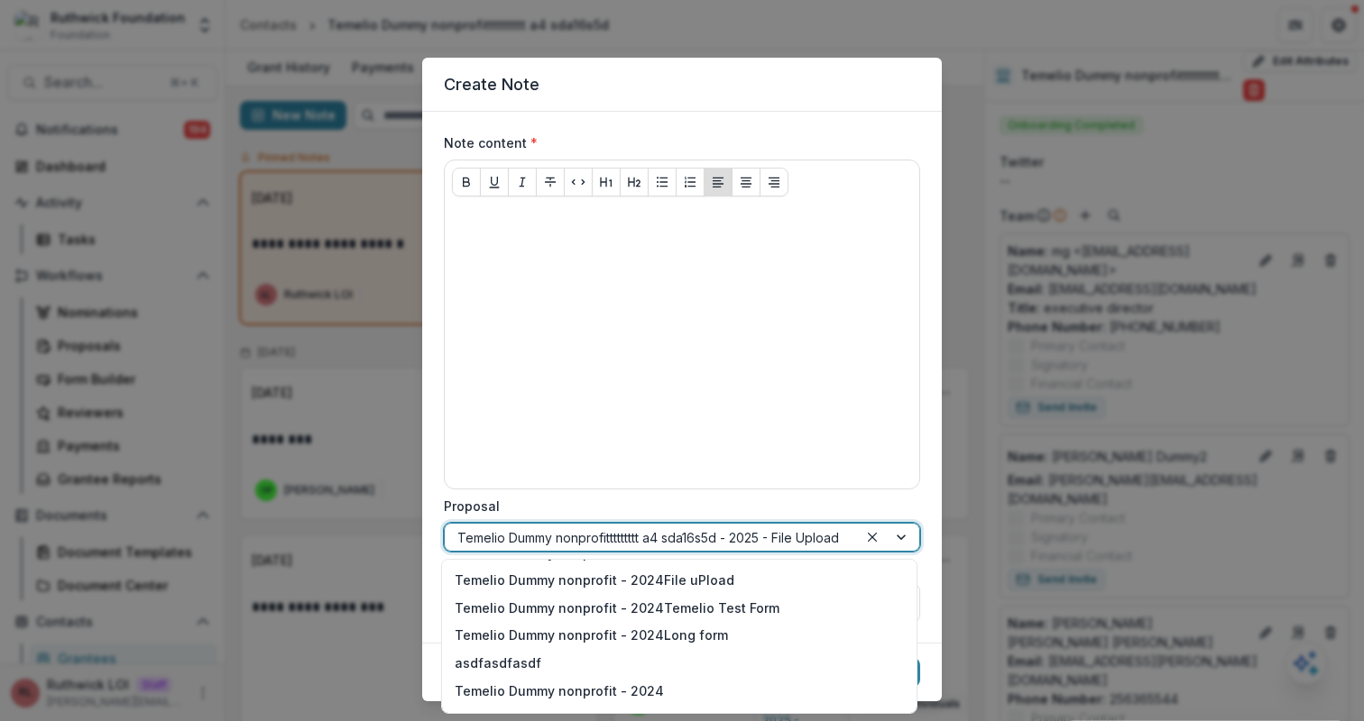
scroll to position [1343, 0]
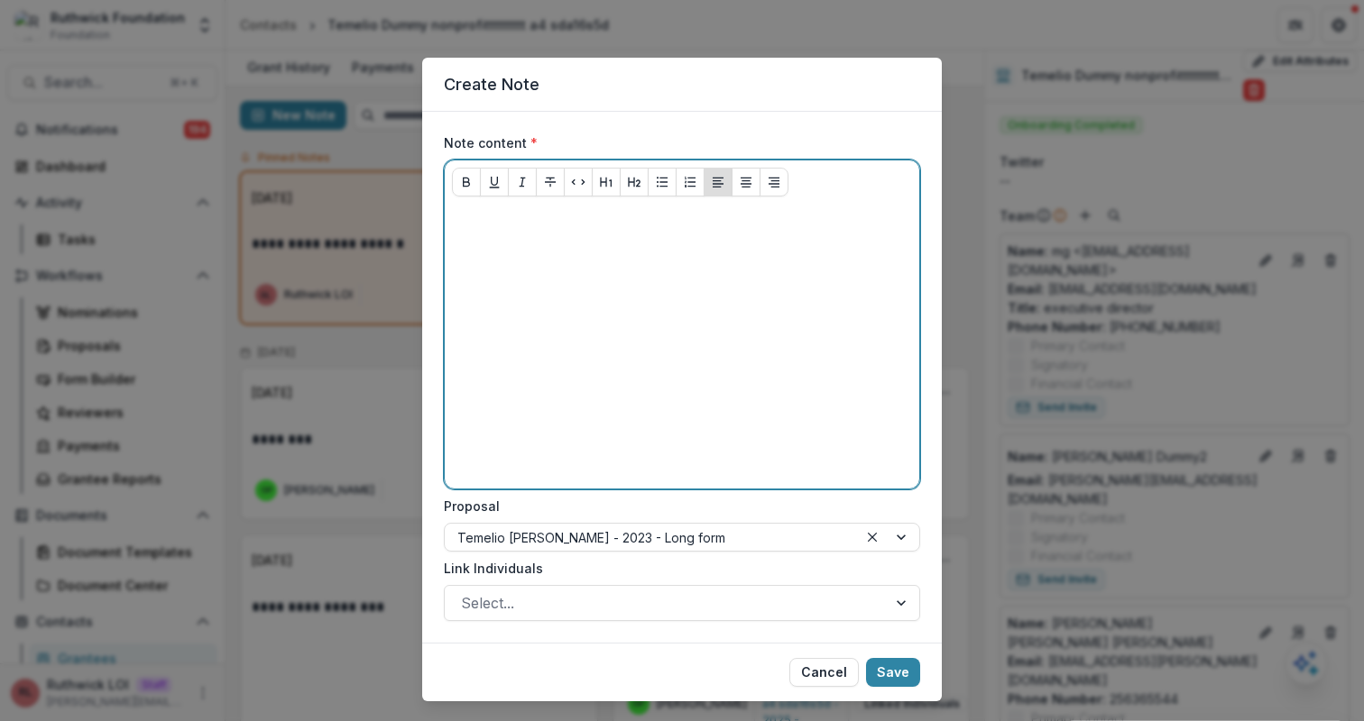
click at [693, 314] on div at bounding box center [682, 346] width 460 height 271
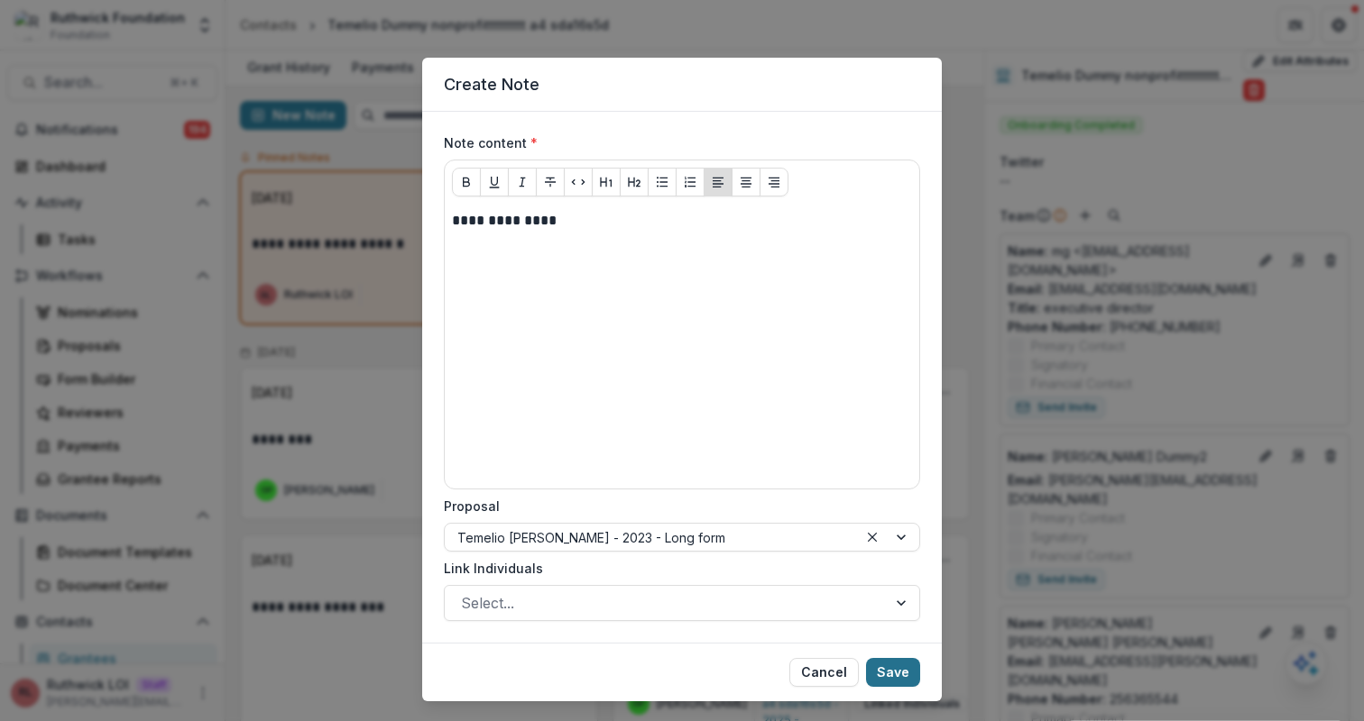
click at [901, 671] on button "Save" at bounding box center [893, 672] width 54 height 29
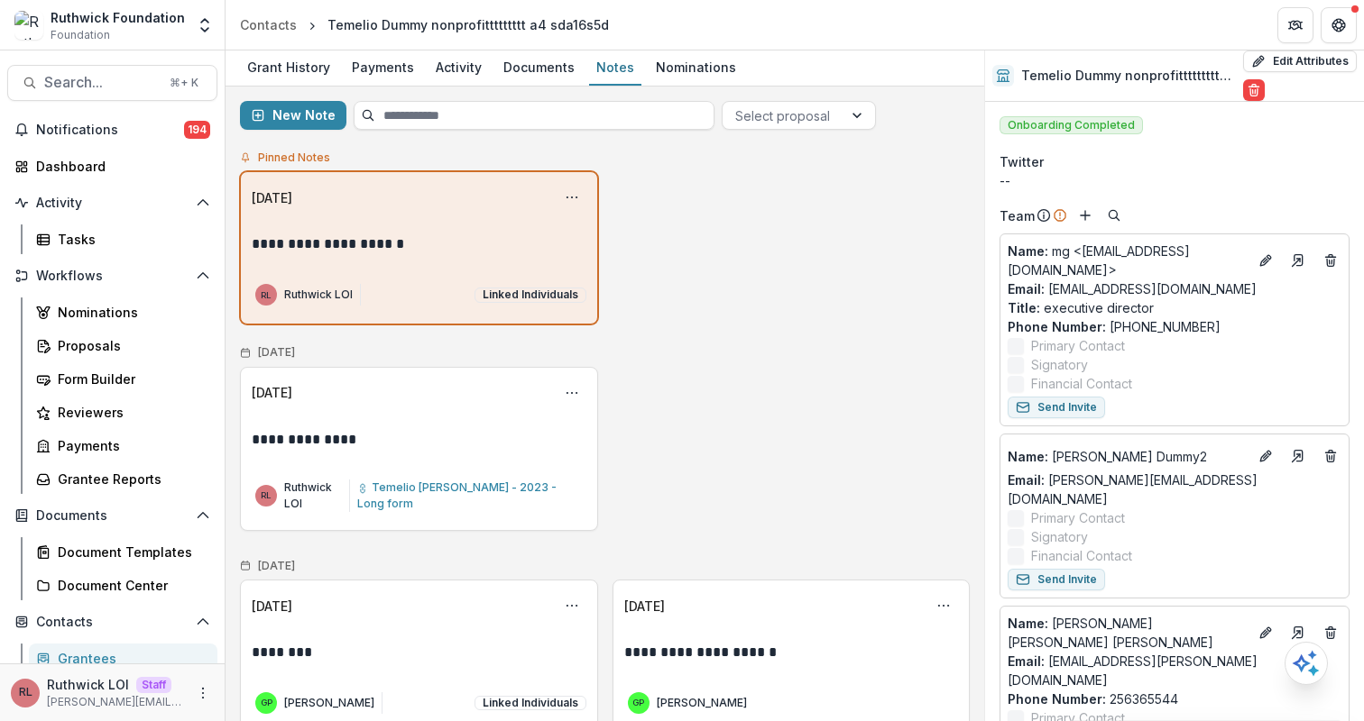
click at [714, 354] on div "Sep 2025" at bounding box center [605, 352] width 730 height 27
click at [438, 491] on span "Temelio Dumm - 2023 - Long form" at bounding box center [456, 496] width 199 height 30
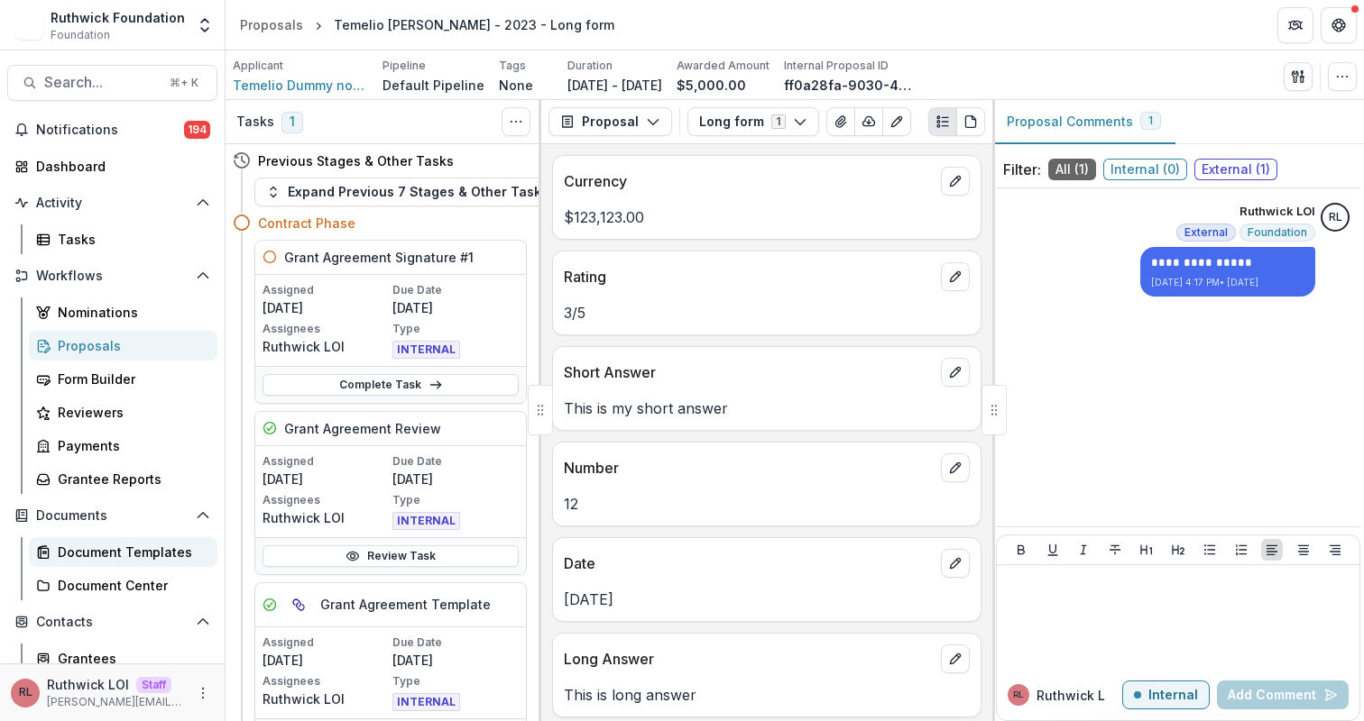
scroll to position [283, 0]
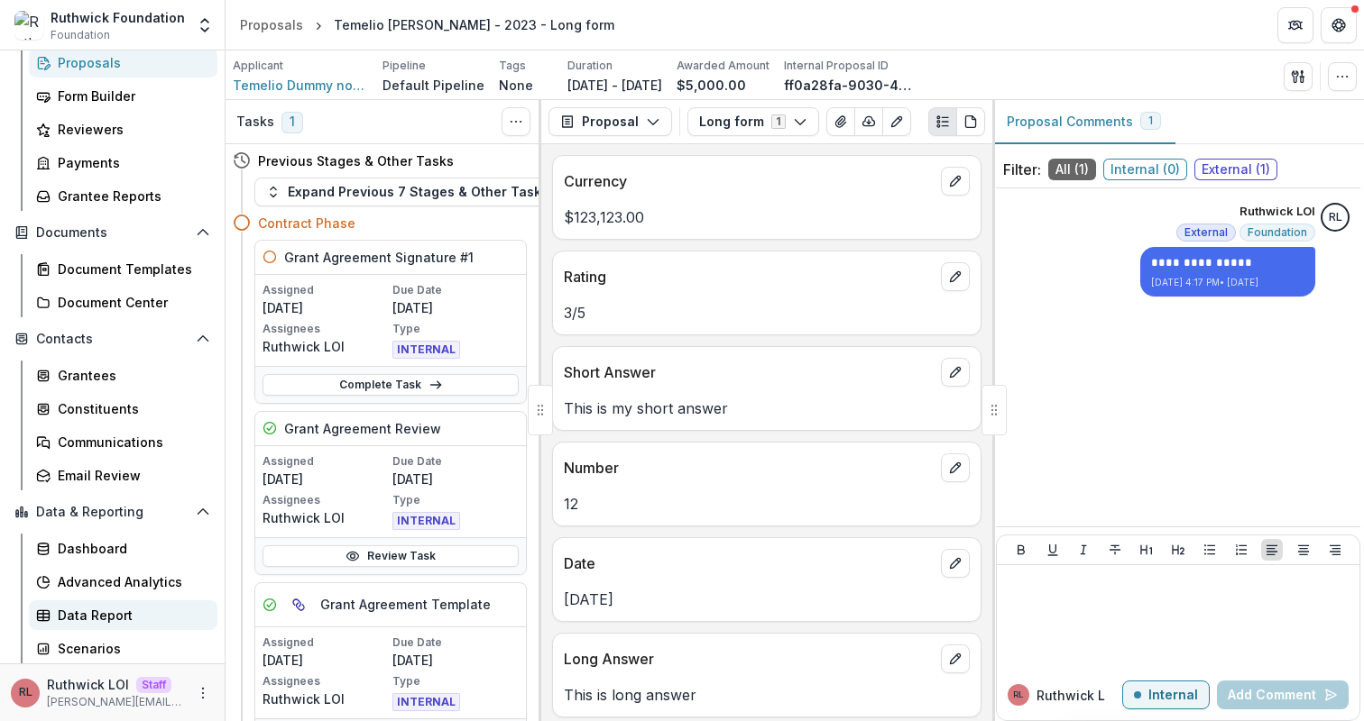
click at [97, 613] on div "Data Report" at bounding box center [130, 615] width 145 height 19
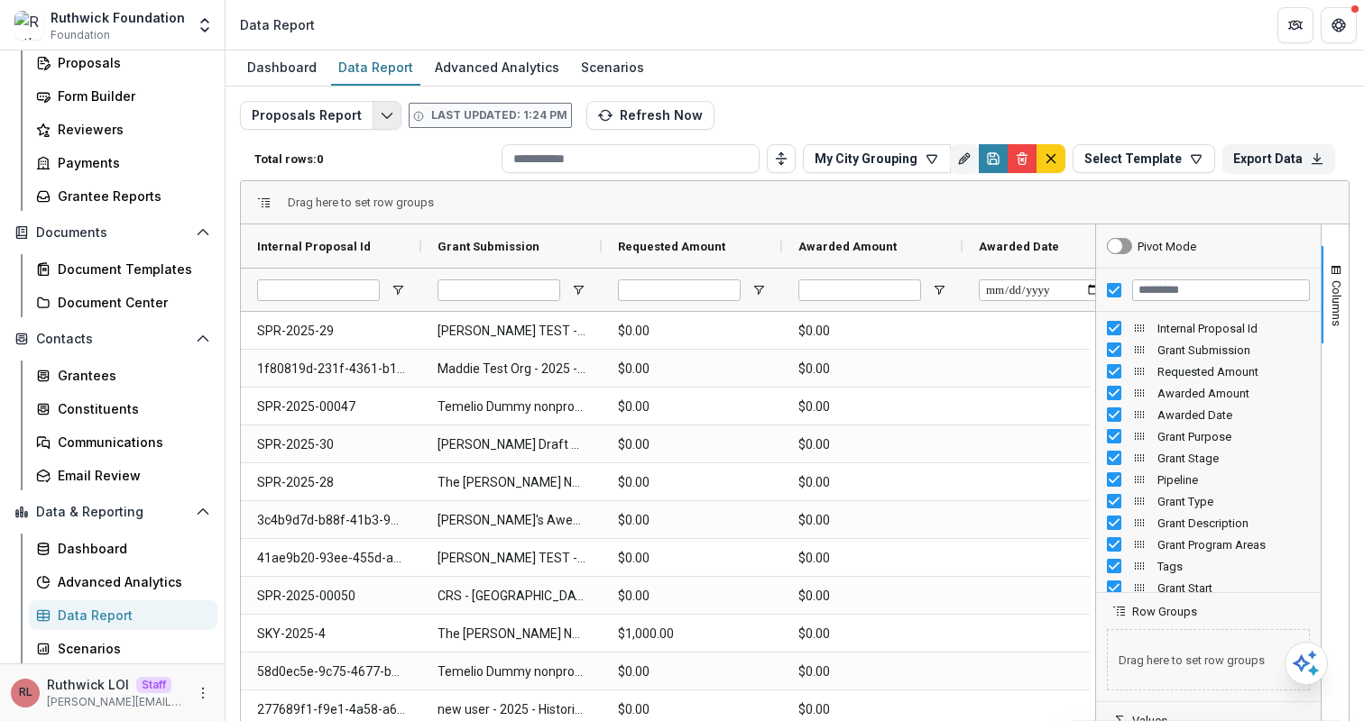
click at [385, 118] on icon "Edit selected report" at bounding box center [387, 115] width 14 height 14
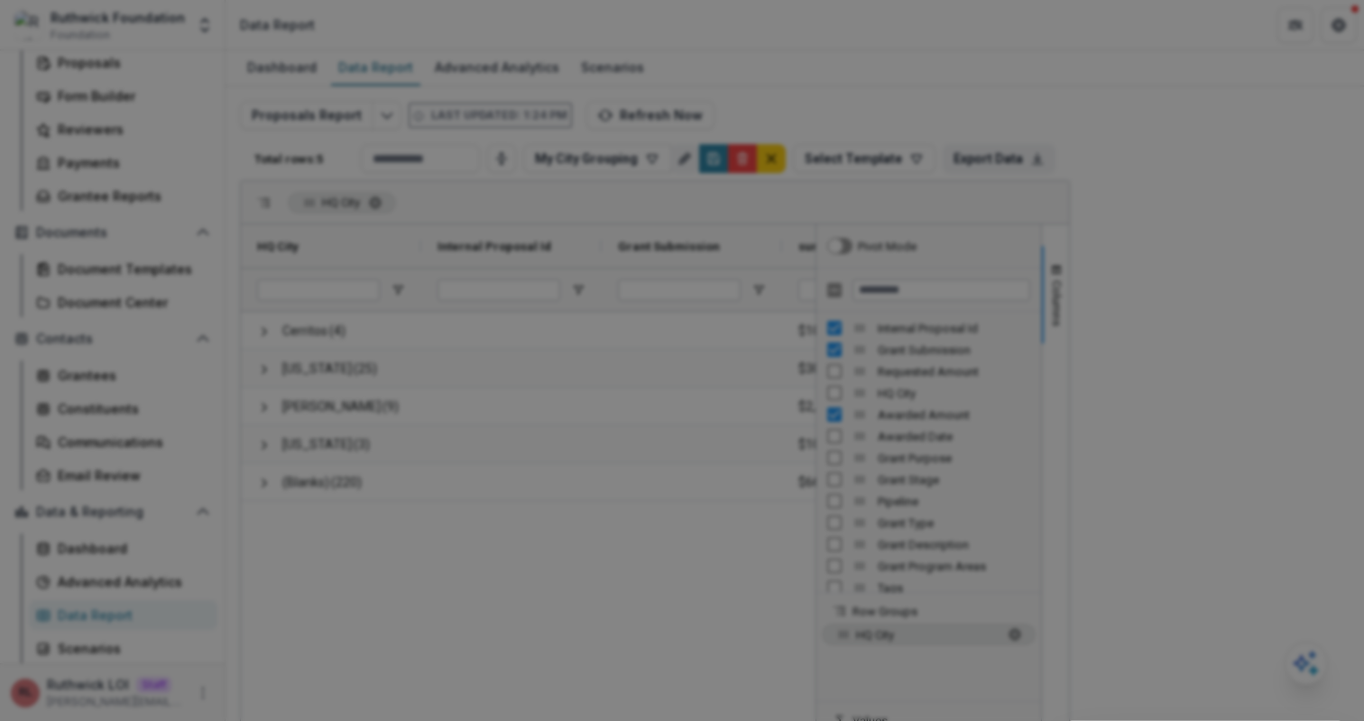
click at [253, 279] on div "NON-TIMEFRAME Reports Payments Report Proposals Report Reporting Data Review Re…" at bounding box center [682, 360] width 1364 height 721
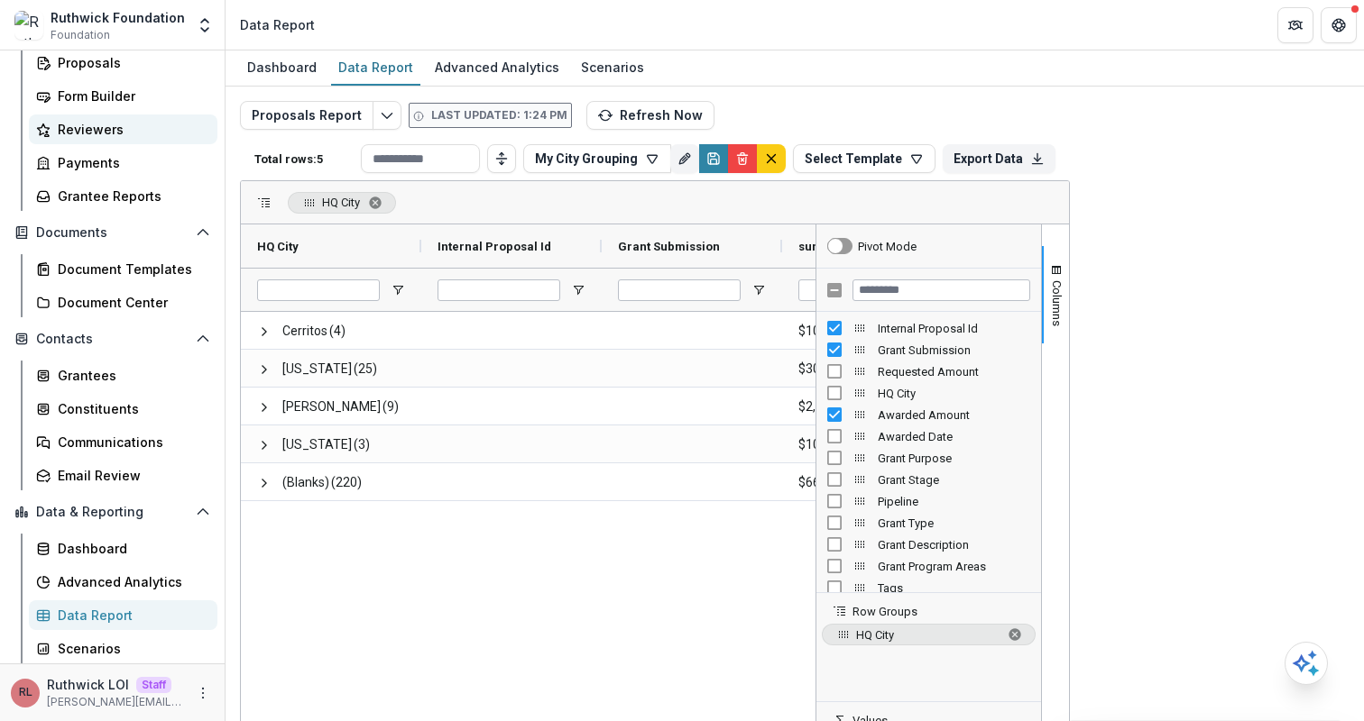
click at [113, 129] on div "Reviewers" at bounding box center [130, 129] width 145 height 19
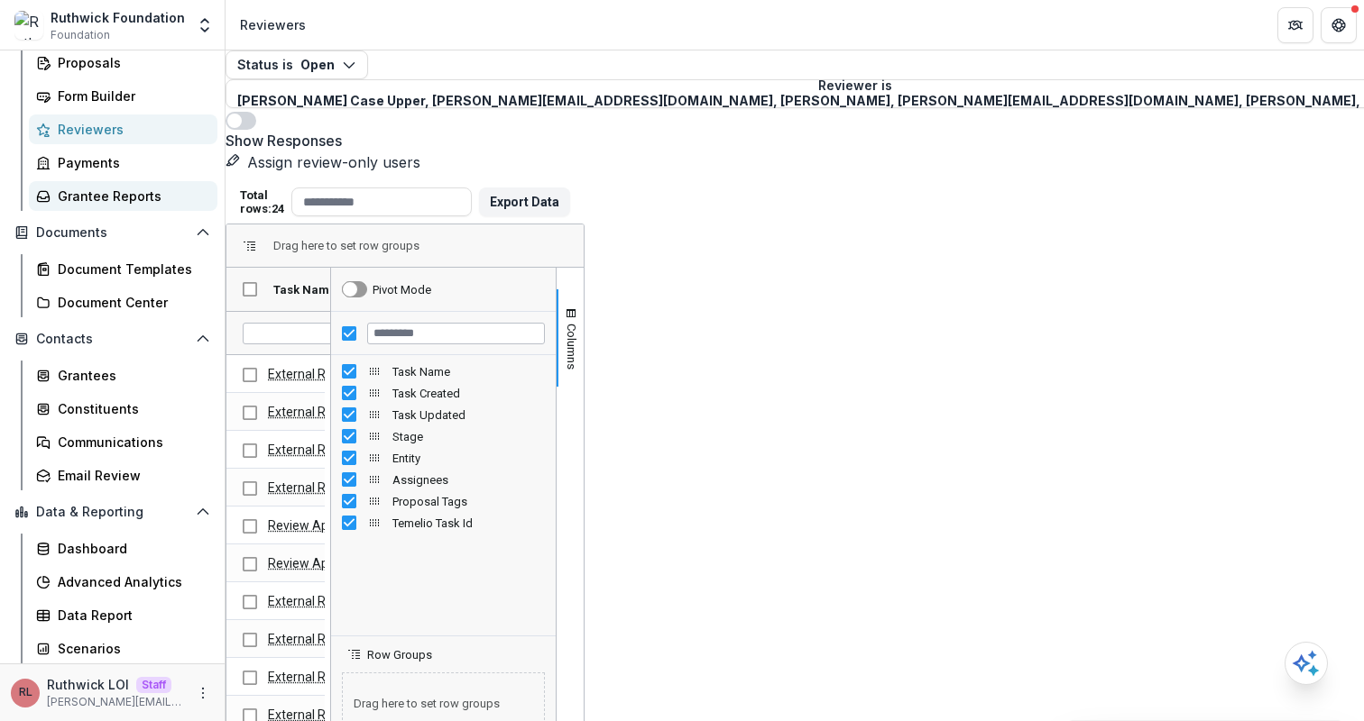
click at [128, 202] on div "Grantee Reports" at bounding box center [130, 196] width 145 height 19
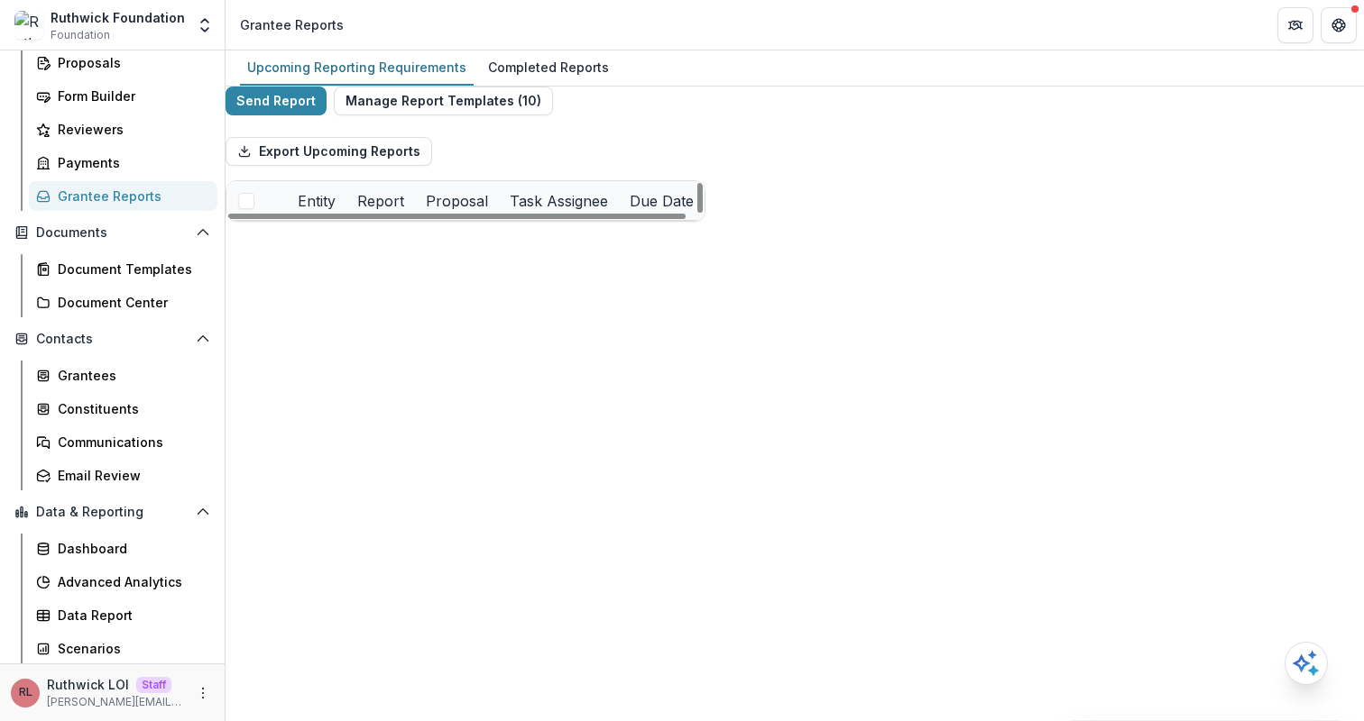
click at [320, 250] on button "Remind" at bounding box center [298, 240] width 44 height 19
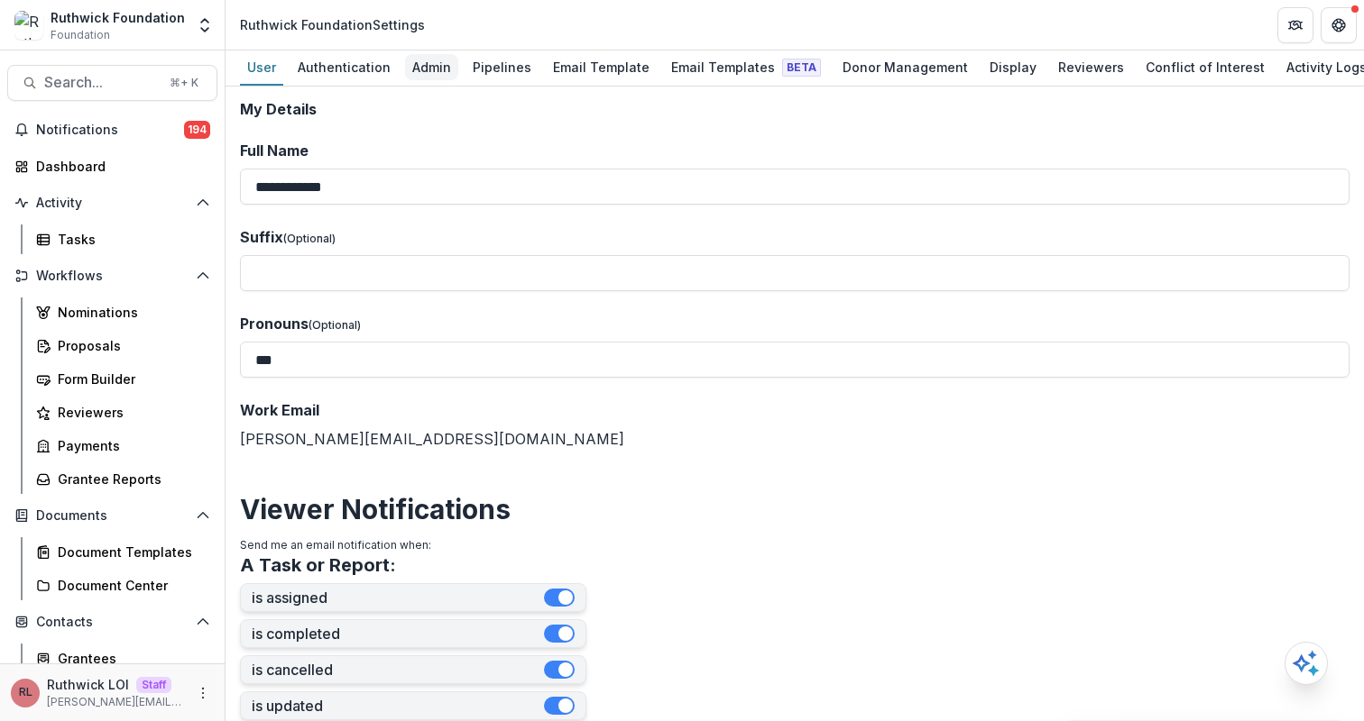
click at [436, 65] on div "Admin" at bounding box center [431, 67] width 53 height 26
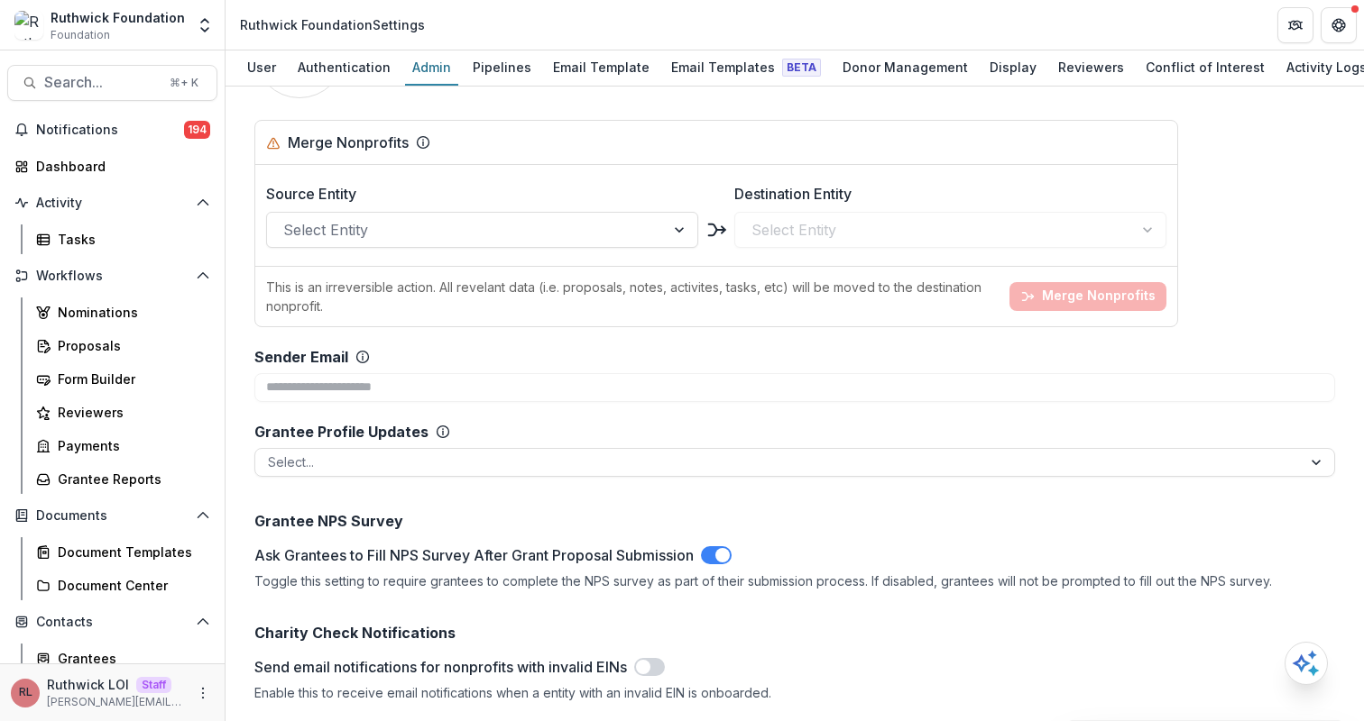
scroll to position [4004, 0]
